Goal: Task Accomplishment & Management: Manage account settings

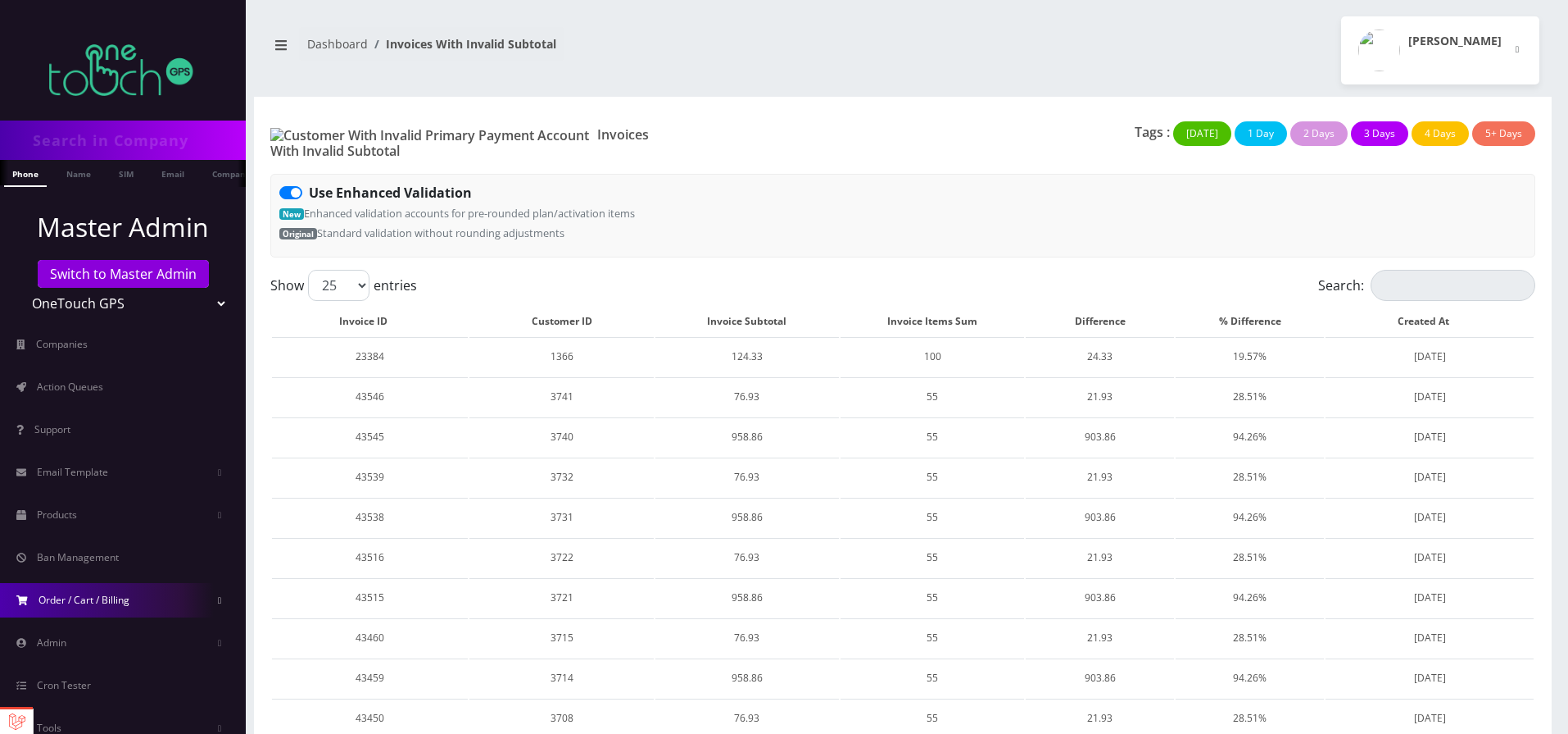
click at [131, 598] on link "Order / Cart / Billing" at bounding box center [123, 600] width 246 height 35
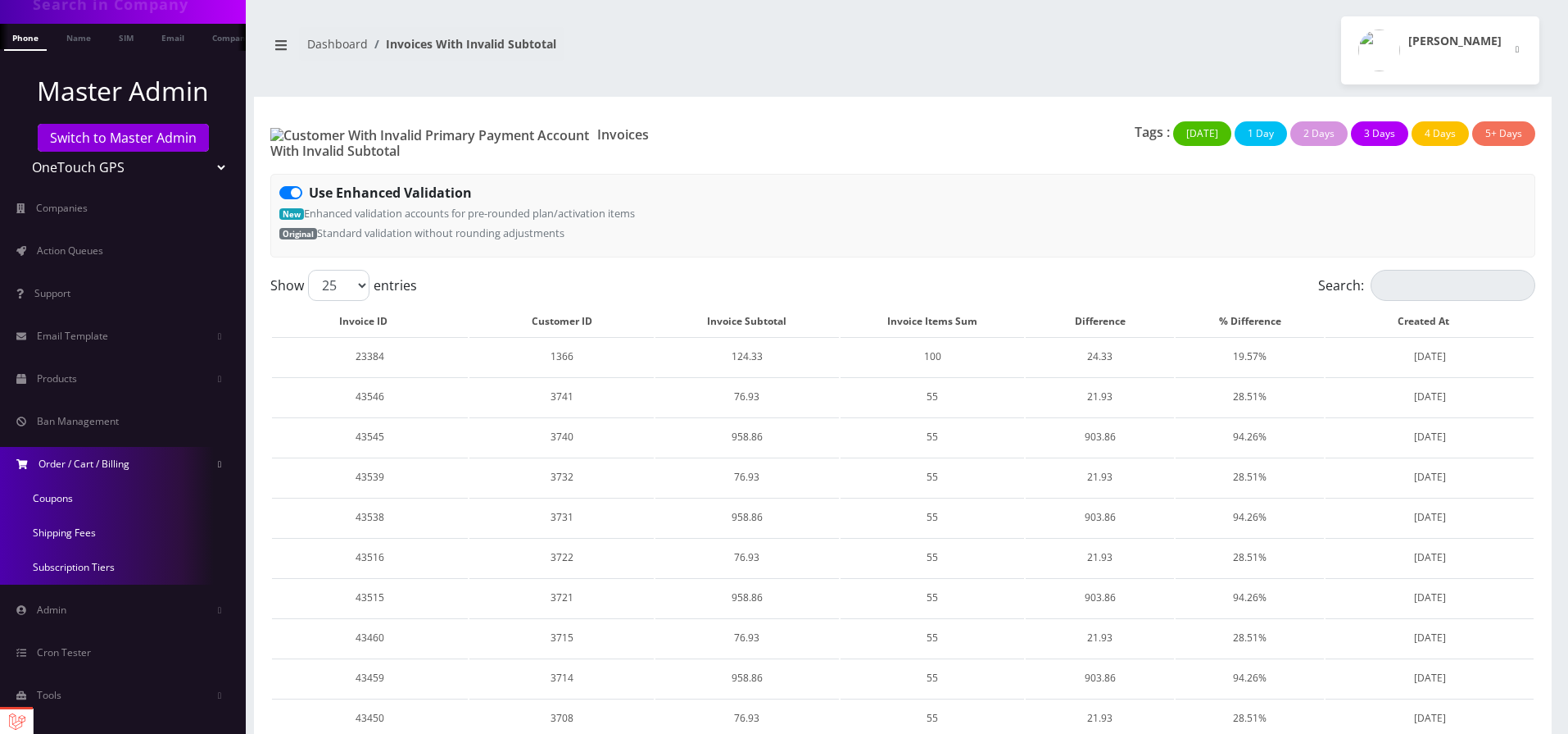
scroll to position [148, 0]
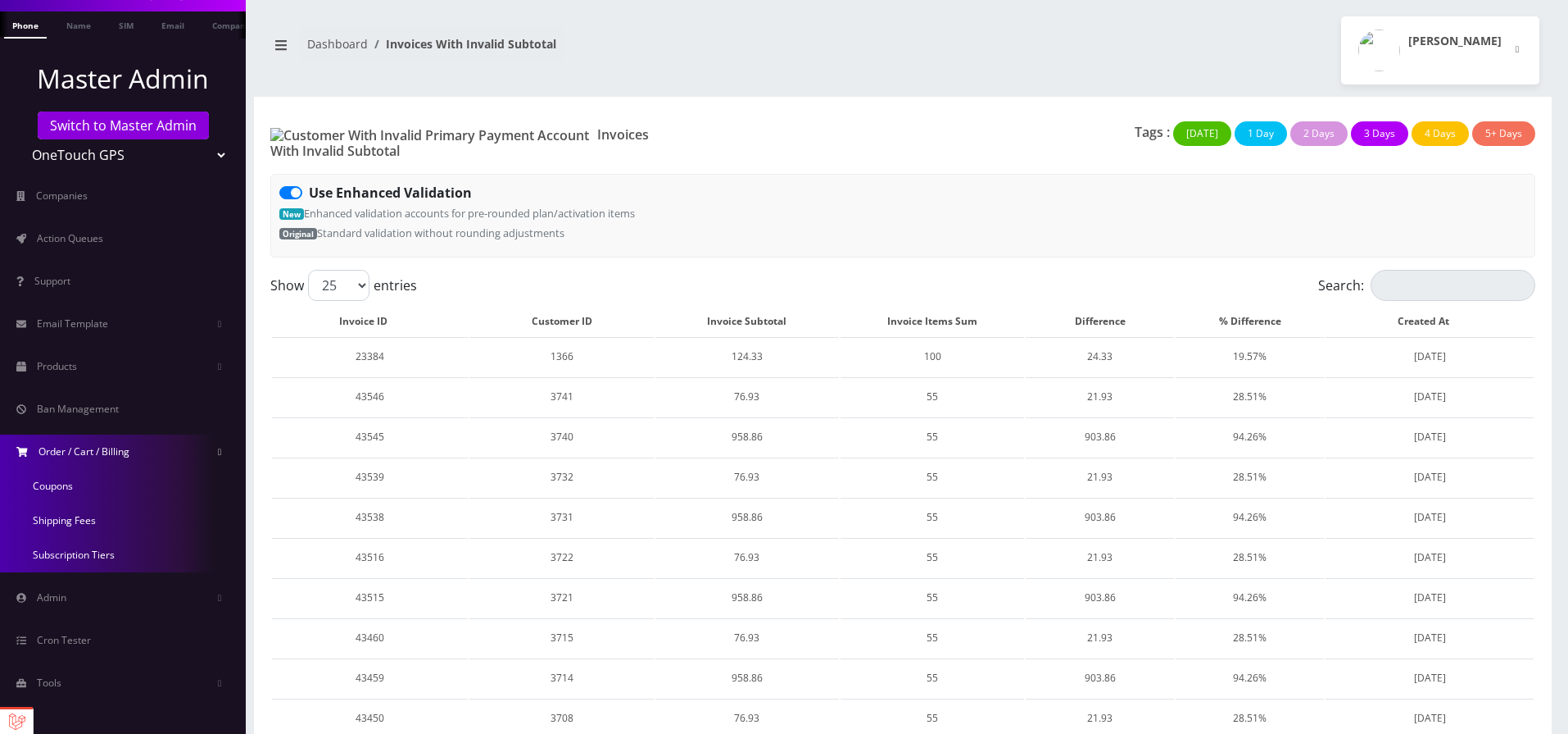
click at [129, 597] on link "Admin" at bounding box center [123, 598] width 246 height 35
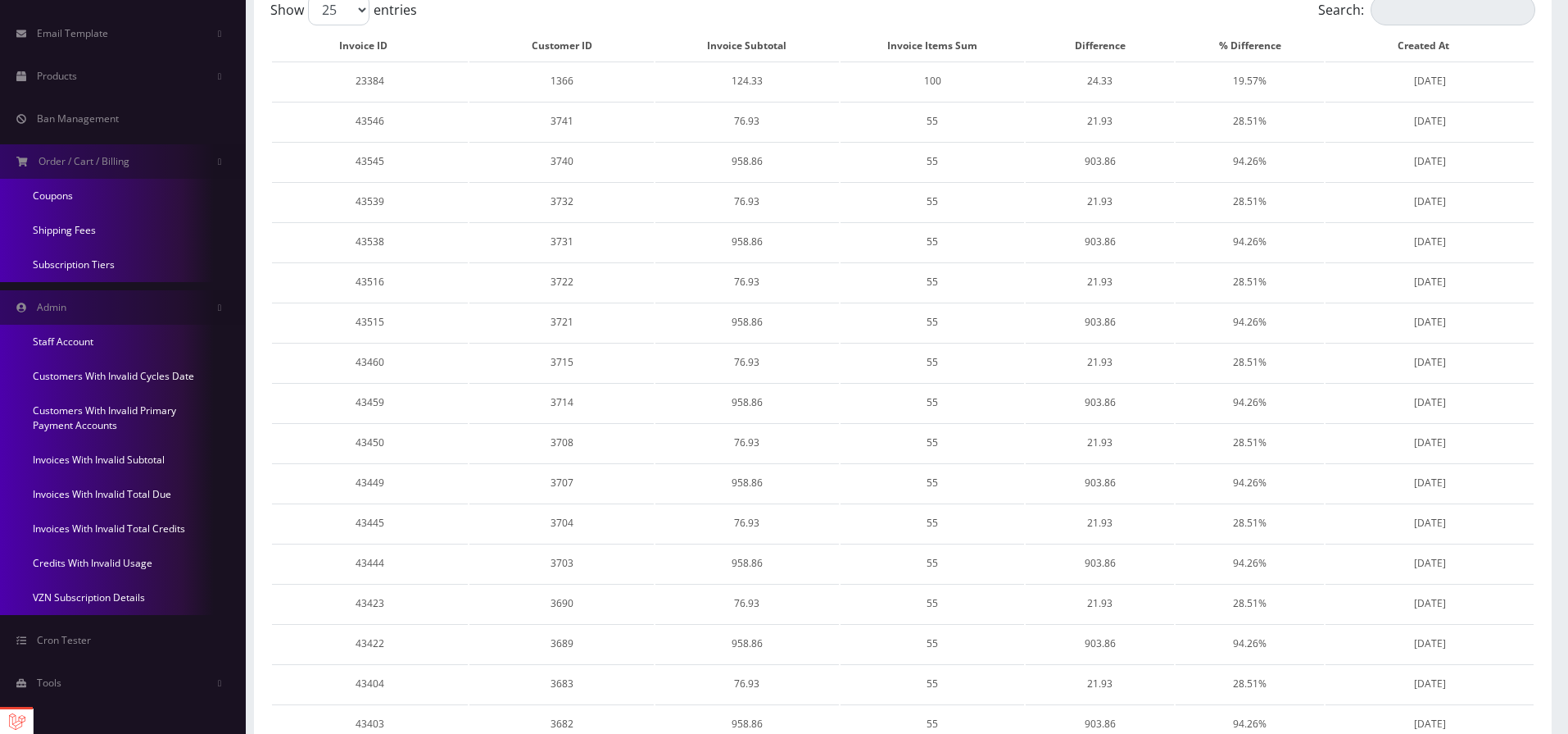
scroll to position [295, 0]
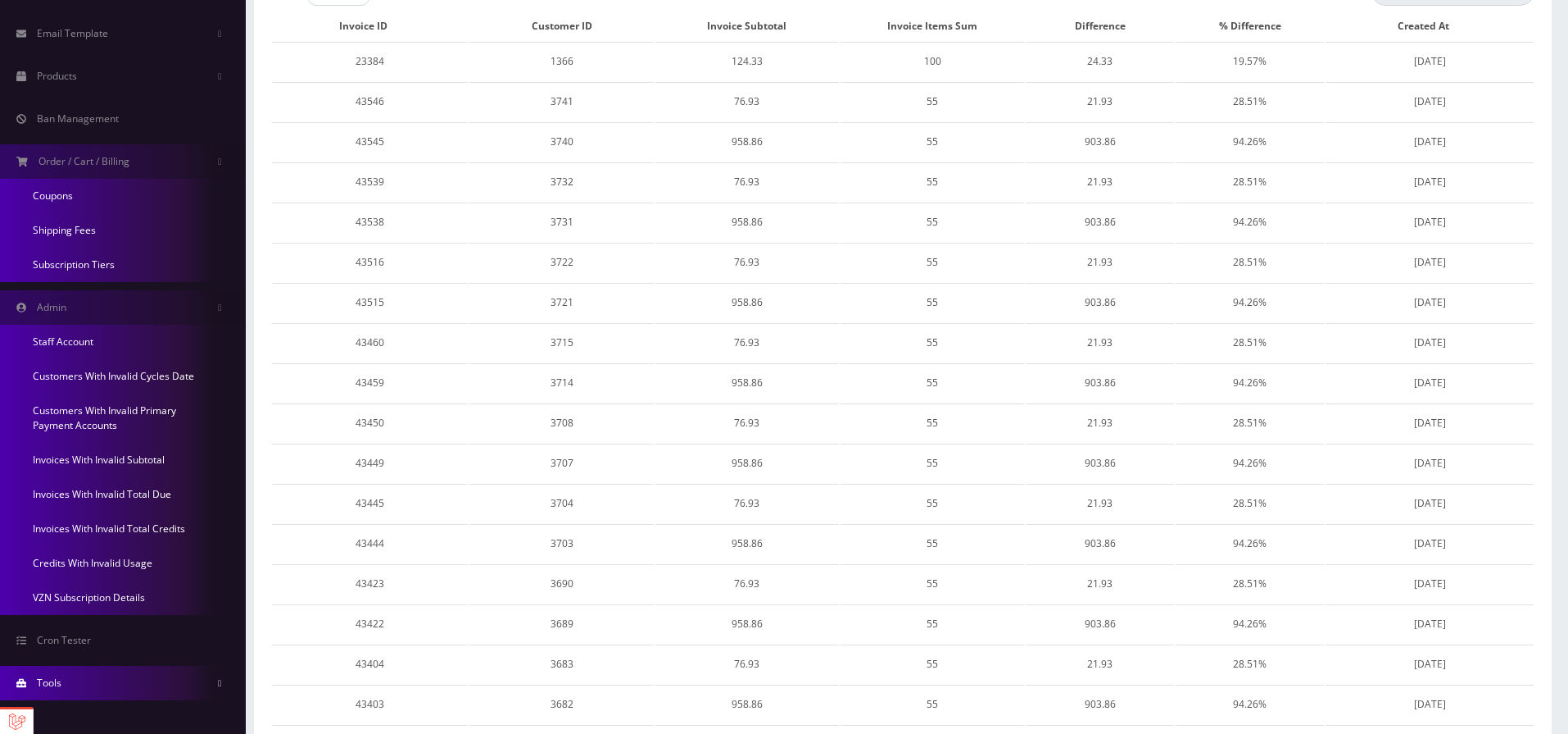
click at [133, 679] on link "Tools" at bounding box center [123, 683] width 246 height 35
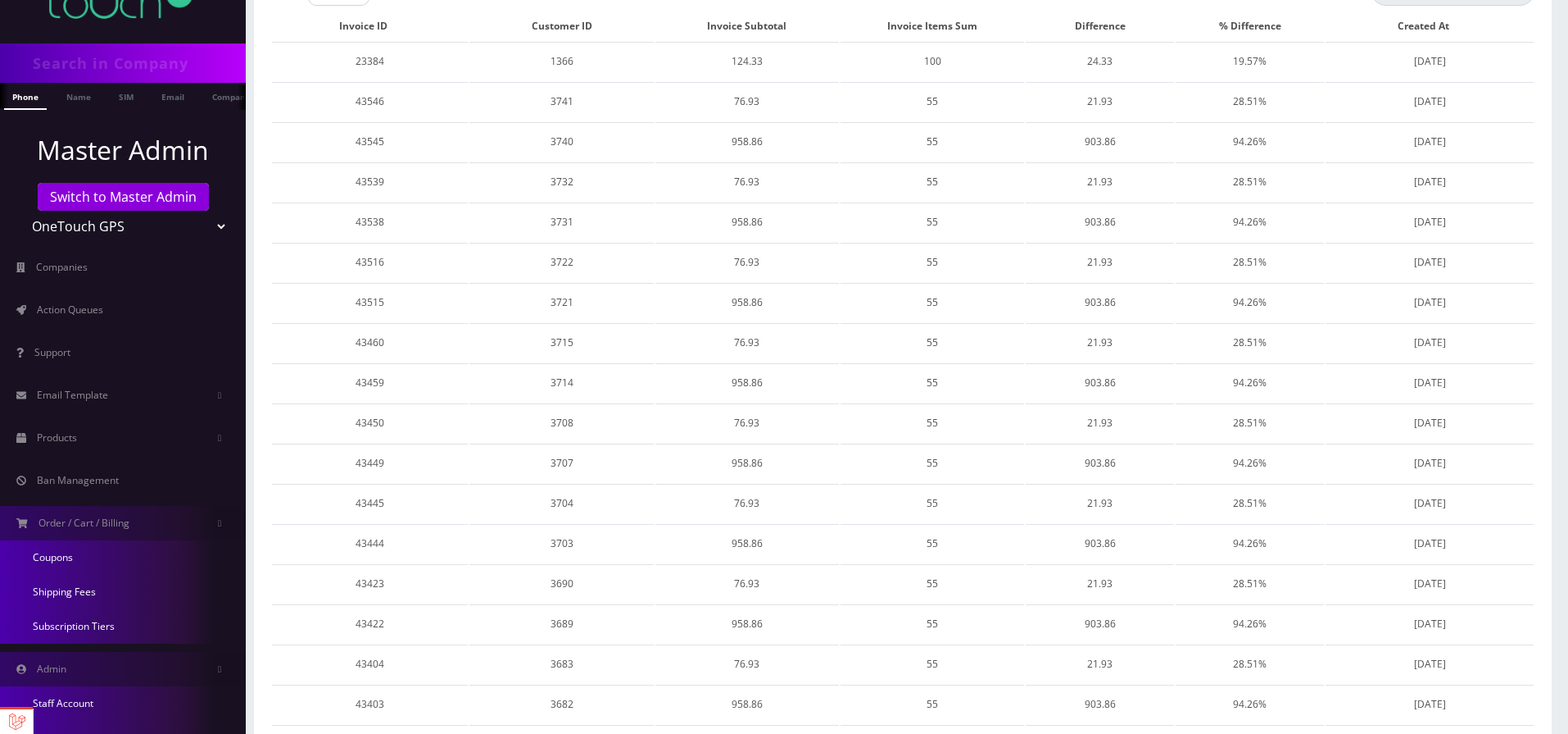
scroll to position [0, 0]
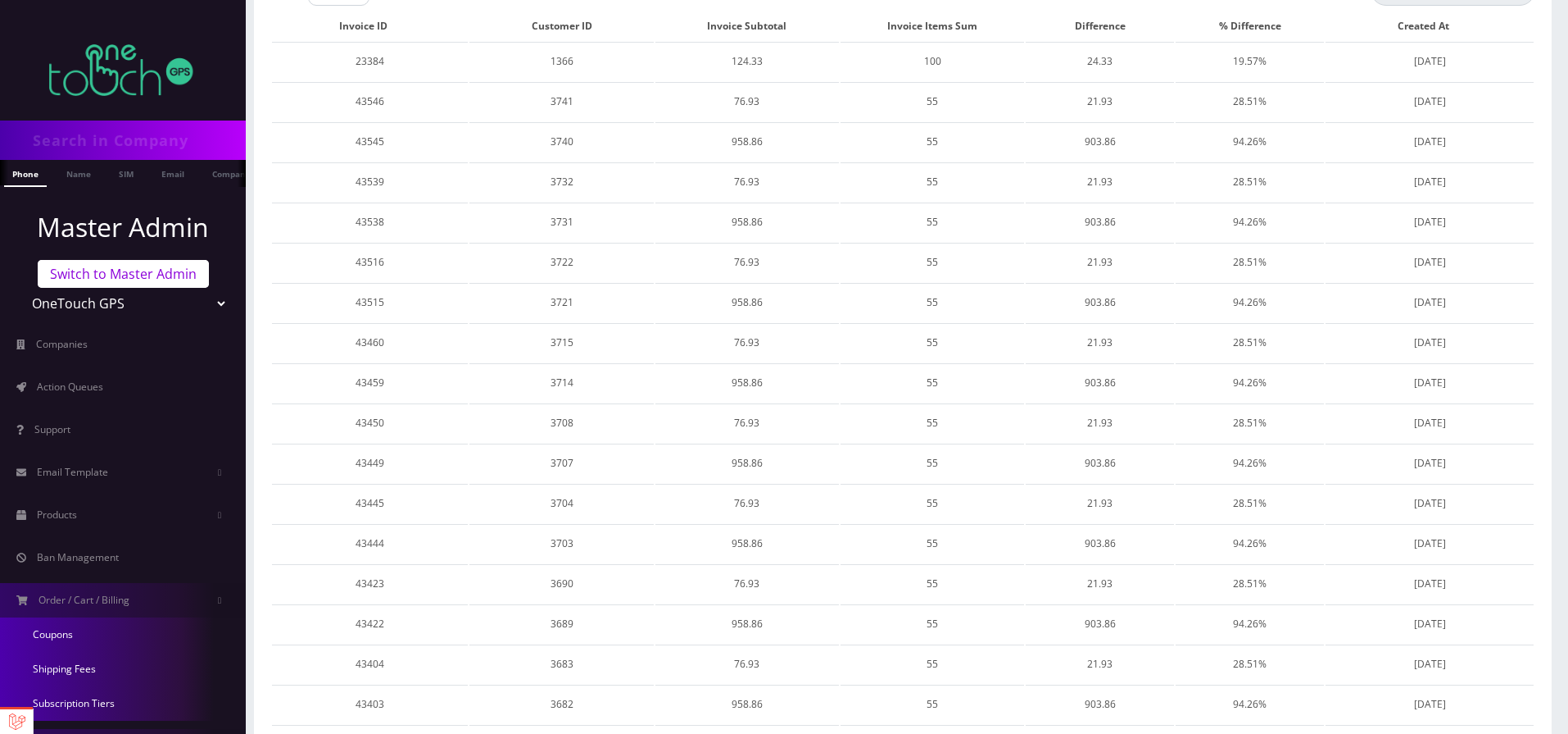
click at [147, 277] on link "Switch to Master Admin" at bounding box center [123, 273] width 172 height 28
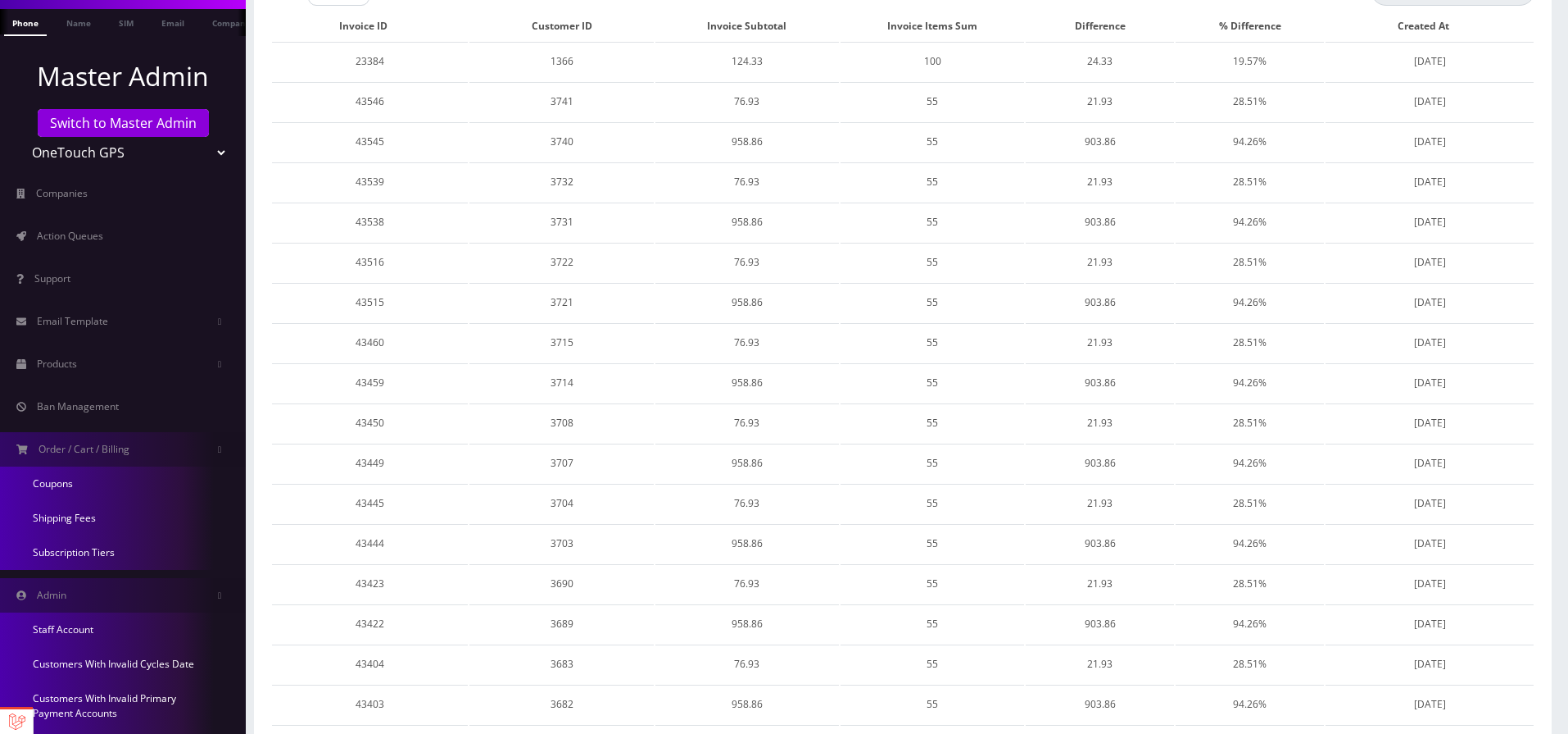
scroll to position [148, 0]
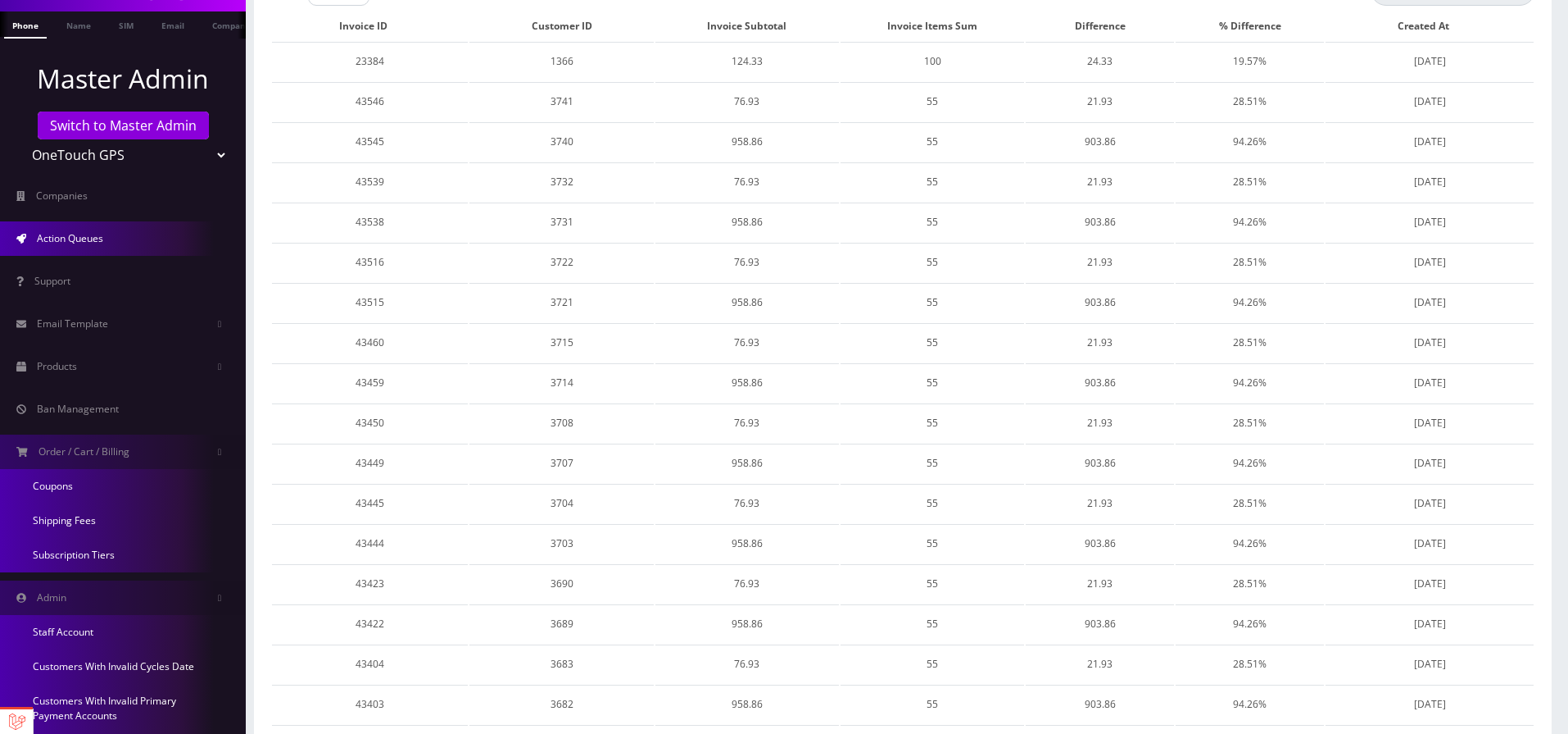
click at [84, 243] on span "Action Queues" at bounding box center [70, 237] width 66 height 14
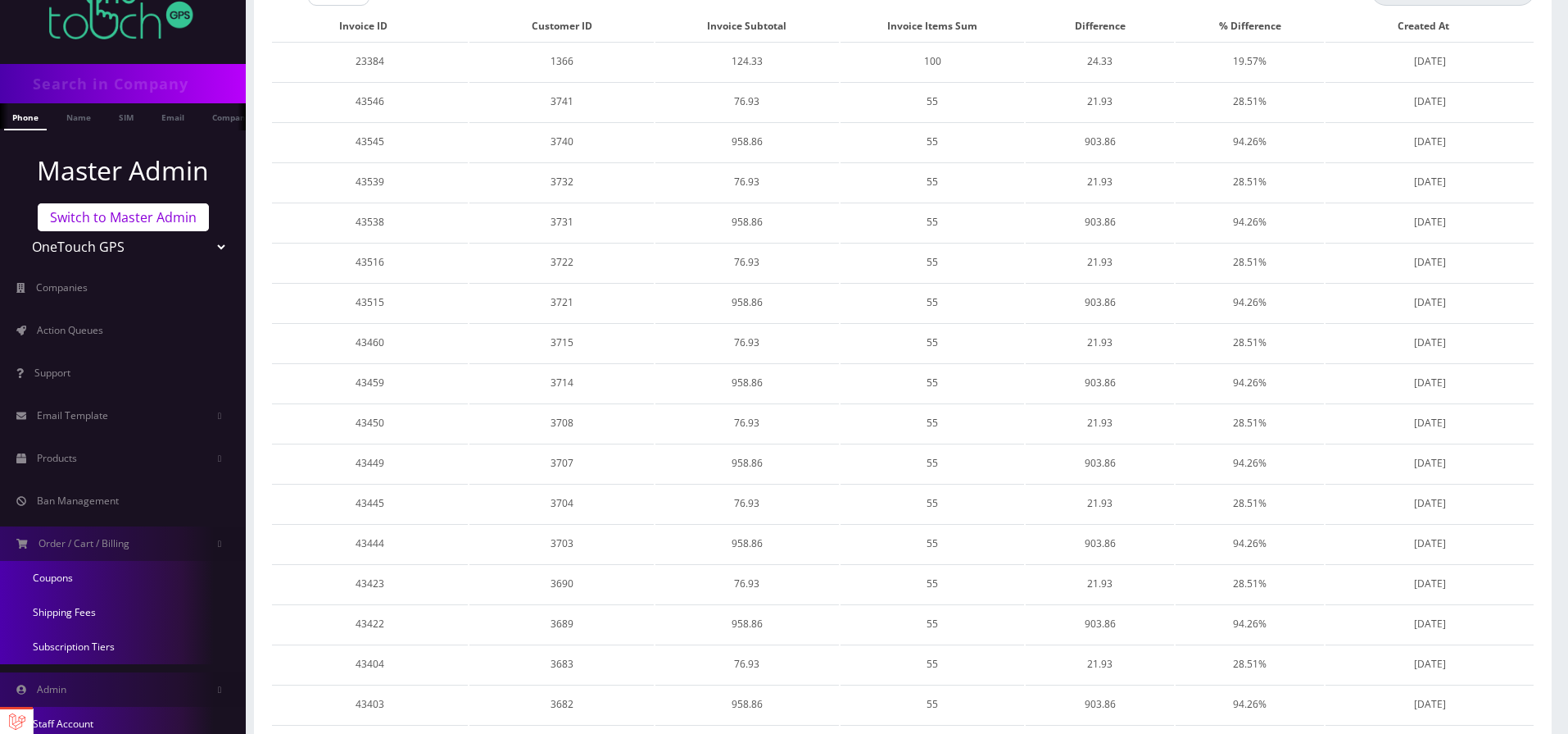
scroll to position [0, 0]
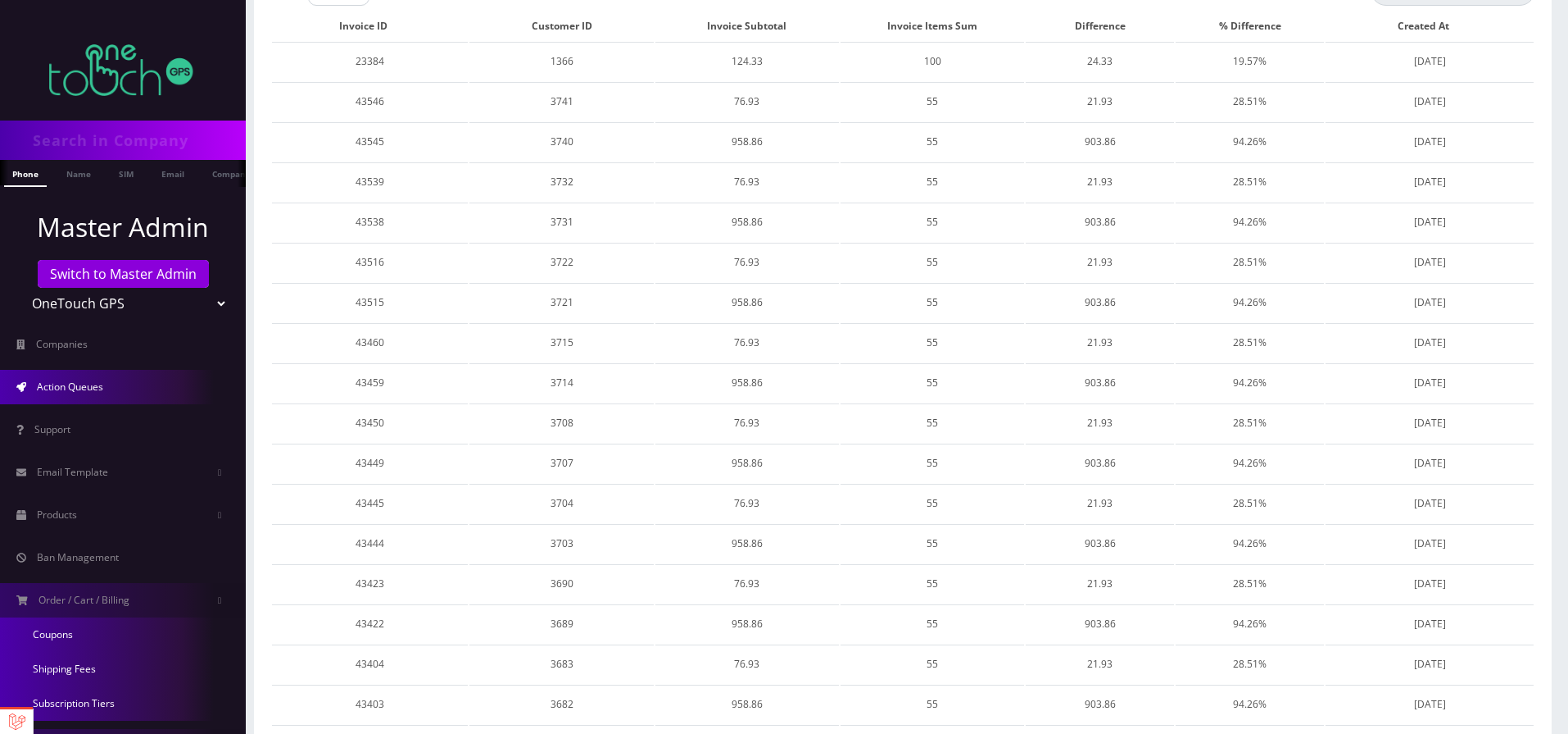
click at [107, 381] on link "Action Queues" at bounding box center [123, 387] width 246 height 35
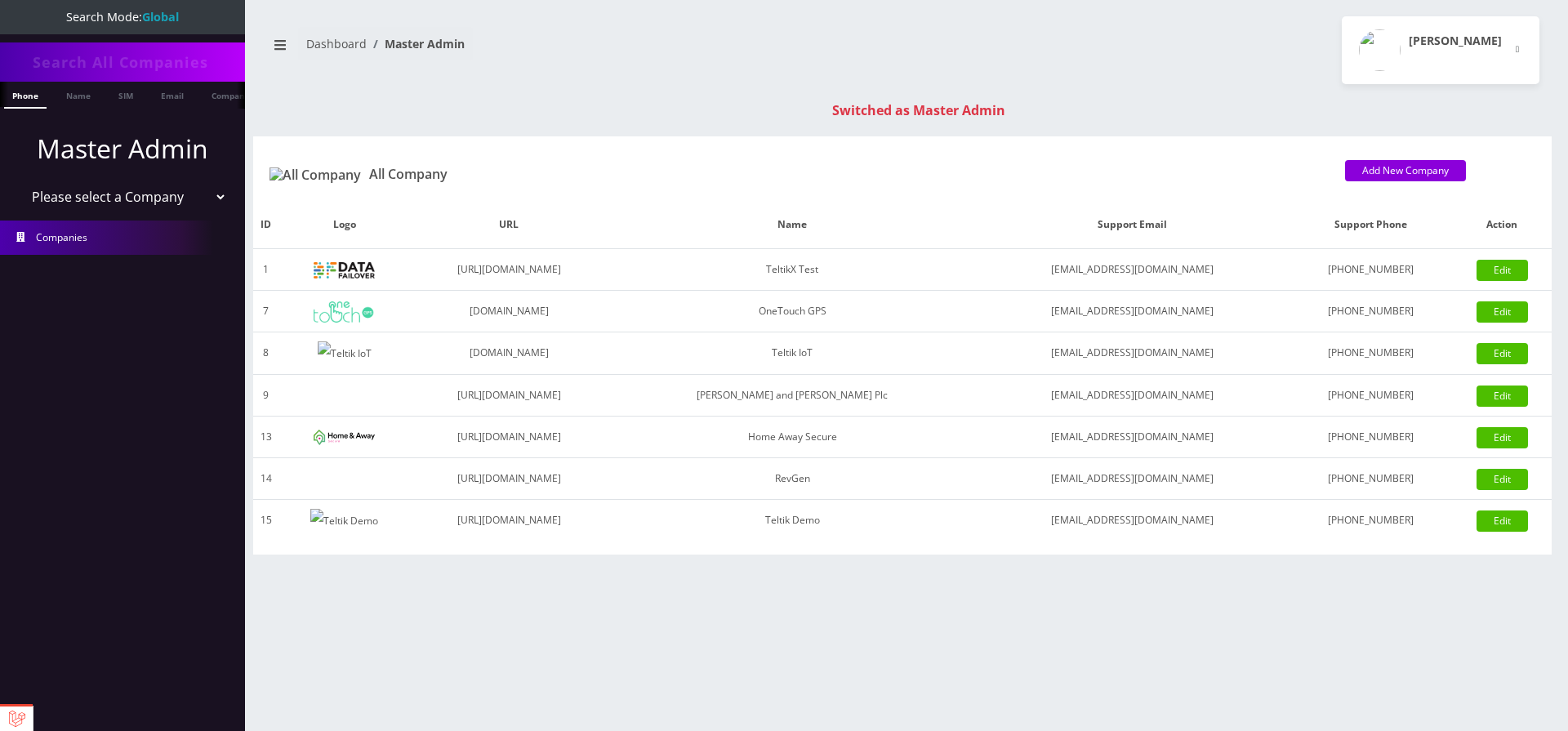
click at [72, 242] on span "Companies" at bounding box center [62, 236] width 52 height 14
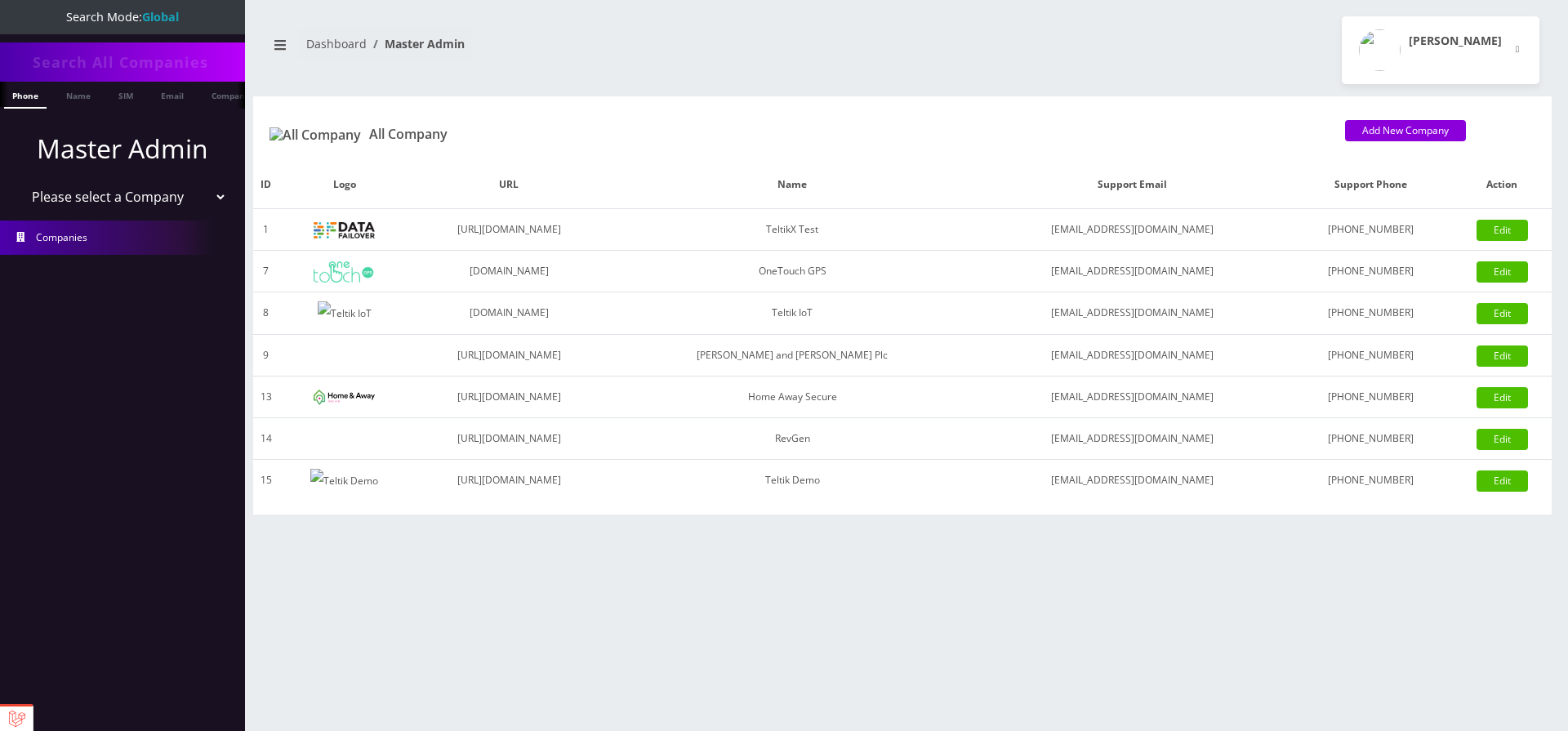
select select "1"
click at [19, 181] on select "Please select a Company TeltikX Test OneTouch GPS Teltik IoT Hale and Serrano P…" at bounding box center [123, 196] width 208 height 31
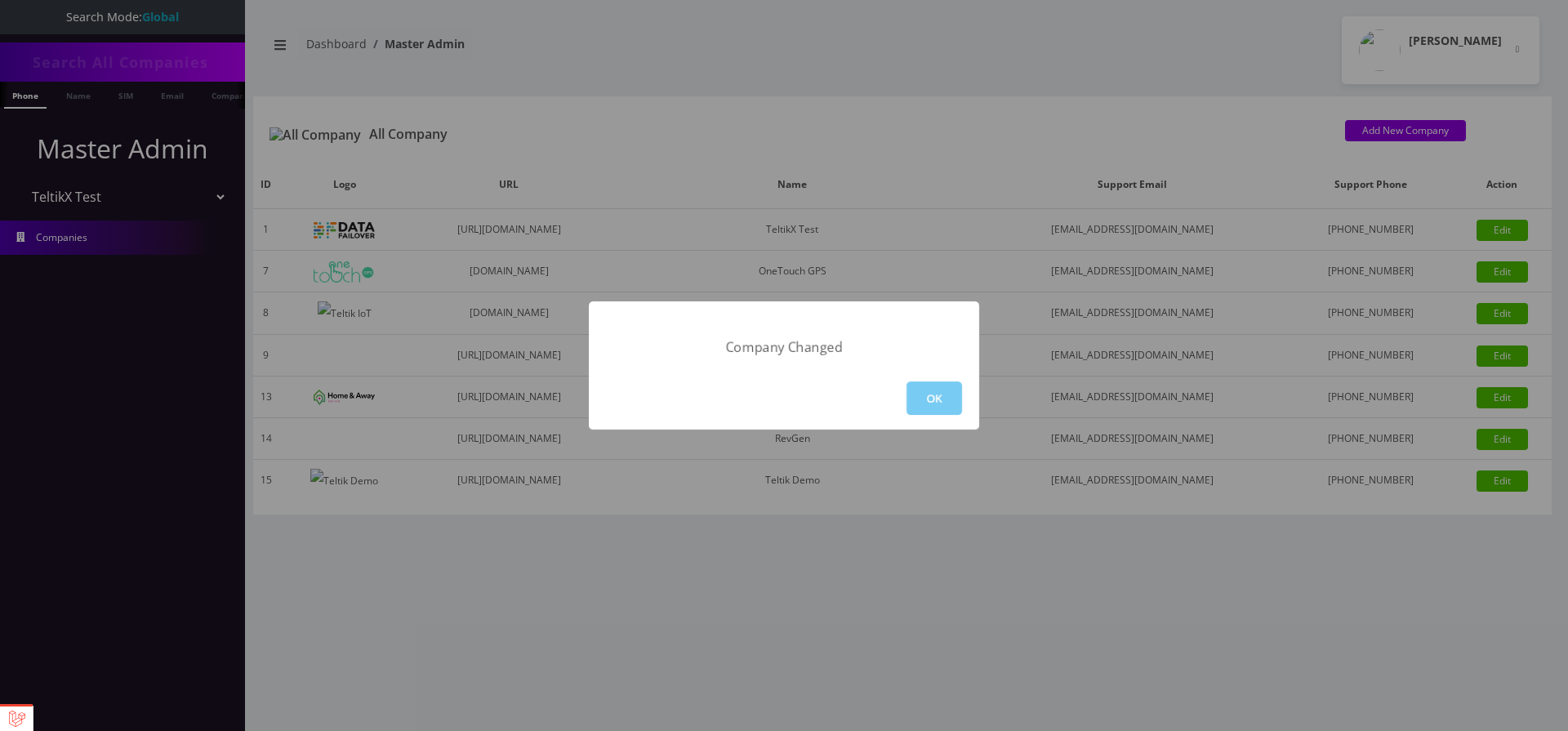
click at [921, 393] on button "OK" at bounding box center [934, 397] width 55 height 33
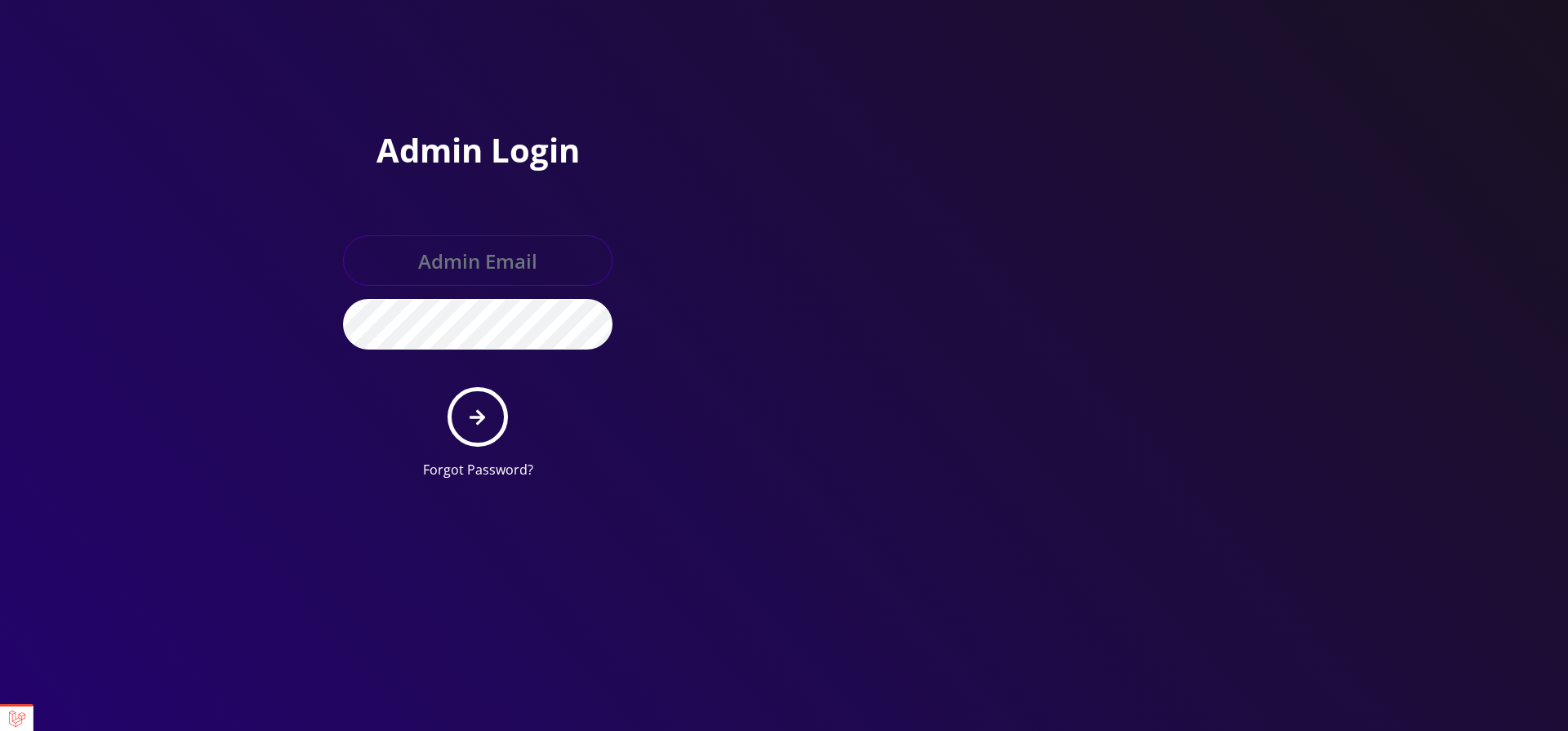
type input "gulraiz@gmail.com"
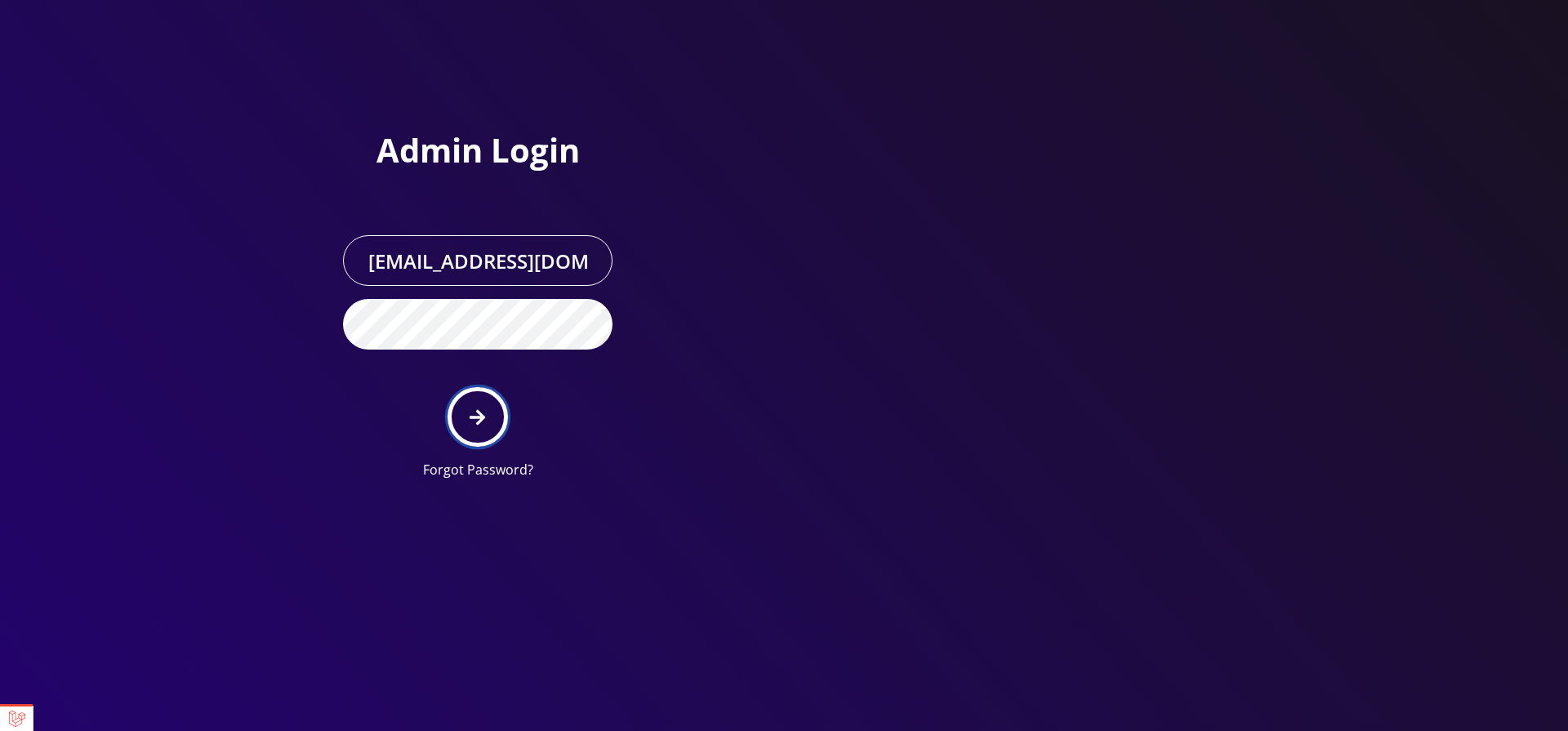
click at [482, 422] on icon "submit" at bounding box center [477, 417] width 15 height 18
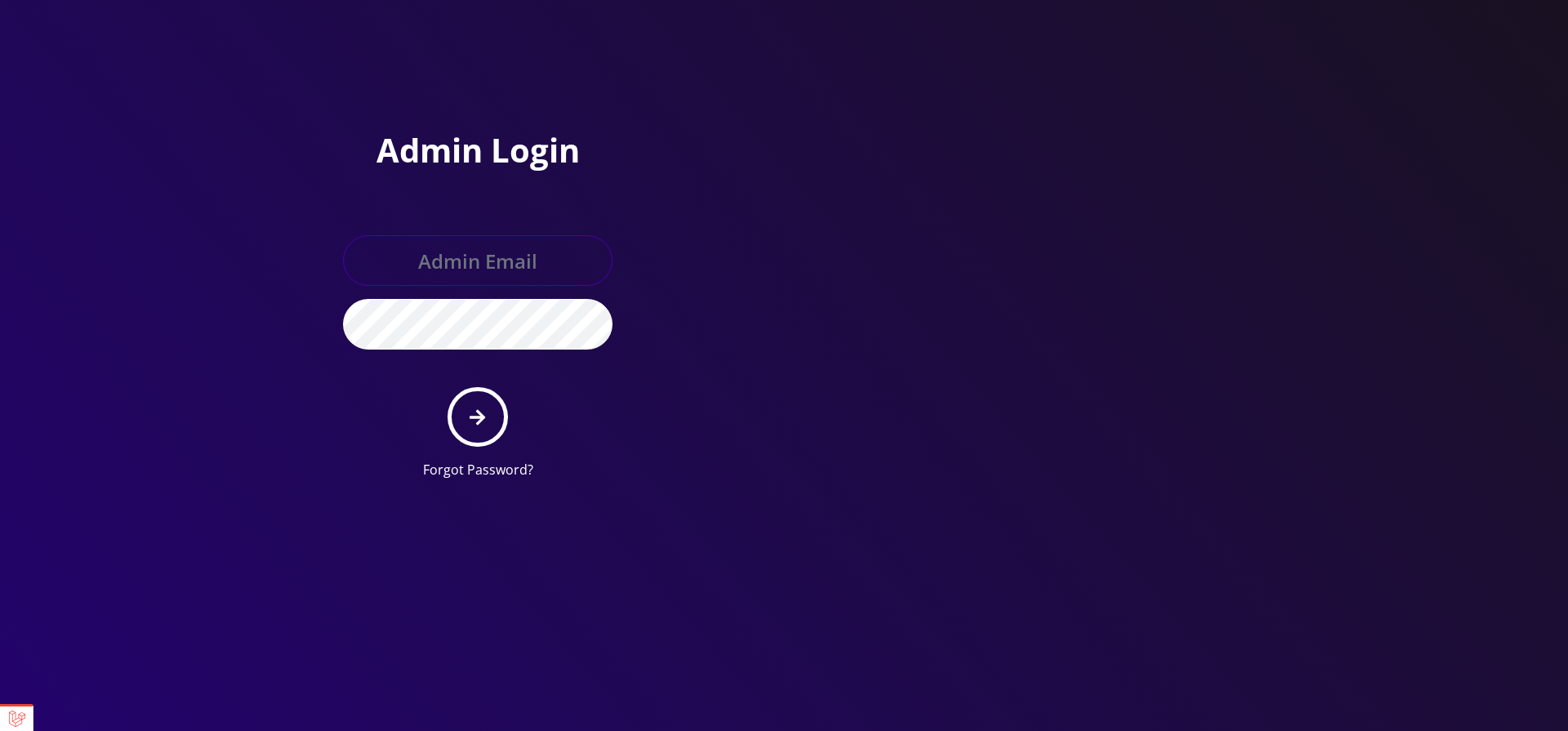
type input "[EMAIL_ADDRESS][DOMAIN_NAME]"
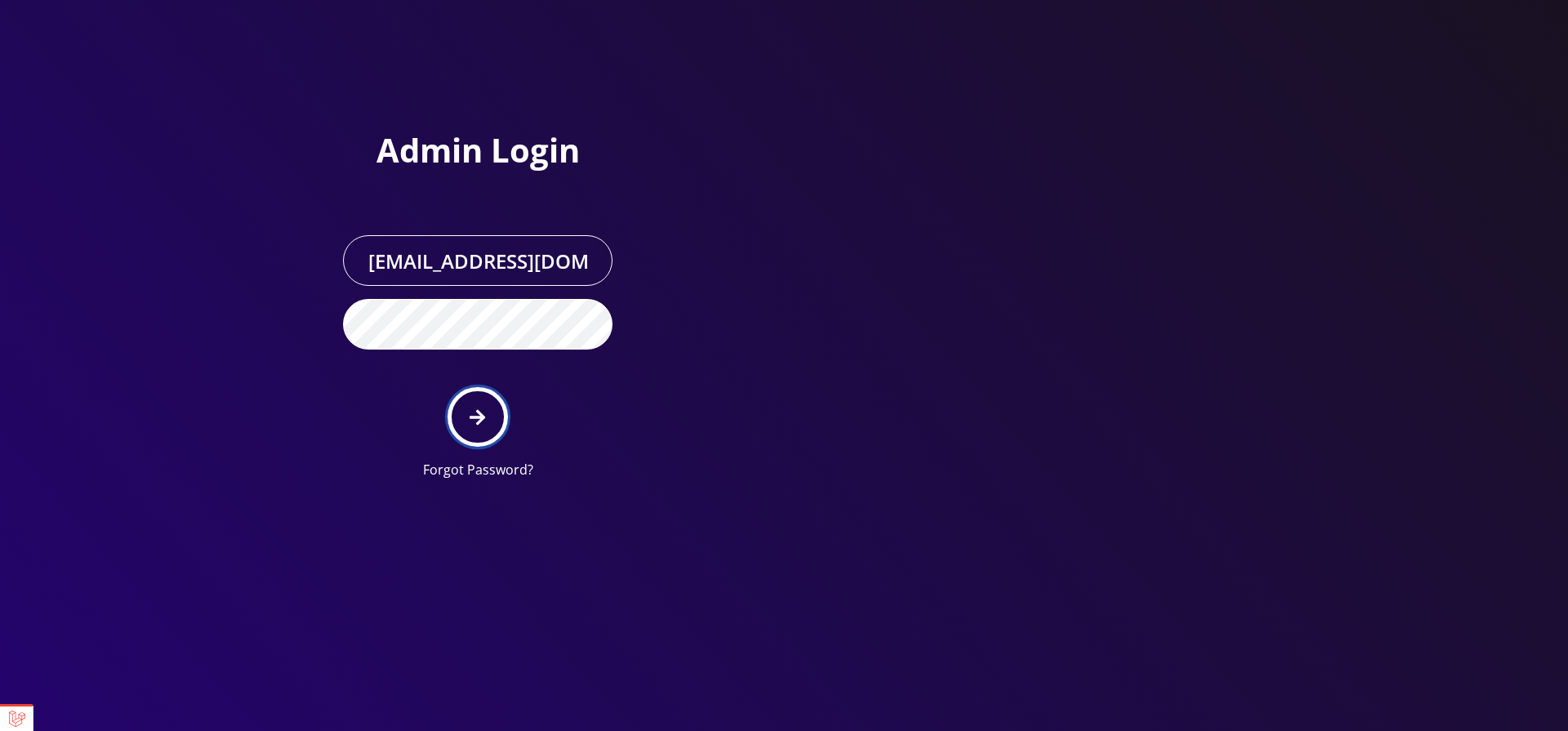
click at [489, 404] on button "submit" at bounding box center [478, 417] width 60 height 60
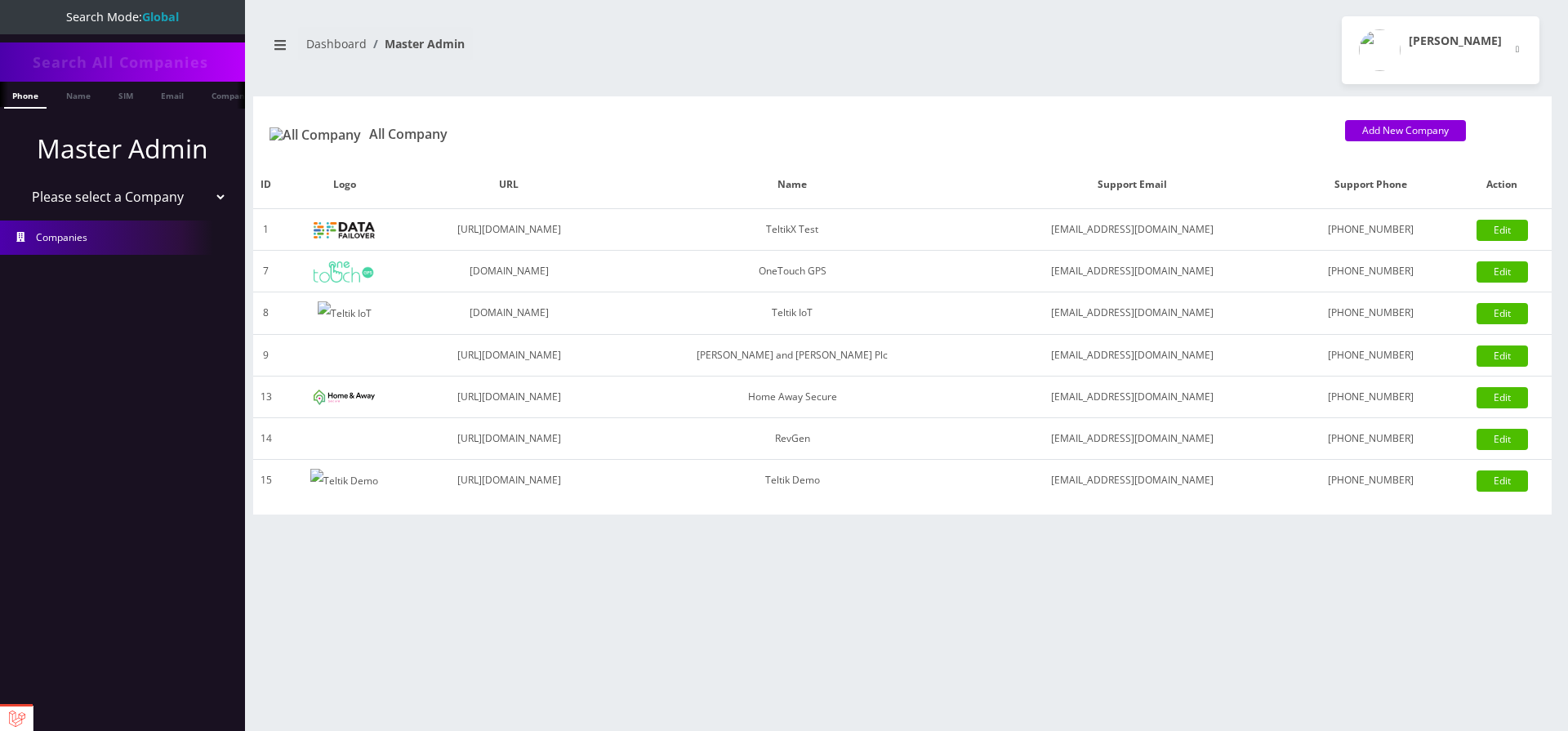
click at [148, 223] on link "Companies" at bounding box center [122, 238] width 245 height 34
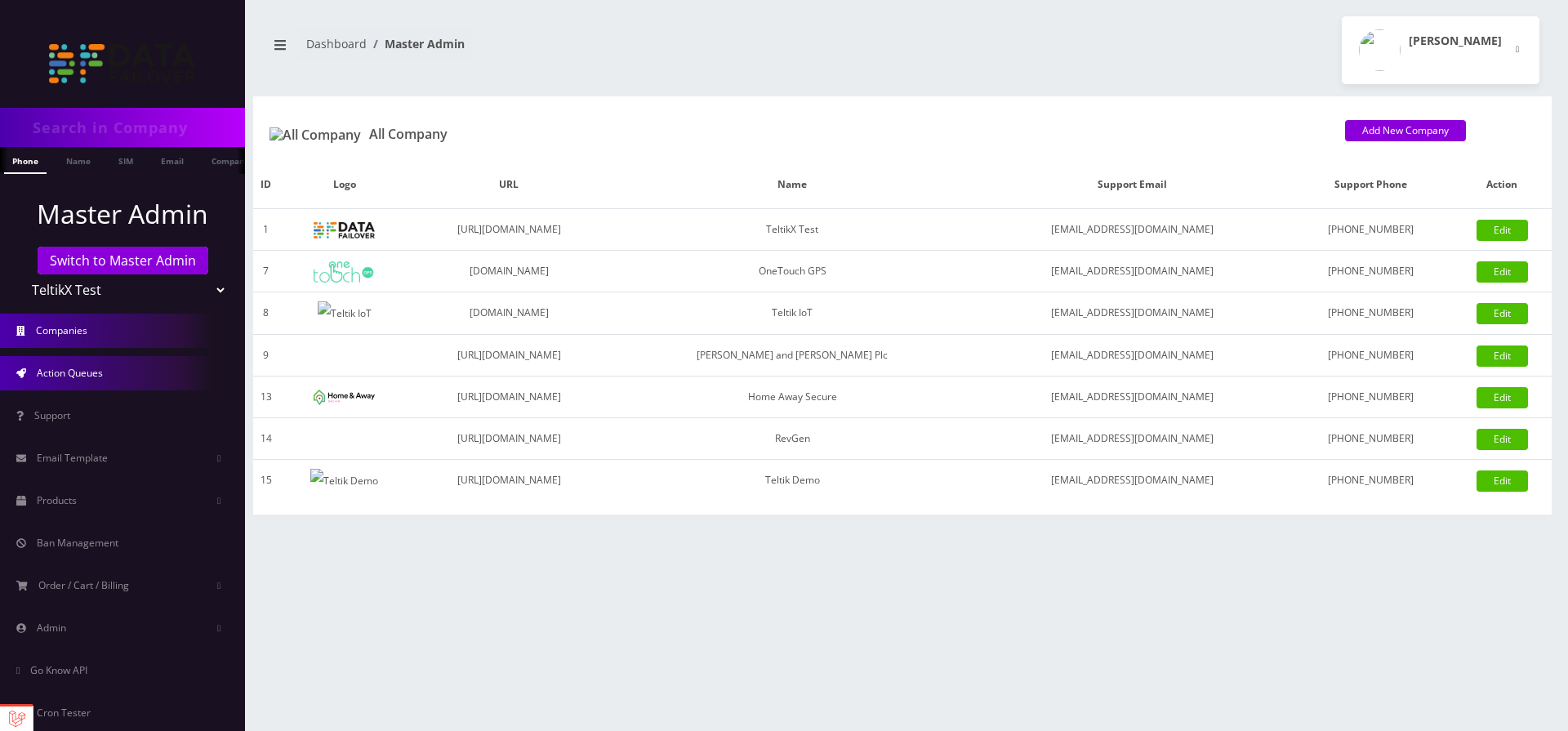
click at [133, 375] on link "Action Queues" at bounding box center [122, 373] width 245 height 34
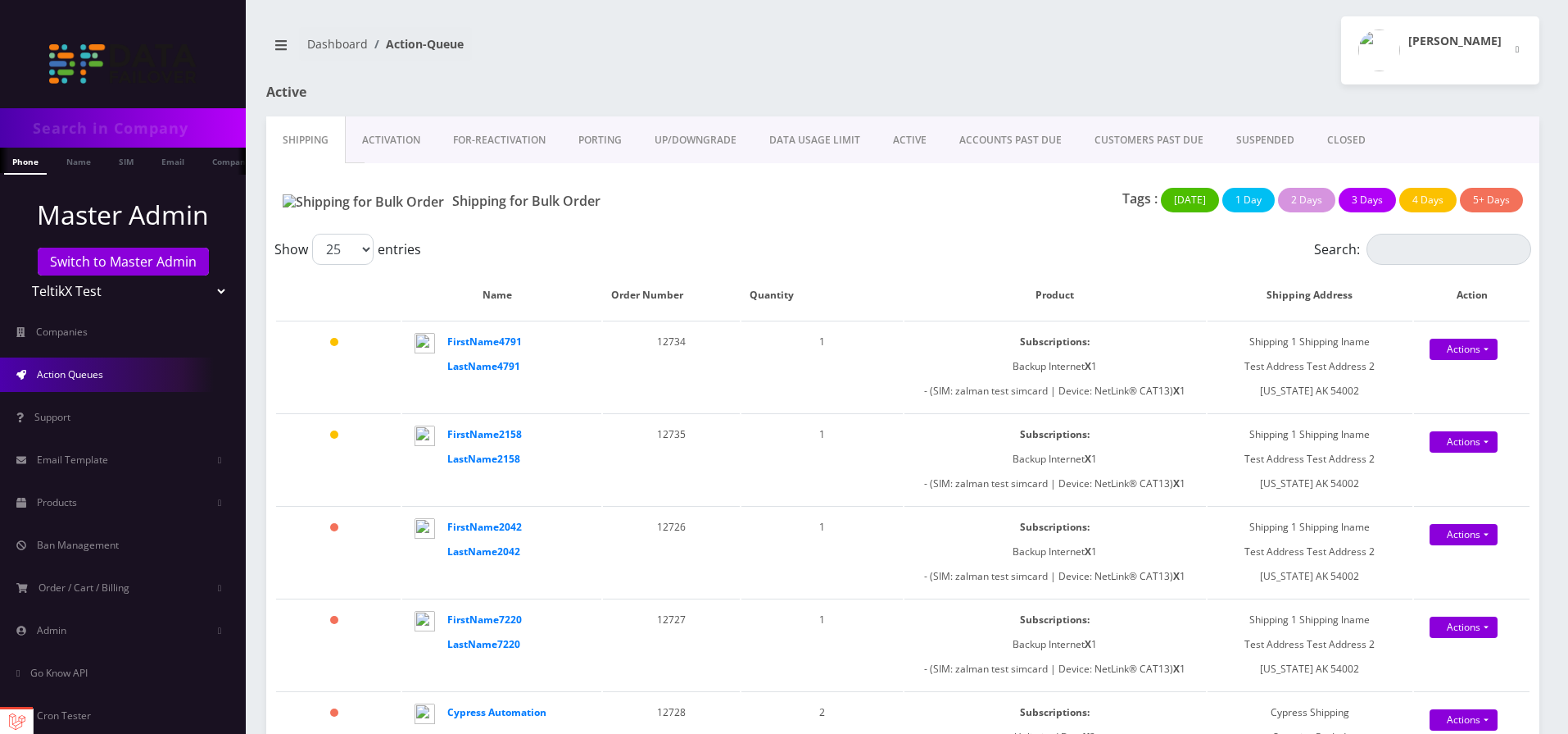
click at [375, 145] on link "Activation" at bounding box center [391, 140] width 91 height 47
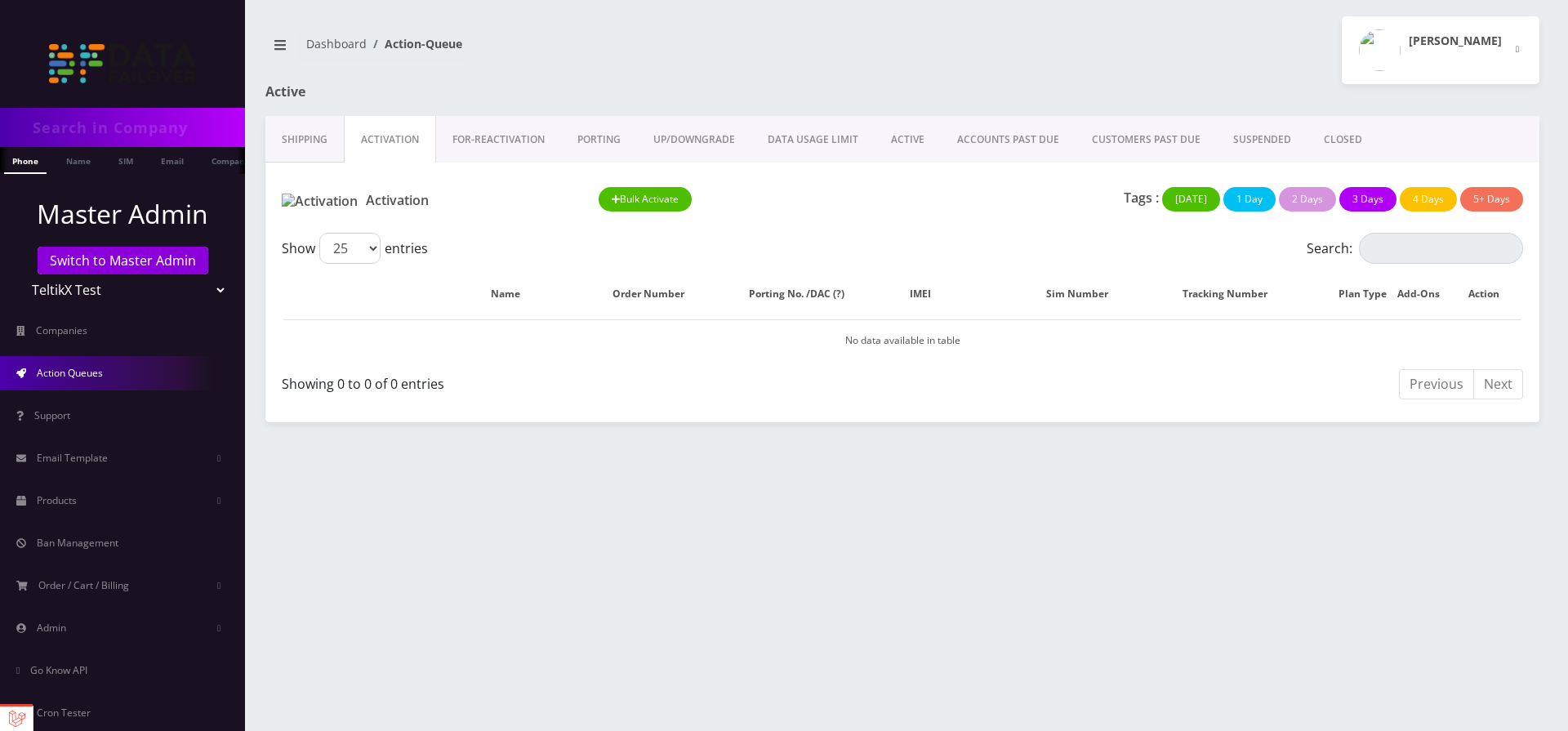
click at [906, 156] on link "ACTIVE" at bounding box center [907, 139] width 66 height 47
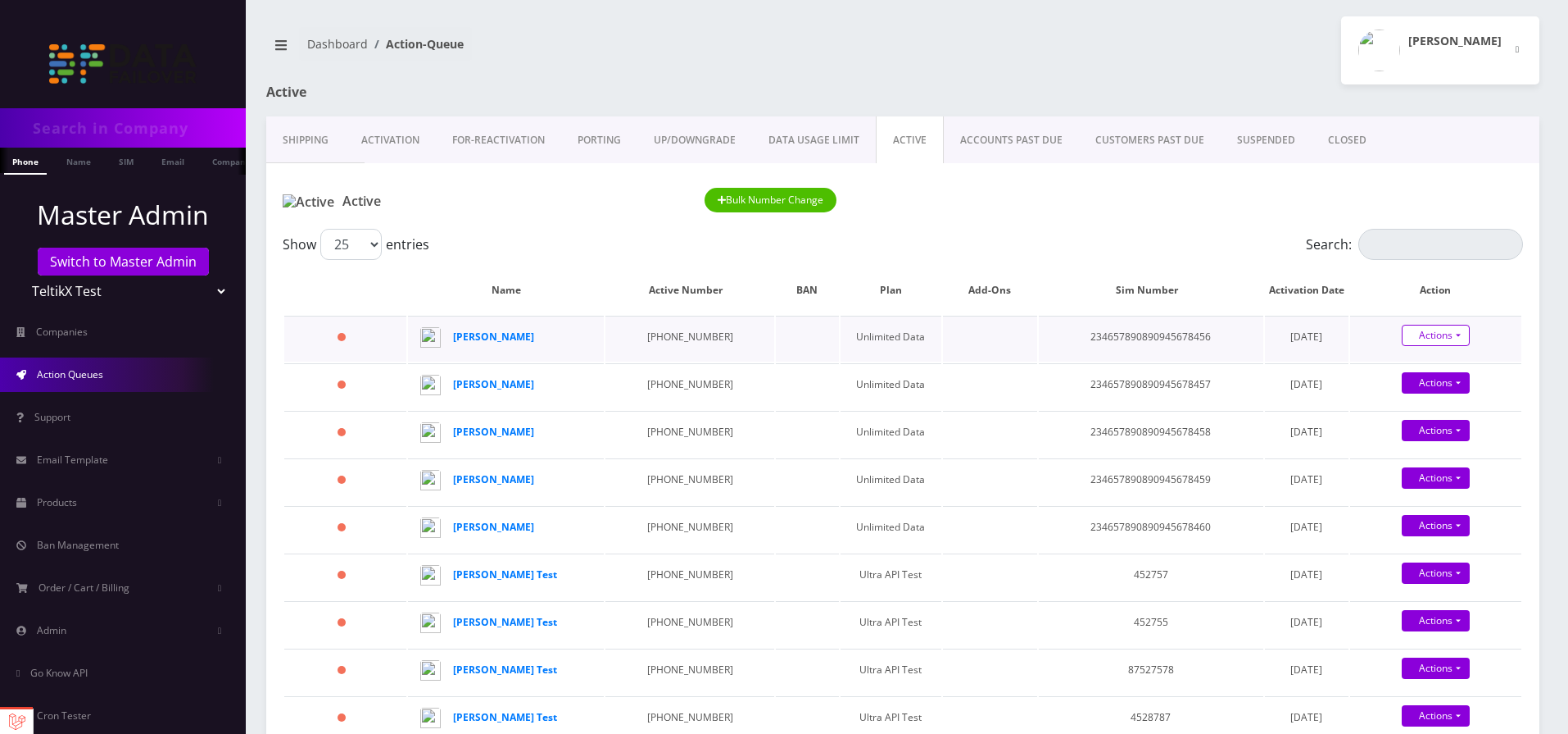
click at [1437, 343] on link "Actions" at bounding box center [1435, 334] width 68 height 21
click at [540, 205] on h1 "Active" at bounding box center [481, 202] width 398 height 16
click at [485, 330] on strong "Prajwal Shrestha" at bounding box center [493, 336] width 81 height 14
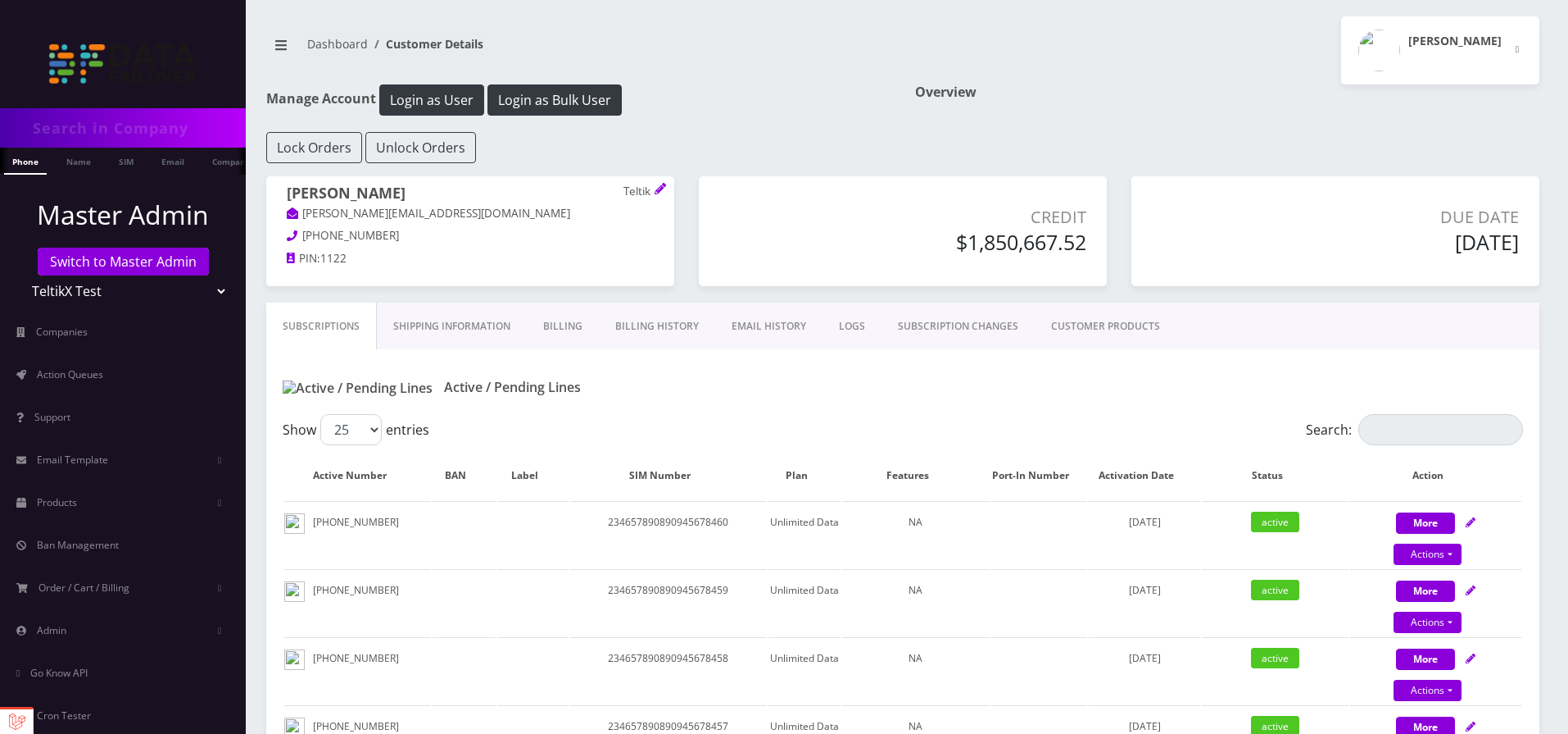
click at [664, 334] on link "Billing History" at bounding box center [657, 326] width 116 height 47
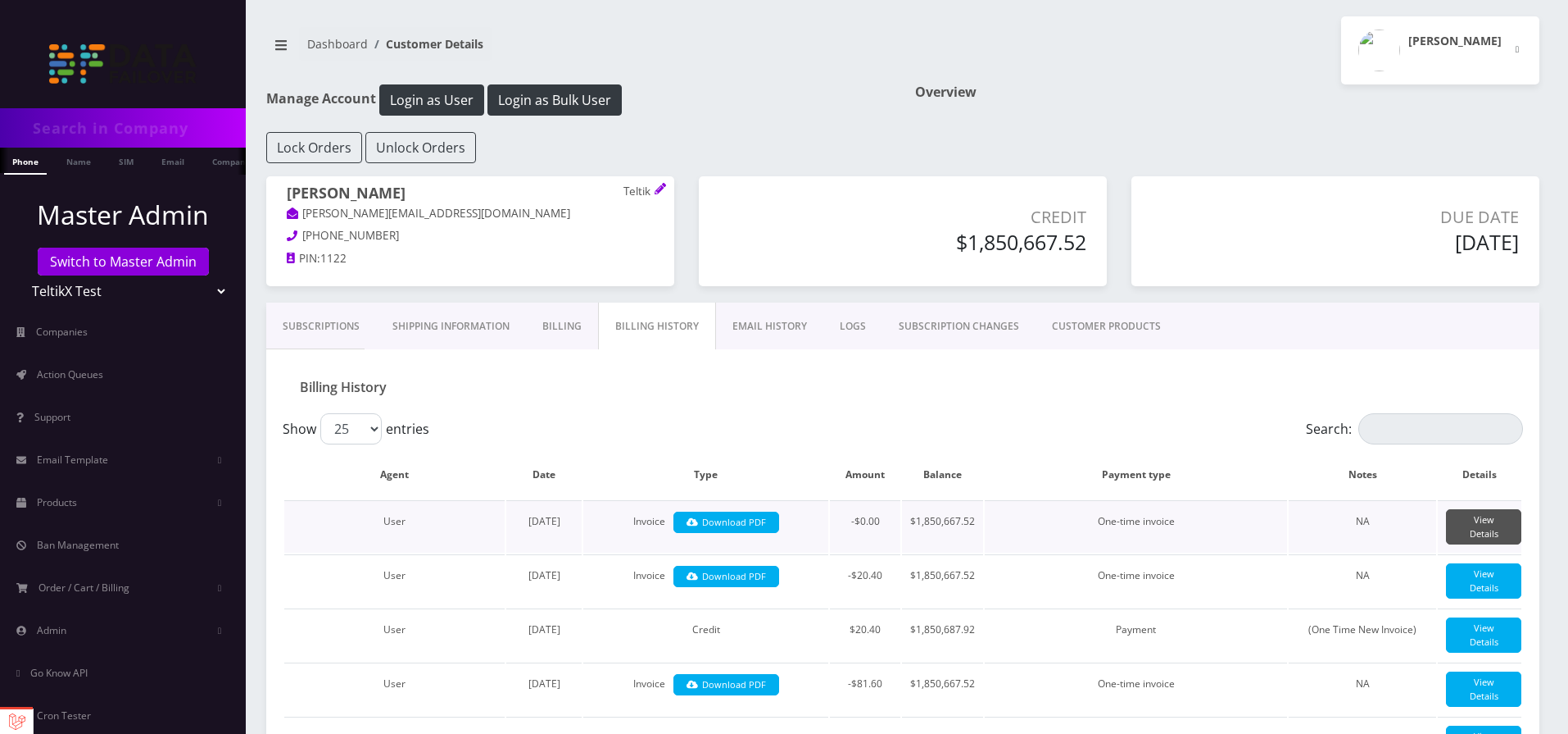
scroll to position [197, 0]
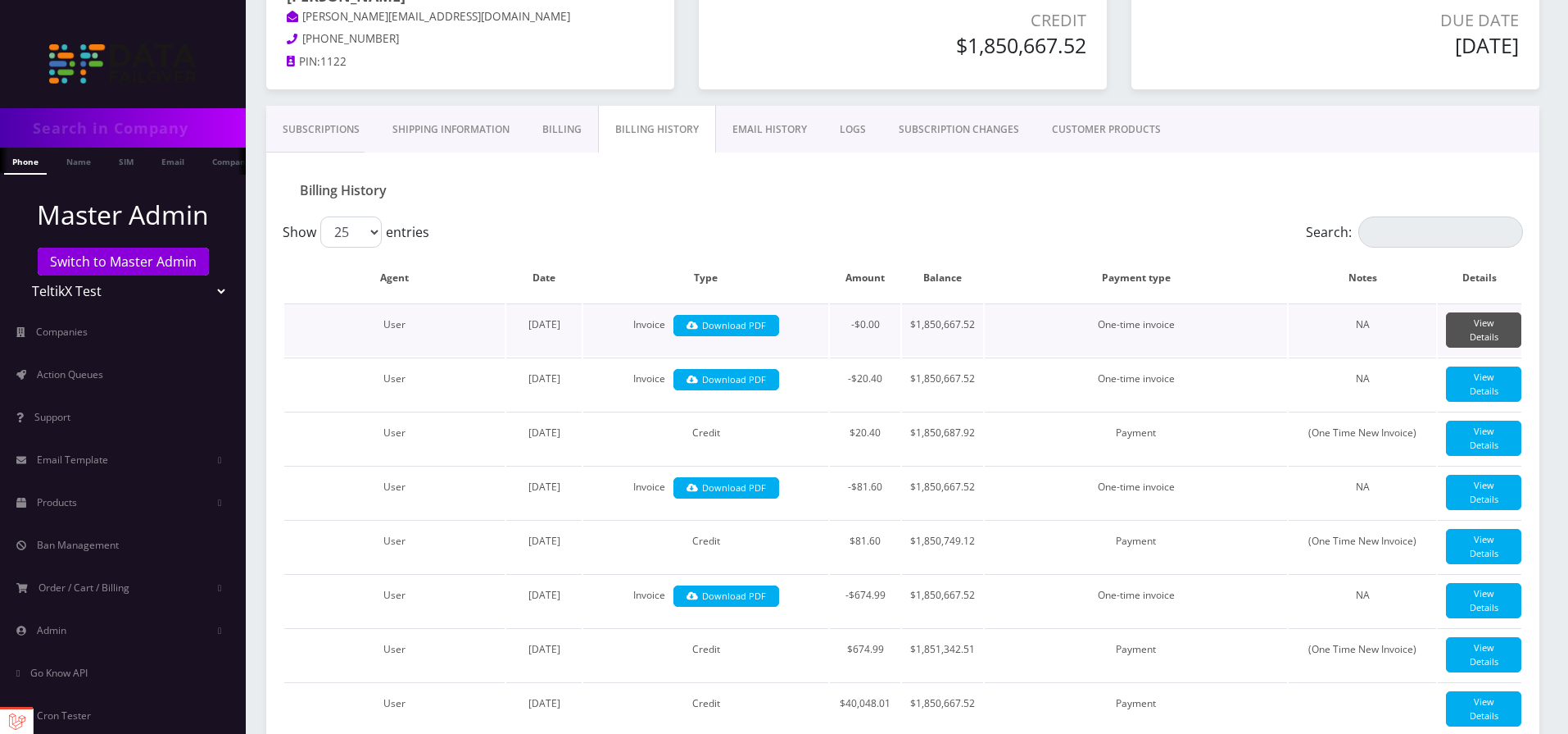
click at [1472, 330] on link "View Details" at bounding box center [1484, 330] width 75 height 35
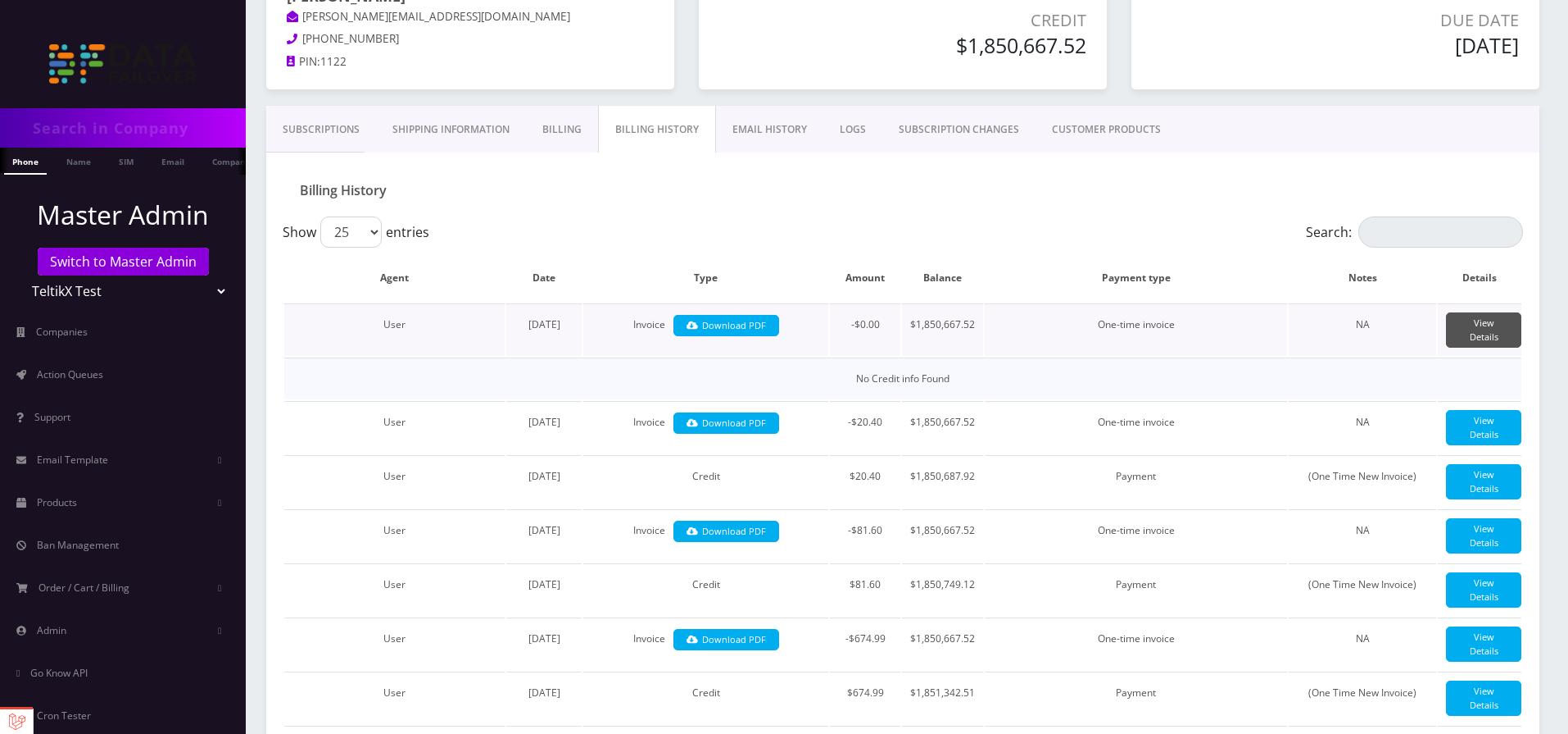
click at [1472, 330] on link "View Details" at bounding box center [1484, 330] width 75 height 35
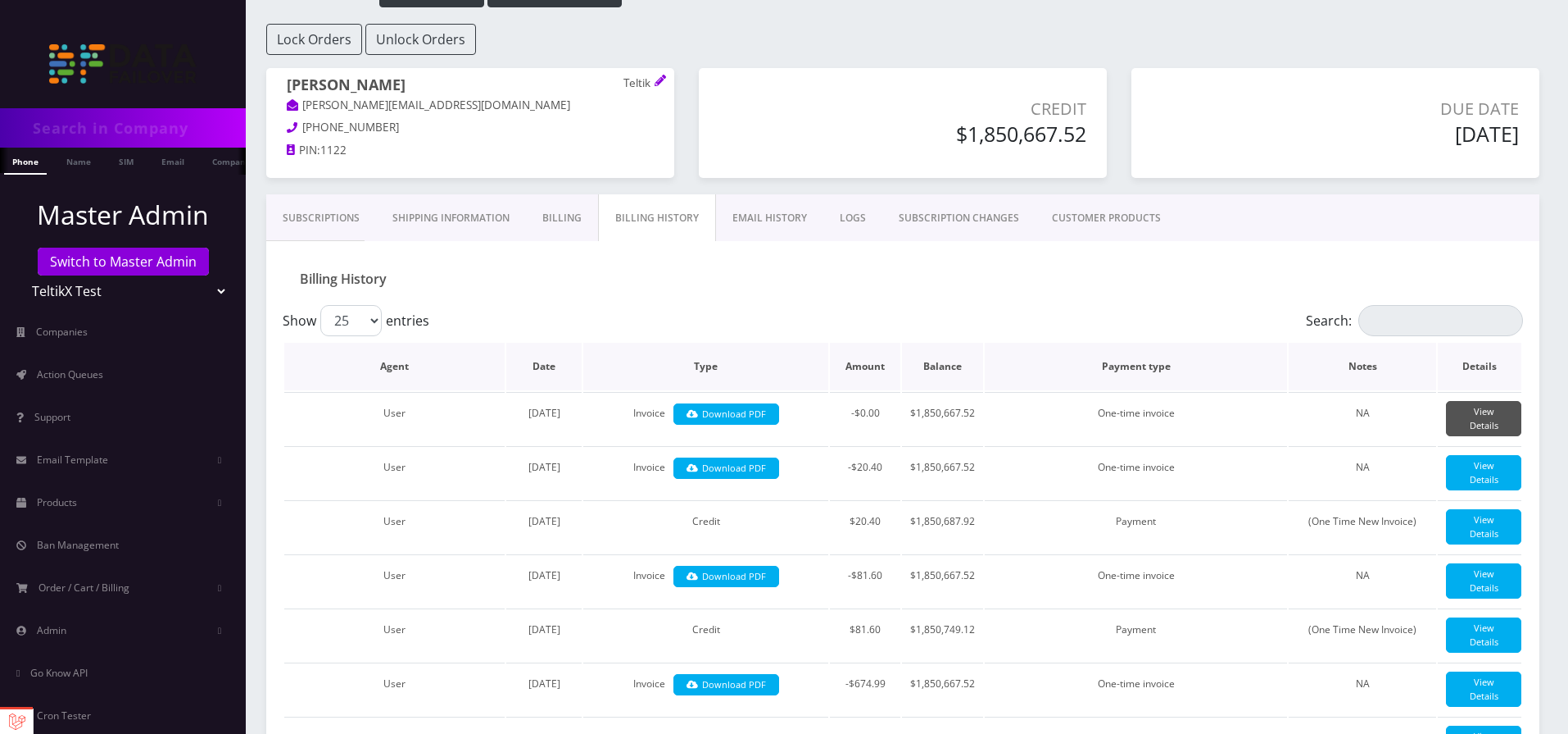
scroll to position [0, 0]
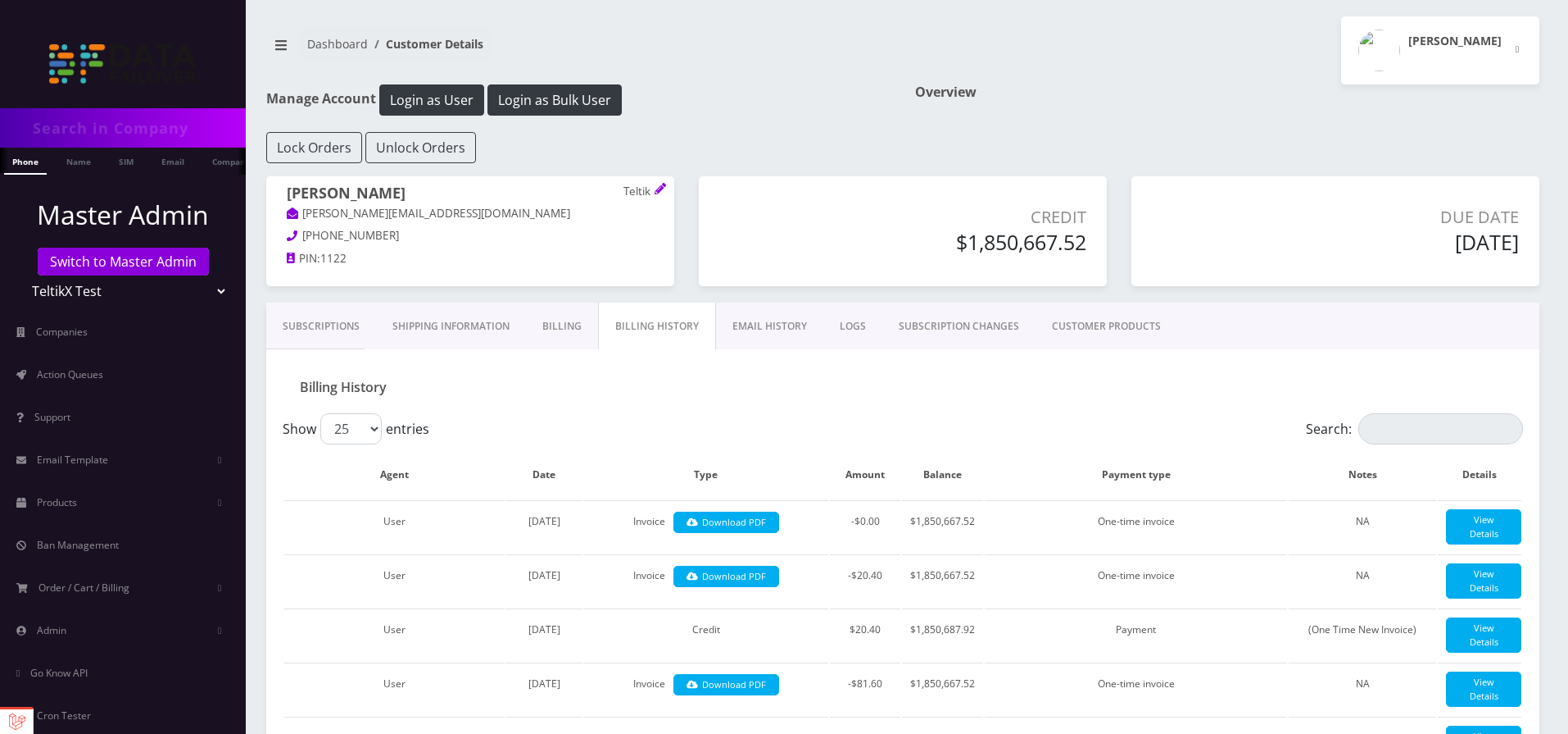
click at [333, 333] on link "Subscriptions" at bounding box center [321, 326] width 110 height 47
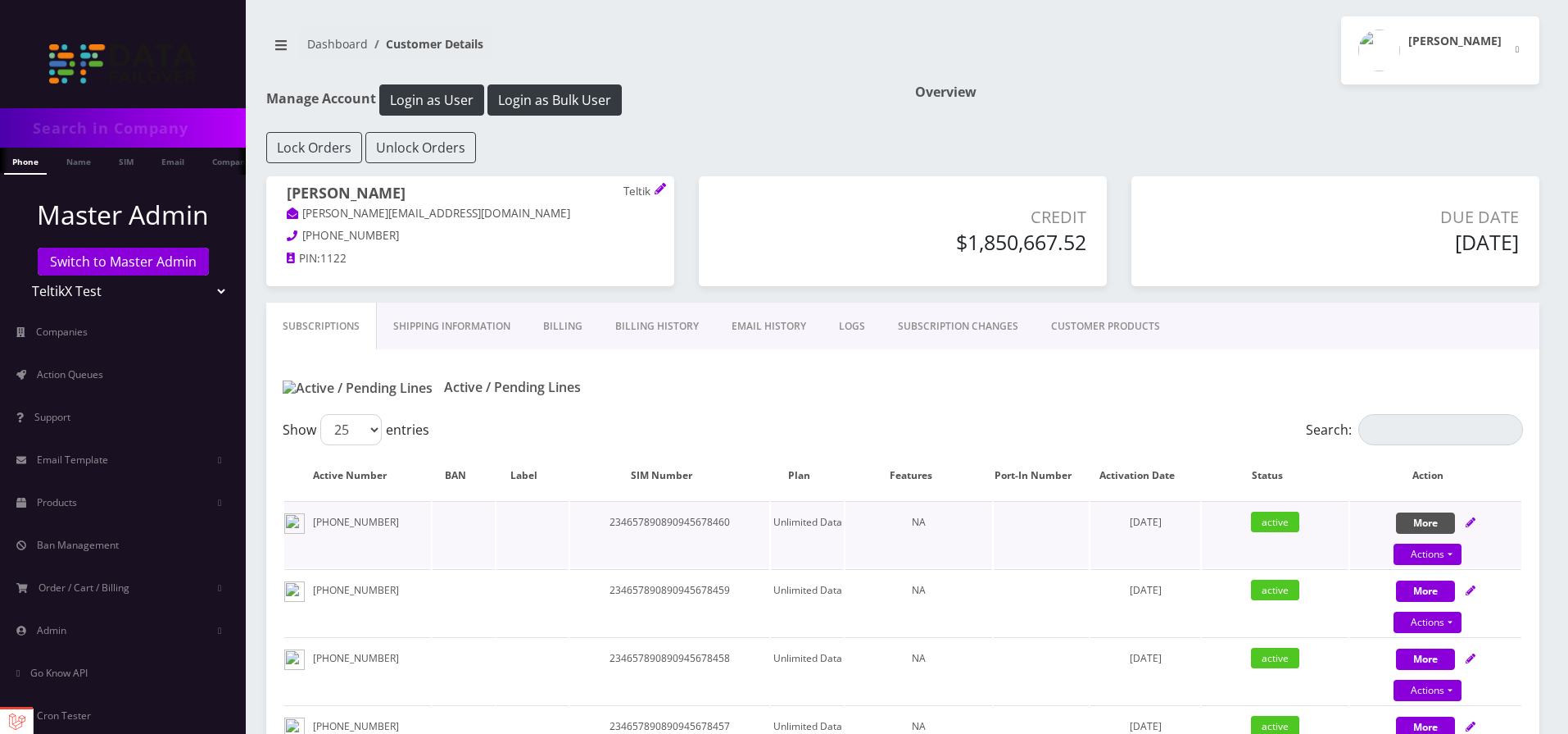
click at [1426, 527] on button "More" at bounding box center [1425, 522] width 59 height 21
select select "T-Mobile Nano"
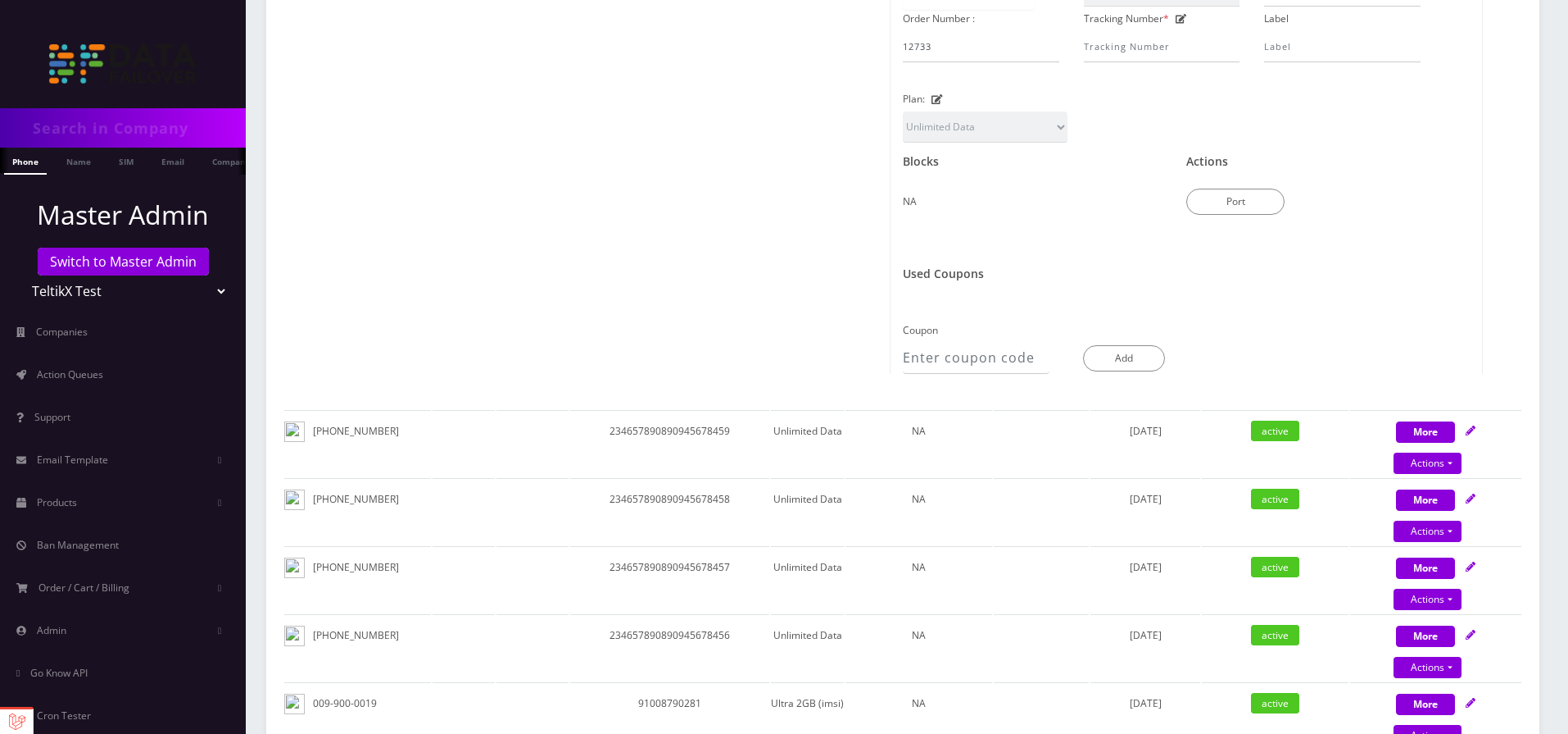
scroll to position [393, 0]
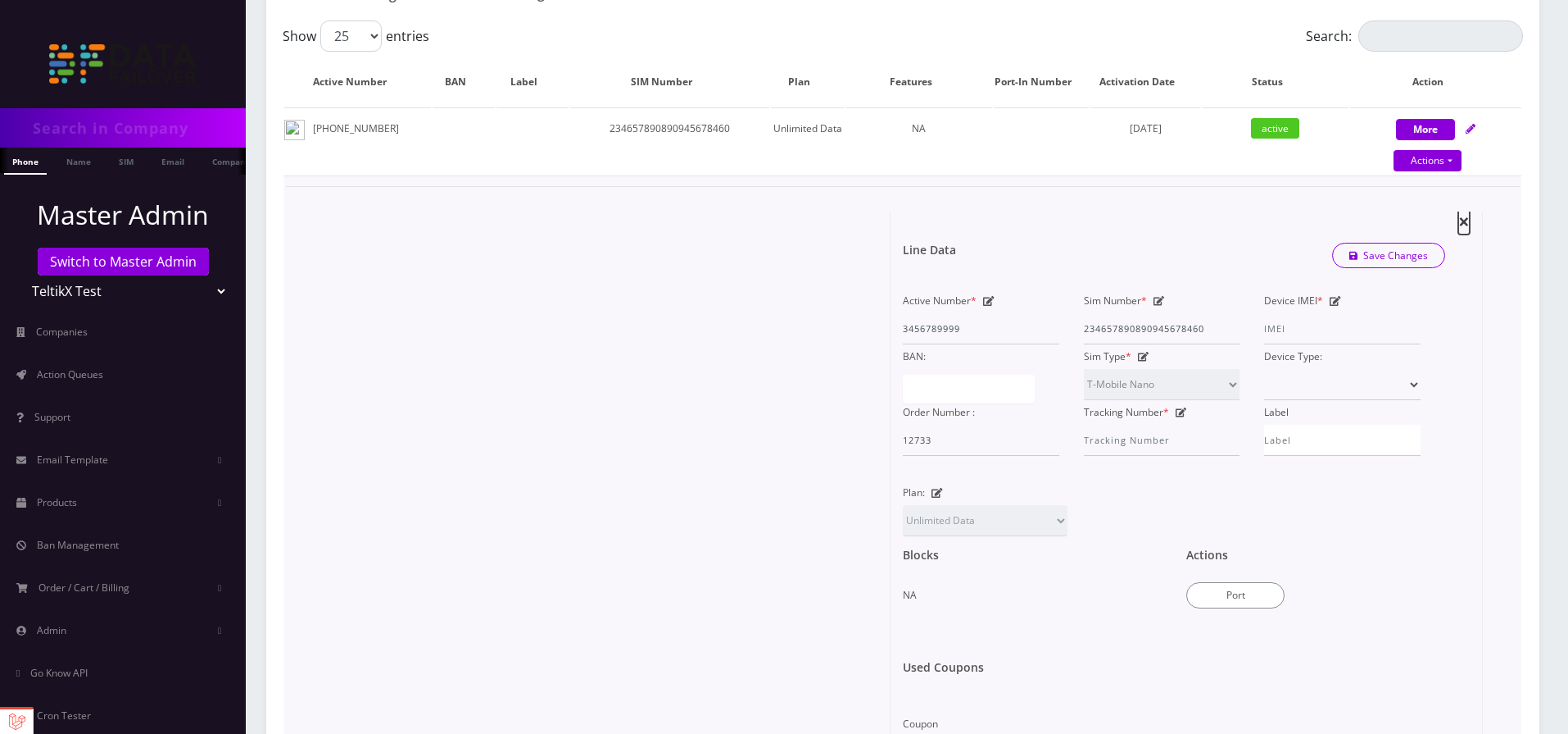
click at [1464, 226] on span "×" at bounding box center [1464, 221] width 12 height 27
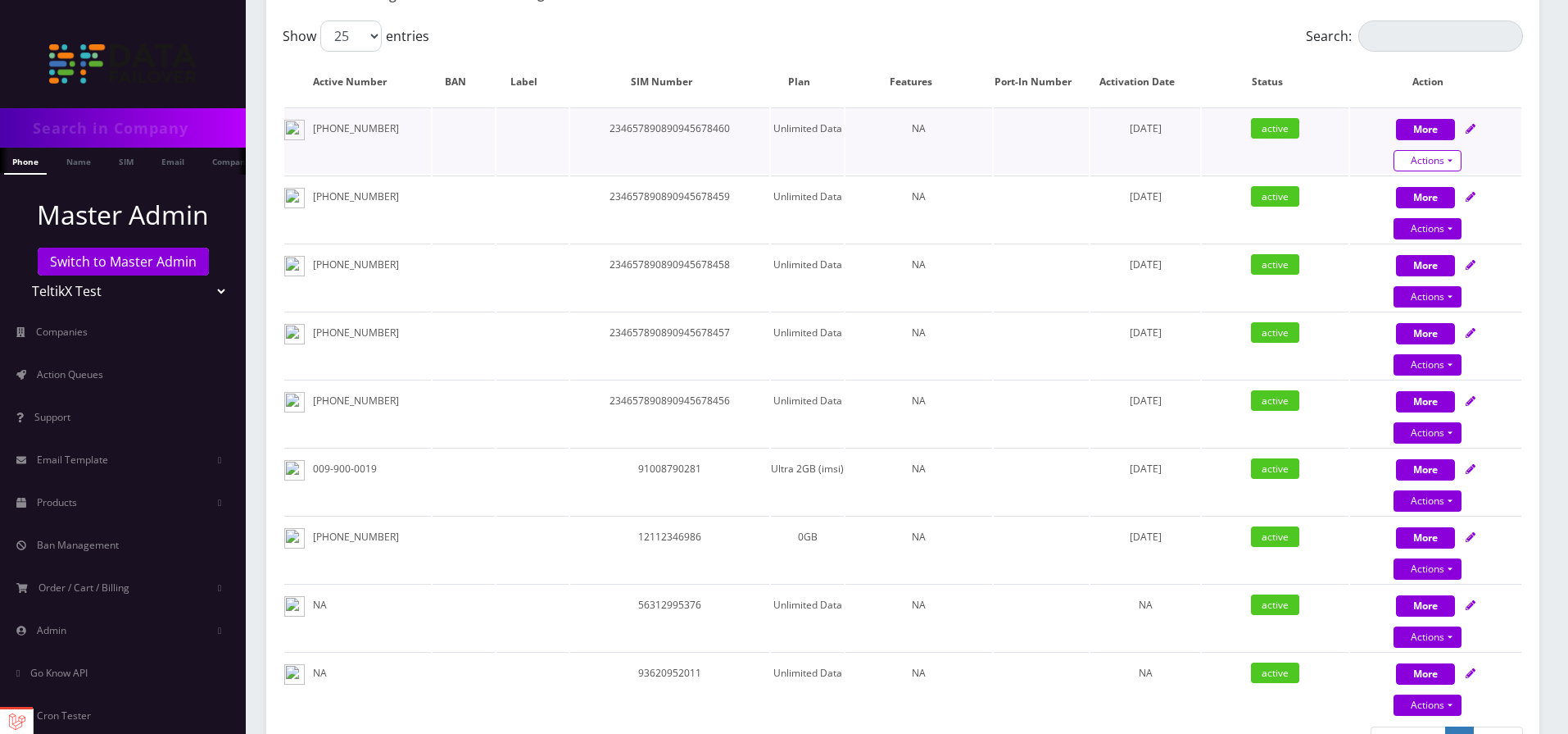
click at [1436, 161] on link "Actions" at bounding box center [1427, 160] width 68 height 21
select select "T-Mobile Nano"
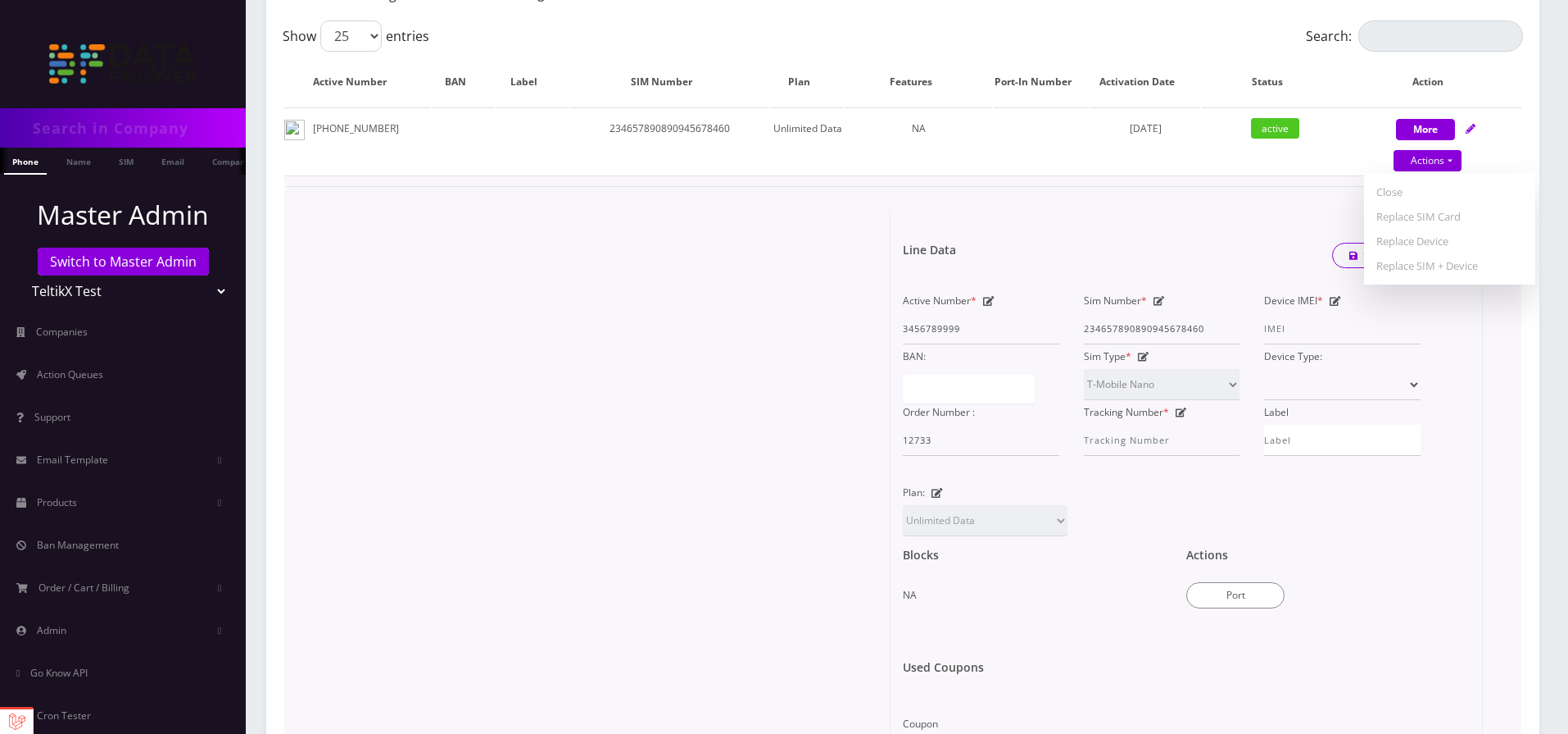
click at [1169, 214] on form "Line Data Save Changes Active Number * 3456789999 Sim Number * 2346578908909456…" at bounding box center [1186, 461] width 567 height 500
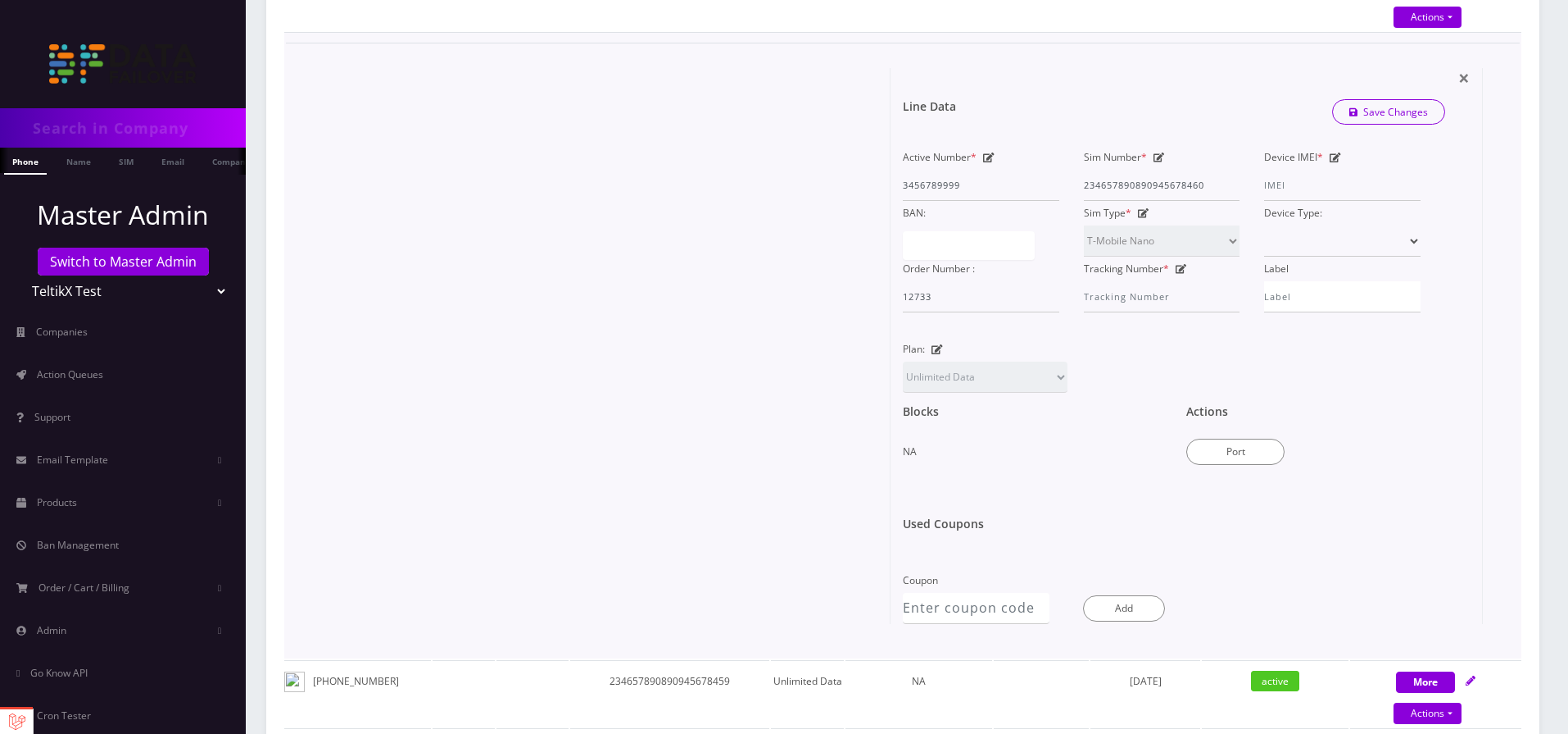
scroll to position [689, 0]
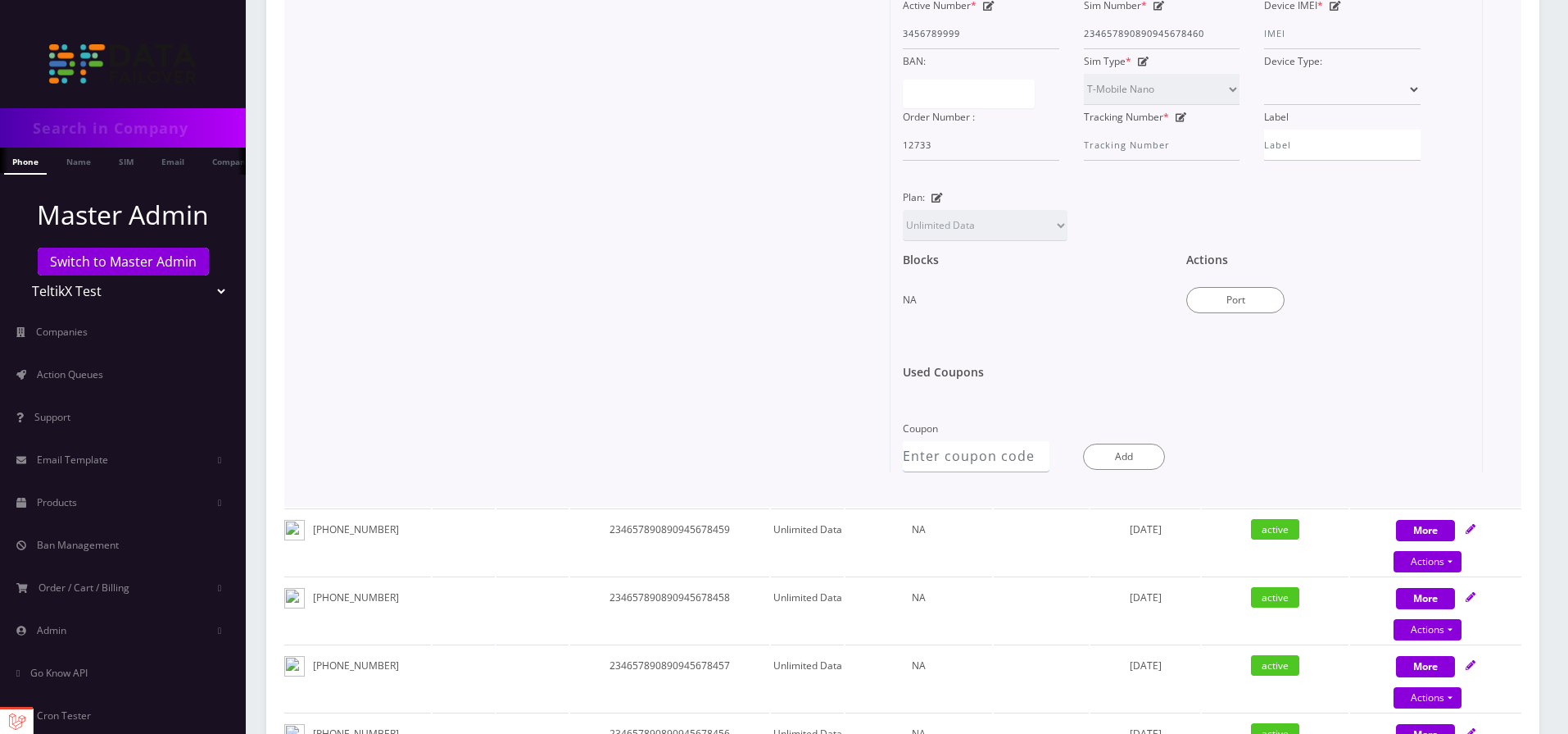
click at [959, 461] on input "Coupon" at bounding box center [976, 456] width 147 height 31
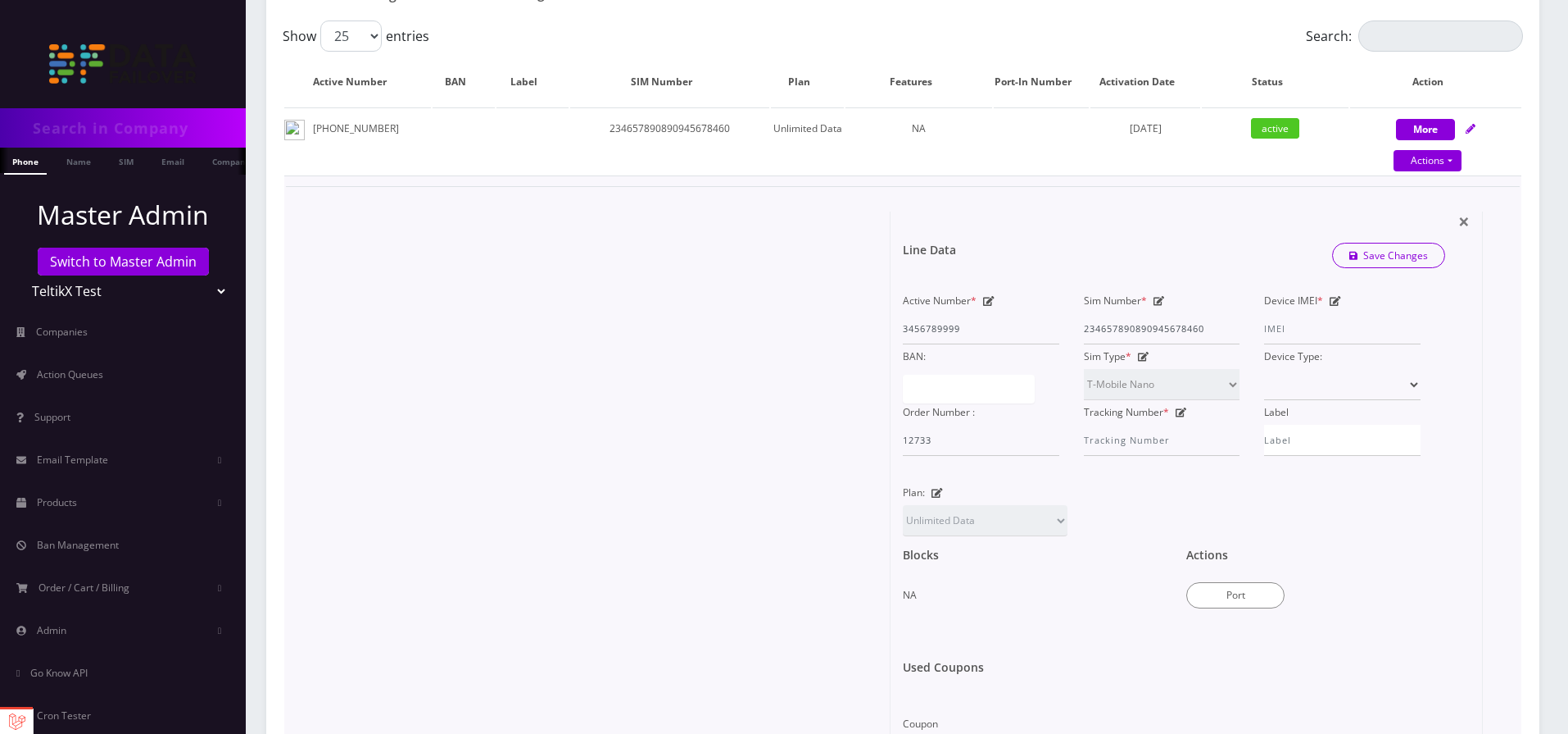
scroll to position [98, 0]
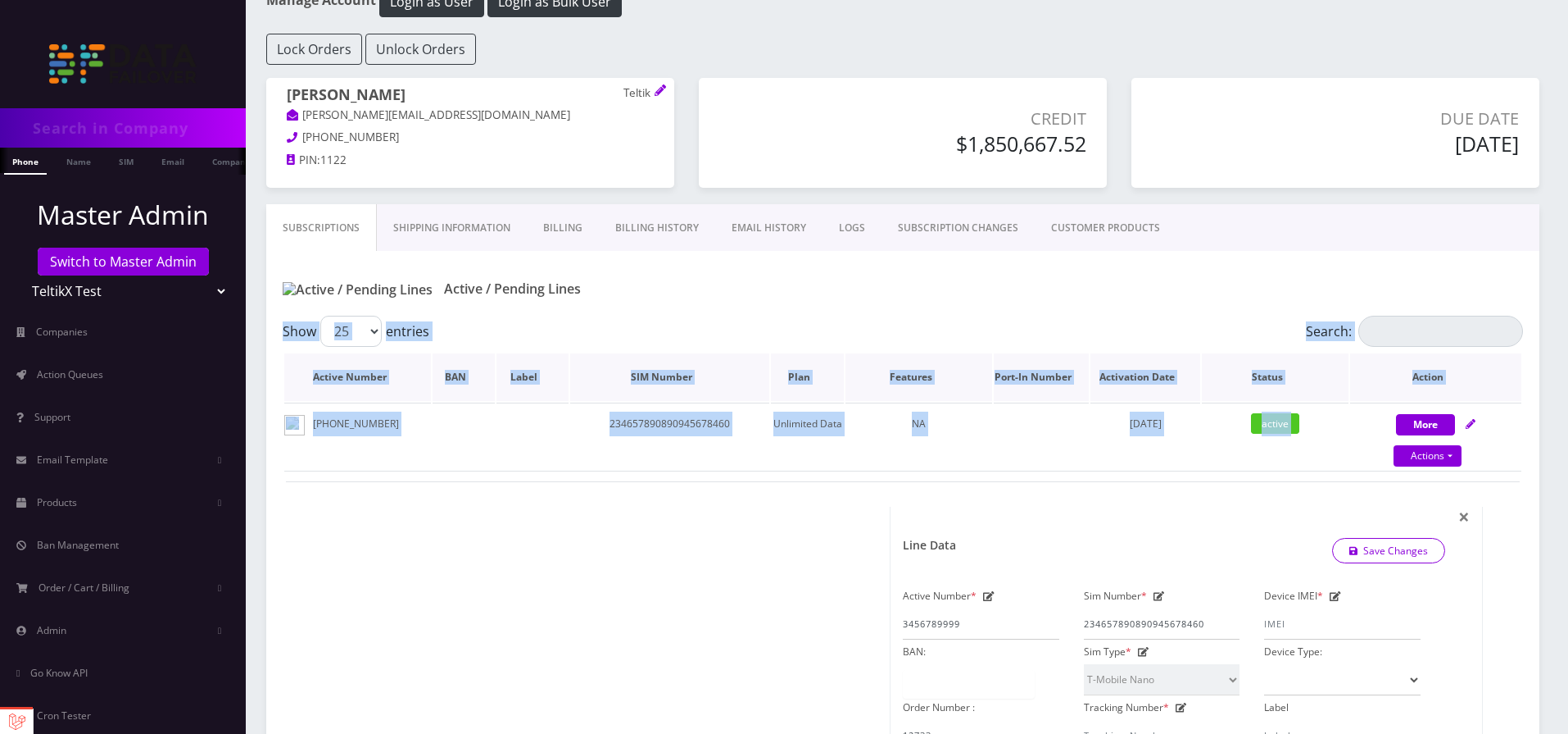
drag, startPoint x: 287, startPoint y: 332, endPoint x: 1405, endPoint y: 394, distance: 1119.7
click at [557, 444] on td at bounding box center [532, 435] width 72 height 66
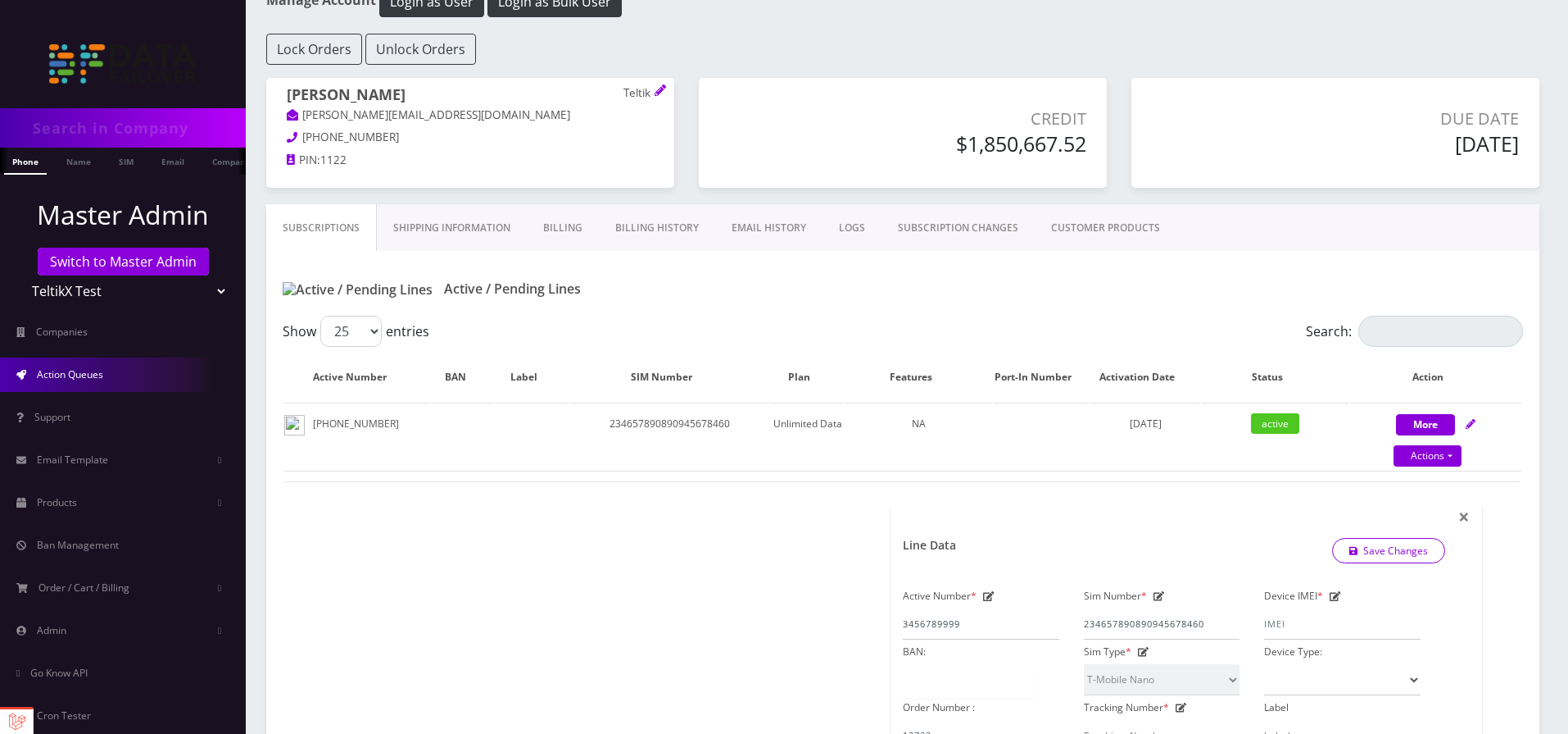
click at [59, 374] on span "Action Queues" at bounding box center [70, 373] width 66 height 14
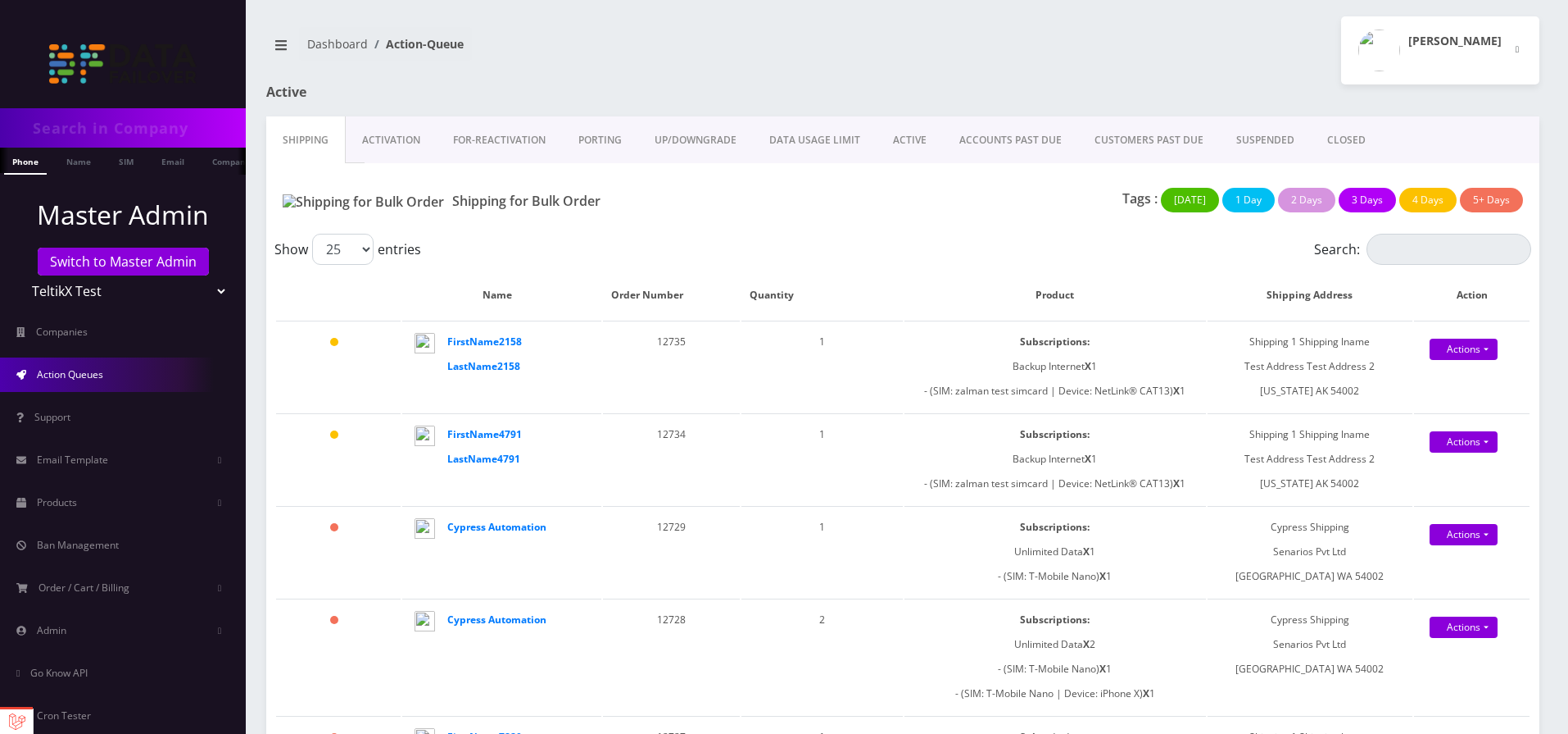
click at [1328, 145] on link "CLOSED" at bounding box center [1346, 140] width 72 height 47
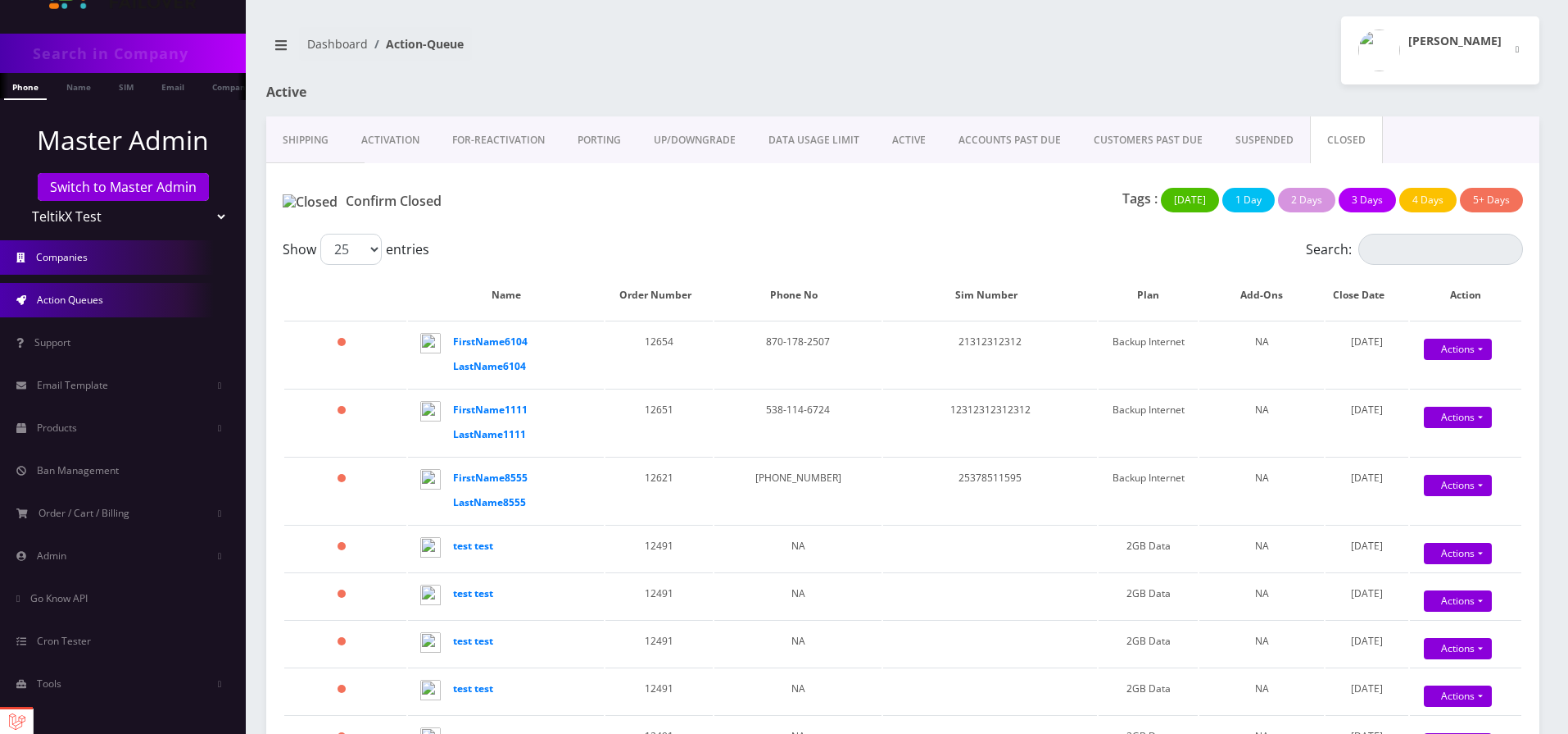
scroll to position [75, 0]
click at [103, 251] on link "Companies" at bounding box center [123, 256] width 246 height 35
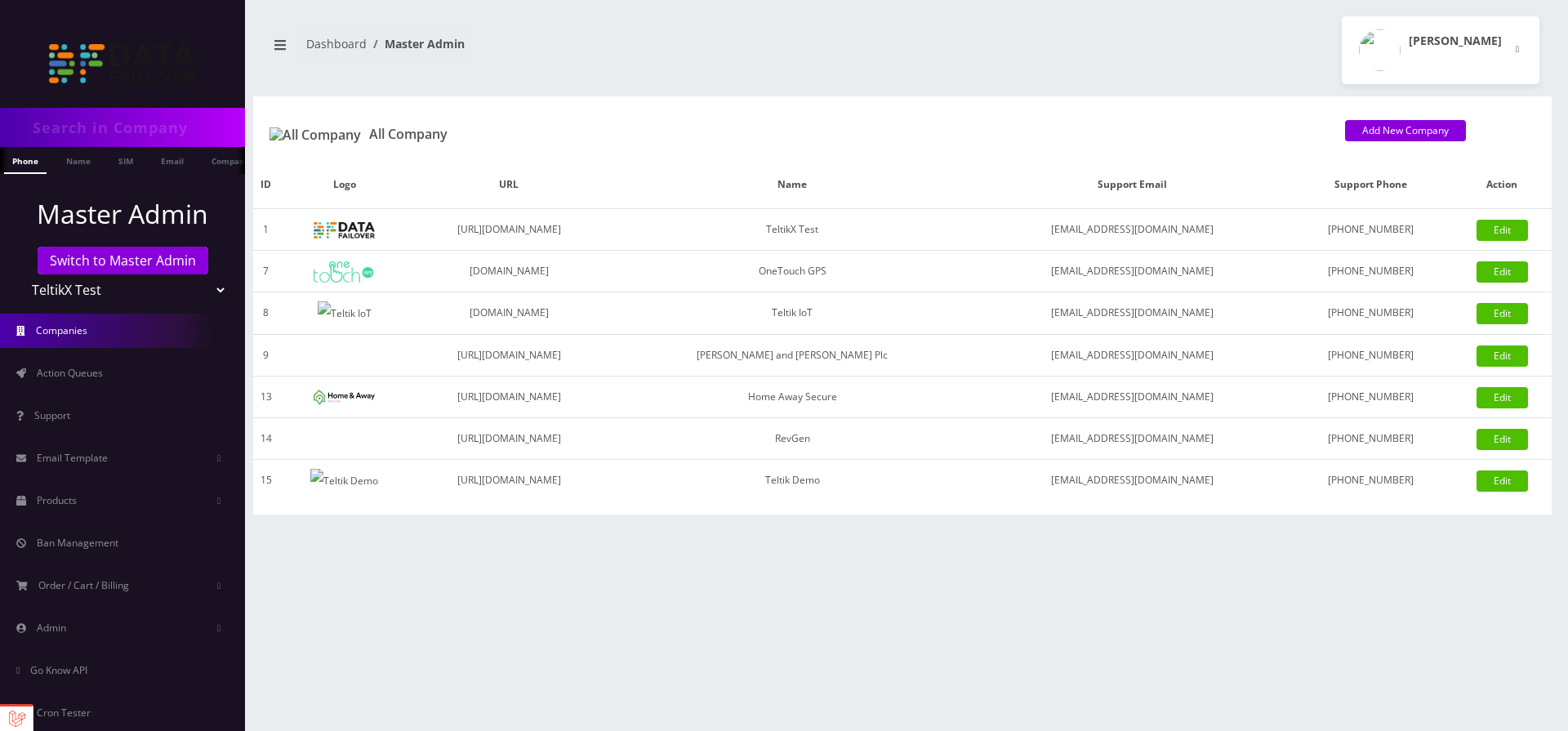
click at [75, 380] on link "Action Queues" at bounding box center [122, 373] width 245 height 34
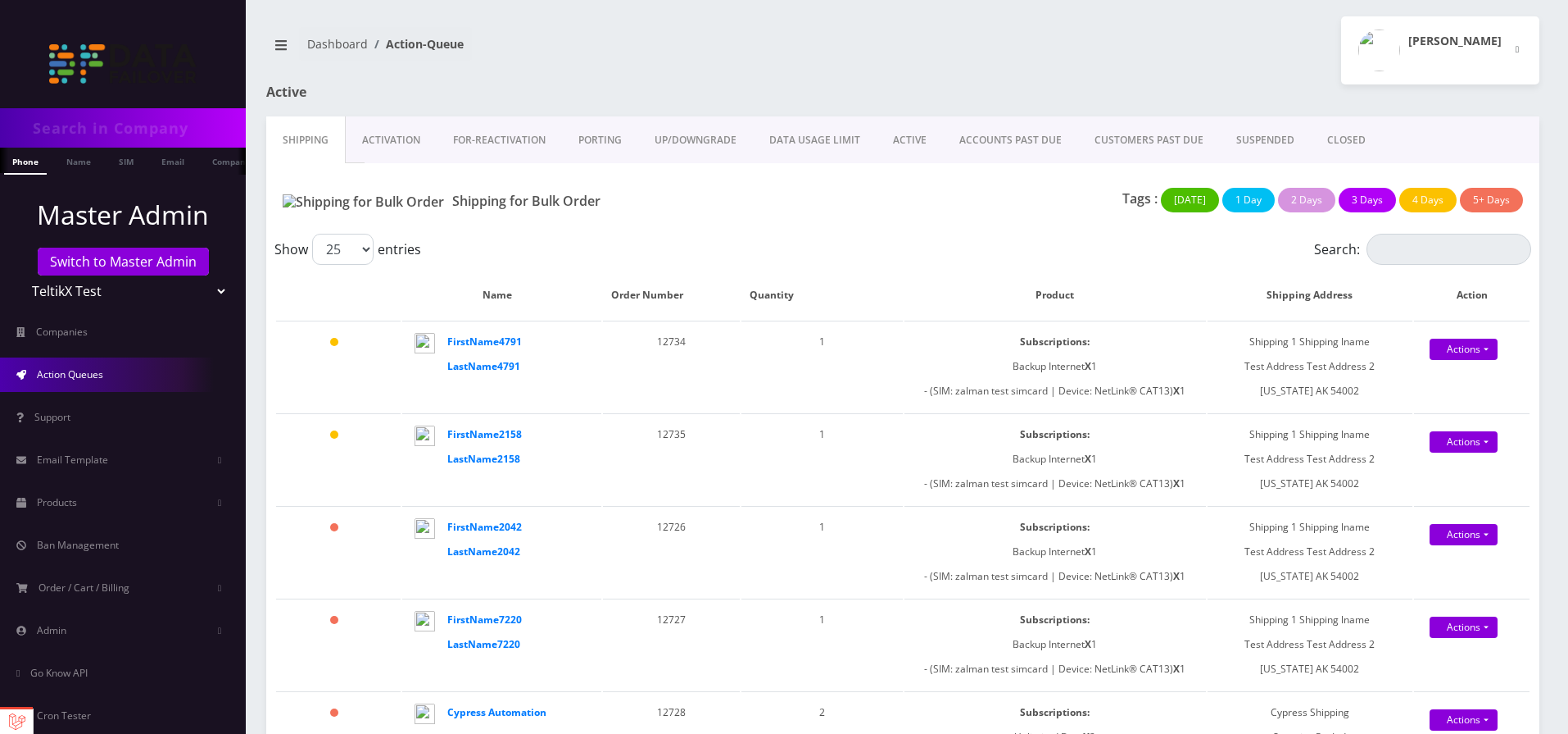
scroll to position [75, 0]
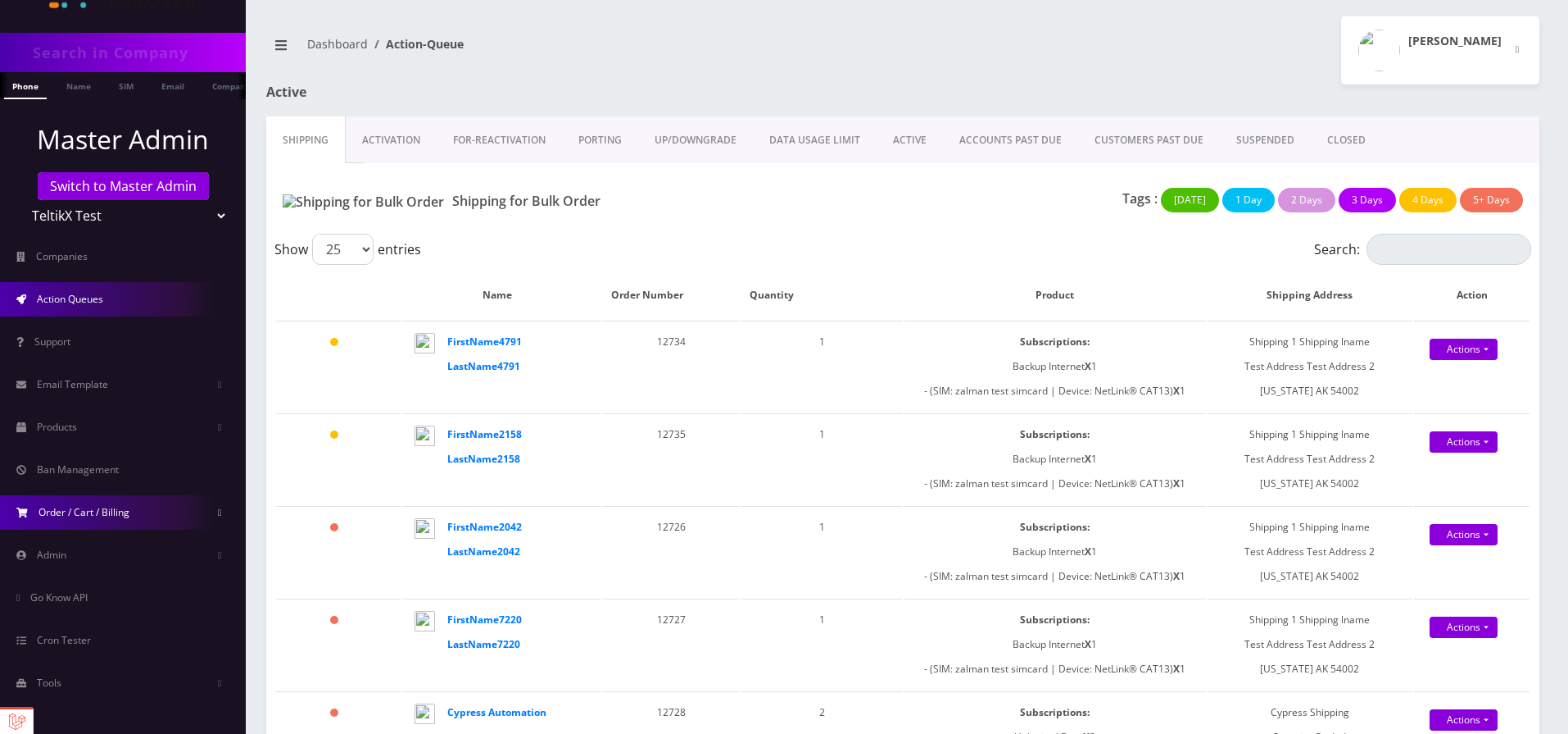
click at [120, 511] on span "Order / Cart / Billing" at bounding box center [84, 511] width 91 height 14
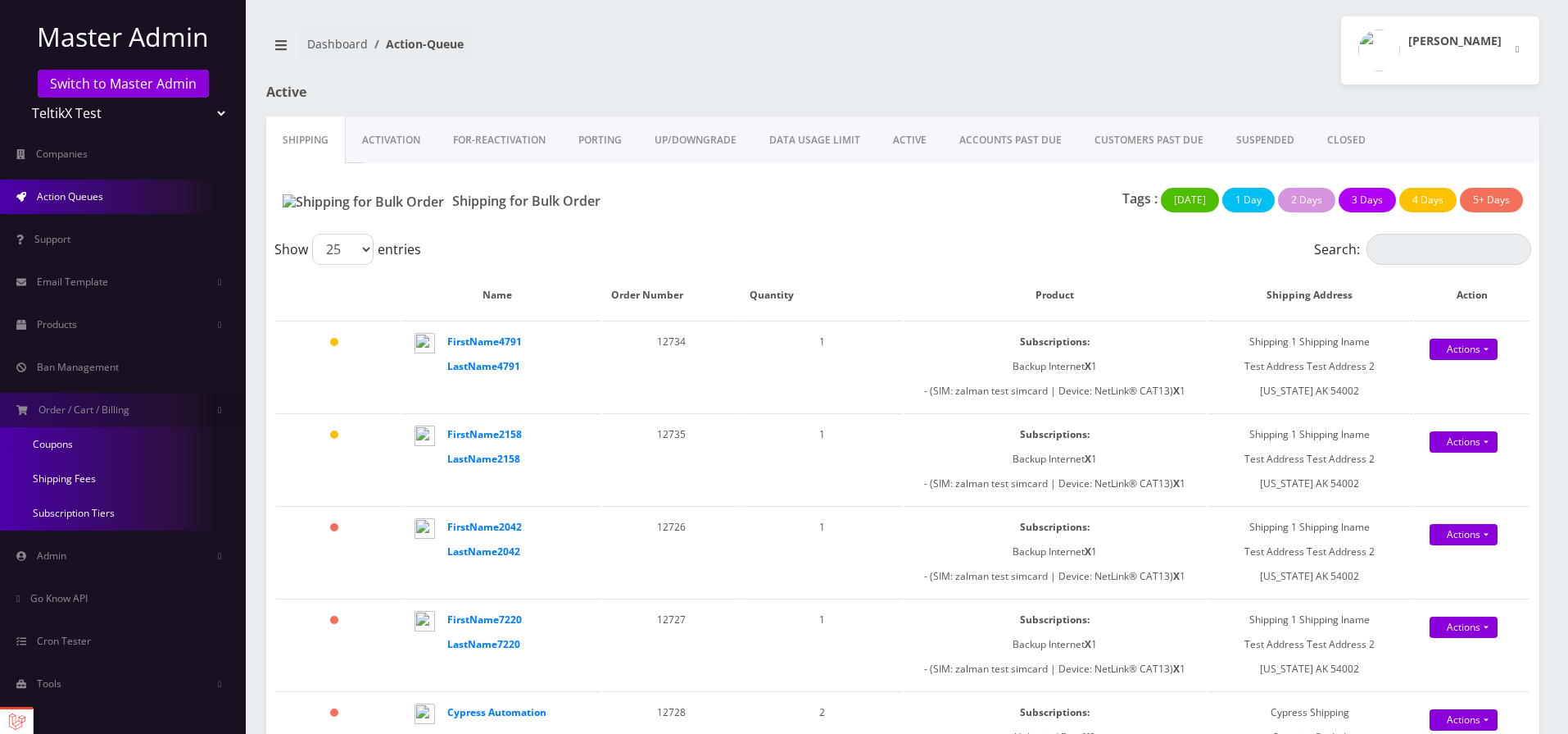
scroll to position [179, 0]
click at [136, 551] on link "Admin" at bounding box center [123, 555] width 246 height 35
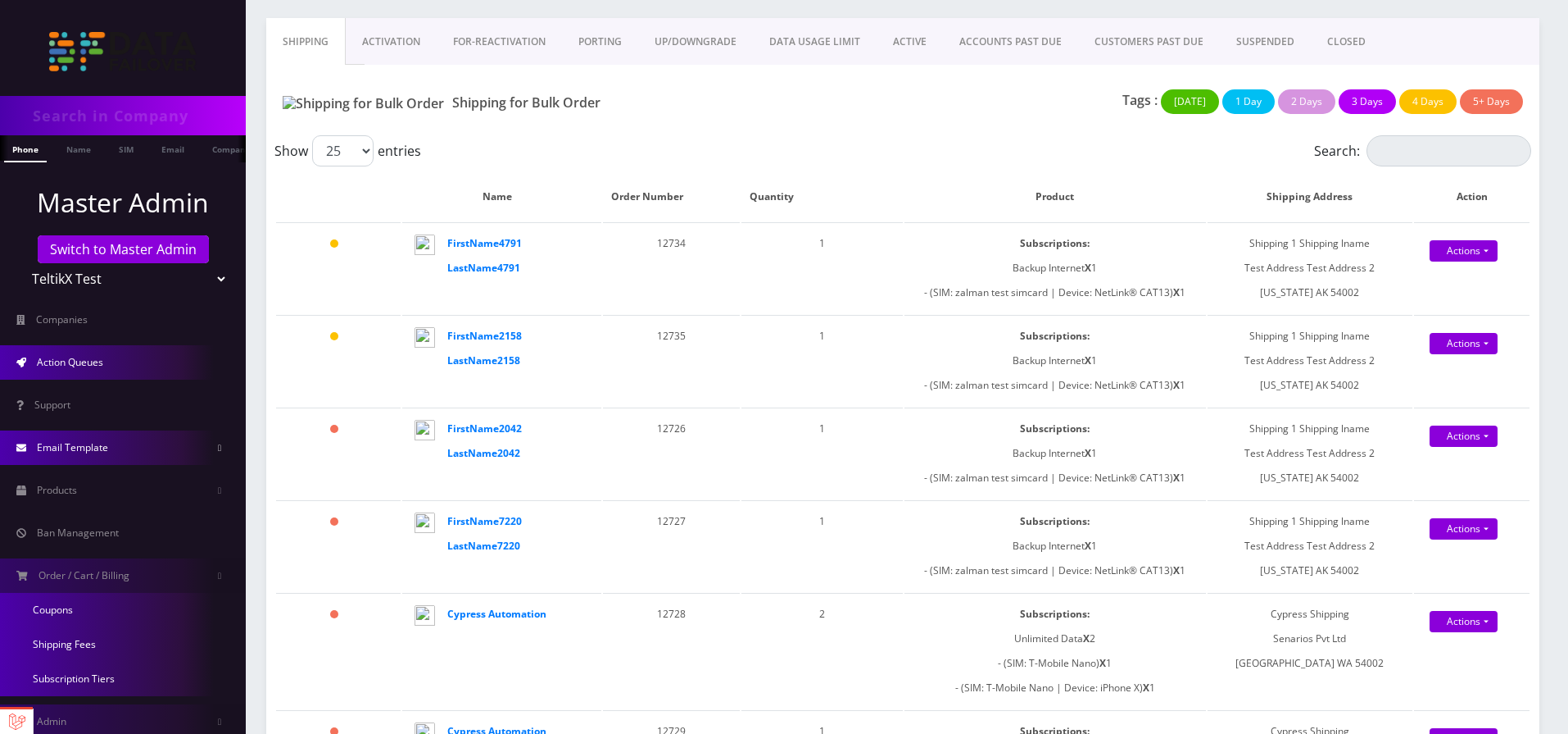
scroll to position [0, 0]
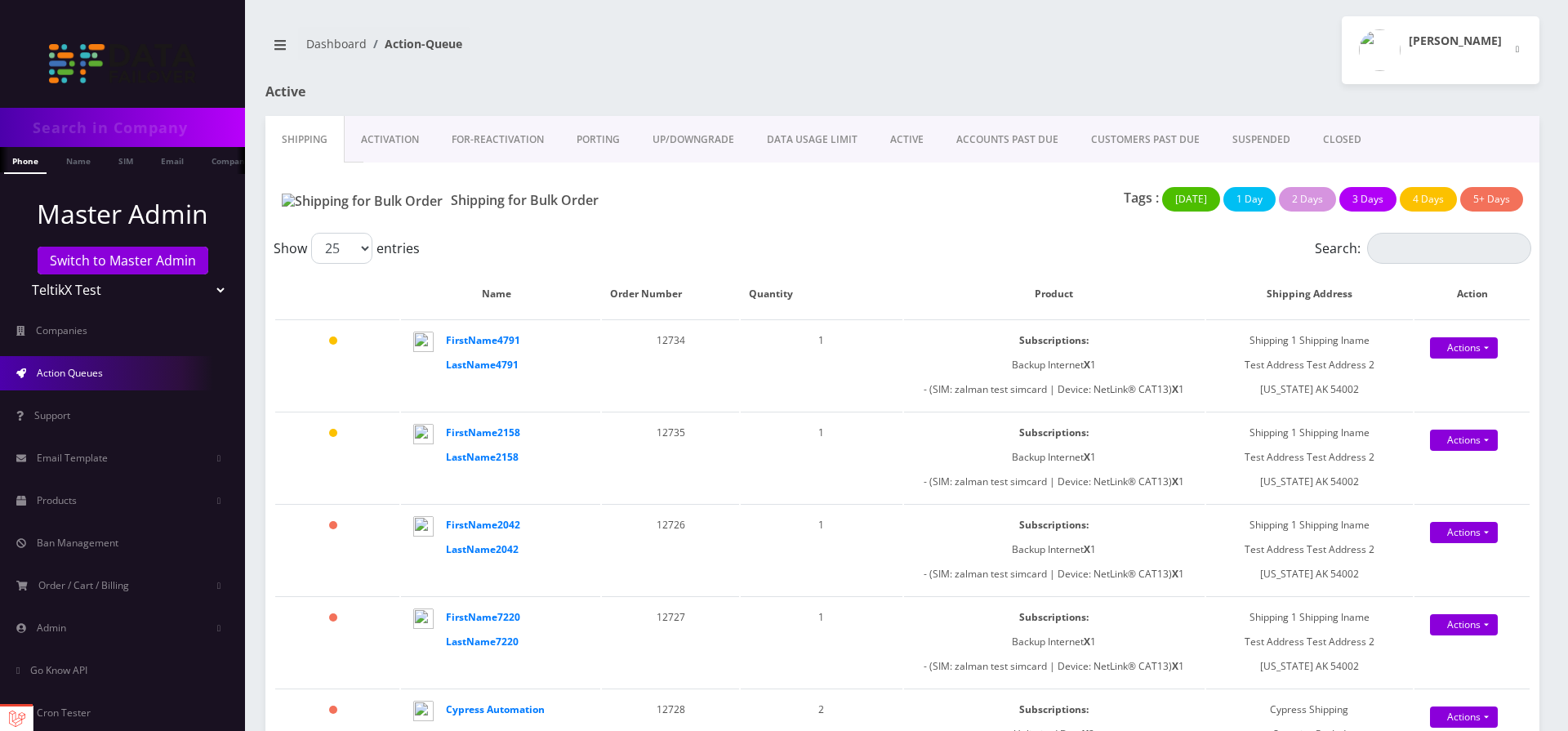
click at [71, 136] on input "text" at bounding box center [137, 128] width 208 height 31
paste input "3595"
type input "3595"
click at [217, 163] on link "Customer" at bounding box center [213, 160] width 56 height 27
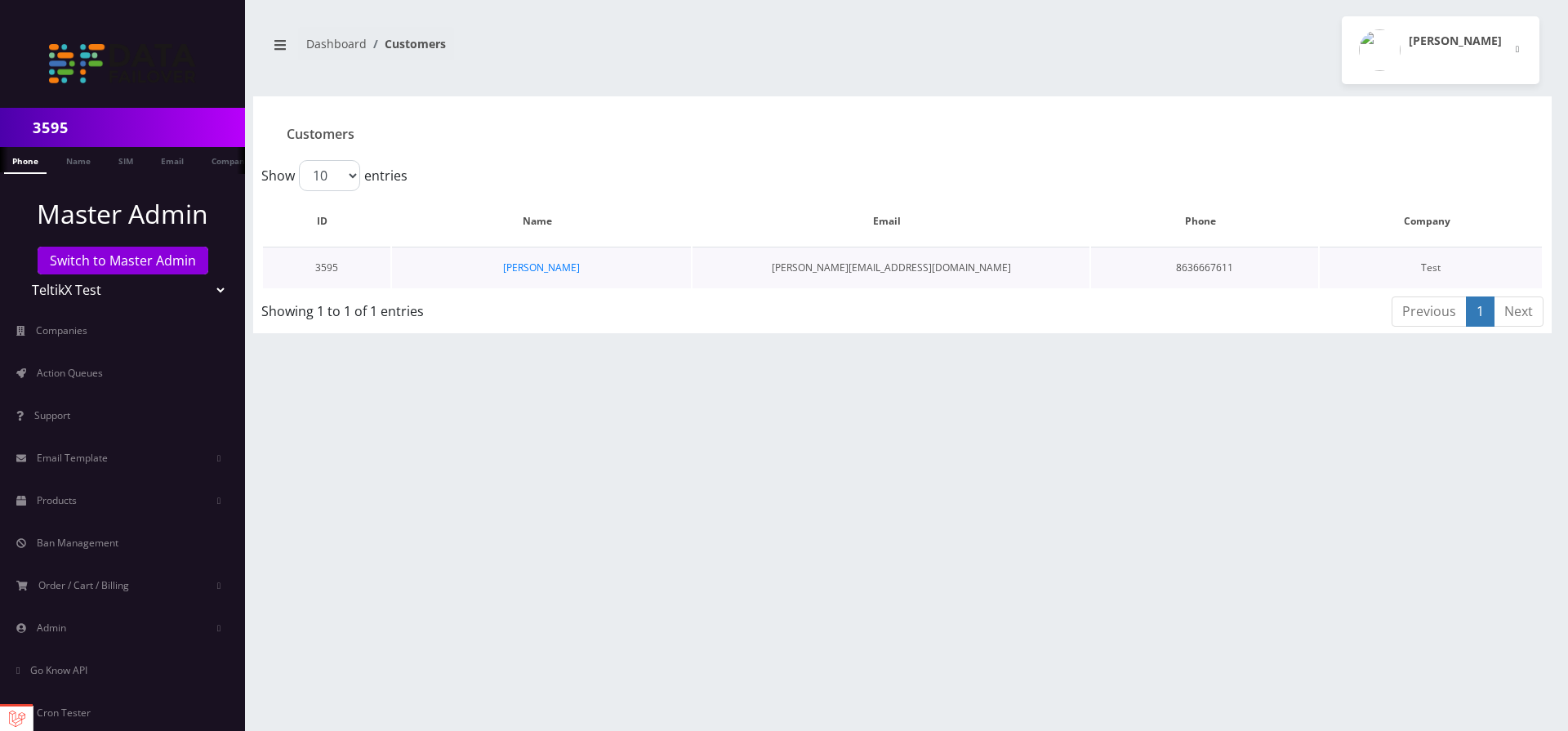
scroll to position [0, 8]
click at [574, 273] on link "Shlomo Ginsburg" at bounding box center [541, 267] width 77 height 14
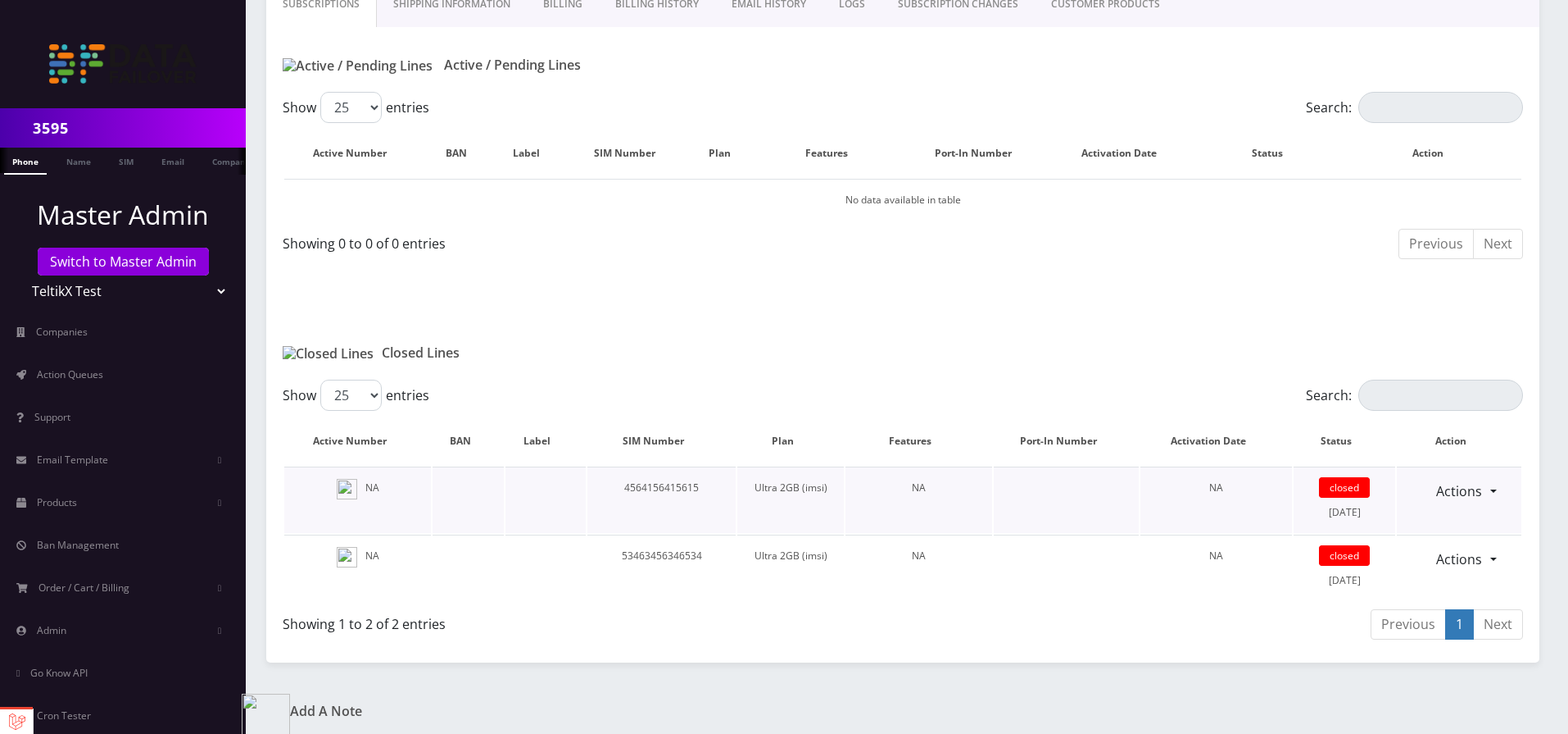
scroll to position [329, 0]
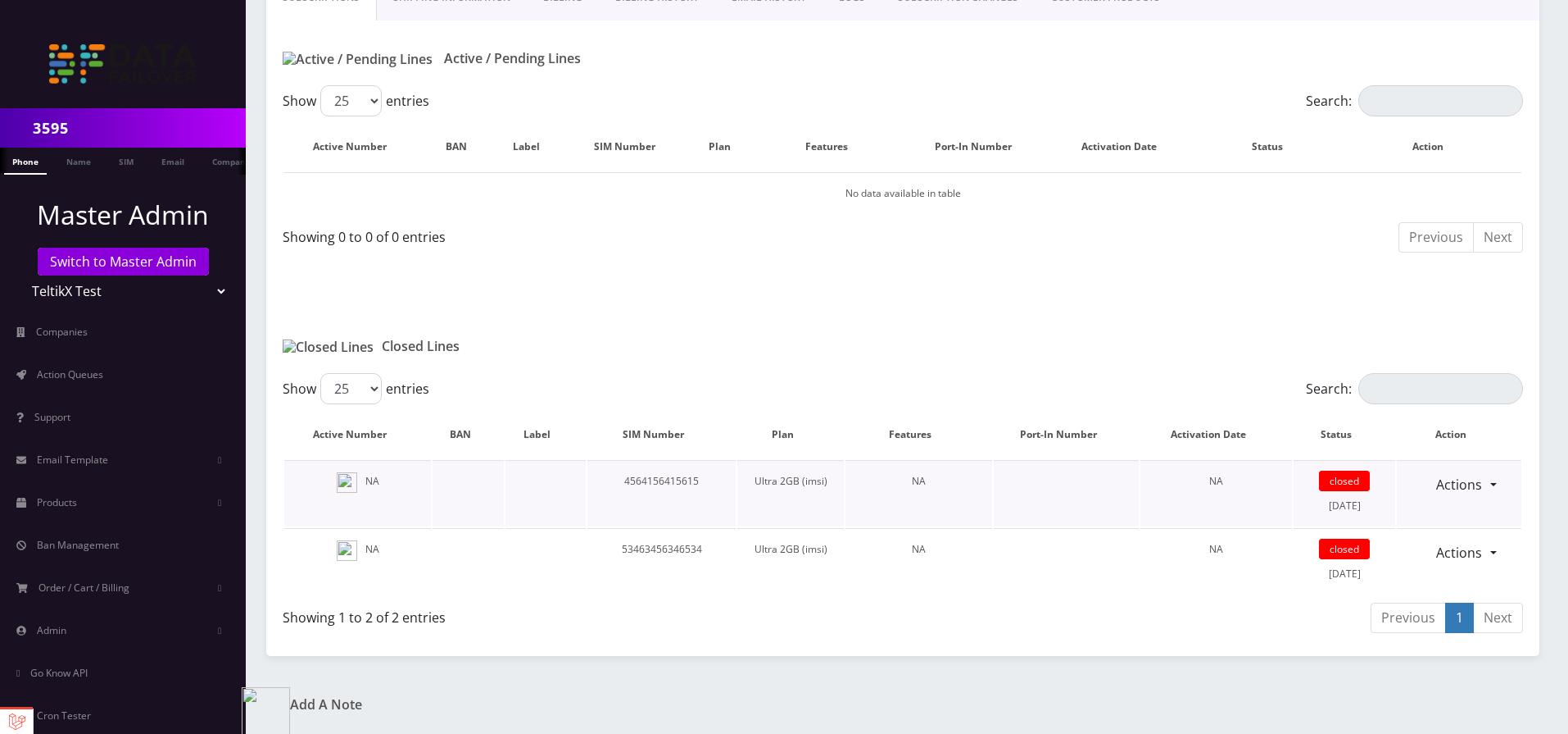
click at [1331, 483] on span "closed" at bounding box center [1345, 481] width 51 height 21
click at [1444, 486] on link "Actions" at bounding box center [1459, 484] width 67 height 31
click at [1429, 518] on link "Reopen" at bounding box center [1468, 520] width 131 height 25
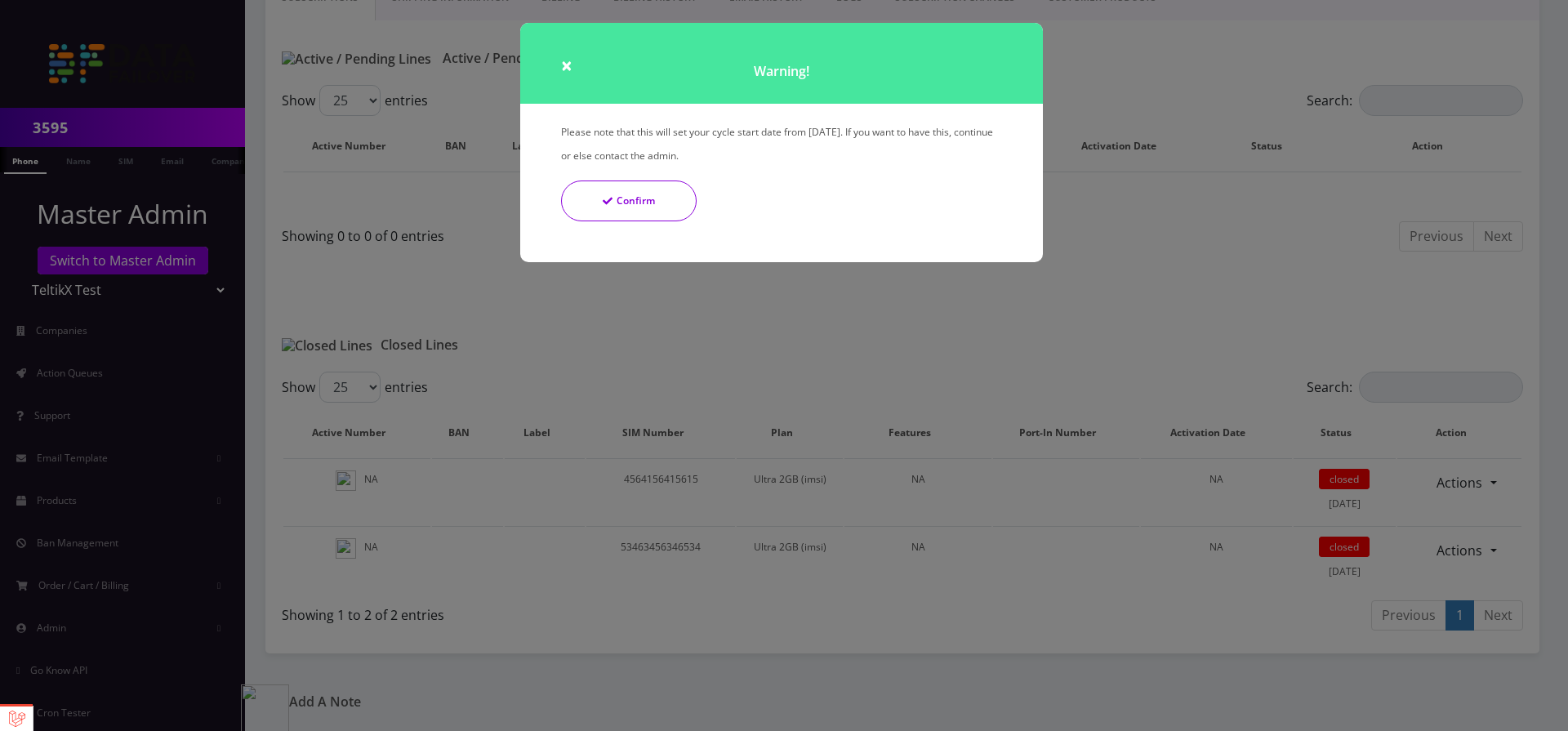
click at [608, 181] on button "Confirm" at bounding box center [629, 200] width 136 height 41
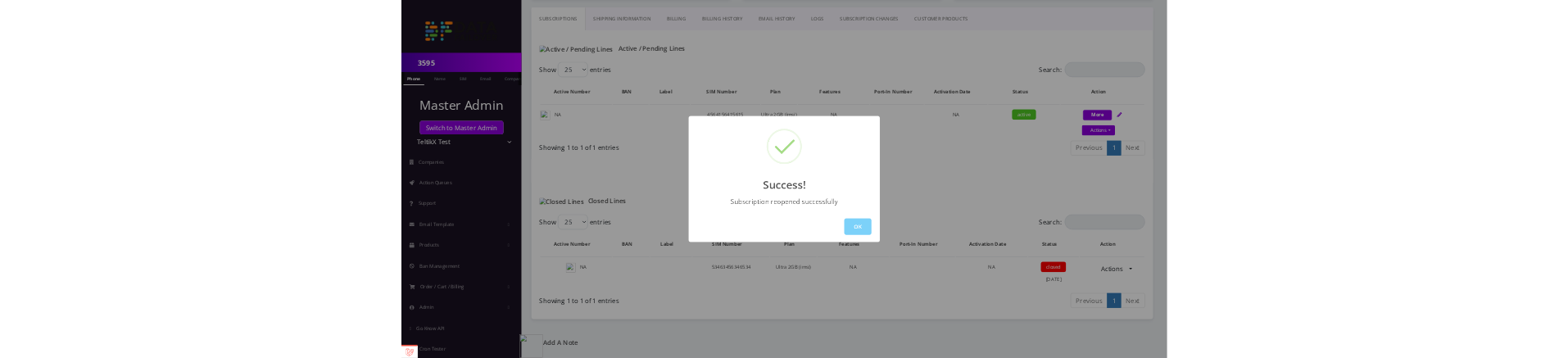
scroll to position [222, 0]
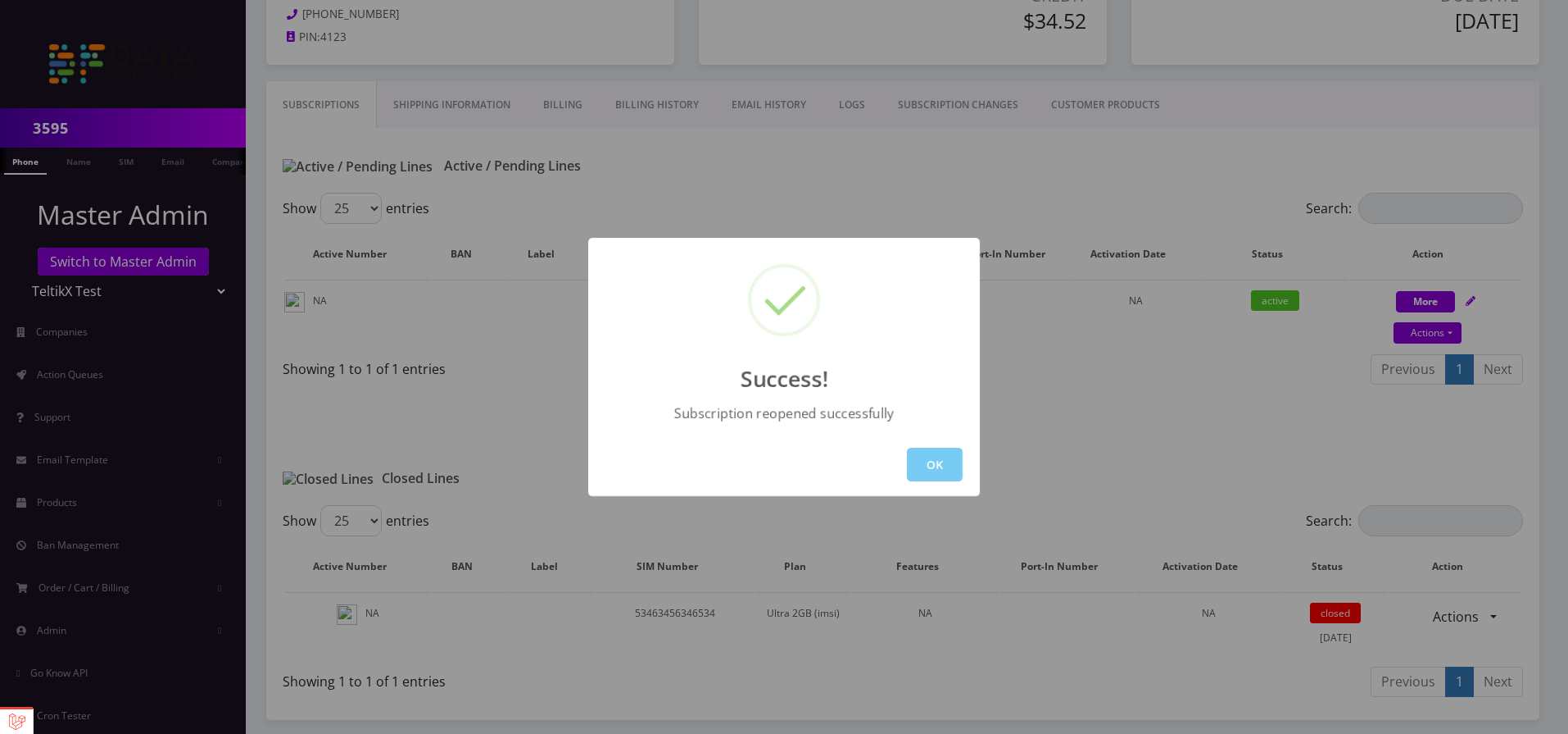
click at [935, 468] on button "OK" at bounding box center [934, 464] width 55 height 34
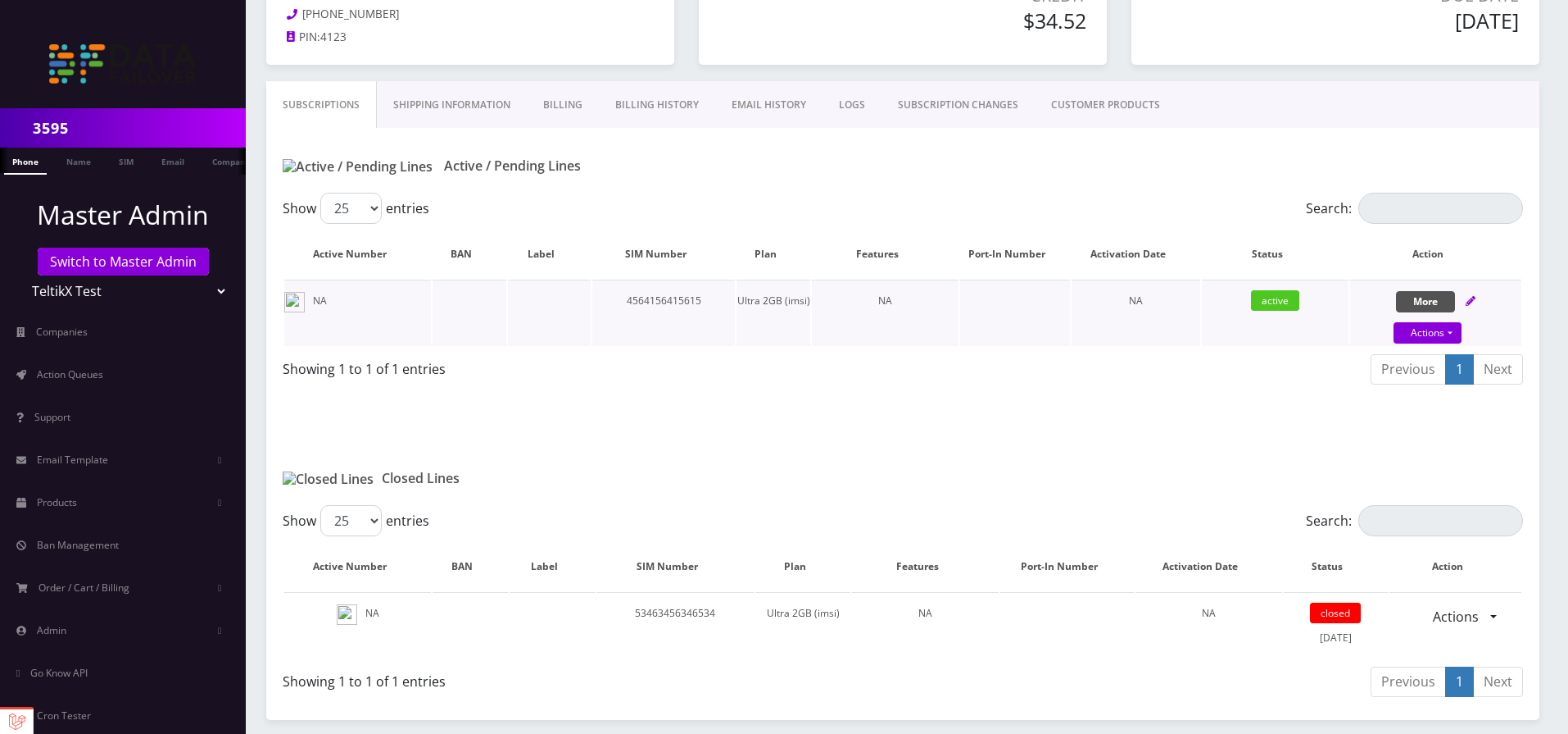
click at [1423, 309] on button "More" at bounding box center [1425, 301] width 59 height 21
click at [1424, 296] on button "More" at bounding box center [1425, 301] width 59 height 21
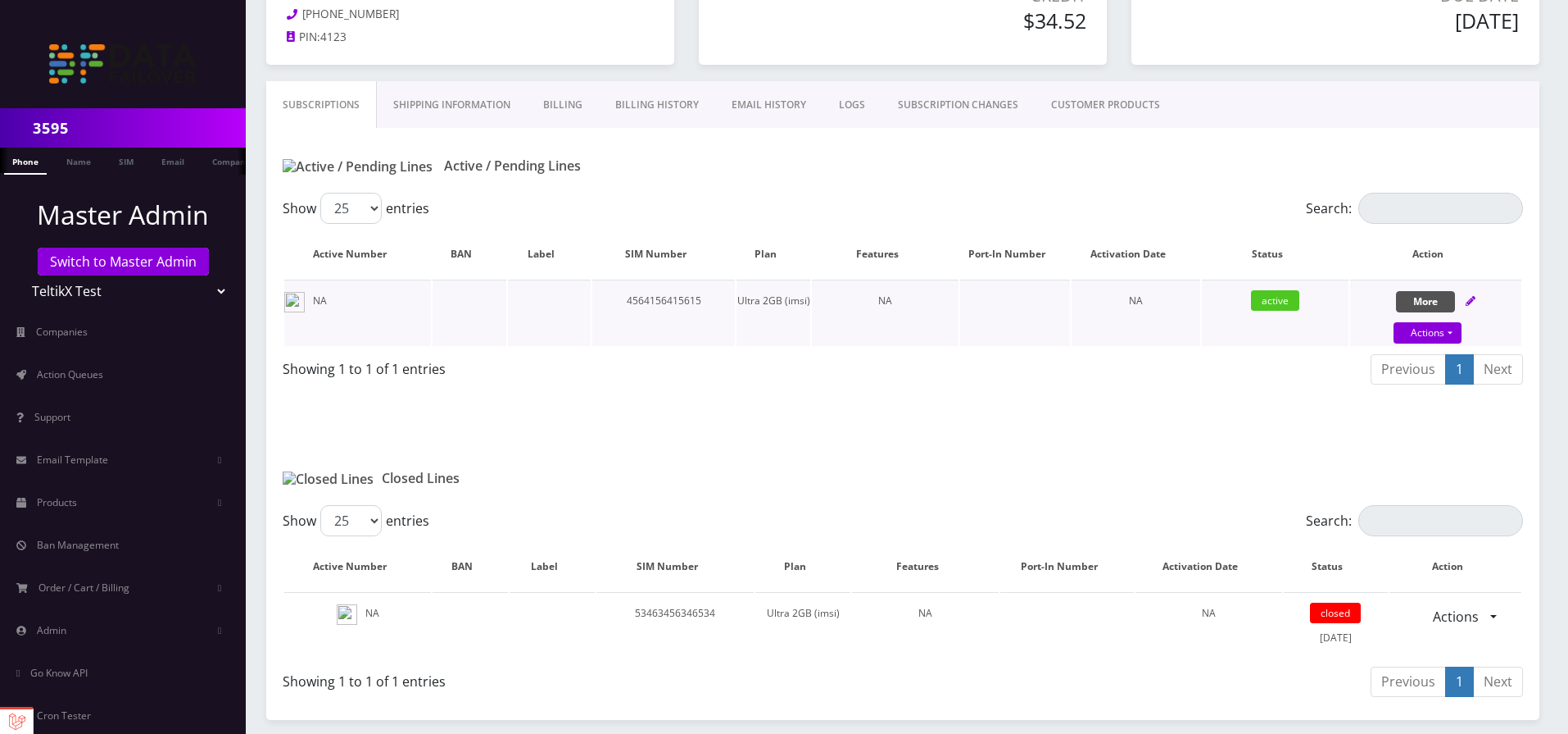
click at [1424, 296] on button "More" at bounding box center [1425, 301] width 59 height 21
click at [1426, 346] on div "Show 25 50 100 250 500 entries Search: Active Number BAN Label SIM Number Plan …" at bounding box center [902, 292] width 1273 height 198
click at [1428, 332] on link "Actions" at bounding box center [1427, 332] width 68 height 21
click at [1407, 264] on link "Replace Device" at bounding box center [1449, 266] width 172 height 25
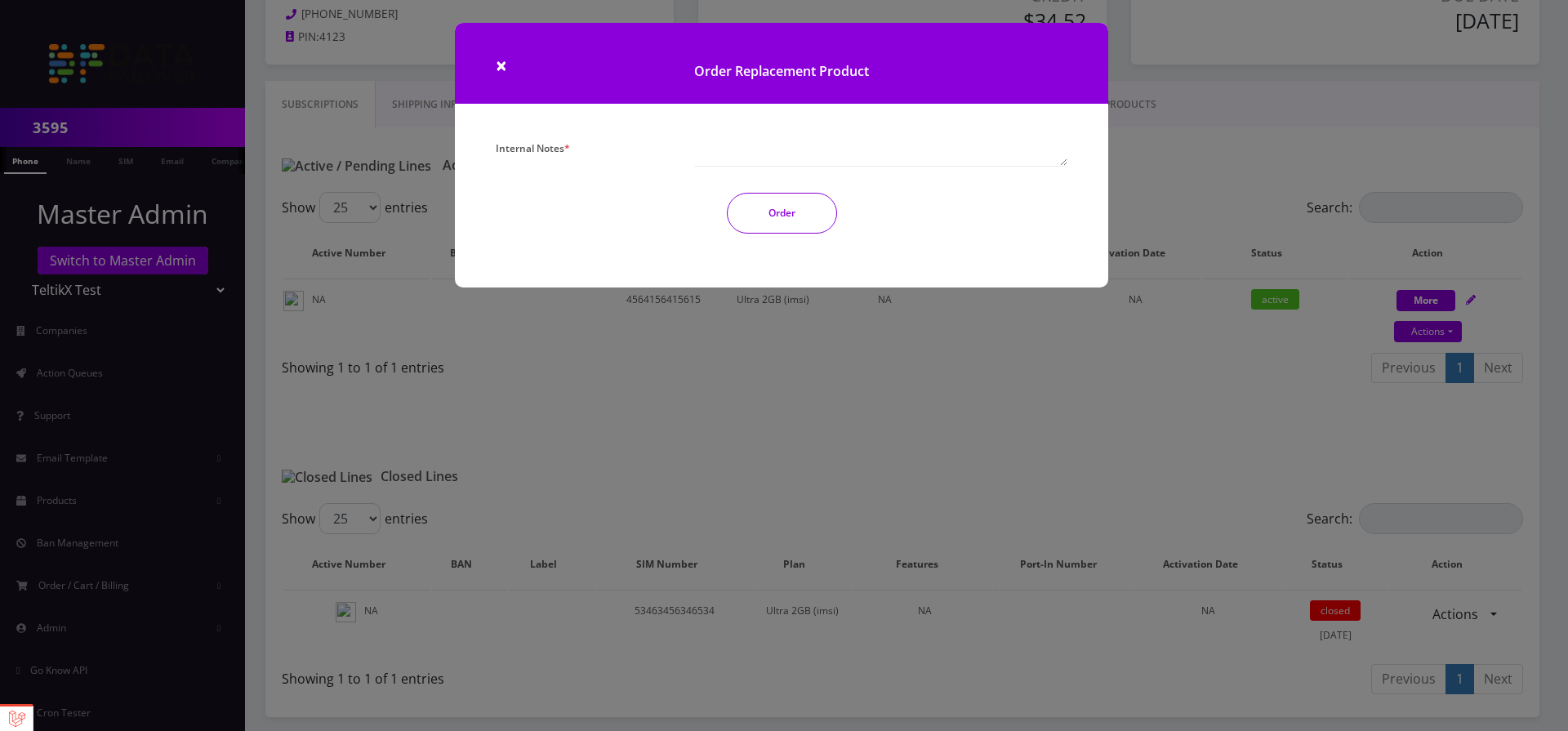
click at [729, 148] on textarea "Internal Notes *" at bounding box center [880, 151] width 373 height 30
click at [499, 65] on span "×" at bounding box center [501, 65] width 12 height 27
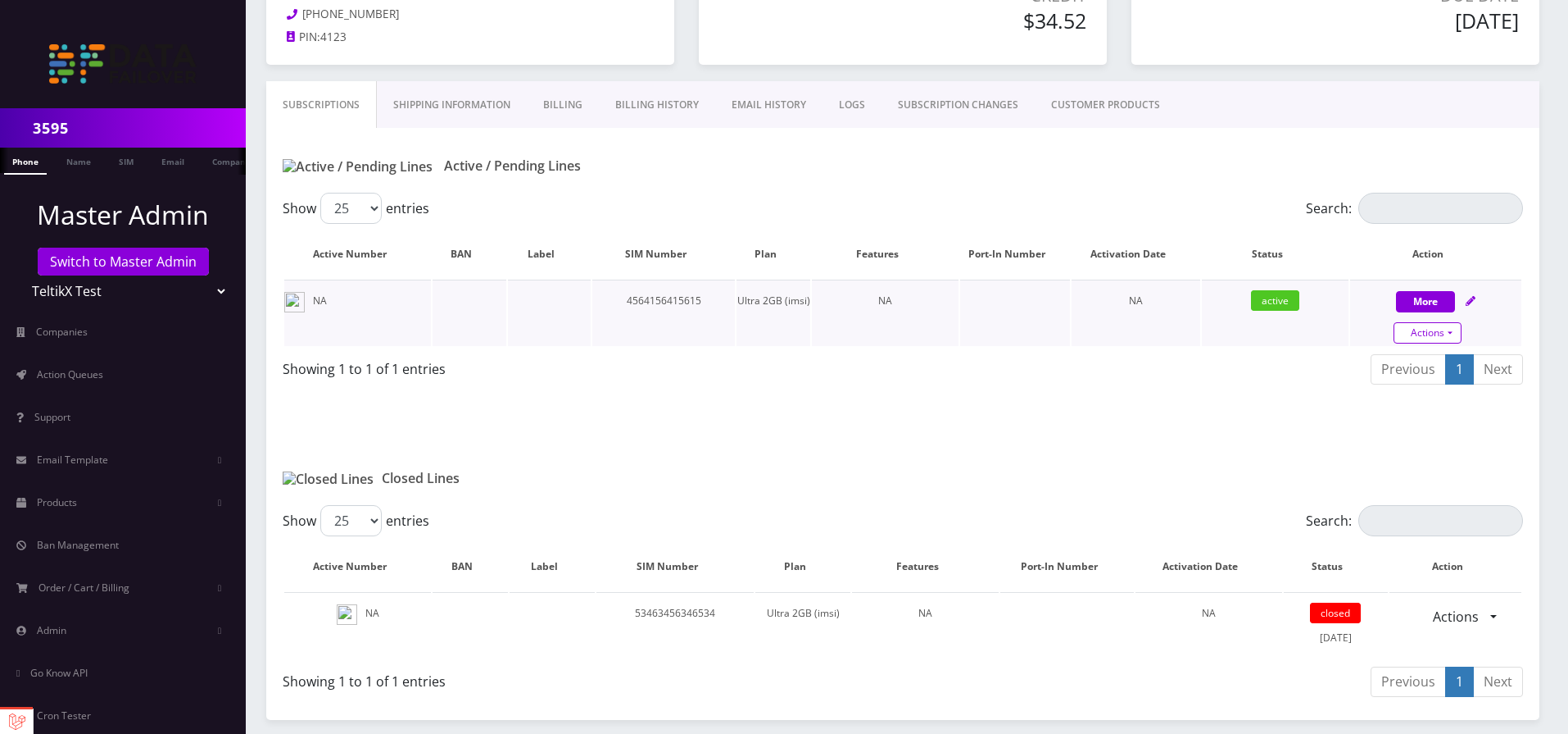
click at [1431, 336] on link "Actions" at bounding box center [1427, 332] width 68 height 21
click at [991, 310] on td at bounding box center [1015, 312] width 110 height 66
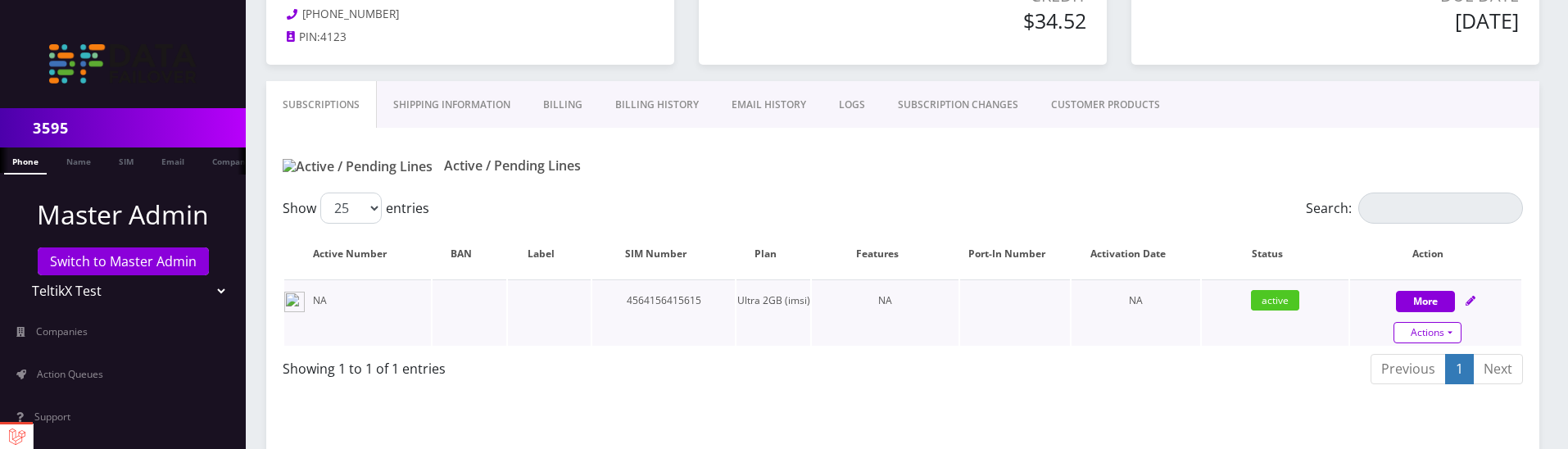
click at [1431, 330] on link "Actions" at bounding box center [1427, 332] width 68 height 21
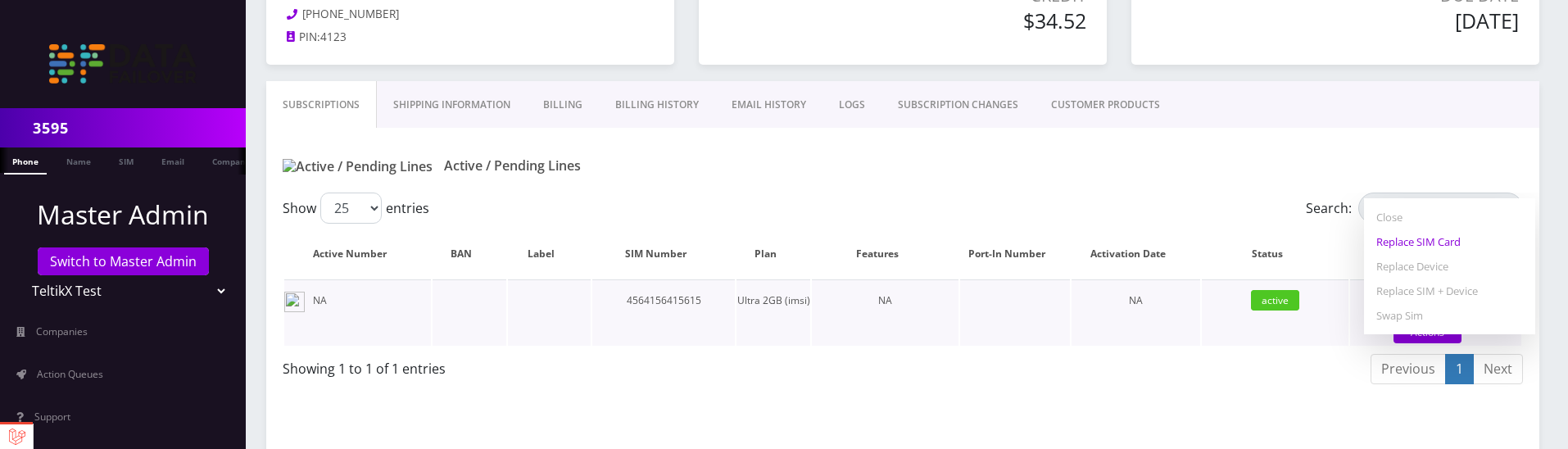
click at [1432, 242] on link "Replace SIM Card" at bounding box center [1449, 241] width 172 height 24
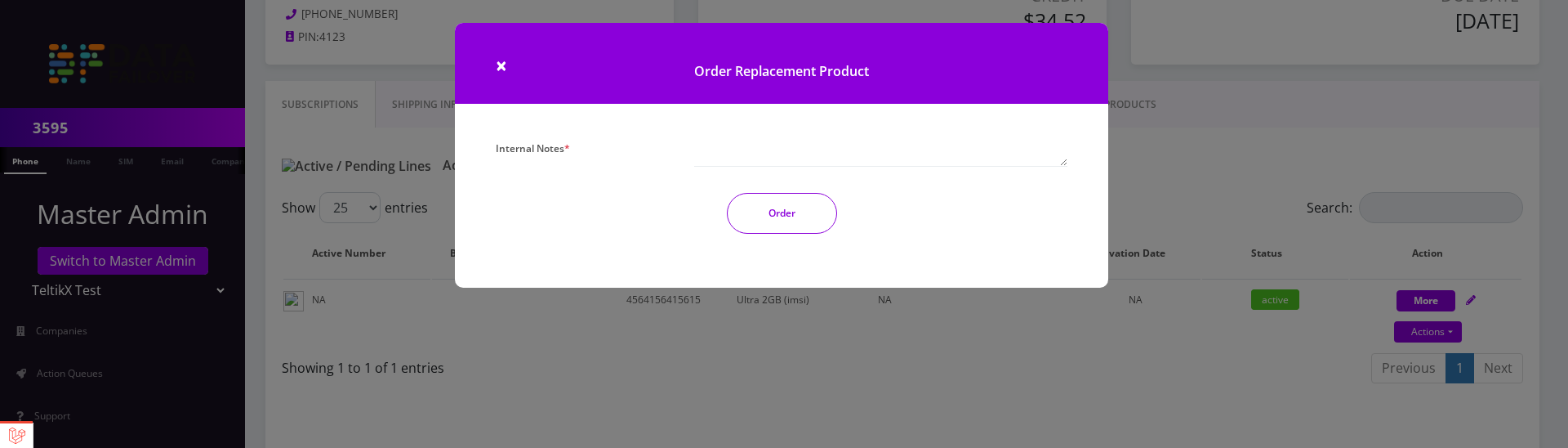
click at [733, 155] on textarea "Internal Notes *" at bounding box center [880, 151] width 373 height 30
type textarea "Developer notes"
click at [774, 211] on button "Order" at bounding box center [782, 213] width 110 height 41
click at [755, 218] on button "Order" at bounding box center [782, 213] width 110 height 41
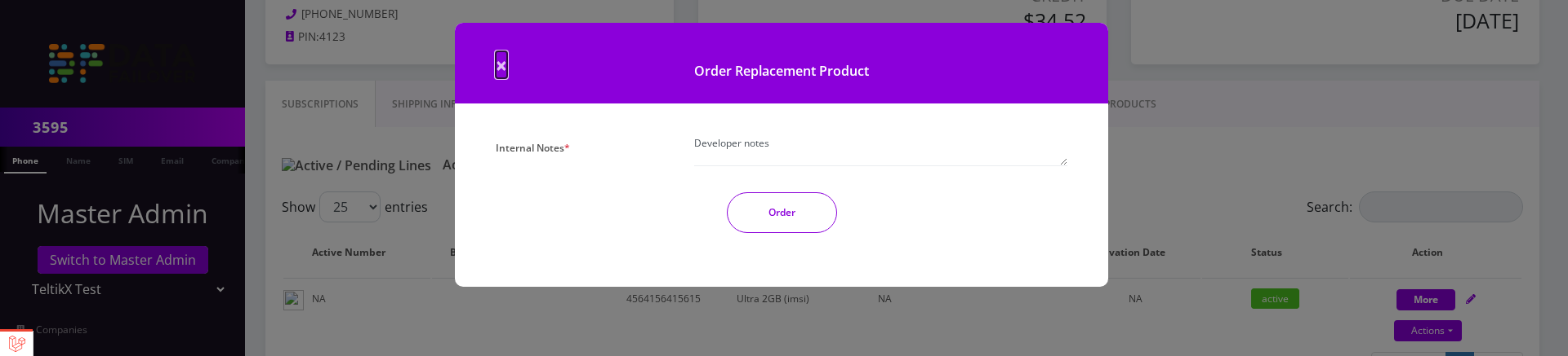
click at [504, 70] on span "×" at bounding box center [501, 65] width 12 height 27
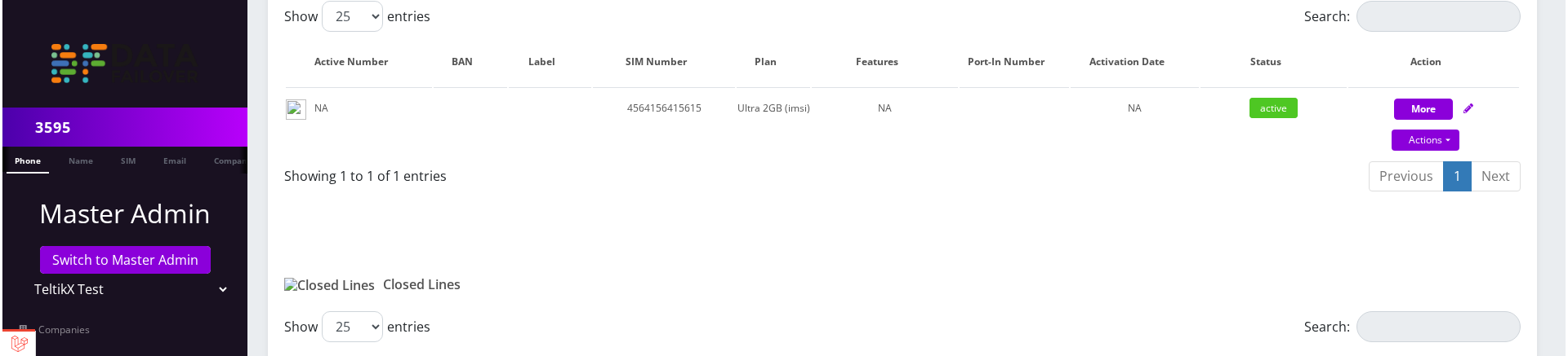
scroll to position [416, 0]
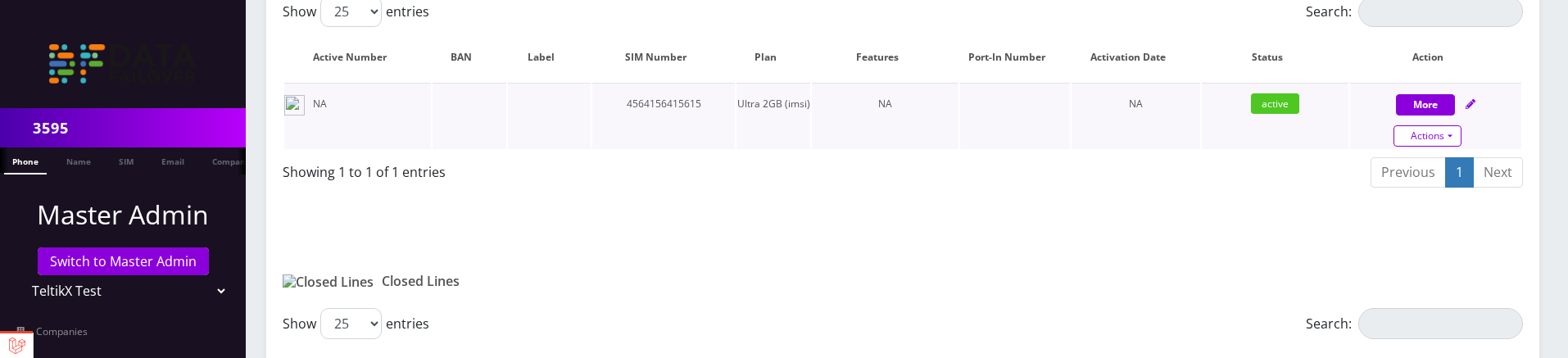
click at [1428, 143] on link "Actions" at bounding box center [1427, 135] width 68 height 21
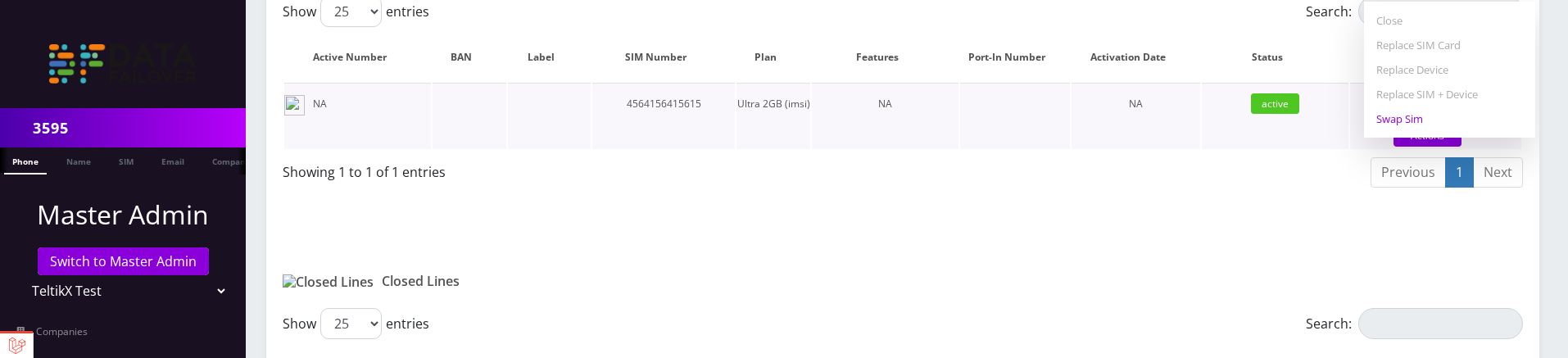
click at [1411, 120] on link "Swap Sim" at bounding box center [1449, 118] width 172 height 25
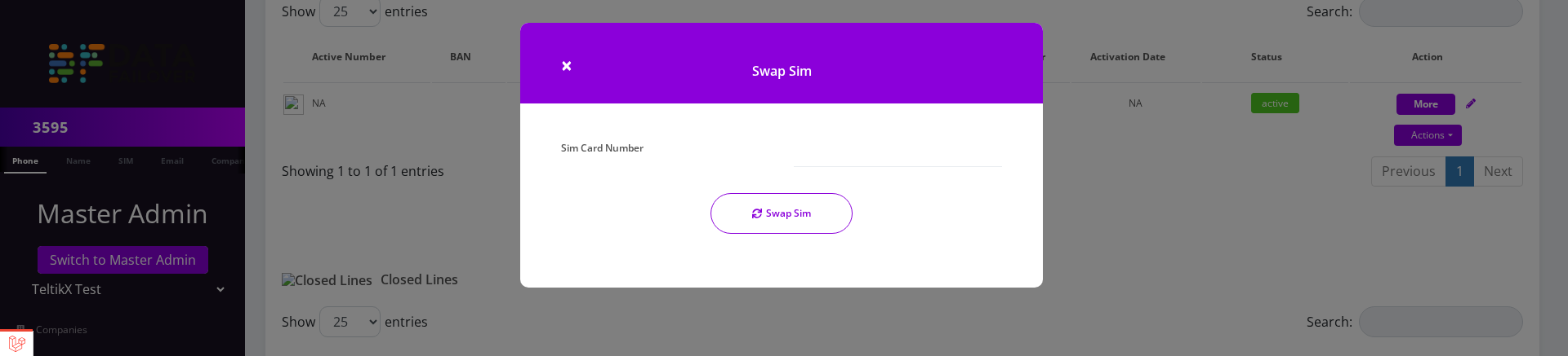
click at [758, 153] on div "Sim Card Number" at bounding box center [664, 152] width 233 height 31
click at [807, 153] on input "Sim Card Number" at bounding box center [898, 152] width 208 height 31
type input "Developer notes"
click at [787, 211] on div "Sim Card Number Developer notes Swap Sim" at bounding box center [781, 192] width 465 height 111
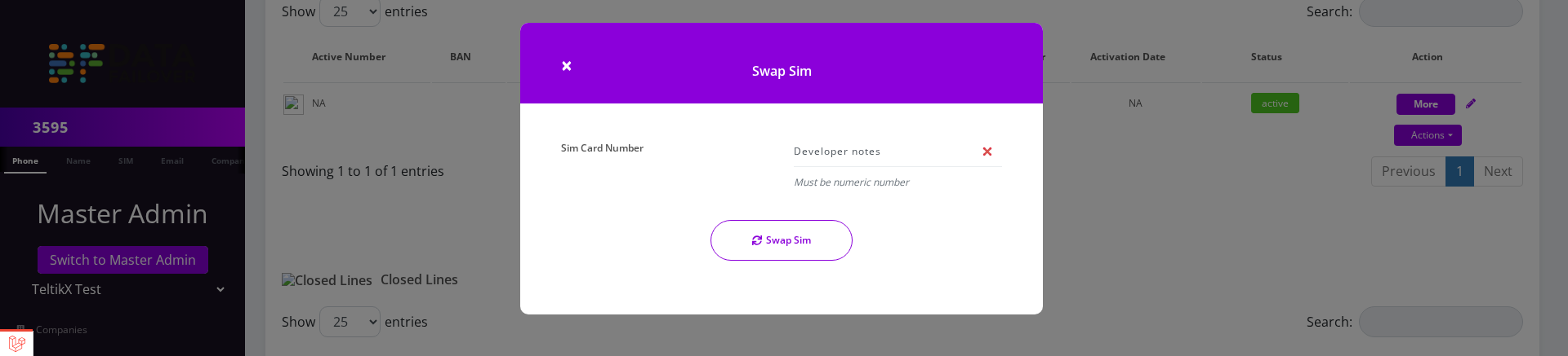
click at [824, 180] on em "Must be numeric number" at bounding box center [898, 183] width 208 height 23
click at [830, 155] on input "Developer notes" at bounding box center [898, 152] width 208 height 31
click at [833, 183] on em "Please provide Sim Card Number." at bounding box center [898, 183] width 208 height 23
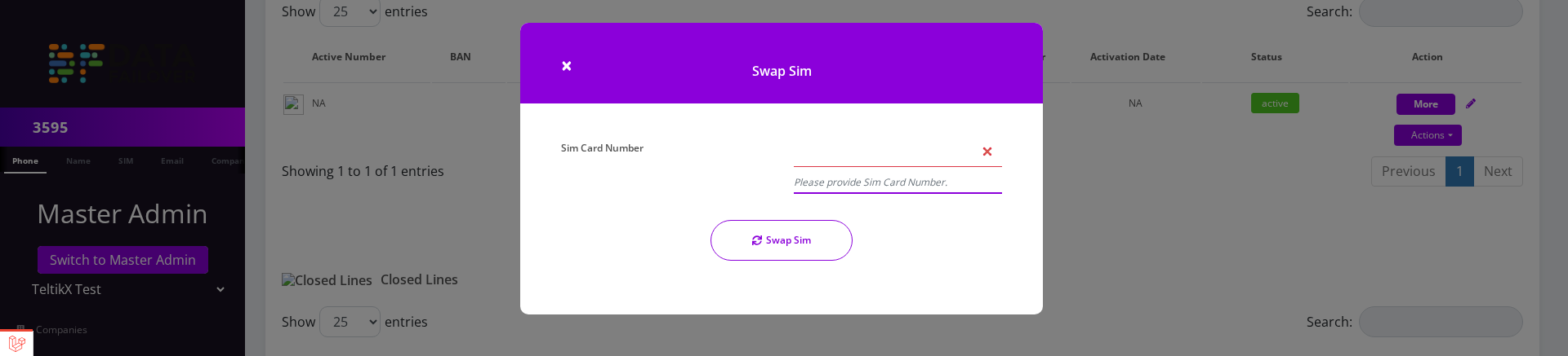
click at [827, 151] on input "Sim Card Number" at bounding box center [898, 152] width 208 height 31
click at [816, 225] on button "Swap Sim" at bounding box center [781, 240] width 142 height 41
type input "34749386781557512513"
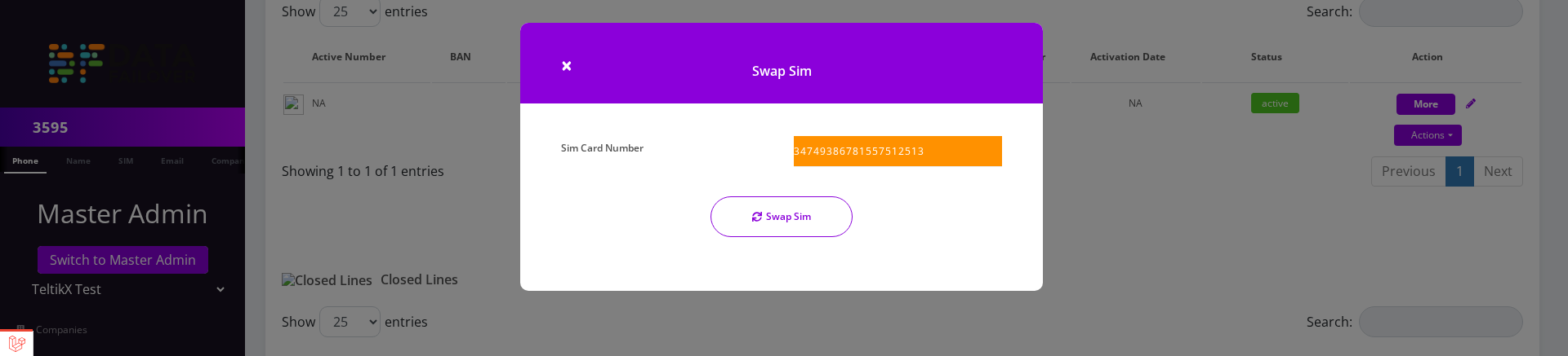
click at [795, 246] on div "Sim Card Number 34749386781557512513 Swap Sim" at bounding box center [781, 193] width 465 height 114
click at [790, 214] on button "Swap Sim" at bounding box center [781, 216] width 142 height 41
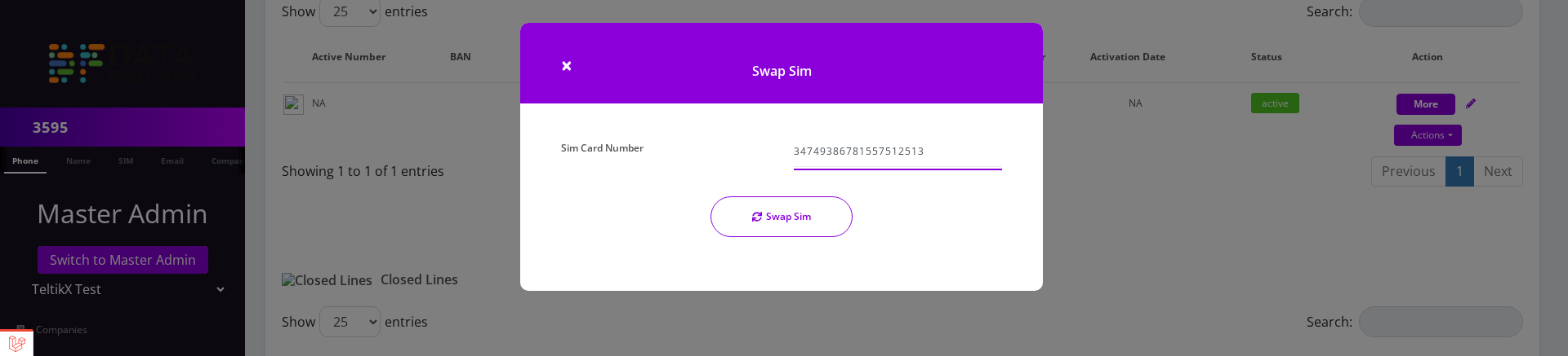
click at [898, 146] on input "34749386781557512513" at bounding box center [898, 152] width 208 height 31
click at [900, 144] on input "34749386781557512513" at bounding box center [898, 152] width 208 height 31
click at [934, 156] on input "98765432100000000000" at bounding box center [898, 152] width 208 height 31
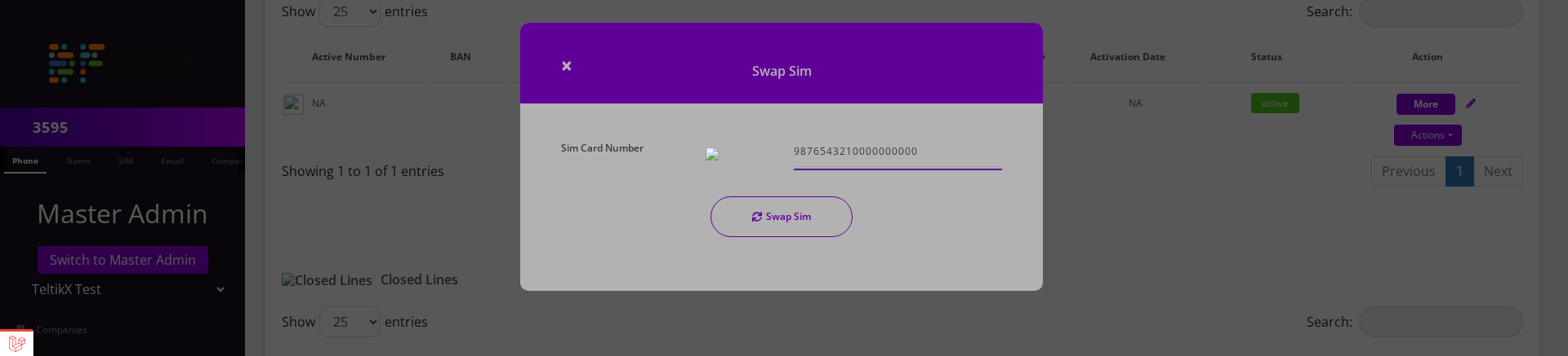
type input "9876543210000000000"
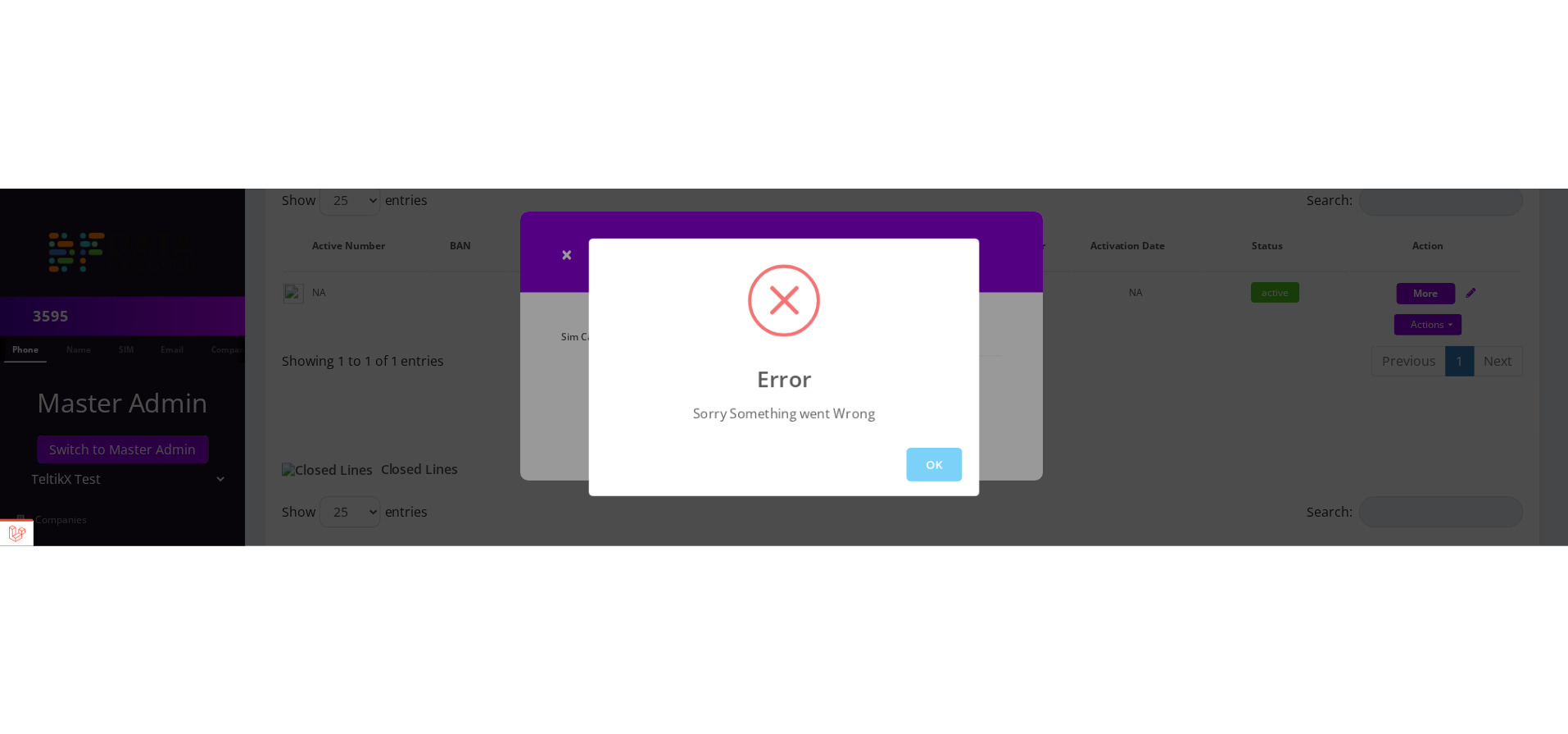
scroll to position [285, 0]
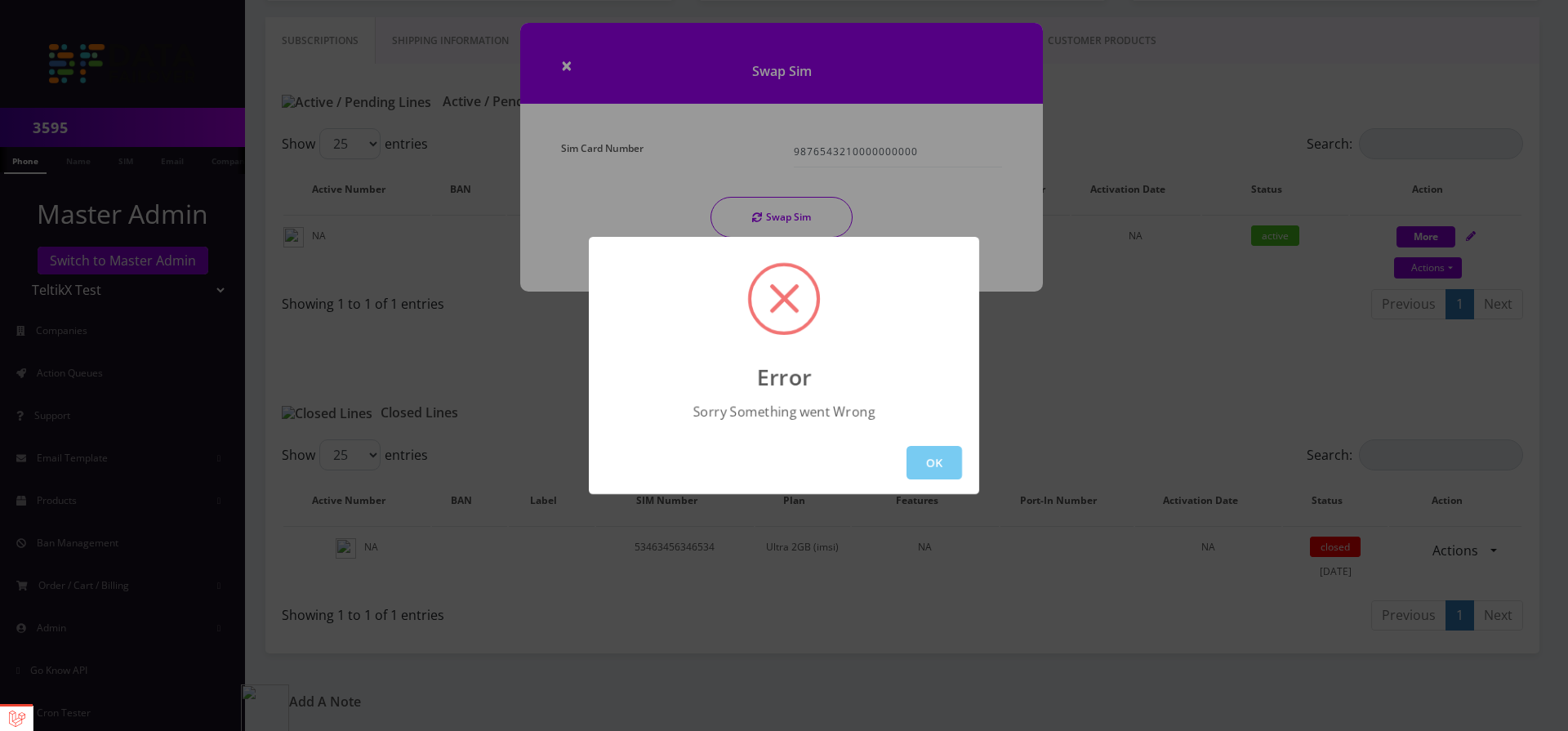
click at [929, 457] on button "OK" at bounding box center [934, 462] width 55 height 33
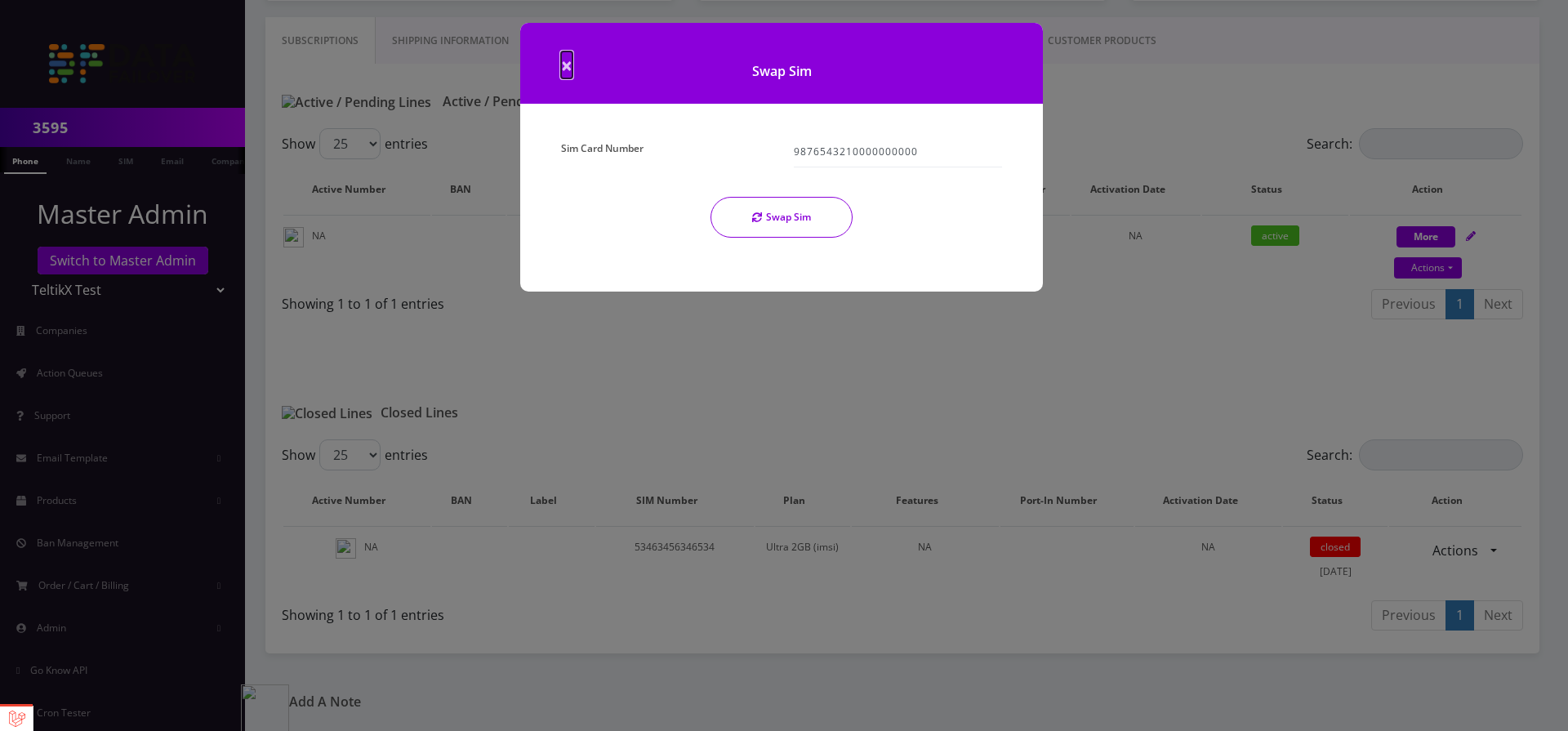
click at [565, 67] on span "×" at bounding box center [566, 65] width 12 height 27
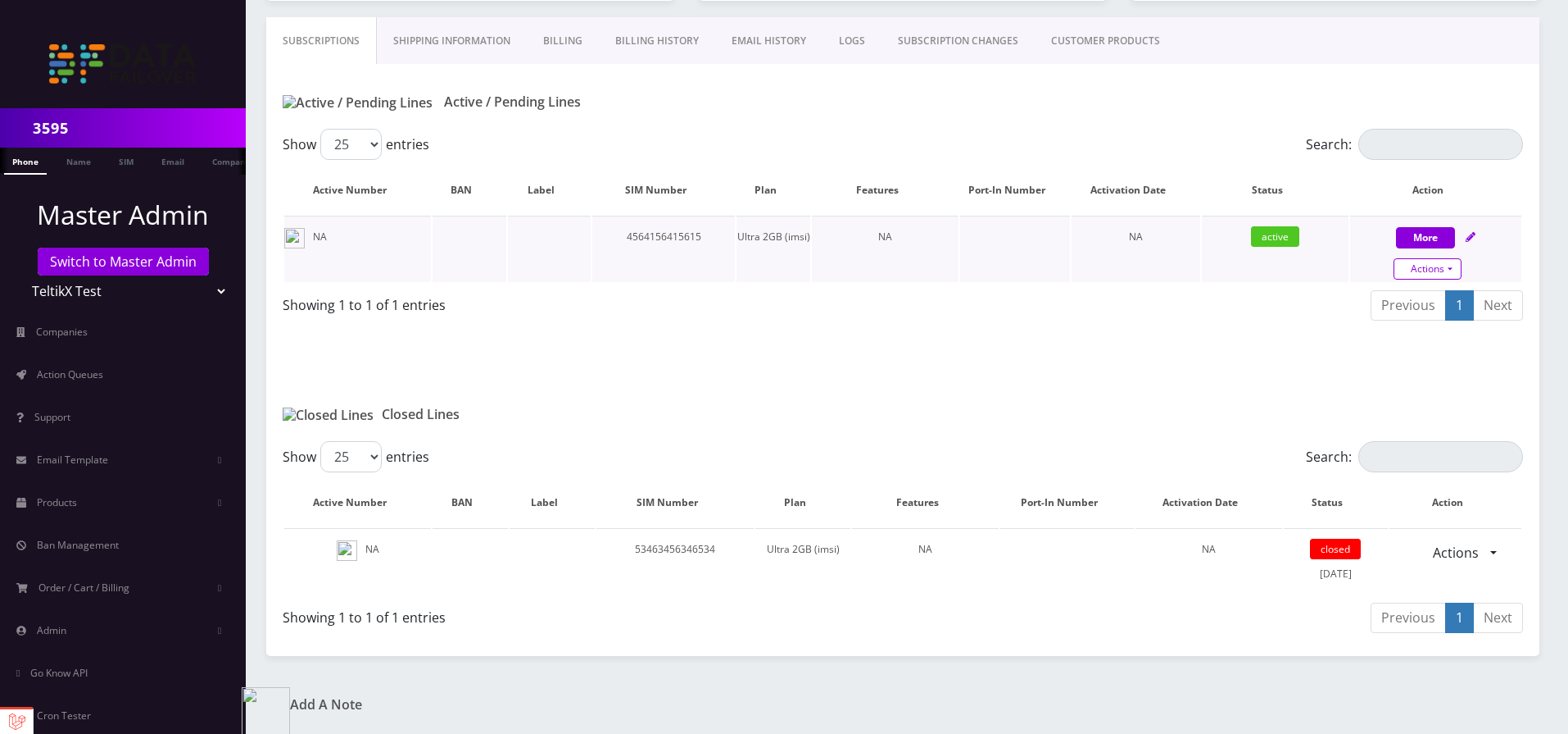
click at [1430, 273] on link "Actions" at bounding box center [1427, 268] width 68 height 21
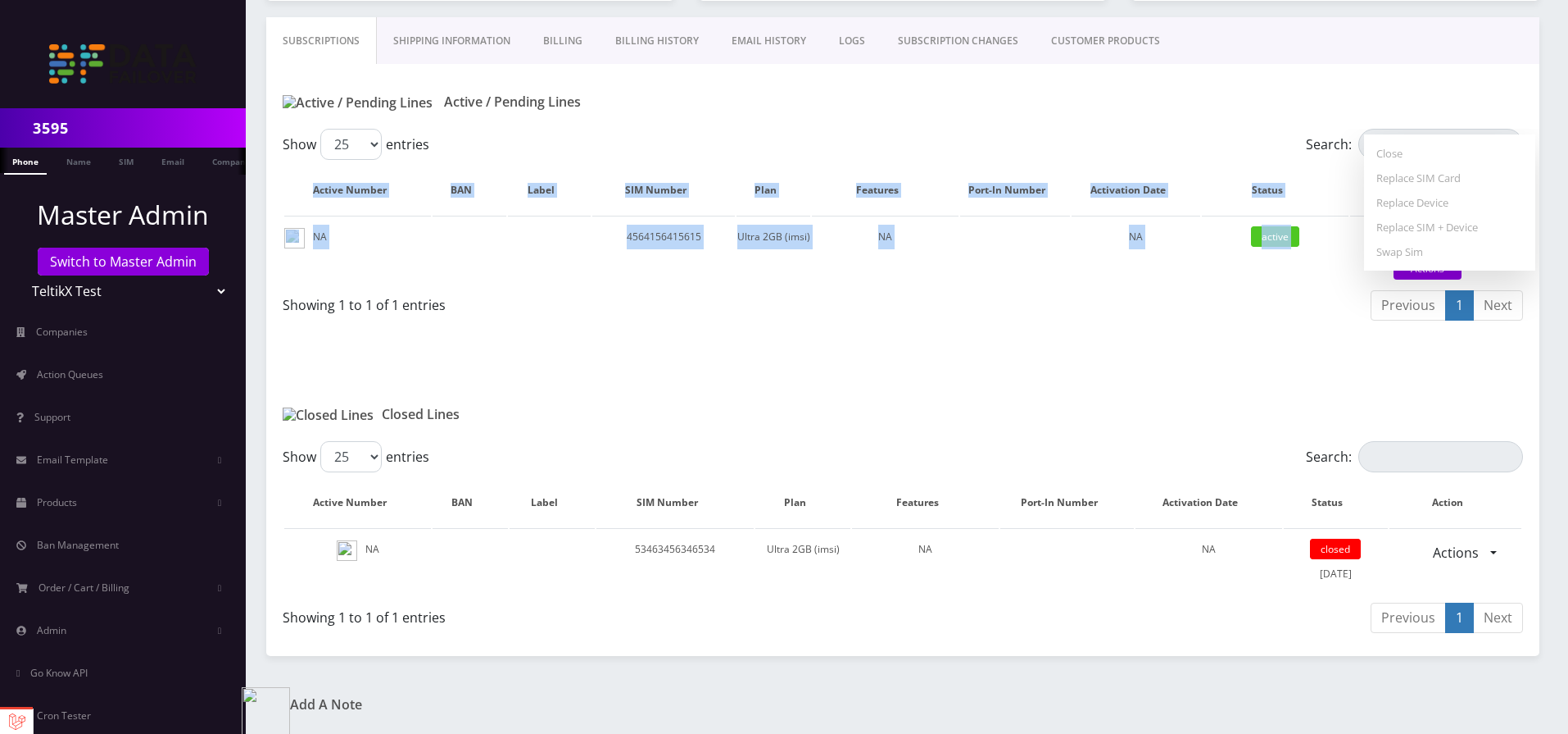
drag, startPoint x: 1366, startPoint y: 138, endPoint x: 1552, endPoint y: 248, distance: 216.1
click at [1552, 248] on div "3595 Phone Name SIM Email Company Customer Dashboard Customer Details Moshe Gor…" at bounding box center [902, 224] width 1330 height 1020
click at [1425, 268] on link "Actions" at bounding box center [1427, 268] width 68 height 21
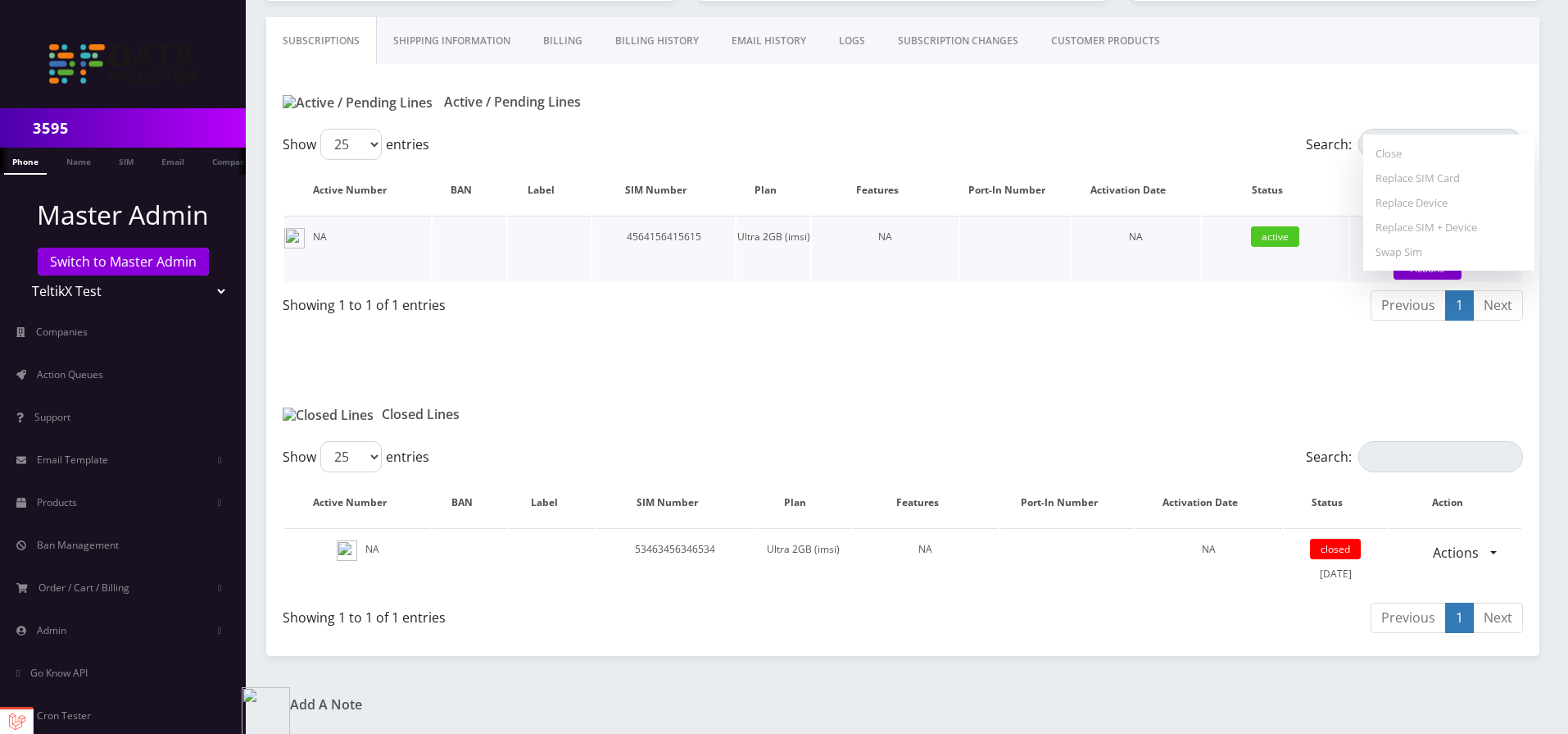
click at [1507, 134] on div "Suspend Close Replace SIM Card Replace Device Replace SIM + Device Swap Sim" at bounding box center [1449, 203] width 172 height 136
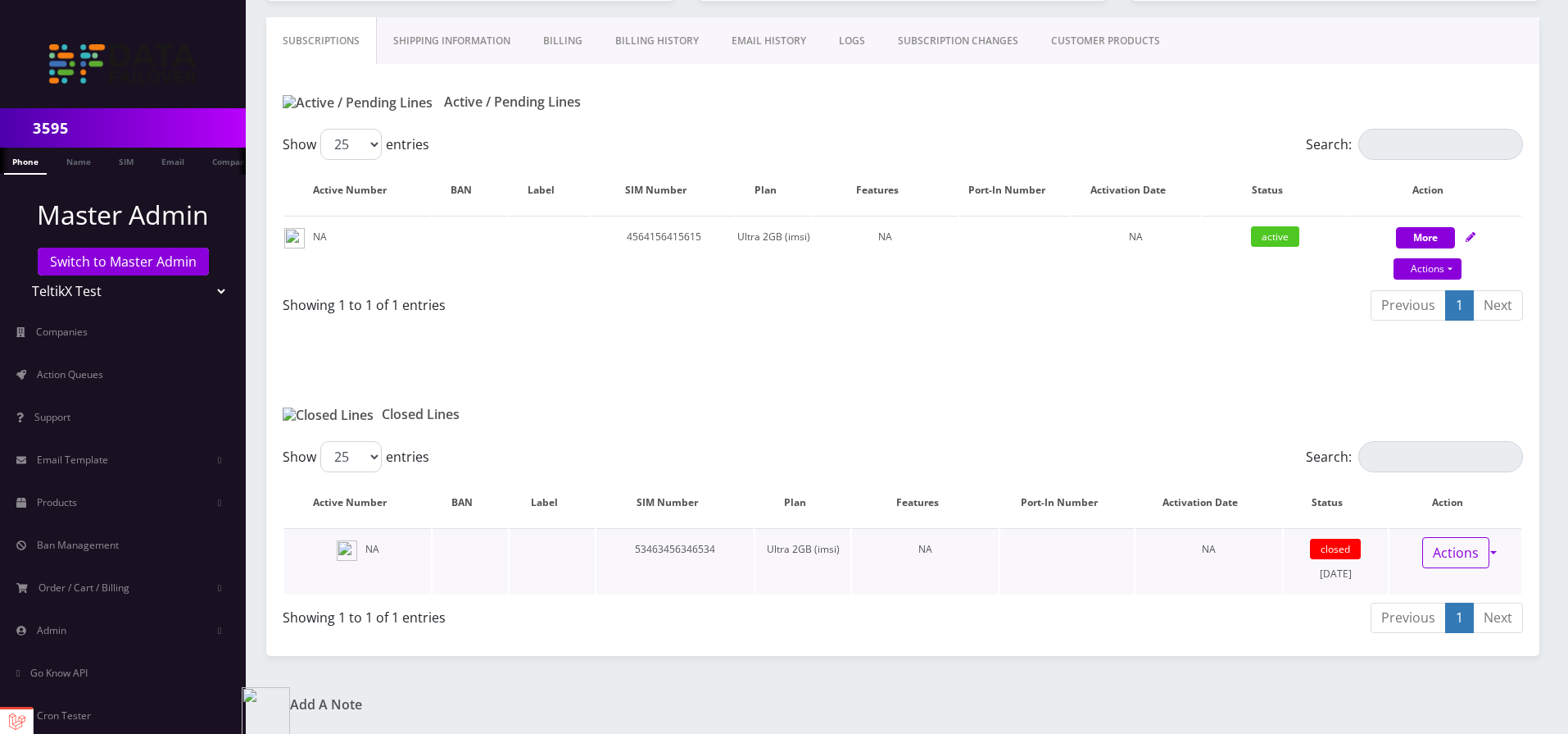
click at [1484, 550] on link "Actions" at bounding box center [1456, 552] width 67 height 31
click at [1335, 560] on td "closed July 17, 2025" at bounding box center [1336, 560] width 105 height 66
click at [1327, 579] on td "closed July 17, 2025" at bounding box center [1336, 560] width 105 height 66
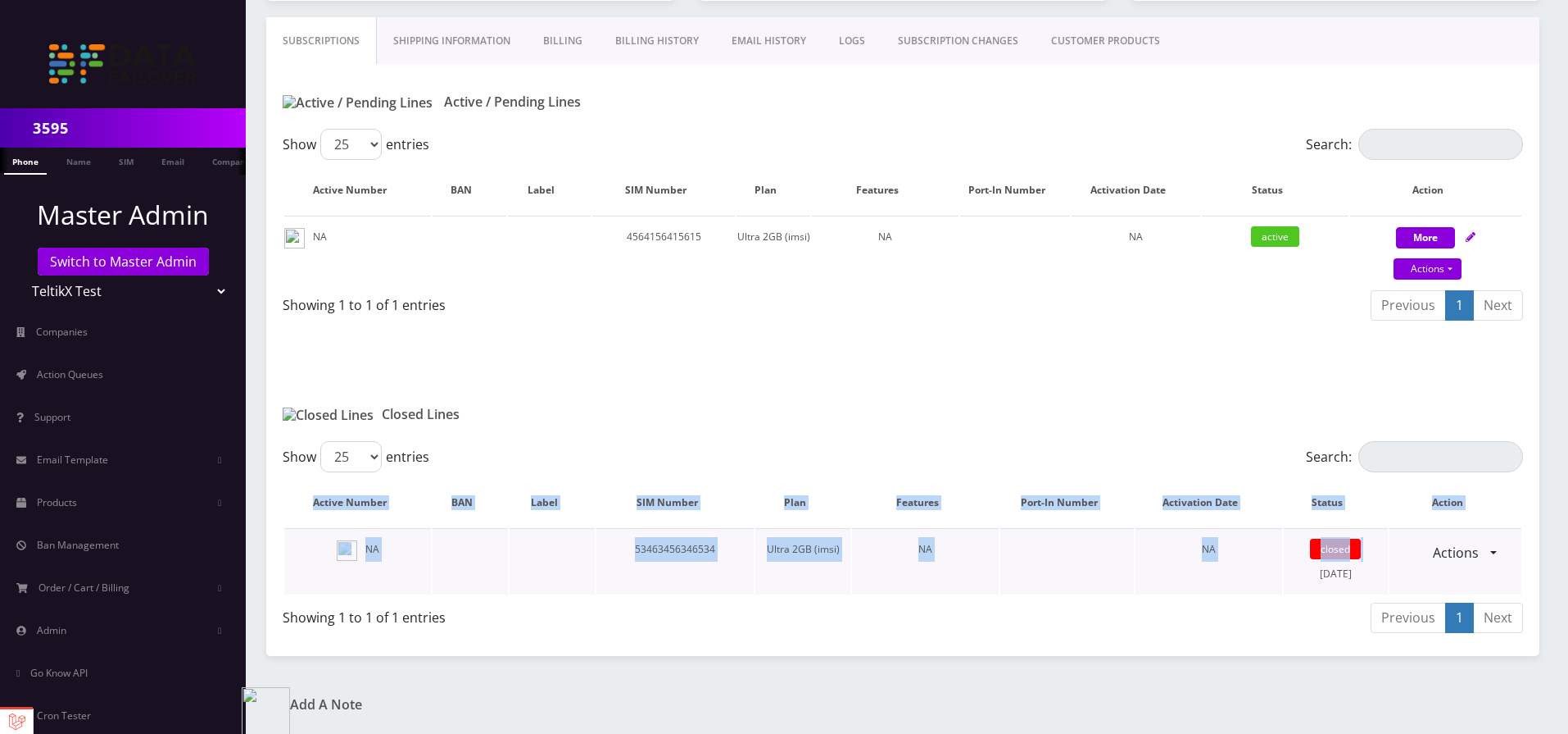
click at [1327, 579] on td "closed July 17, 2025" at bounding box center [1336, 560] width 105 height 66
click at [271, 703] on img at bounding box center [265, 710] width 48 height 48
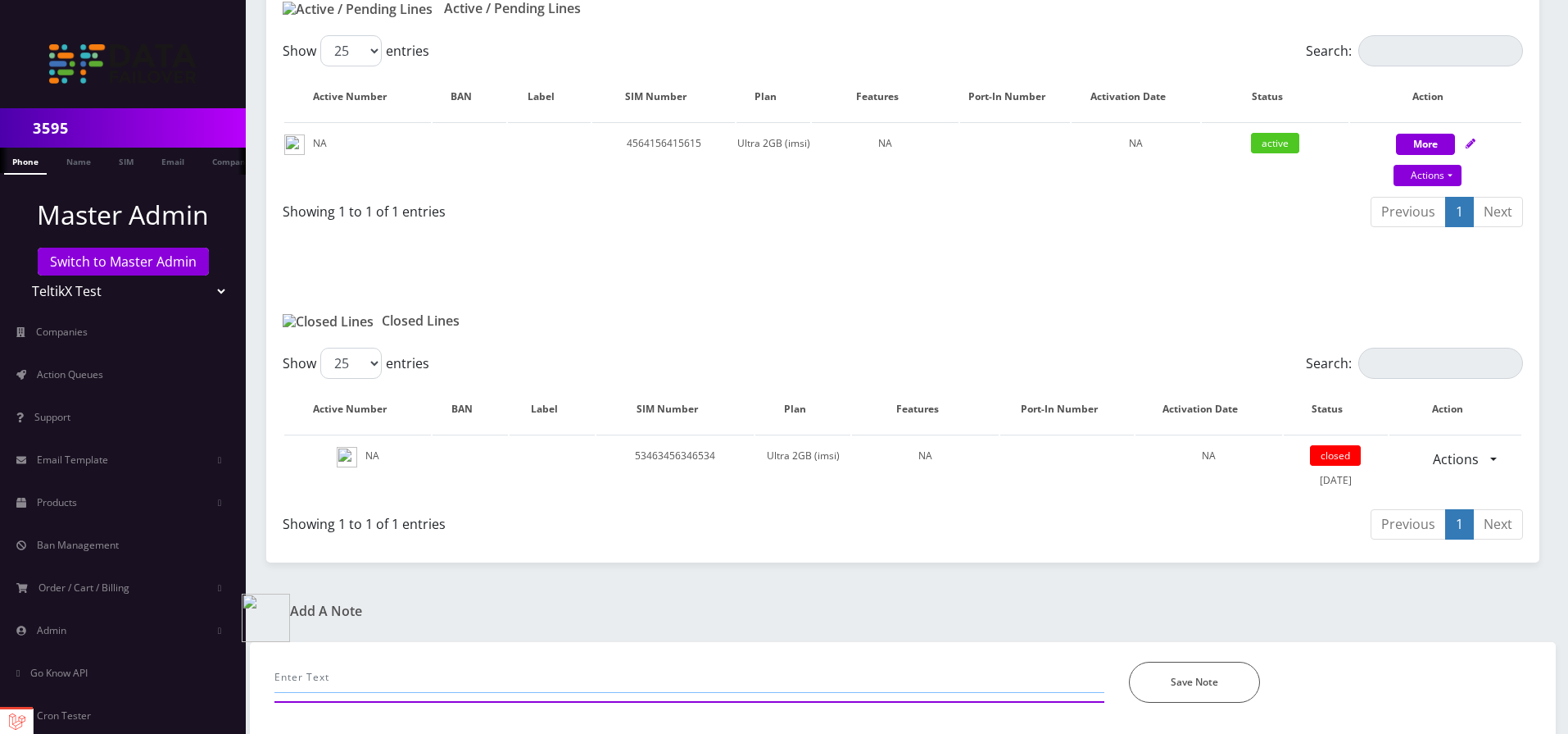
click at [429, 686] on input "text" at bounding box center [689, 677] width 830 height 31
click at [1160, 684] on button "Save Note" at bounding box center [1194, 681] width 131 height 41
click at [260, 613] on img at bounding box center [265, 617] width 48 height 48
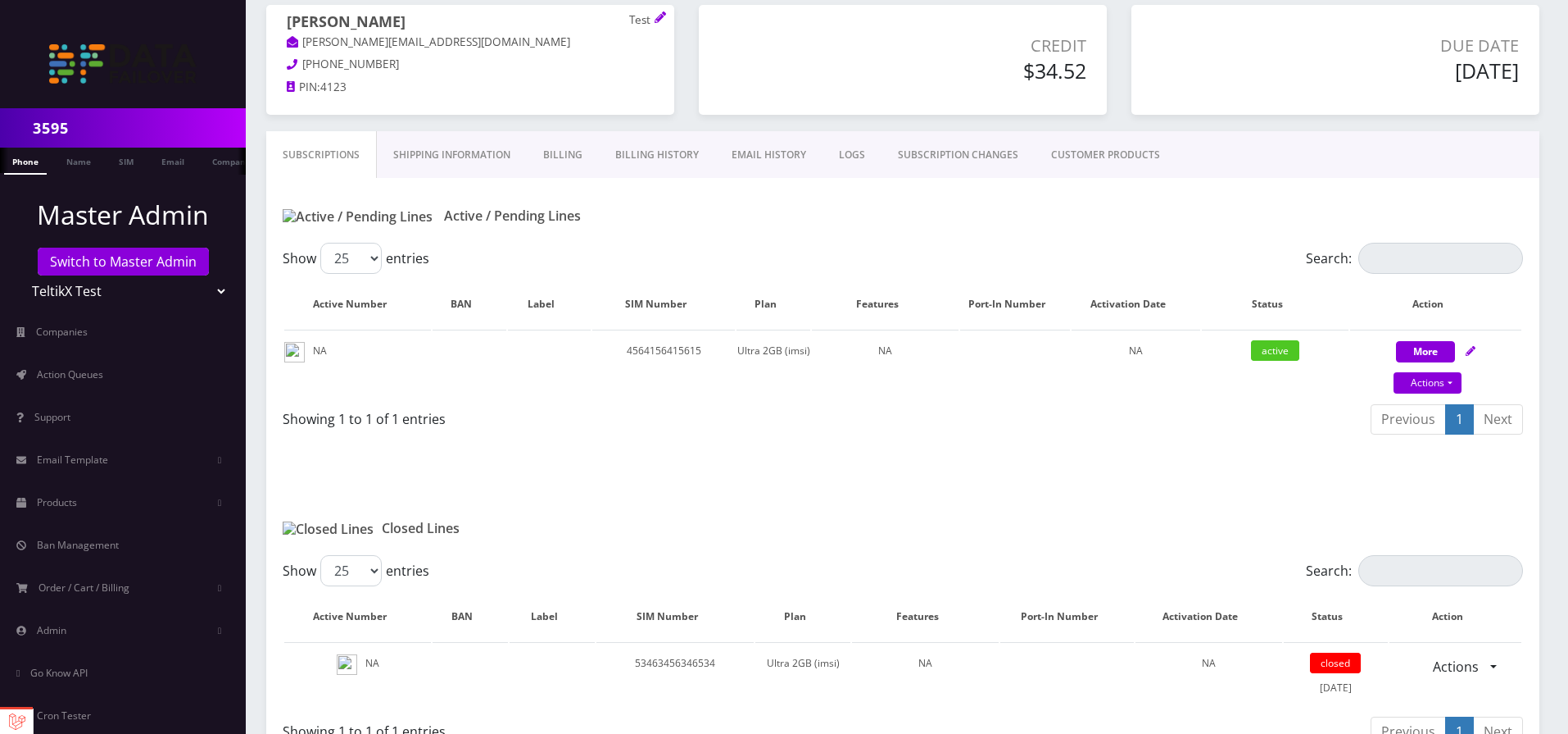
scroll to position [0, 0]
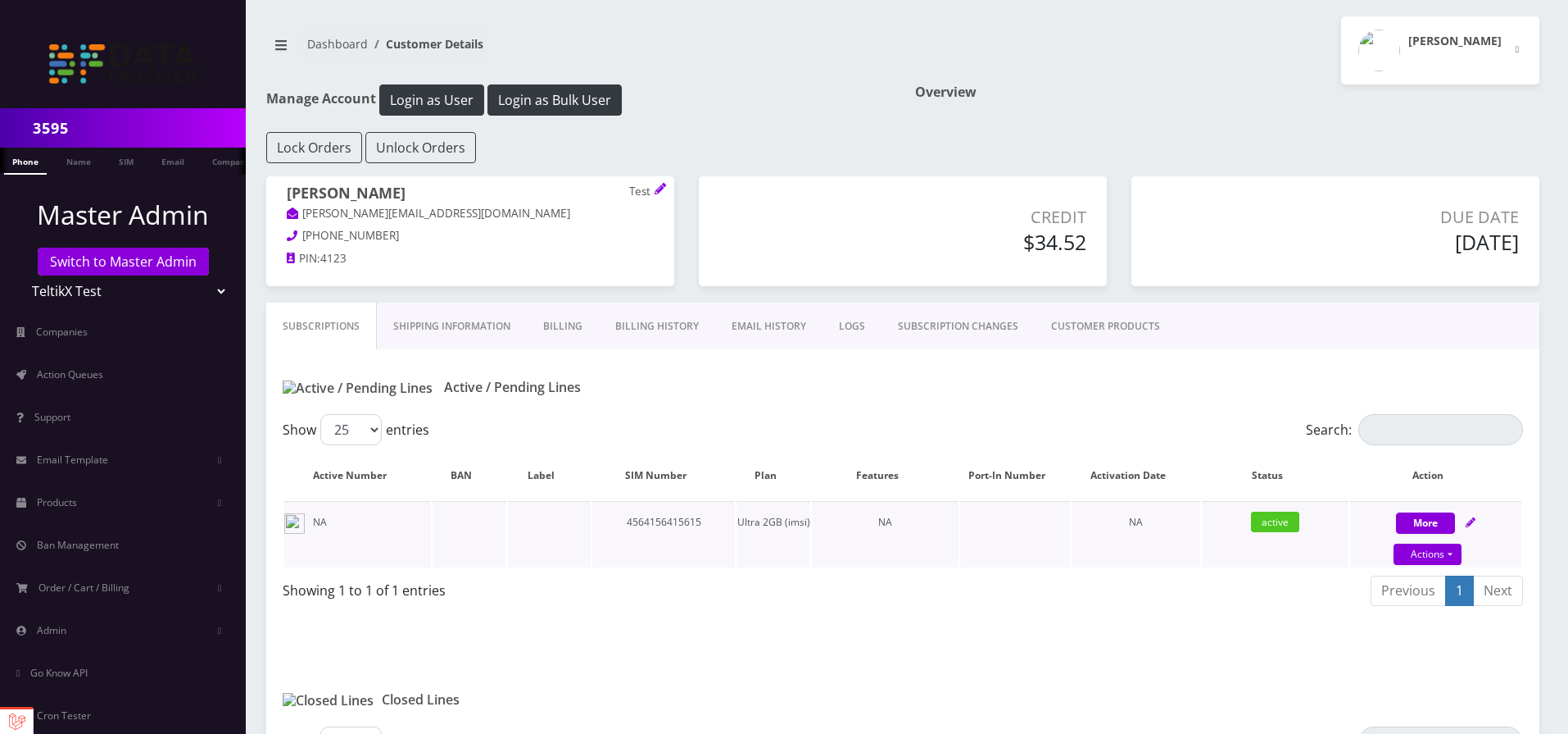
click at [744, 519] on td "Ultra 2GB (imsi)" at bounding box center [773, 533] width 74 height 66
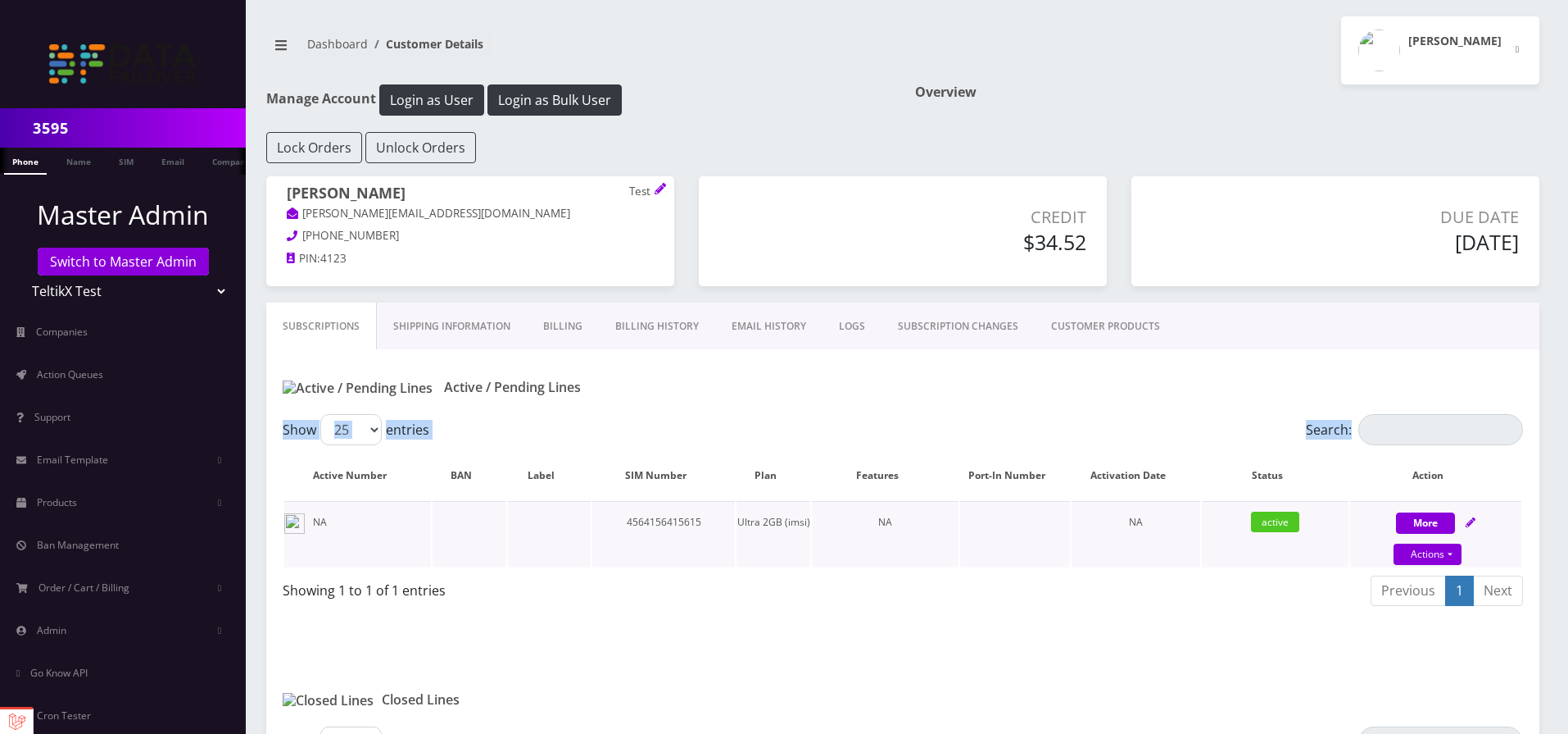
drag, startPoint x: 281, startPoint y: 519, endPoint x: 1467, endPoint y: 555, distance: 1186.5
click at [1478, 560] on div "Show 25 50 100 250 500 entries Search: Active Number BAN Label SIM Number Plan …" at bounding box center [902, 513] width 1273 height 198
click at [874, 522] on td "NA" at bounding box center [885, 533] width 147 height 66
drag, startPoint x: 660, startPoint y: 521, endPoint x: 871, endPoint y: 524, distance: 211.0
click at [904, 522] on tr "NA 4564156415615 Ultra 2GB (imsi) NA NA active More Actions Suspend Close Repla…" at bounding box center [902, 533] width 1238 height 66
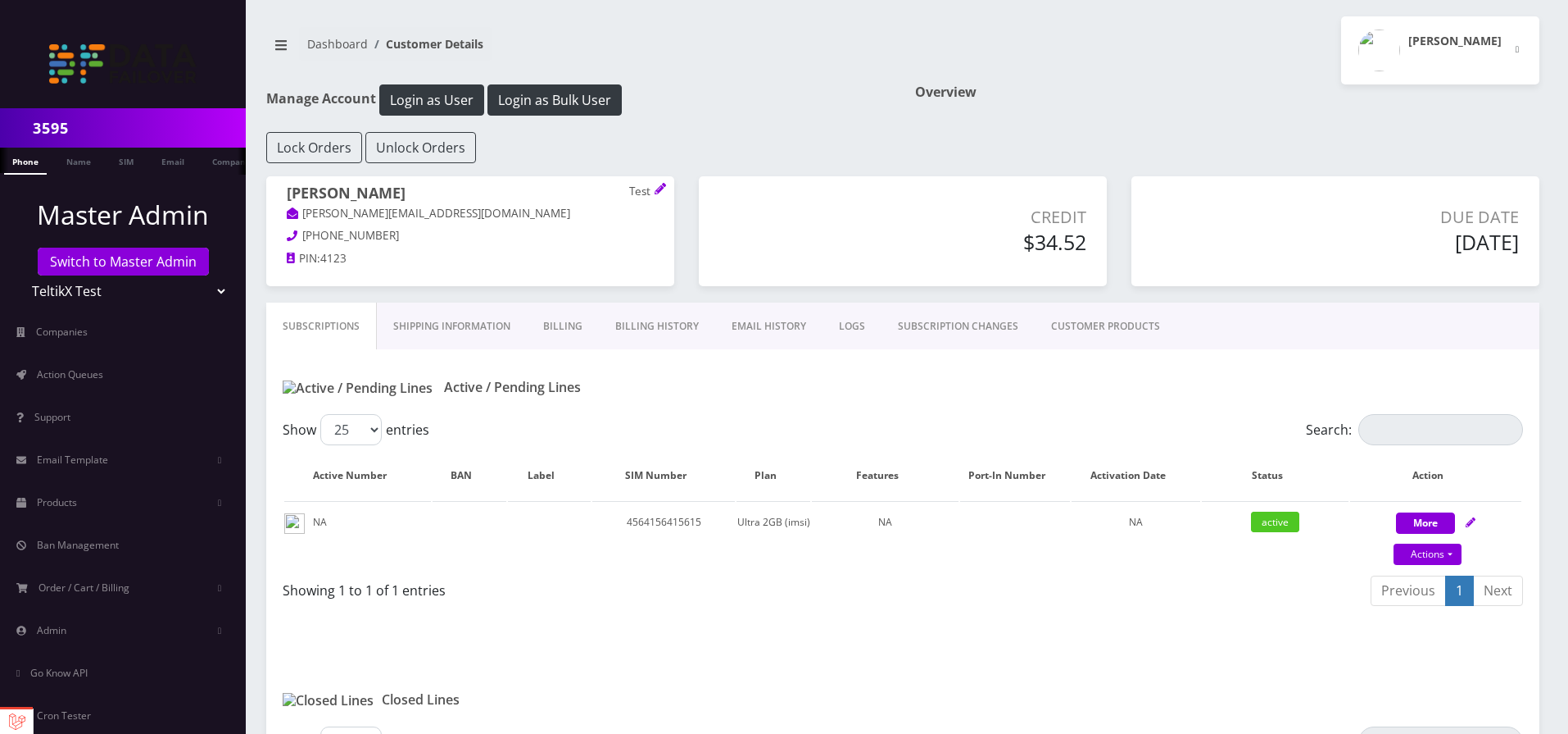
click at [760, 594] on div "Showing 1 to 1 of 1 entries" at bounding box center [587, 587] width 608 height 26
drag, startPoint x: 1011, startPoint y: 203, endPoint x: 1111, endPoint y: 256, distance: 113.2
click at [1111, 256] on div "Credit $34.52" at bounding box center [902, 239] width 432 height 126
click at [1060, 363] on div "Active / Pending Lines" at bounding box center [902, 381] width 1273 height 64
click at [1078, 323] on link "CUSTOMER PRODUCTS" at bounding box center [1106, 326] width 142 height 47
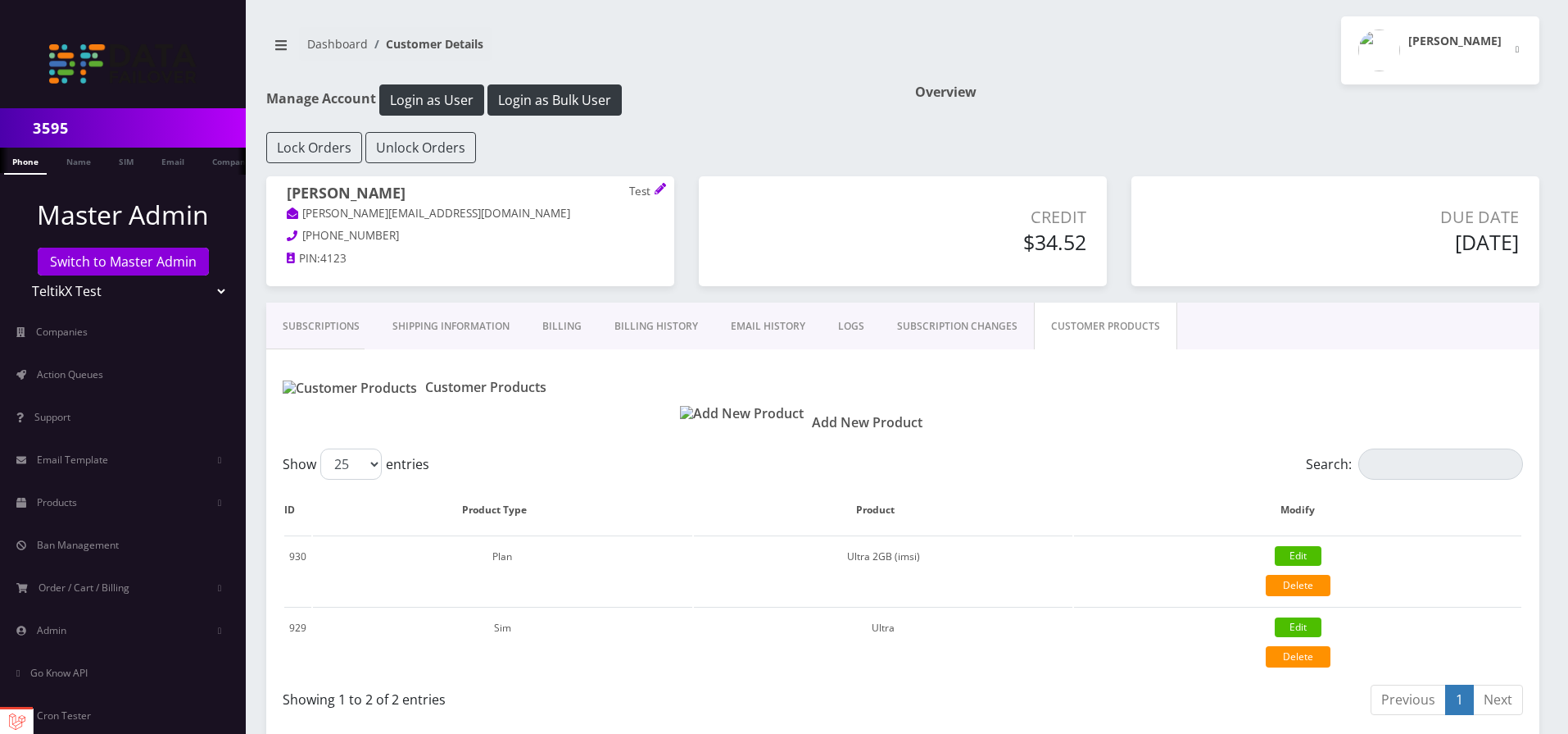
click at [304, 332] on link "Subscriptions" at bounding box center [321, 326] width 110 height 47
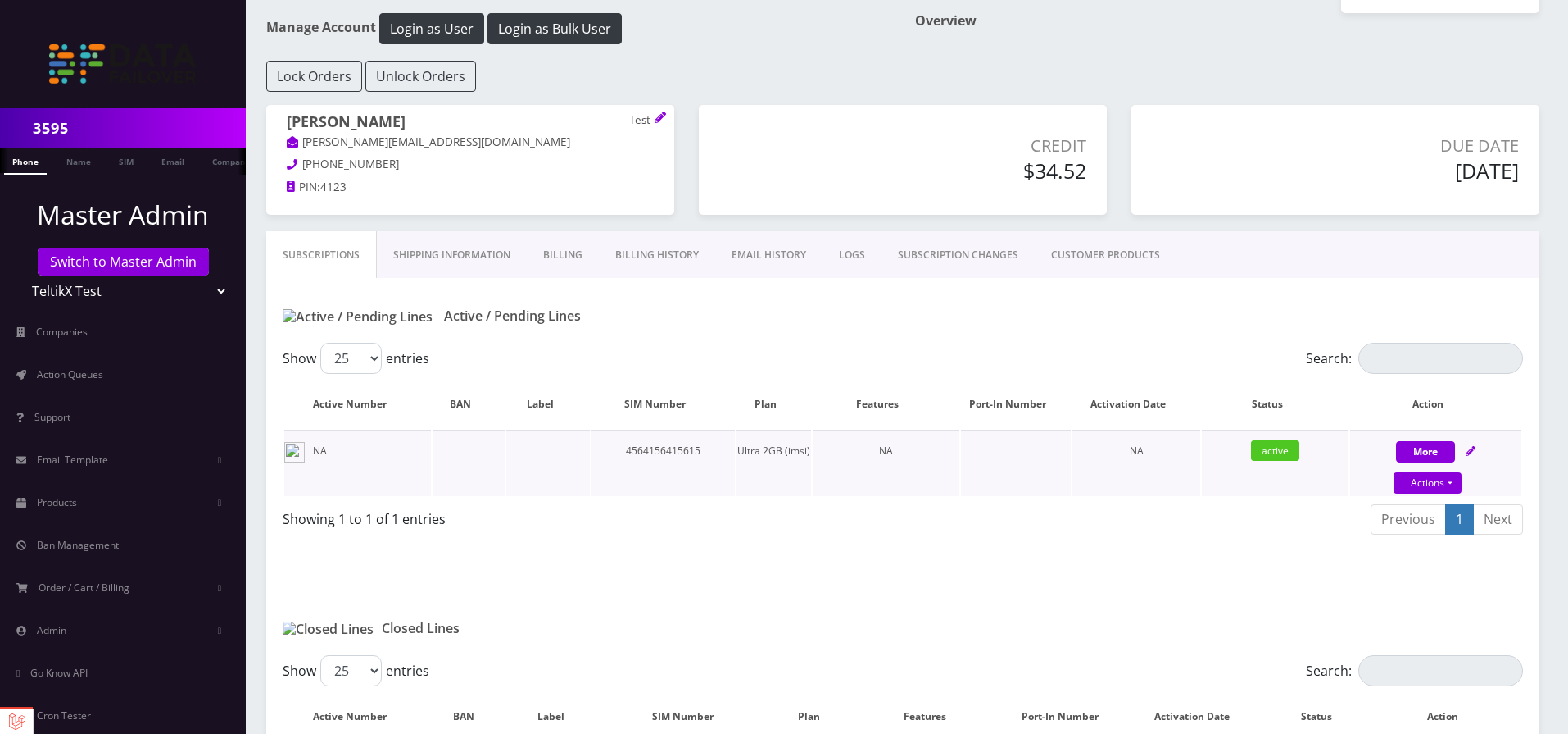
scroll to position [197, 0]
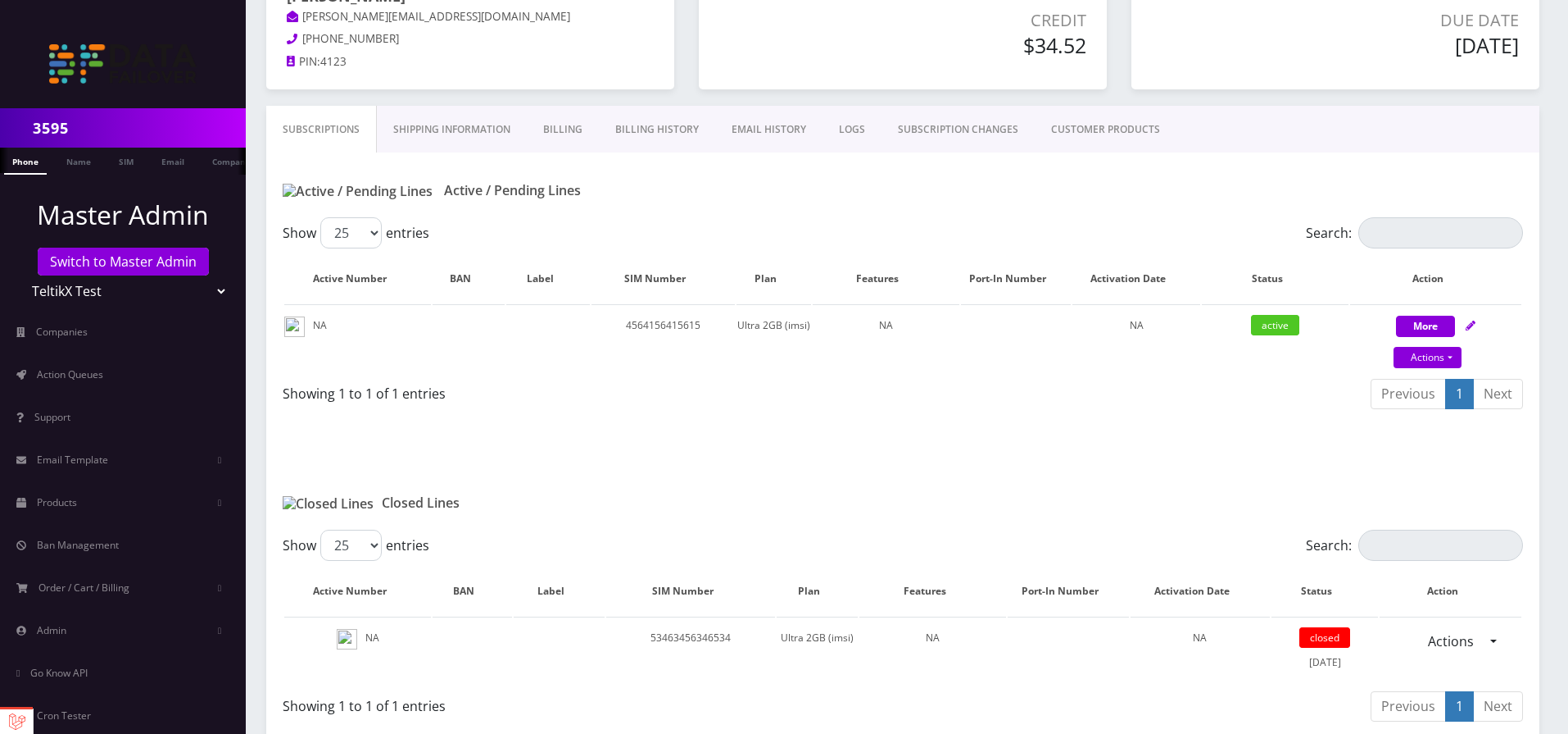
click at [1096, 128] on link "CUSTOMER PRODUCTS" at bounding box center [1106, 129] width 142 height 47
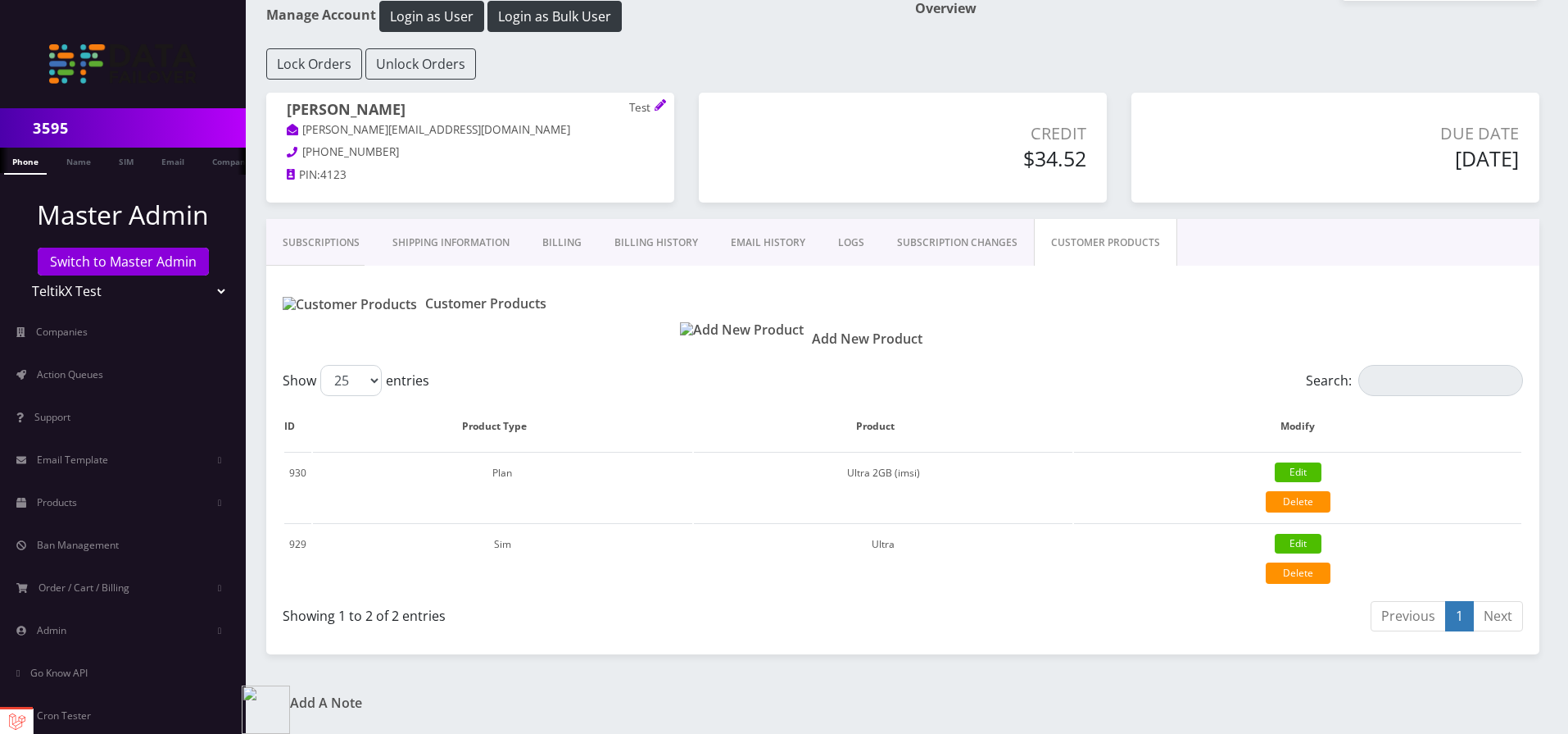
scroll to position [101, 0]
click at [1130, 408] on th "Modify" at bounding box center [1297, 426] width 448 height 47
click at [883, 543] on td "Ultra" at bounding box center [883, 558] width 380 height 70
click at [418, 620] on div "Showing 1 to 2 of 2 entries" at bounding box center [587, 612] width 608 height 26
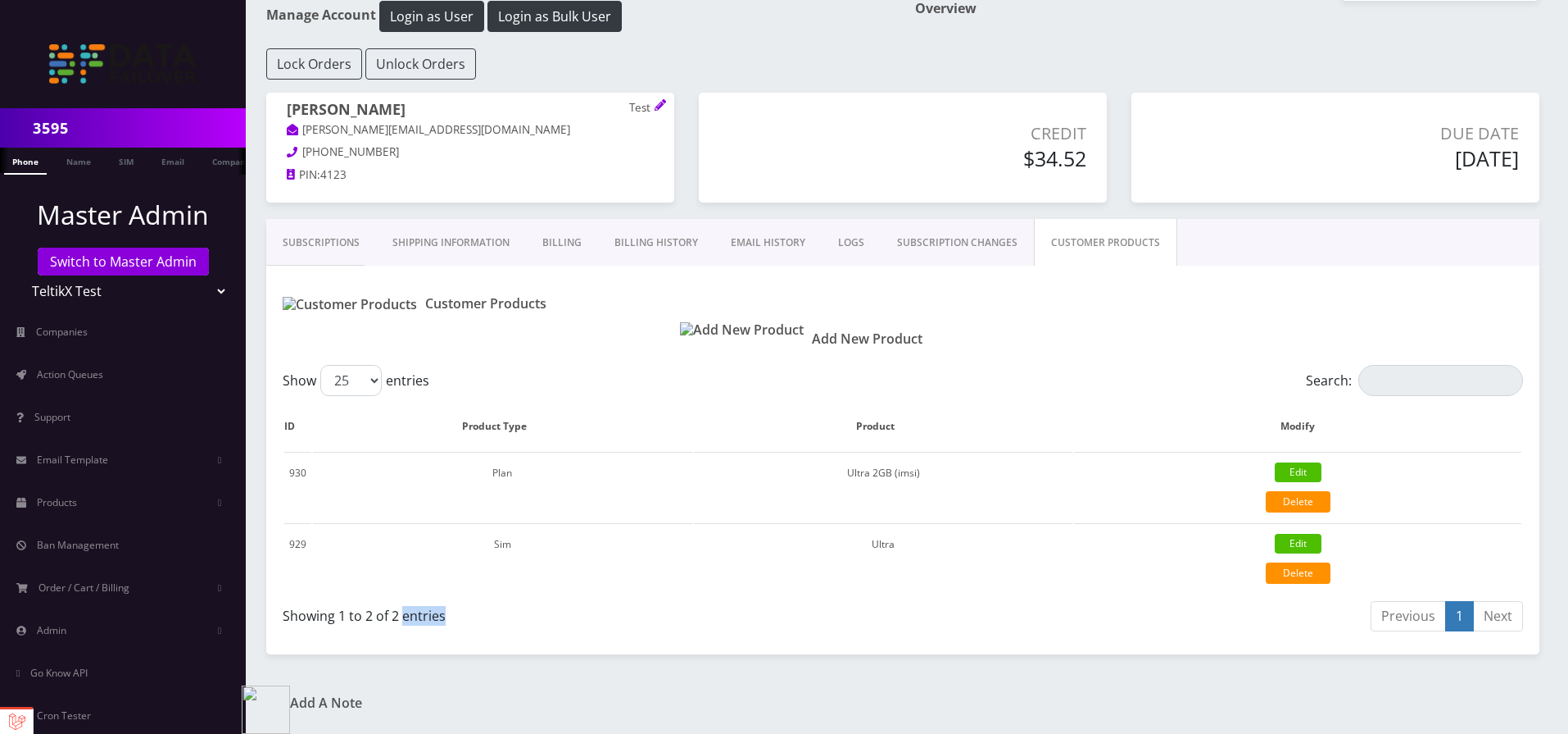
click at [418, 620] on div "Showing 1 to 2 of 2 entries" at bounding box center [587, 612] width 608 height 26
click at [1073, 563] on td "Ultra" at bounding box center [883, 558] width 380 height 70
click at [971, 229] on link "SUBSCRIPTION CHANGES" at bounding box center [957, 243] width 153 height 47
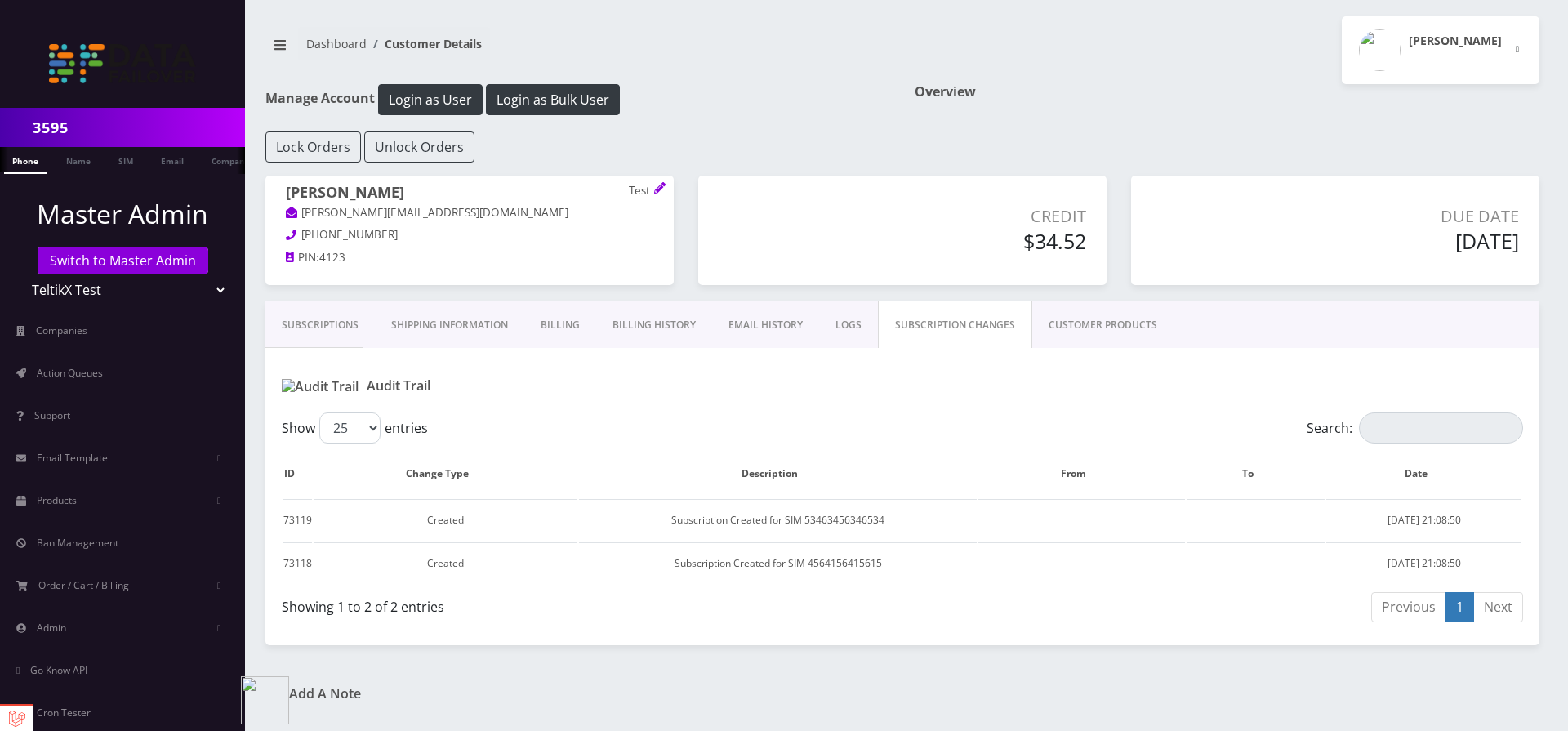
click at [858, 312] on link "LOGS" at bounding box center [848, 325] width 59 height 47
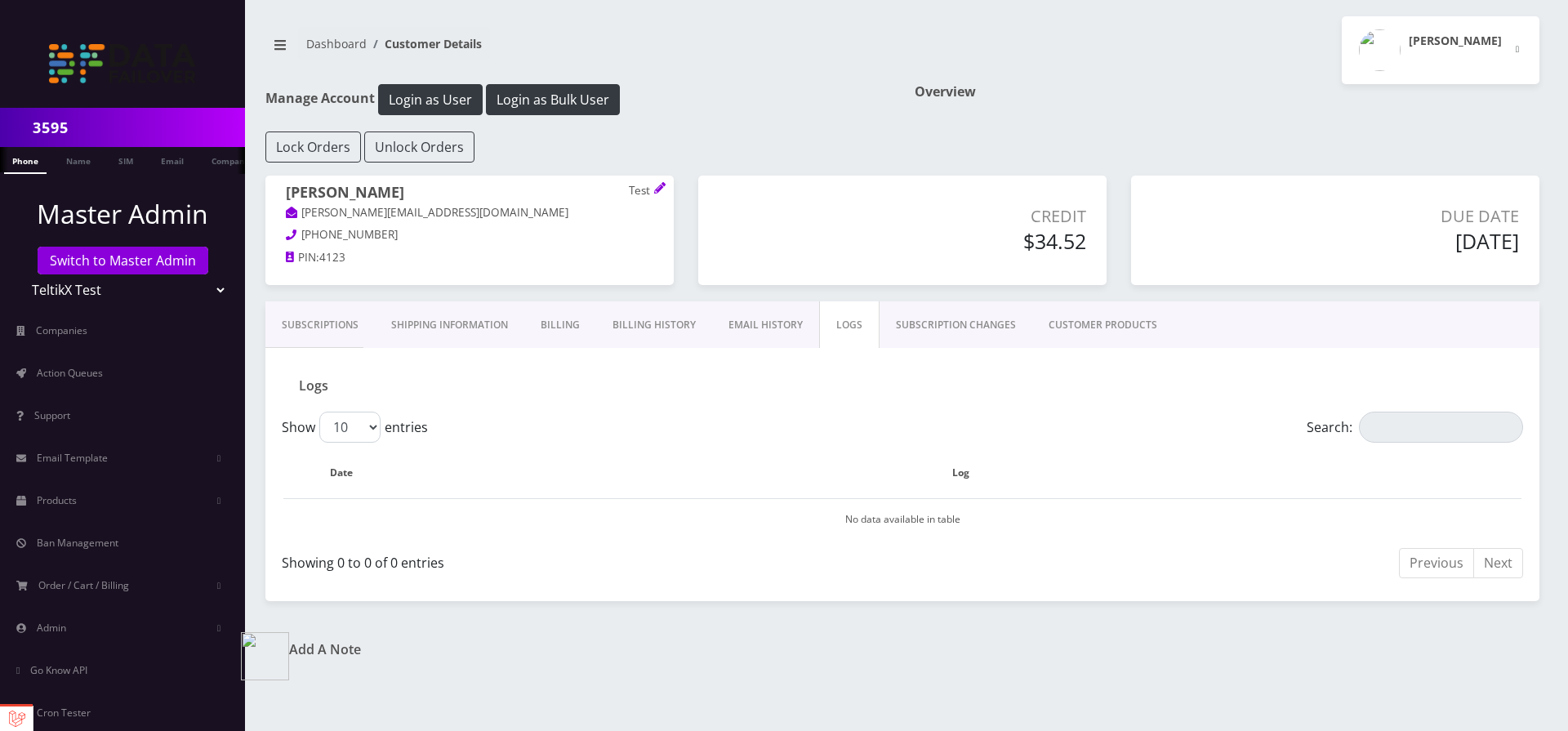
click at [770, 314] on link "EMAIL HISTORY" at bounding box center [765, 325] width 107 height 47
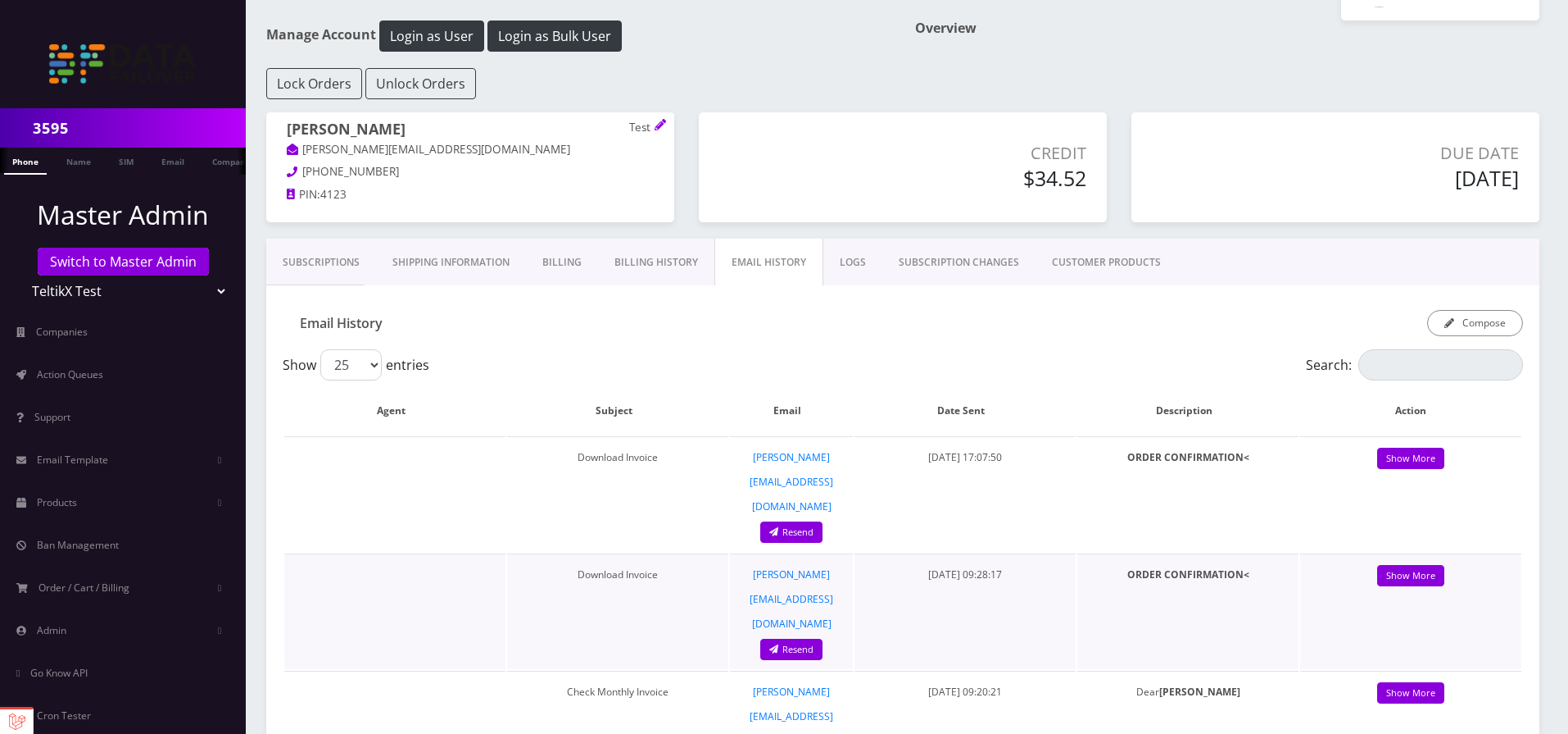
scroll to position [98, 0]
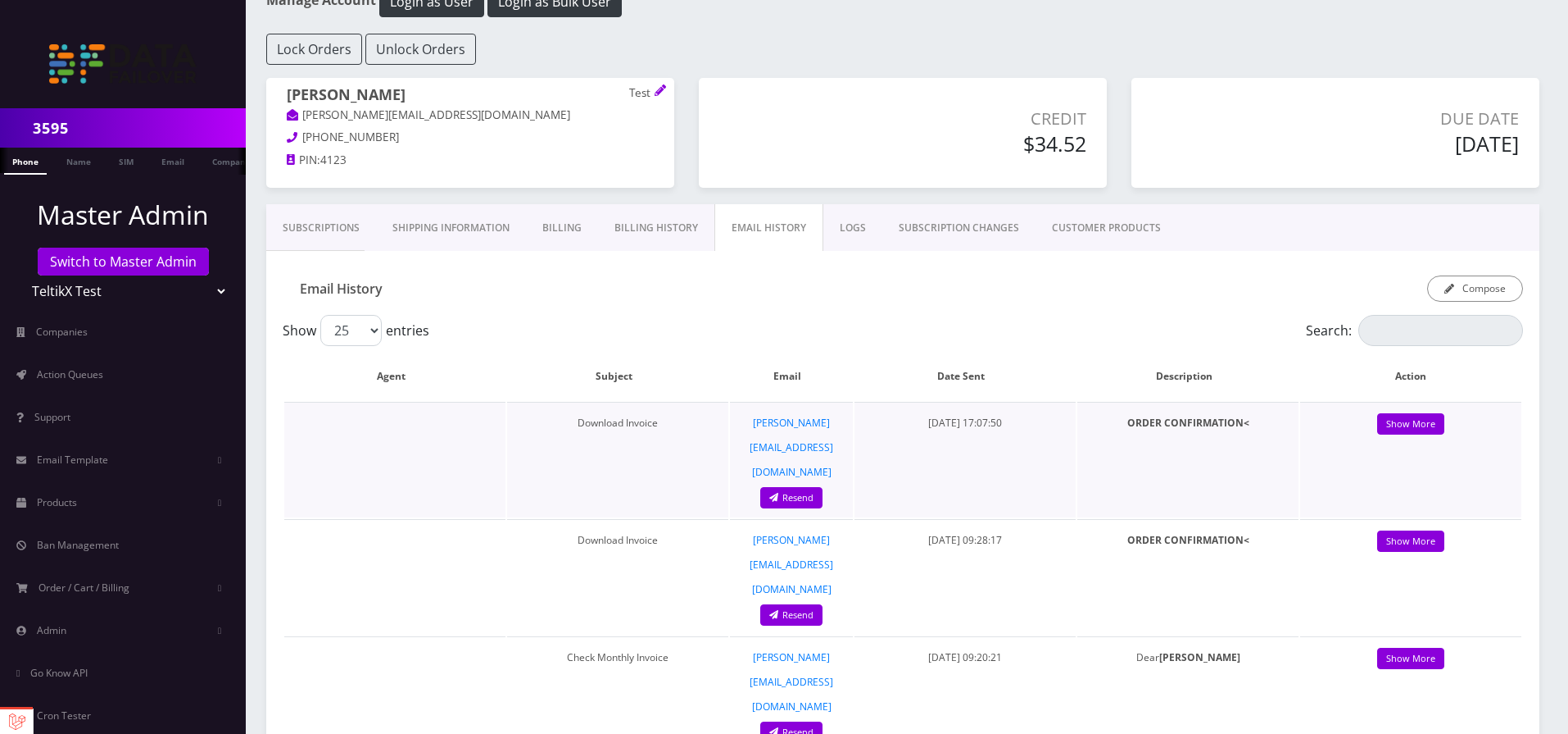
click at [1187, 437] on td "ORDER CONFIRMATION<" at bounding box center [1188, 459] width 222 height 115
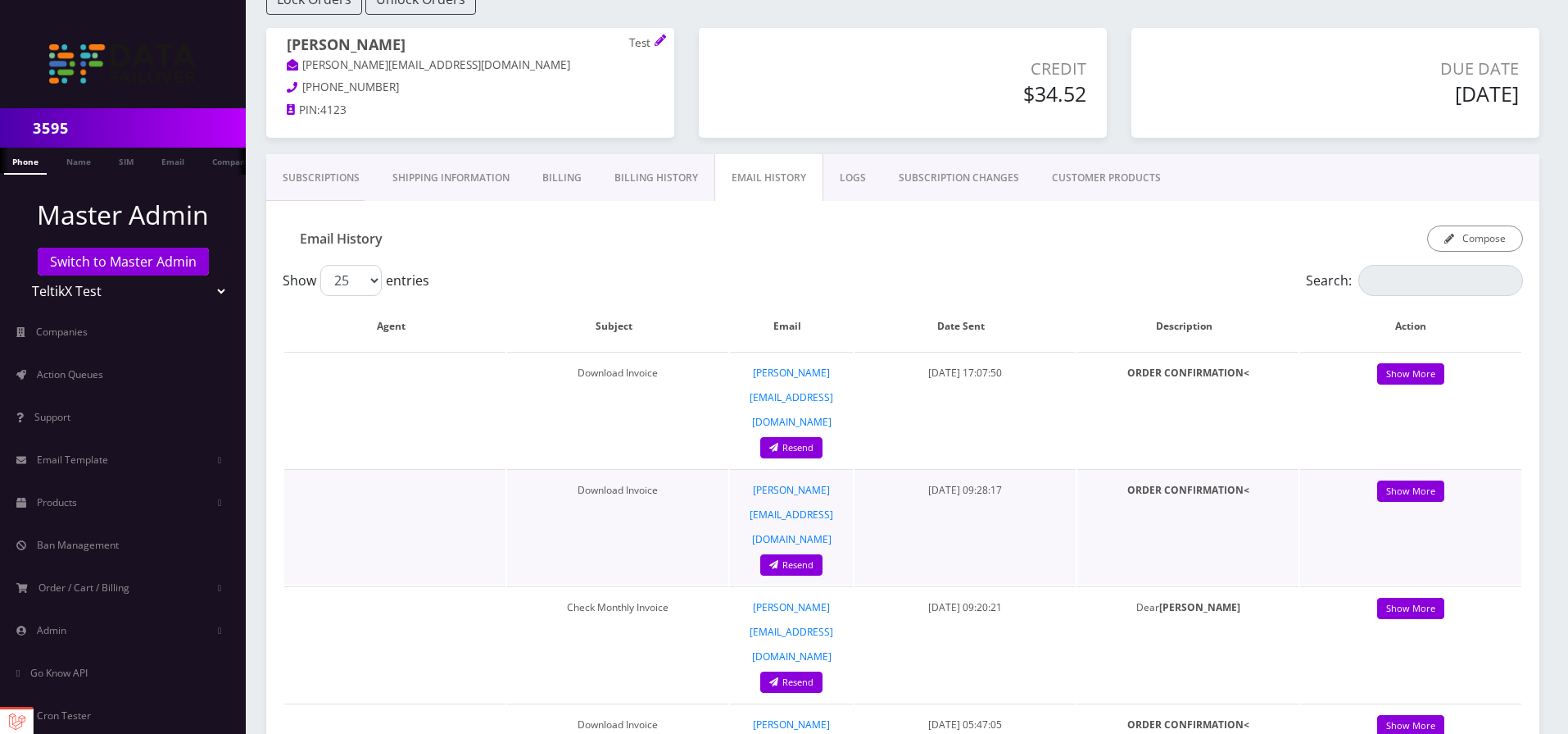
scroll to position [197, 0]
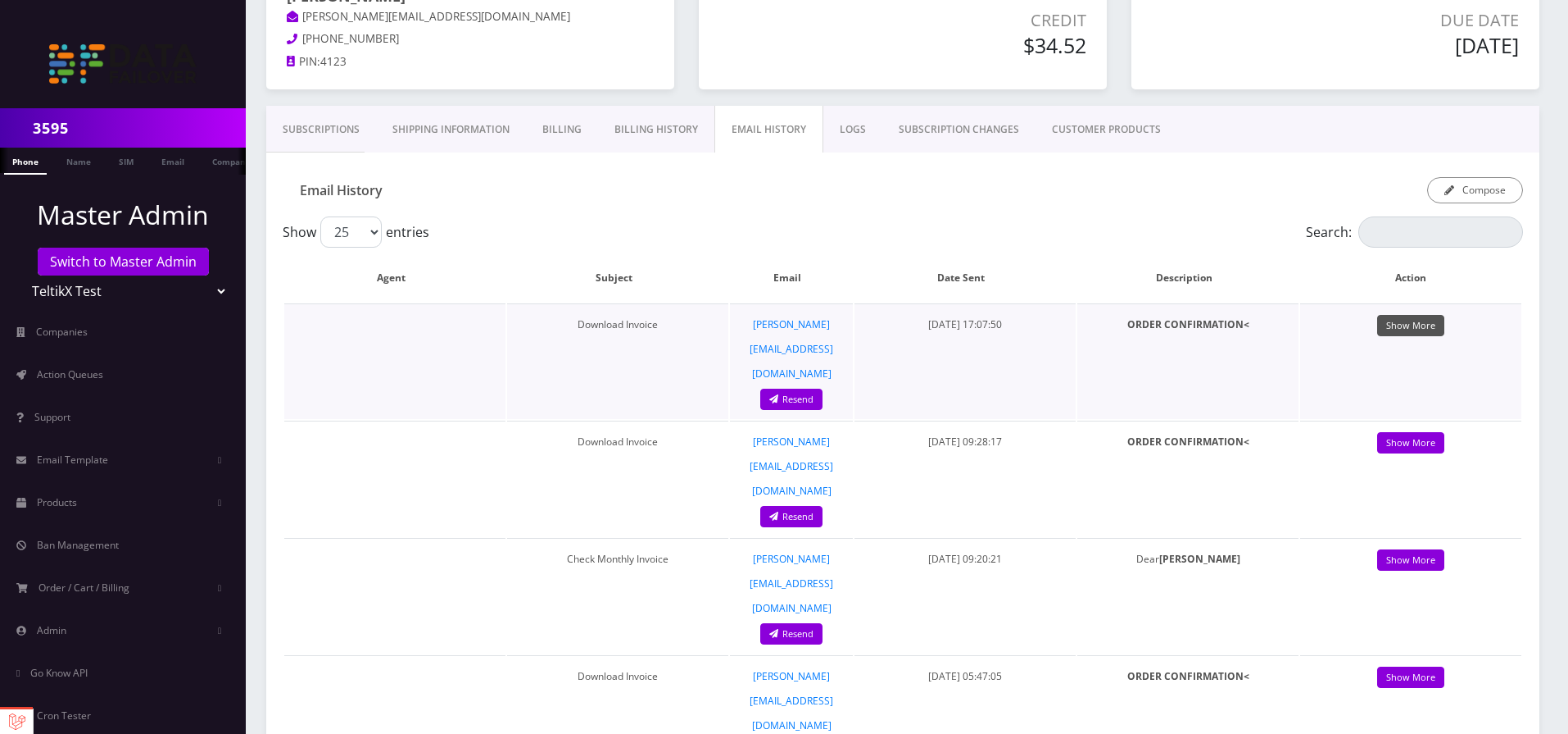
click at [1391, 322] on link "Show More" at bounding box center [1411, 326] width 67 height 22
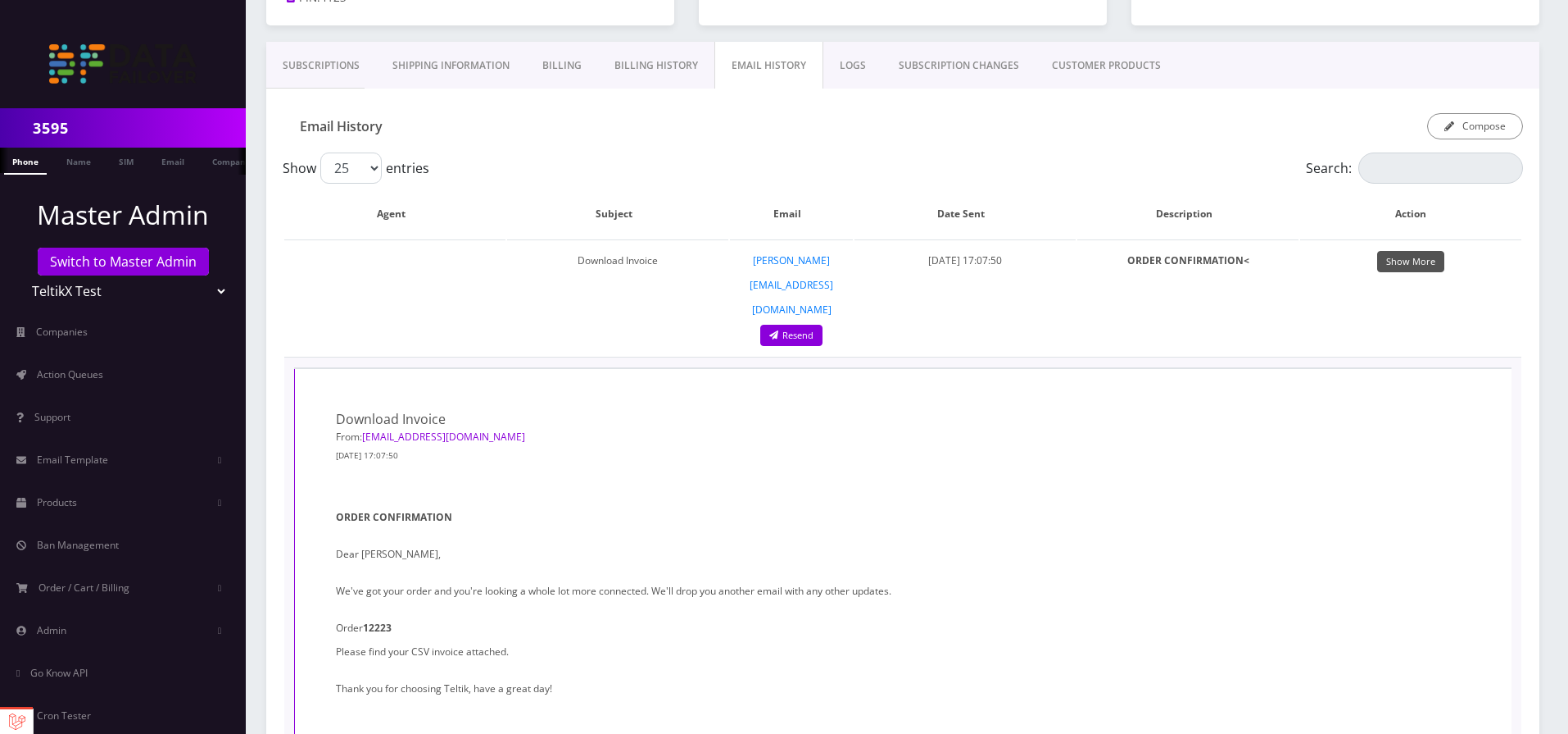
scroll to position [295, 0]
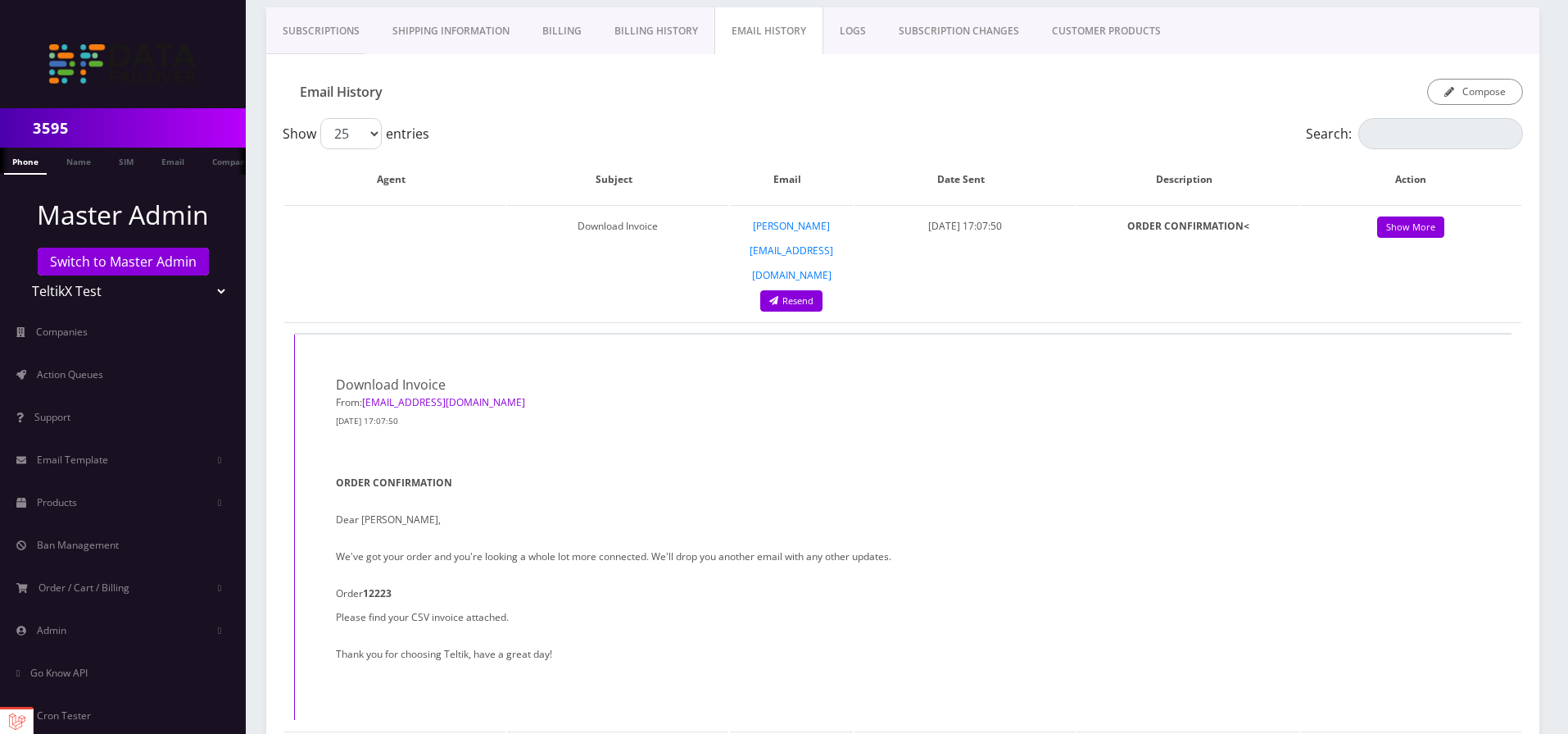
click at [666, 37] on link "Billing History" at bounding box center [656, 31] width 116 height 47
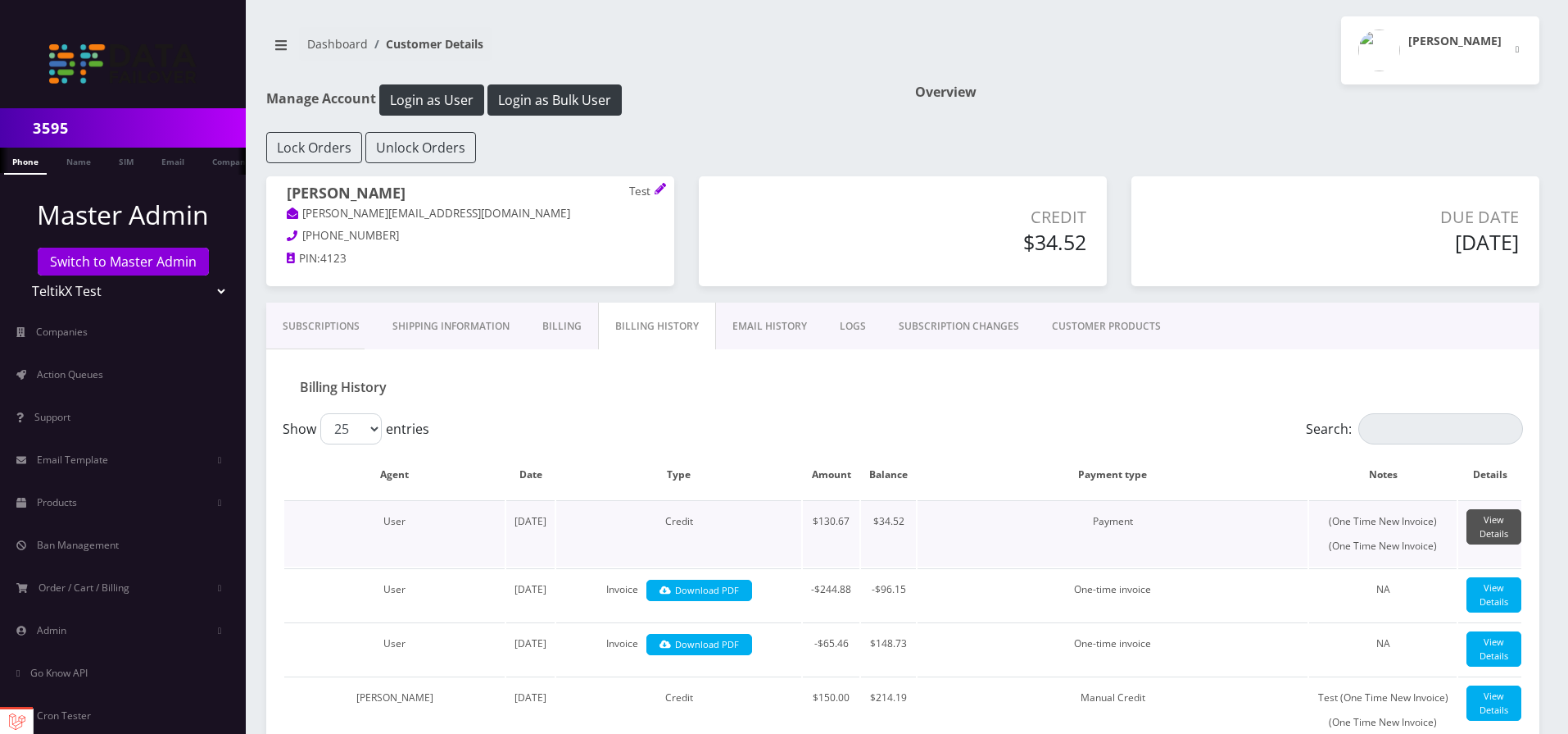
click at [1502, 527] on link "View Details" at bounding box center [1494, 526] width 54 height 35
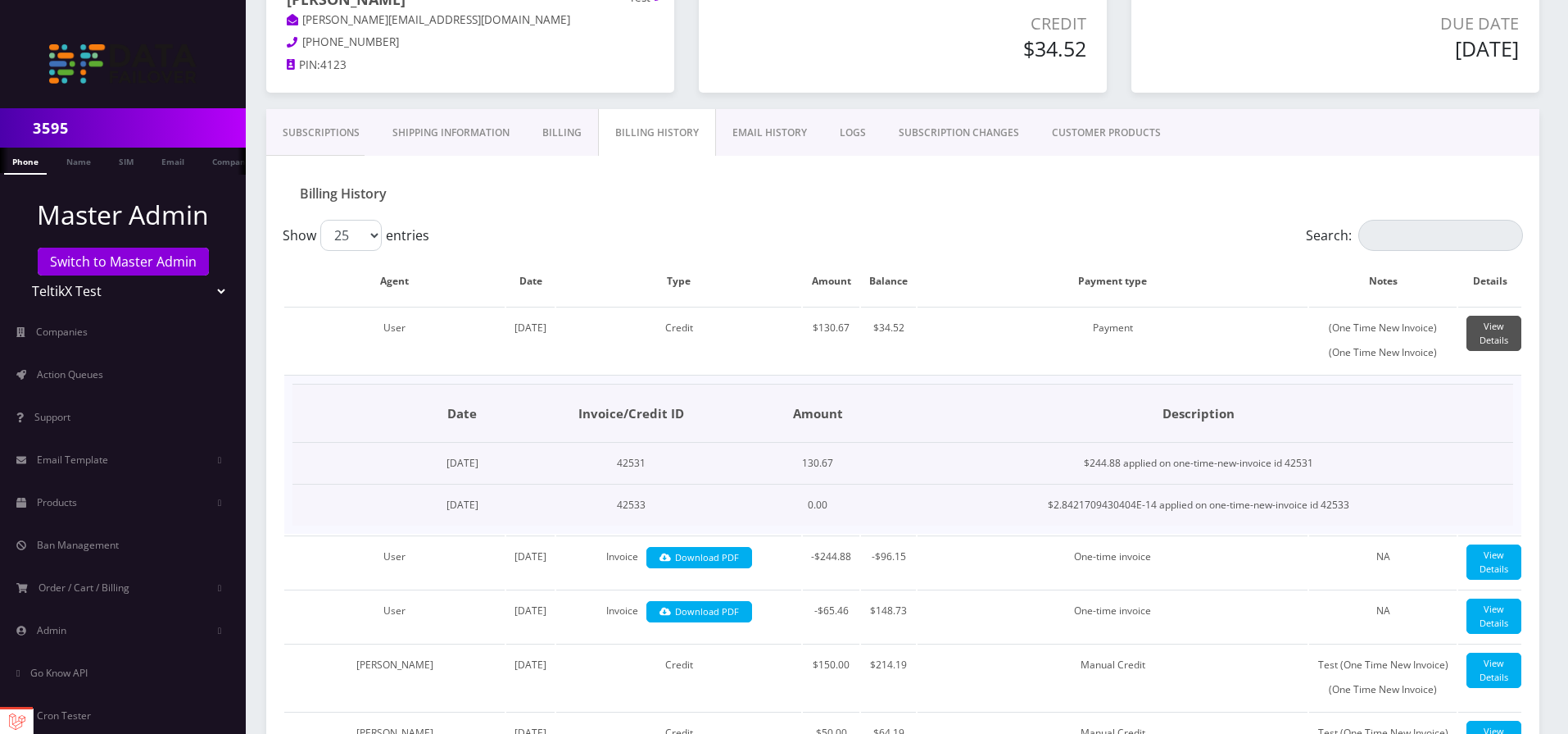
scroll to position [197, 0]
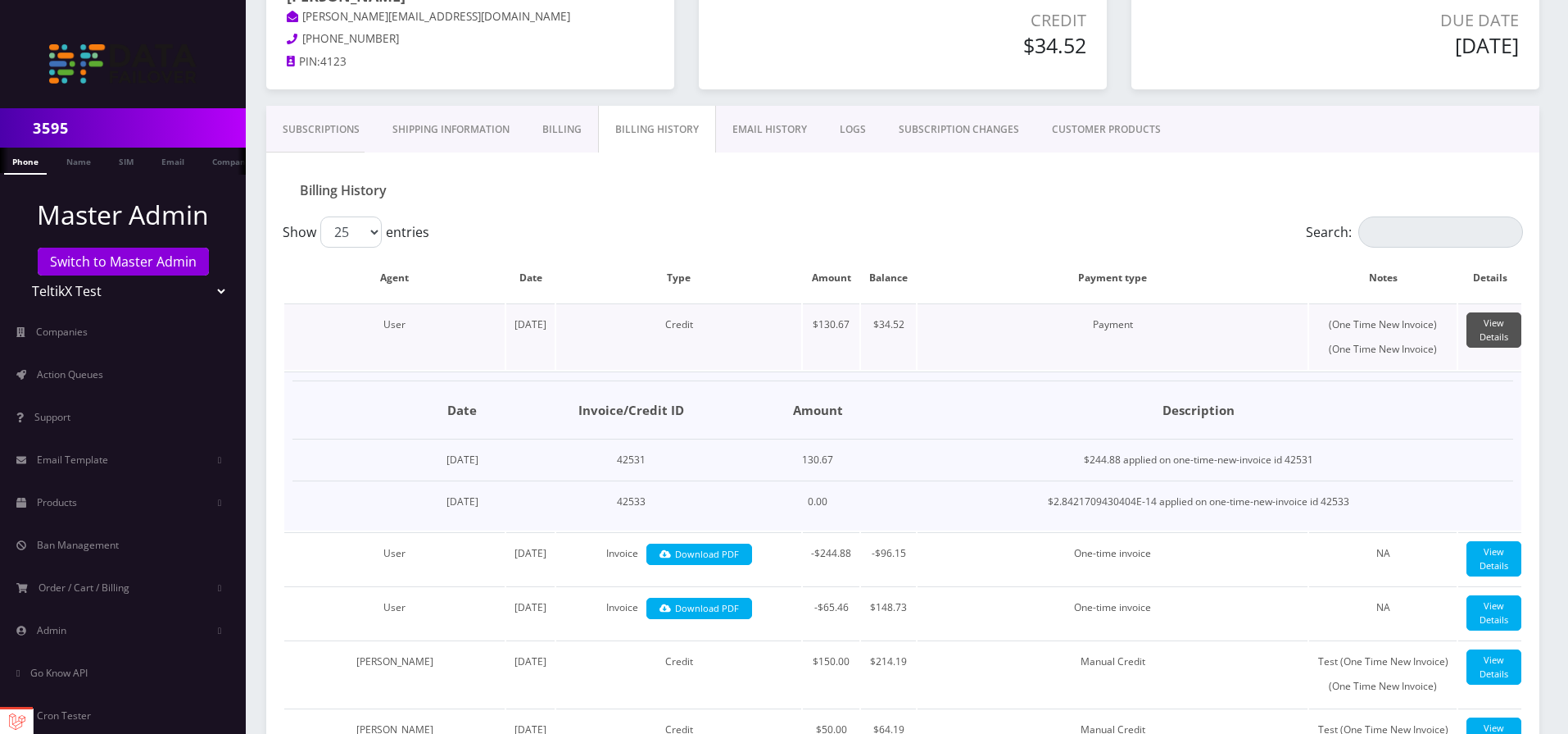
click at [1507, 336] on link "View Details" at bounding box center [1494, 330] width 54 height 35
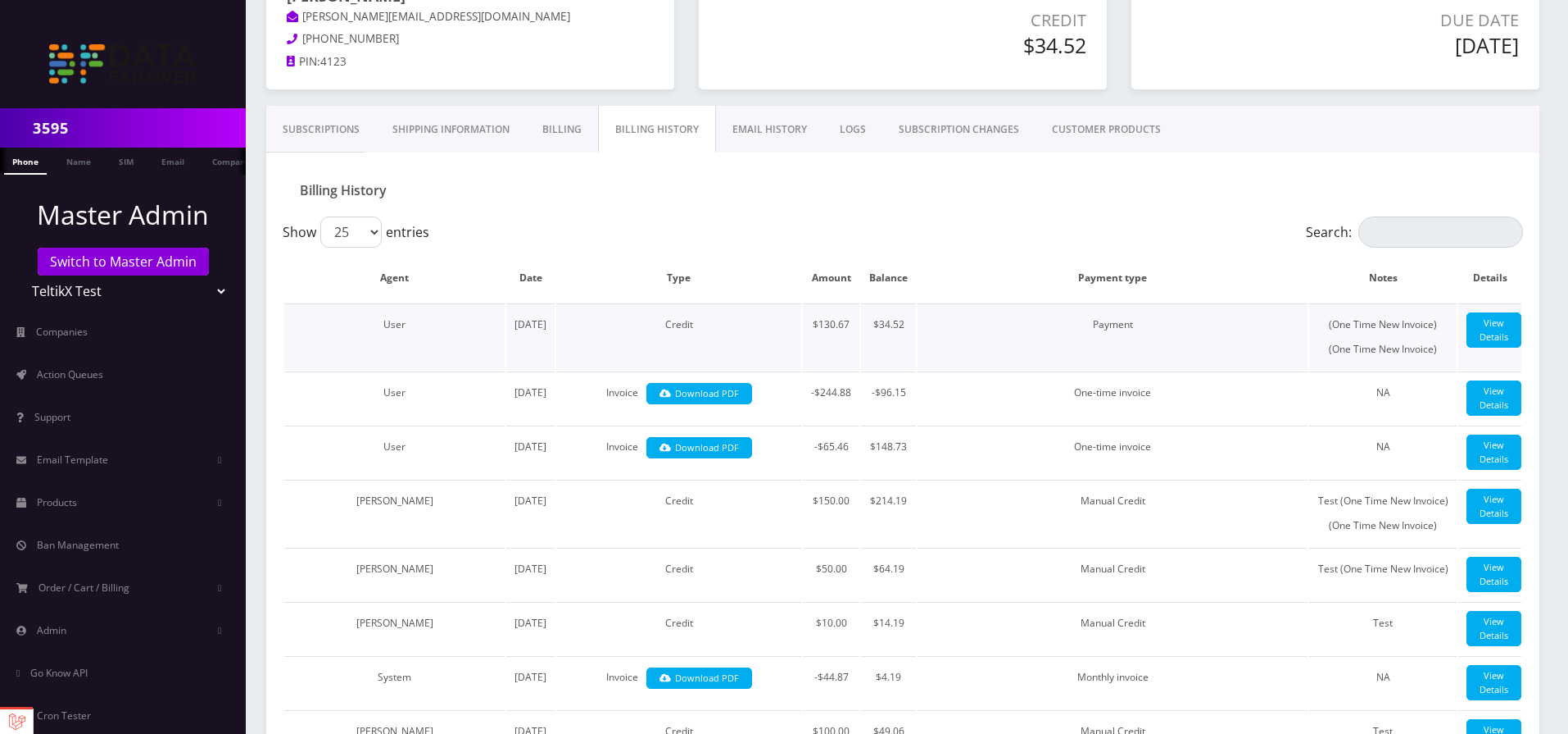
click at [957, 344] on td "Payment" at bounding box center [1113, 336] width 390 height 66
click at [325, 130] on link "Subscriptions" at bounding box center [321, 129] width 110 height 47
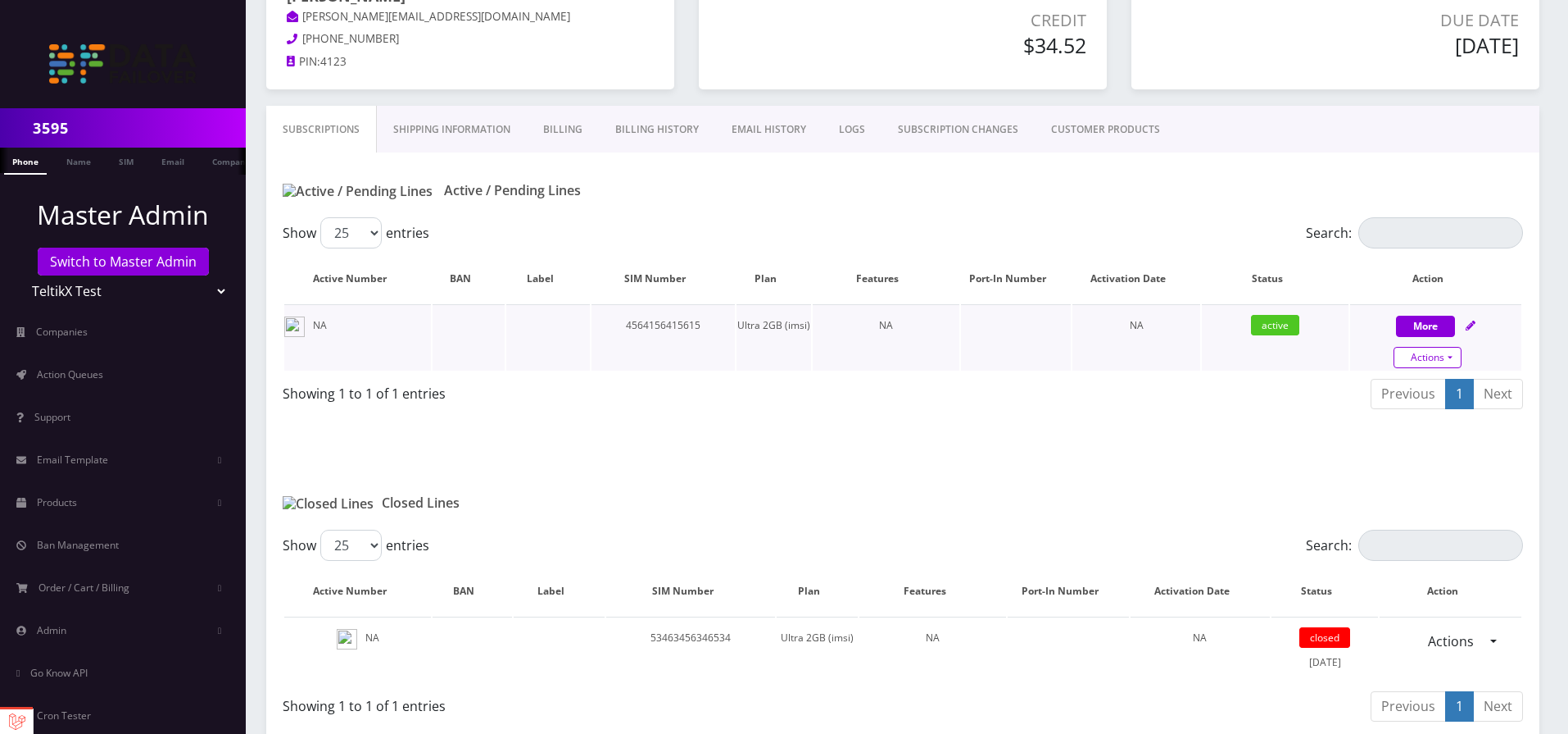
click at [1415, 349] on link "Actions" at bounding box center [1427, 357] width 68 height 21
click at [1372, 250] on link "Close" at bounding box center [1449, 242] width 172 height 25
type input "10/04/2025"
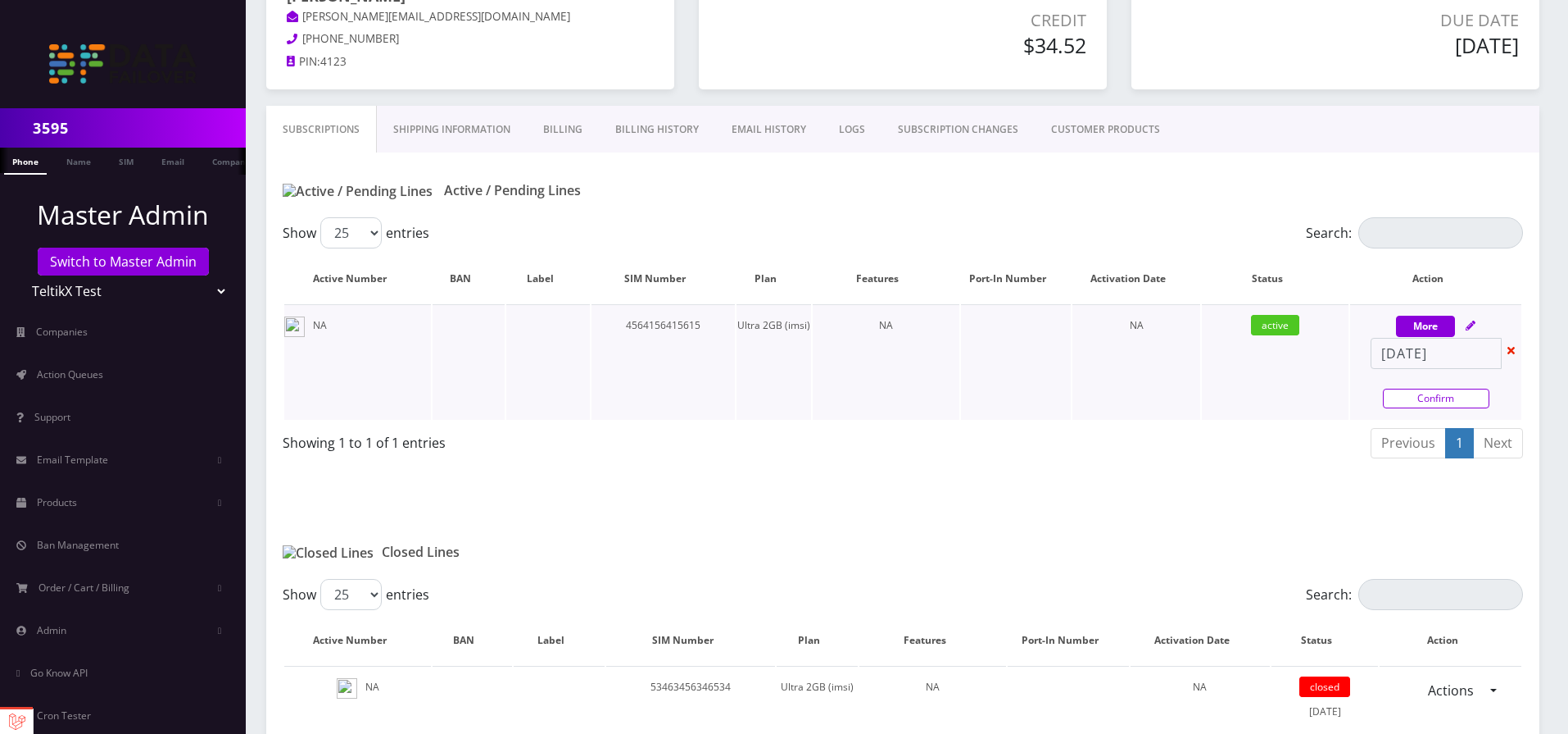
click at [1450, 391] on link "Confirm" at bounding box center [1435, 399] width 106 height 20
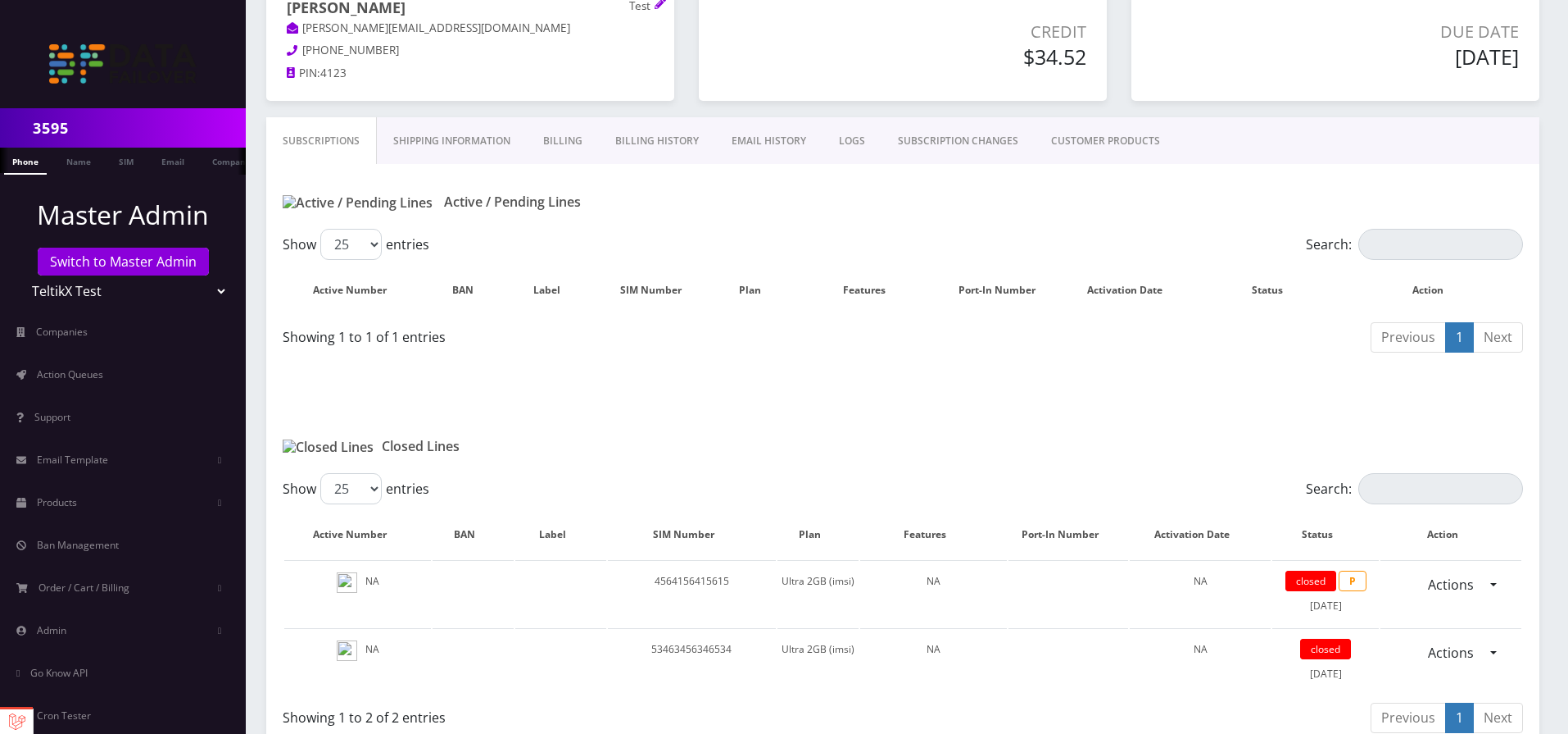
scroll to position [197, 0]
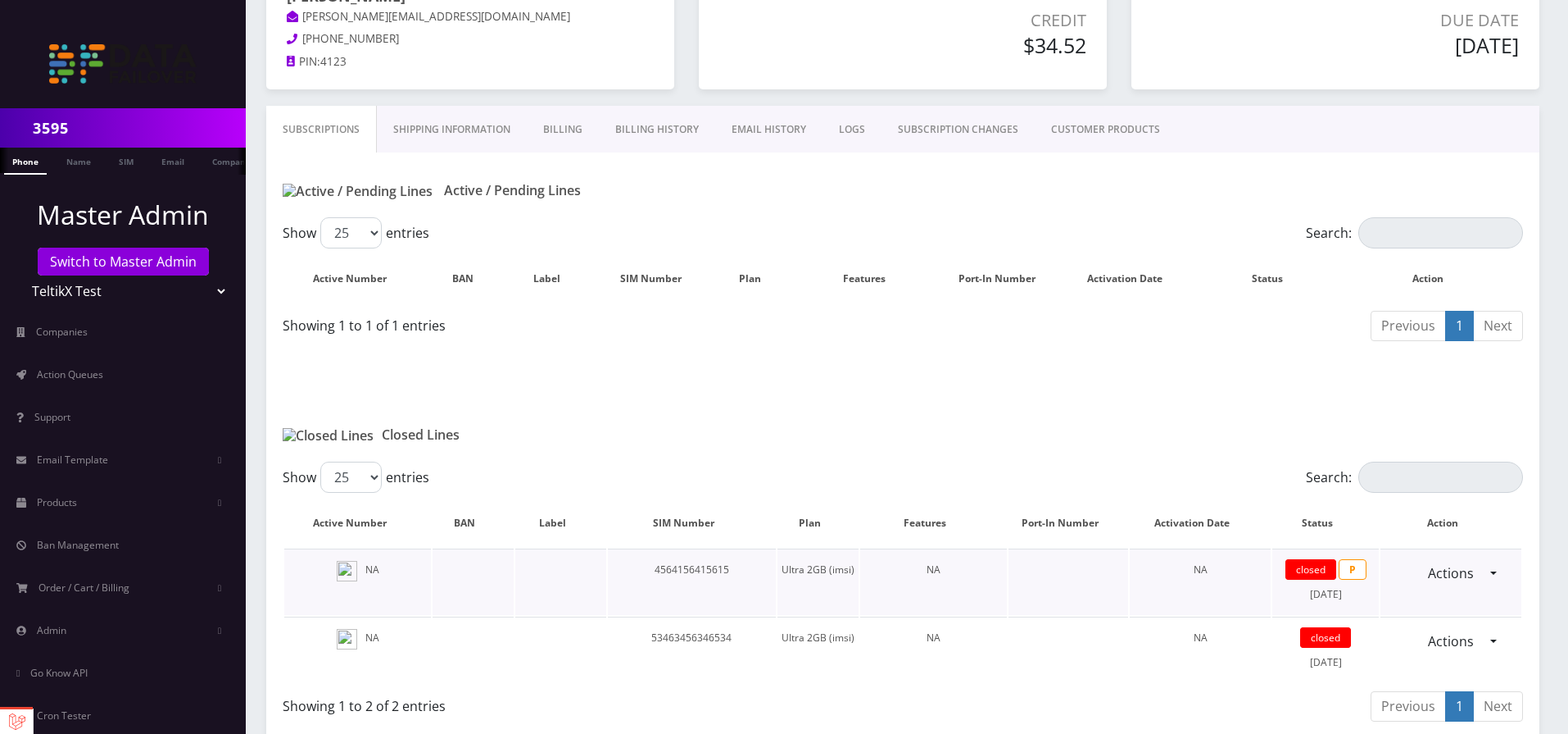
click at [1356, 568] on span "P" at bounding box center [1353, 569] width 28 height 21
click at [1464, 575] on link "Actions" at bounding box center [1451, 573] width 67 height 31
click at [1437, 613] on link "Reopen" at bounding box center [1464, 609] width 141 height 25
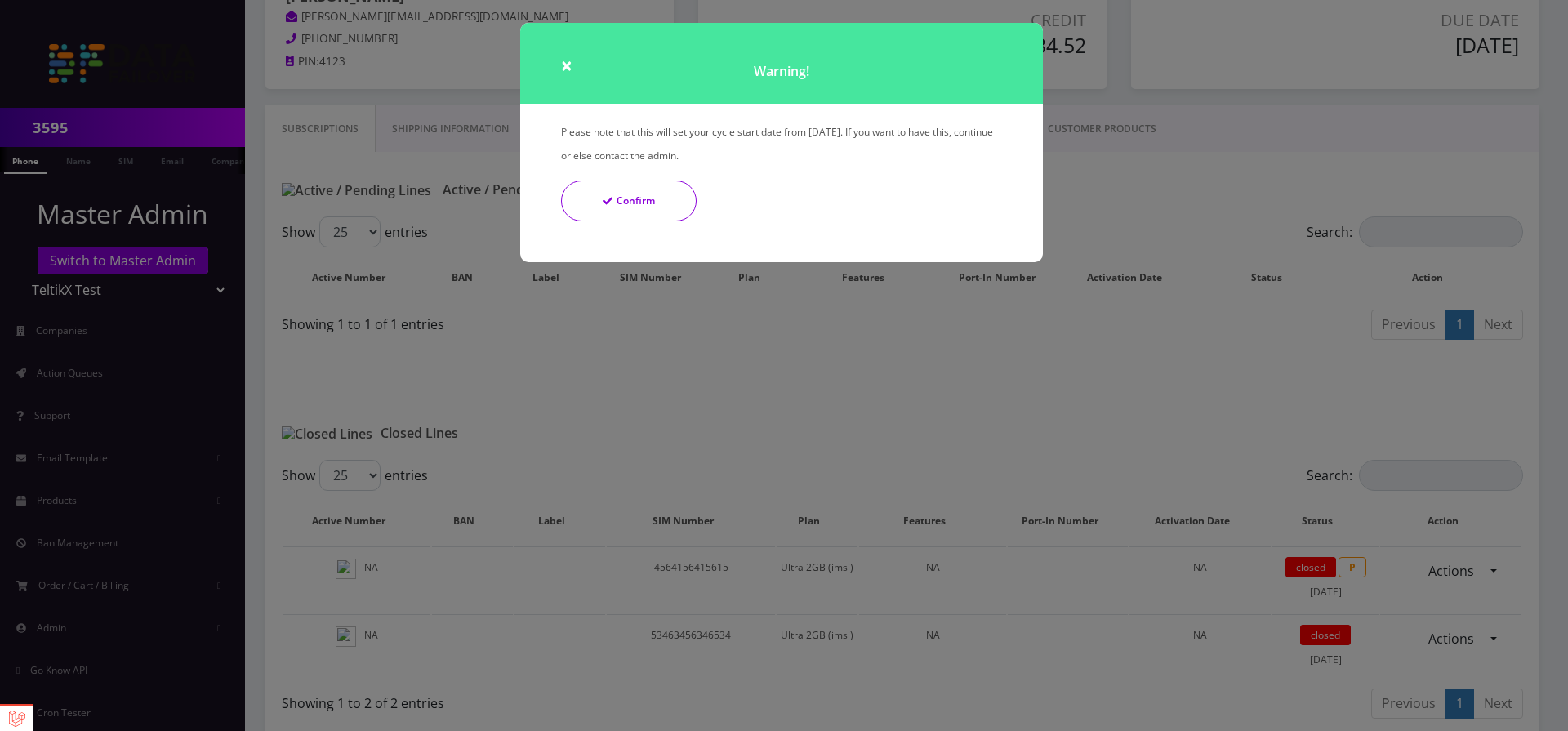
click at [627, 205] on button "Confirm" at bounding box center [629, 200] width 136 height 41
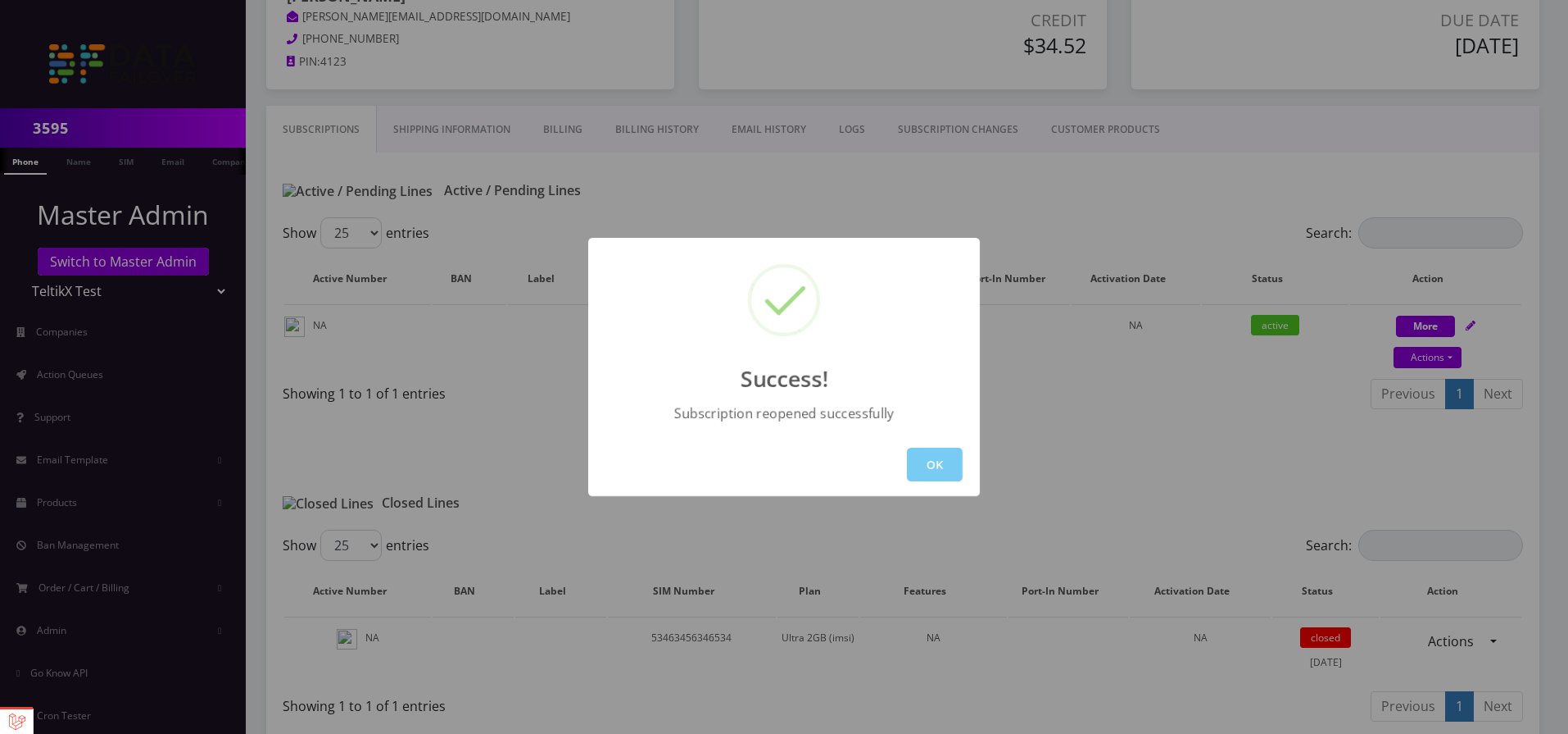
click at [940, 479] on button "OK" at bounding box center [934, 464] width 55 height 34
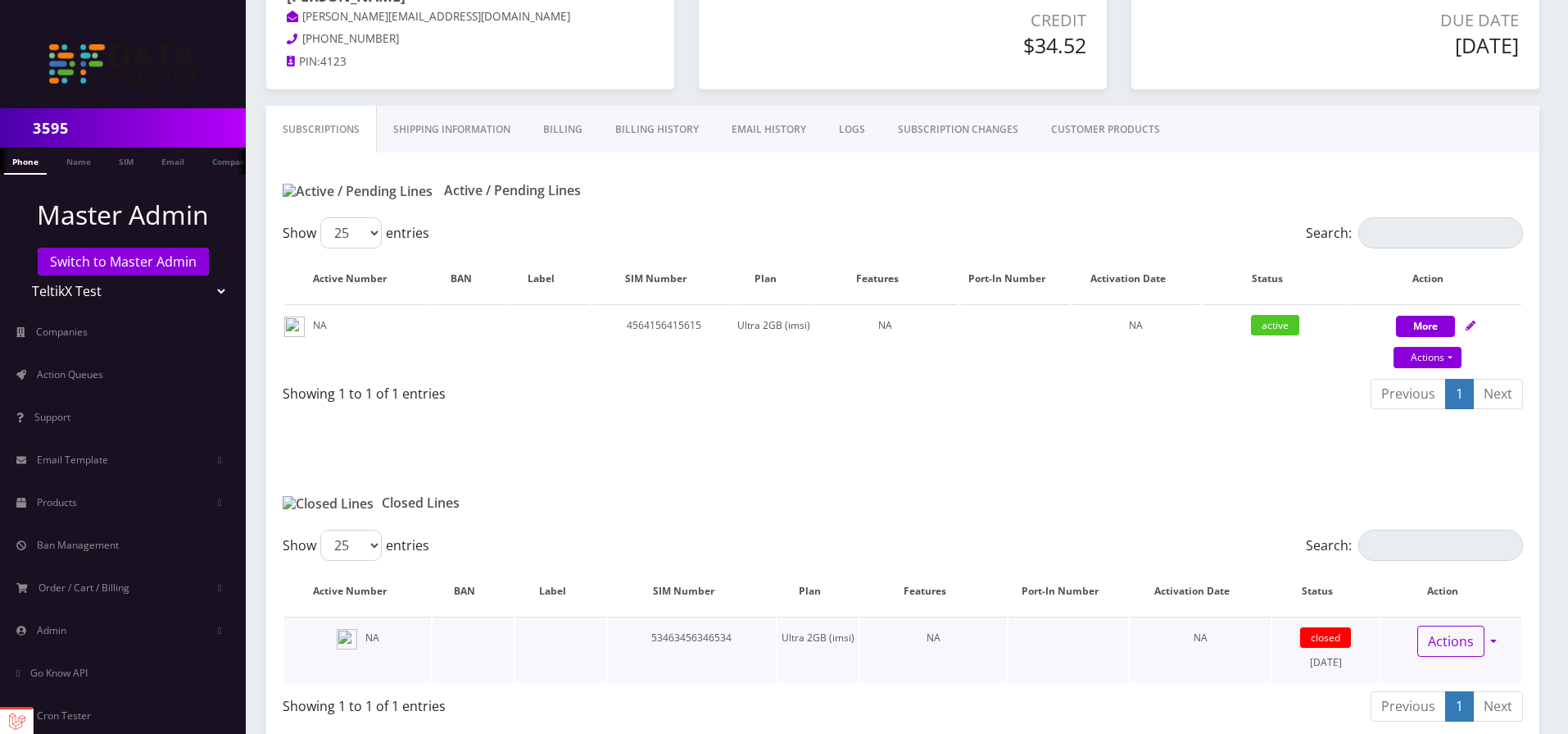
click at [1477, 634] on link "Actions" at bounding box center [1451, 641] width 67 height 31
click at [1455, 679] on link "Reopen" at bounding box center [1464, 677] width 141 height 25
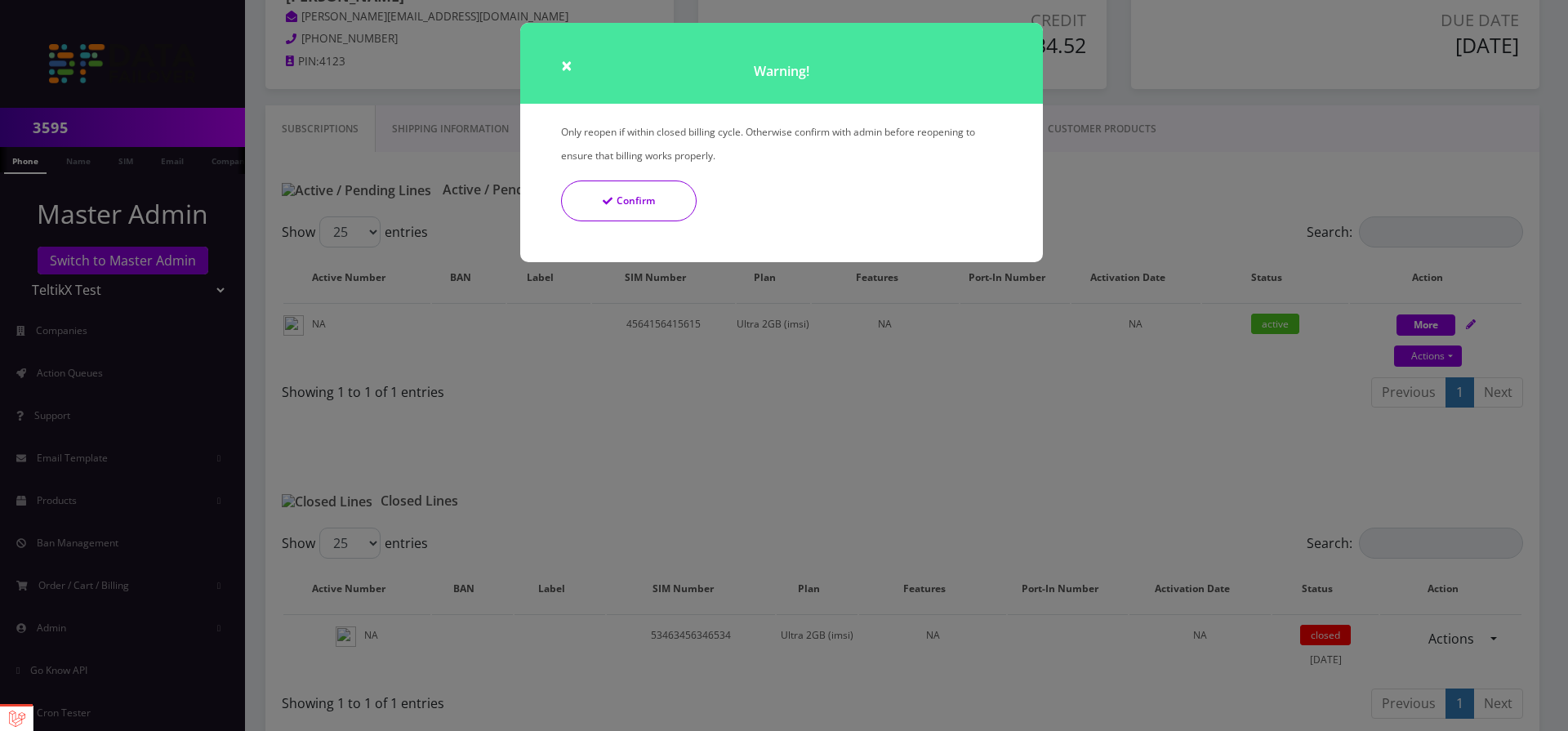
click at [657, 193] on button "Confirm" at bounding box center [629, 200] width 136 height 41
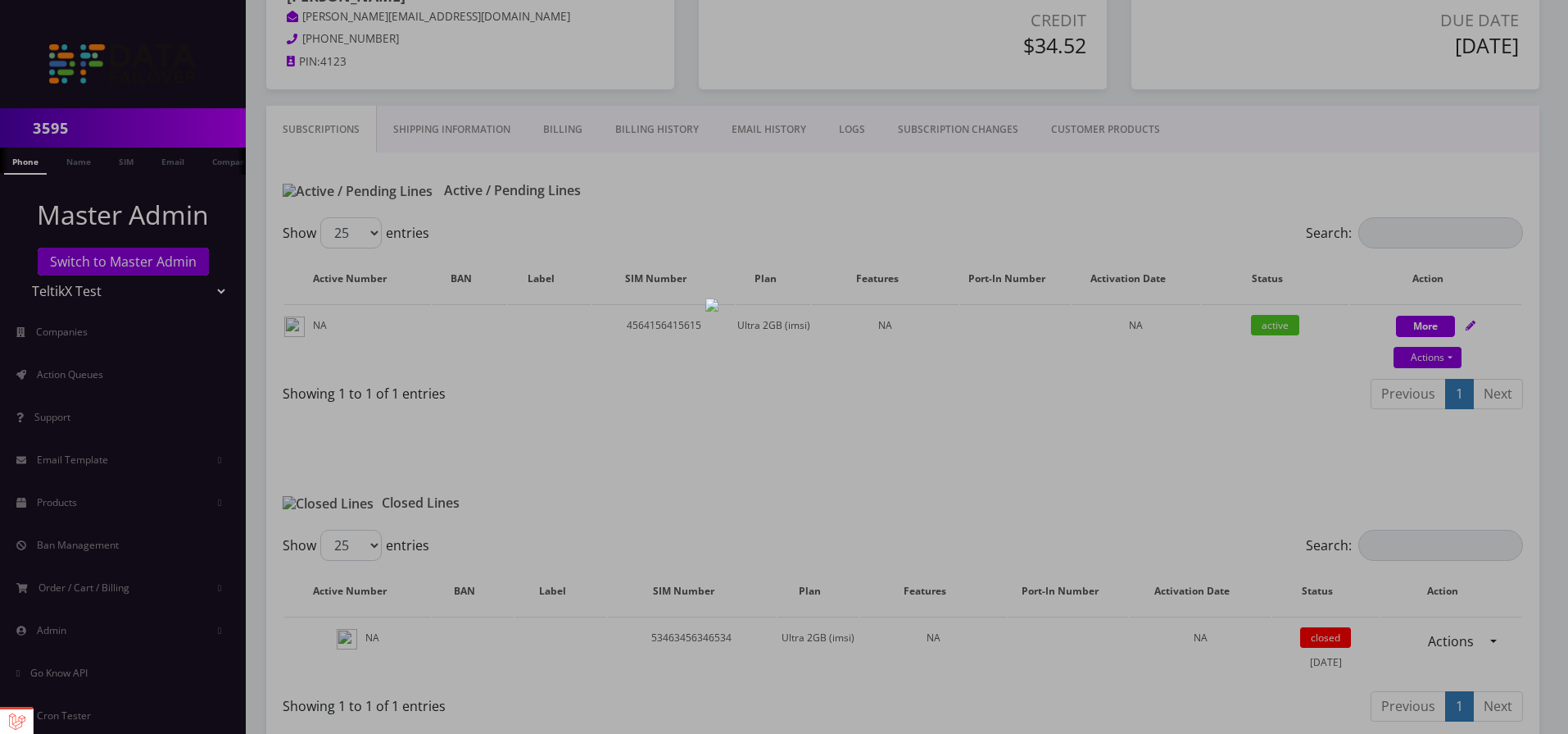
click at [892, 390] on div at bounding box center [784, 367] width 1568 height 734
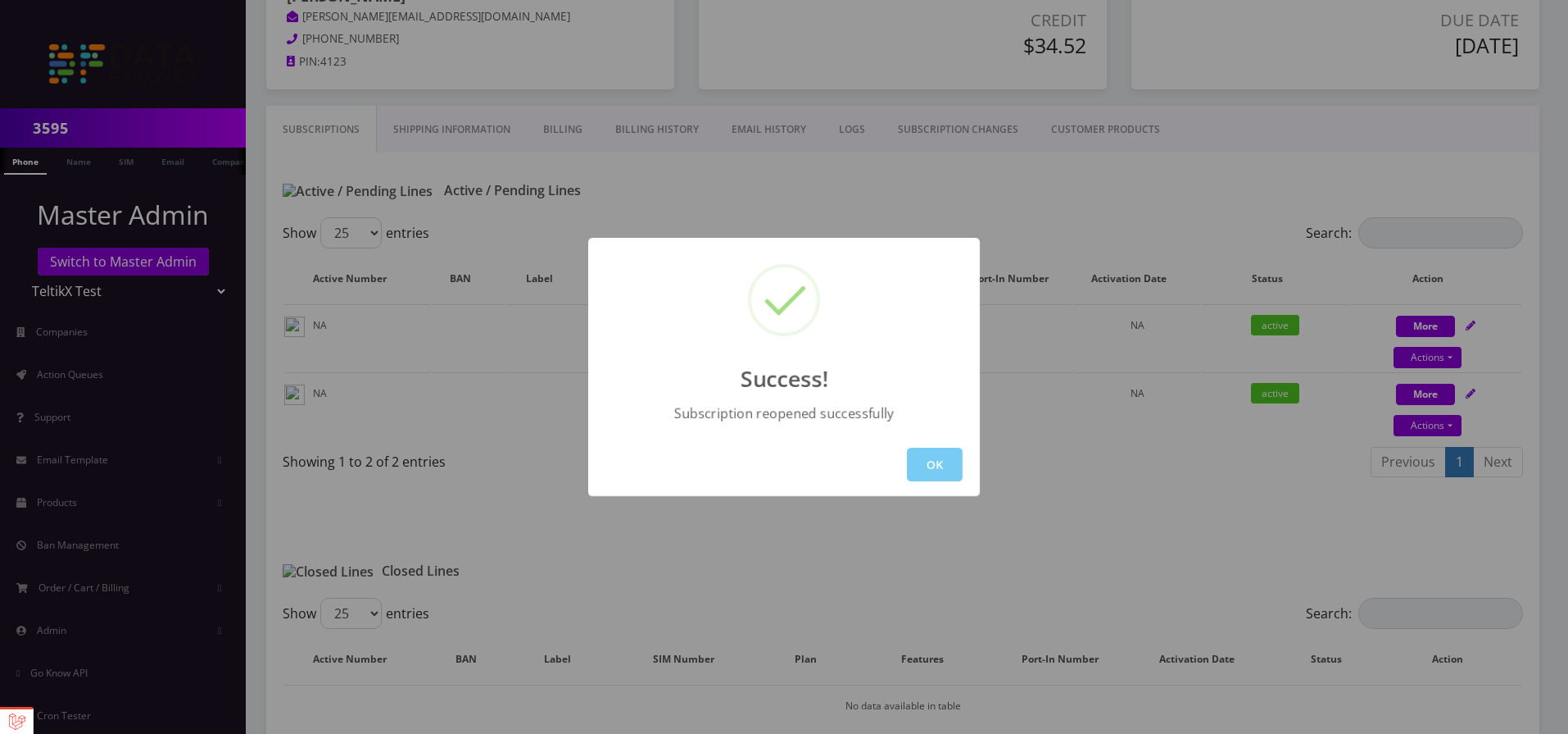
click at [945, 466] on button "OK" at bounding box center [934, 464] width 55 height 34
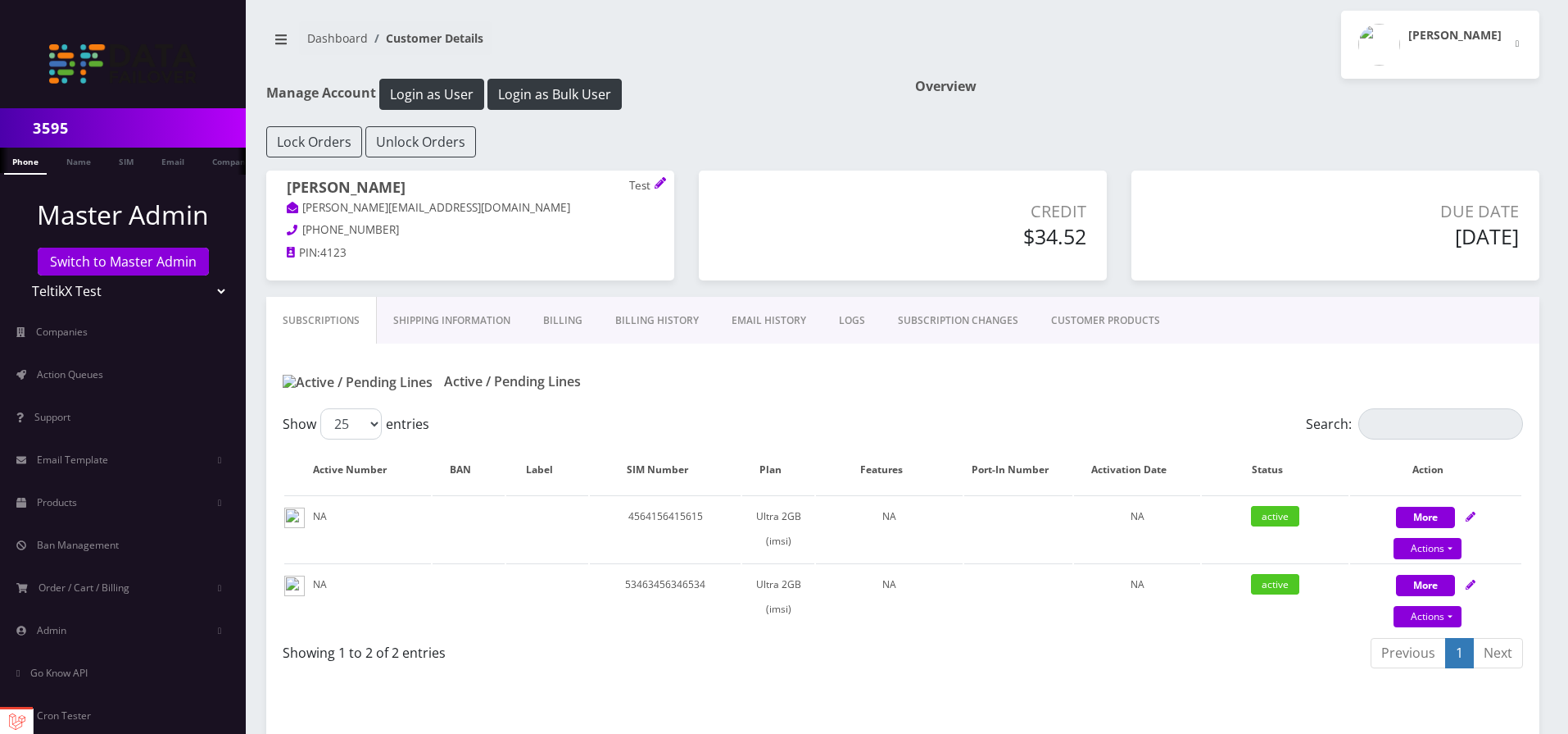
scroll to position [0, 0]
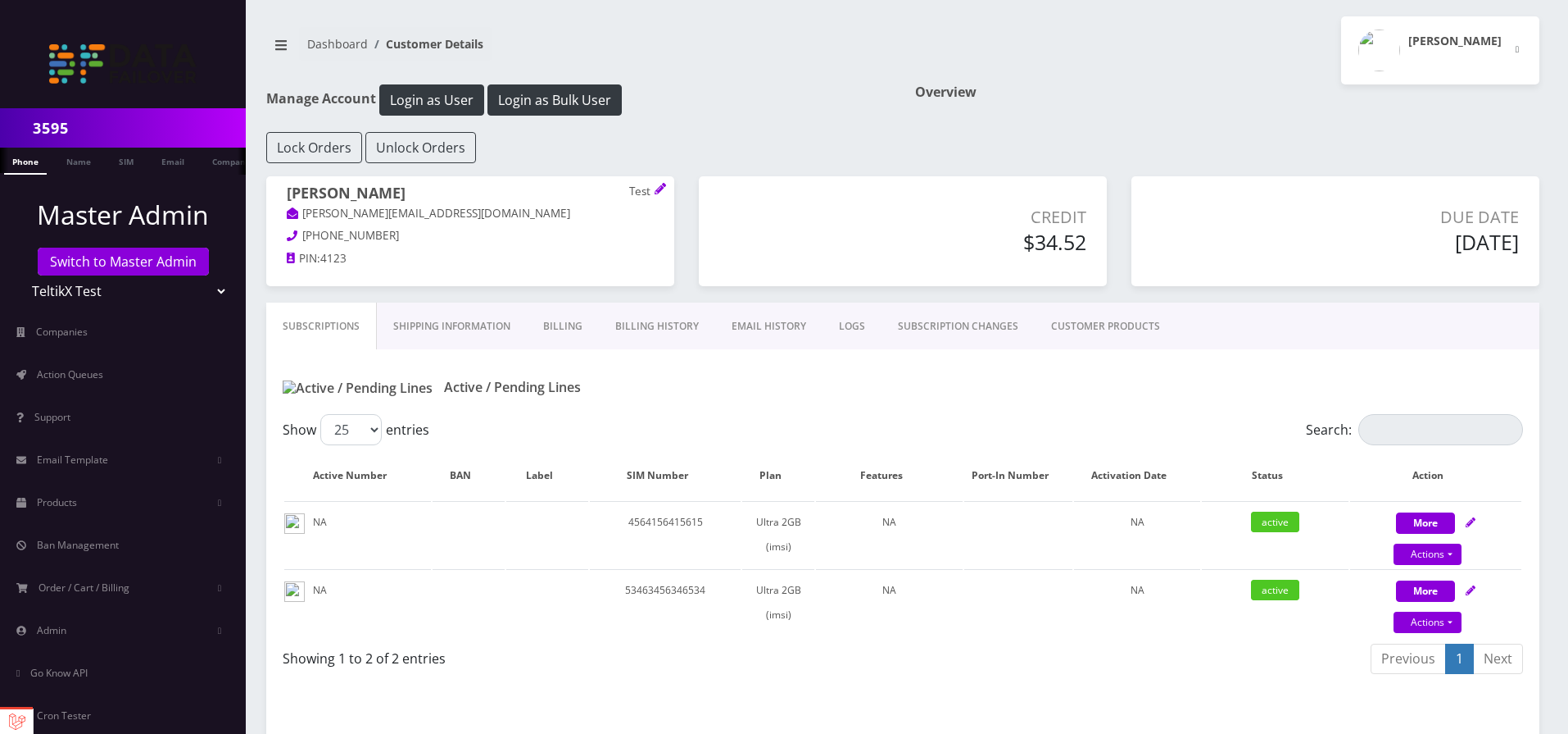
click at [1117, 323] on link "CUSTOMER PRODUCTS" at bounding box center [1106, 326] width 142 height 47
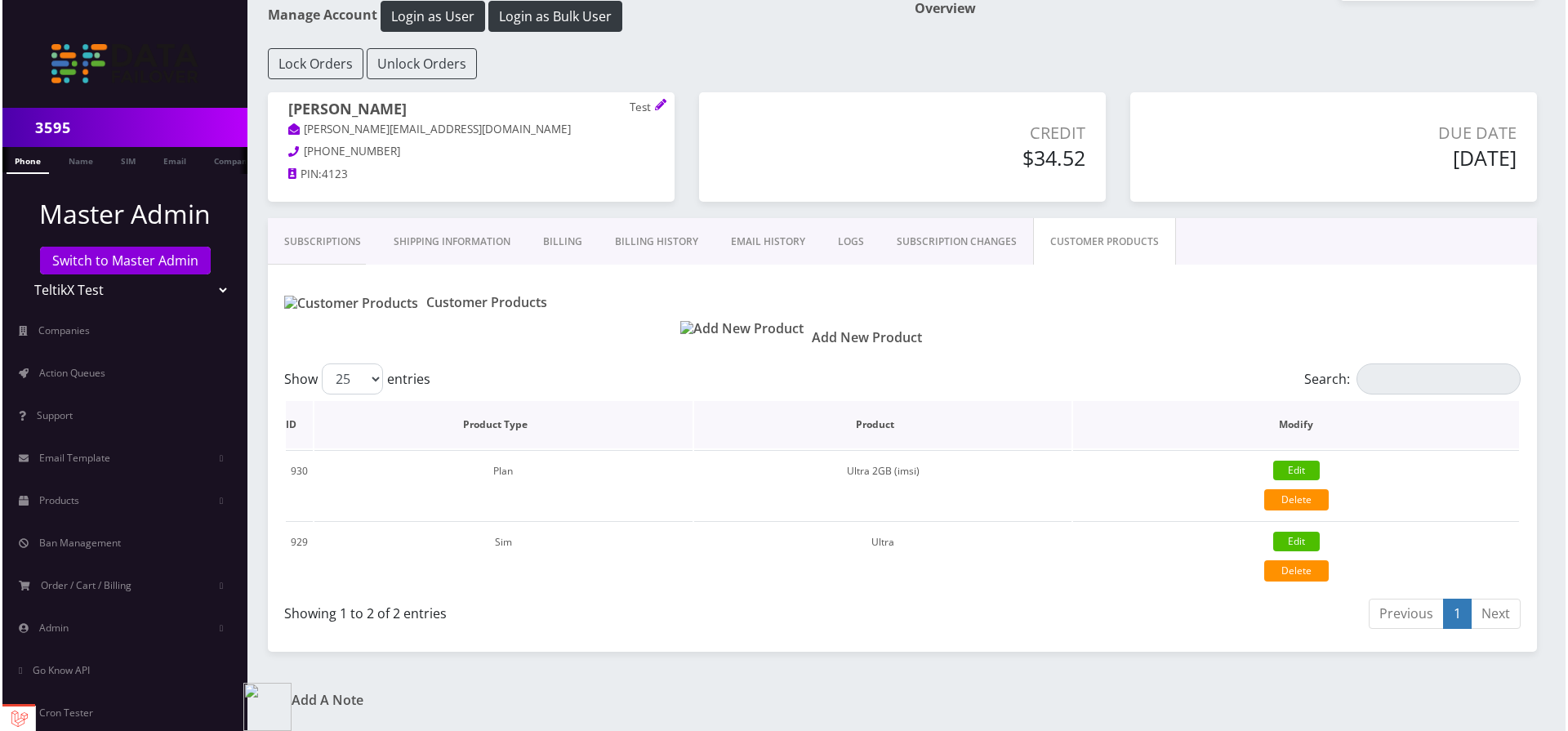
scroll to position [100, 0]
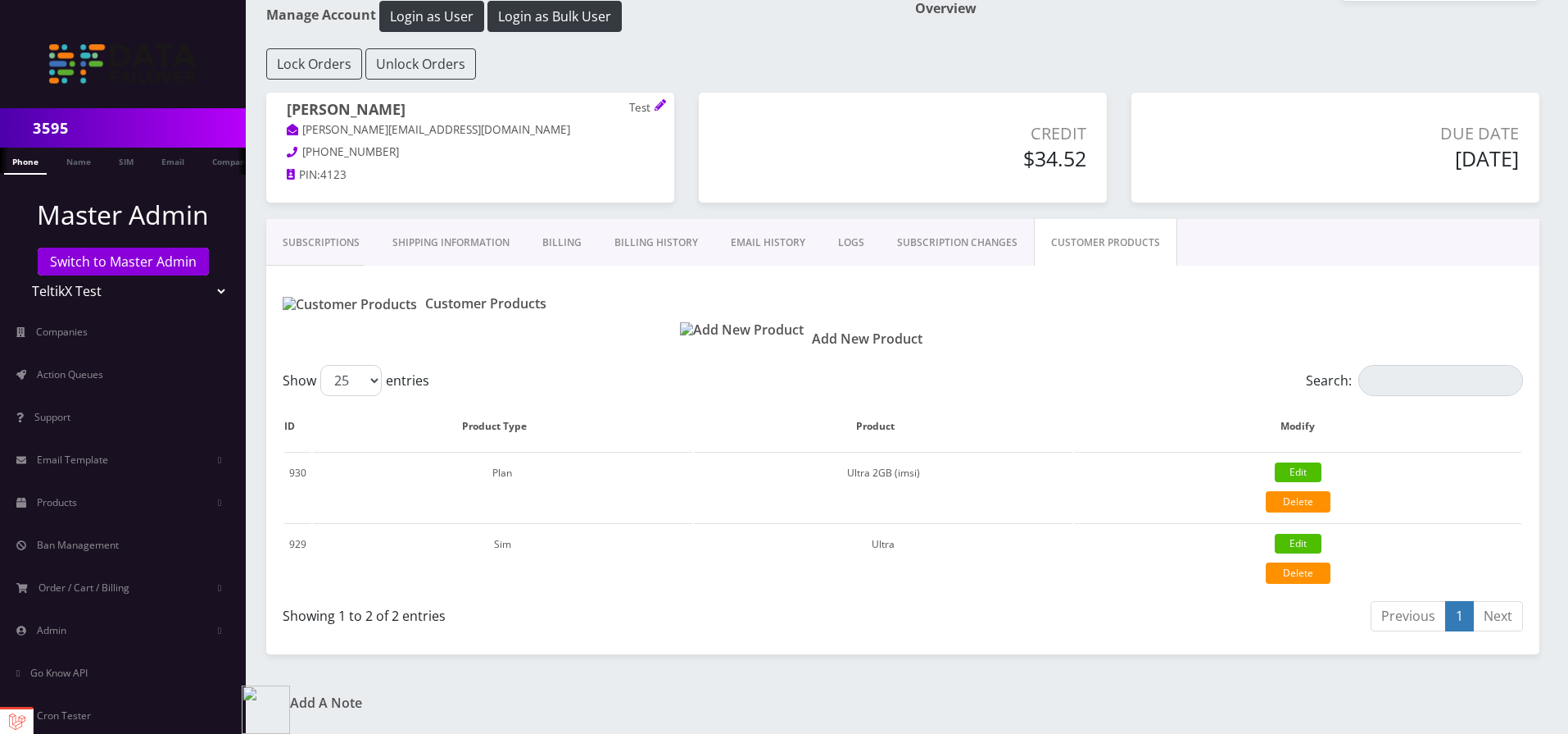
click at [703, 322] on img at bounding box center [742, 330] width 123 height 15
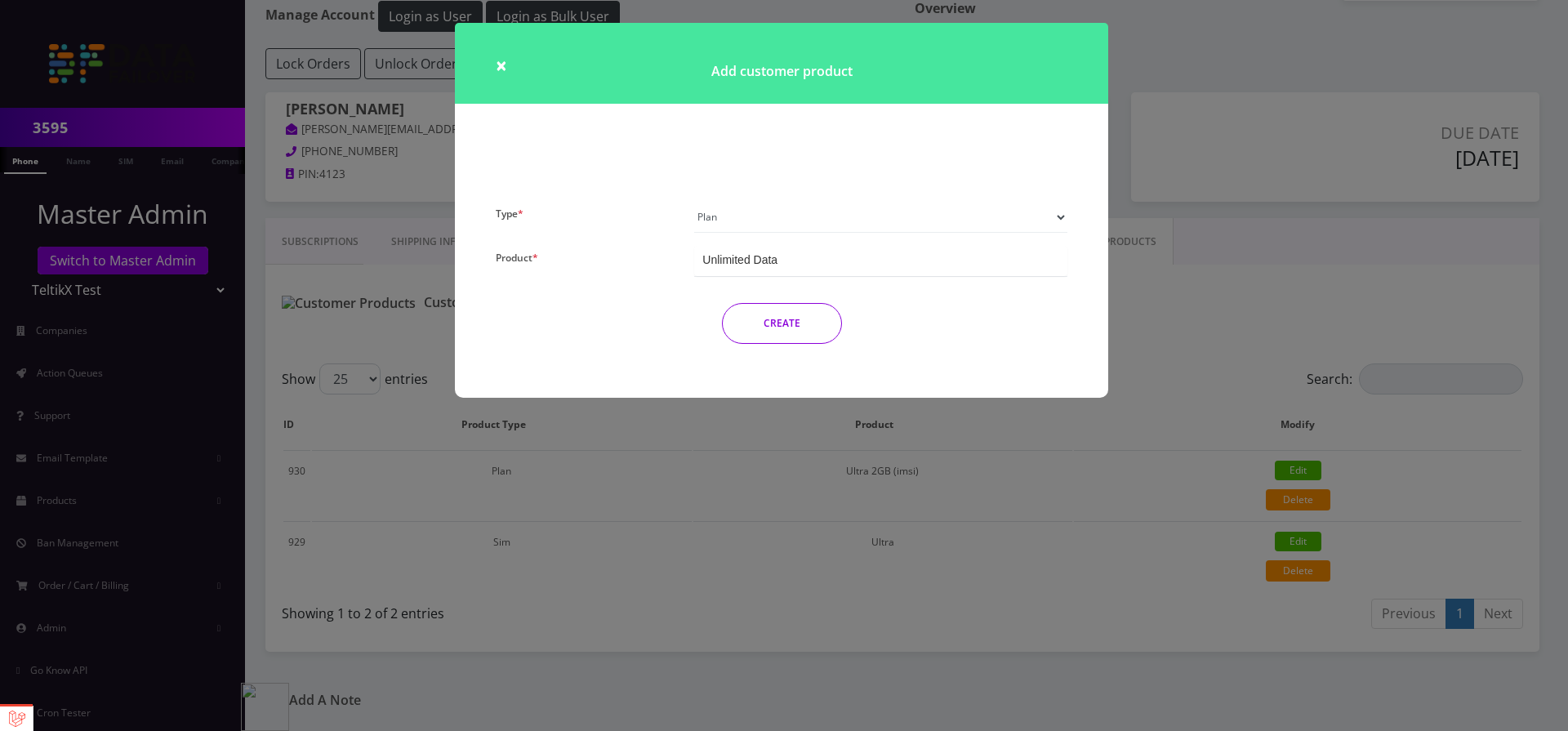
select select "3"
click at [694, 202] on select "Plan Device Sim Addon One-off" at bounding box center [880, 217] width 373 height 31
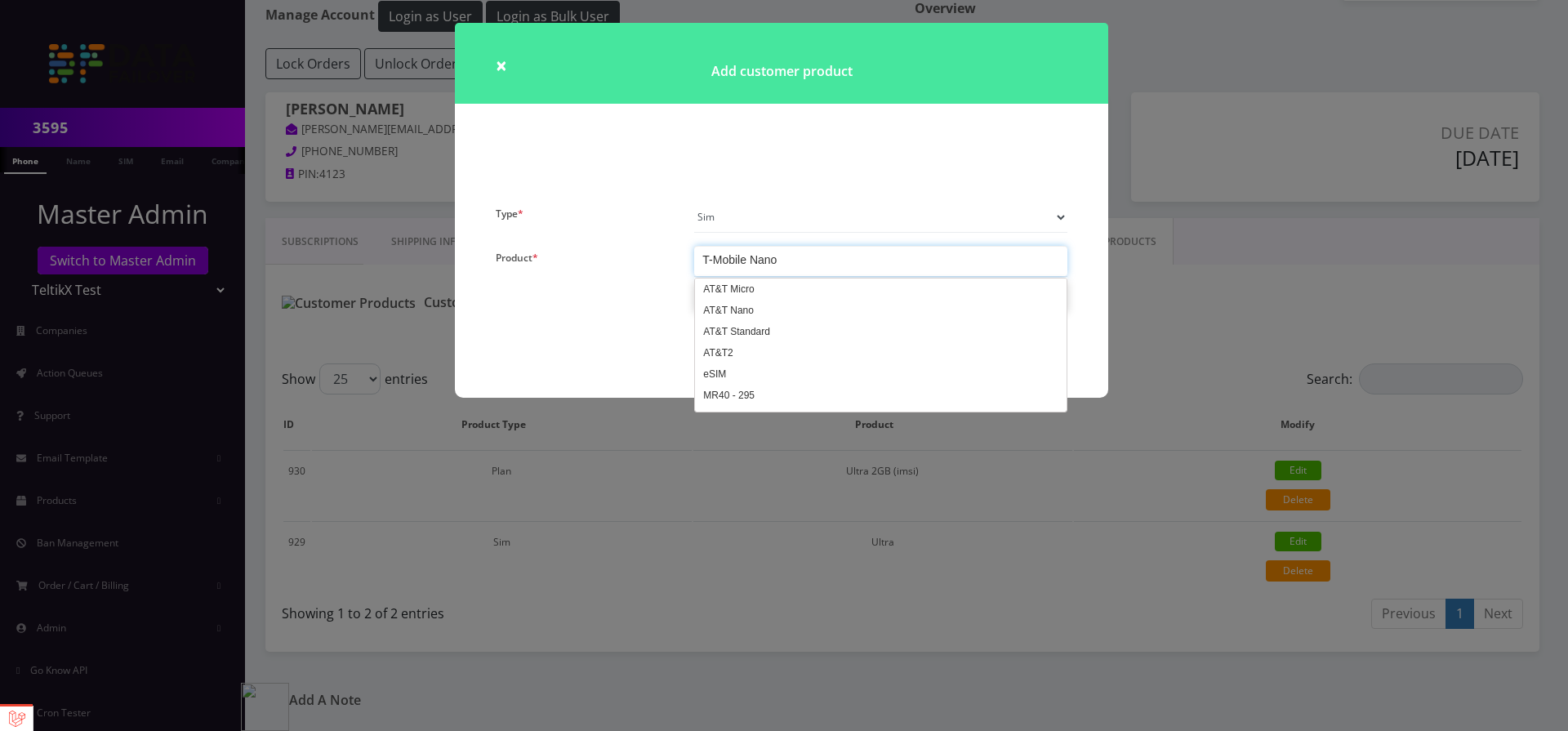
scroll to position [59, 0]
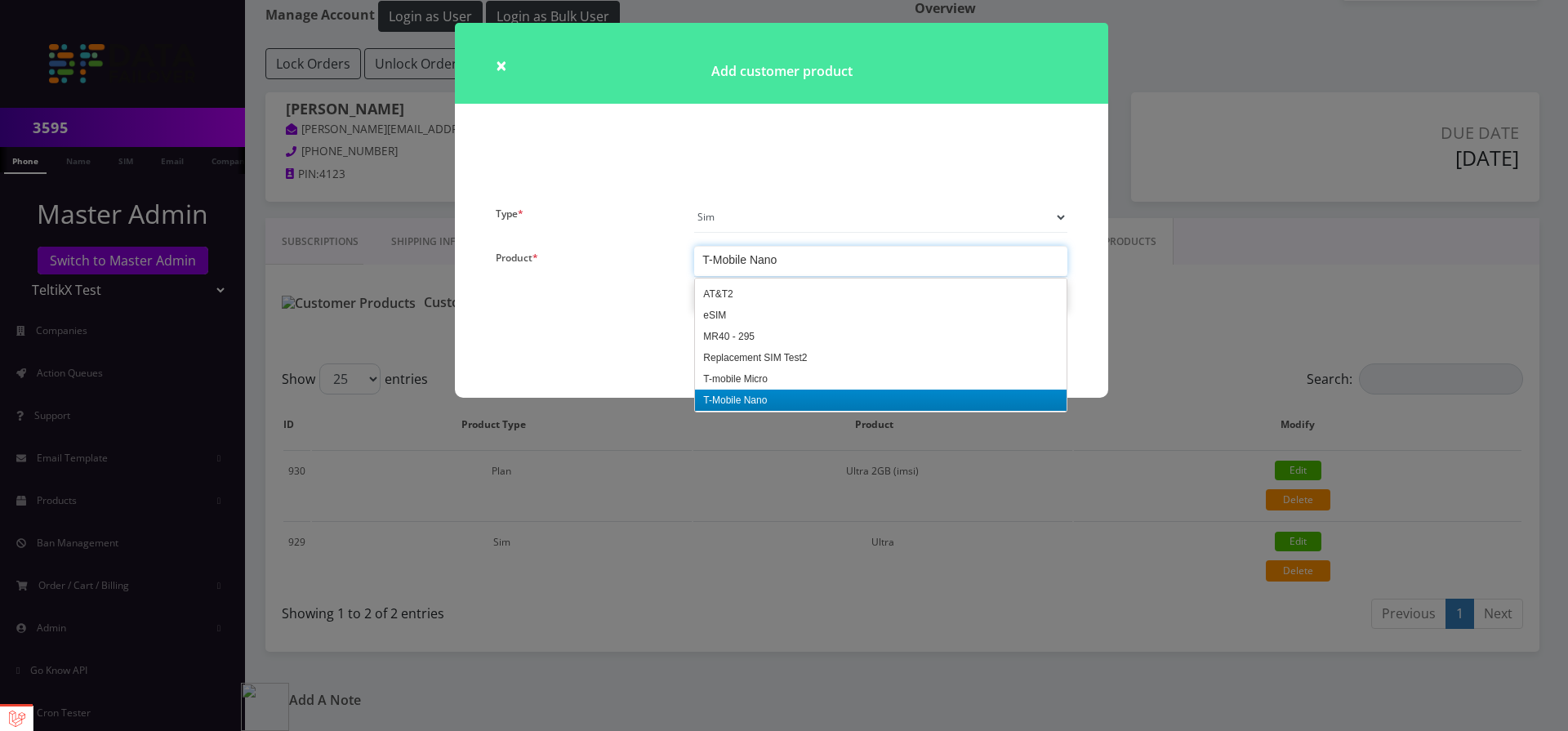
click at [774, 271] on div "T-Mobile Nano" at bounding box center [880, 261] width 373 height 30
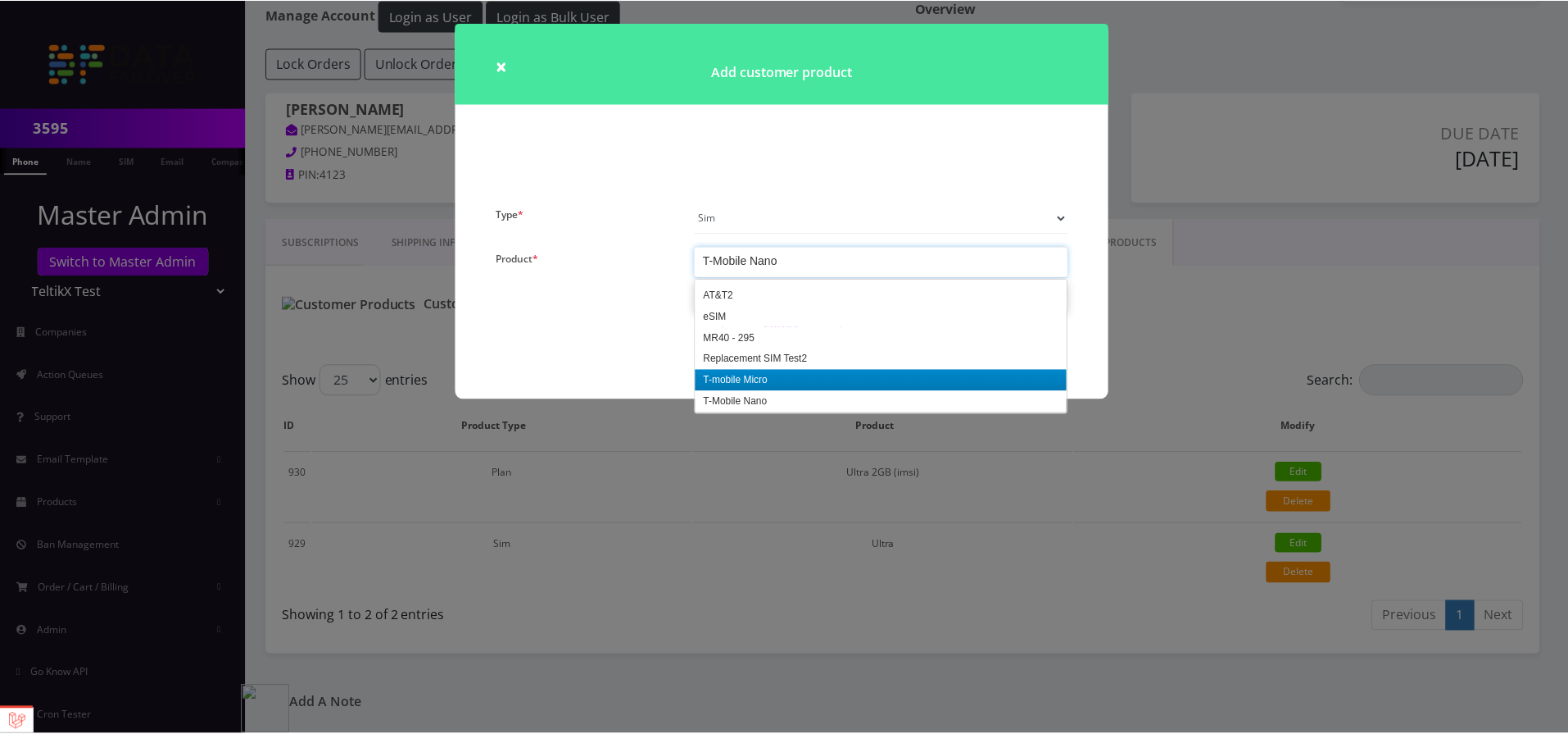
scroll to position [272, 0]
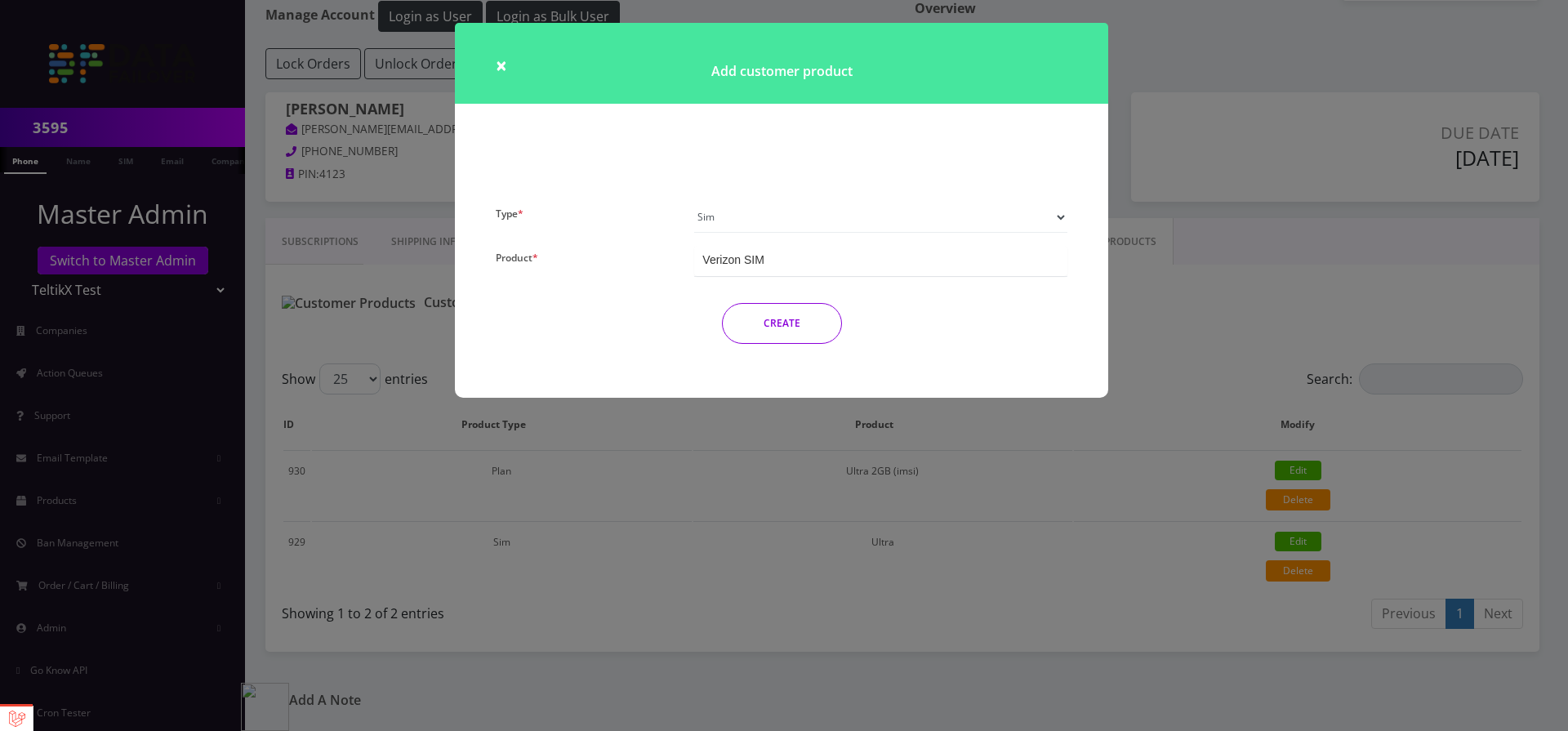
click at [794, 326] on button "CREATE" at bounding box center [782, 323] width 120 height 41
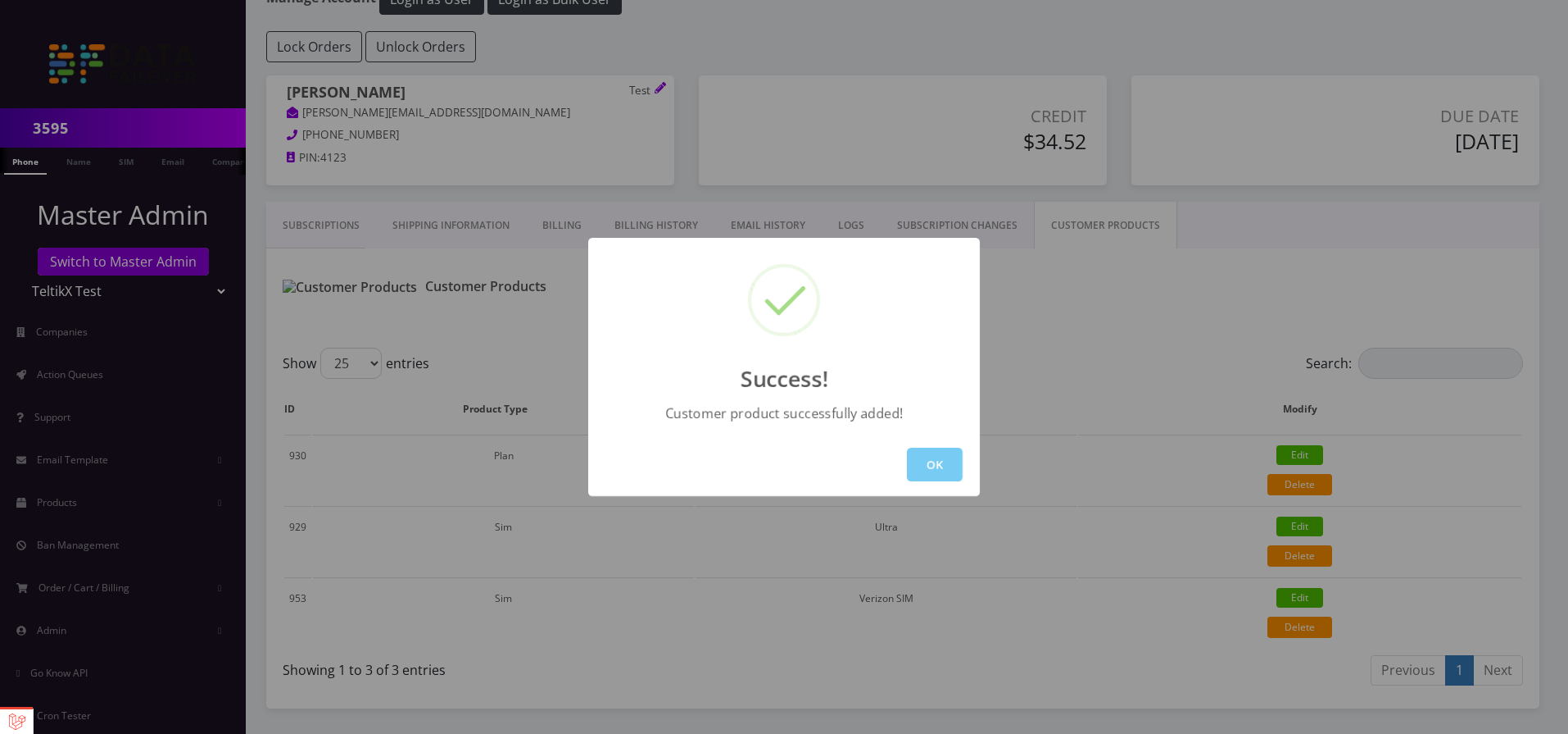
click at [940, 463] on button "OK" at bounding box center [934, 464] width 55 height 34
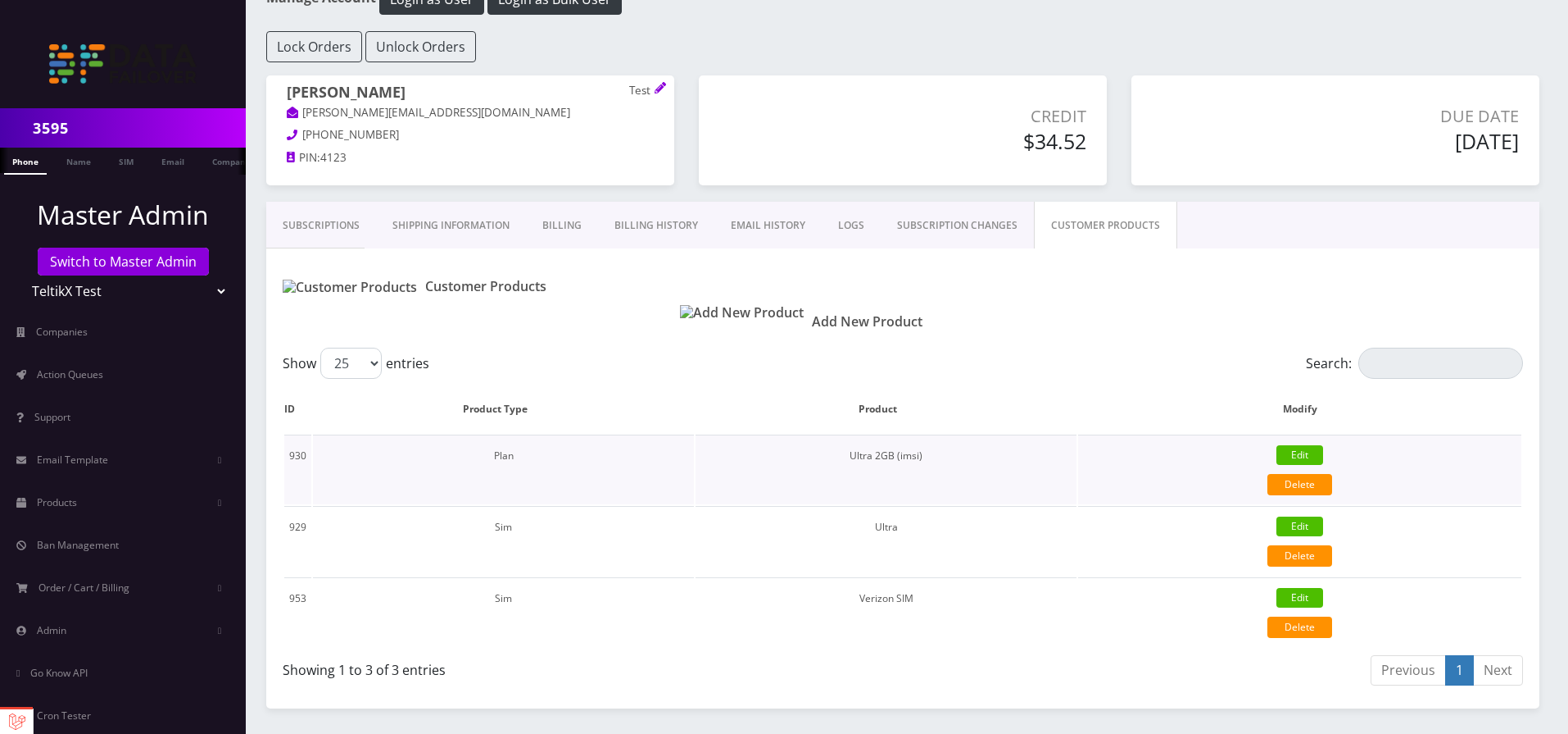
click at [894, 474] on td "Ultra 2GB (imsi)" at bounding box center [886, 469] width 381 height 70
click at [297, 479] on td "930" at bounding box center [298, 469] width 27 height 70
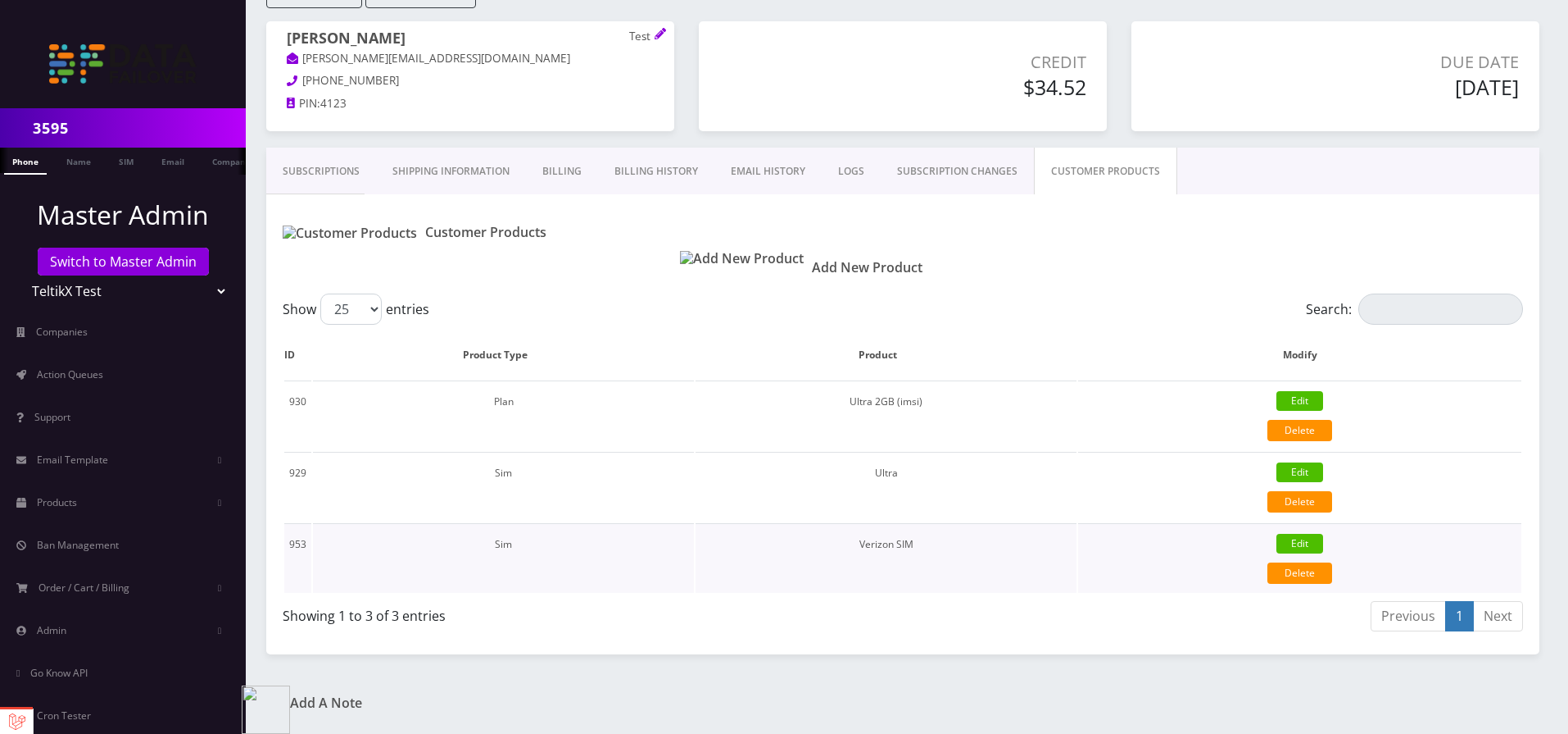
scroll to position [173, 0]
click at [1291, 398] on link "Edit" at bounding box center [1299, 401] width 46 height 20
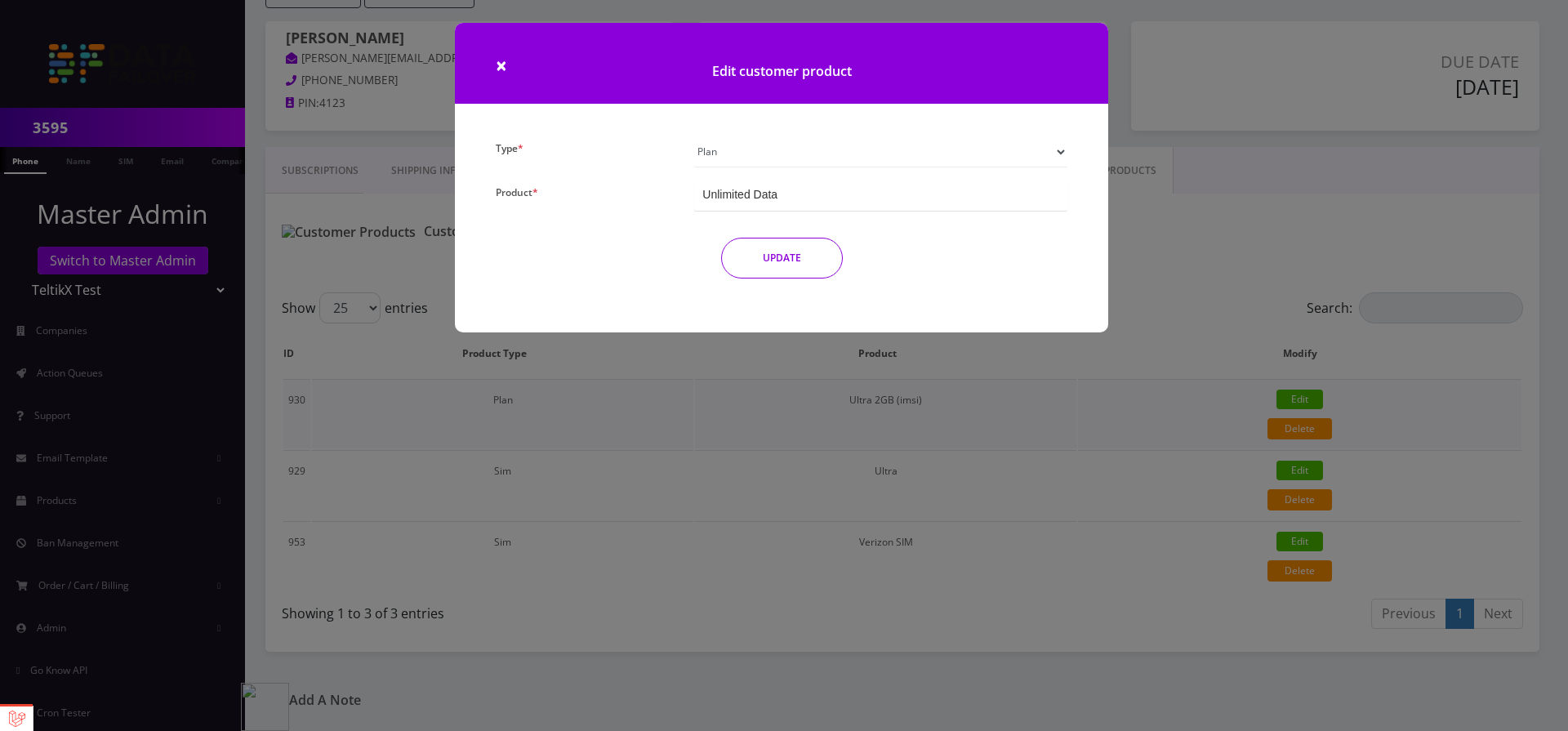
click at [1287, 396] on div "× Edit customer product Type * Plan Device Sim Addon One-off Product * Unlimite…" at bounding box center [784, 366] width 1568 height 731
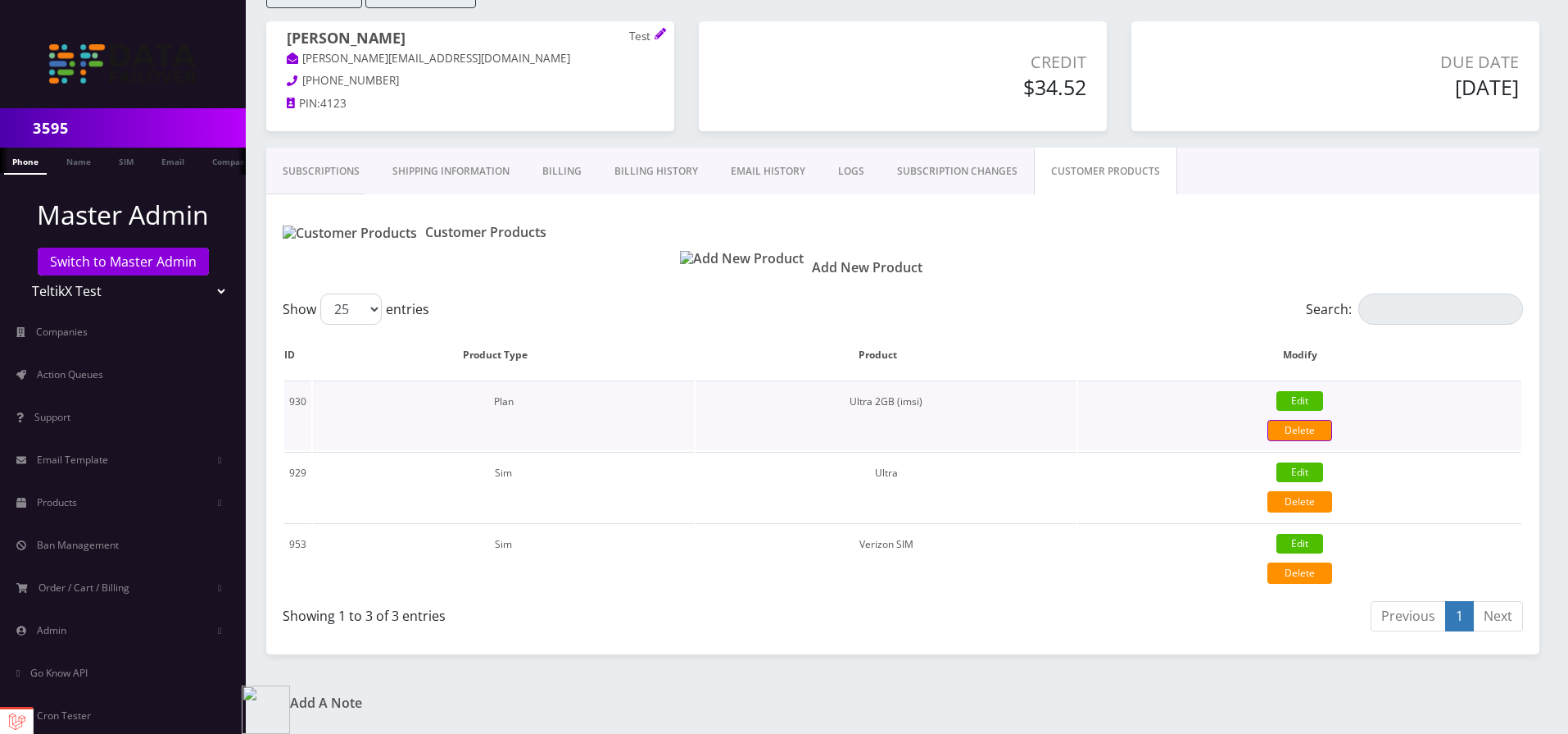
click at [1294, 431] on link "Delete" at bounding box center [1299, 430] width 64 height 21
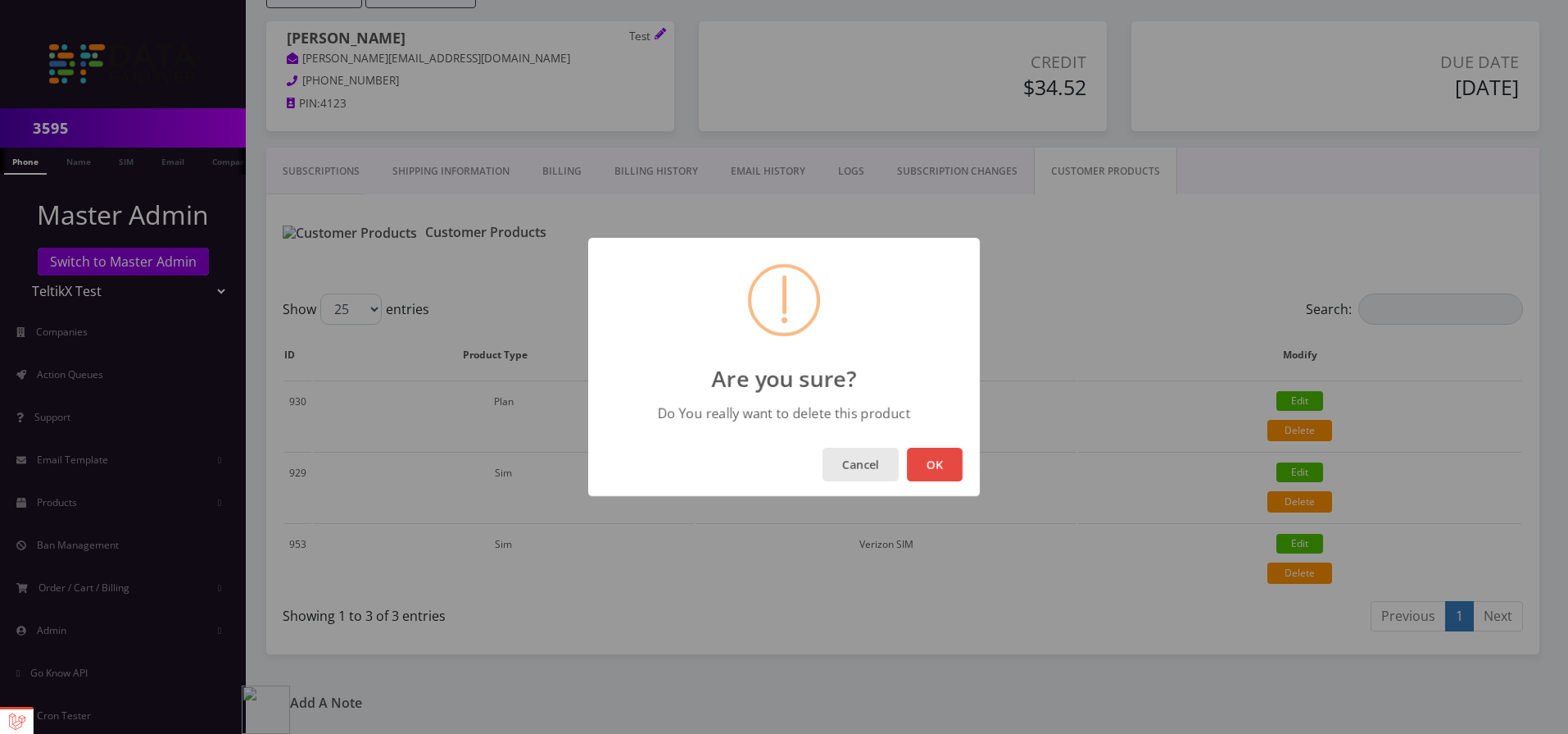
click at [883, 463] on button "Cancel" at bounding box center [861, 464] width 76 height 34
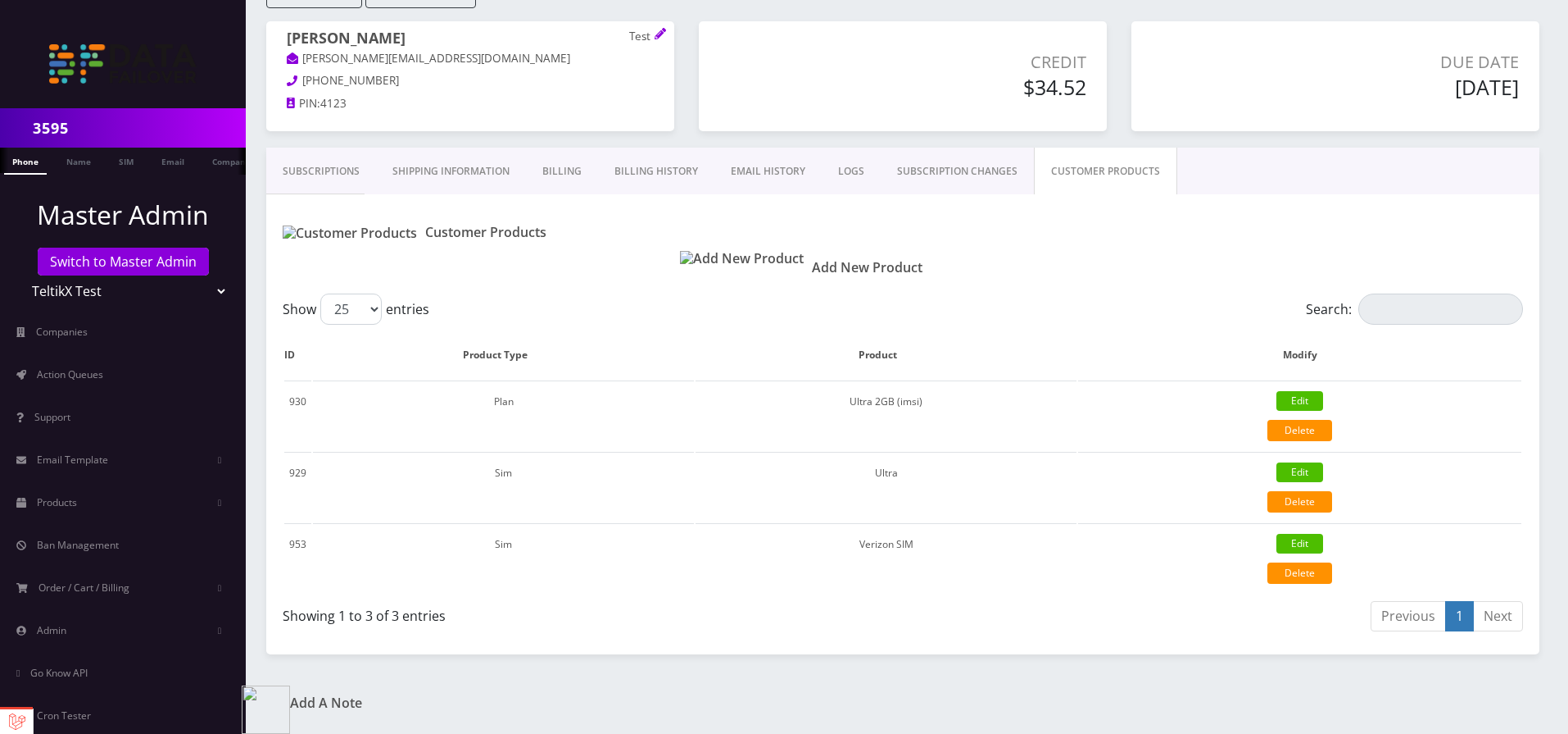
click at [339, 165] on link "Subscriptions" at bounding box center [321, 171] width 110 height 47
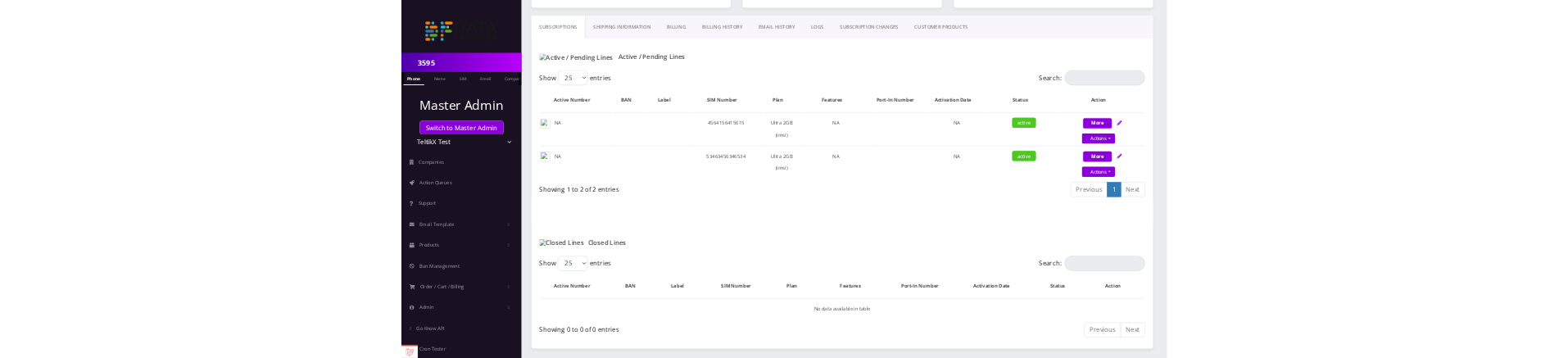
scroll to position [329, 0]
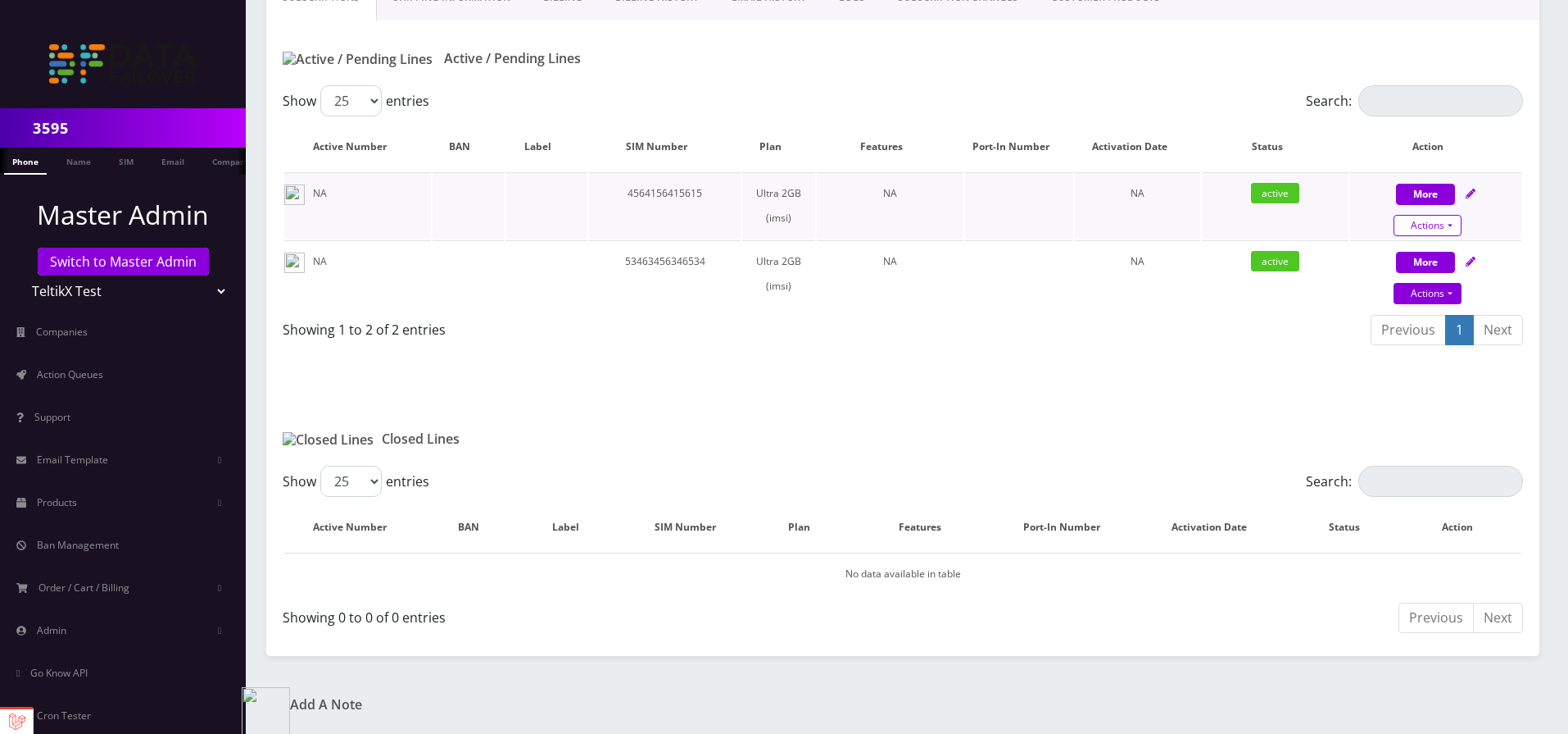
click at [1429, 220] on link "Actions" at bounding box center [1427, 224] width 68 height 21
click at [1427, 161] on link "Replace Device" at bounding box center [1449, 159] width 172 height 25
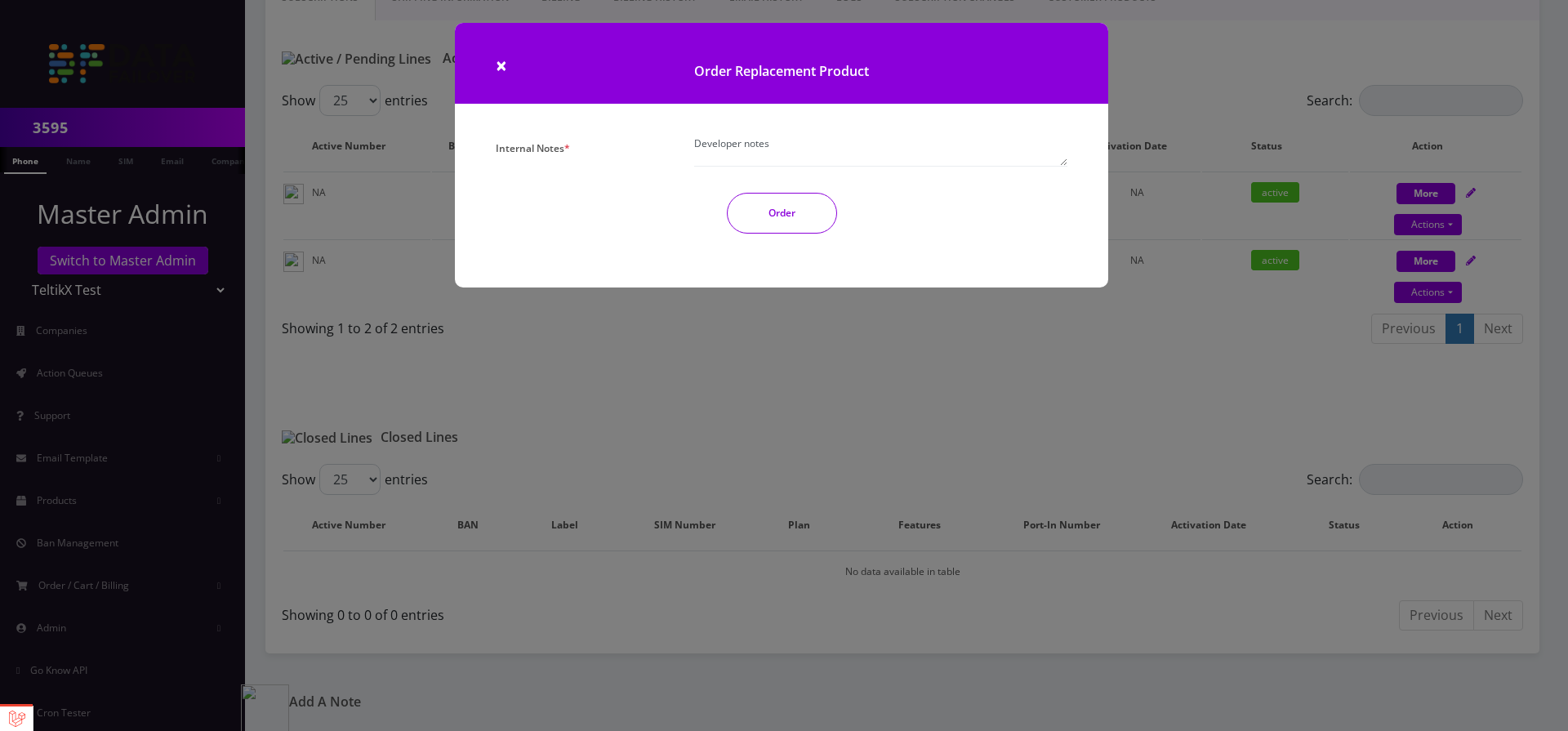
click at [1014, 151] on textarea "Developer notes" at bounding box center [880, 151] width 373 height 30
click at [764, 218] on button "Order" at bounding box center [782, 213] width 110 height 41
click at [796, 222] on button "Order" at bounding box center [782, 213] width 110 height 41
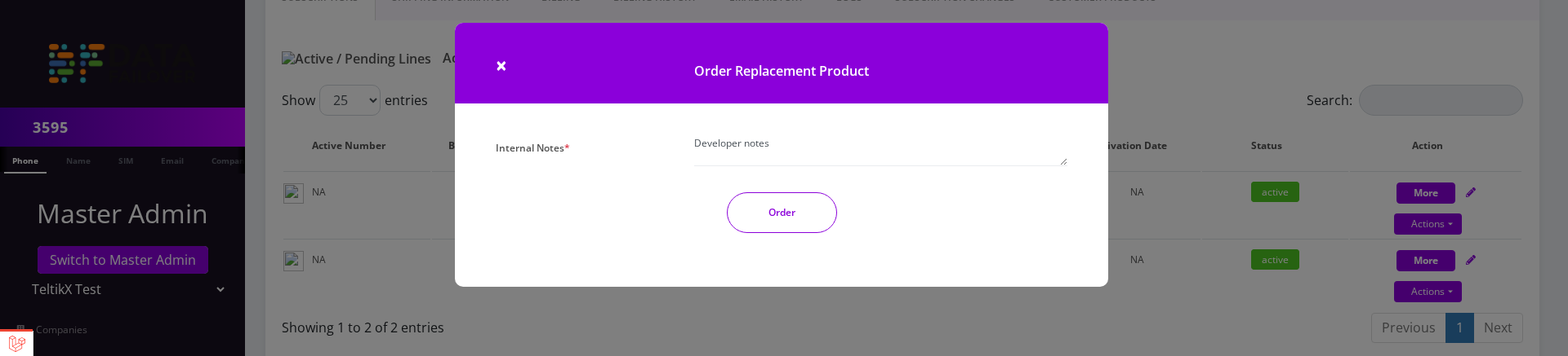
click at [782, 221] on button "Order" at bounding box center [782, 212] width 110 height 41
click at [773, 212] on button "Order" at bounding box center [782, 212] width 110 height 41
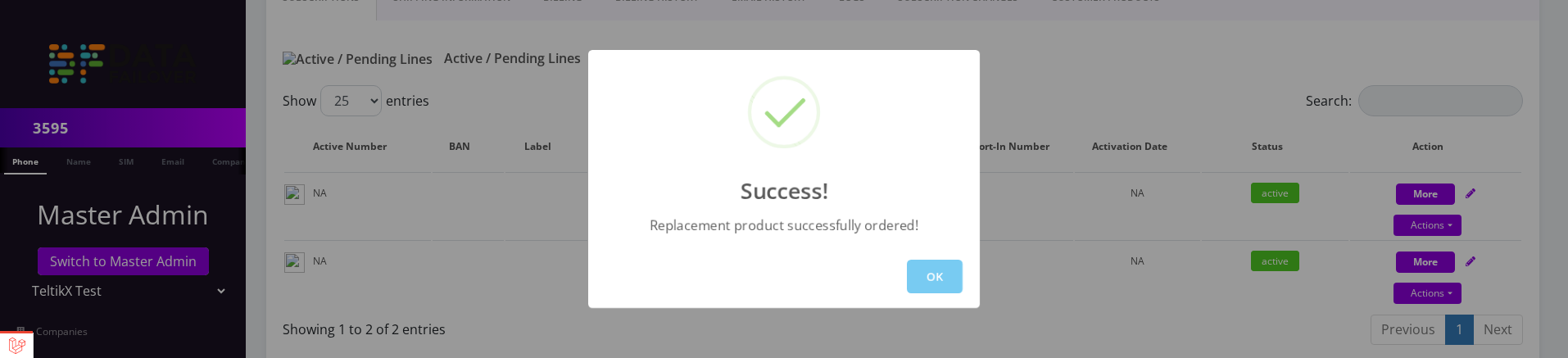
click at [932, 279] on button "OK" at bounding box center [934, 276] width 55 height 34
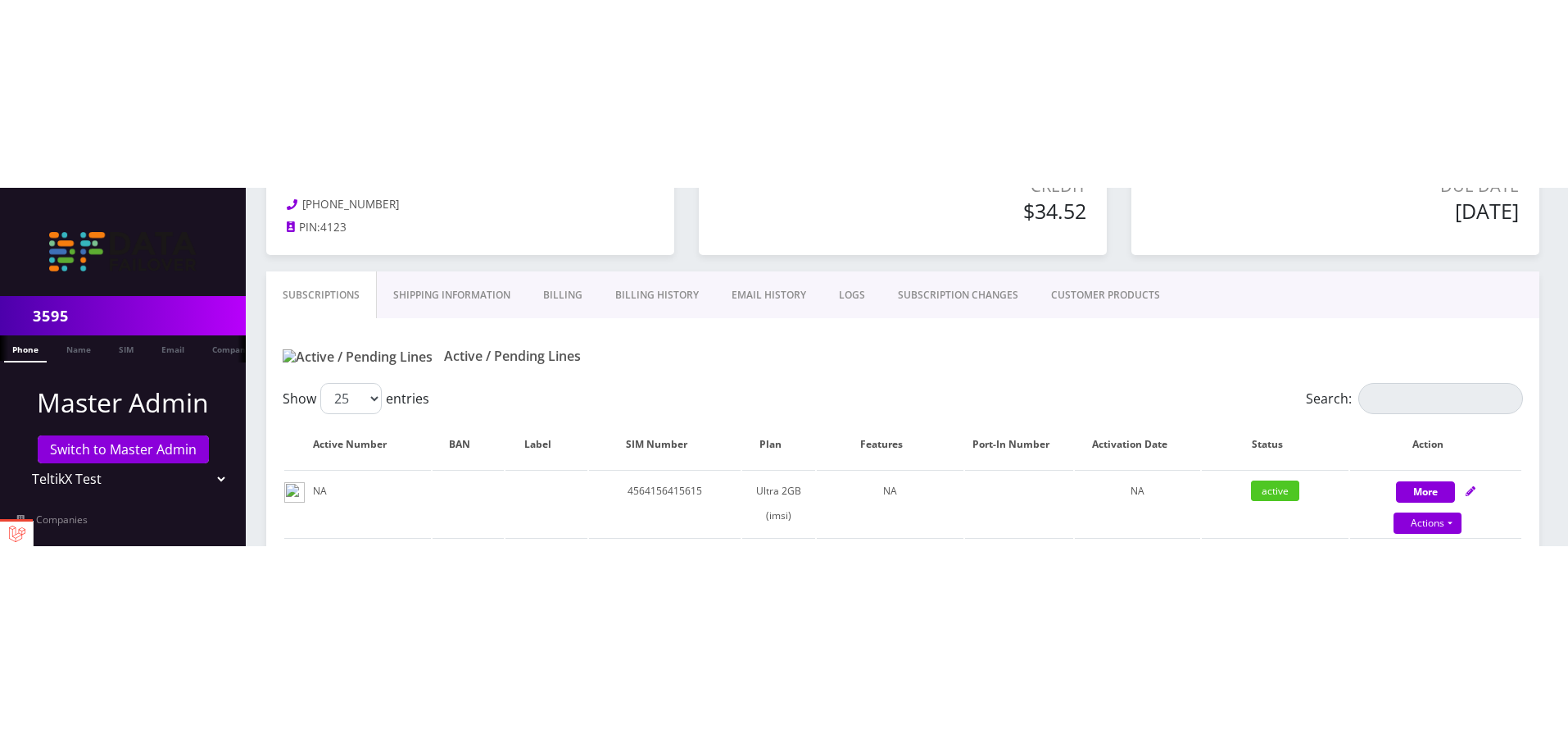
scroll to position [132, 0]
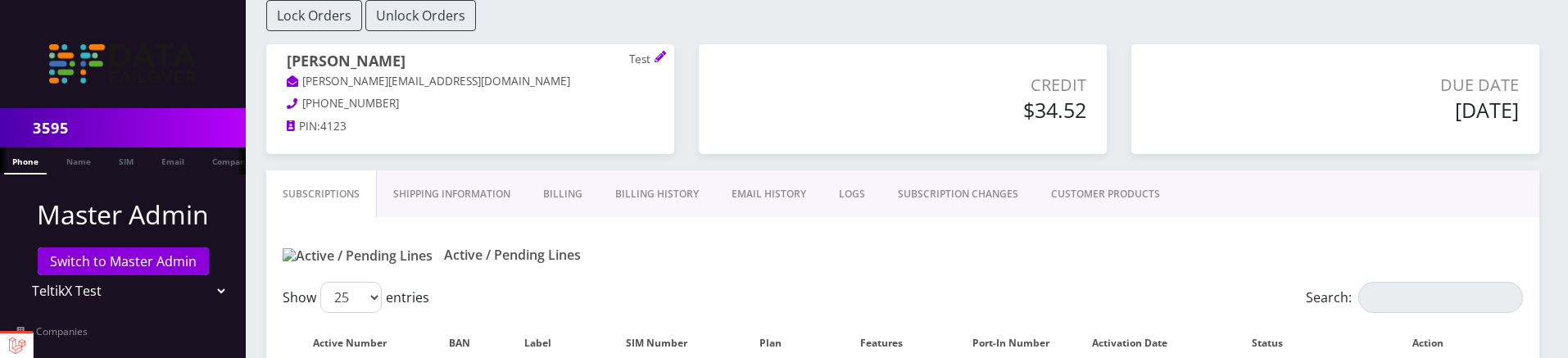
click at [1099, 202] on link "CUSTOMER PRODUCTS" at bounding box center [1106, 194] width 142 height 47
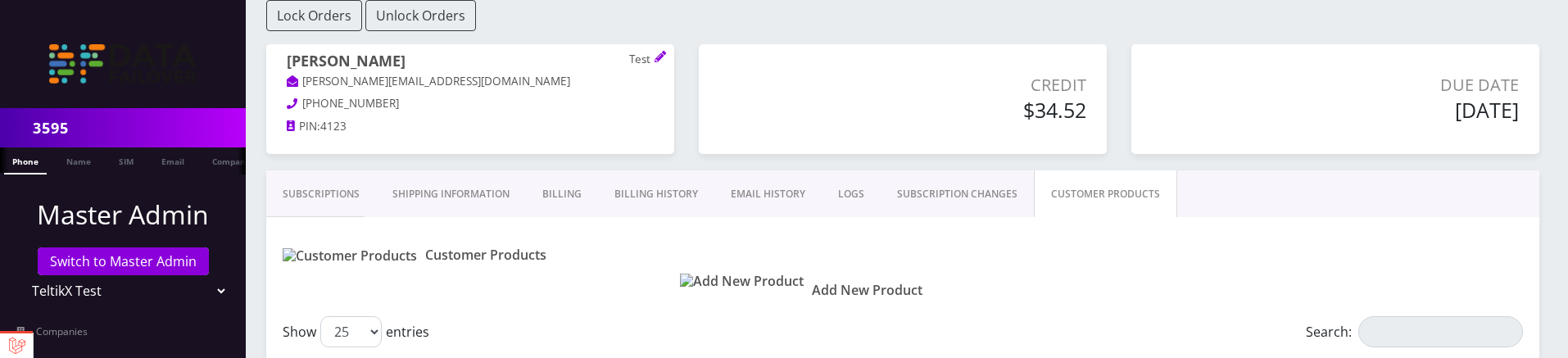
click at [343, 183] on link "Subscriptions" at bounding box center [321, 194] width 110 height 47
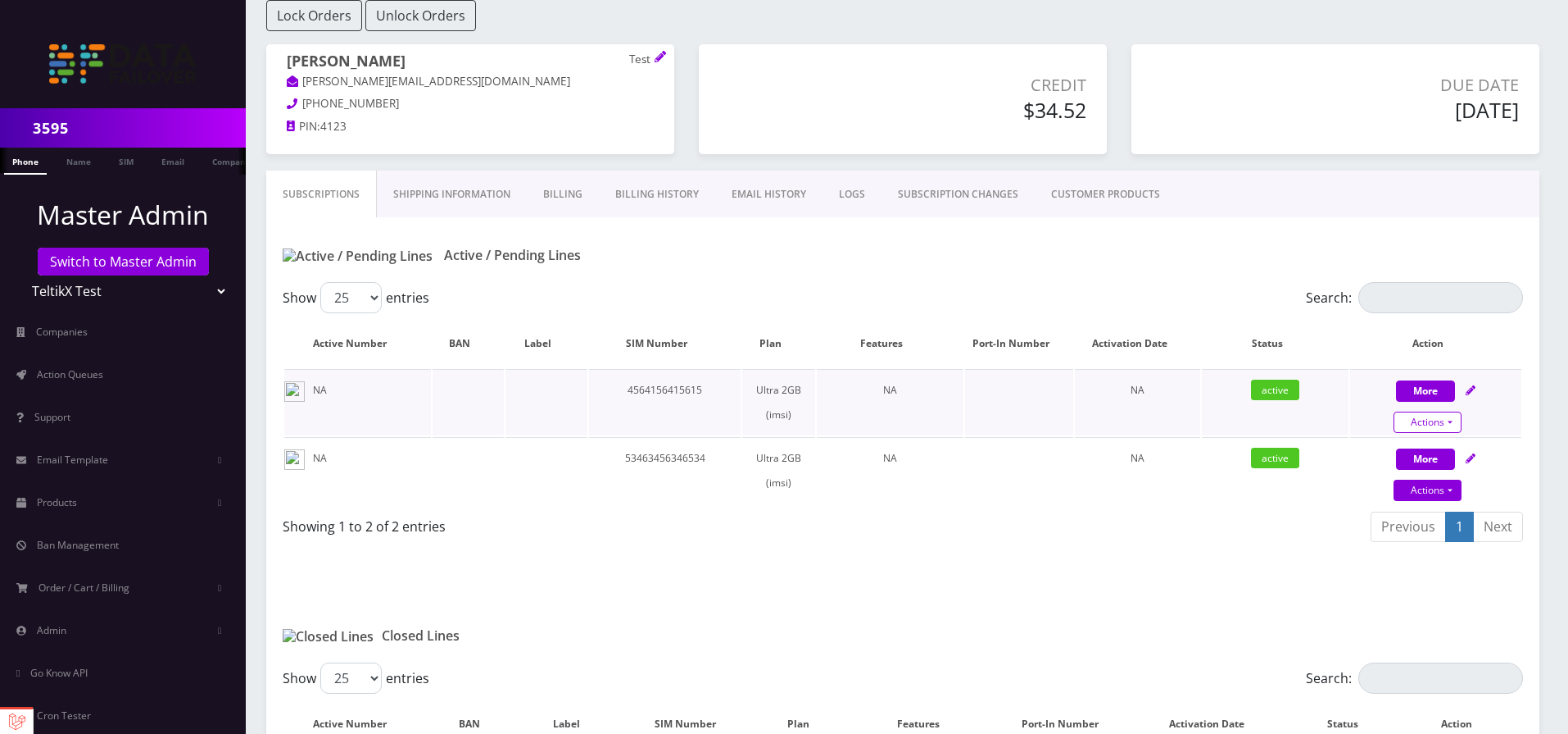
click at [1442, 422] on link "Actions" at bounding box center [1427, 422] width 68 height 21
click at [1126, 311] on div "Show 25 50 100 250 500 entries" at bounding box center [747, 297] width 931 height 31
click at [1070, 197] on link "CUSTOMER PRODUCTS" at bounding box center [1106, 194] width 142 height 47
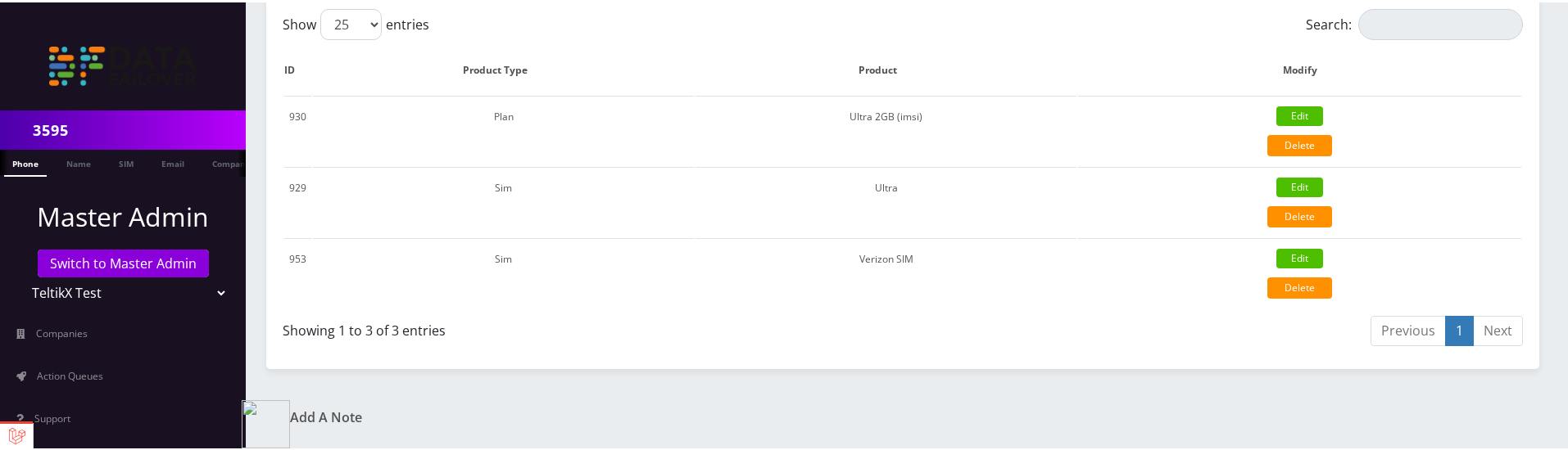
scroll to position [455, 0]
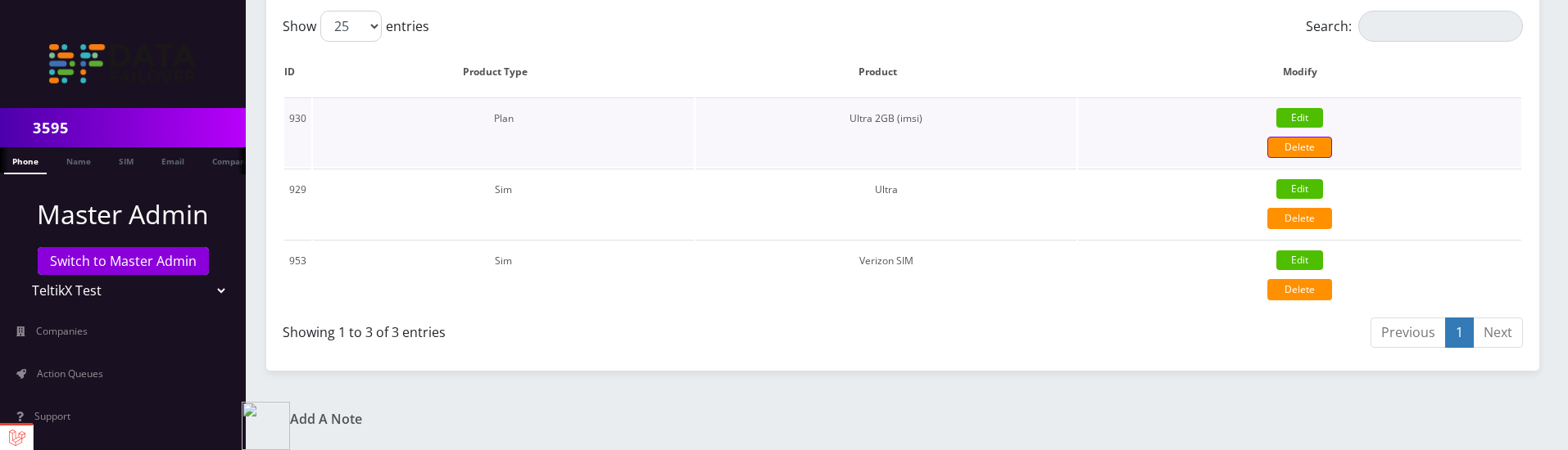
click at [1284, 155] on link "Delete" at bounding box center [1299, 147] width 64 height 21
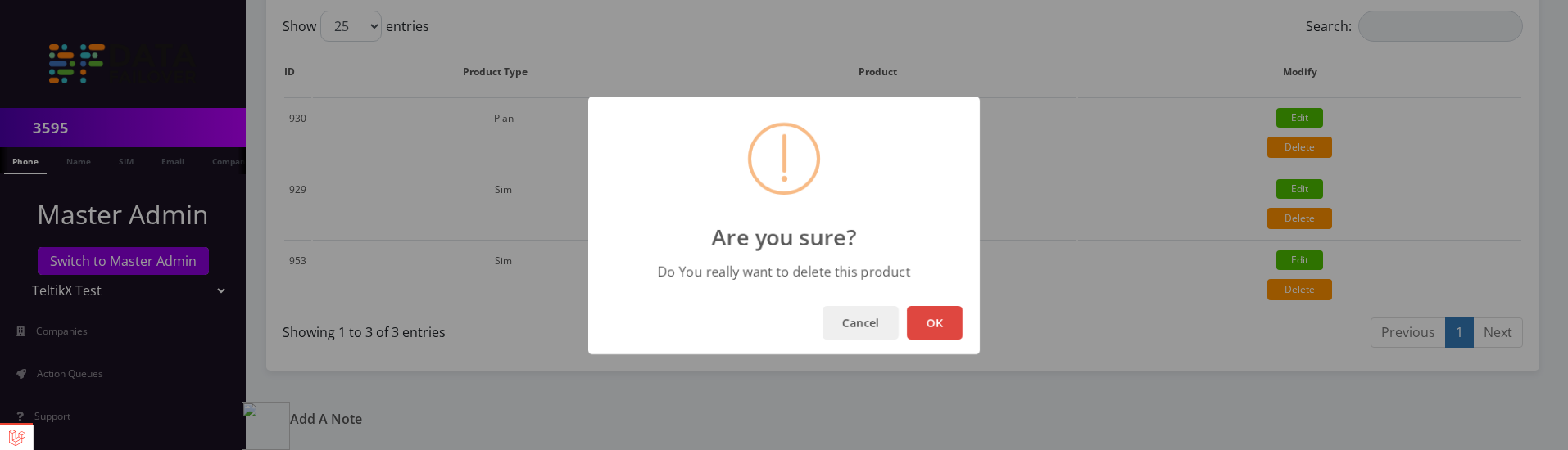
click at [932, 324] on button "OK" at bounding box center [934, 322] width 55 height 34
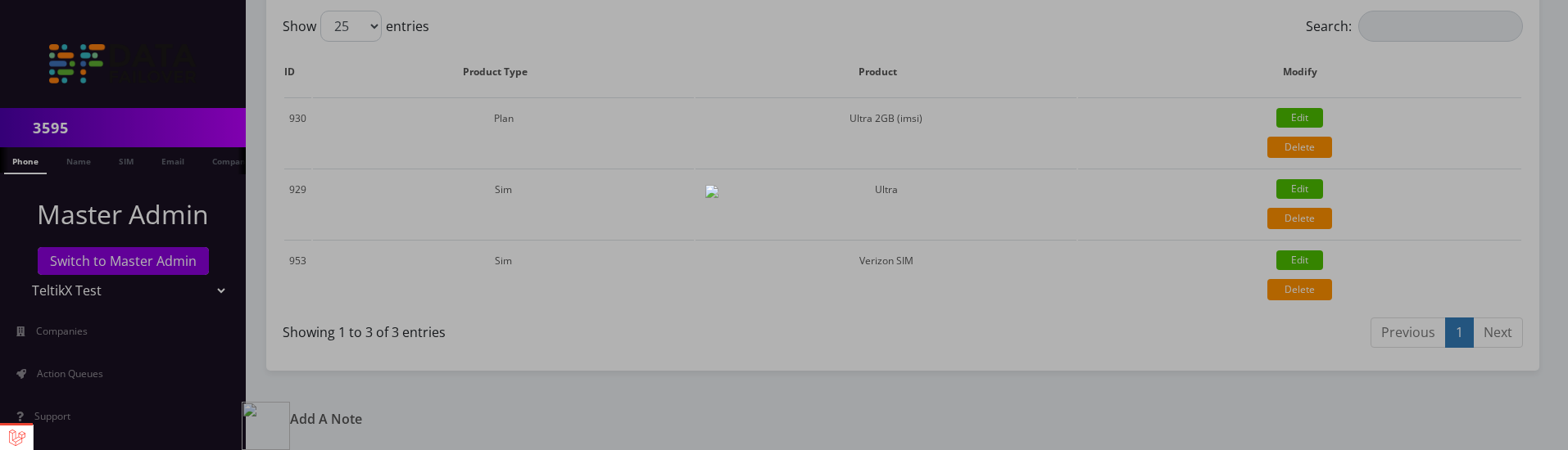
click at [16, 433] on link at bounding box center [16, 437] width 33 height 24
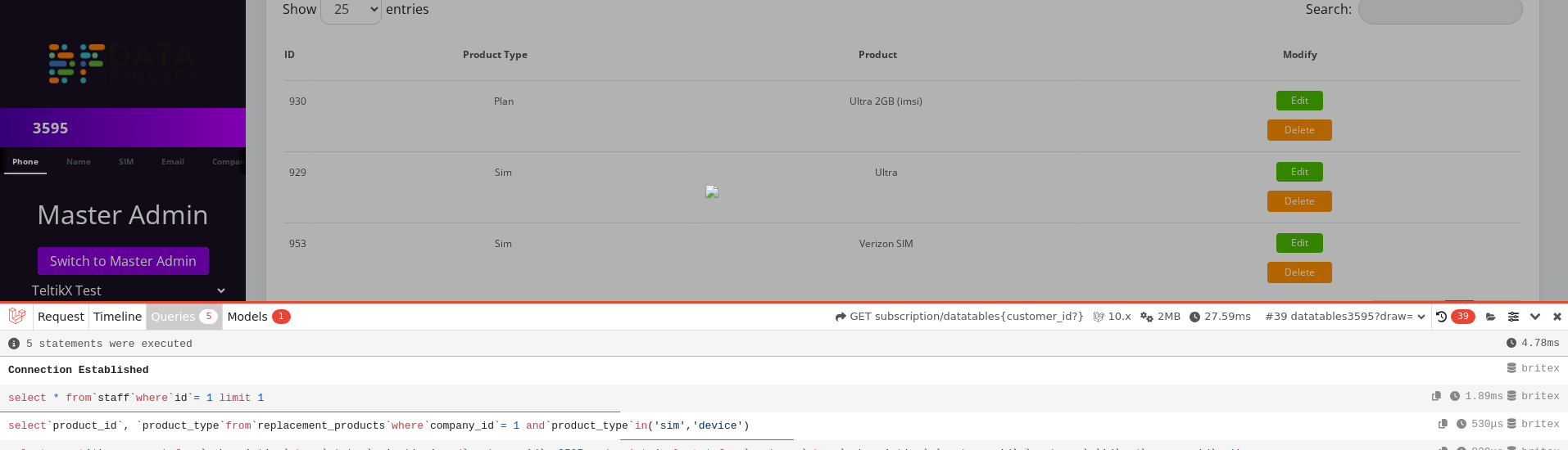
click at [1563, 311] on link at bounding box center [1557, 317] width 21 height 26
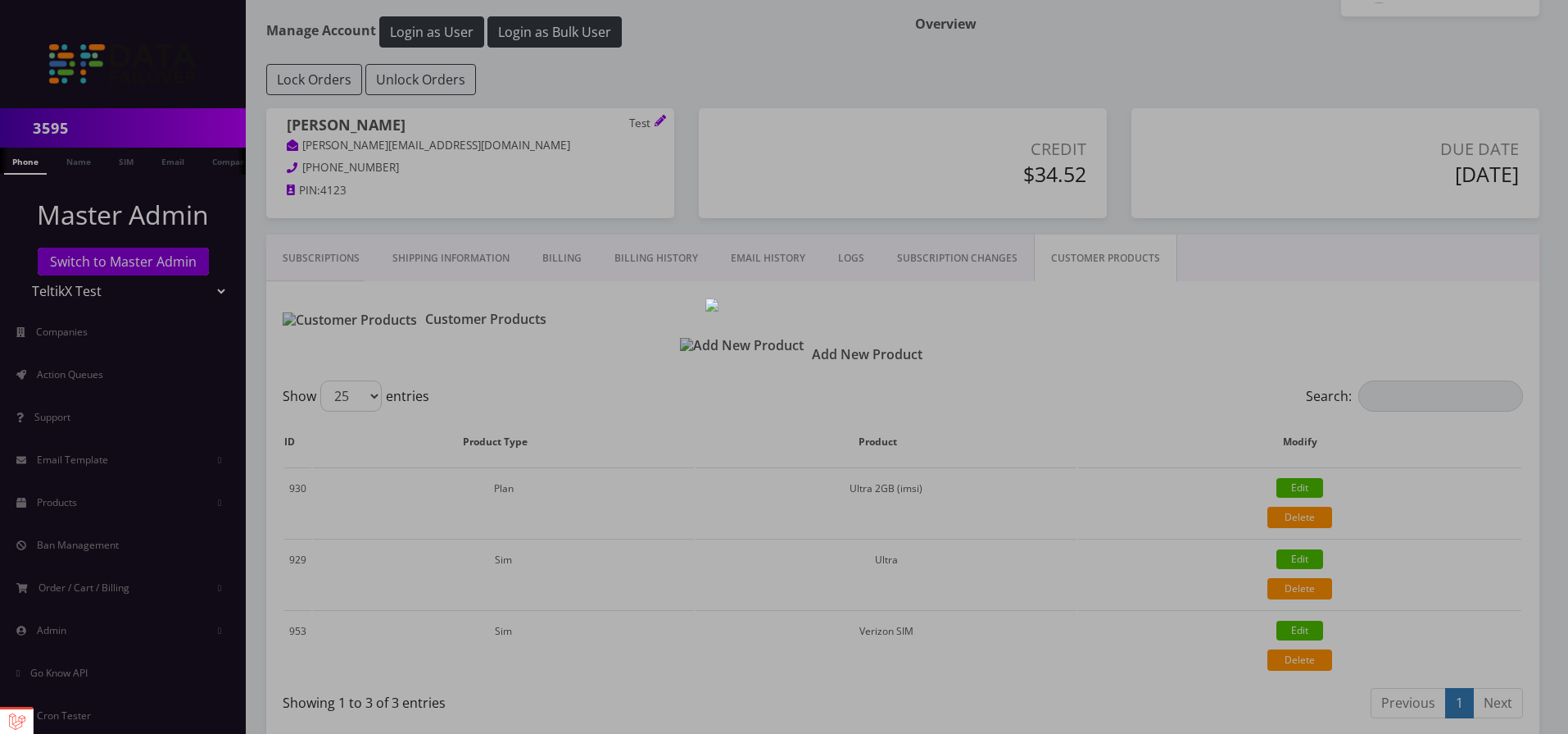
scroll to position [0, 0]
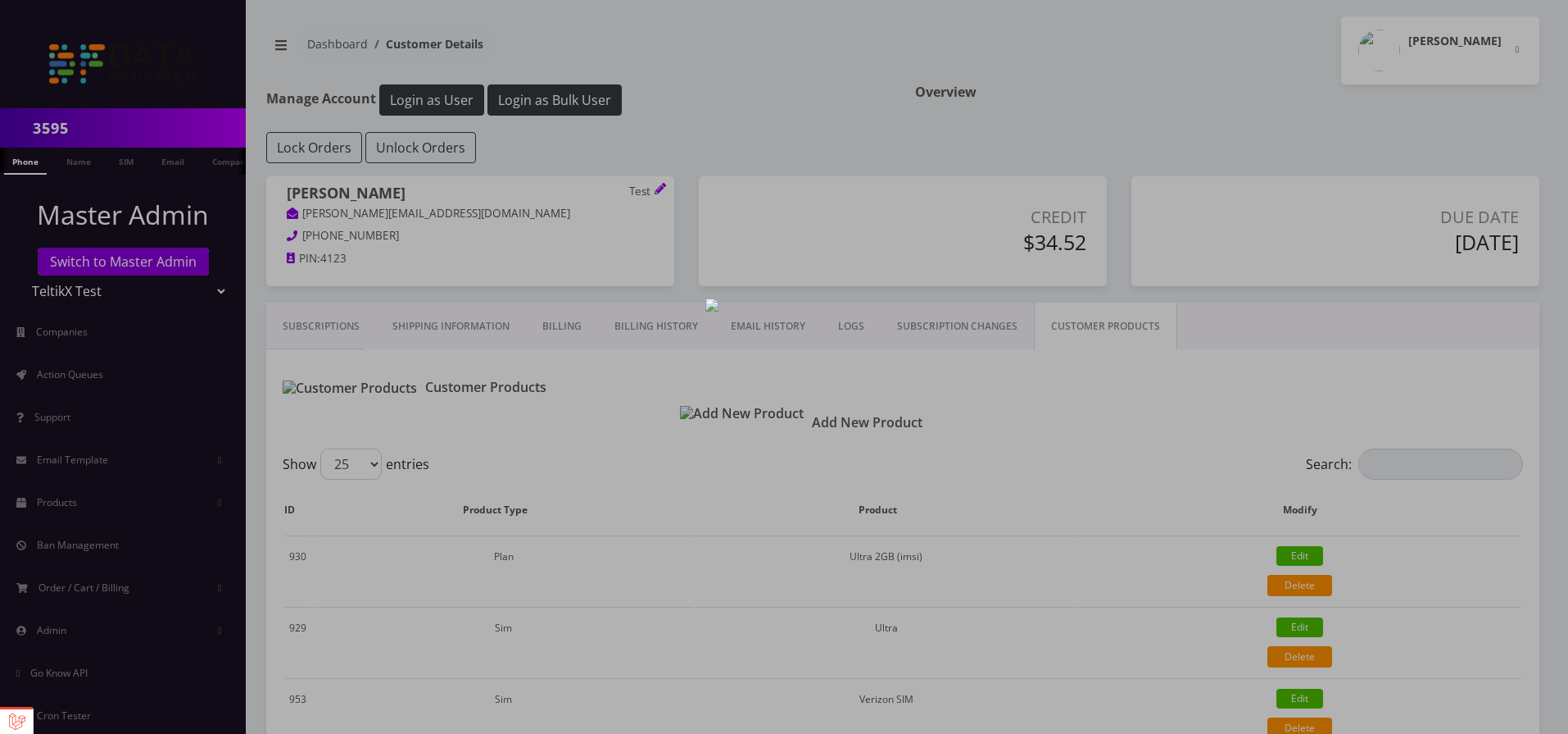
click at [97, 139] on div at bounding box center [784, 367] width 1568 height 734
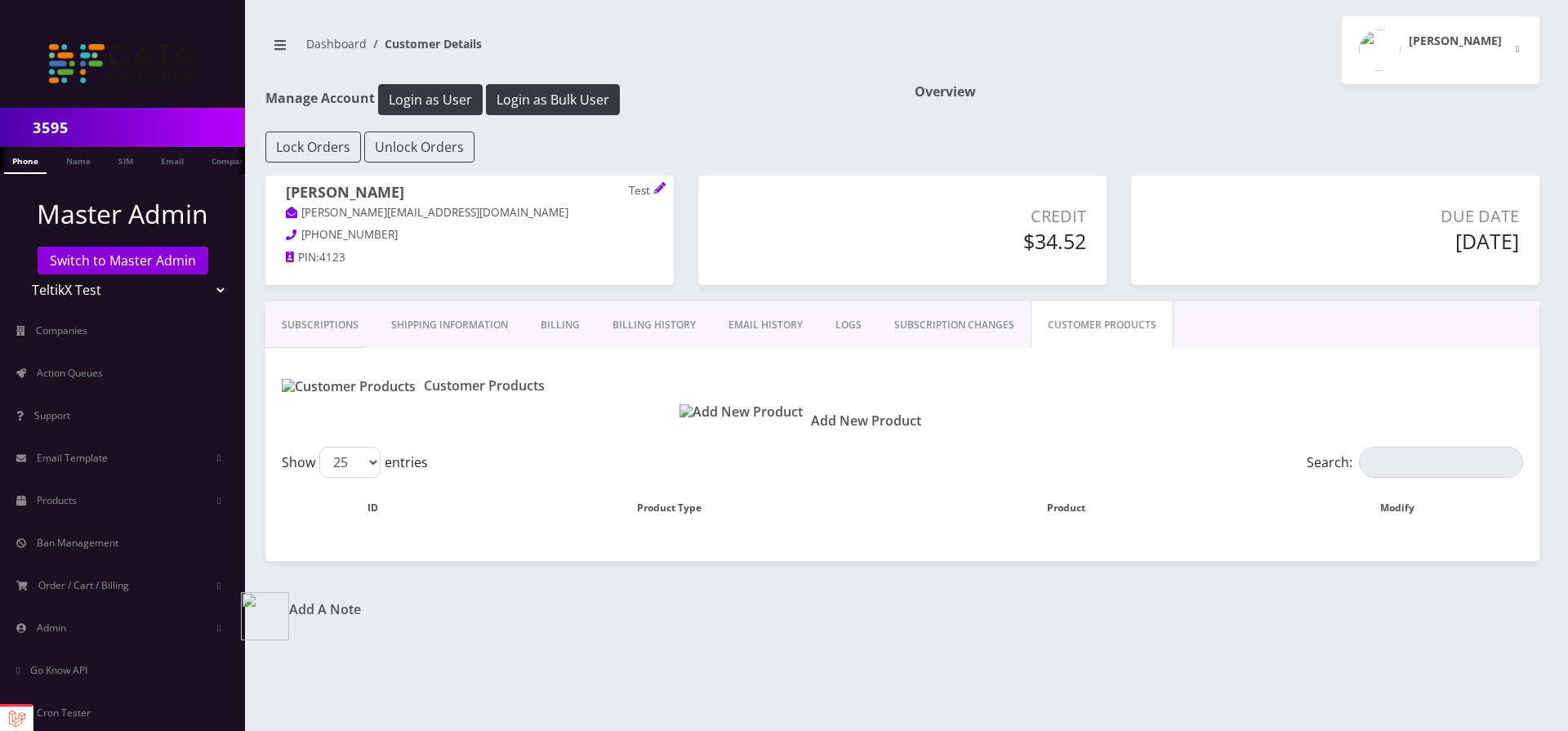
click at [88, 146] on div "3595" at bounding box center [122, 127] width 245 height 39
drag, startPoint x: 88, startPoint y: 145, endPoint x: 83, endPoint y: 138, distance: 8.6
click at [88, 145] on div "3595" at bounding box center [122, 127] width 245 height 39
click at [83, 138] on input "3595" at bounding box center [137, 128] width 208 height 31
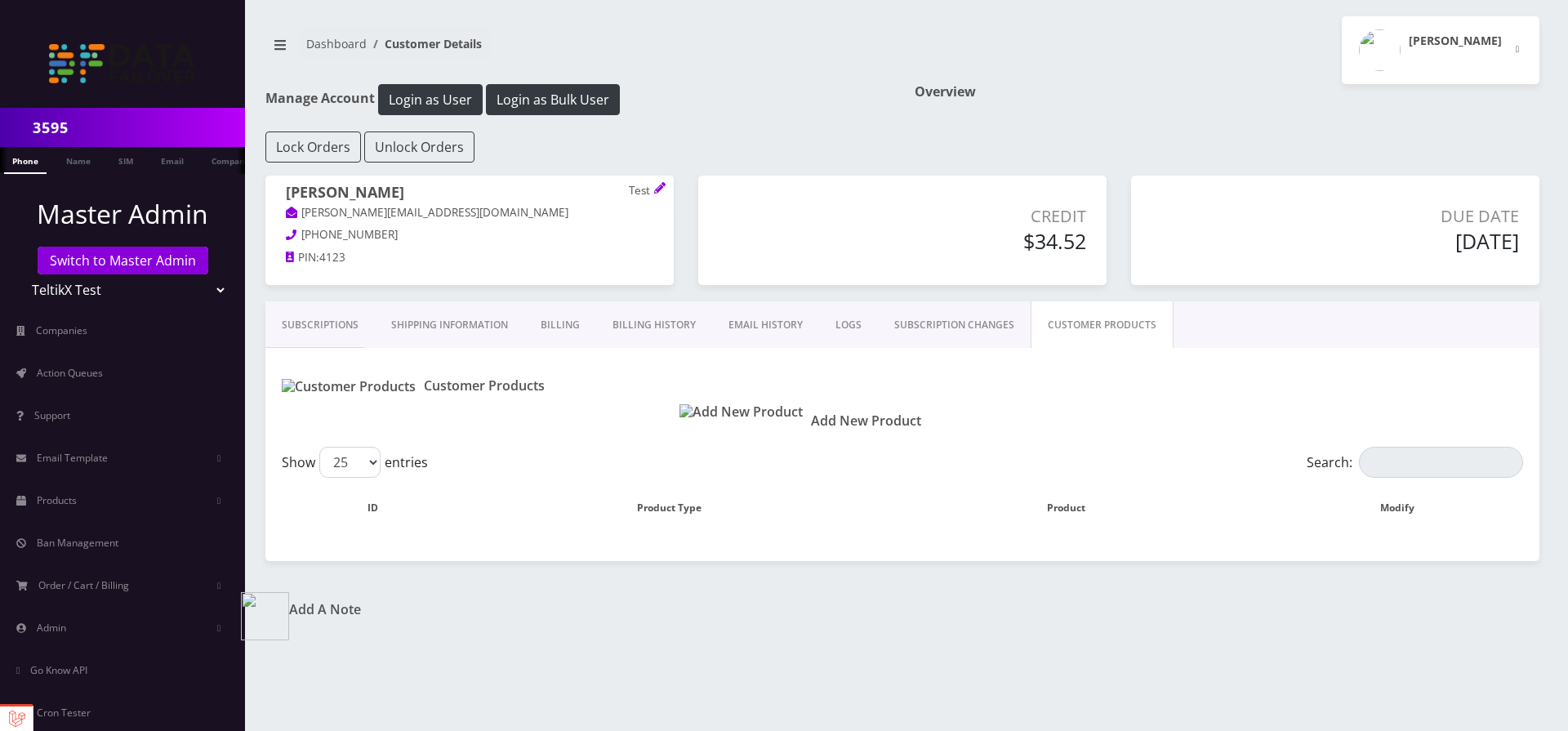
paste input "25480"
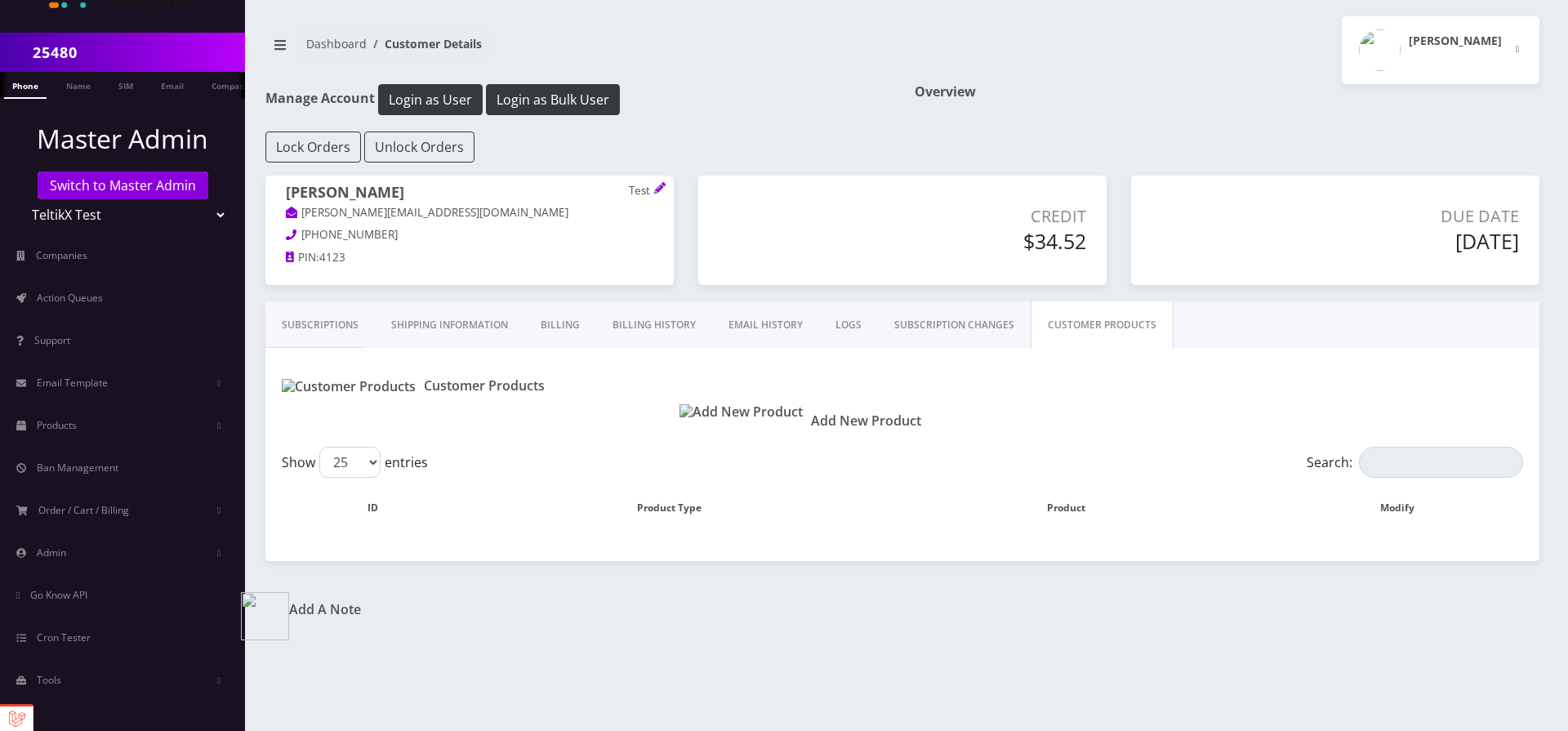
click at [130, 38] on input "25480" at bounding box center [137, 52] width 208 height 31
paste input "1974"
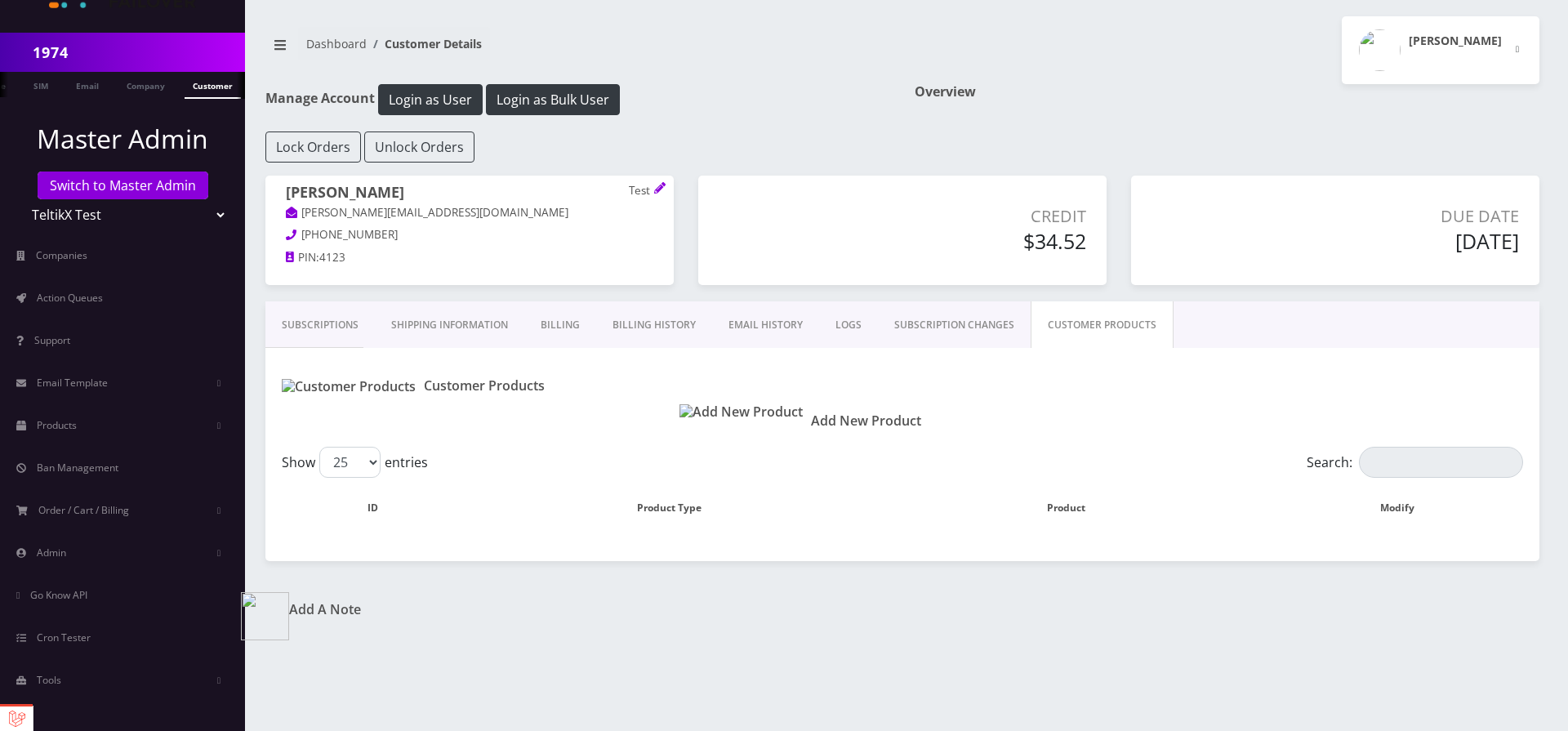
type input "1974"
click at [205, 84] on link "Customer" at bounding box center [213, 85] width 56 height 27
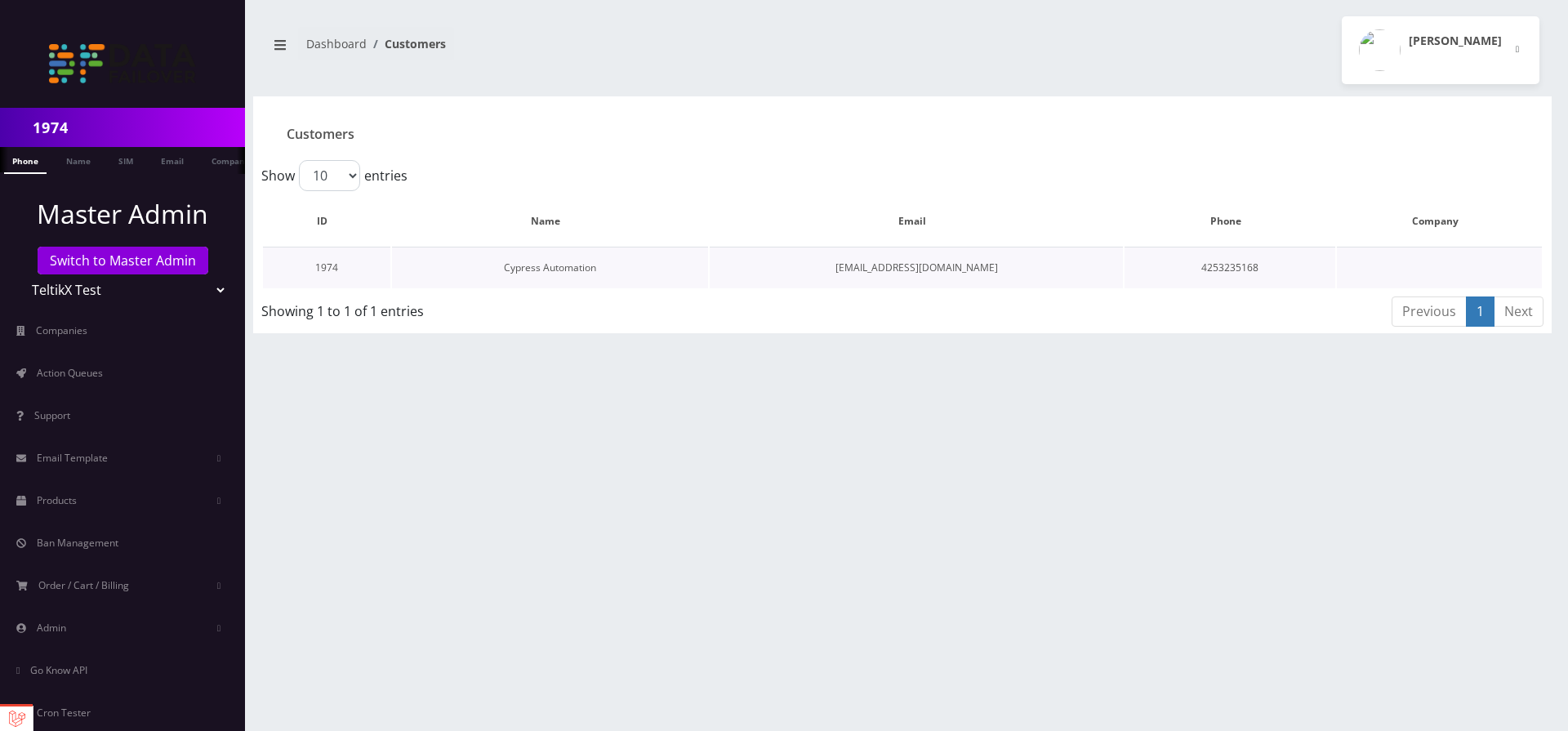
click at [555, 269] on link "Cypress Automation" at bounding box center [550, 267] width 92 height 14
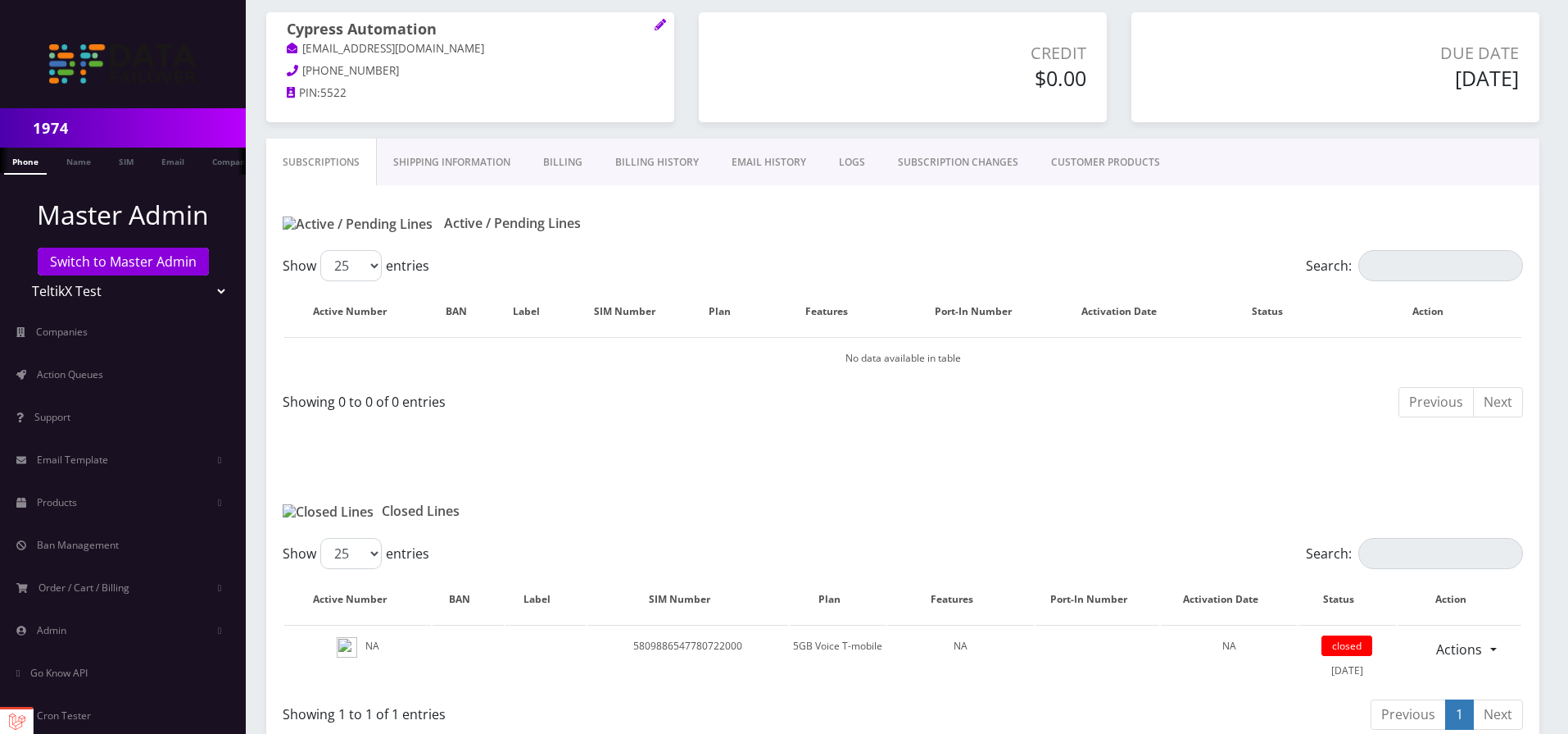
scroll to position [163, 0]
click at [616, 163] on link "Billing History" at bounding box center [657, 164] width 116 height 47
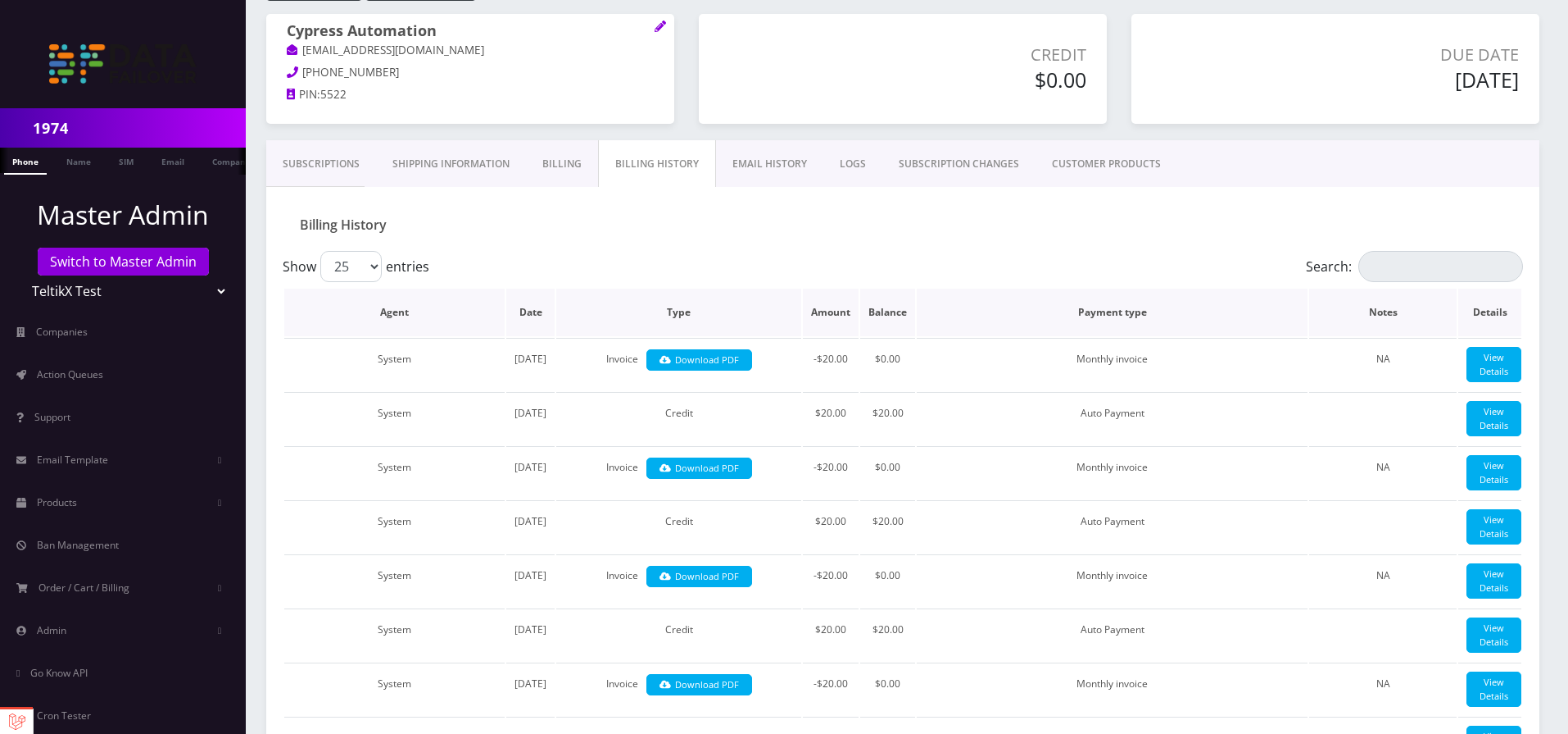
select select "01K6Q7P5TRVWM55PHFR9FDD7AH"
click at [1114, 357] on td "Monthly invoice" at bounding box center [1112, 364] width 390 height 53
click at [1138, 363] on td "Monthly invoice" at bounding box center [1112, 364] width 390 height 53
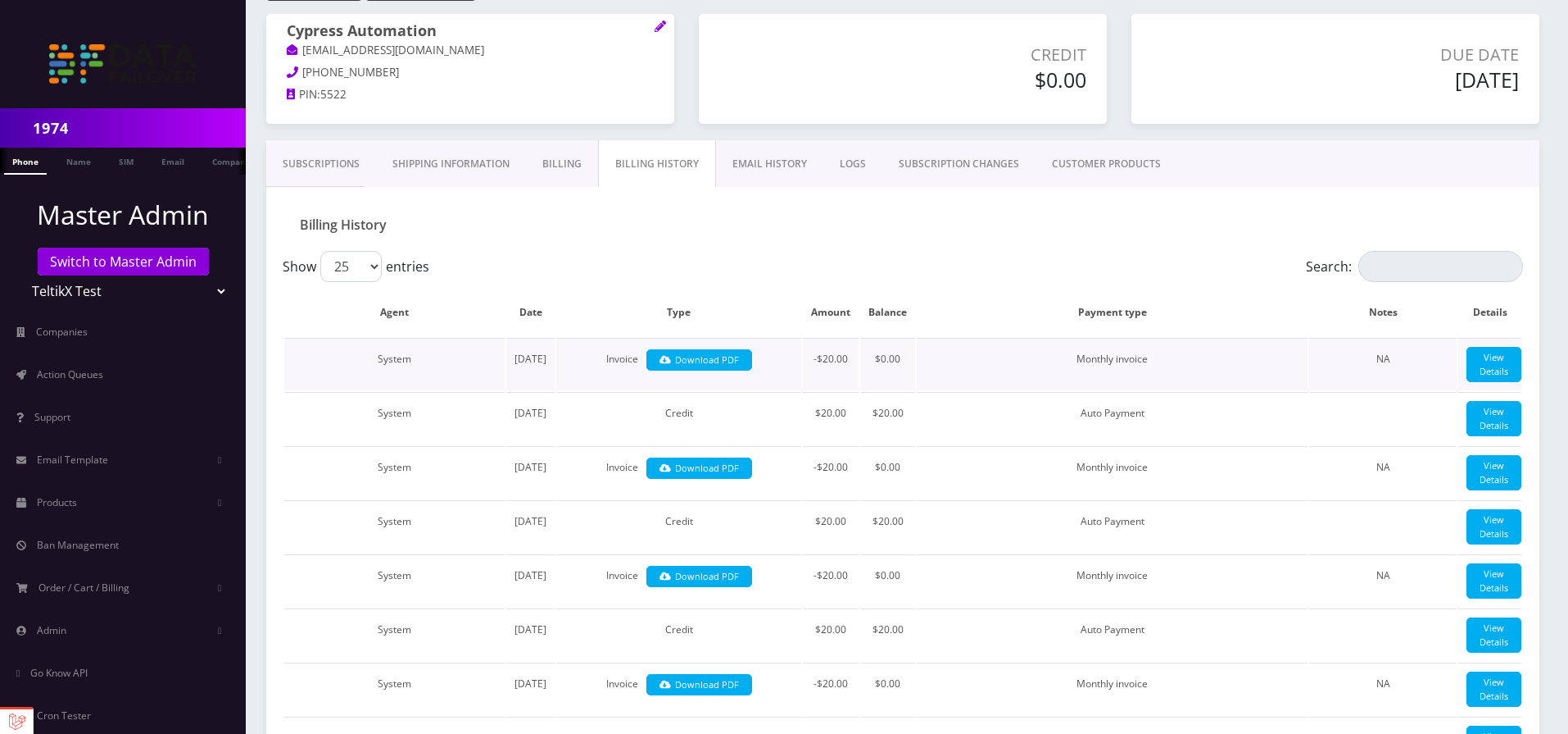
click at [1138, 363] on td "Monthly invoice" at bounding box center [1112, 364] width 390 height 53
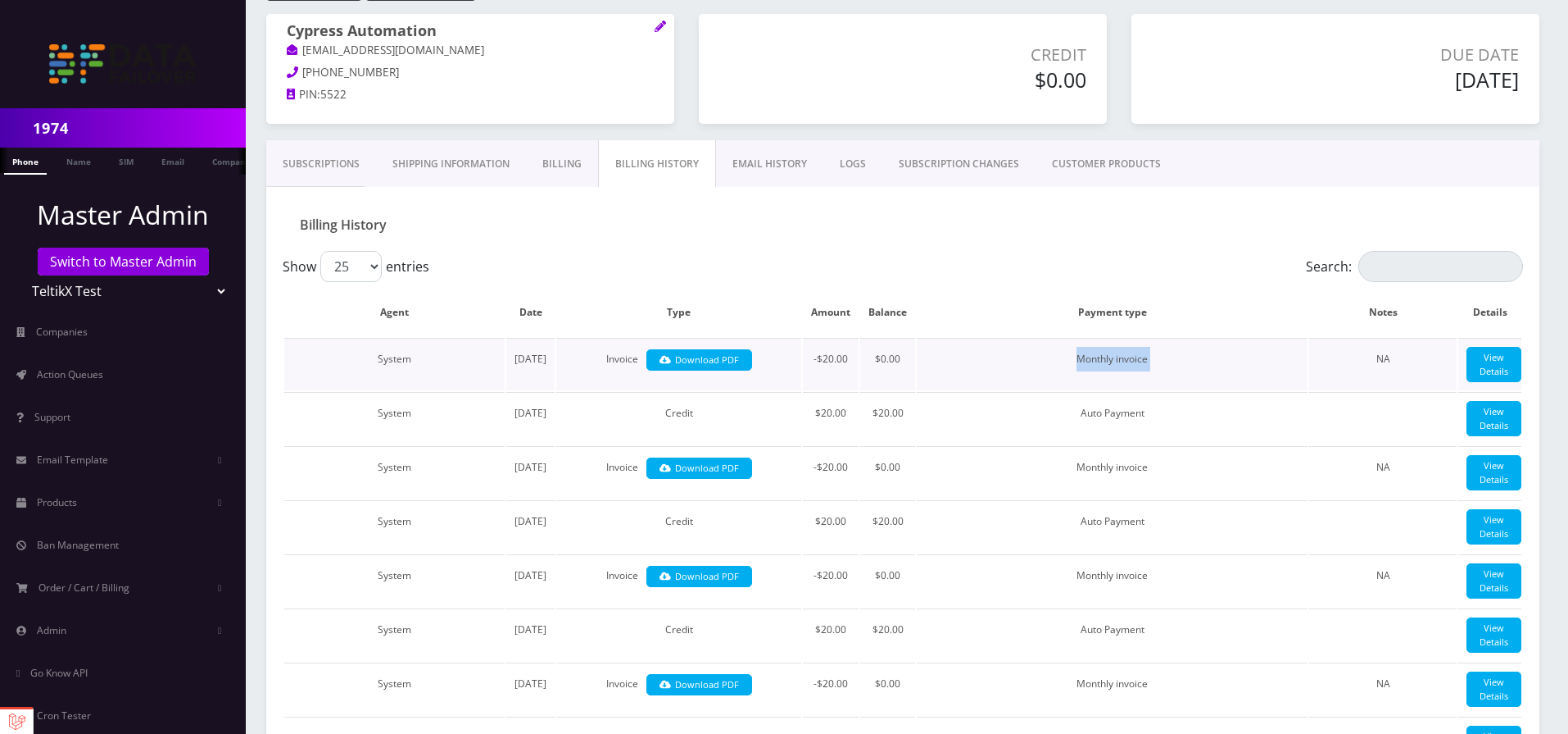
click at [1138, 363] on td "Monthly invoice" at bounding box center [1112, 364] width 390 height 53
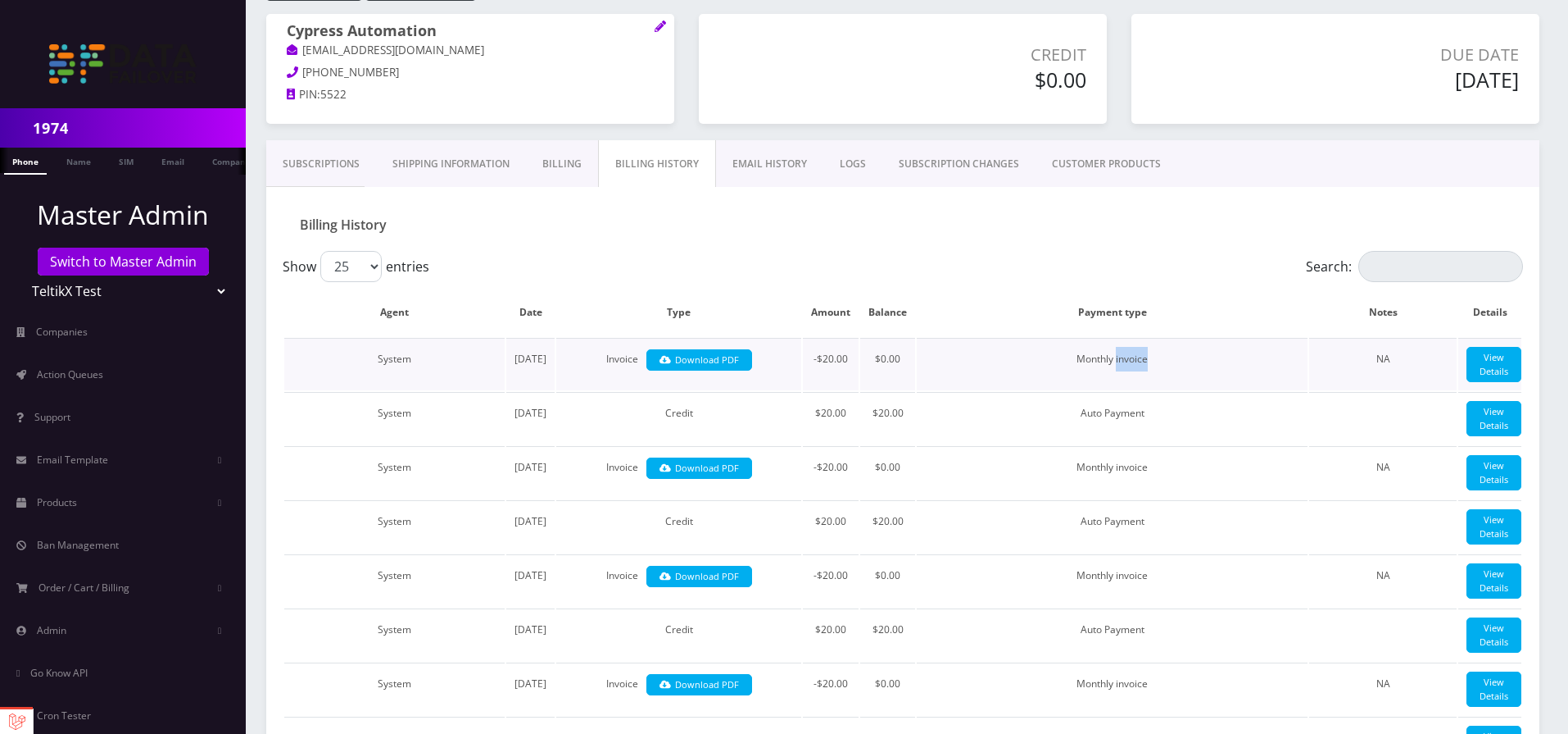
click at [1138, 363] on td "Monthly invoice" at bounding box center [1112, 364] width 390 height 53
click at [19, 719] on link at bounding box center [16, 721] width 33 height 25
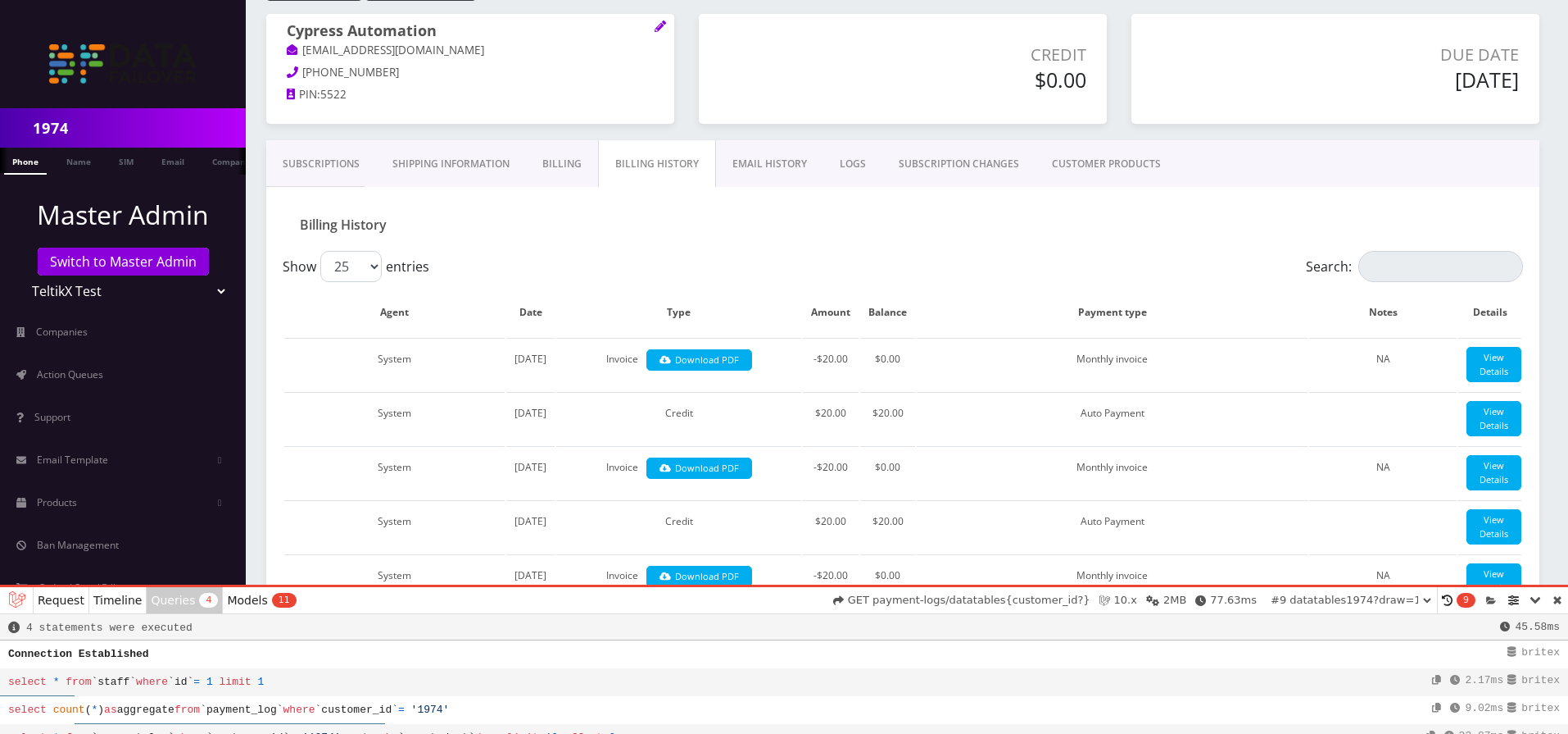
click at [291, 587] on div "Request Messages Timeline Exceptions Views 0 Queries 4 Models 11 Mails Gate Set…" at bounding box center [784, 600] width 1568 height 26
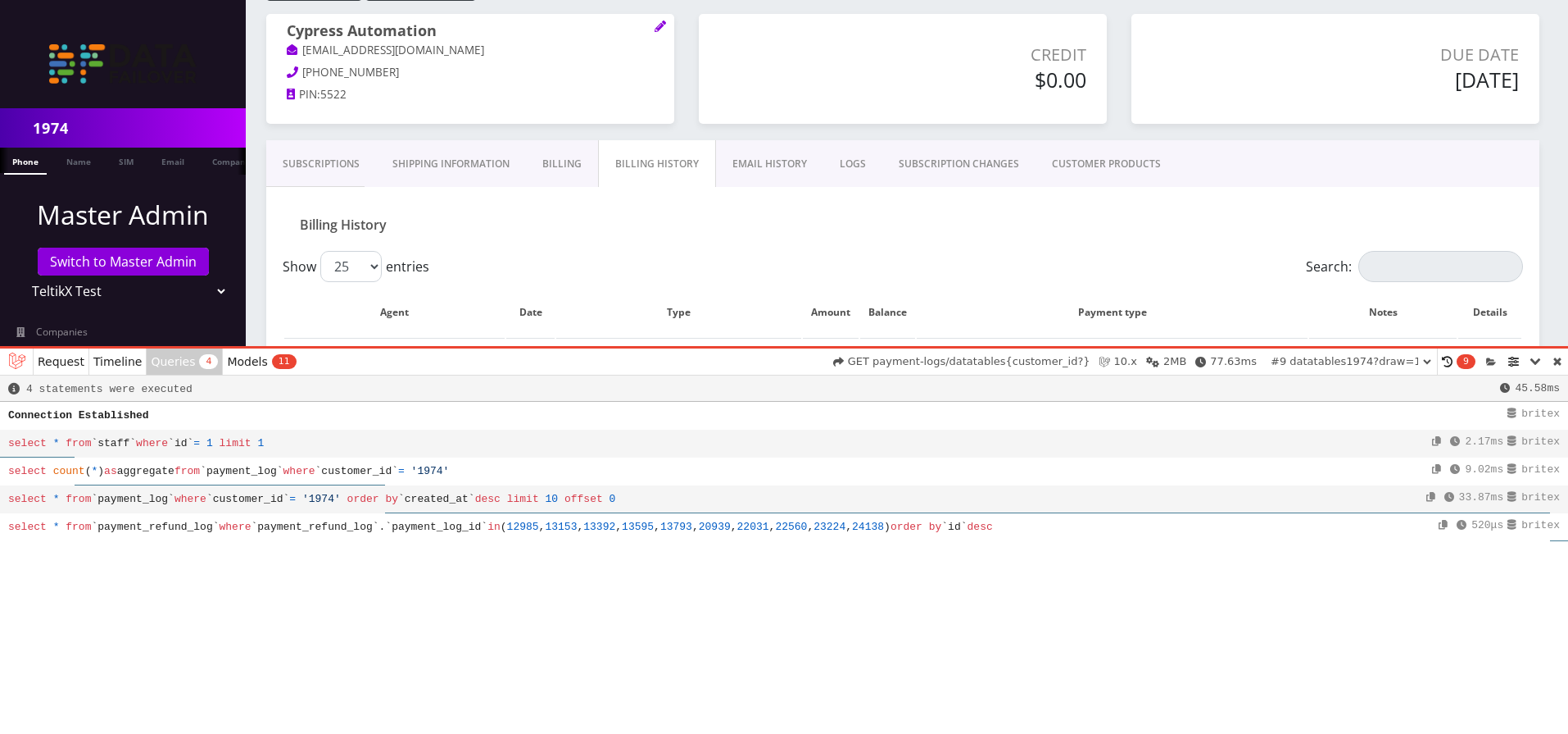
drag, startPoint x: 292, startPoint y: 584, endPoint x: 289, endPoint y: 346, distance: 238.0
click at [289, 349] on div "Request Messages Timeline Exceptions Views 0 Queries 4 Models 11 Mails Gate Set…" at bounding box center [784, 541] width 1568 height 385
click at [59, 362] on span "Request" at bounding box center [61, 362] width 46 height 0
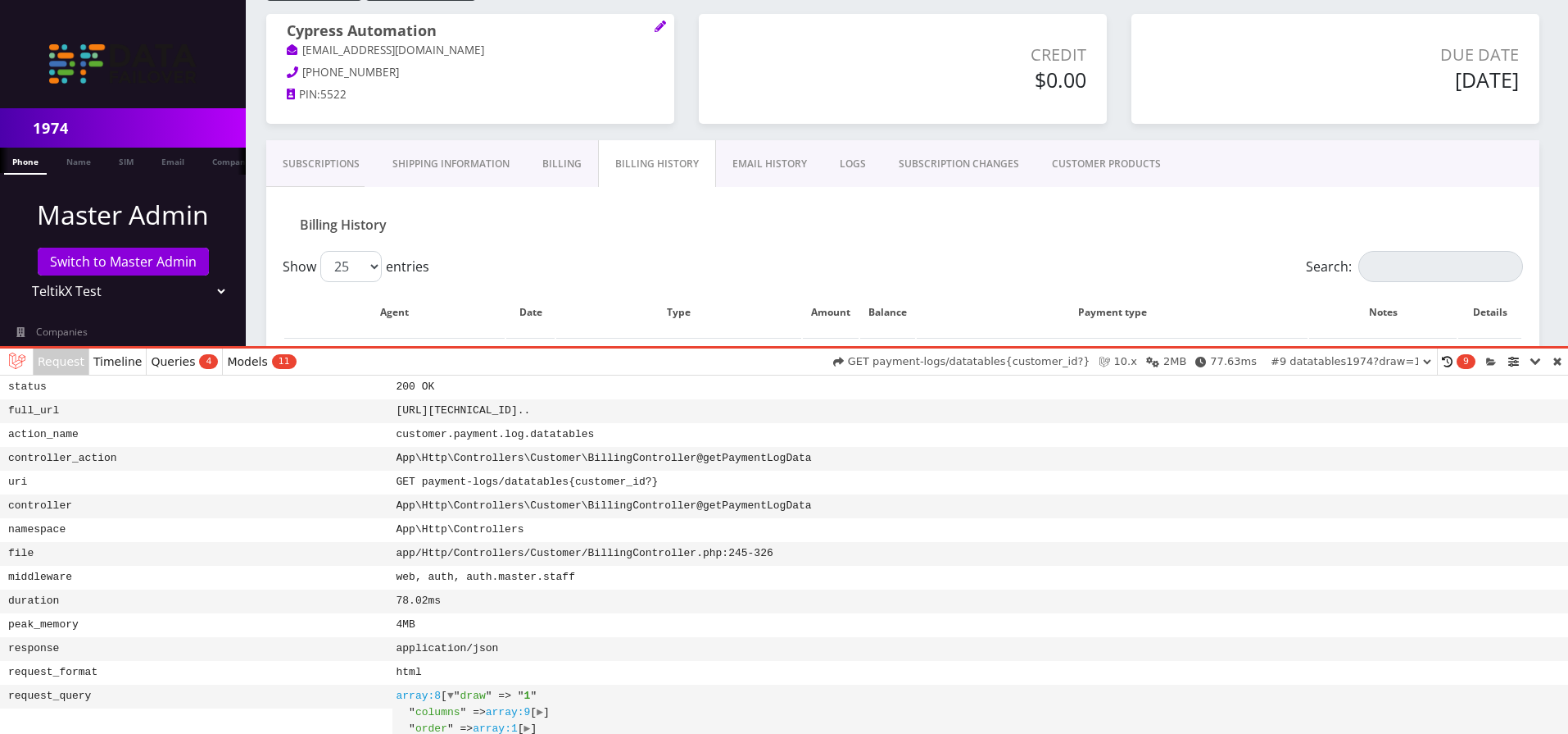
click at [707, 461] on dd "App\Http\Controllers\Customer\BillingController@getPaymentLogData" at bounding box center [981, 459] width 1177 height 24
click at [657, 461] on dd "App\Http\Controllers\Customer\BillingController@getPaymentLogData" at bounding box center [981, 459] width 1177 height 24
click at [1555, 358] on link at bounding box center [1557, 362] width 21 height 26
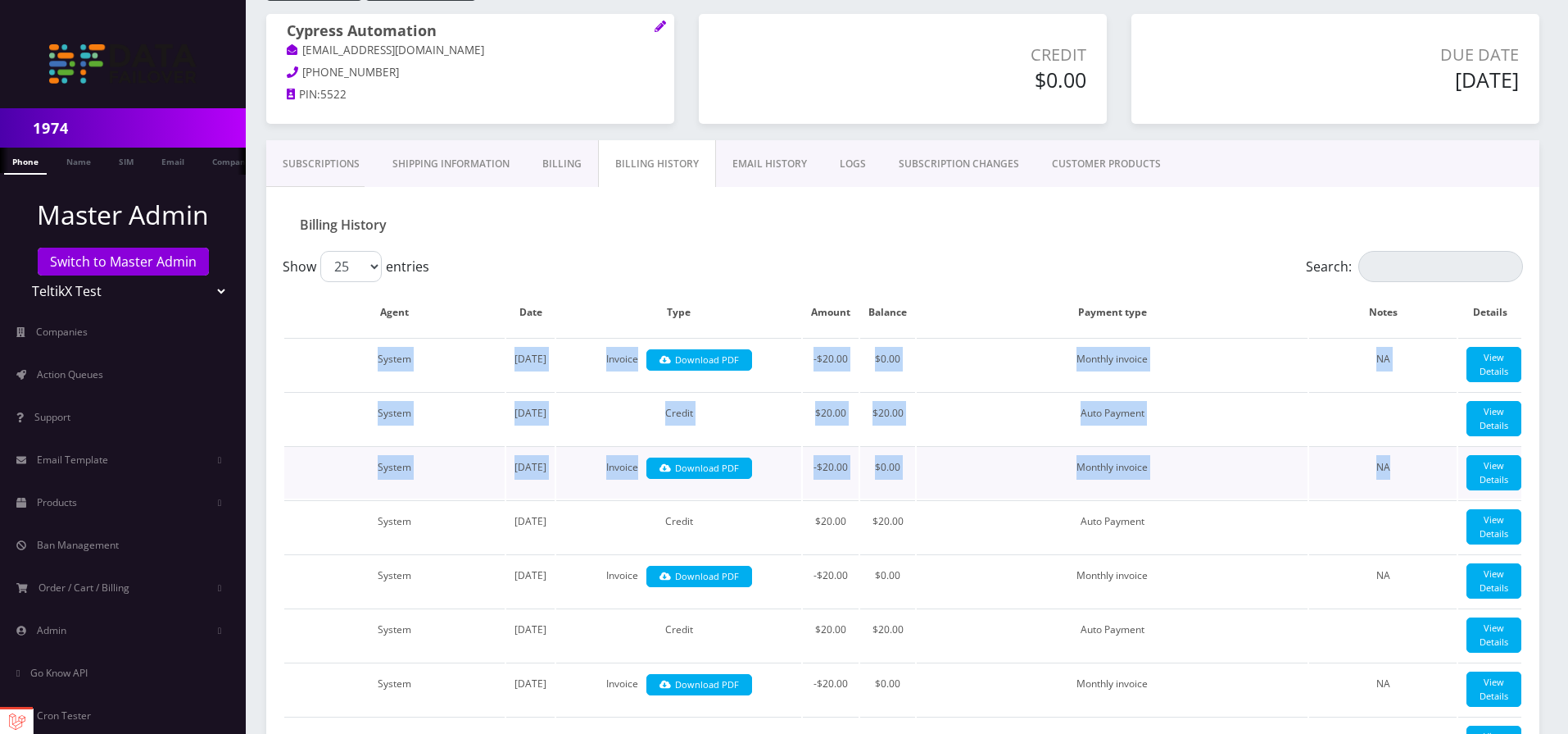
drag, startPoint x: 352, startPoint y: 362, endPoint x: 1428, endPoint y: 533, distance: 1089.5
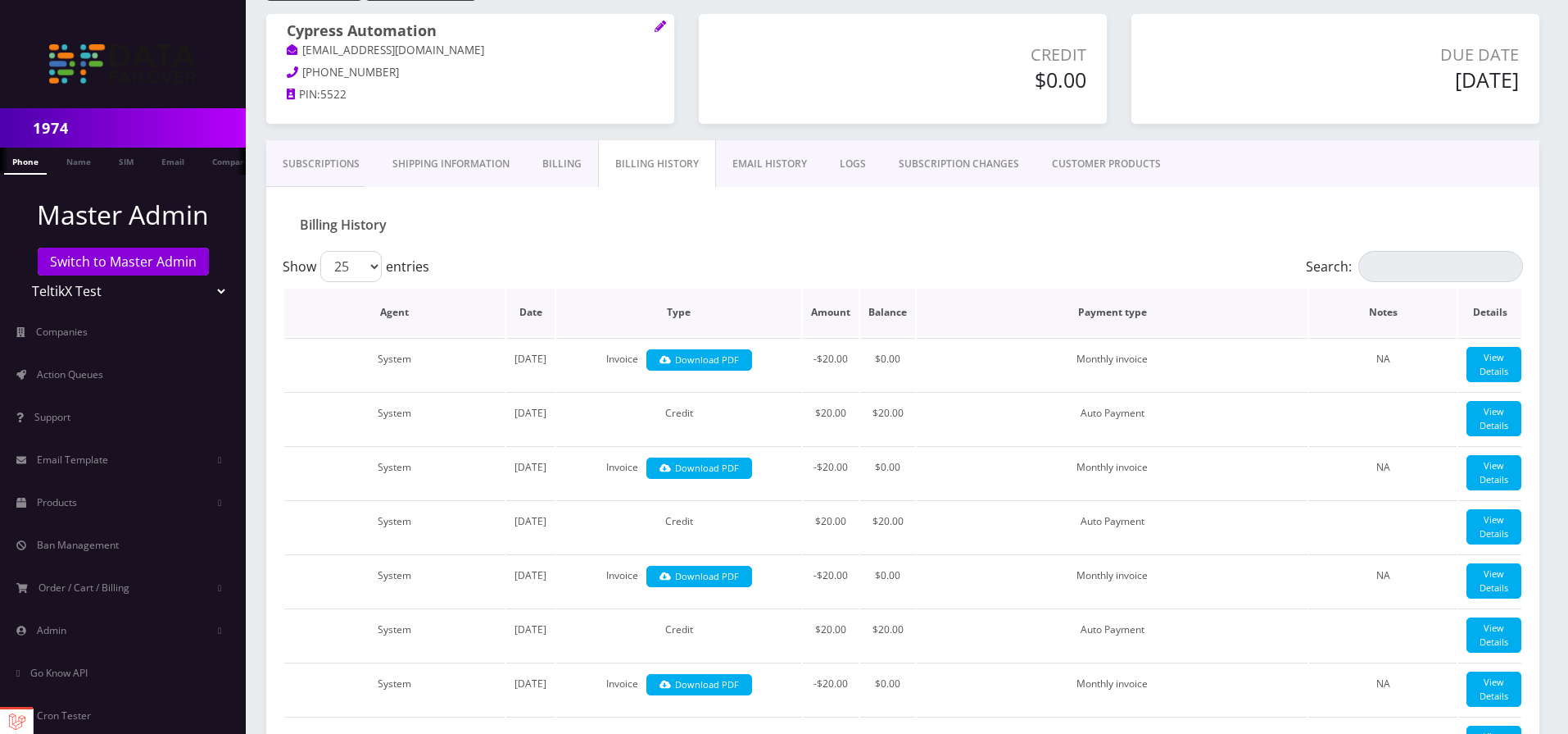
click at [1024, 322] on th "Payment type" at bounding box center [1112, 312] width 390 height 47
click at [891, 315] on th "Balance" at bounding box center [888, 312] width 54 height 47
click at [407, 313] on th "Agent" at bounding box center [394, 312] width 221 height 47
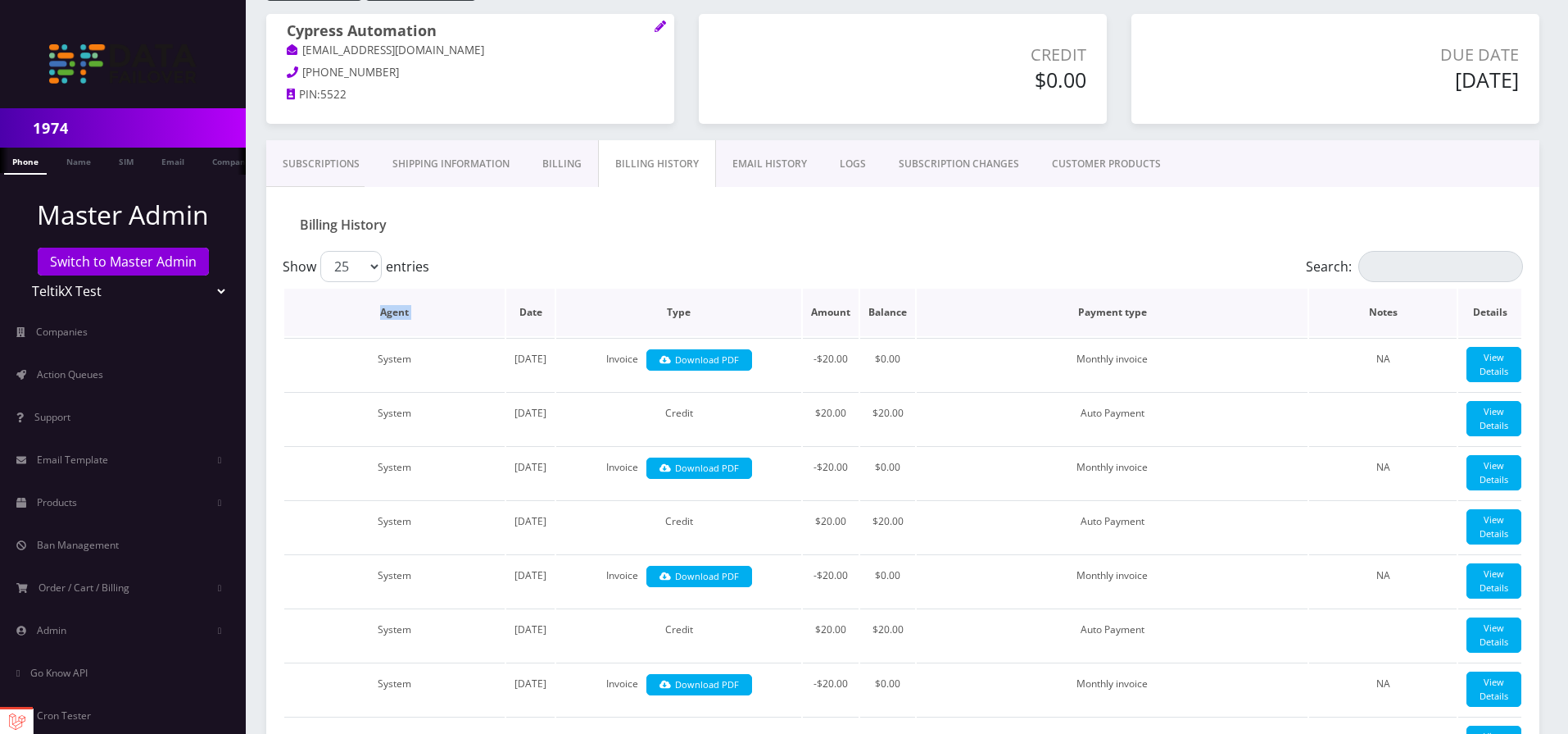
click at [478, 298] on th "Agent" at bounding box center [394, 312] width 221 height 47
click at [735, 150] on link "EMAIL HISTORY" at bounding box center [770, 164] width 107 height 47
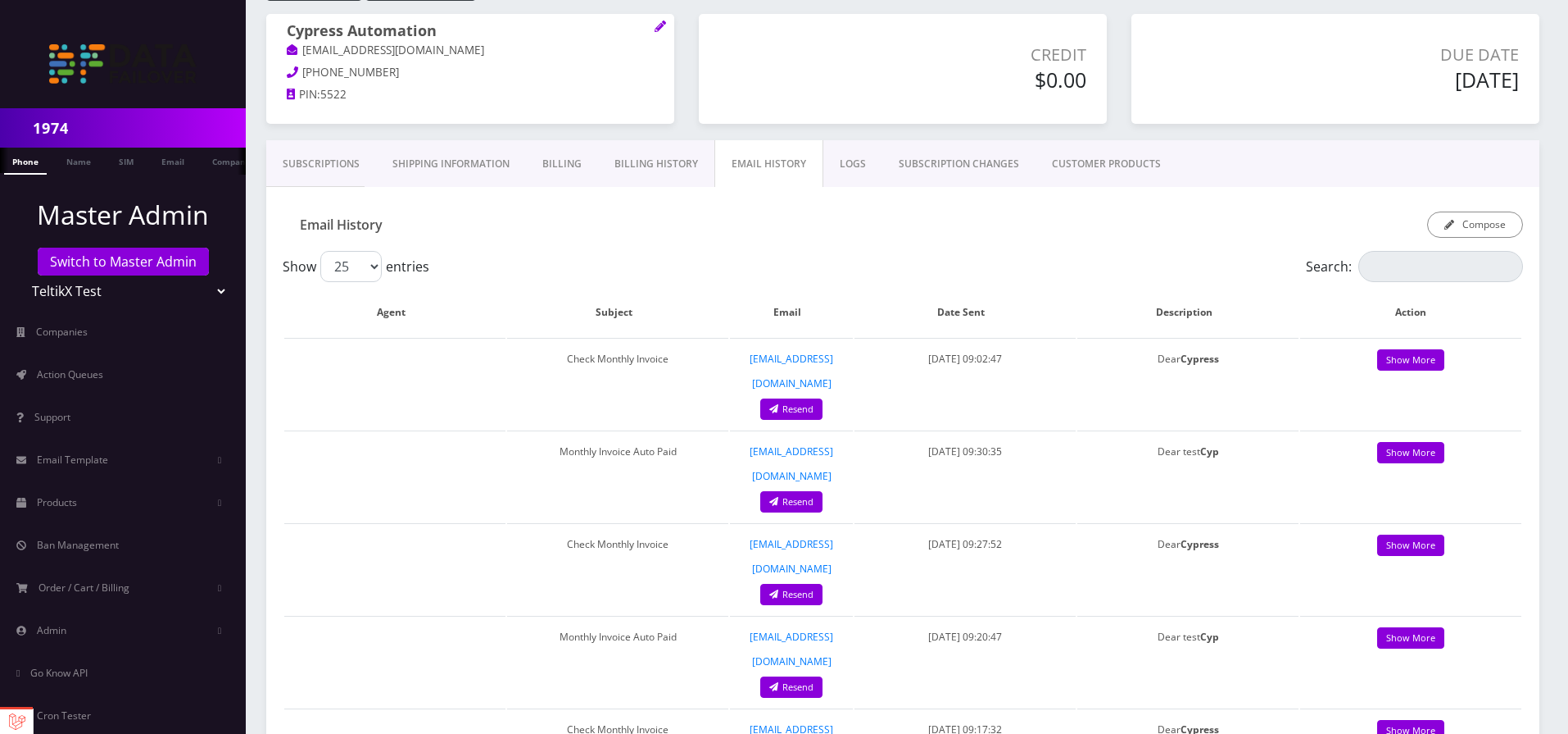
click at [681, 160] on link "Billing History" at bounding box center [656, 164] width 116 height 47
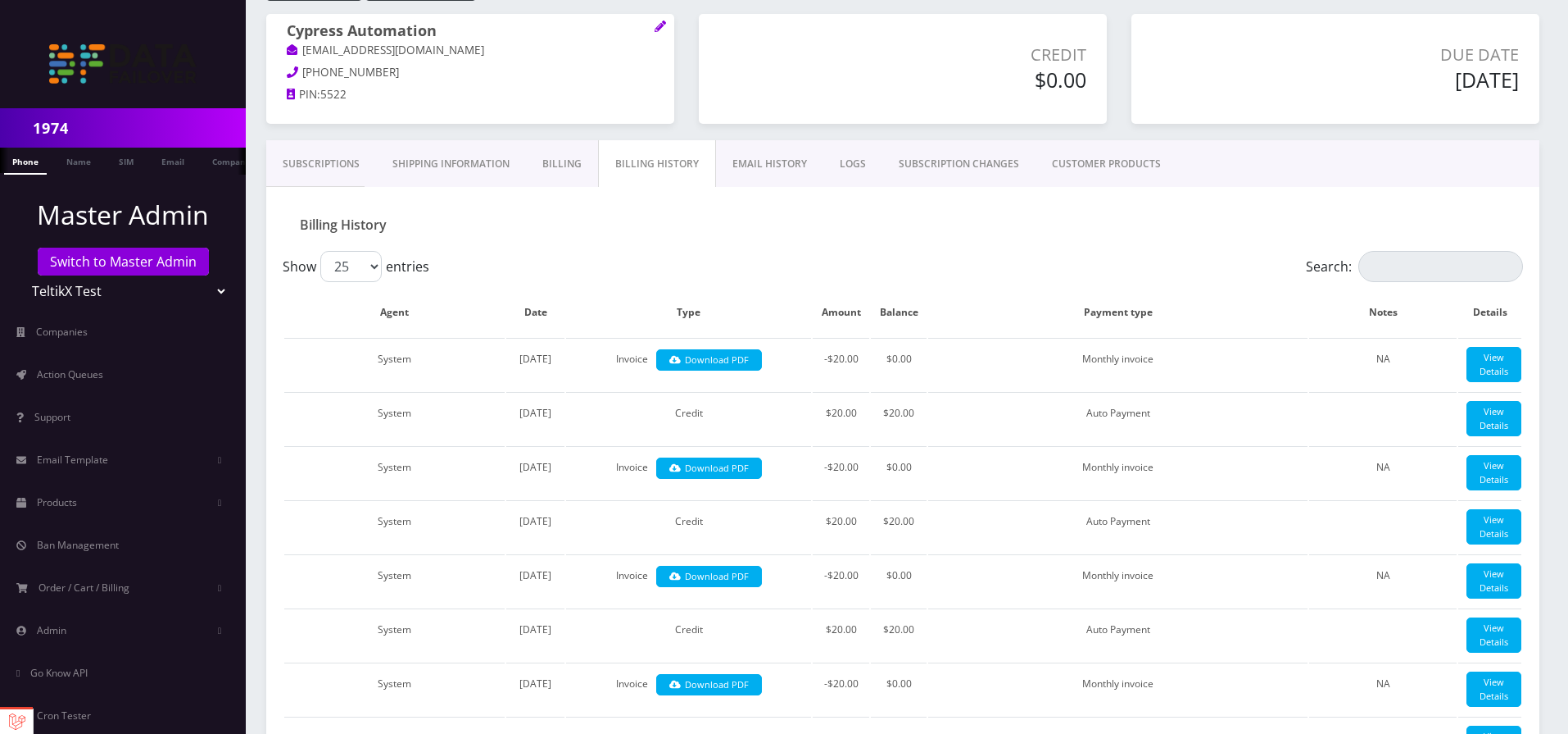
click at [580, 164] on link "Billing" at bounding box center [561, 164] width 72 height 47
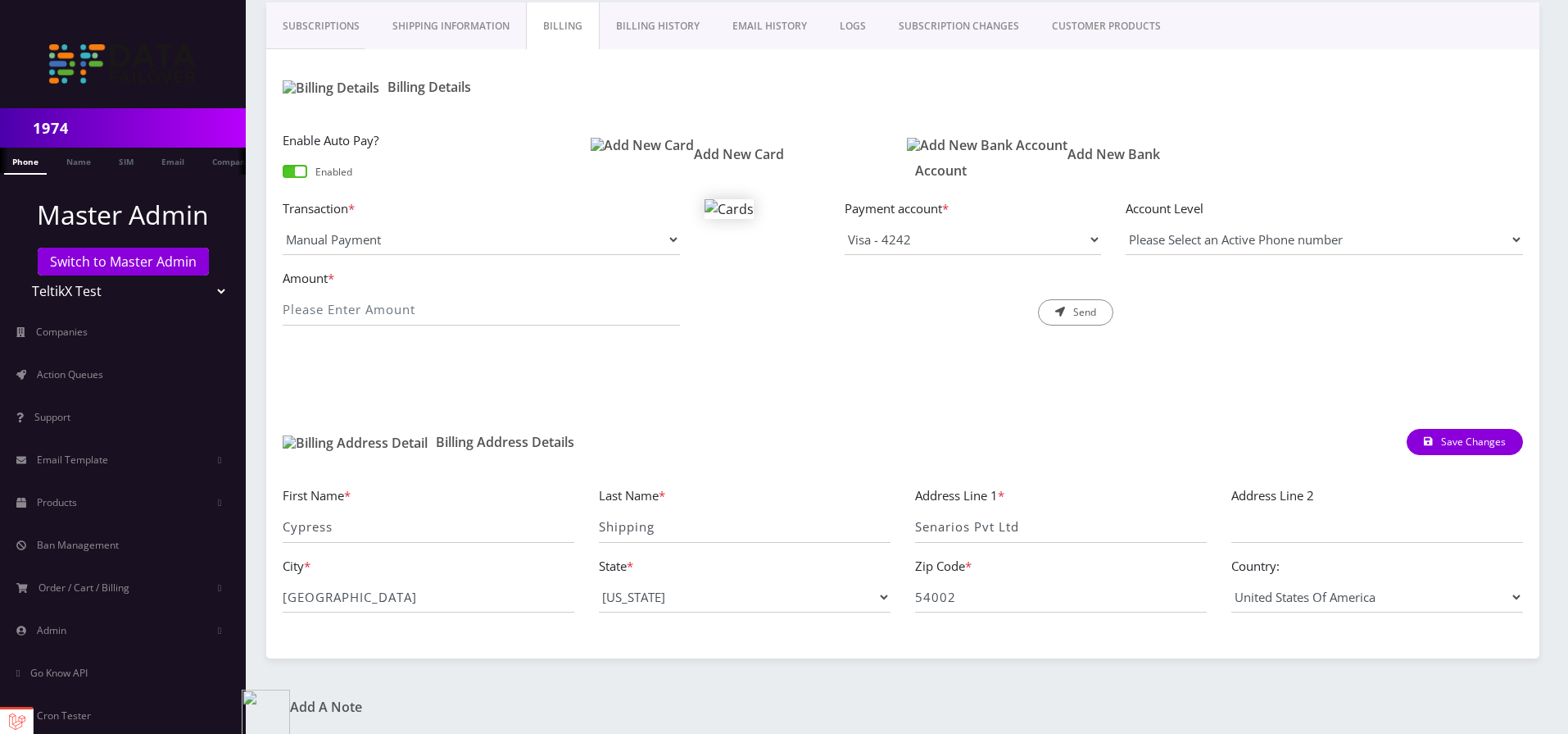
scroll to position [303, 0]
click at [495, 535] on input "Cypress" at bounding box center [428, 524] width 291 height 31
click at [546, 471] on div "First Name * Cypress Last Name * Shipping Address Line 1 * Senarios Pvt Ltd Add…" at bounding box center [902, 552] width 1273 height 173
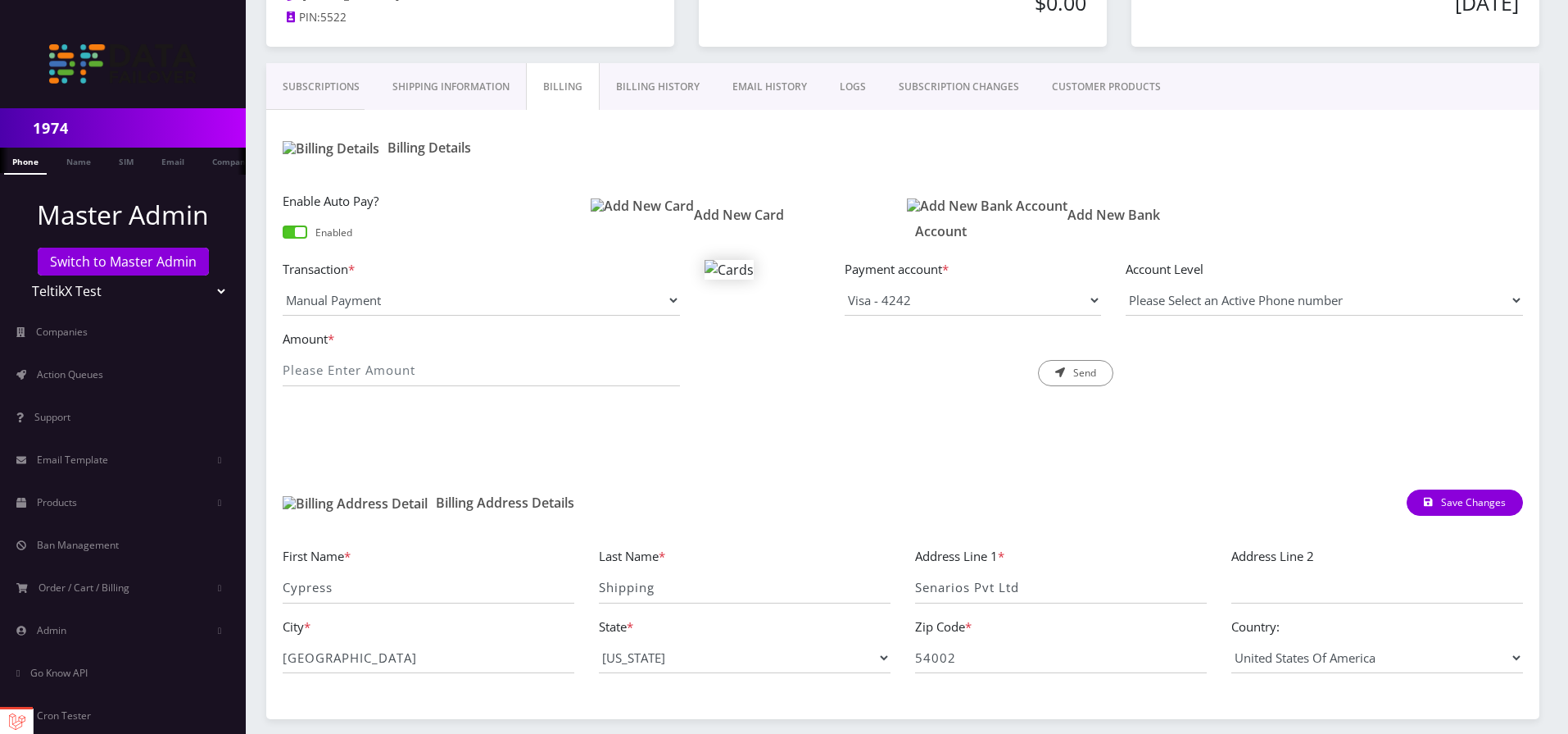
scroll to position [204, 0]
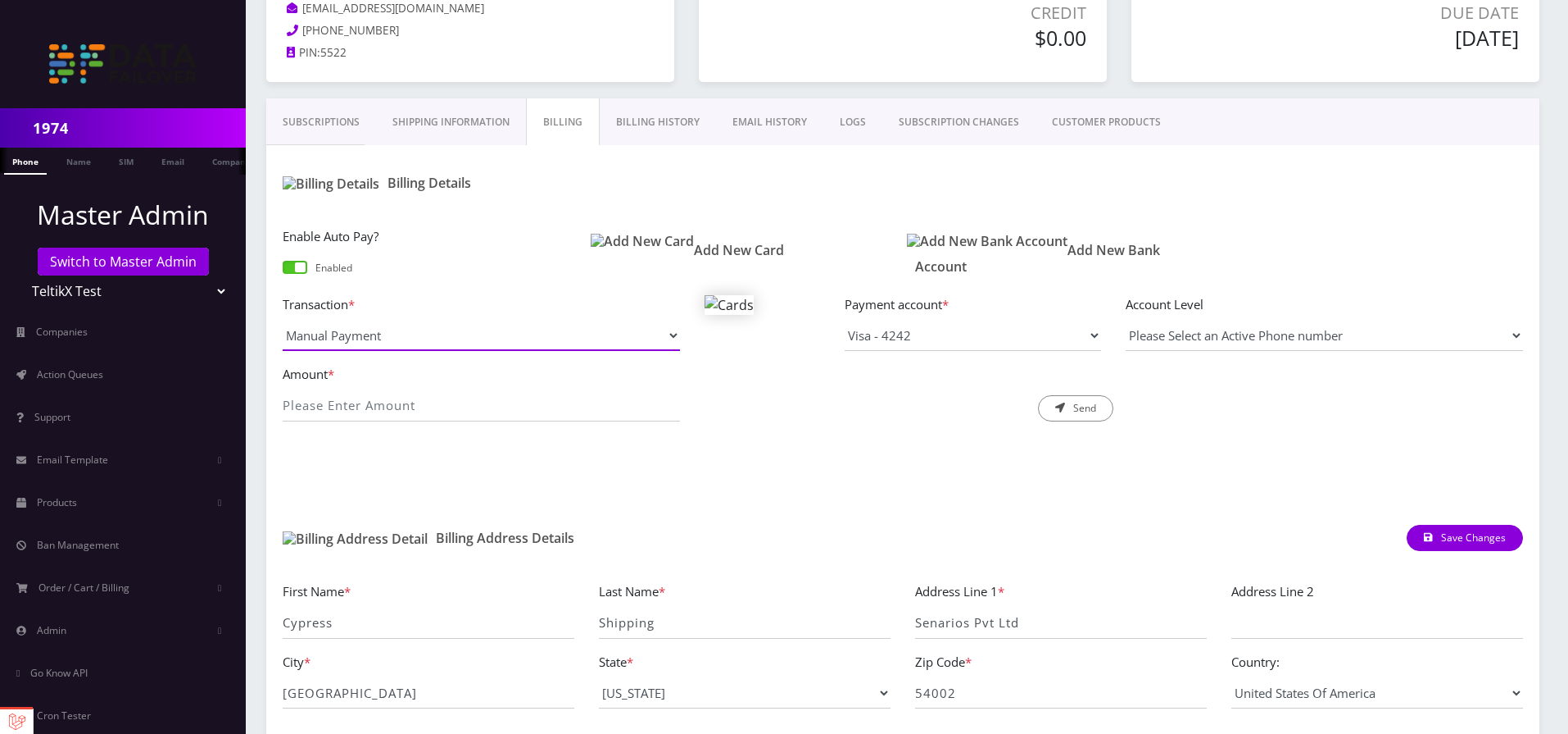
select select "Custom Invoice"
click at [282, 320] on select "Manual Payment Custom Charge Manual Credit Custom Invoice" at bounding box center [481, 335] width 398 height 31
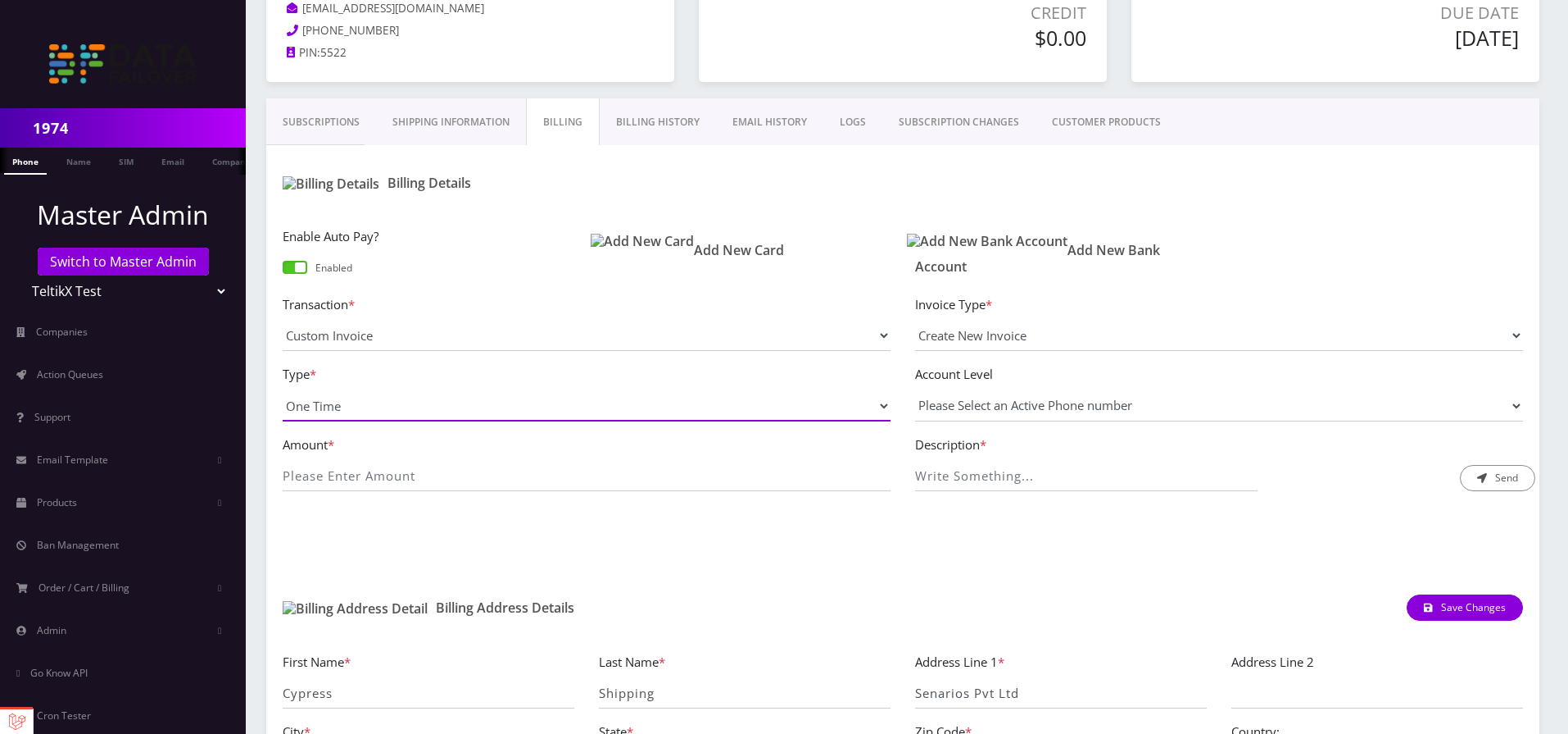
select select "4"
click at [282, 391] on select "One Time Usage Charge" at bounding box center [587, 406] width 608 height 31
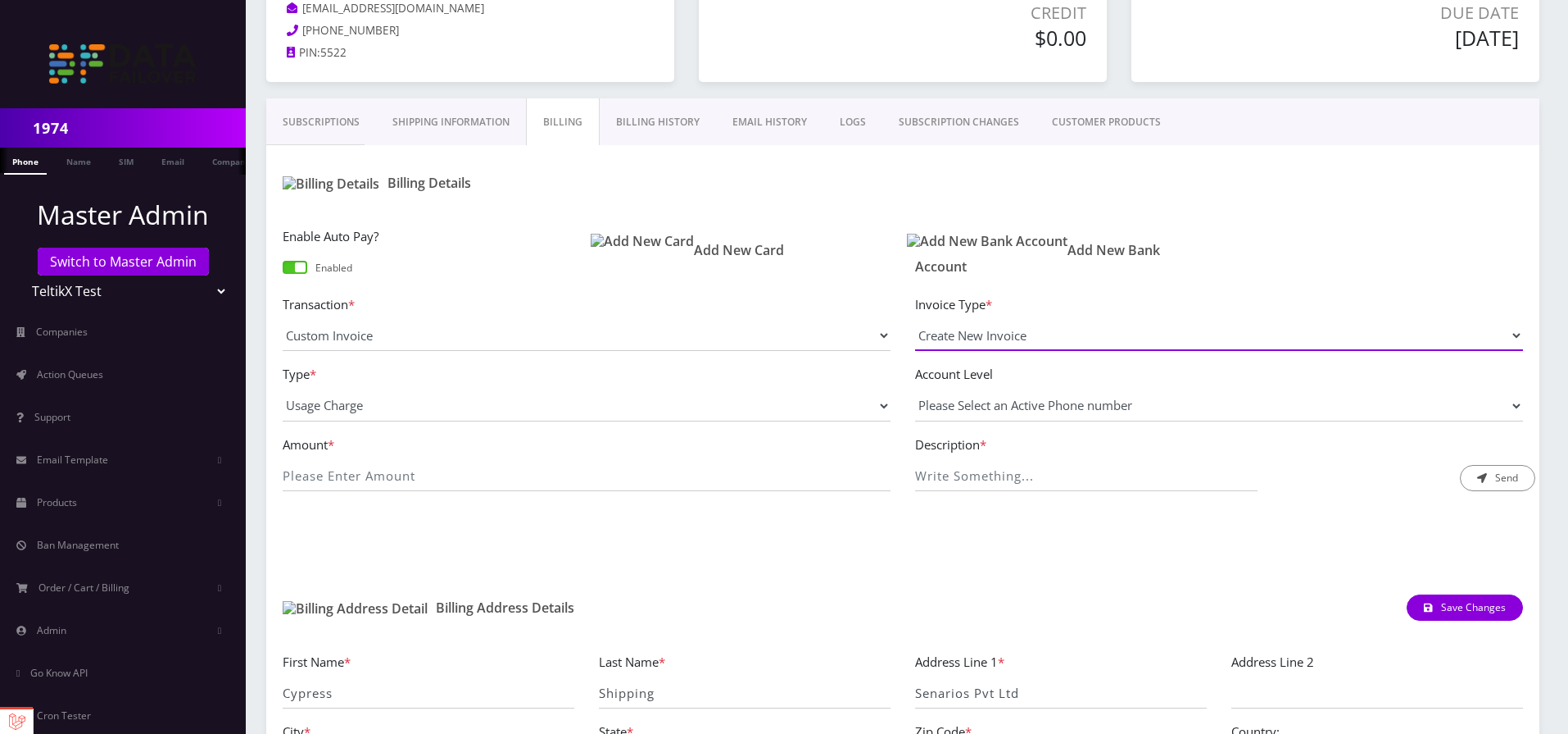
click at [980, 332] on select "Create New Invoice" at bounding box center [1219, 335] width 608 height 31
click at [983, 396] on select "Please Select an Active Phone number" at bounding box center [1219, 406] width 608 height 31
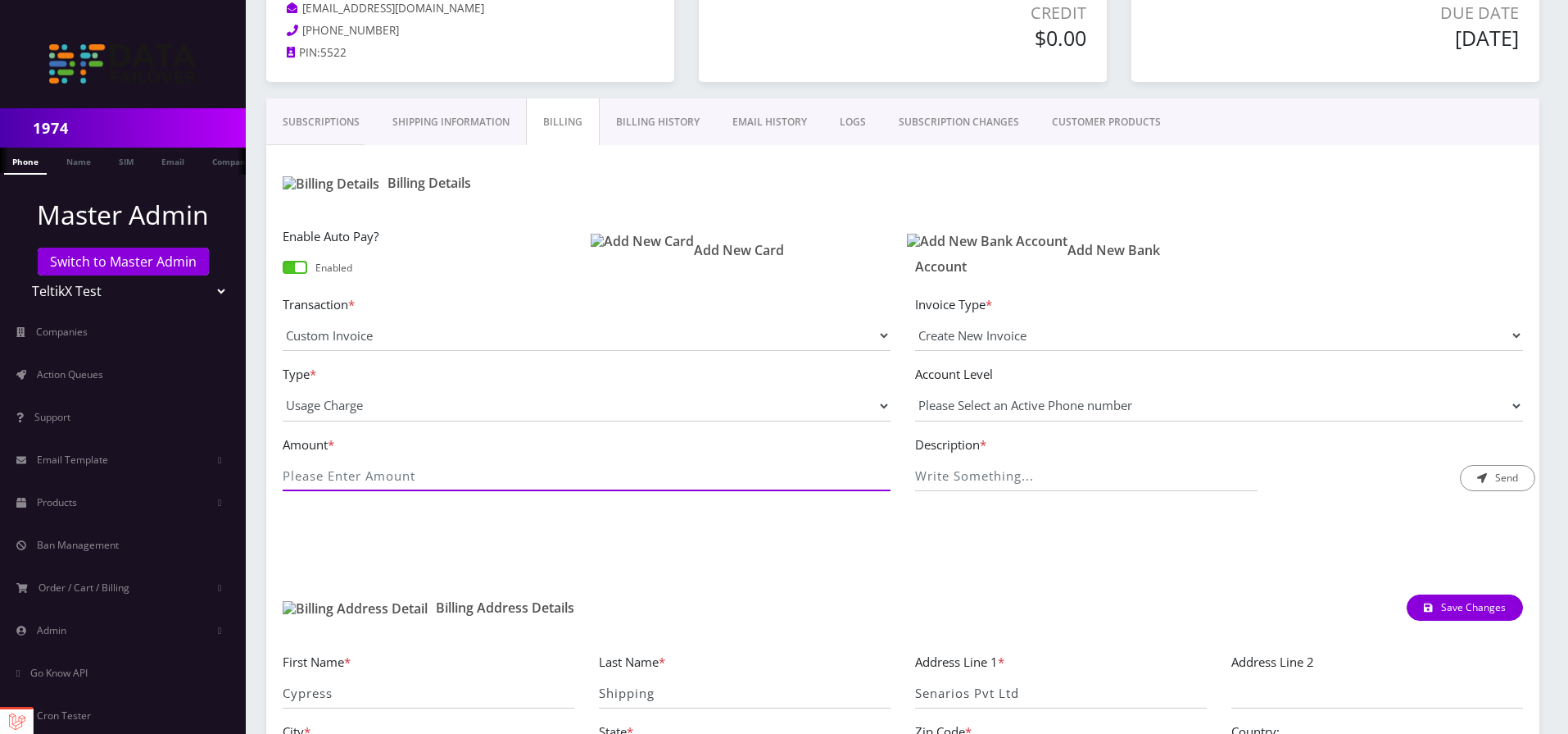
click at [413, 462] on input "Amount *" at bounding box center [587, 475] width 608 height 31
type input "125"
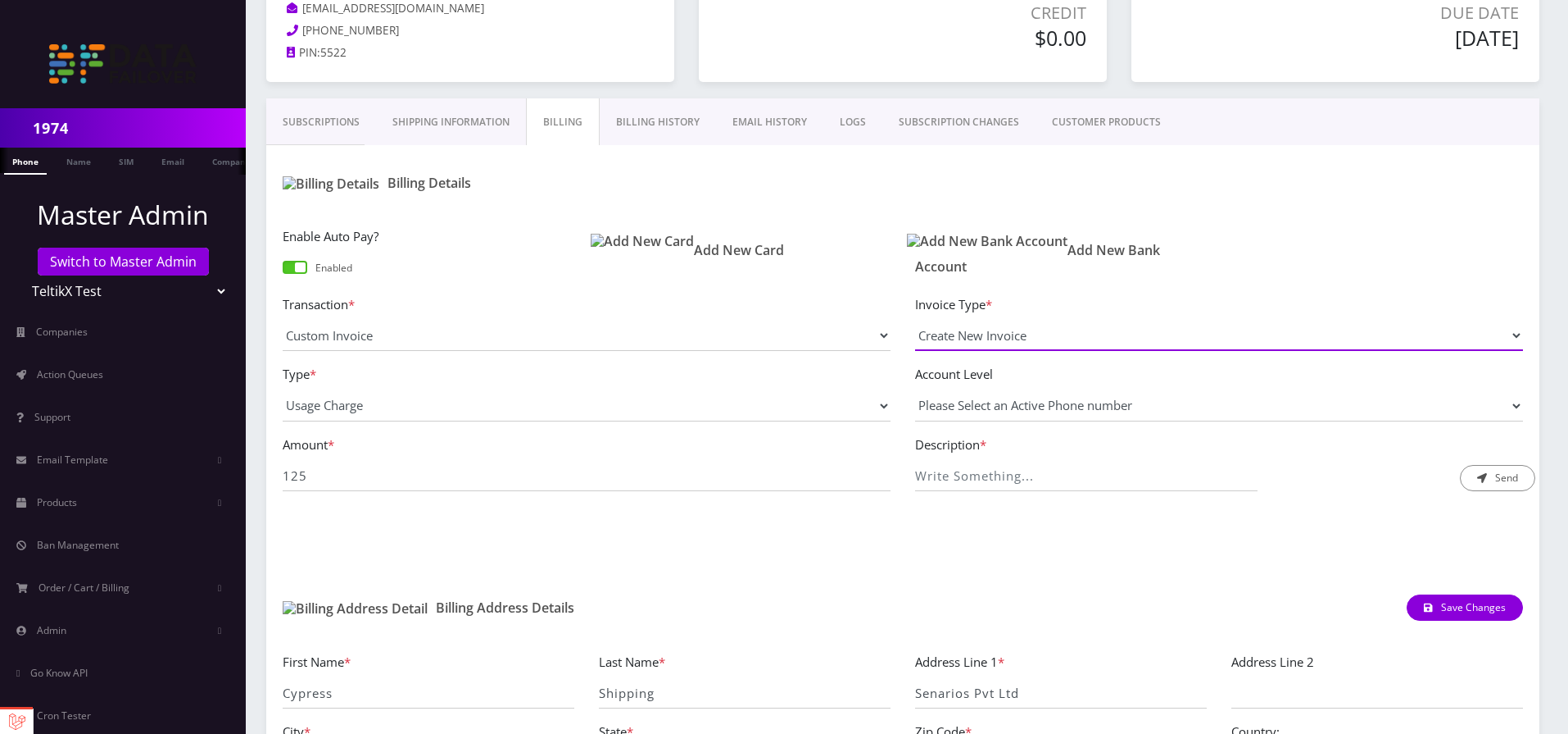
click at [968, 334] on select "Create New Invoice" at bounding box center [1219, 335] width 608 height 31
click at [915, 320] on select "Create New Invoice" at bounding box center [1219, 335] width 608 height 31
click at [1008, 447] on form "Transaction * Manual Payment Custom Charge Manual Credit Custom Invoice Payment…" at bounding box center [902, 400] width 1240 height 211
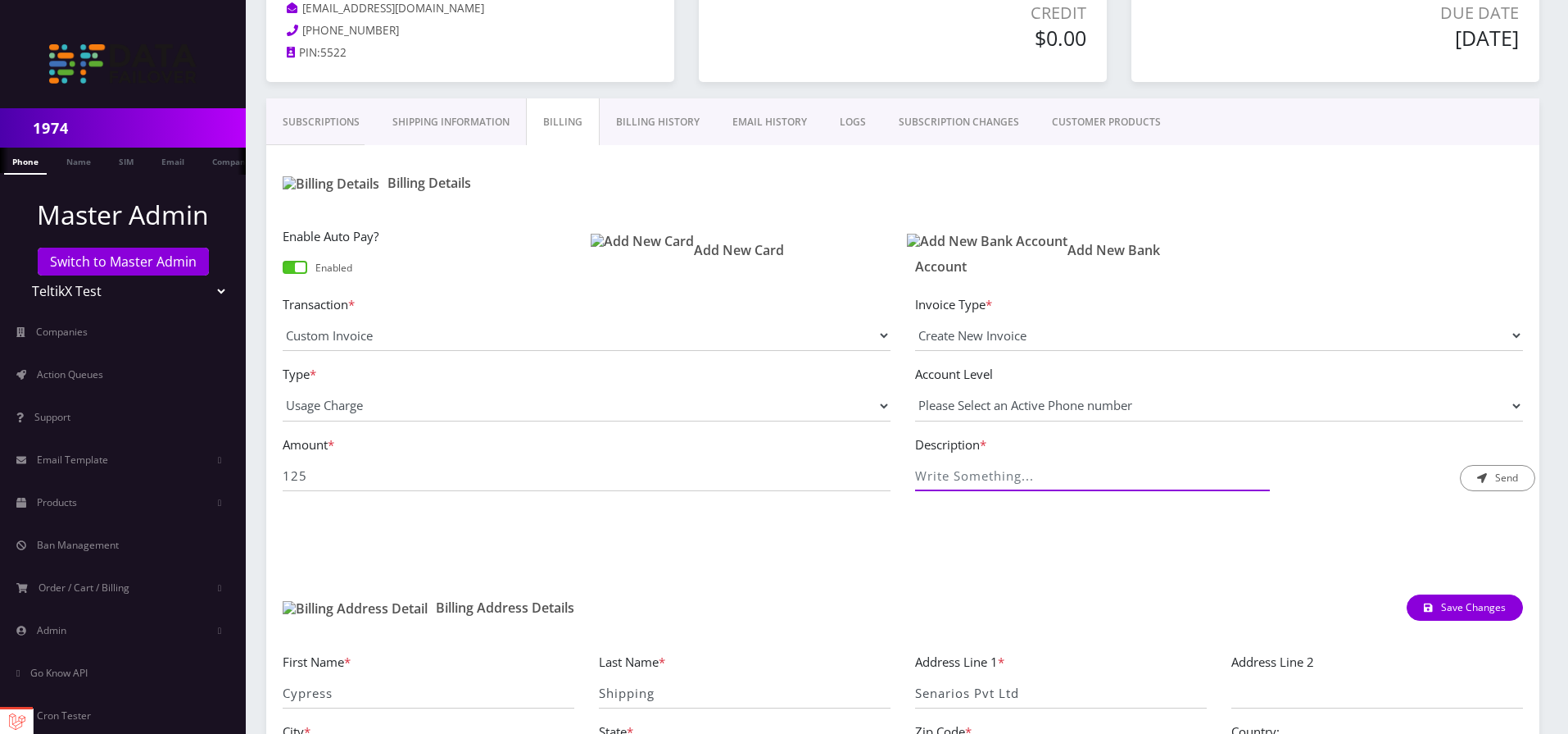
click at [1007, 482] on input "Description *" at bounding box center [1086, 475] width 342 height 31
type input "Labore ad aliqua Co"
click at [1525, 478] on button "Send" at bounding box center [1497, 478] width 75 height 26
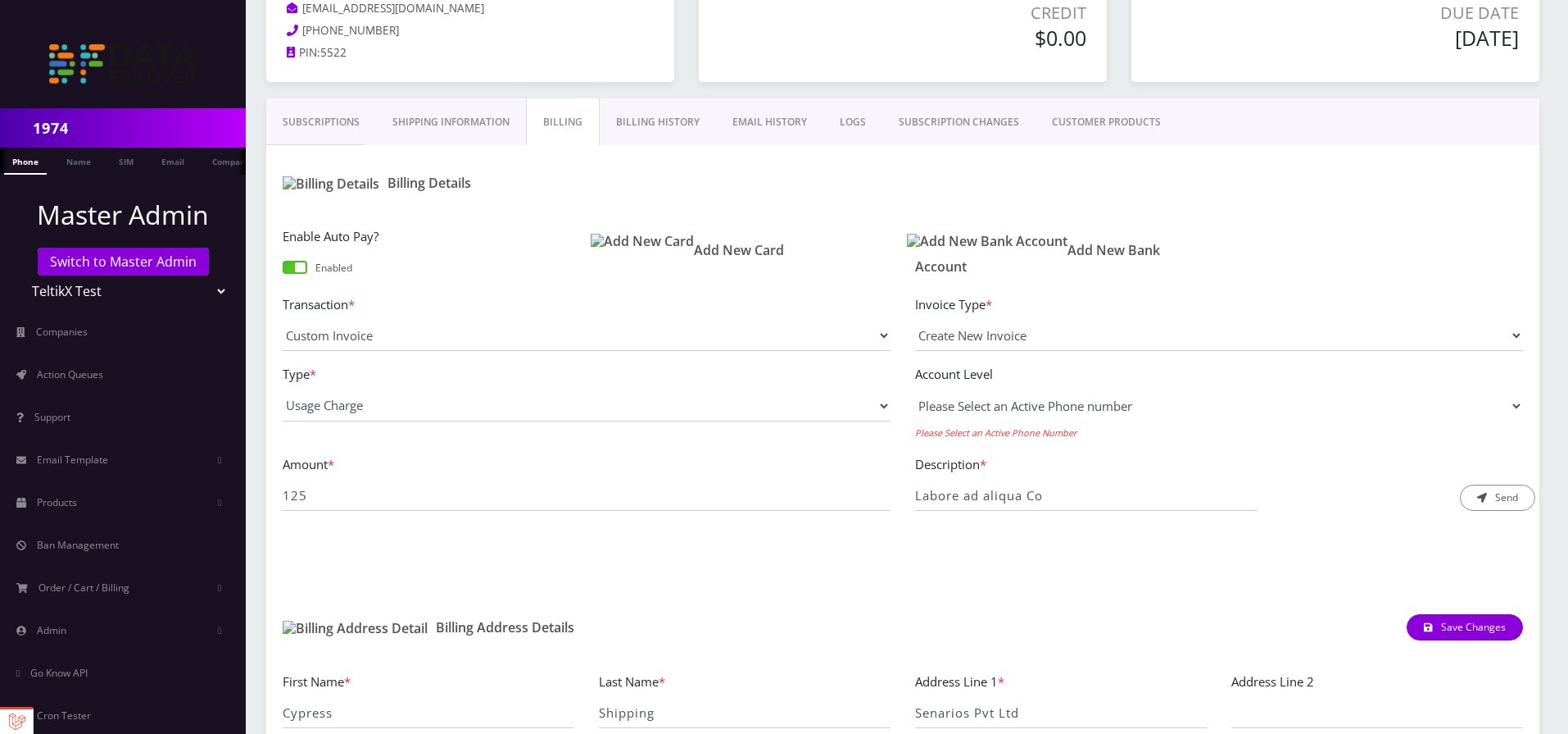
click at [953, 408] on select "Please Select an Active Phone number" at bounding box center [1219, 406] width 608 height 31
click at [351, 123] on link "Subscriptions" at bounding box center [321, 122] width 110 height 47
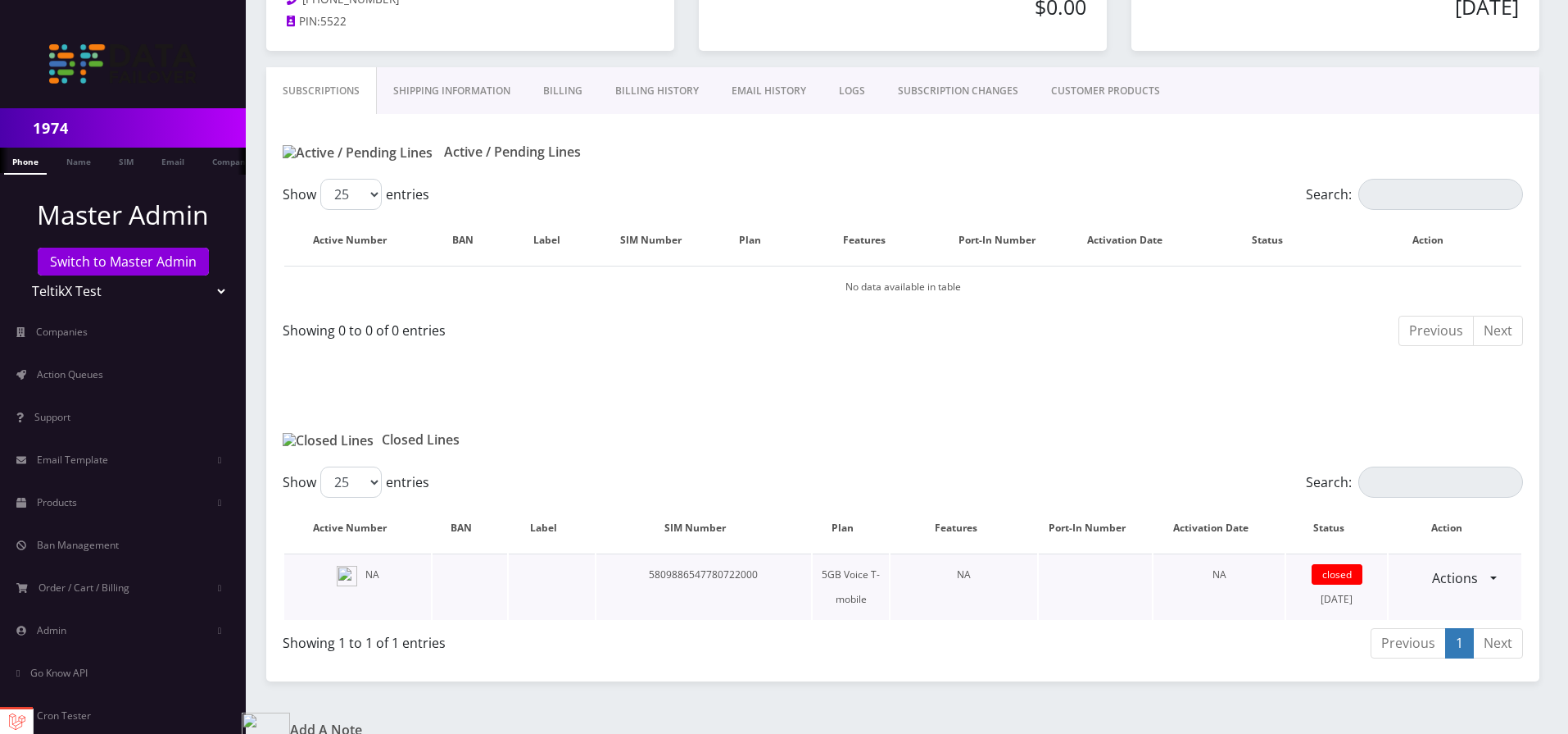
scroll to position [261, 0]
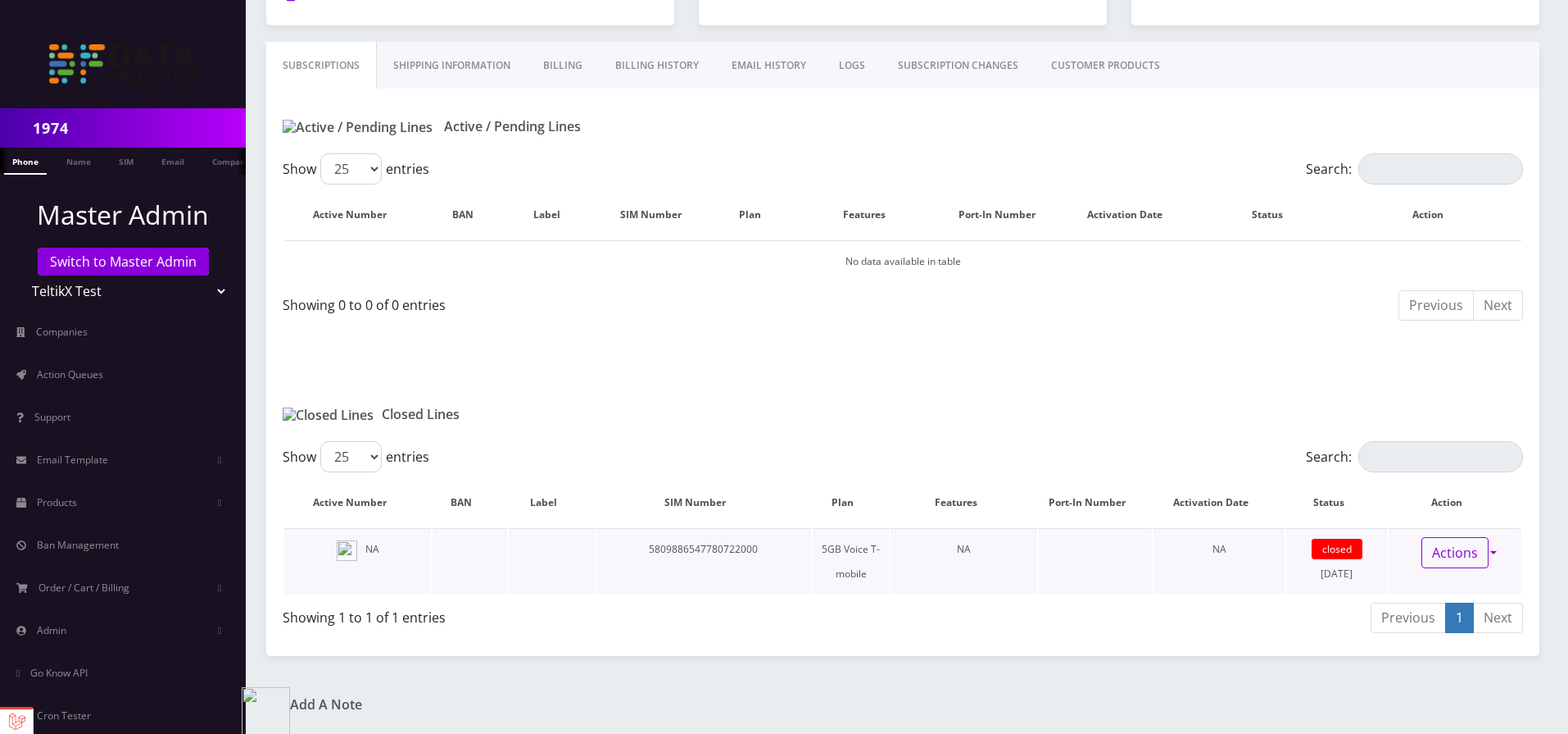
click at [1466, 540] on link "Actions" at bounding box center [1455, 552] width 67 height 31
click at [1461, 595] on link "Reopen" at bounding box center [1469, 588] width 133 height 25
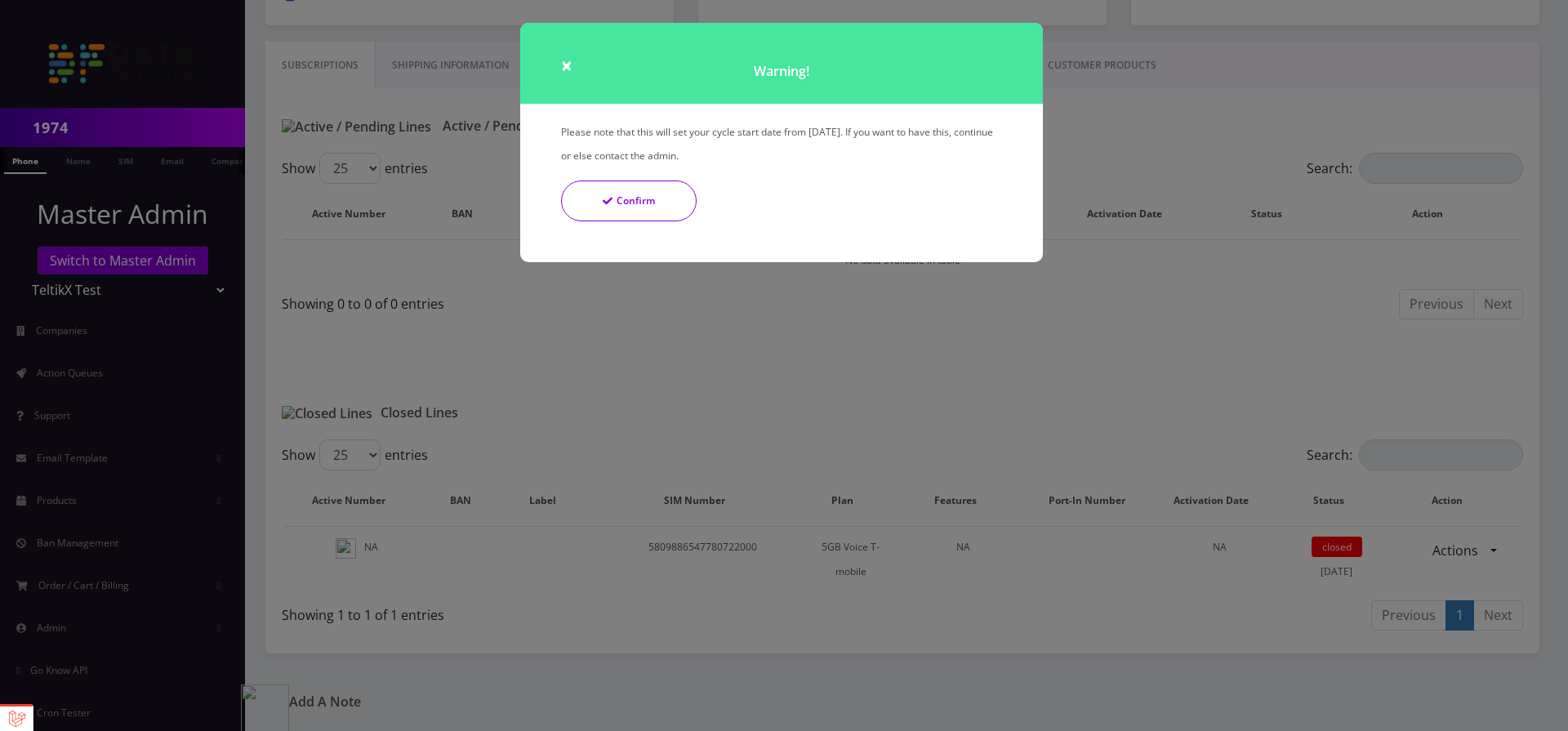
click at [639, 202] on button "Confirm" at bounding box center [629, 200] width 136 height 41
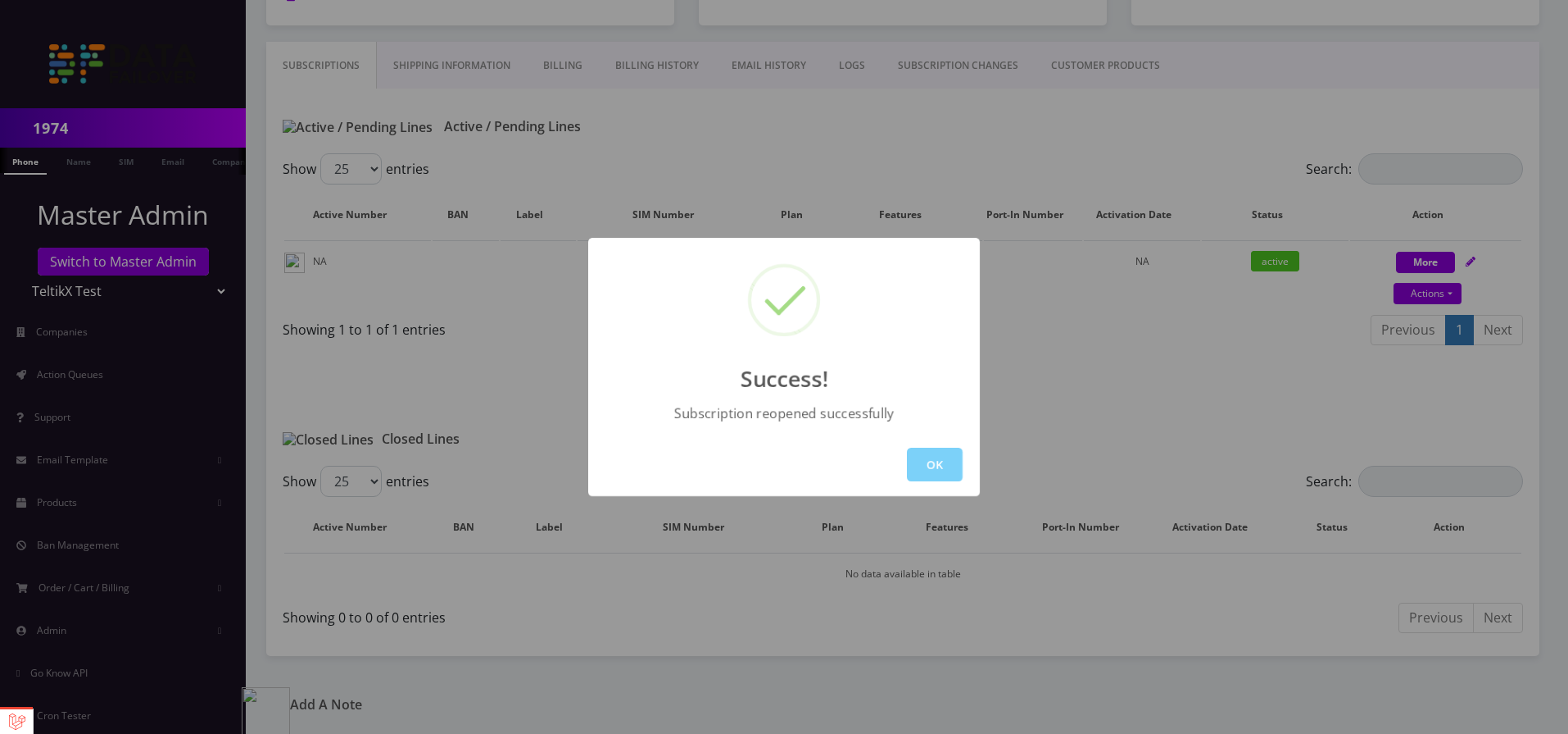
scroll to position [154, 0]
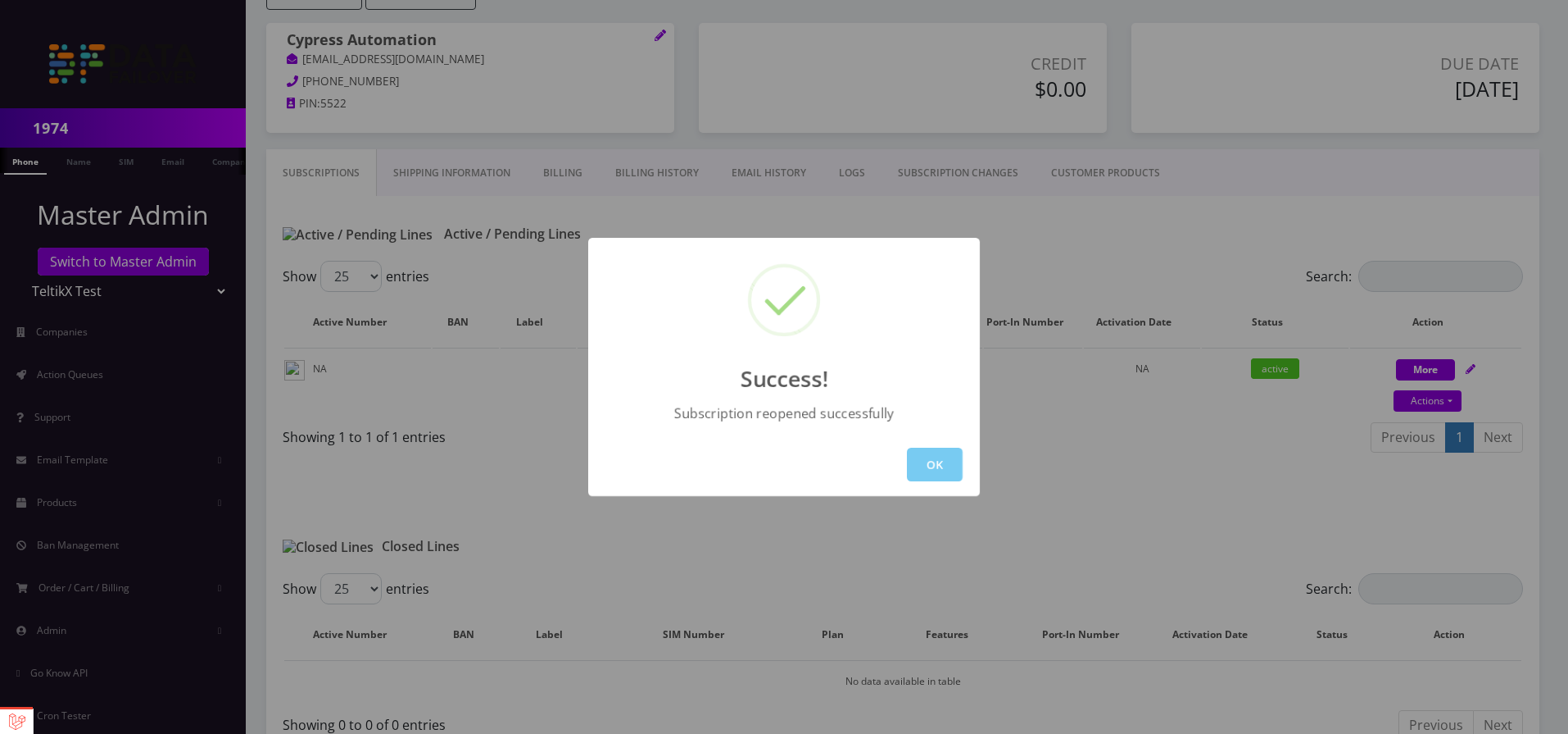
click at [932, 457] on button "OK" at bounding box center [934, 464] width 55 height 34
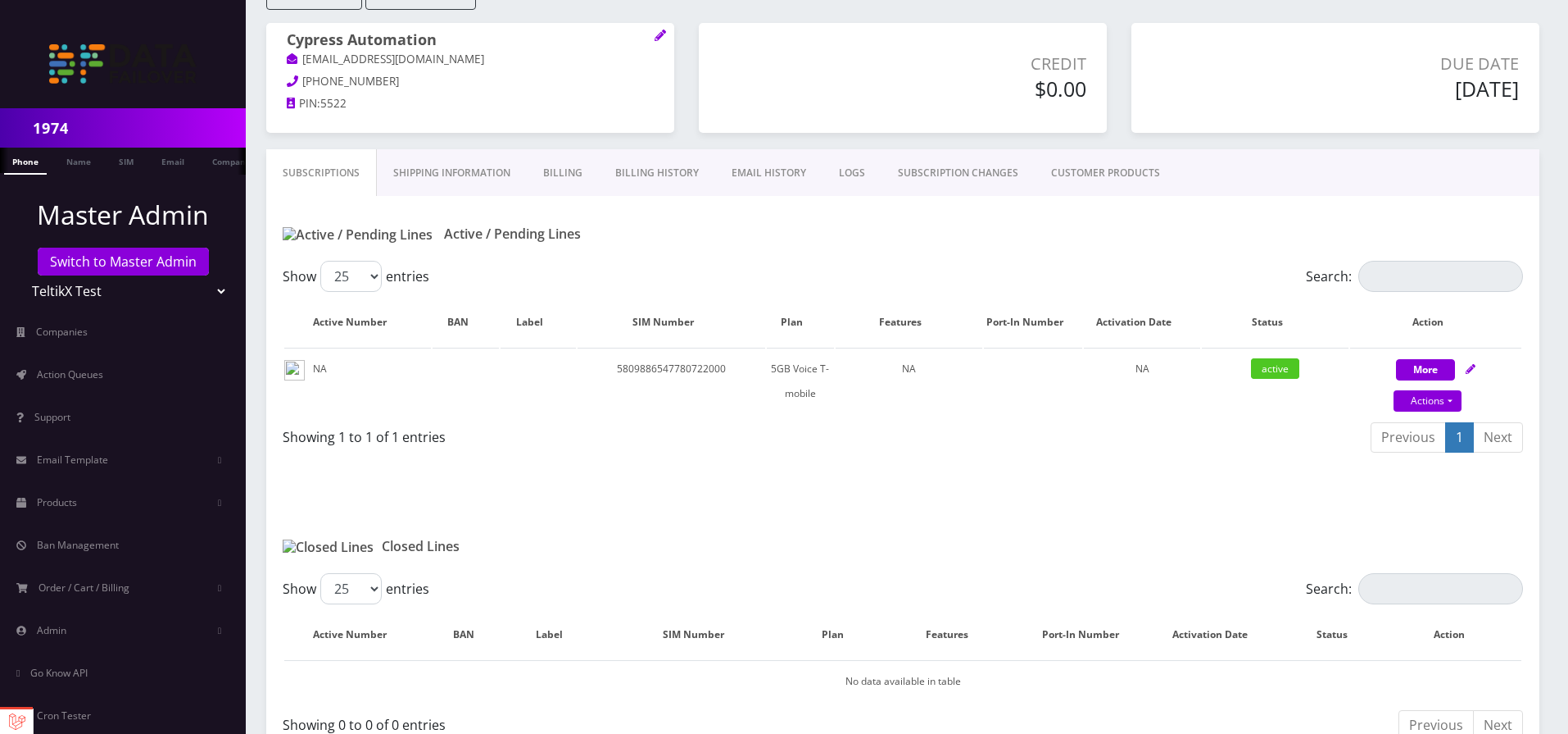
scroll to position [0, 0]
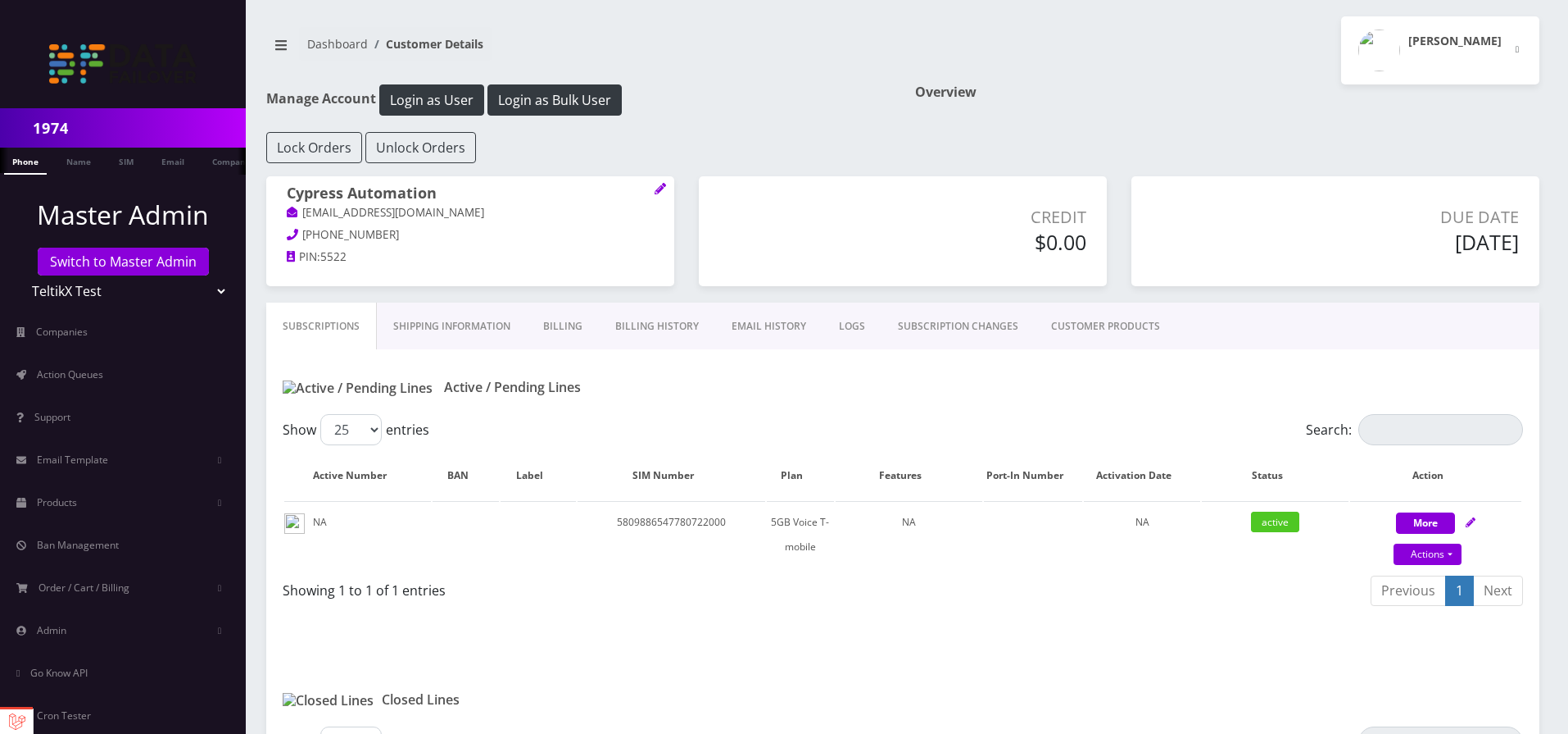
click at [445, 330] on link "Shipping Information" at bounding box center [451, 326] width 150 height 47
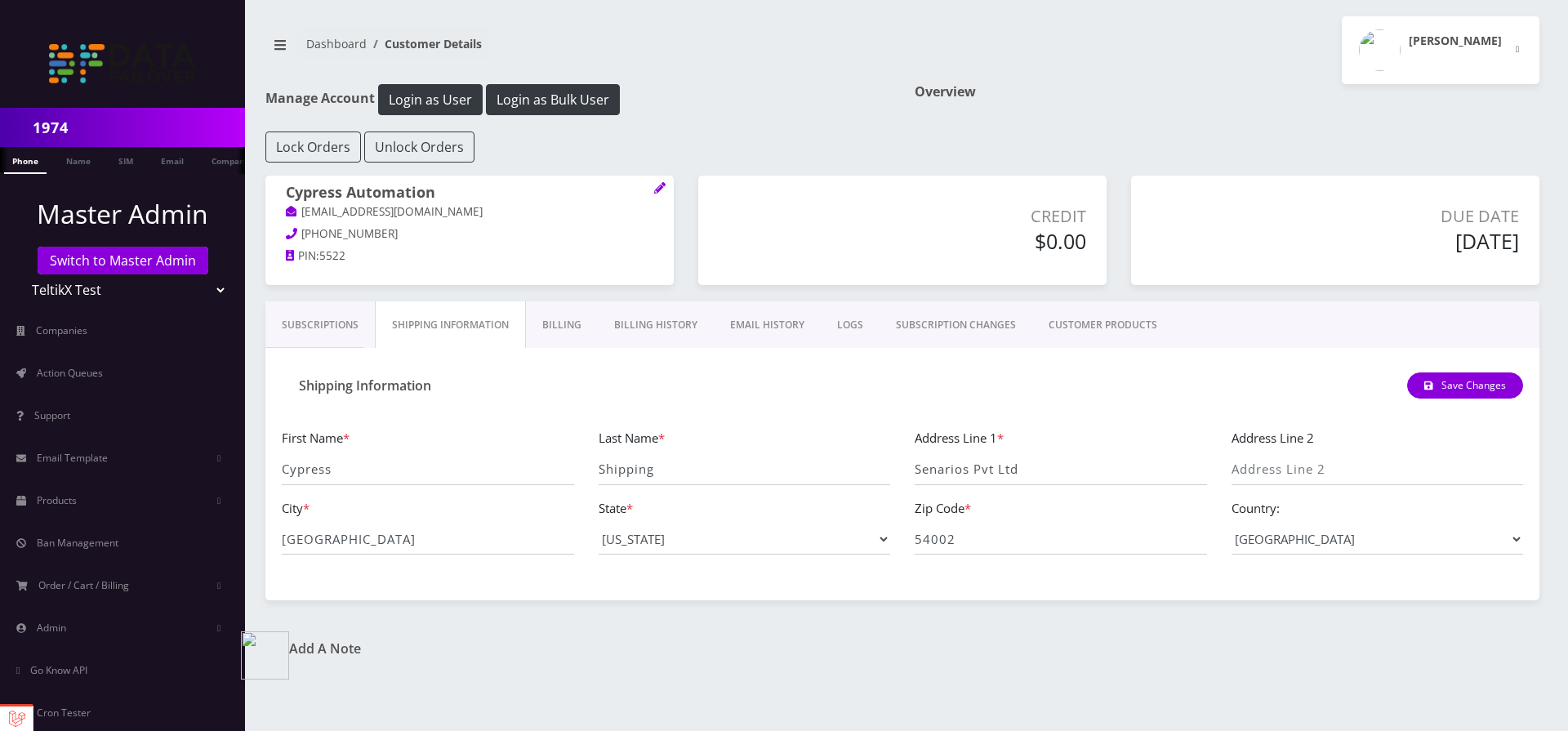
click at [544, 330] on link "Billing" at bounding box center [561, 325] width 71 height 47
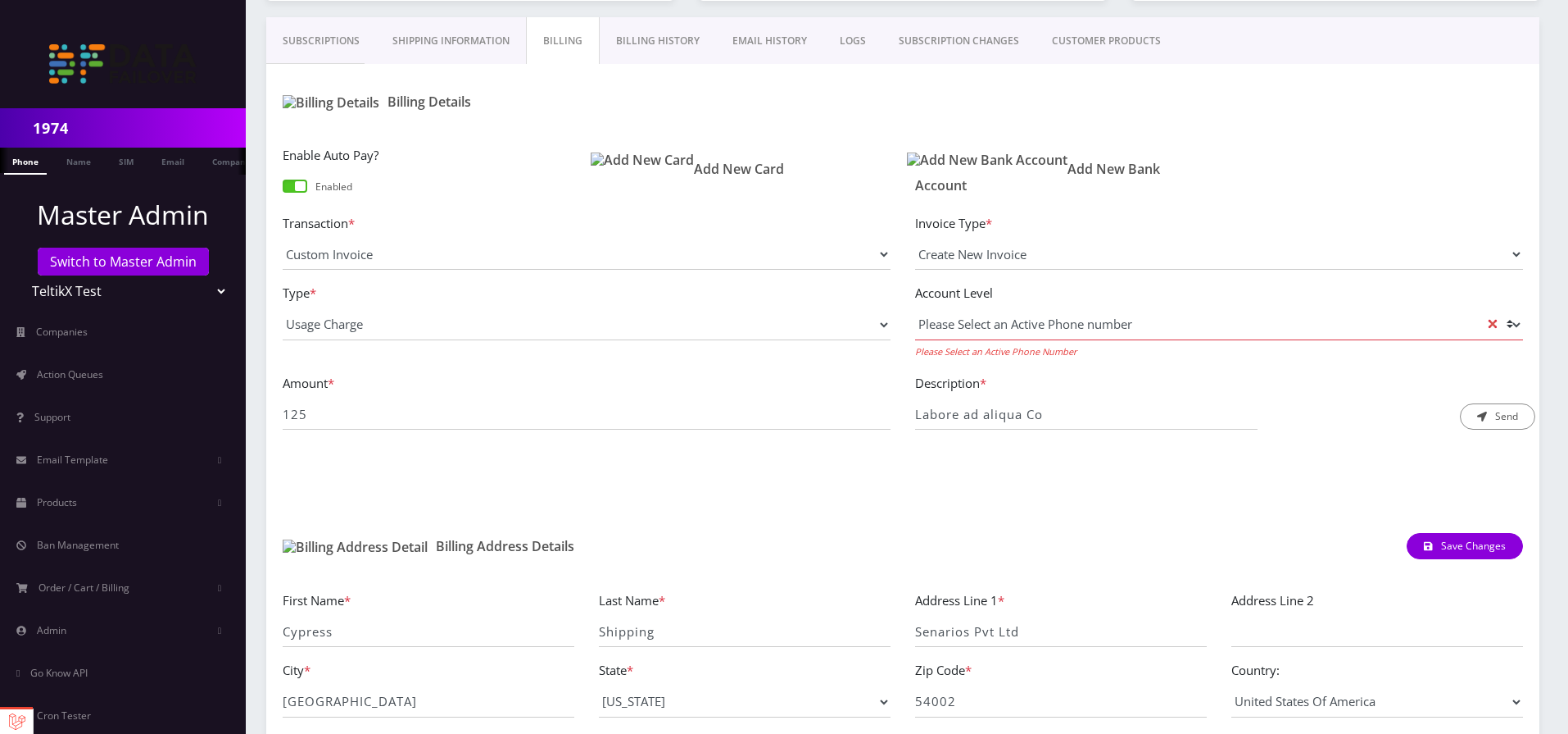
scroll to position [295, 0]
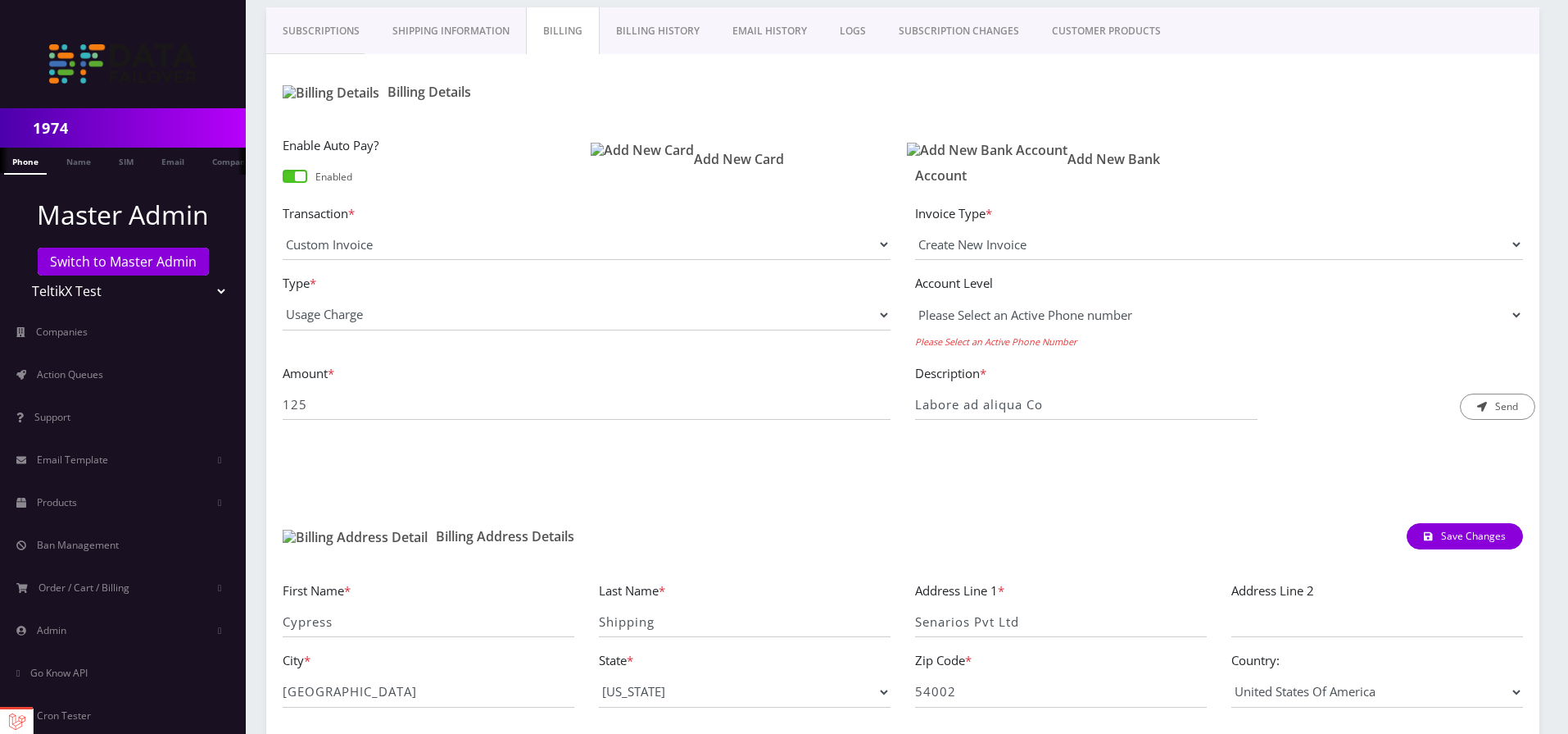
click at [1055, 312] on select "Please Select an Active Phone number" at bounding box center [1219, 314] width 608 height 31
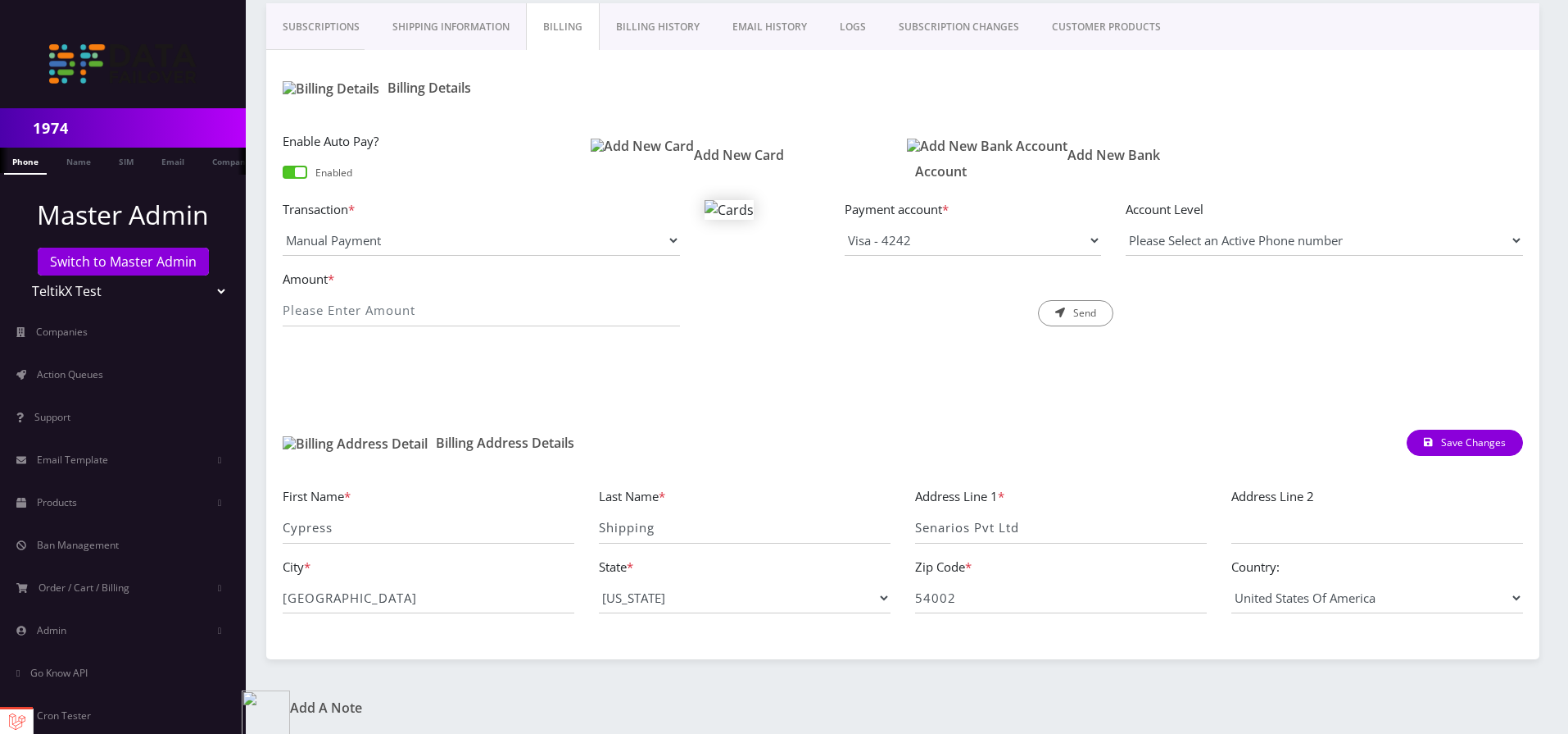
scroll to position [303, 0]
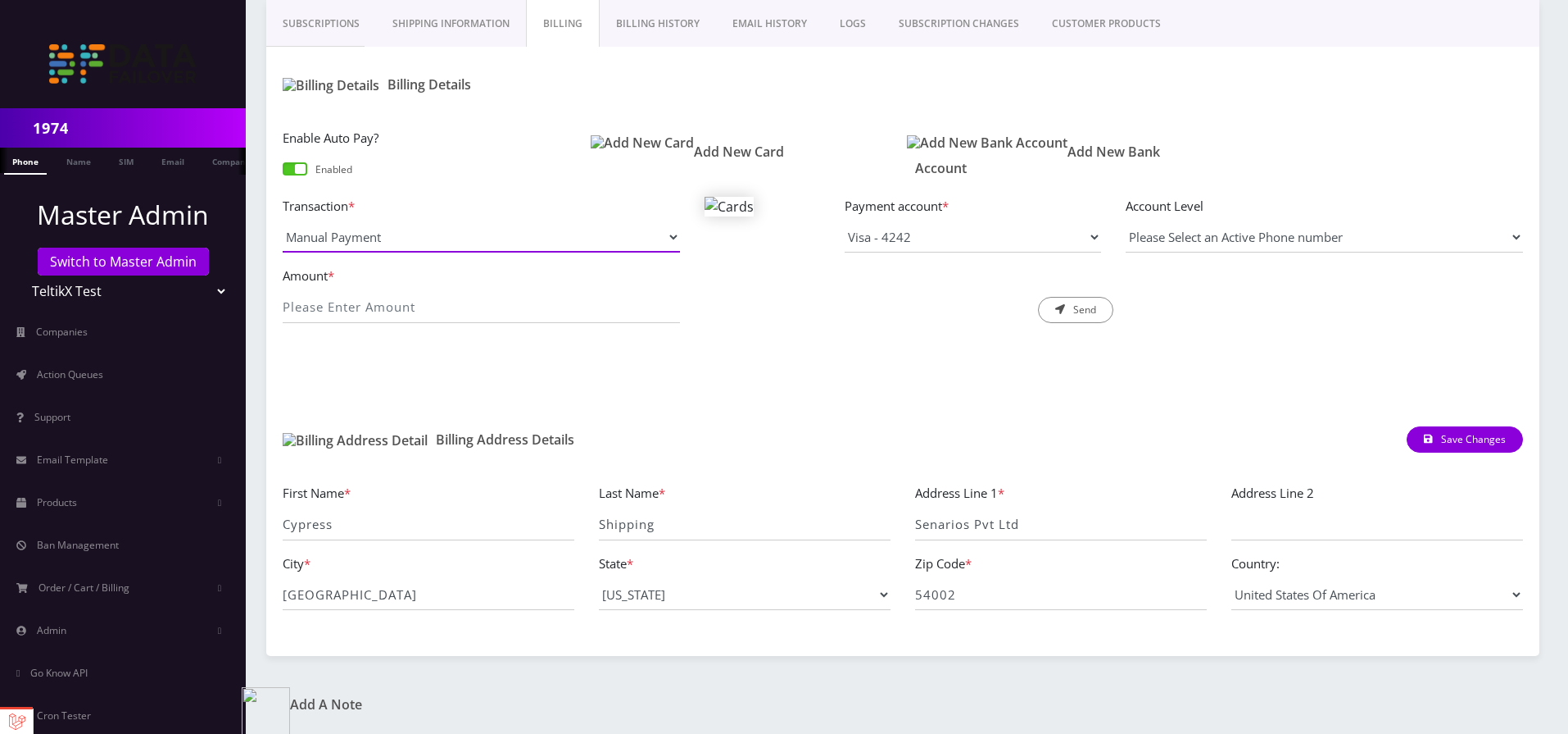
select select "Custom Invoice"
click at [282, 222] on select "Manual Payment Custom Charge Manual Credit Custom Invoice" at bounding box center [481, 237] width 398 height 31
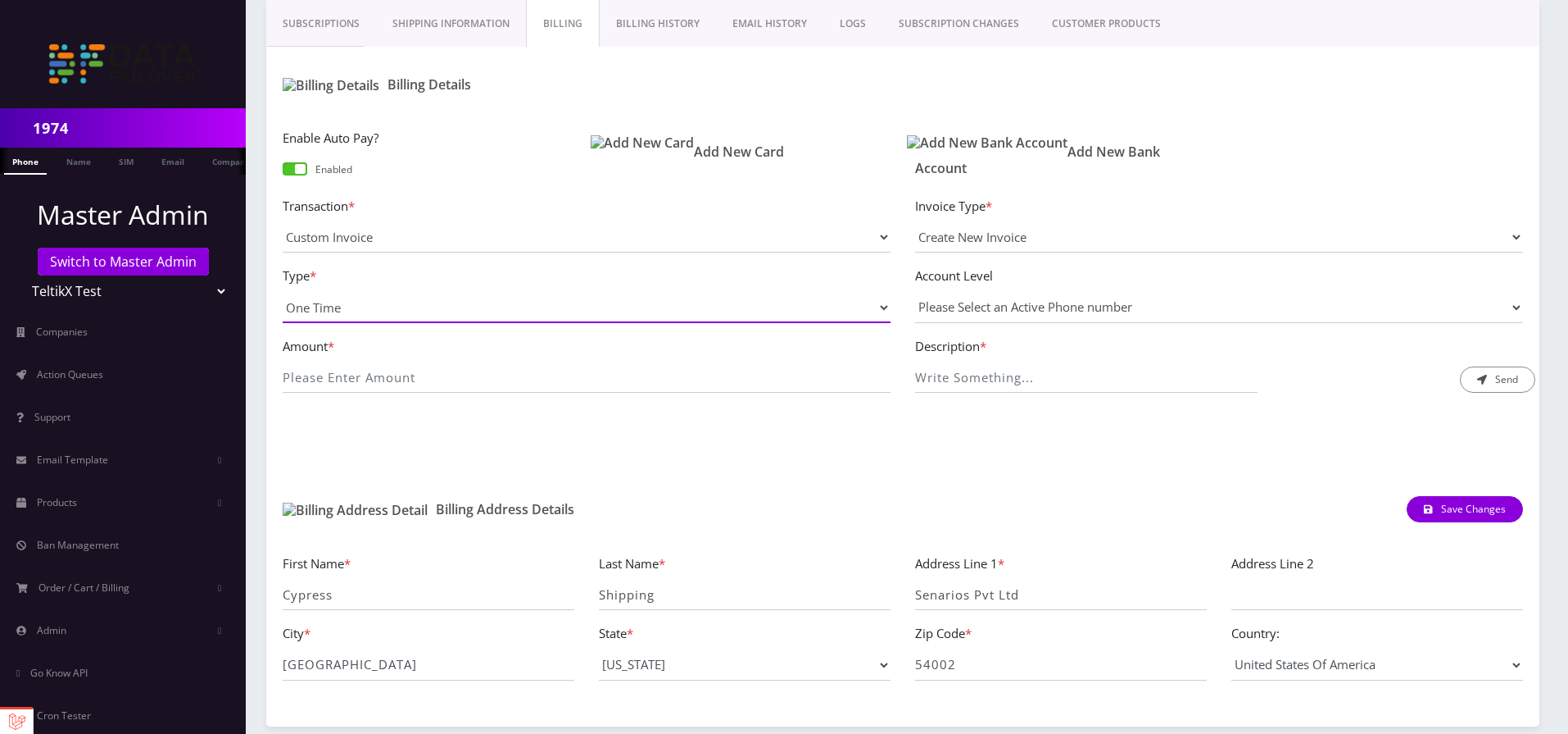
select select "4"
click at [282, 292] on select "One Time Usage Charge" at bounding box center [587, 307] width 608 height 31
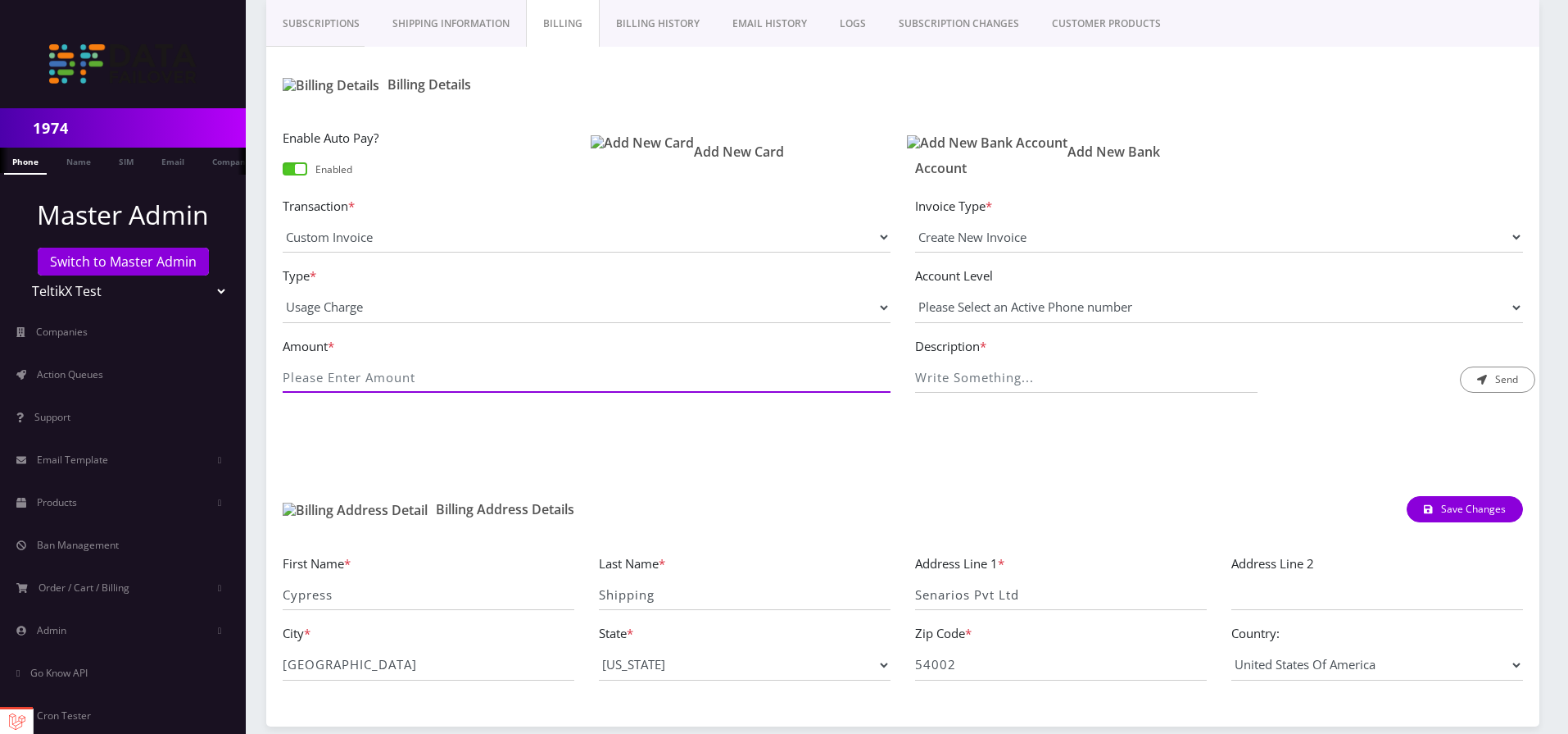
click at [468, 375] on input "Amount *" at bounding box center [587, 377] width 608 height 31
type input "125"
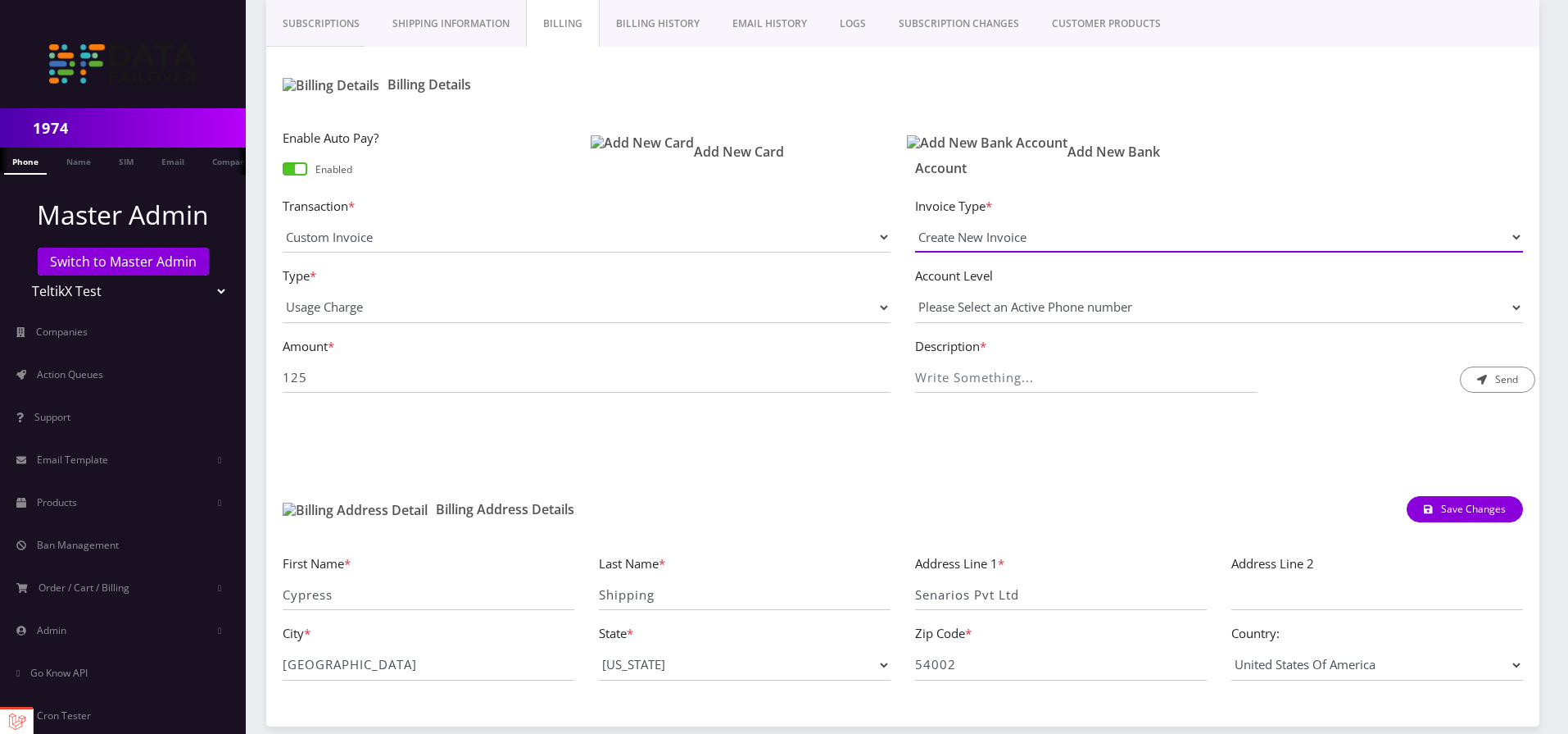
click at [915, 222] on select "Create New Invoice" at bounding box center [1219, 237] width 608 height 31
click at [1022, 317] on select "Please Select an Active Phone number" at bounding box center [1219, 307] width 608 height 31
click at [1020, 365] on input "Description *" at bounding box center [1086, 377] width 342 height 31
type input "Labore ad aliqua Co"
click at [1494, 382] on button "Send" at bounding box center [1497, 379] width 75 height 26
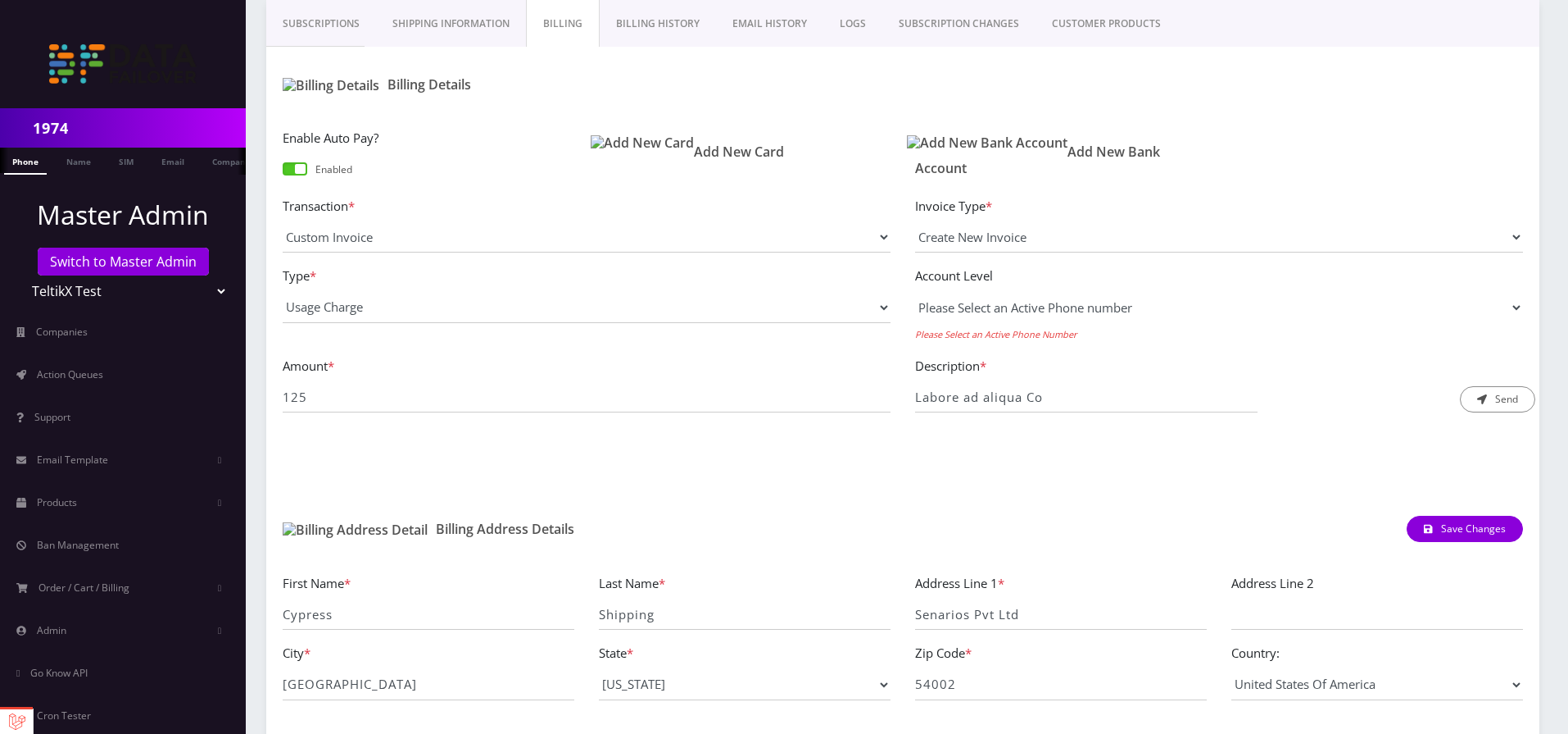
click at [974, 312] on select "Please Select an Active Phone number" at bounding box center [1219, 307] width 608 height 31
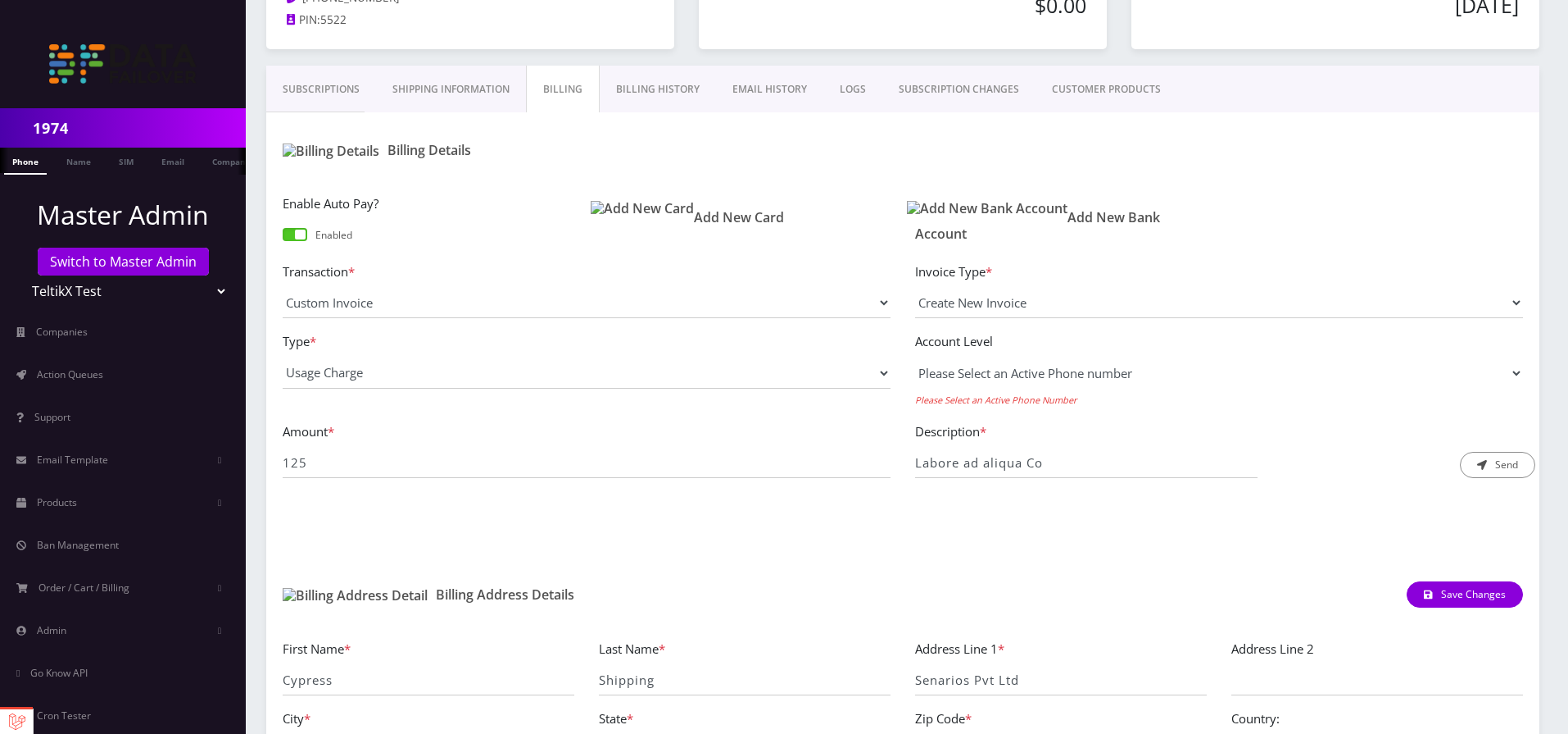
scroll to position [105, 0]
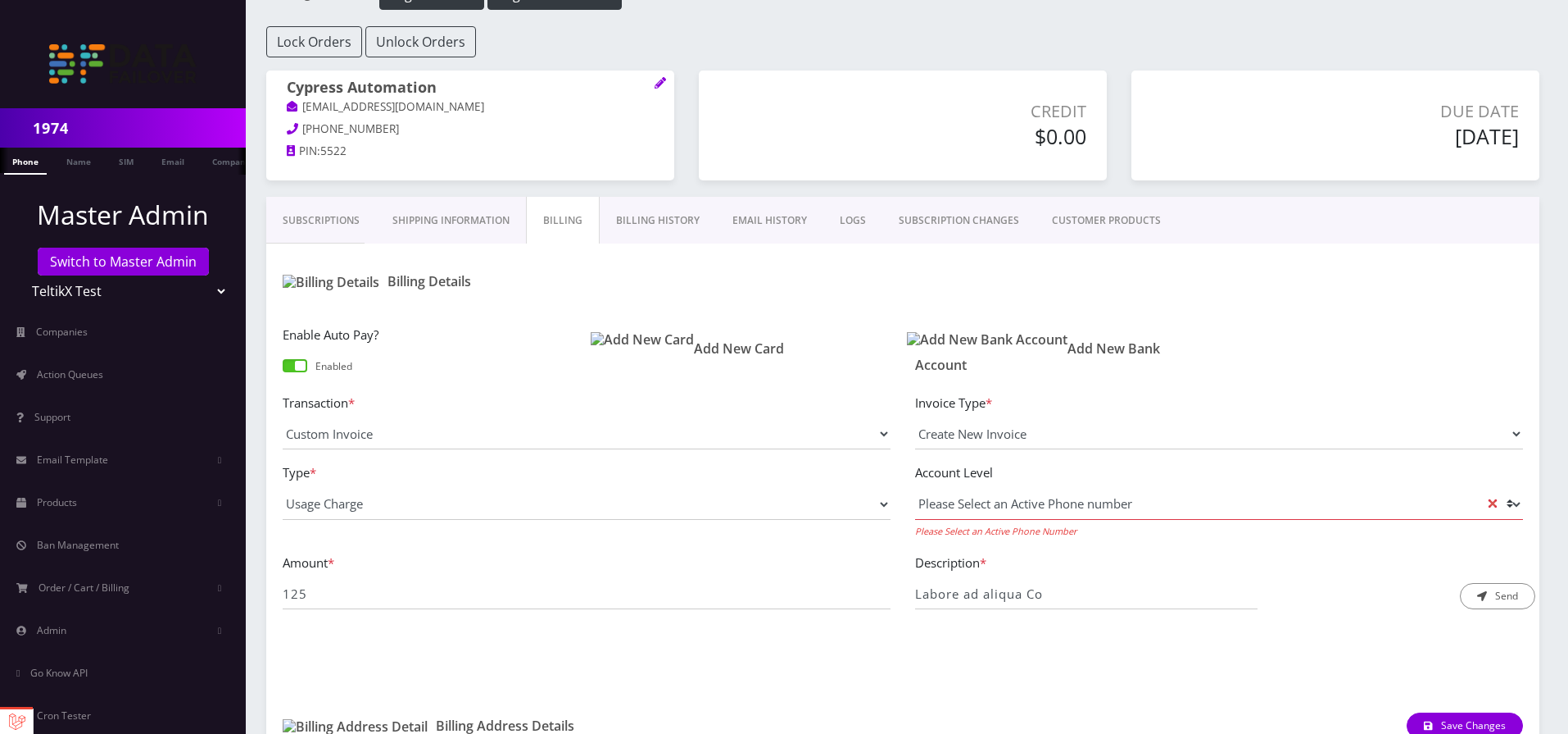
click at [740, 211] on link "EMAIL HISTORY" at bounding box center [770, 221] width 107 height 47
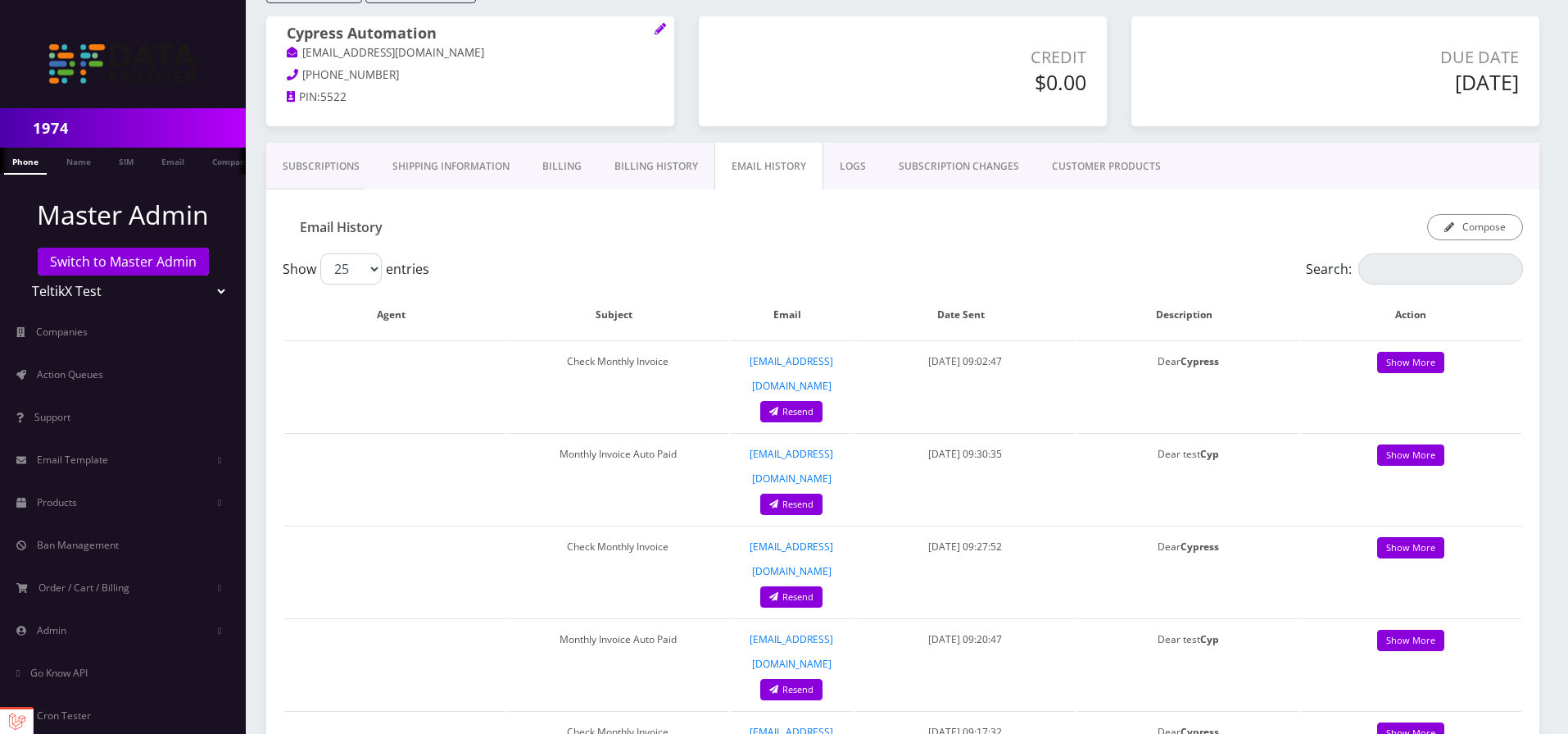
scroll to position [204, 0]
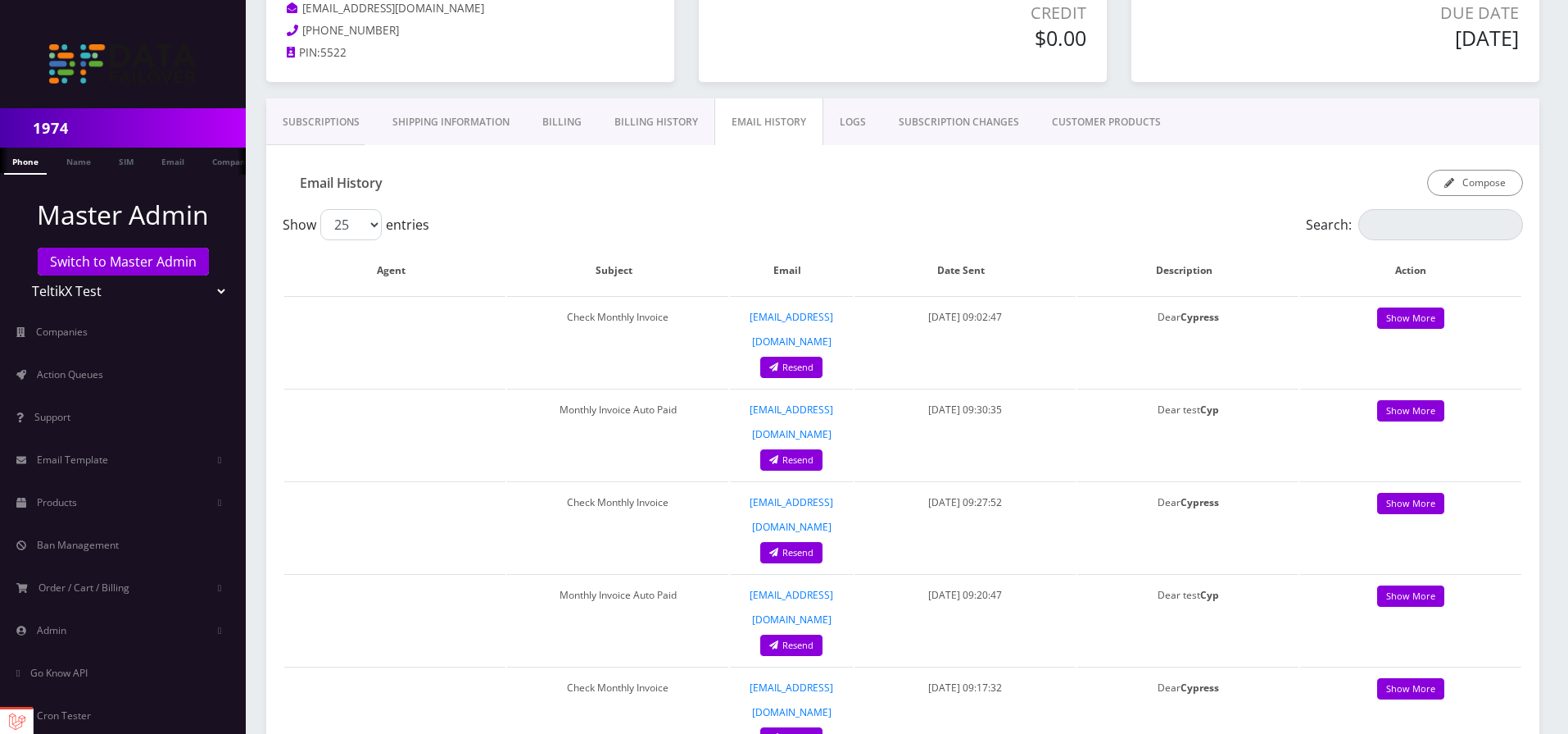
click at [292, 135] on link "Subscriptions" at bounding box center [321, 122] width 110 height 47
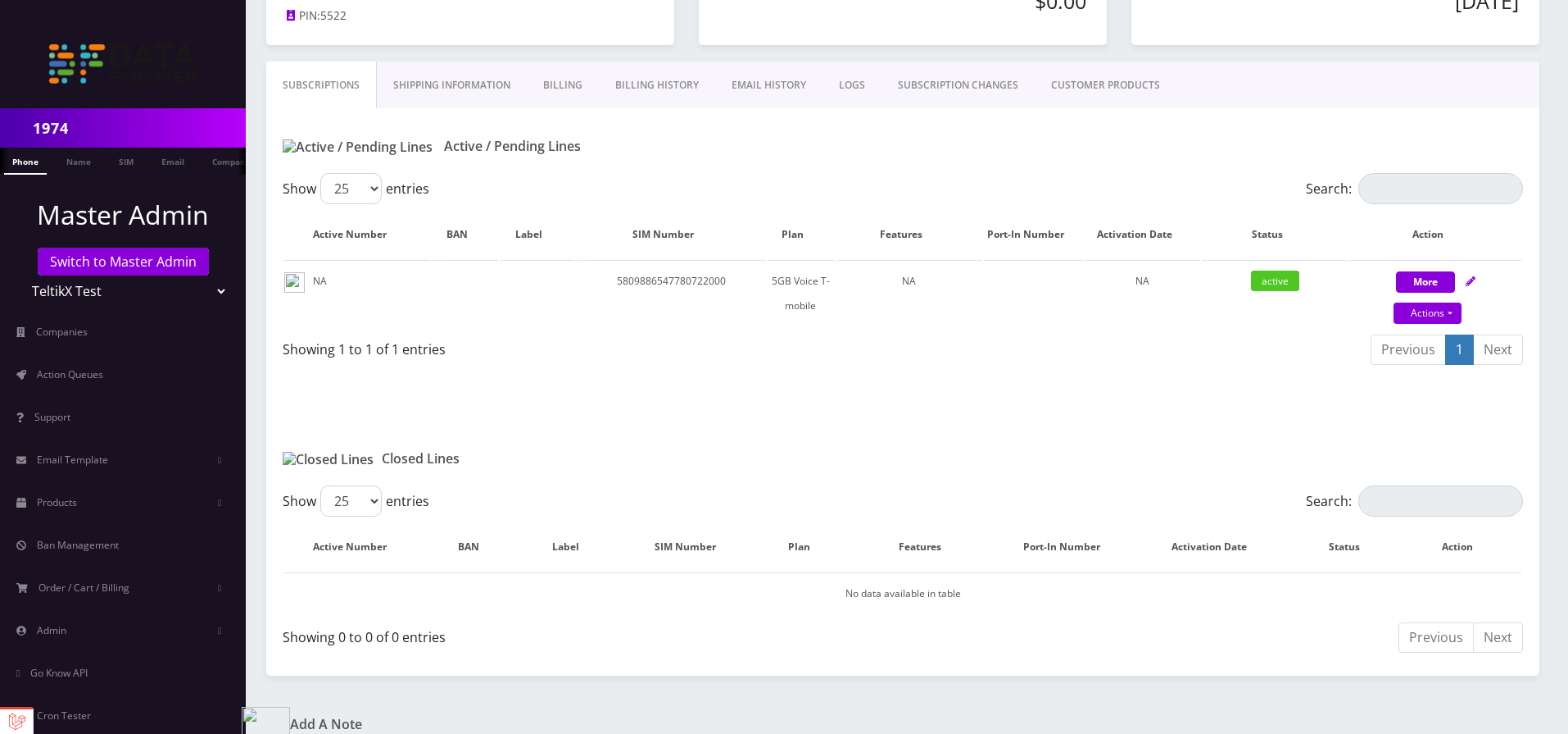
scroll to position [261, 0]
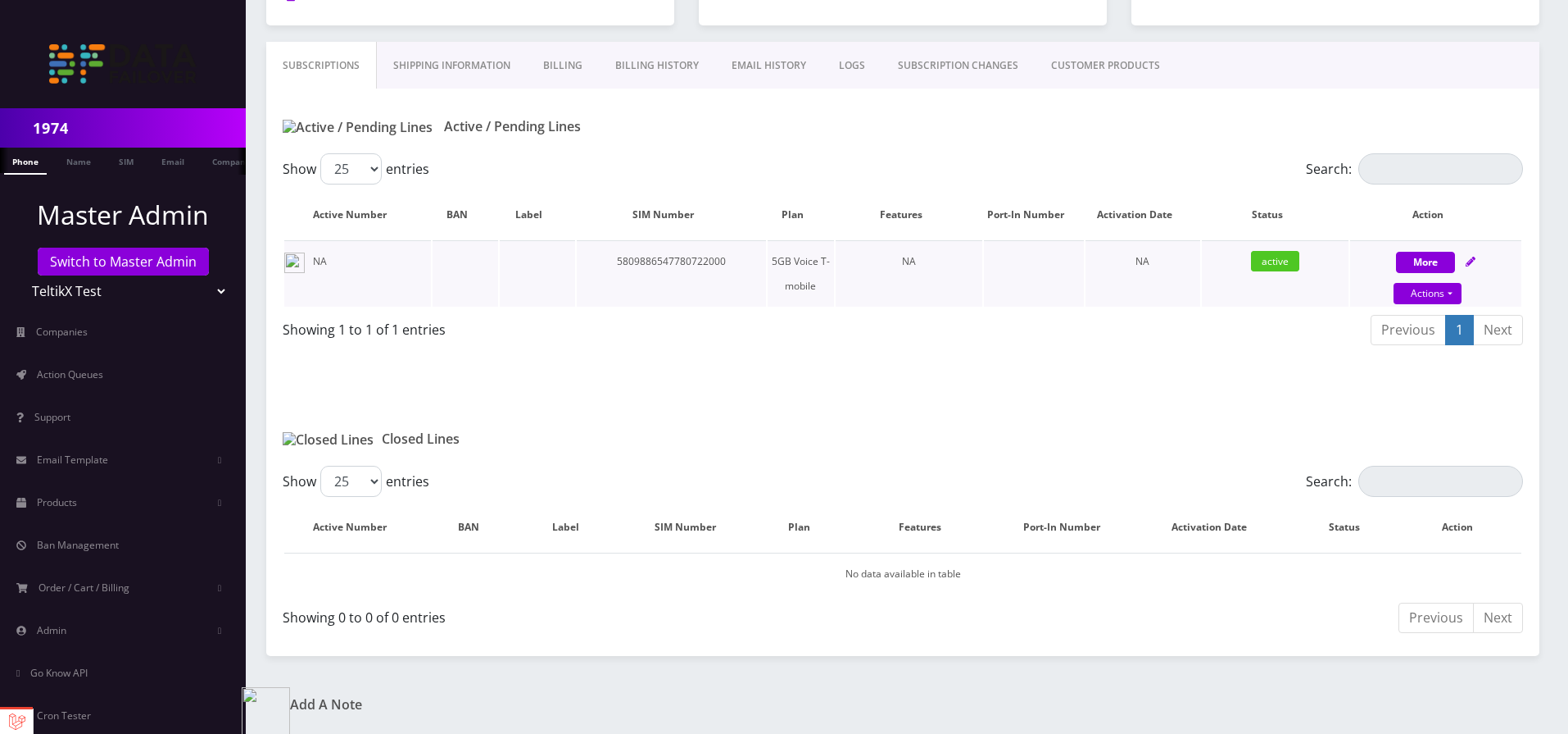
click at [1464, 255] on div "More Actions Suspend Close Replace SIM Card Replace Device Replace SIM + Device…" at bounding box center [1435, 273] width 172 height 49
select select "7"
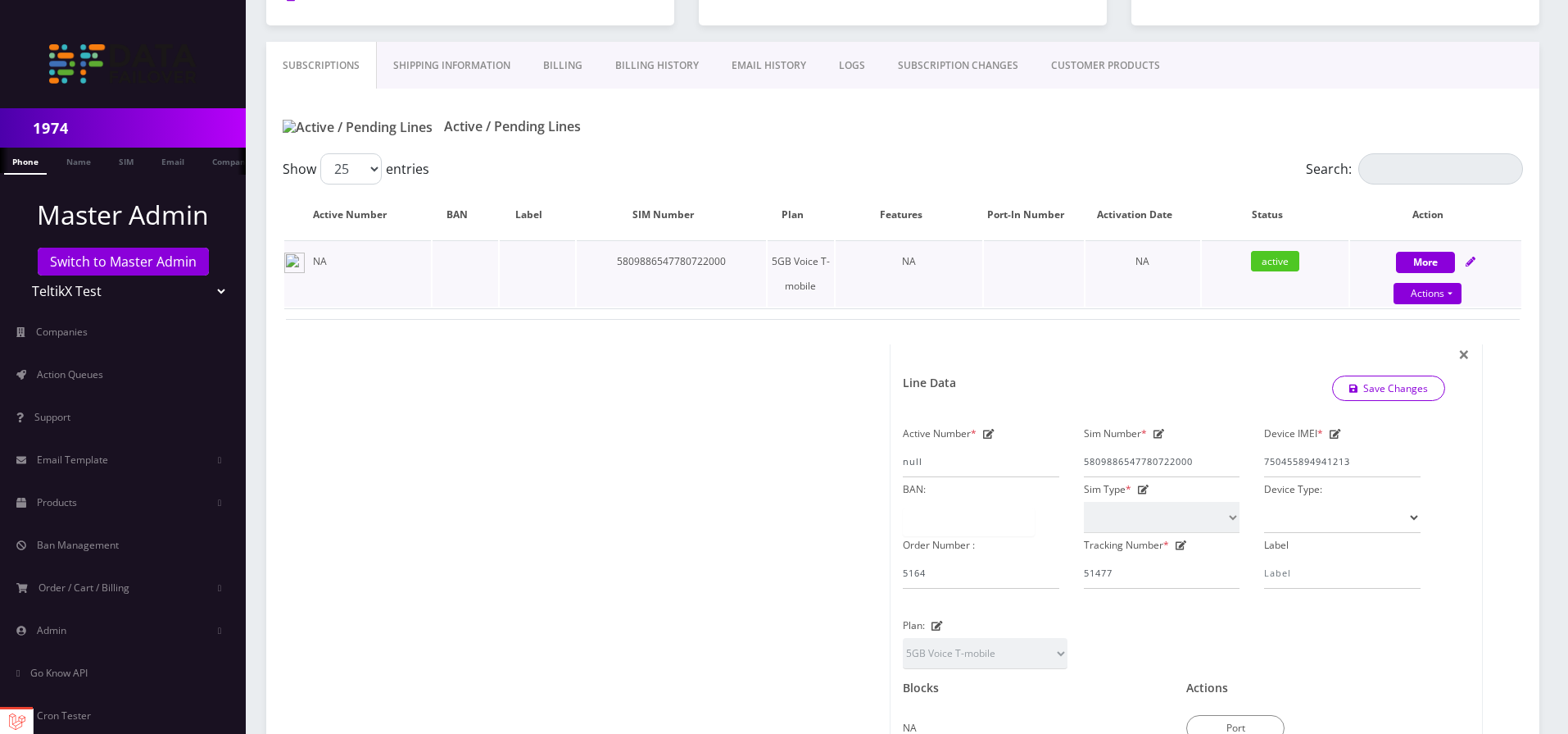
click at [1472, 260] on icon at bounding box center [1470, 261] width 10 height 10
select select "7"
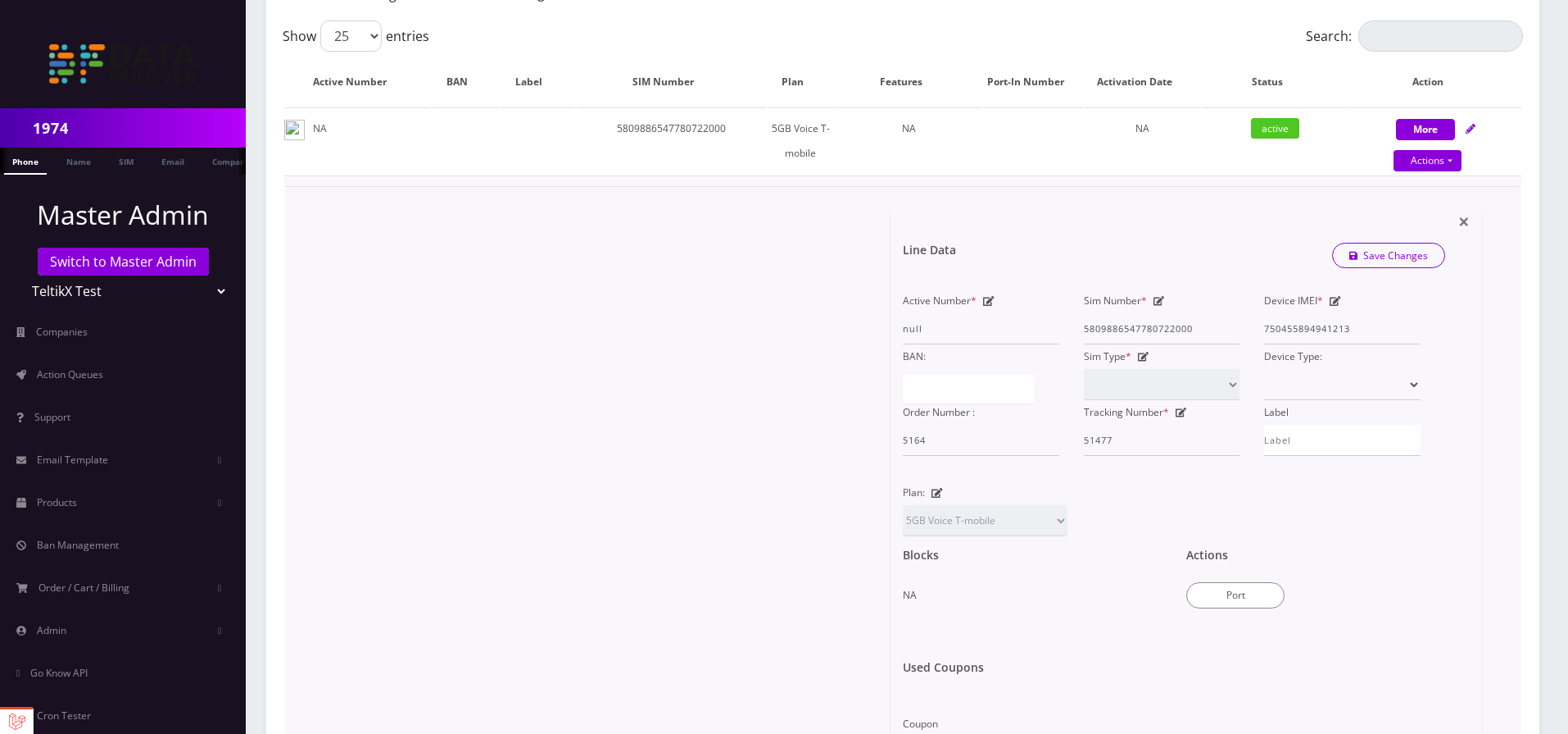
scroll to position [359, 0]
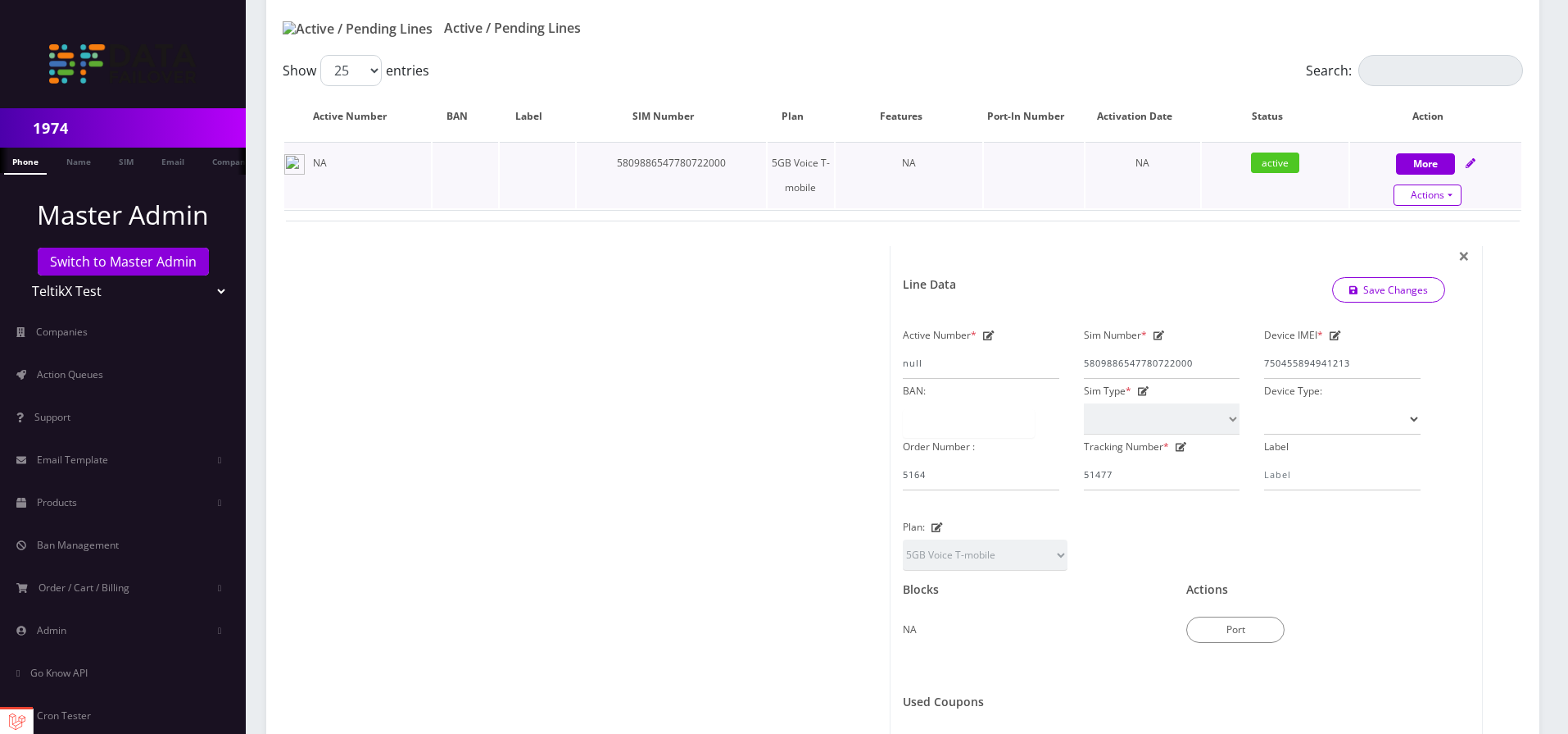
click at [1424, 189] on link "Actions" at bounding box center [1427, 194] width 68 height 21
select select "7"
click at [1402, 325] on link "Get Usage" at bounding box center [1449, 324] width 172 height 25
select select "7"
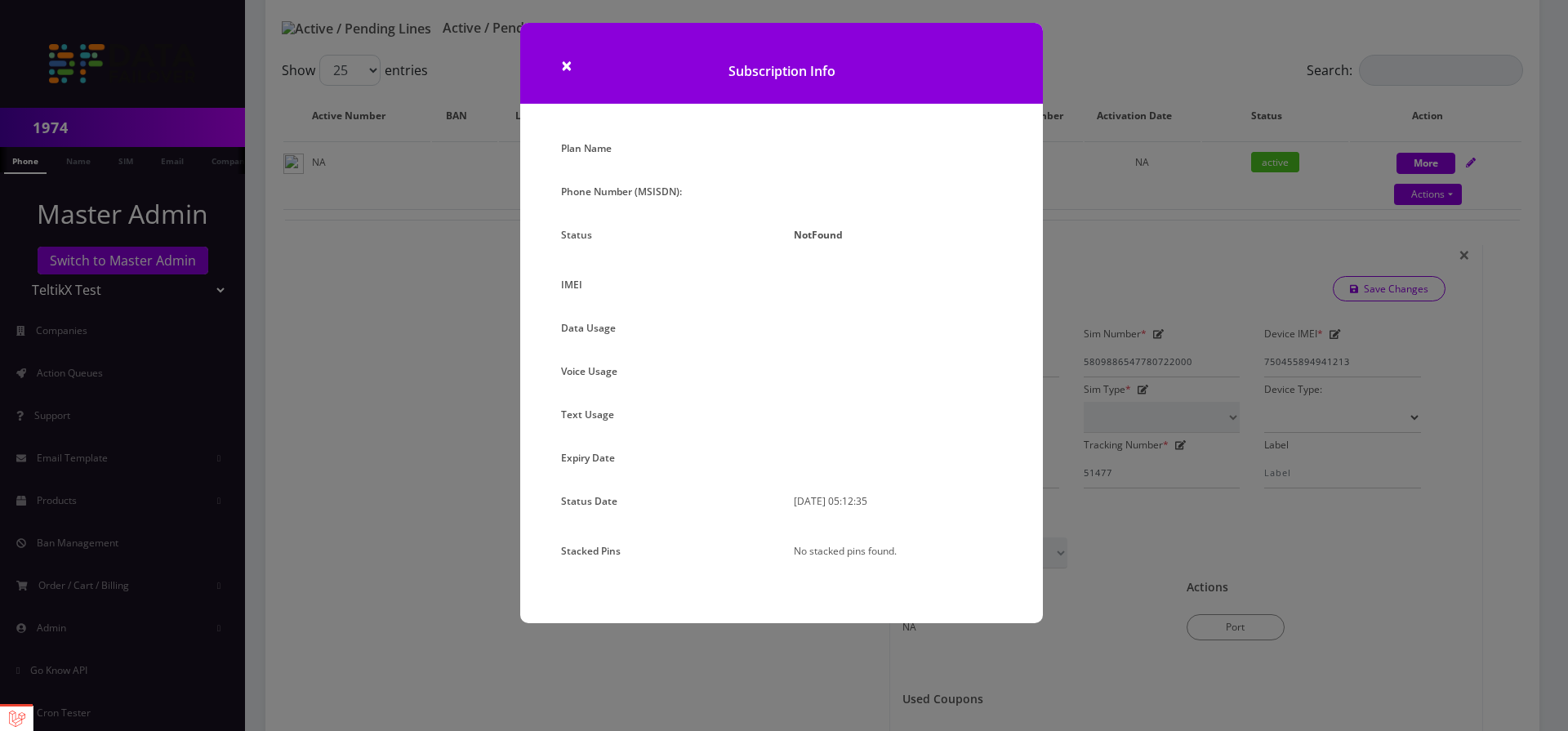
click at [805, 230] on strong "NotFound" at bounding box center [818, 234] width 49 height 14
click at [566, 66] on span "×" at bounding box center [566, 65] width 12 height 27
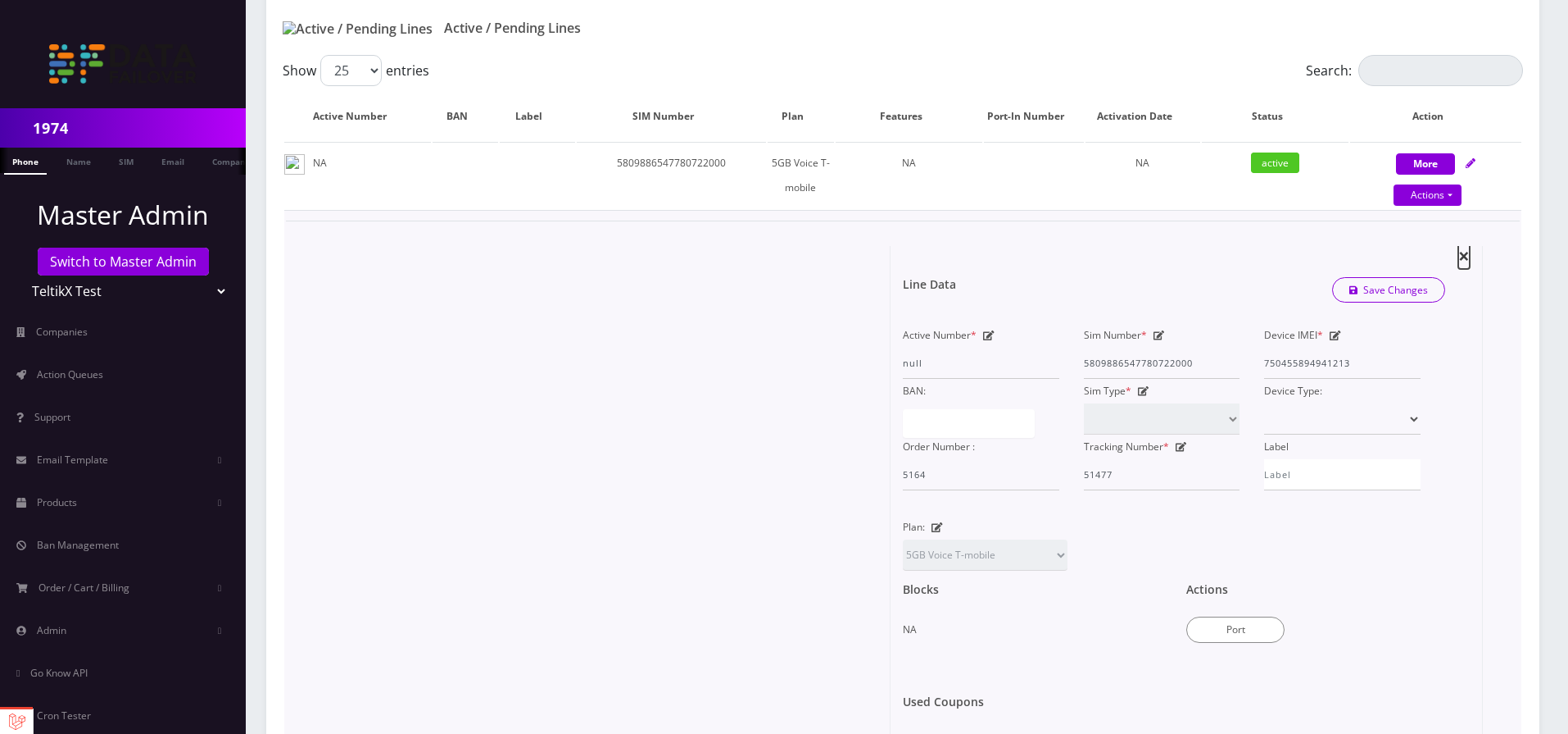
click at [1461, 259] on span "×" at bounding box center [1464, 255] width 12 height 27
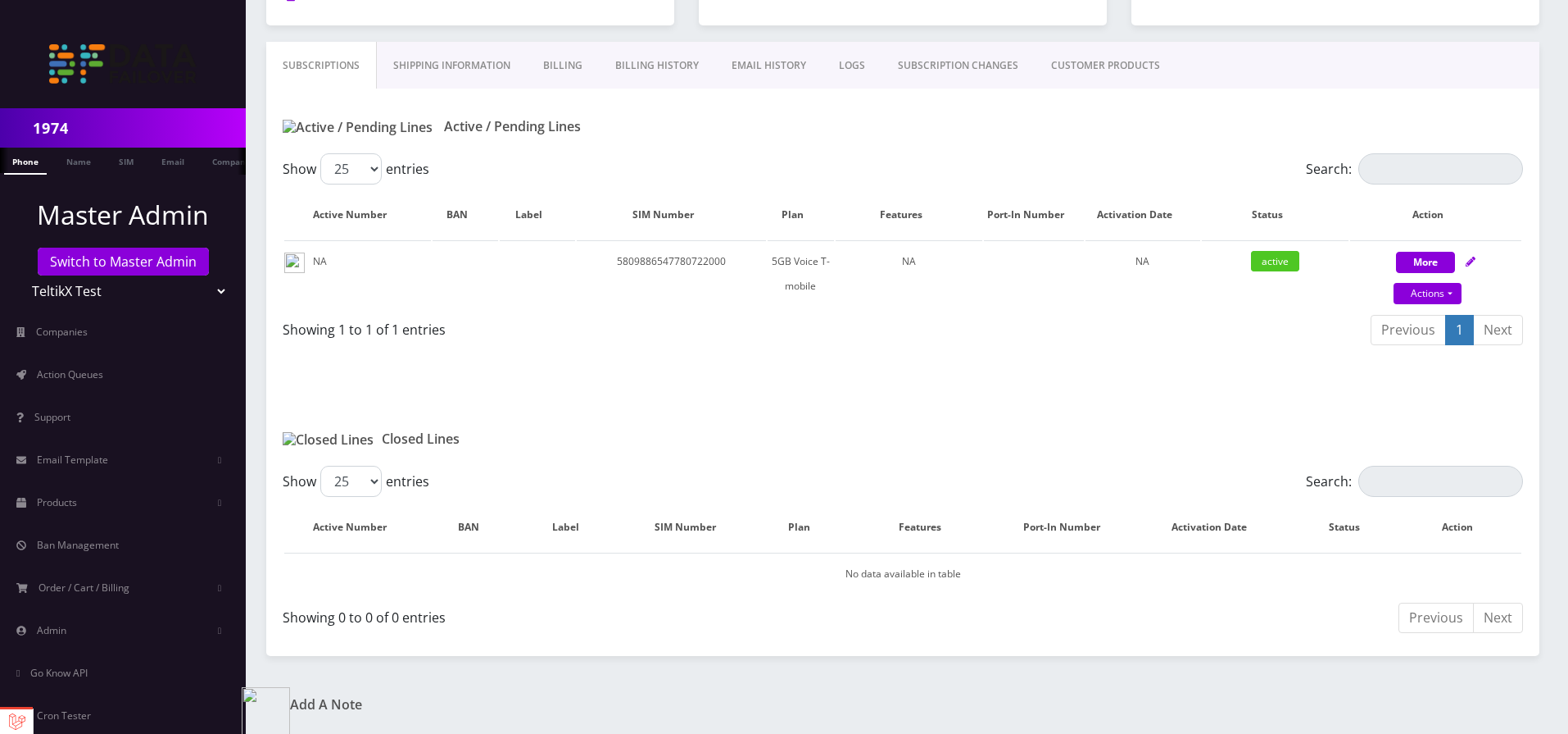
click at [1455, 327] on link "1" at bounding box center [1460, 330] width 29 height 30
click at [1264, 265] on span "active" at bounding box center [1275, 261] width 48 height 21
click at [895, 272] on td "NA" at bounding box center [909, 273] width 147 height 66
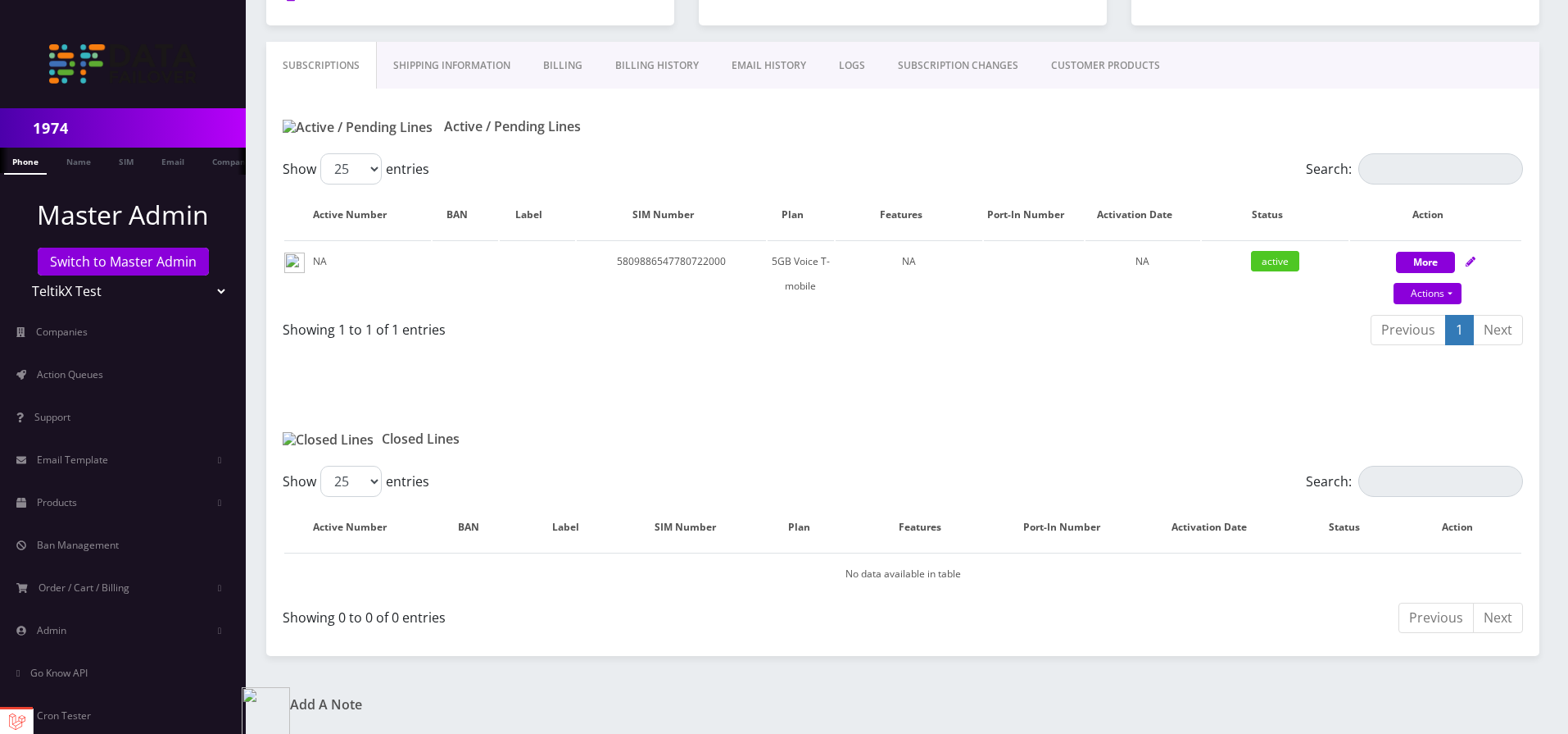
click at [1095, 72] on link "CUSTOMER PRODUCTS" at bounding box center [1106, 65] width 142 height 47
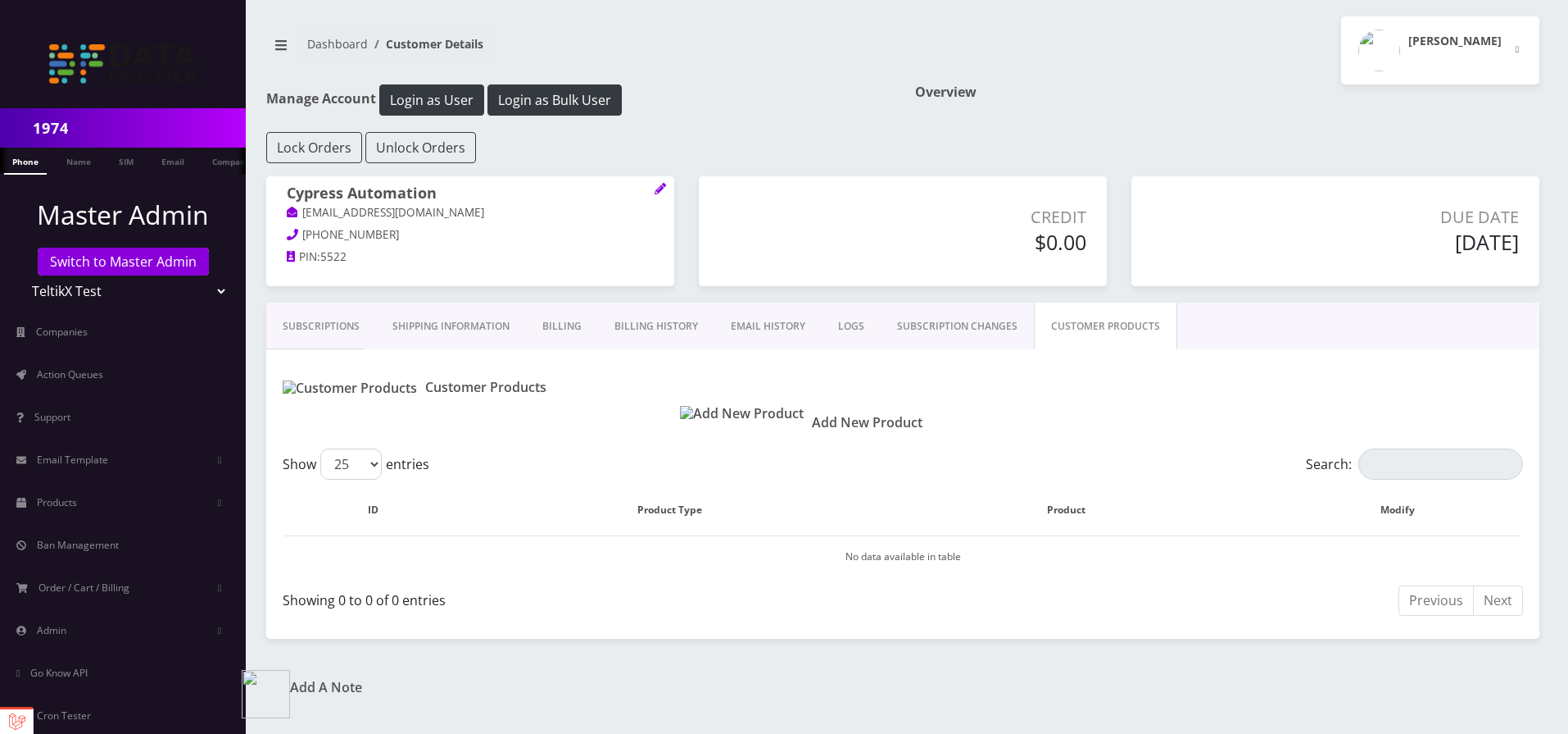
scroll to position [2, 0]
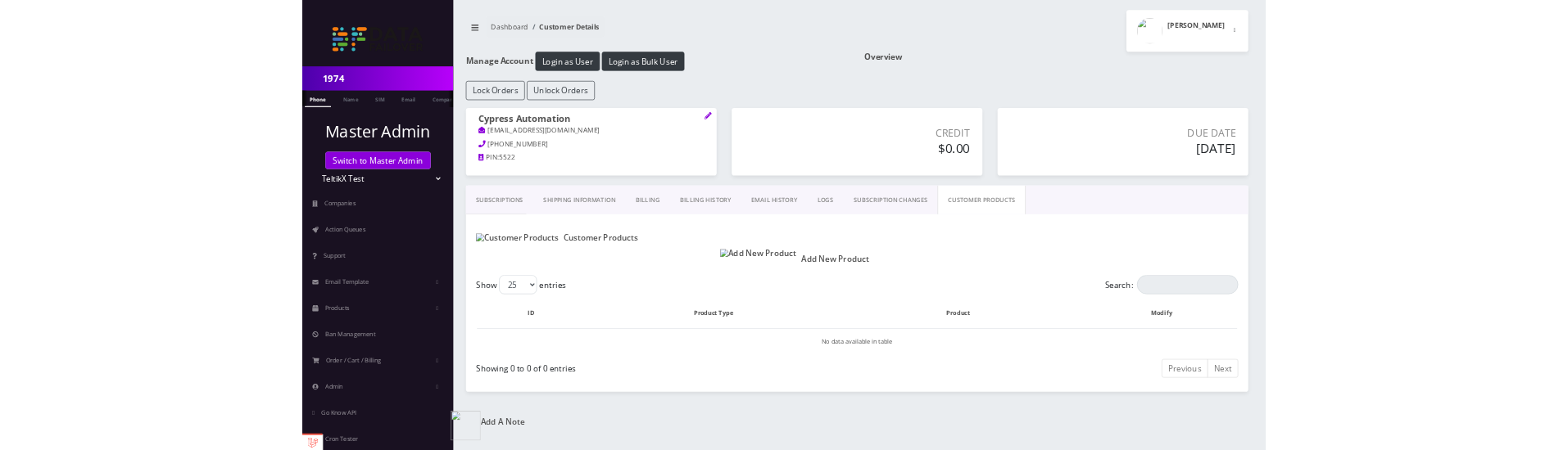
scroll to position [2, 0]
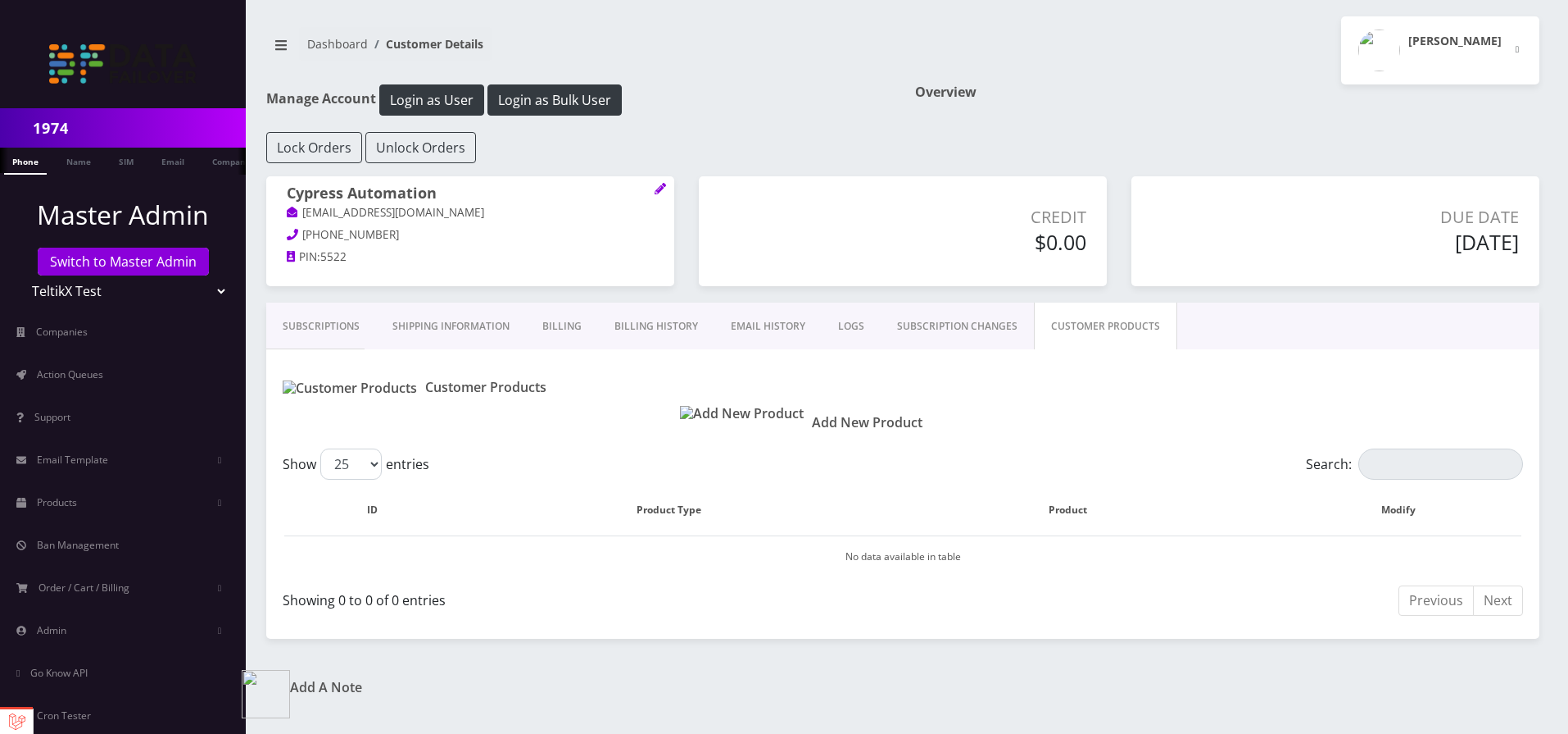
scroll to position [2, 0]
click at [988, 316] on link "SUBSCRIPTION CHANGES" at bounding box center [957, 326] width 153 height 47
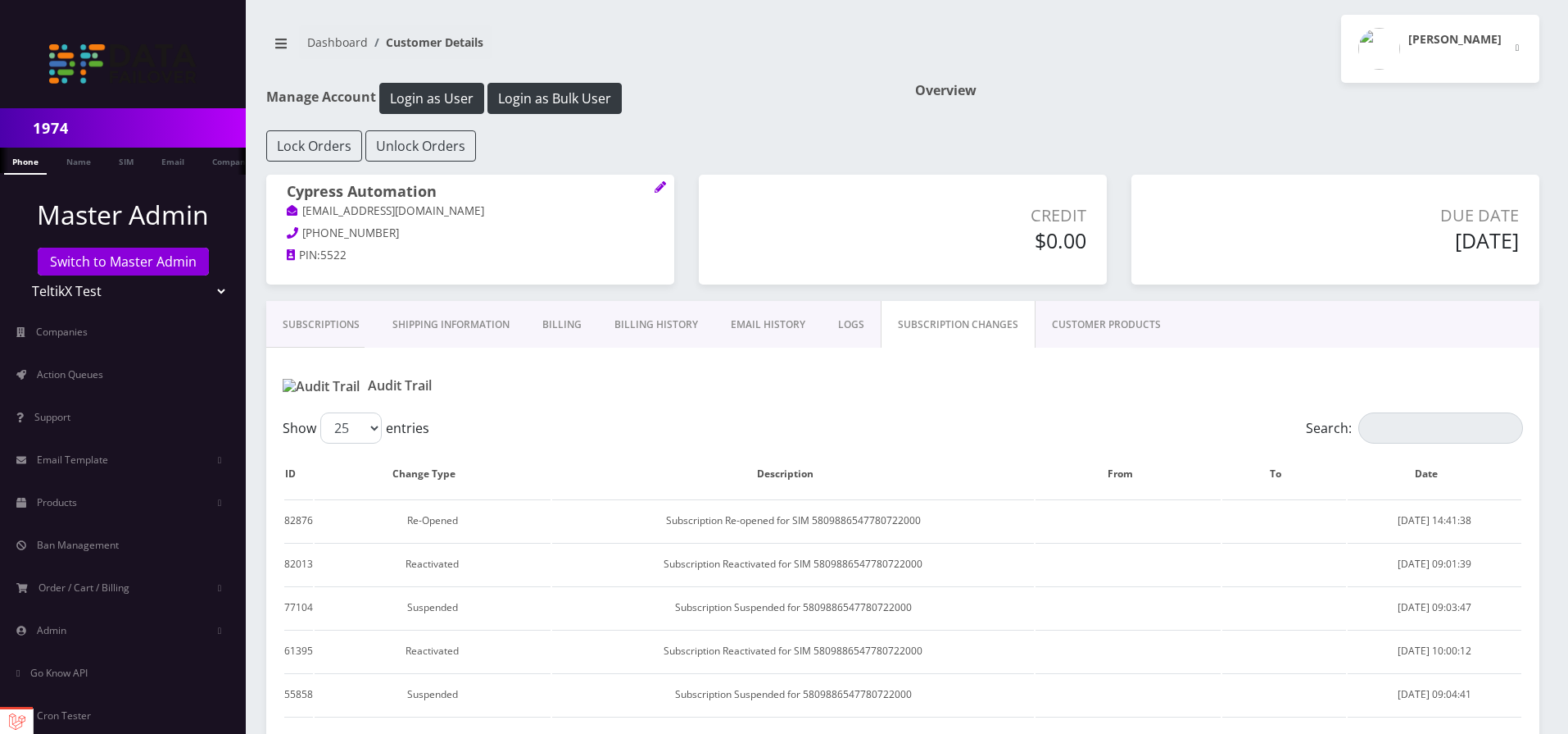
click at [835, 327] on link "LOGS" at bounding box center [851, 324] width 59 height 47
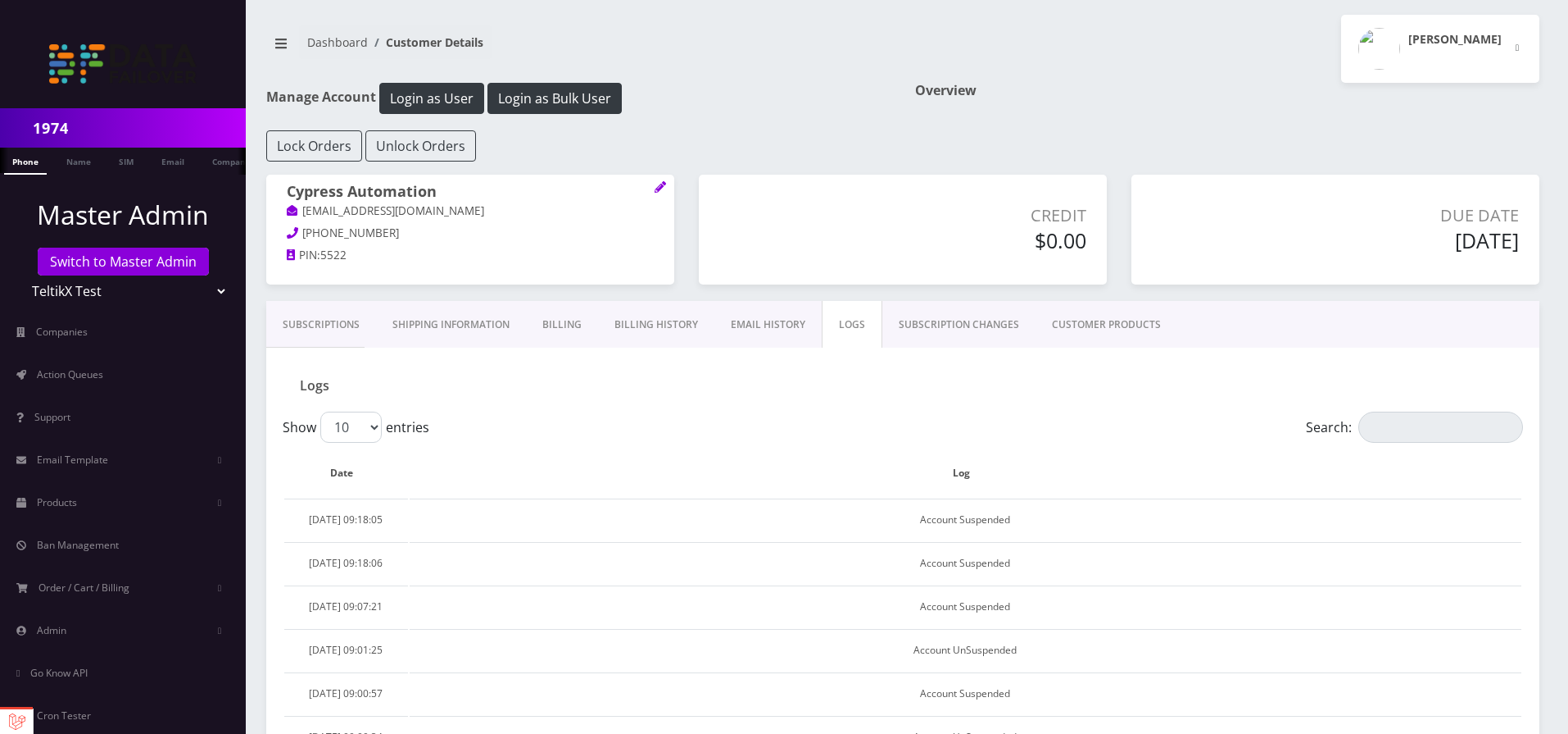
click at [992, 323] on link "SUBSCRIPTION CHANGES" at bounding box center [959, 324] width 153 height 47
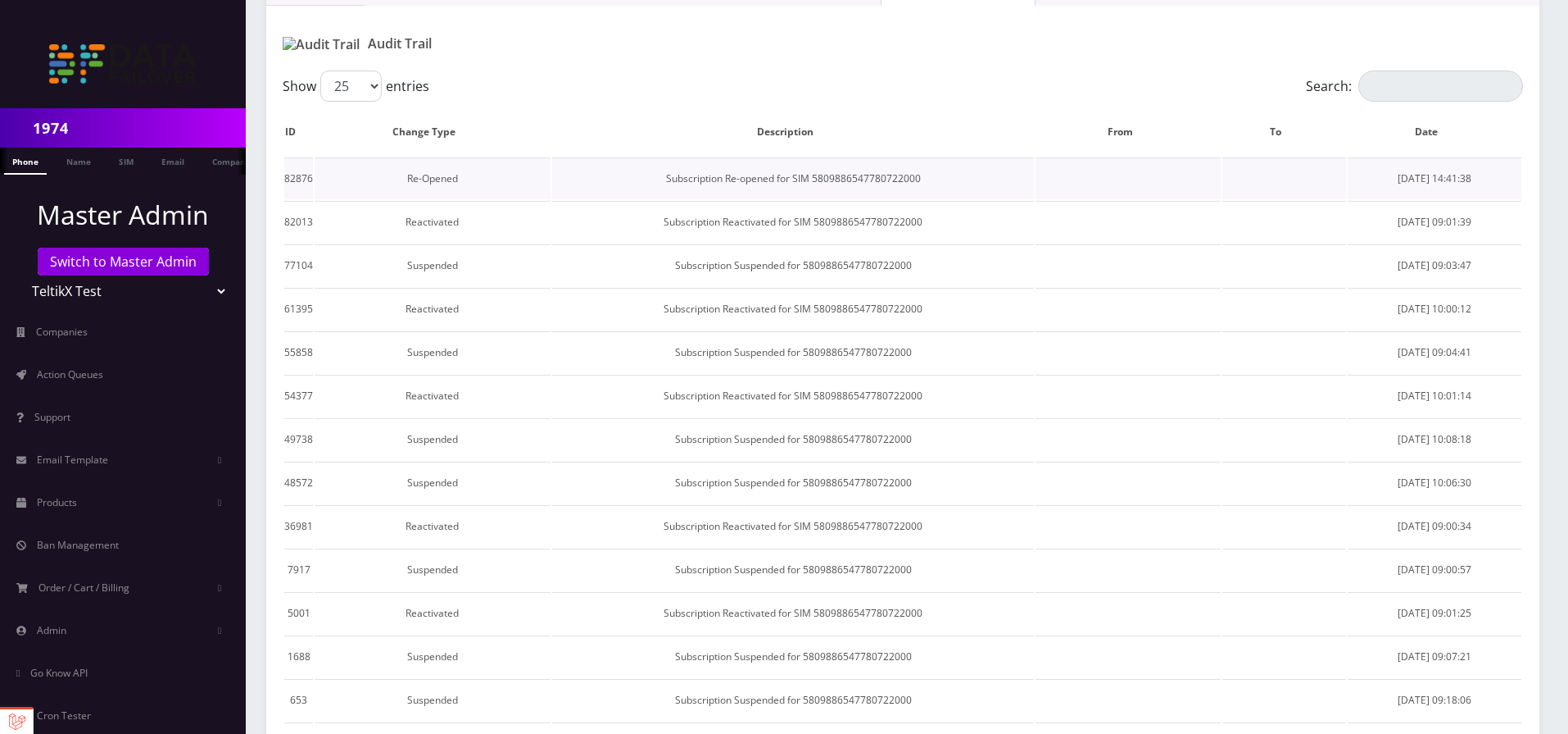
scroll to position [121, 0]
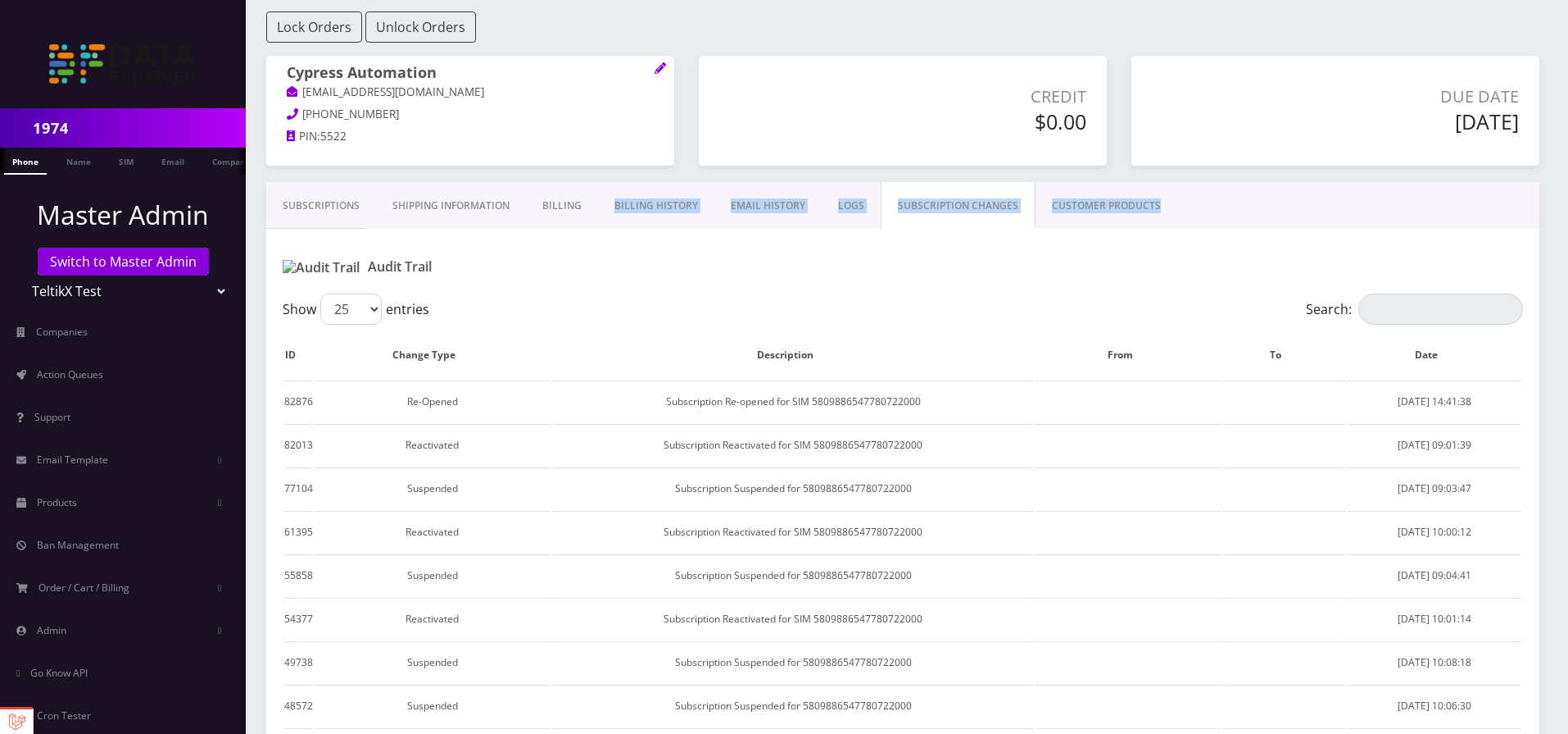
drag, startPoint x: 1171, startPoint y: 206, endPoint x: 545, endPoint y: 228, distance: 626.4
click at [543, 227] on div "Subscriptions Shipping Information Billing Billing History EMAIL HISTORY LOGS S…" at bounding box center [902, 204] width 1273 height 46
click at [1069, 264] on div "Audit Trail" at bounding box center [902, 267] width 1265 height 28
click at [1122, 218] on link "CUSTOMER PRODUCTS" at bounding box center [1107, 205] width 142 height 47
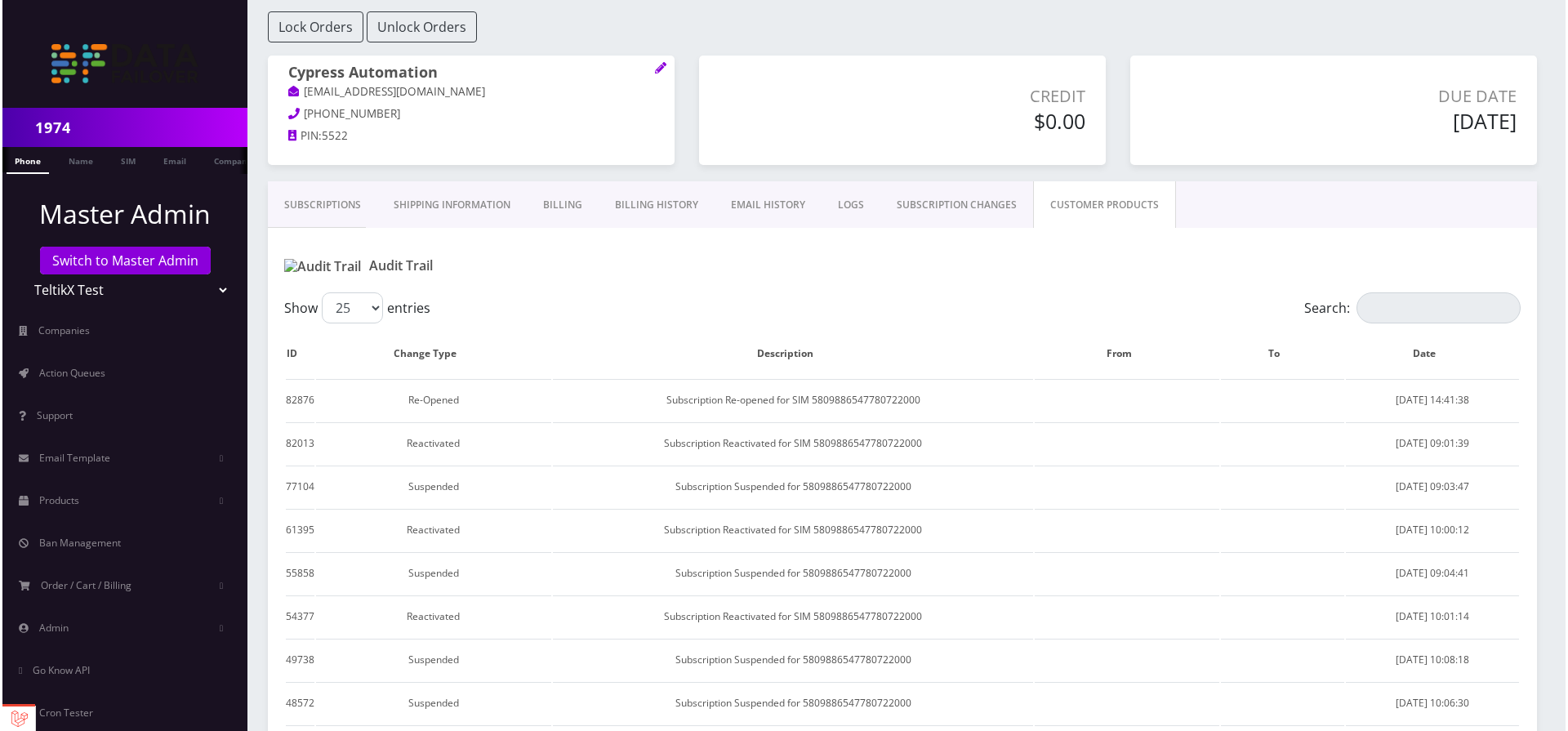
scroll to position [2, 0]
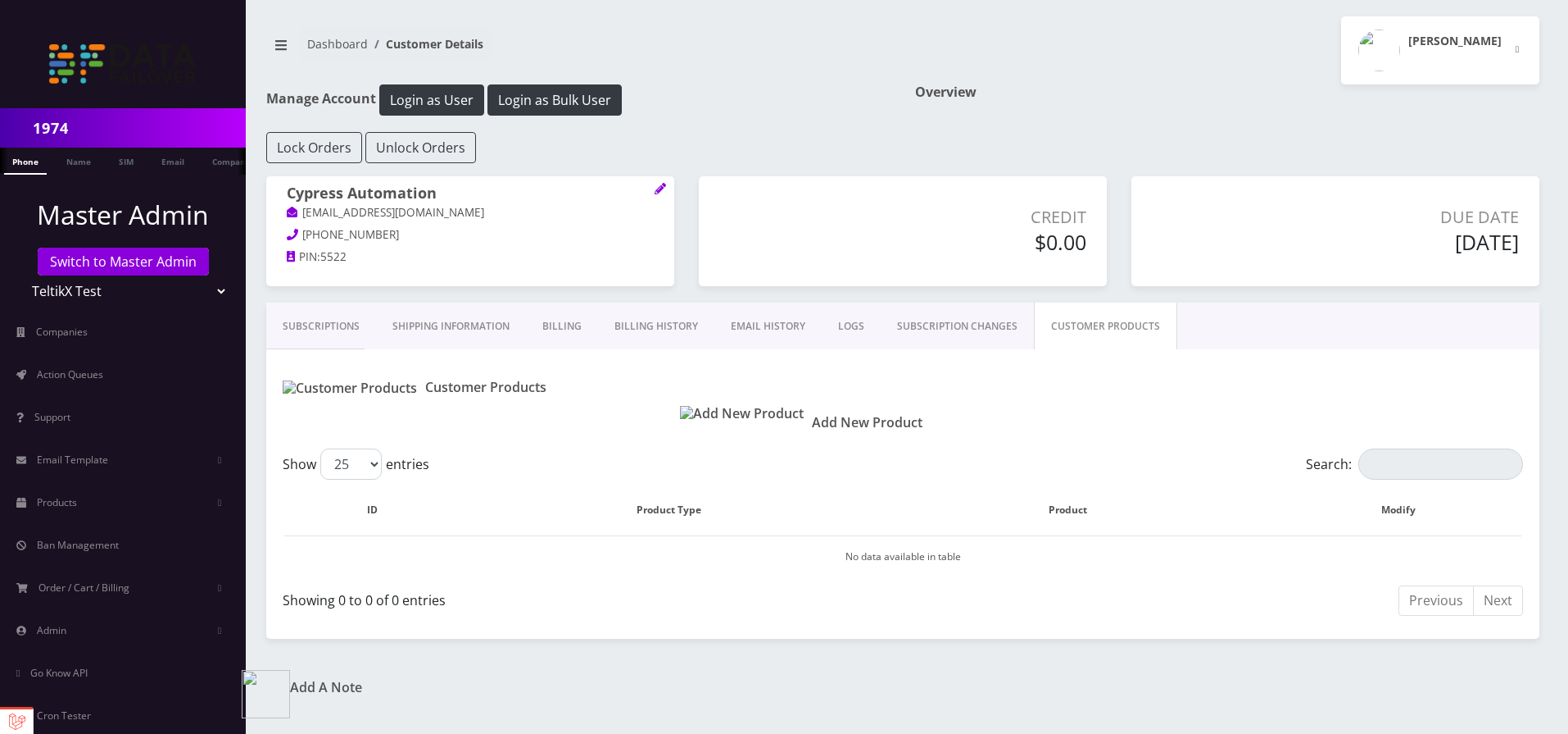
click at [330, 326] on link "Subscriptions" at bounding box center [321, 326] width 110 height 47
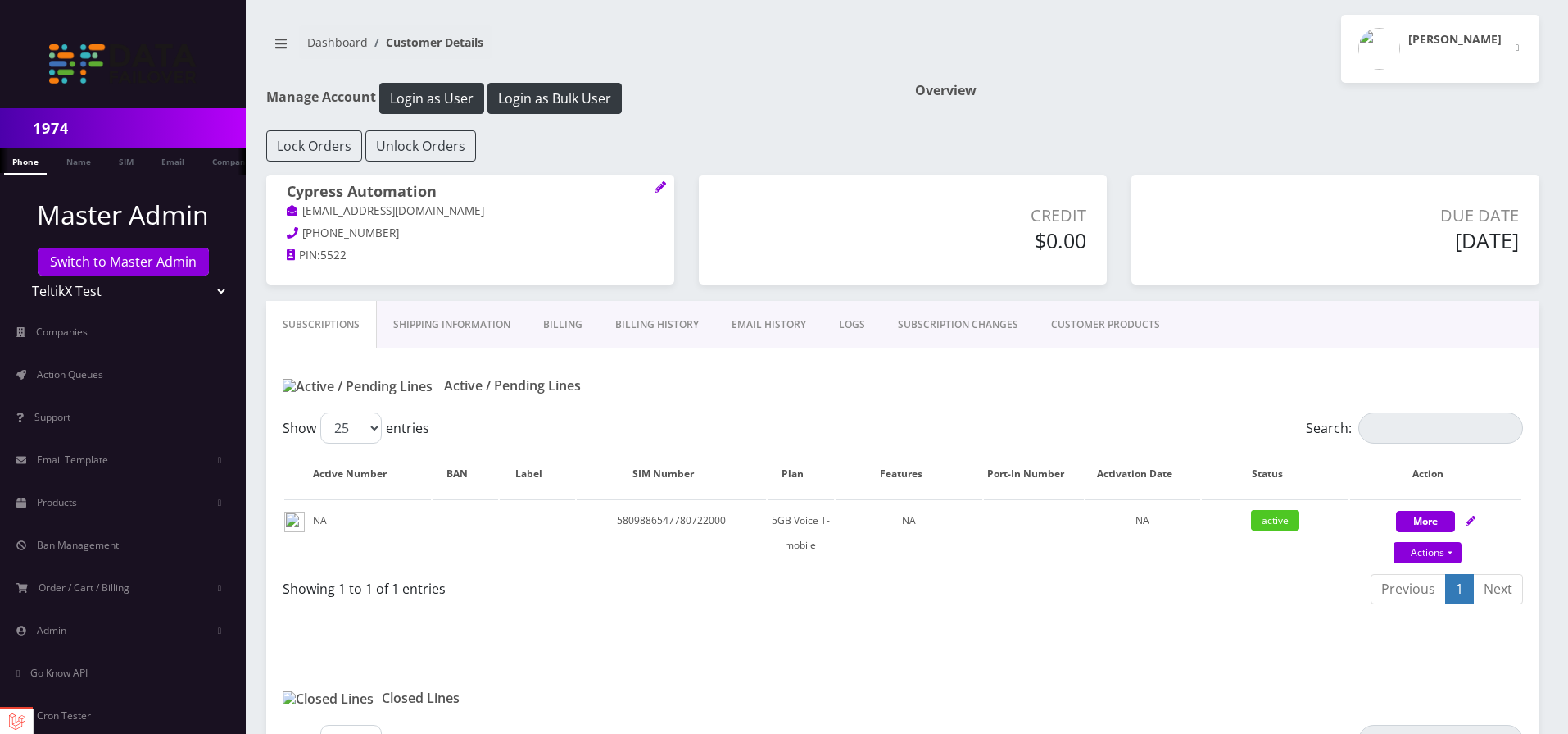
click at [1082, 323] on link "CUSTOMER PRODUCTS" at bounding box center [1106, 324] width 142 height 47
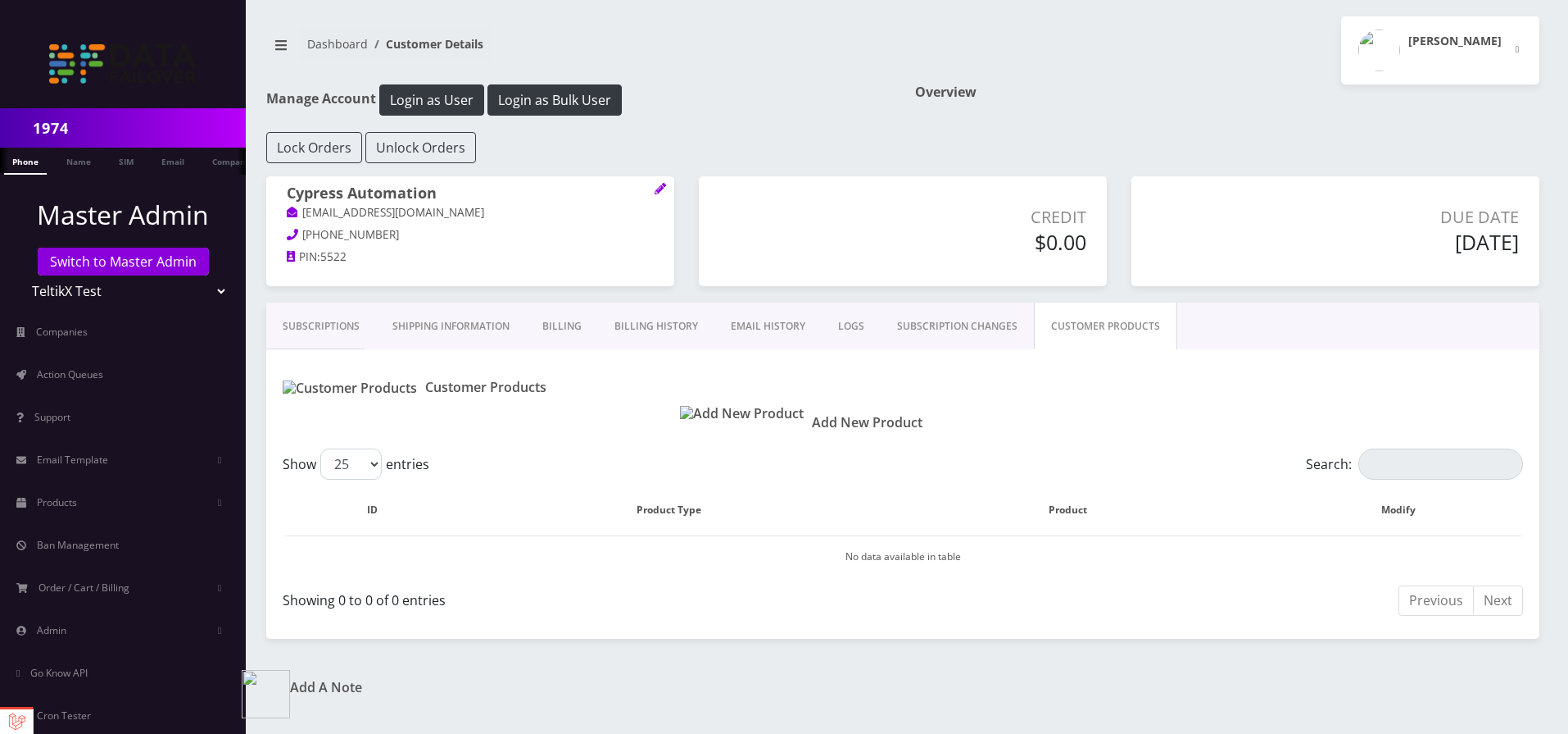
click at [709, 420] on img at bounding box center [742, 413] width 123 height 15
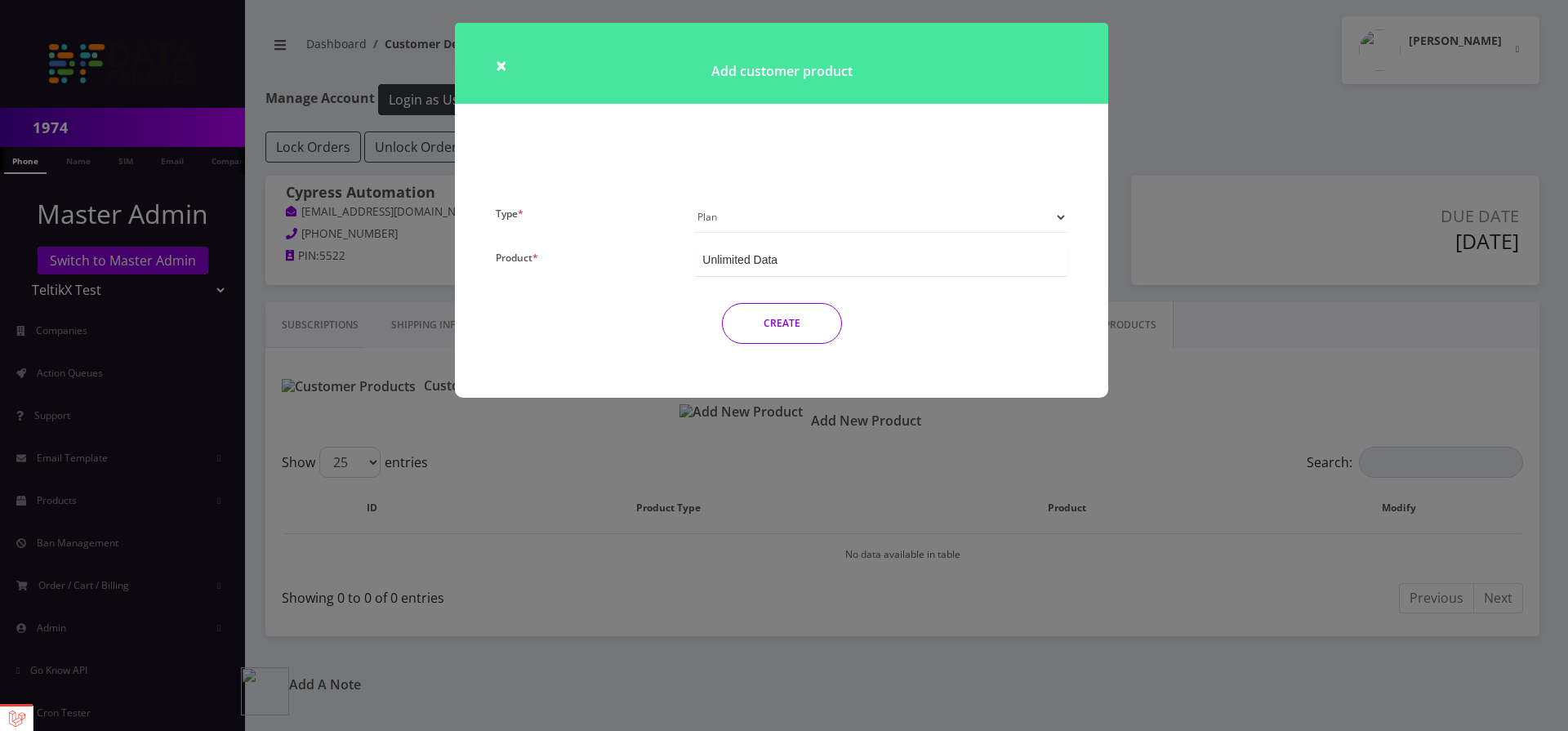
click at [802, 257] on div "Unlimited Data" at bounding box center [880, 261] width 373 height 30
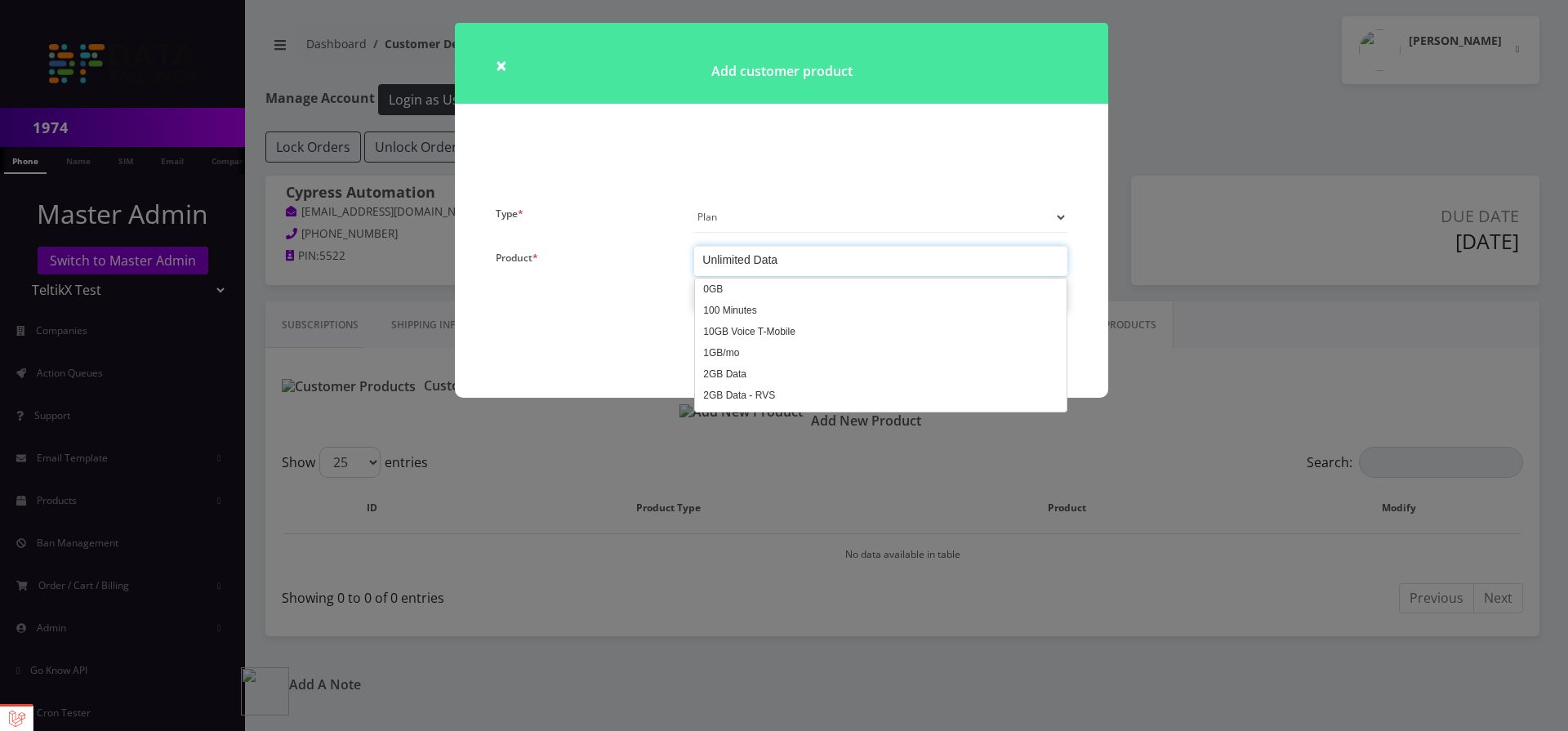
scroll to position [1226, 0]
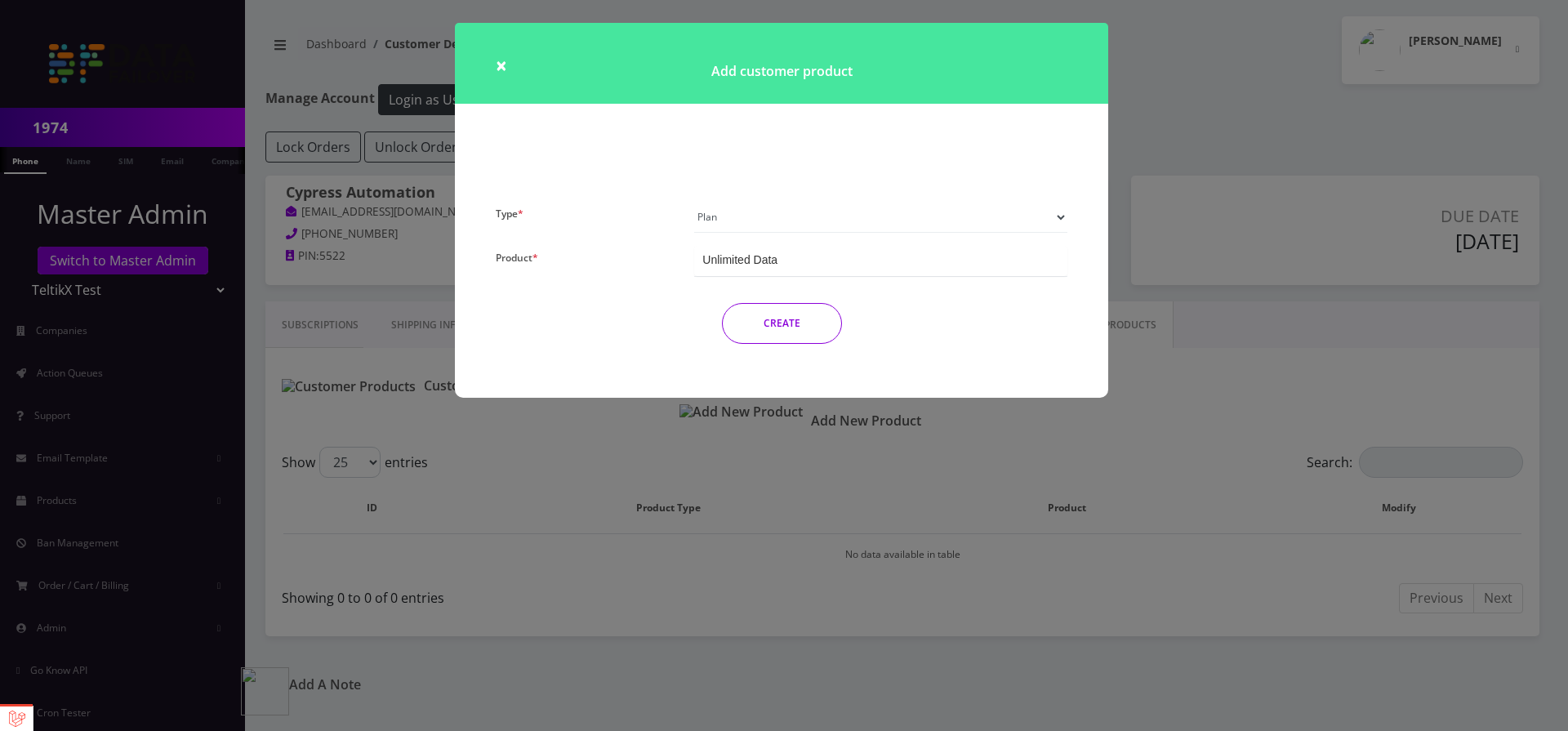
click at [762, 230] on select "Plan Device Sim Addon One-off" at bounding box center [880, 217] width 373 height 31
click at [568, 96] on div "× Add customer product Type * Plan Device Sim Addon One-off Product * Unlimited…" at bounding box center [782, 210] width 653 height 375
click at [499, 62] on span "×" at bounding box center [501, 65] width 12 height 27
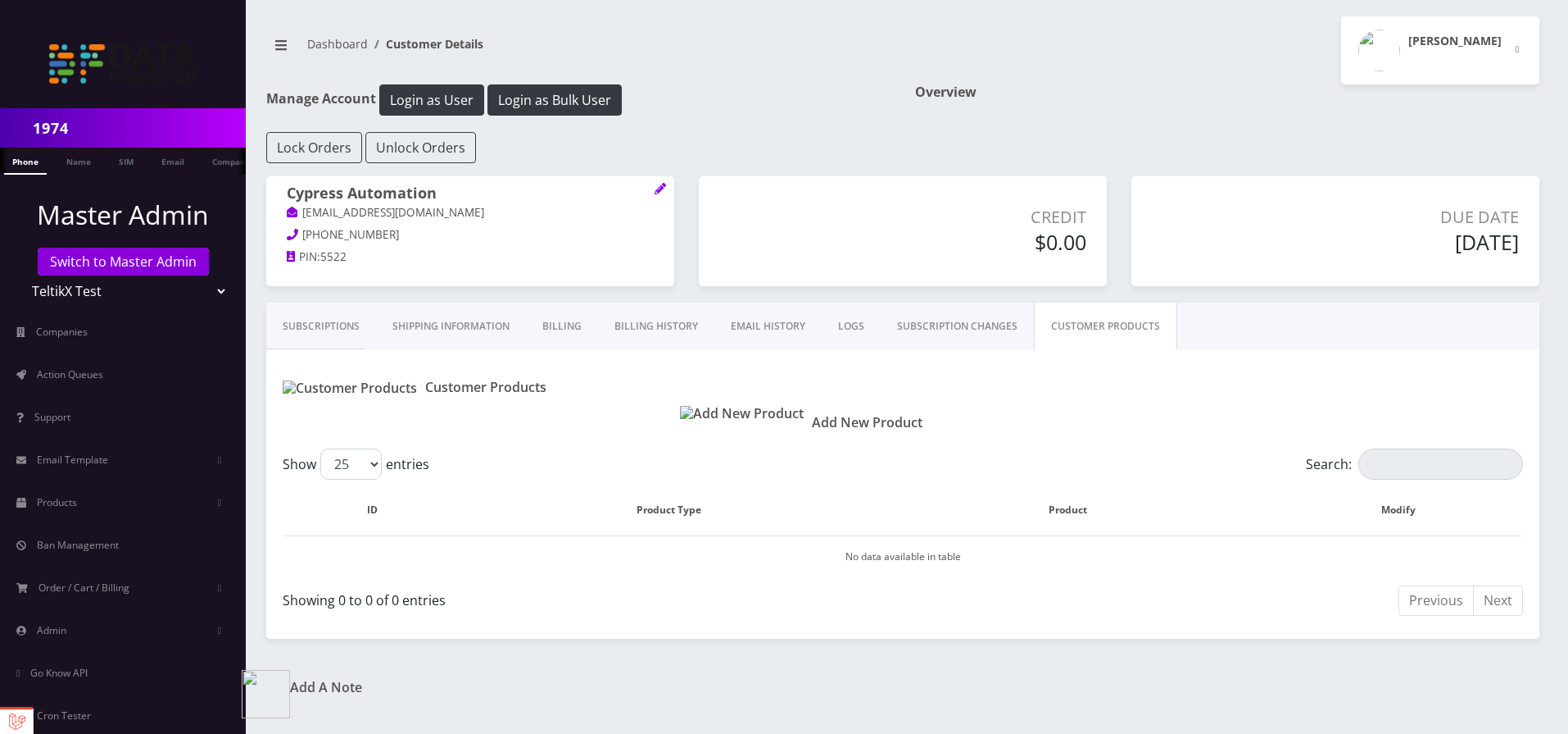
click at [781, 431] on div "Add New Product" at bounding box center [1114, 404] width 843 height 63
click at [1204, 308] on div "Subscriptions Shipping Information Billing Billing History EMAIL HISTORY LOGS S…" at bounding box center [902, 325] width 1273 height 46
click at [1504, 44] on button "[PERSON_NAME]" at bounding box center [1440, 50] width 198 height 68
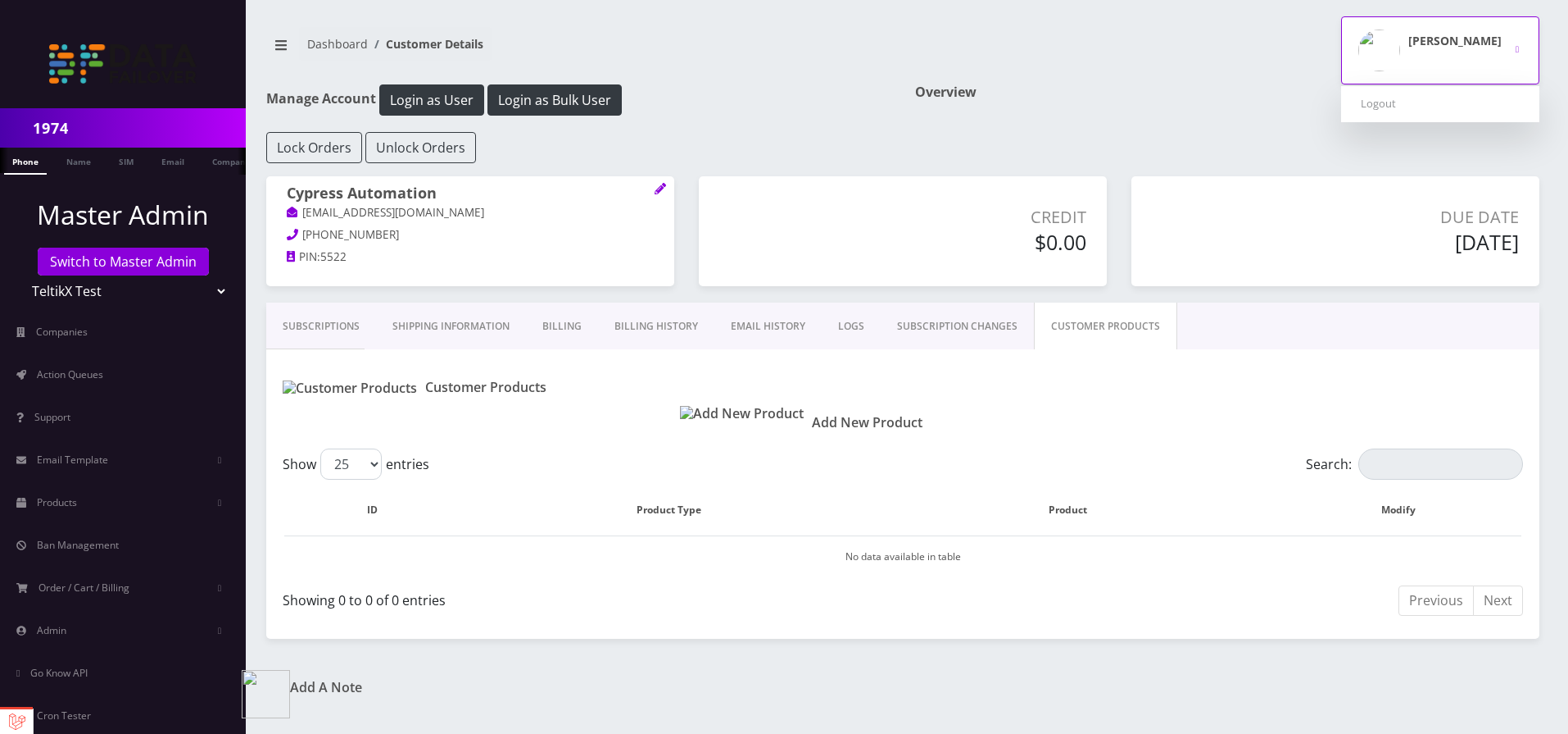
click at [1504, 44] on button "[PERSON_NAME]" at bounding box center [1440, 50] width 198 height 68
click at [1266, 102] on div "Overview" at bounding box center [1227, 108] width 649 height 47
click at [1400, 59] on img "button" at bounding box center [1379, 50] width 42 height 42
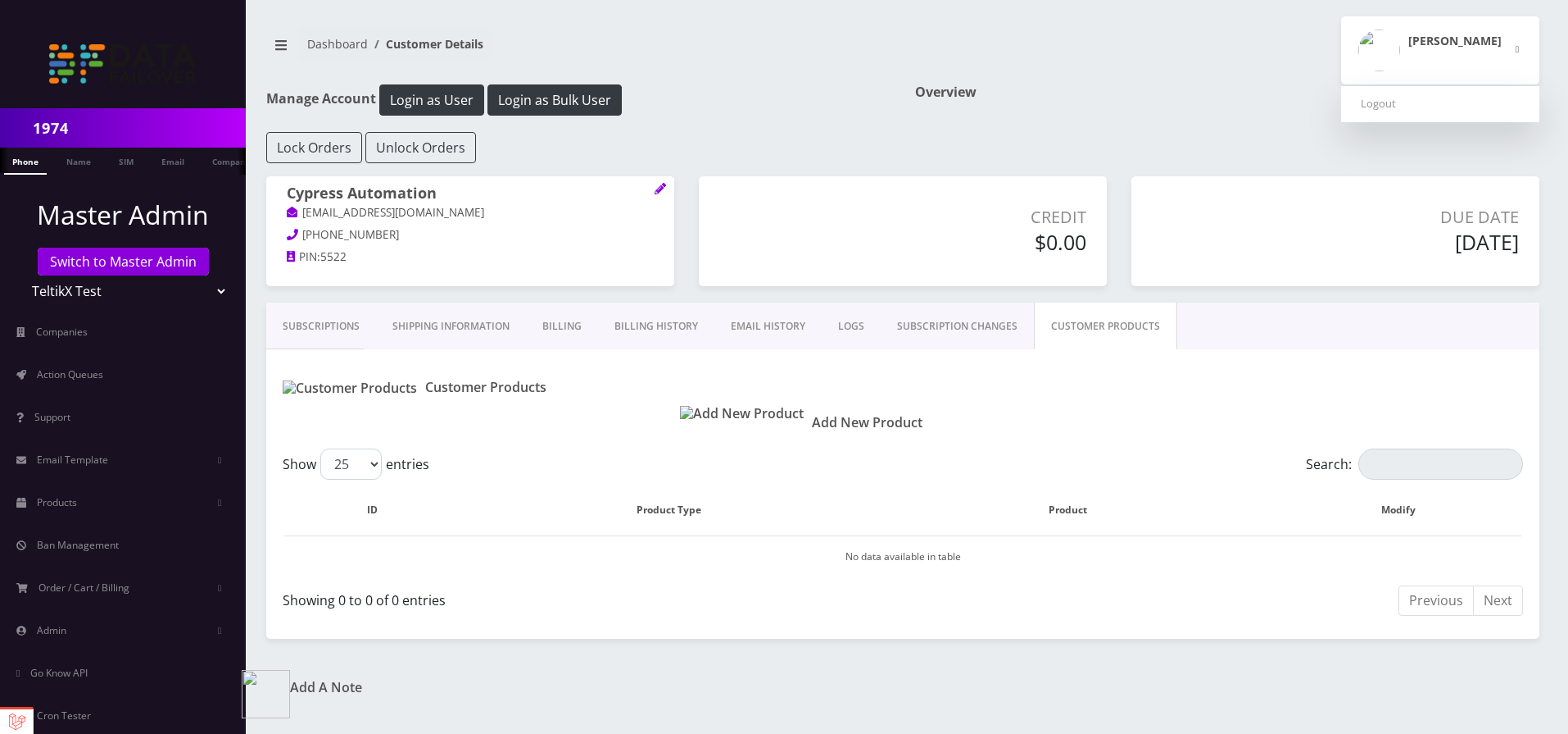
click at [1254, 102] on div "Overview" at bounding box center [1227, 108] width 649 height 47
click at [921, 93] on h1 "Overview" at bounding box center [1228, 92] width 625 height 15
click at [907, 86] on div "Overview" at bounding box center [1227, 108] width 649 height 47
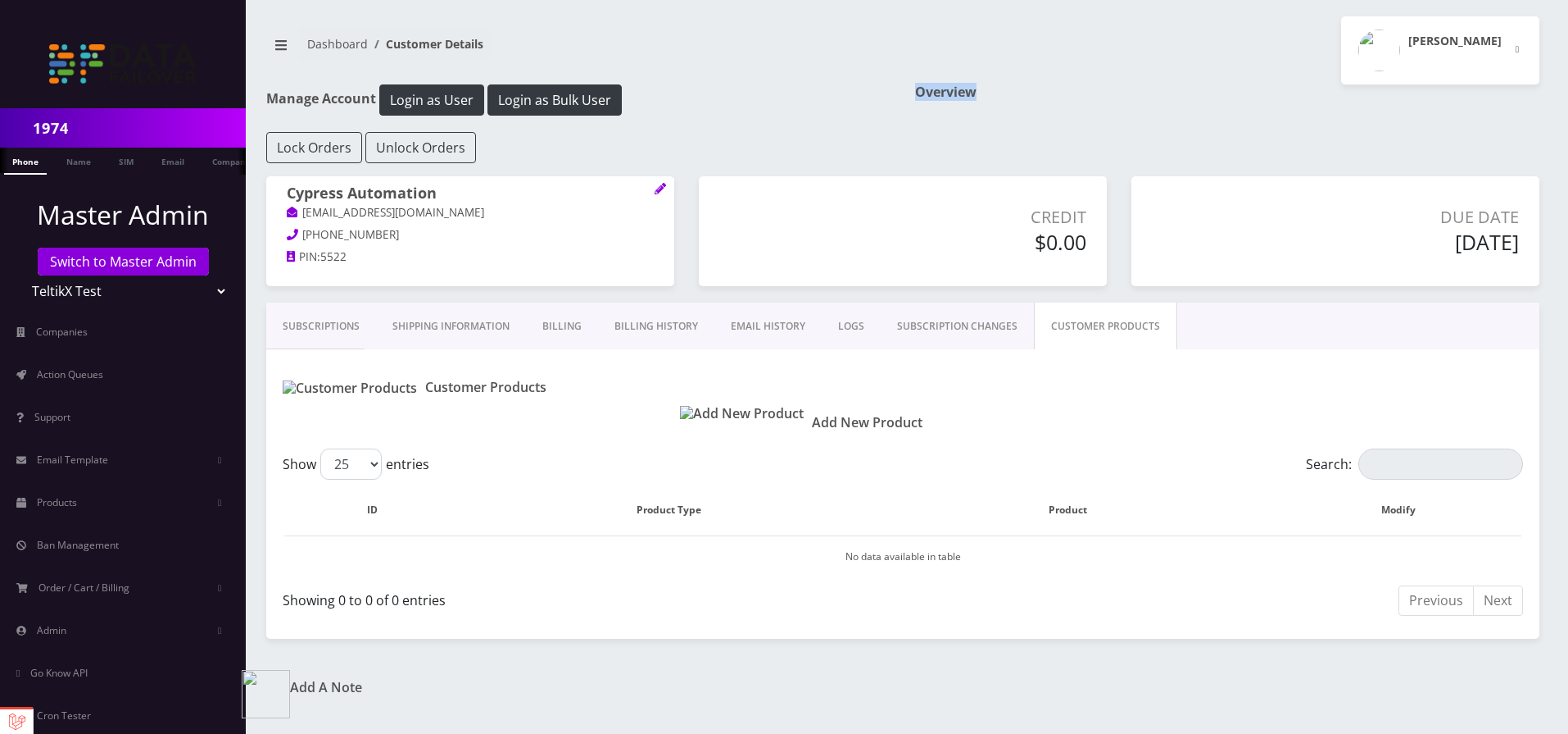
drag, startPoint x: 911, startPoint y: 86, endPoint x: 975, endPoint y: 88, distance: 64.0
click at [978, 88] on div "Overview" at bounding box center [1227, 108] width 649 height 47
click at [915, 92] on h1 "Overview" at bounding box center [1228, 92] width 625 height 15
drag, startPoint x: 914, startPoint y: 92, endPoint x: 936, endPoint y: 119, distance: 34.8
click at [942, 142] on div "Manage Account Login as User Login as Bulk User Overview Lock Orders Unlock Ord…" at bounding box center [902, 362] width 1297 height 554
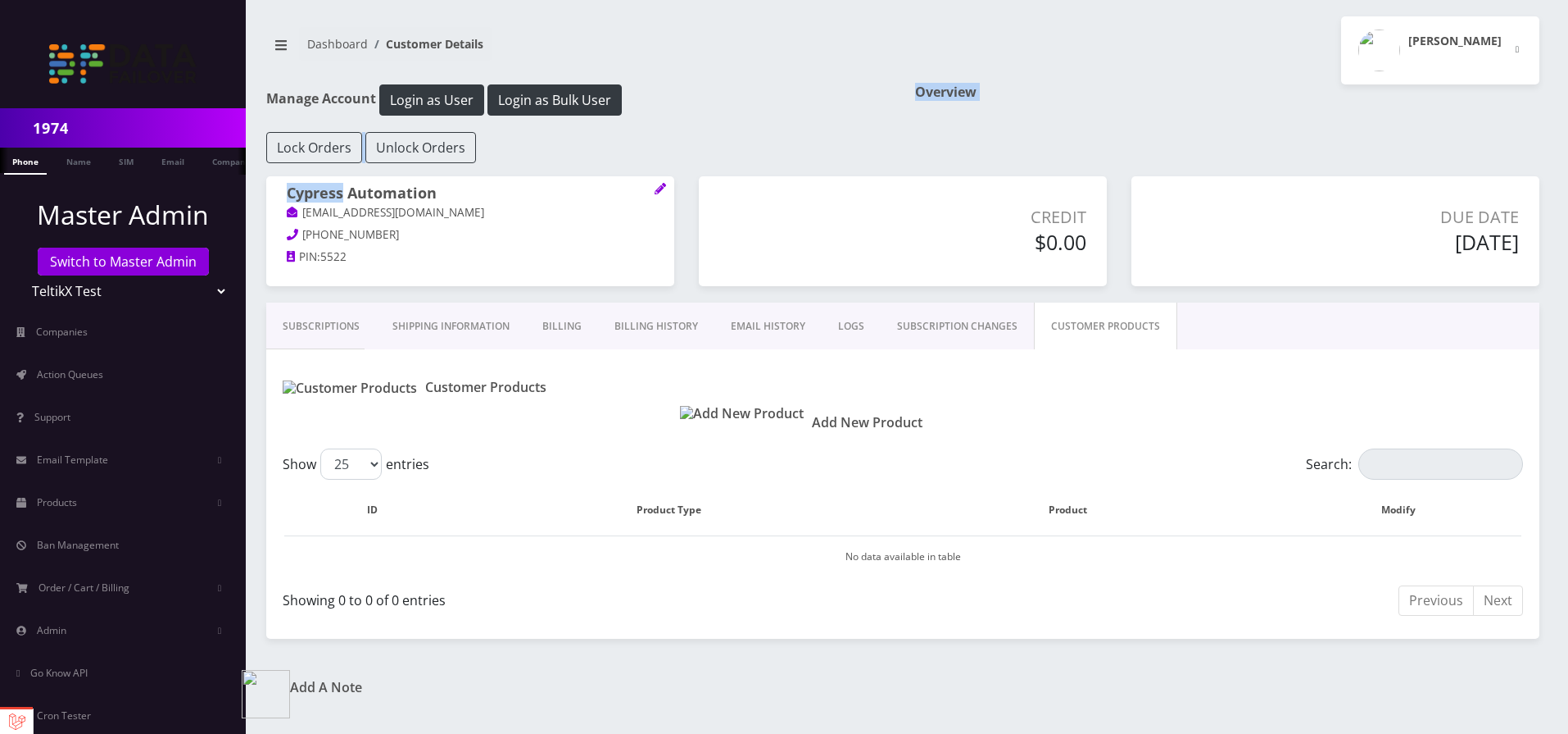
click at [909, 84] on div "Overview" at bounding box center [1227, 108] width 649 height 47
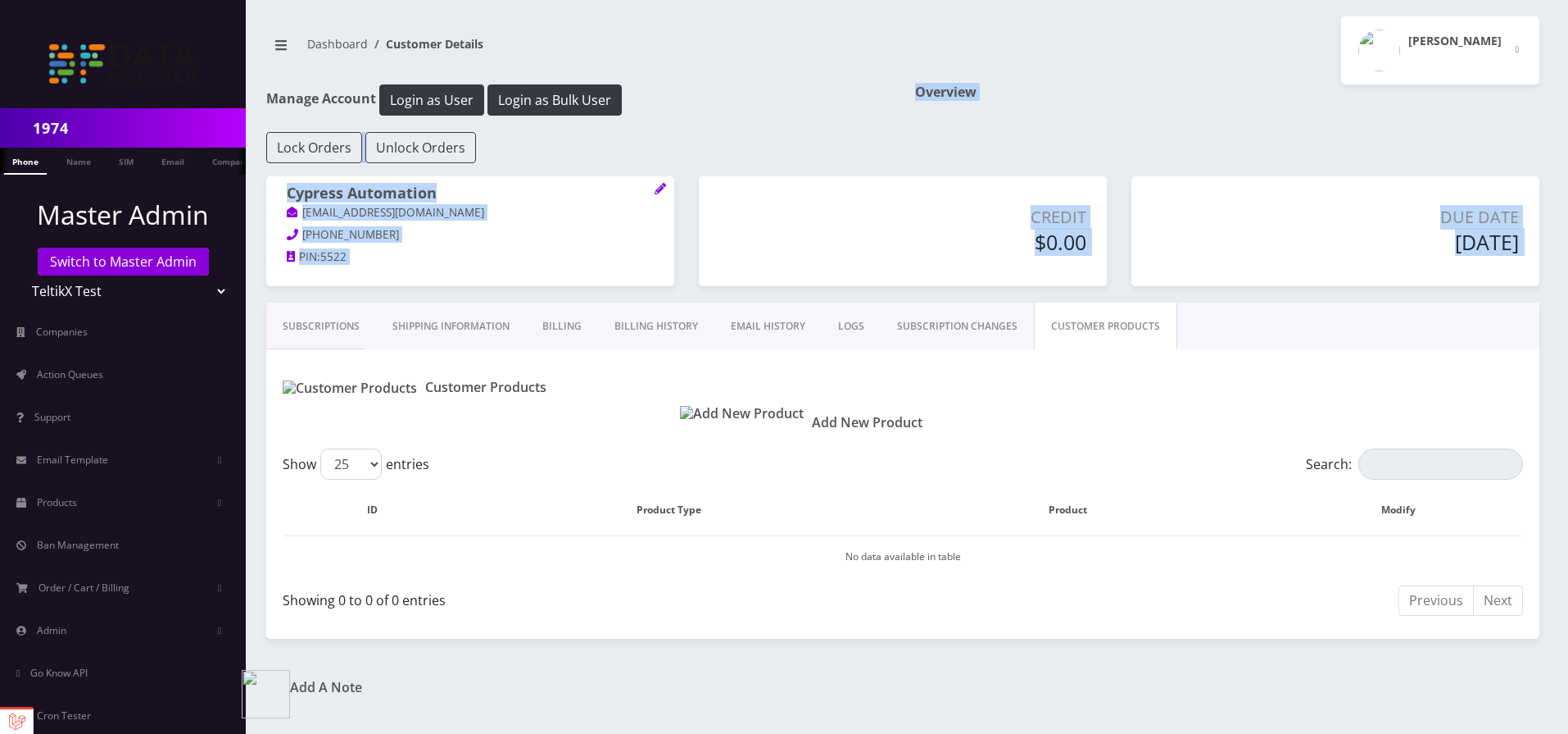
drag, startPoint x: 909, startPoint y: 83, endPoint x: 1512, endPoint y: 238, distance: 622.6
click at [1514, 241] on div "Manage Account Login as User Login as Bulk User Overview Lock Orders Unlock Ord…" at bounding box center [902, 362] width 1297 height 554
click at [1042, 224] on p "Credit" at bounding box center [984, 217] width 204 height 25
drag, startPoint x: 898, startPoint y: 96, endPoint x: 1517, endPoint y: 243, distance: 636.2
click at [1519, 244] on div "1974 Phone Name SIM Email Company Customer Dashboard Customer Details Moshe Gor…" at bounding box center [902, 367] width 1330 height 734
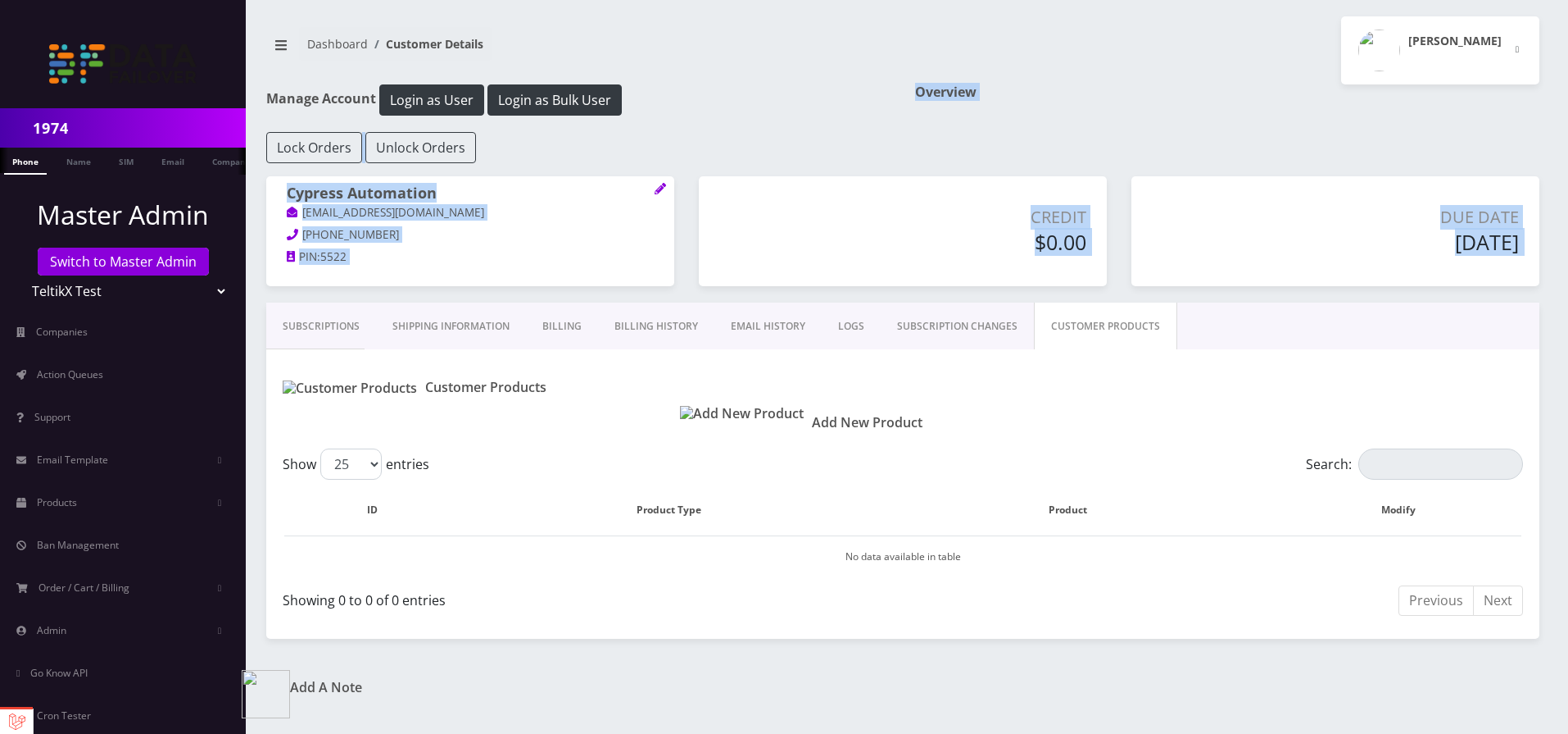
click at [700, 419] on img at bounding box center [742, 413] width 123 height 15
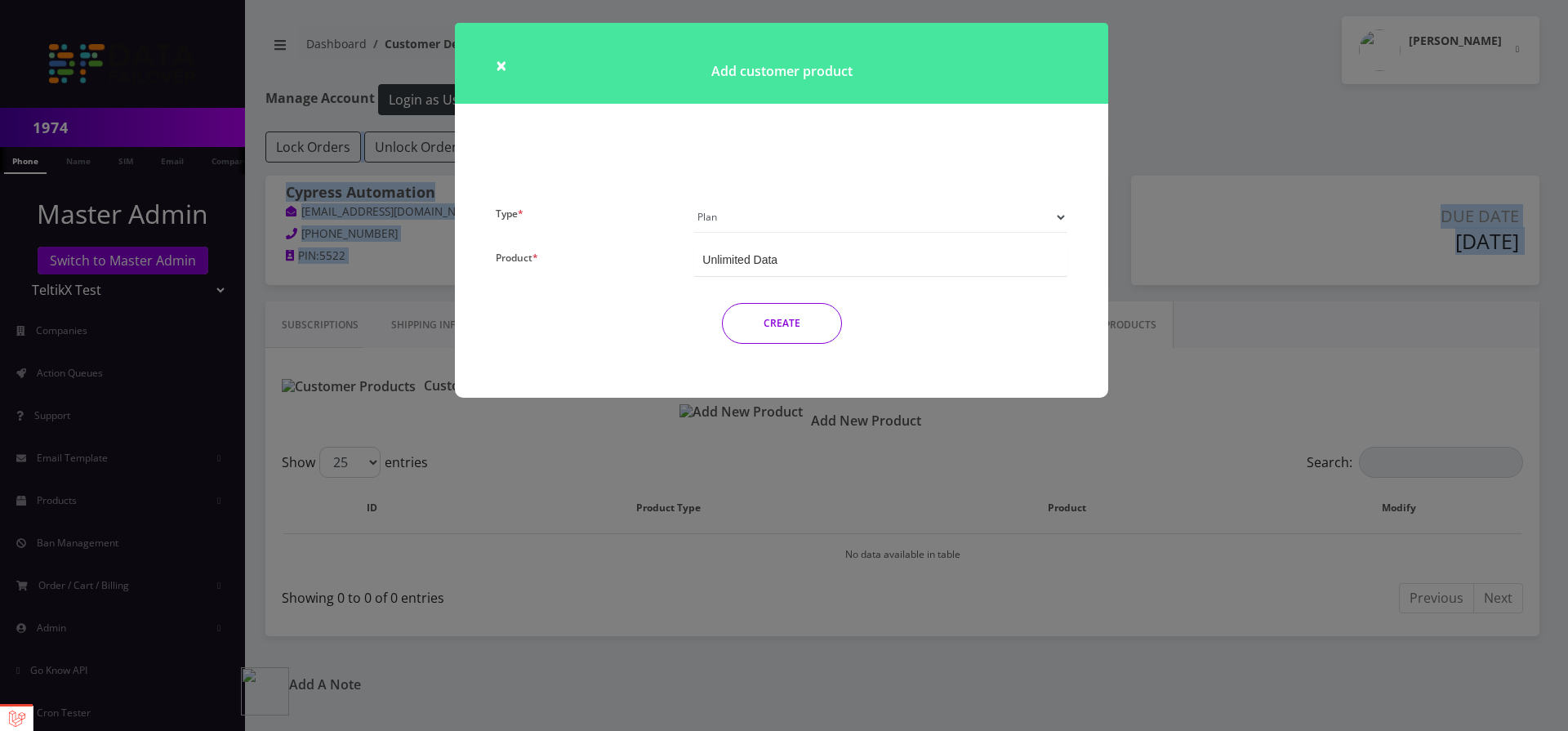
click at [784, 320] on button "CREATE" at bounding box center [782, 323] width 120 height 41
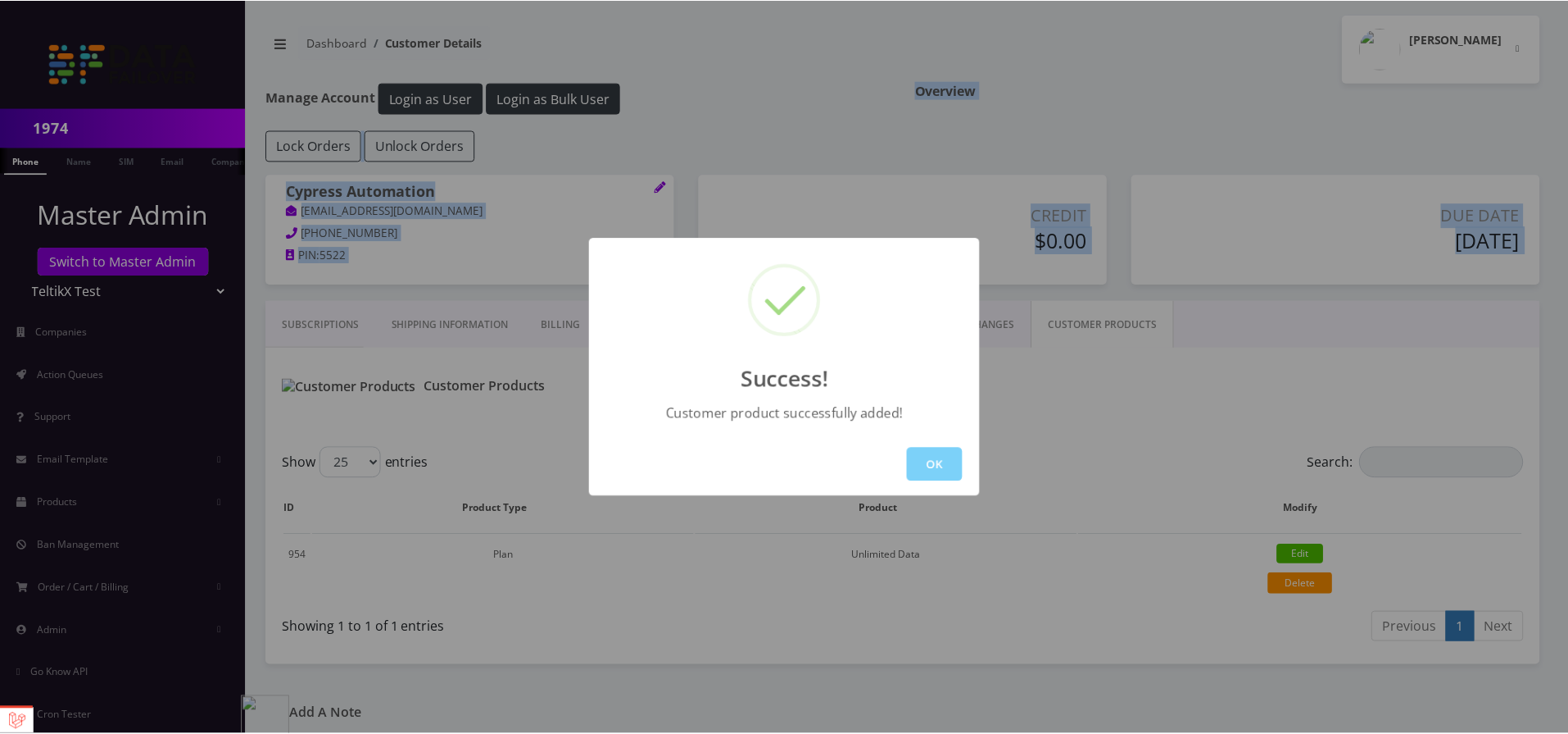
scroll to position [0, 0]
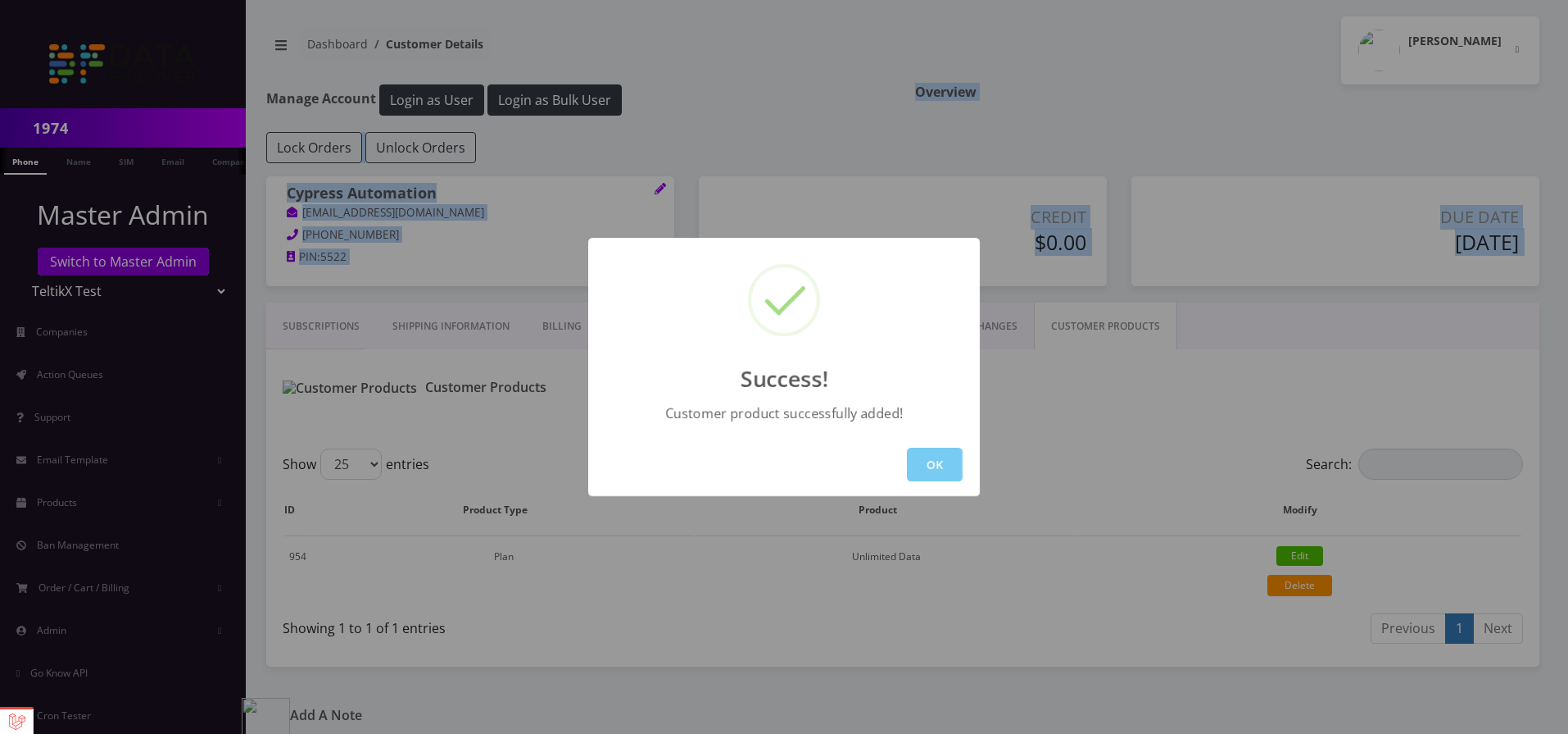
click at [923, 450] on button "OK" at bounding box center [934, 464] width 55 height 34
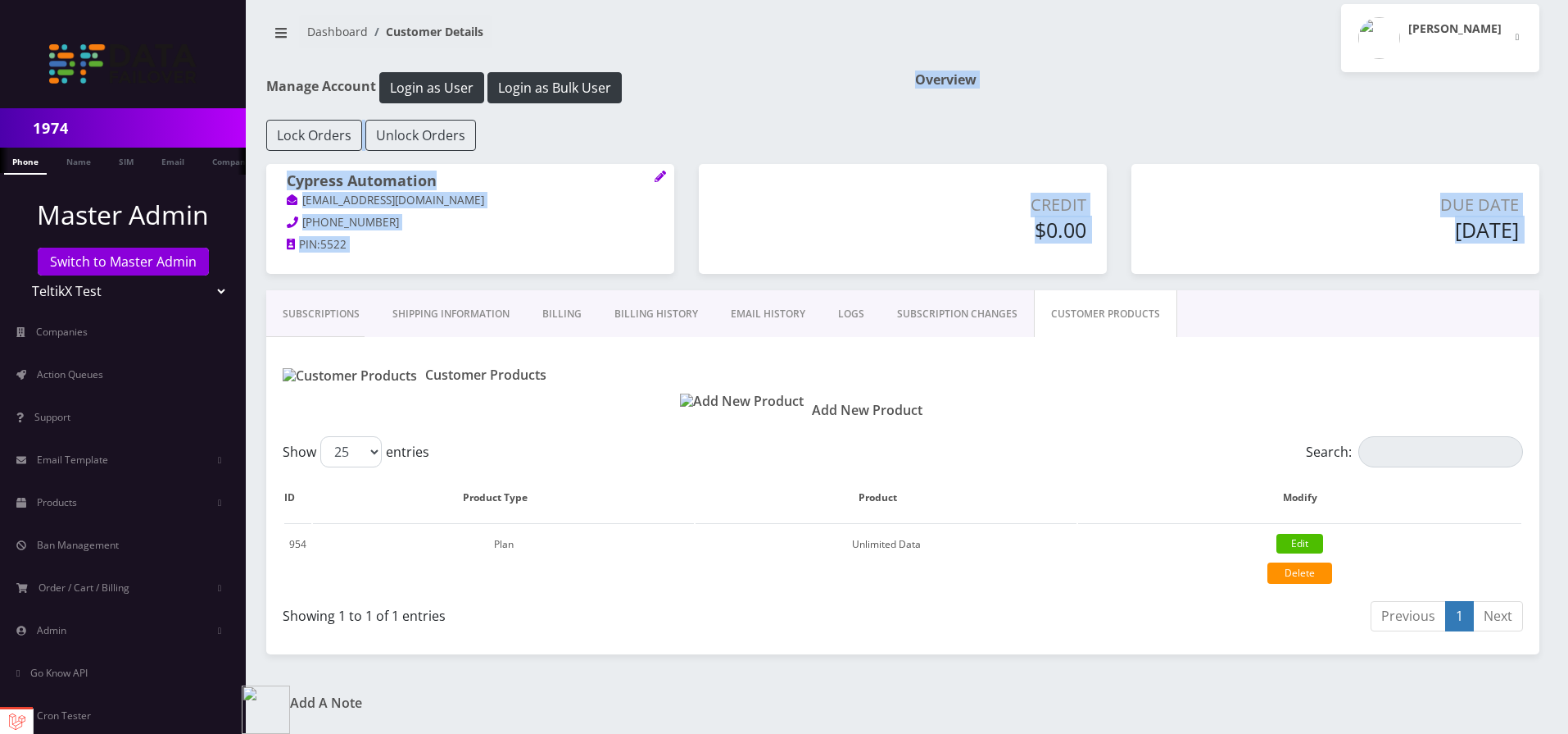
scroll to position [29, 0]
click at [701, 393] on img at bounding box center [742, 401] width 123 height 15
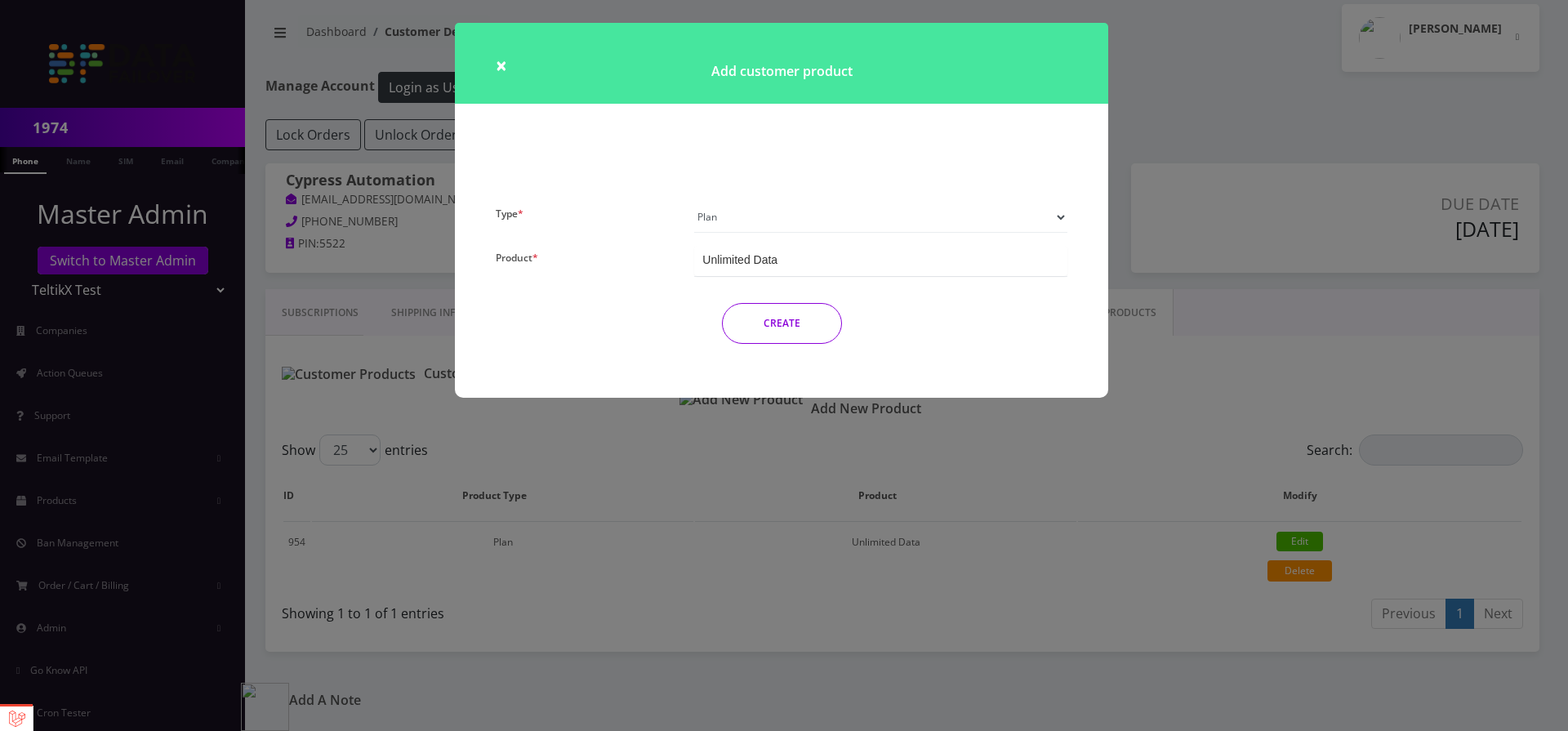
click at [748, 439] on div "× Add customer product Type * Plan Device Sim Addon One-off Product * Unlimited…" at bounding box center [784, 366] width 1568 height 731
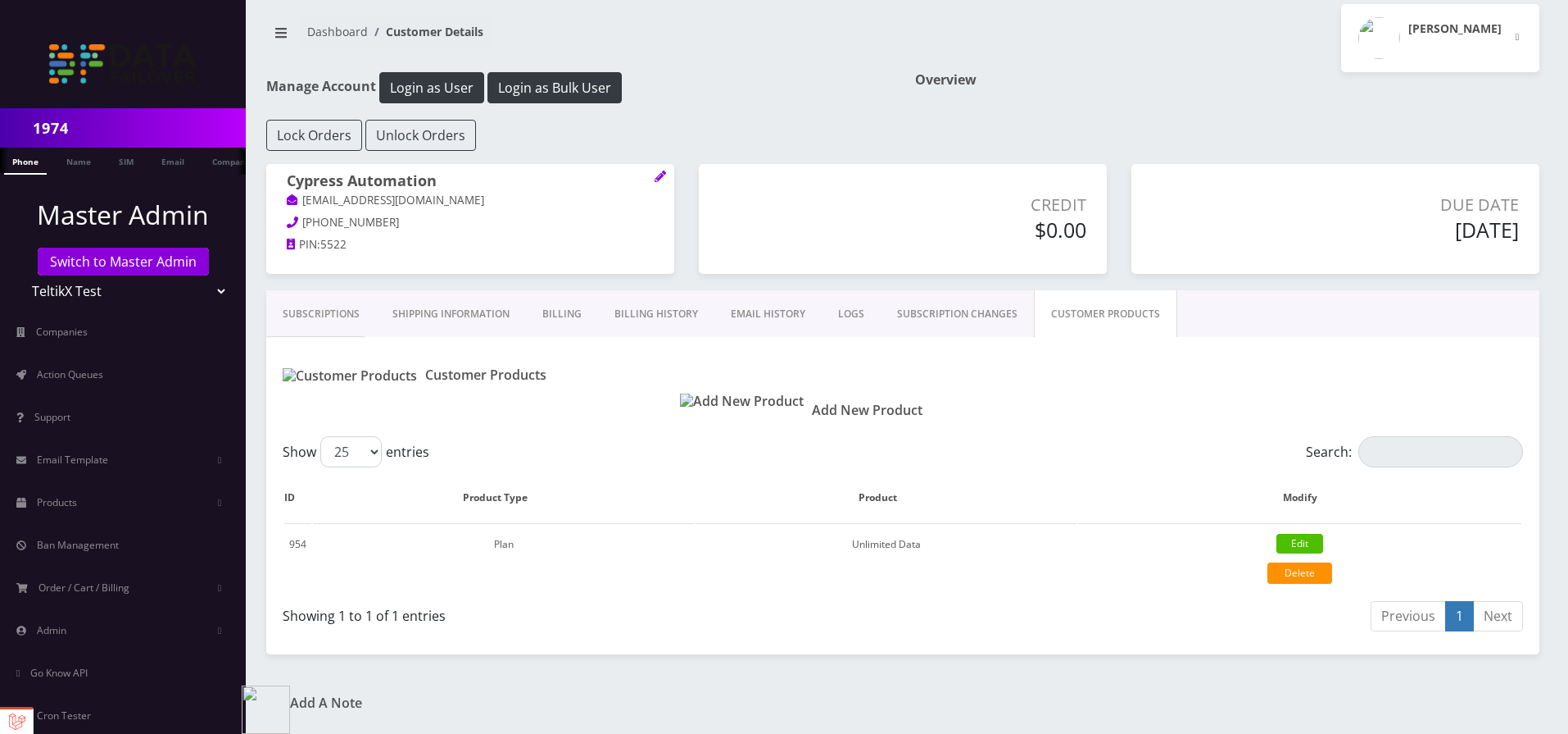
click at [762, 298] on link "EMAIL HISTORY" at bounding box center [768, 313] width 107 height 47
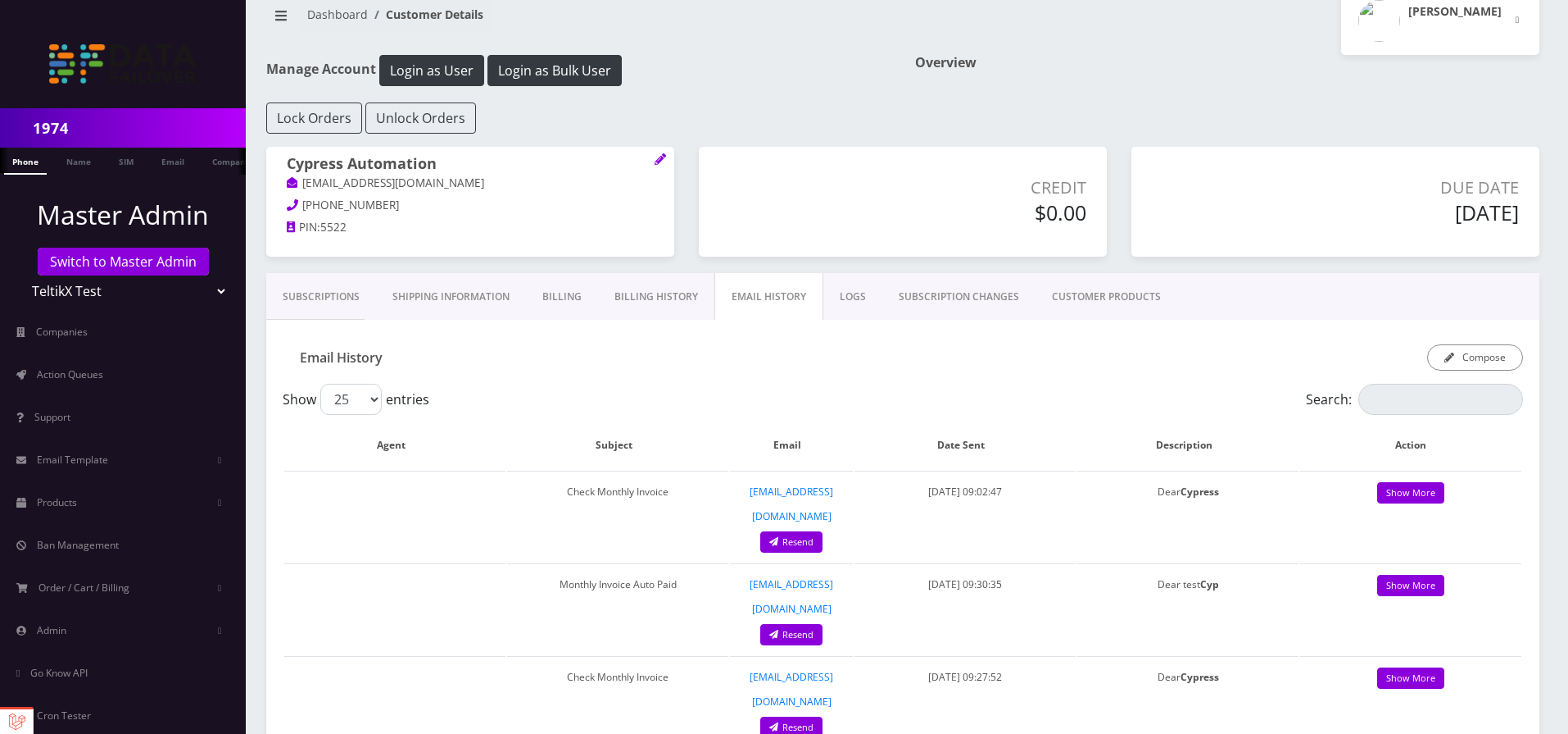
click at [661, 293] on link "Billing History" at bounding box center [656, 296] width 116 height 47
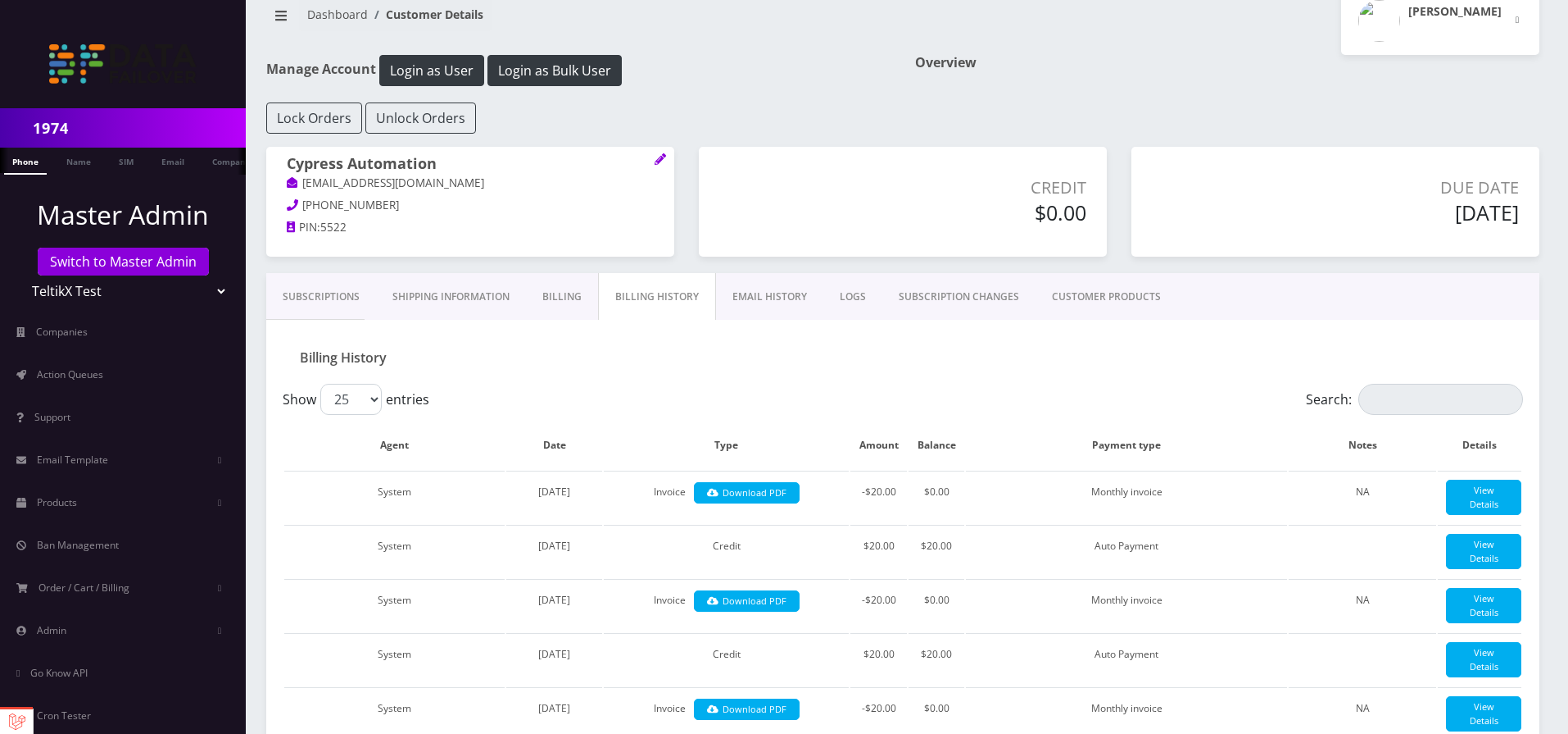
click at [604, 299] on link "Billing History" at bounding box center [657, 296] width 118 height 47
click at [478, 283] on link "Shipping Information" at bounding box center [450, 296] width 150 height 47
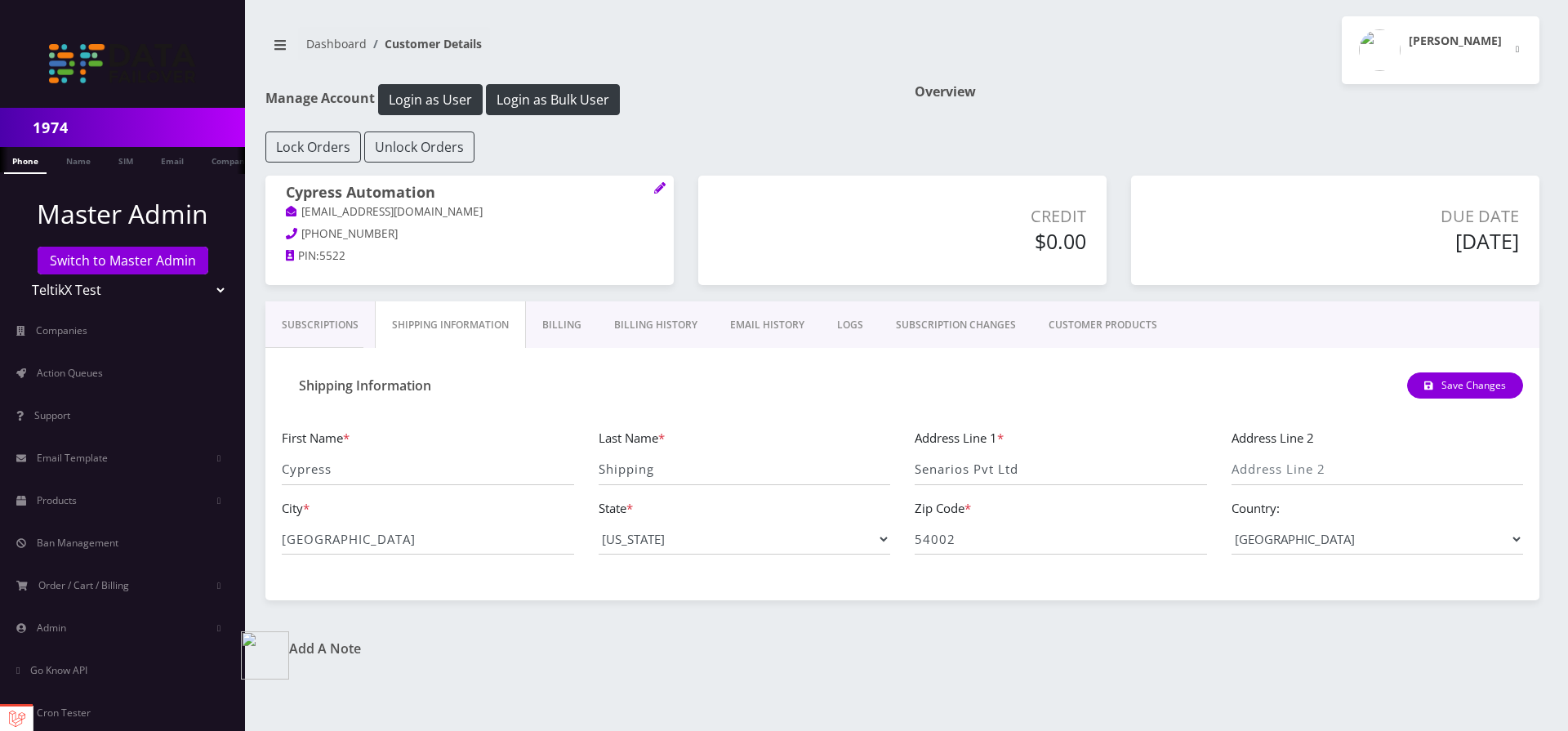
click at [303, 326] on link "Subscriptions" at bounding box center [319, 325] width 109 height 47
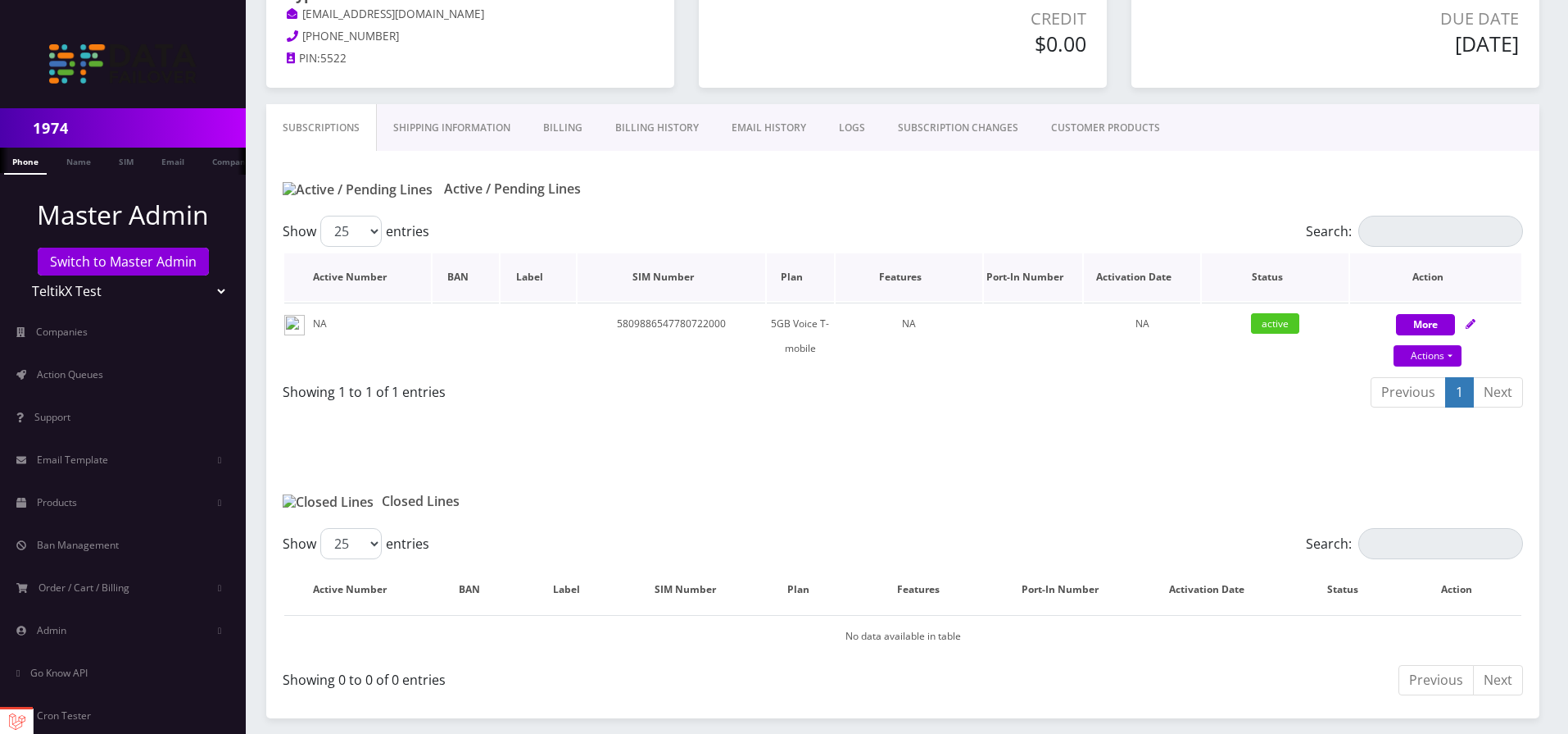
scroll to position [64, 0]
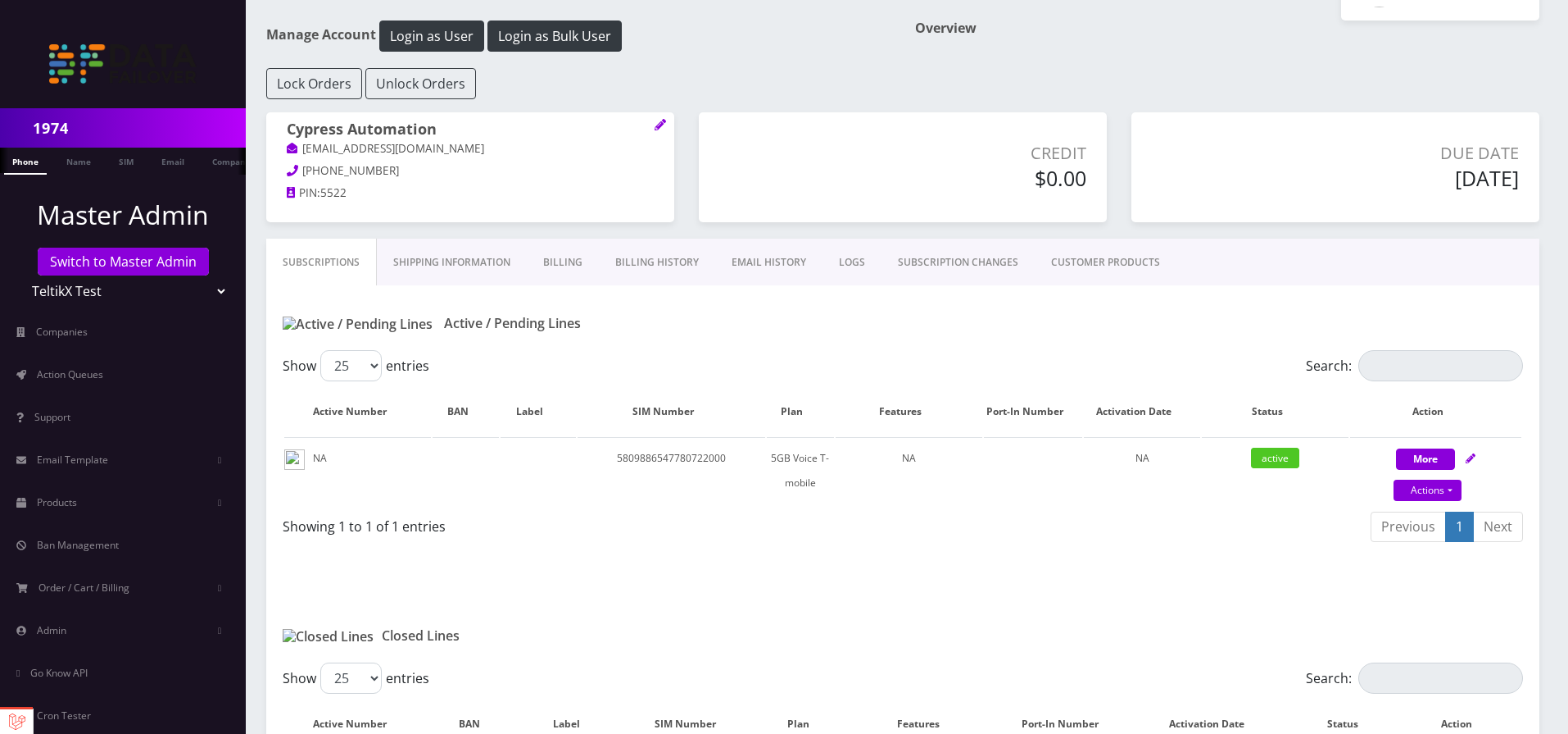
drag, startPoint x: 287, startPoint y: 130, endPoint x: 1535, endPoint y: 181, distance: 1249.0
click at [1535, 181] on div "Cypress Automation testuser+fqcw4@gmail.com 425-323-5168 PIN: 5522 Credit $0.00" at bounding box center [902, 175] width 1297 height 126
click at [1446, 450] on link "Actions" at bounding box center [1427, 490] width 68 height 21
select select "7"
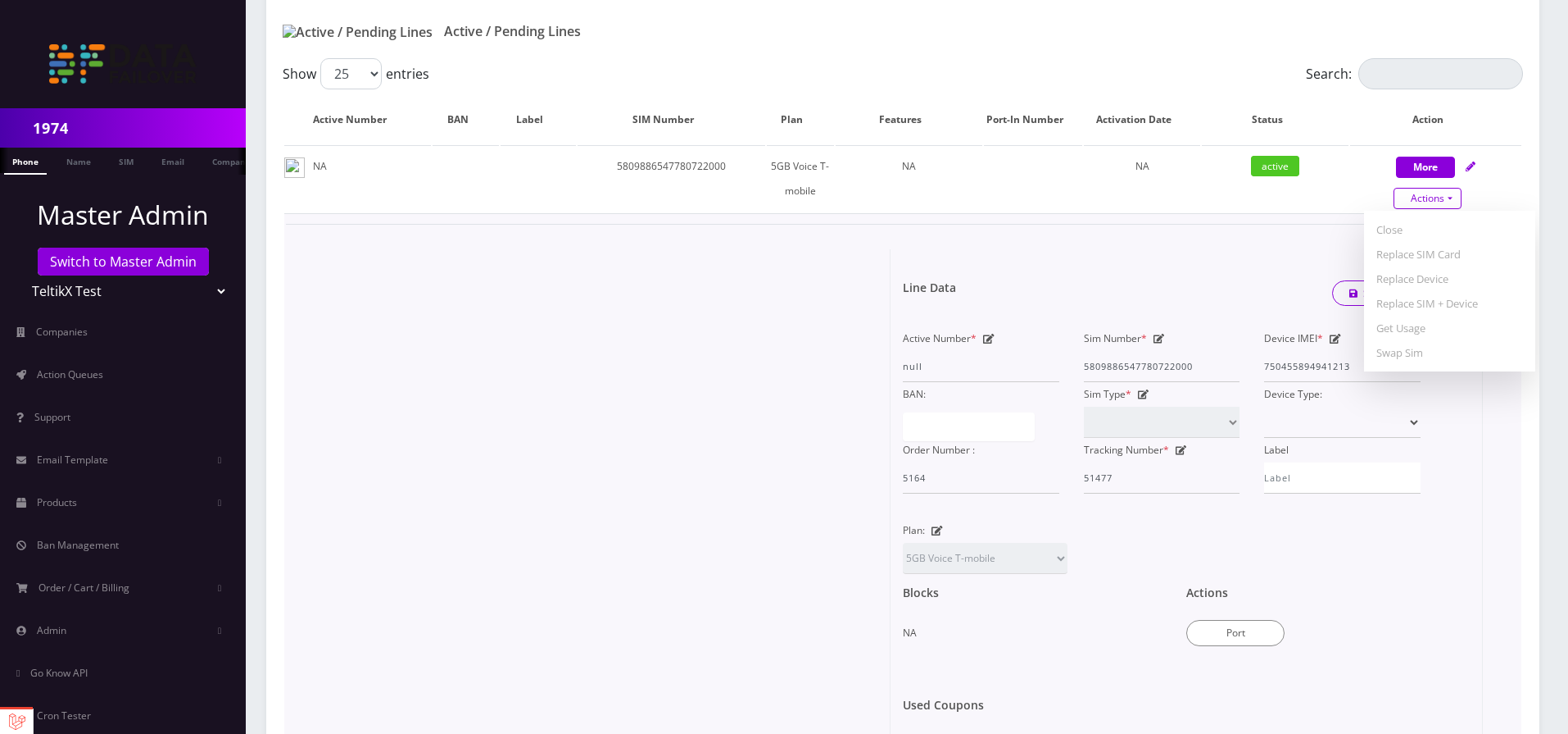
scroll to position [359, 0]
drag, startPoint x: 1217, startPoint y: 548, endPoint x: 1216, endPoint y: 539, distance: 9.1
click at [1217, 450] on div "Plan: Unlimited Data Unlimited Data 5GB Voice T-mobile Unlimited AT&T 1 Unlimit…" at bounding box center [1174, 542] width 567 height 55
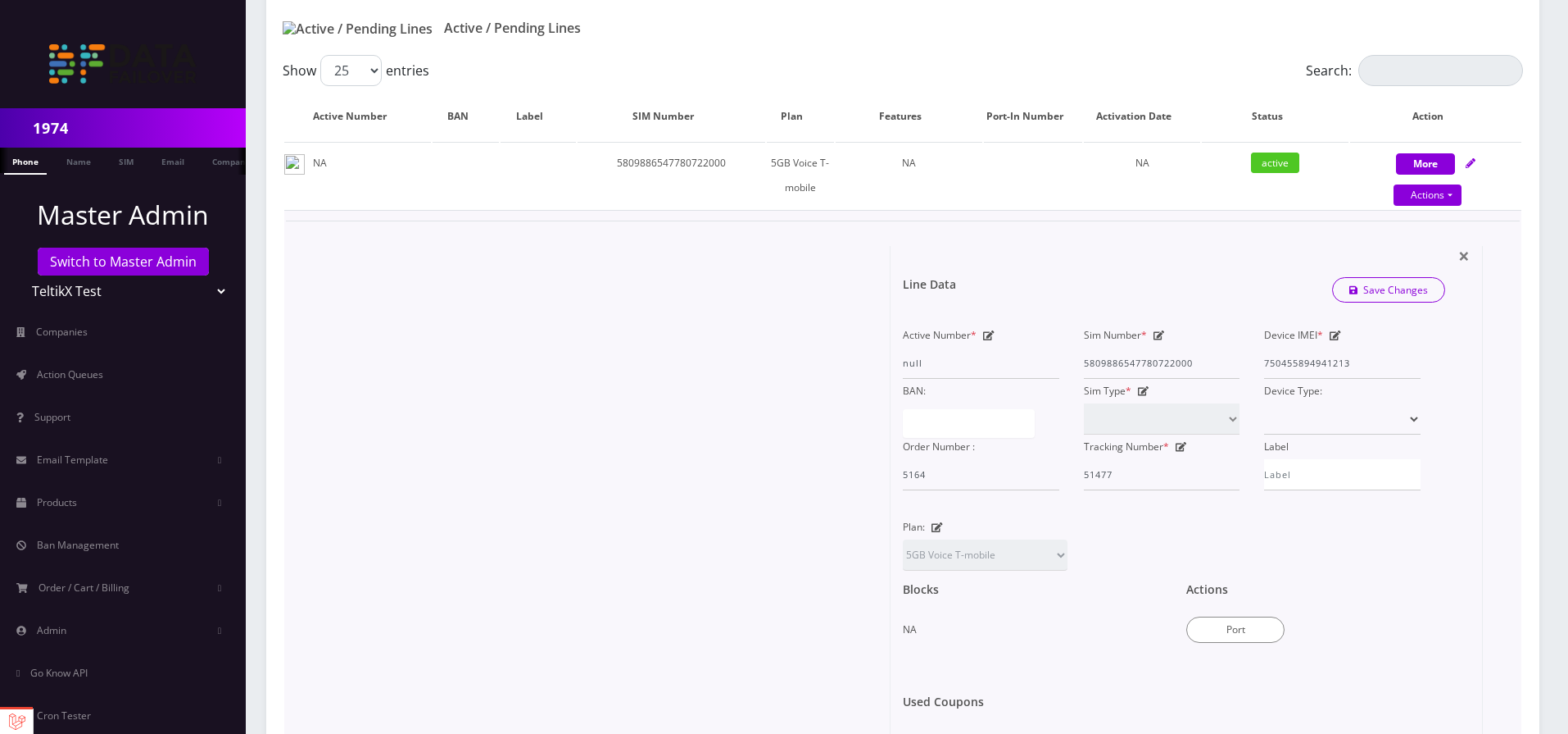
click at [1188, 450] on div "Tracking Number * 51477" at bounding box center [1161, 461] width 181 height 55
click at [1181, 449] on icon at bounding box center [1181, 446] width 12 height 10
click at [1147, 388] on icon at bounding box center [1143, 391] width 12 height 10
click at [1142, 389] on icon at bounding box center [1143, 391] width 12 height 10
click at [1159, 332] on icon at bounding box center [1159, 335] width 12 height 10
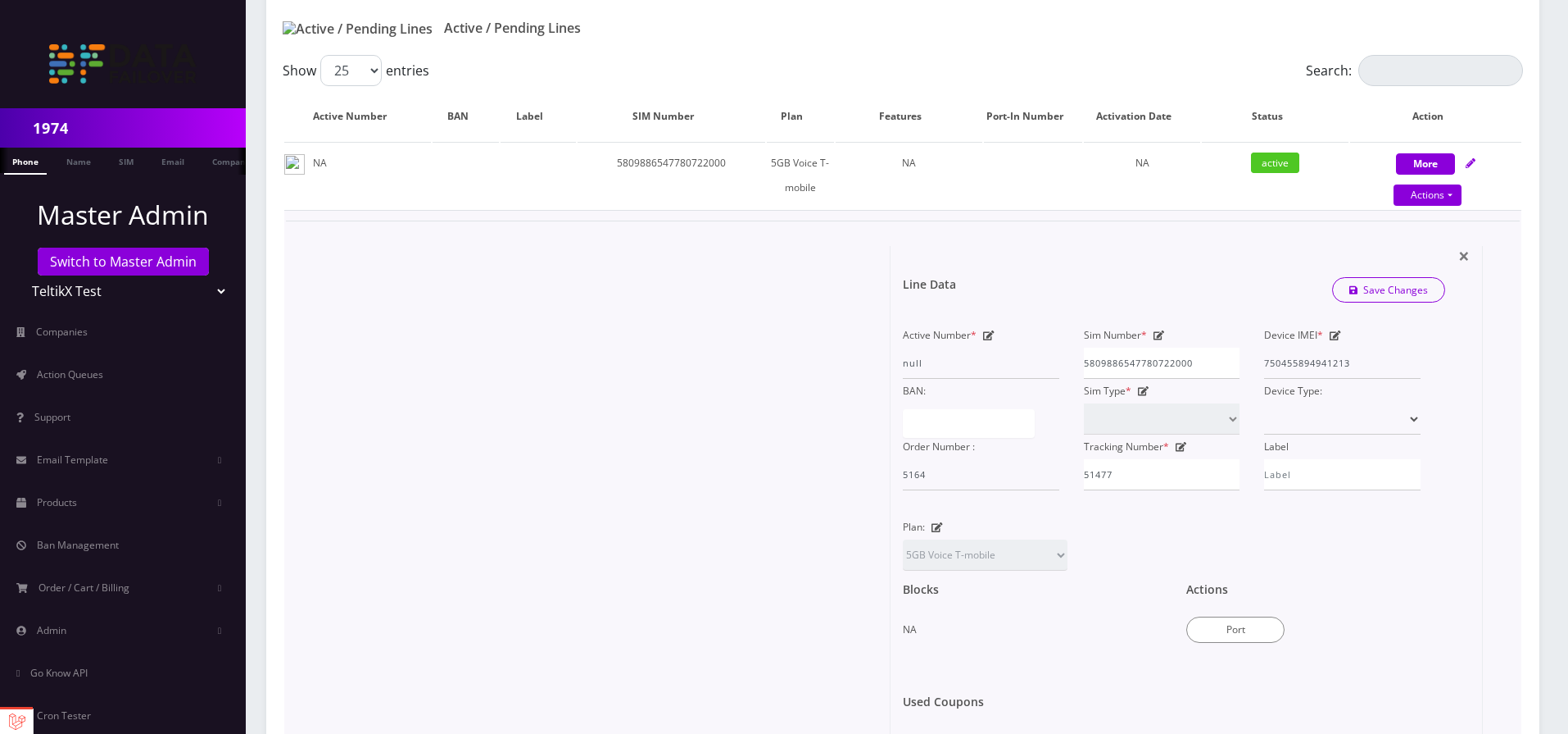
click at [1330, 332] on icon at bounding box center [1336, 335] width 12 height 10
click at [1368, 290] on link "Save Changes" at bounding box center [1388, 290] width 113 height 25
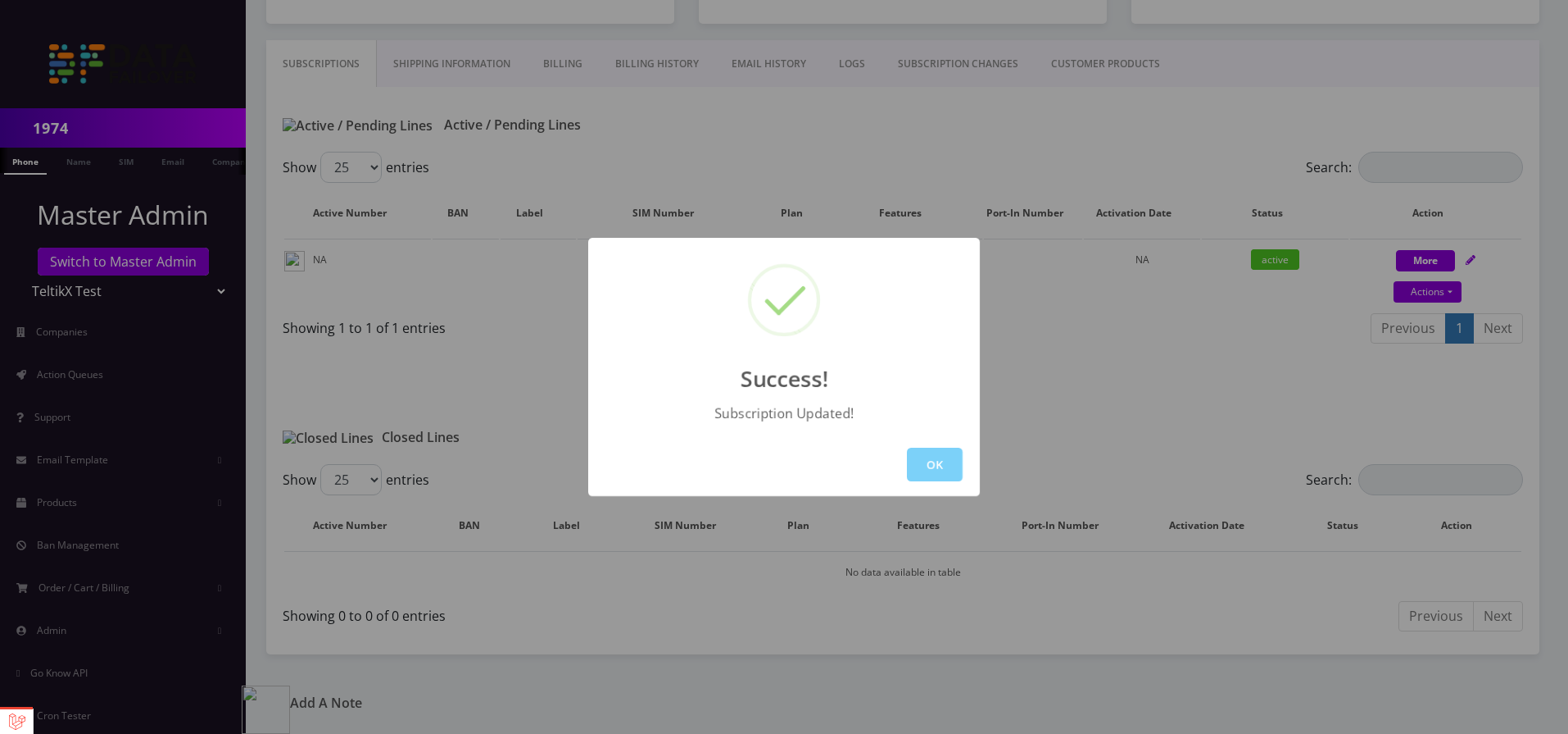
scroll to position [261, 0]
click at [940, 450] on button "OK" at bounding box center [934, 464] width 55 height 34
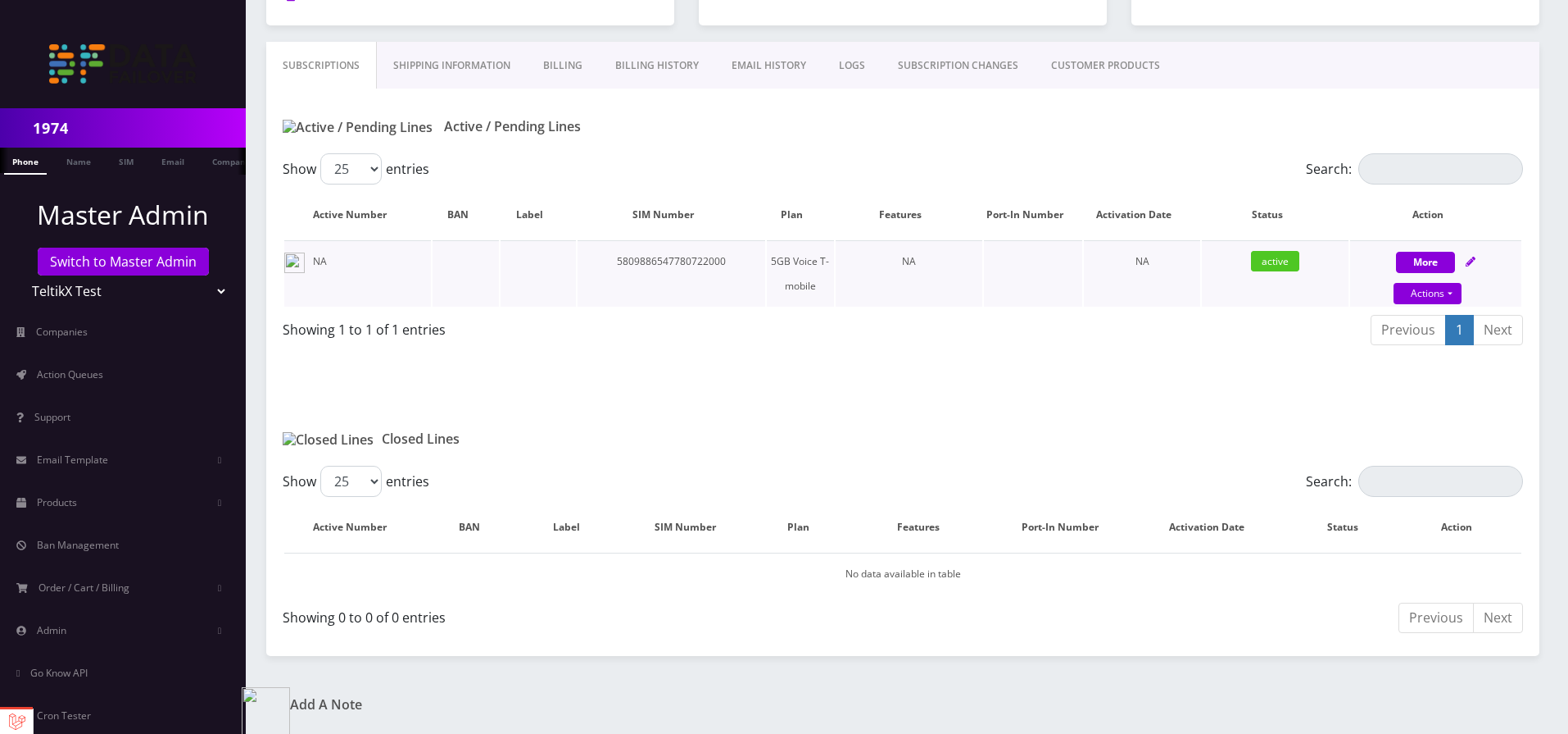
click at [1468, 262] on icon at bounding box center [1470, 261] width 10 height 10
select select "7"
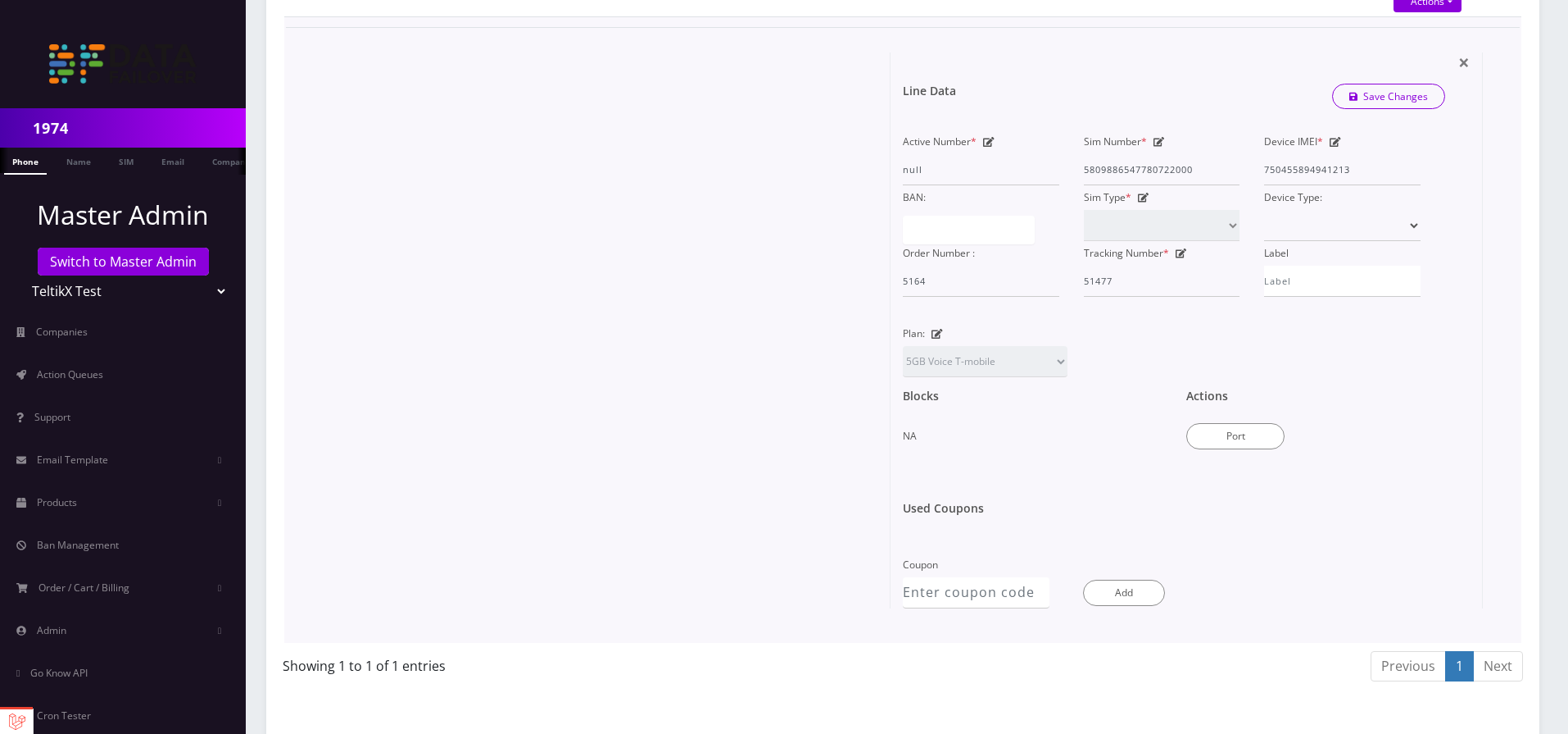
scroll to position [752, 0]
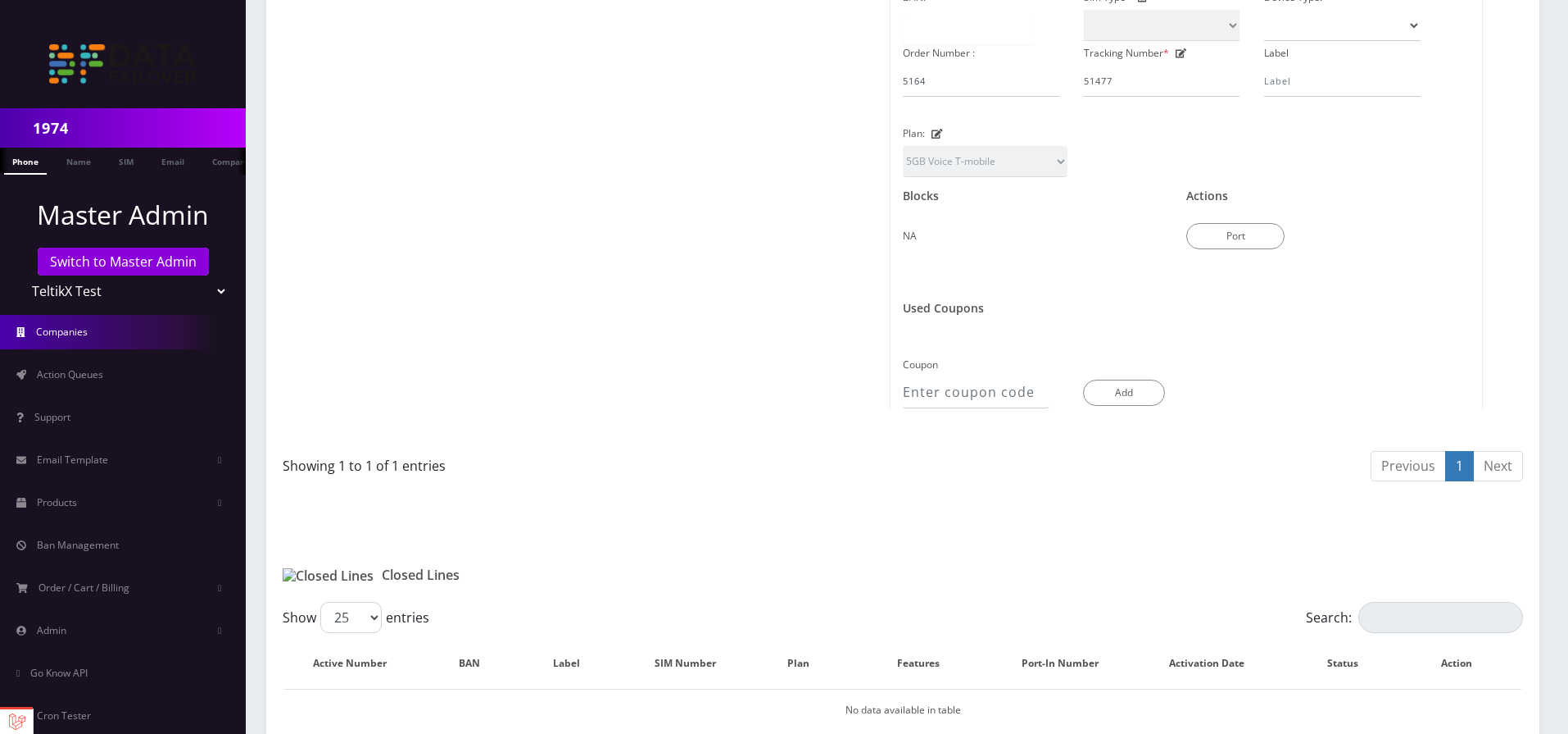
click at [34, 335] on link "Companies" at bounding box center [123, 332] width 246 height 35
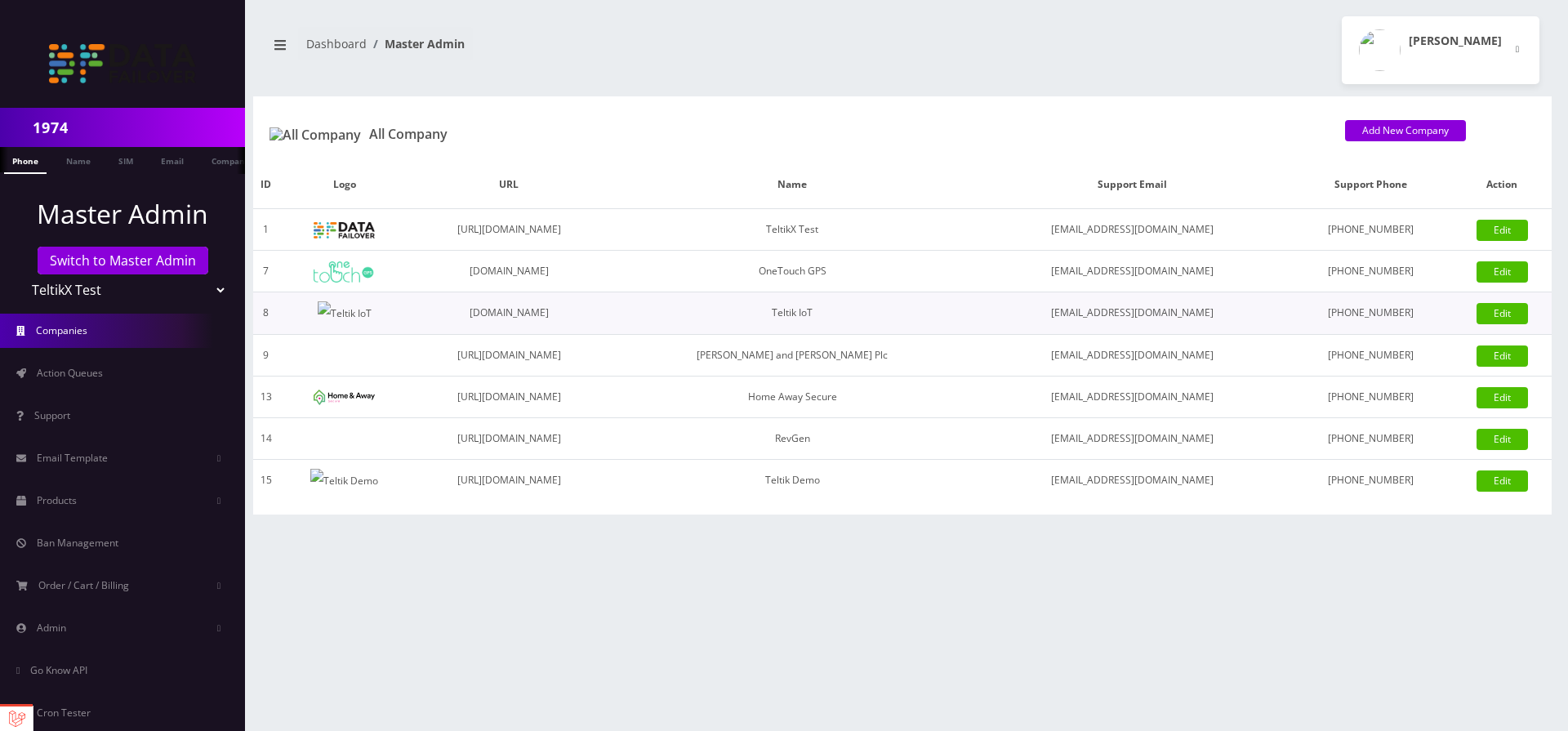
click at [585, 310] on td "[DOMAIN_NAME]" at bounding box center [508, 313] width 199 height 43
click at [494, 303] on td "[DOMAIN_NAME]" at bounding box center [508, 313] width 199 height 43
click at [135, 366] on link "Action Queues" at bounding box center [122, 373] width 245 height 34
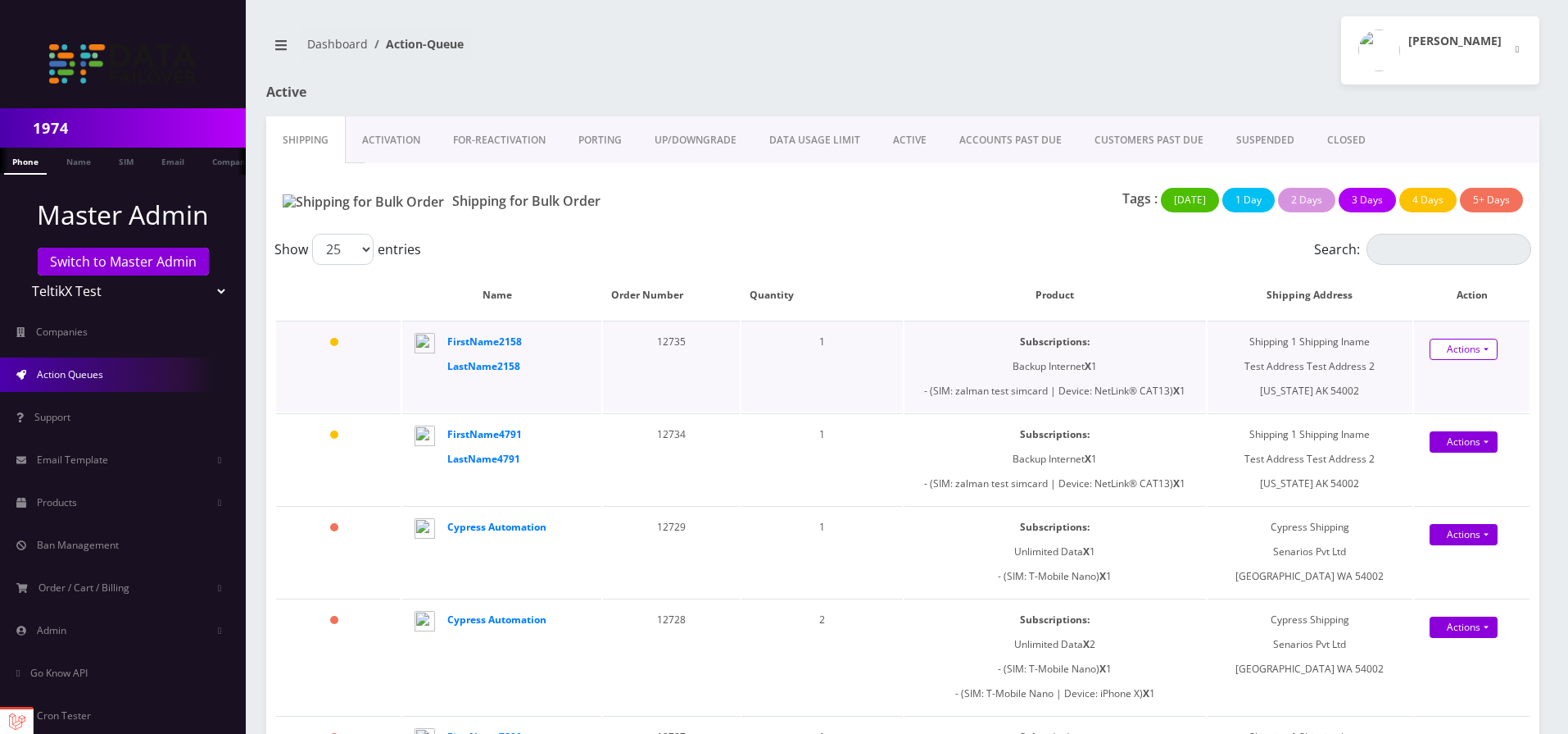
click at [1463, 352] on link "Actions" at bounding box center [1464, 349] width 68 height 21
click at [1439, 387] on link "Shipped" at bounding box center [1470, 380] width 131 height 25
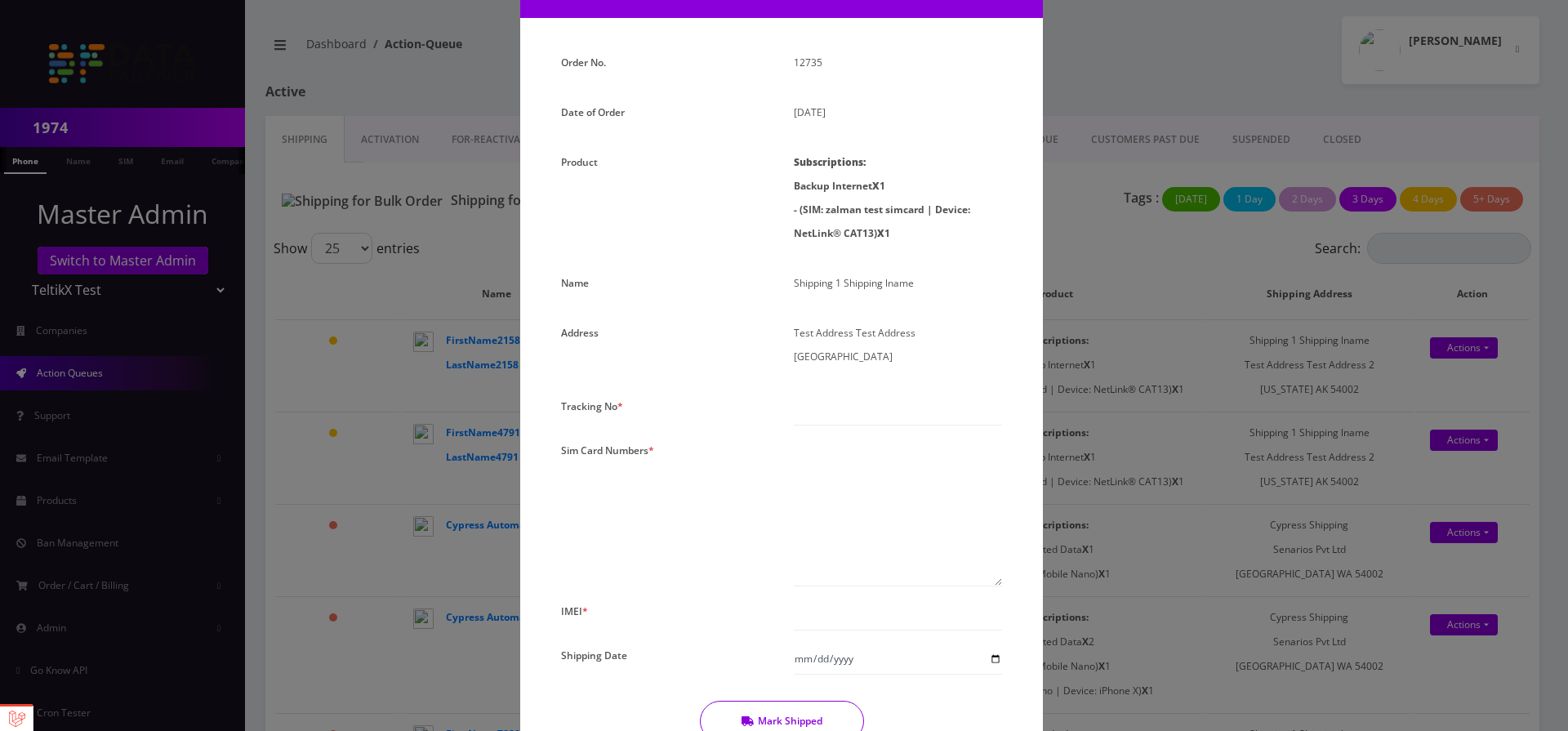
scroll to position [294, 0]
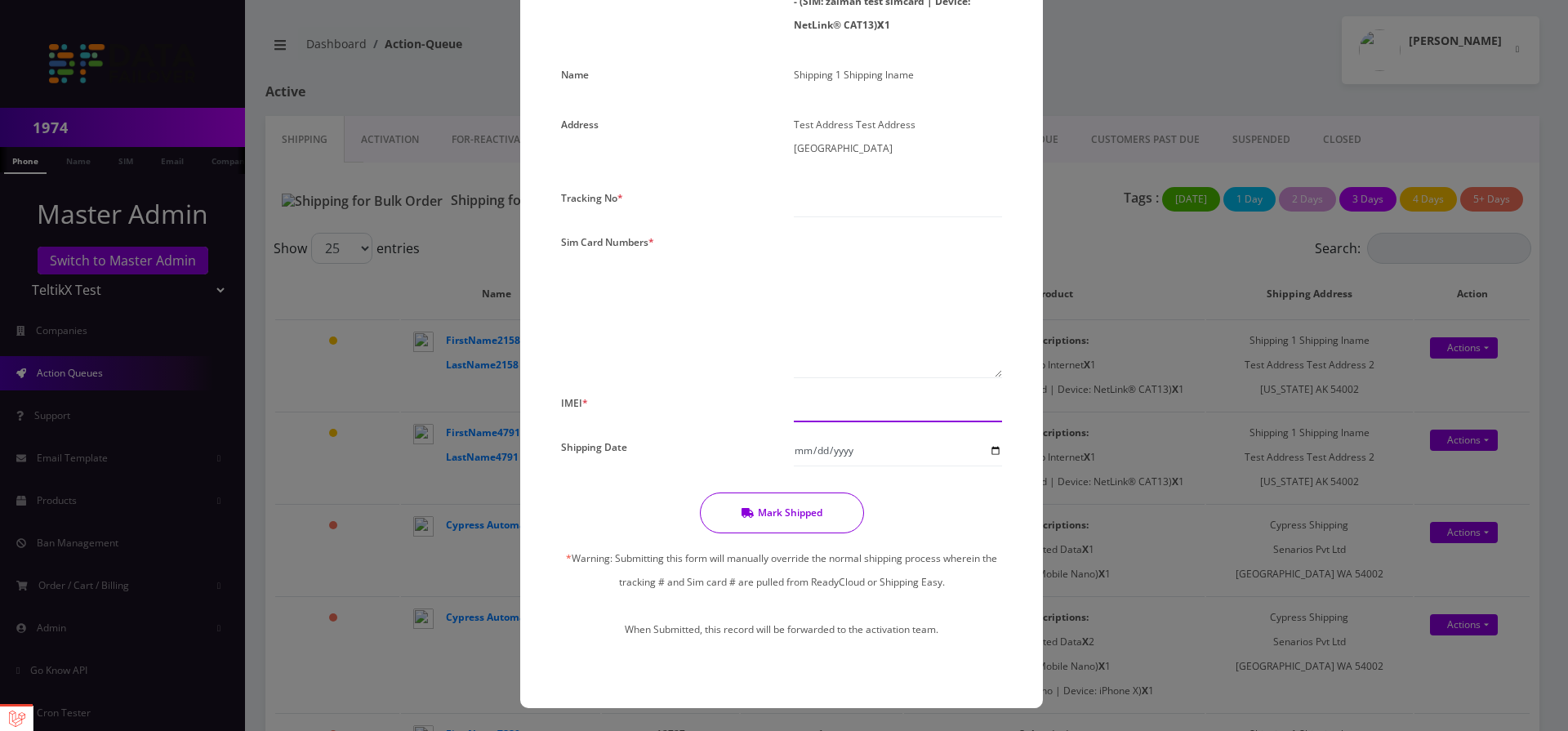
click at [895, 415] on input "text" at bounding box center [898, 406] width 208 height 31
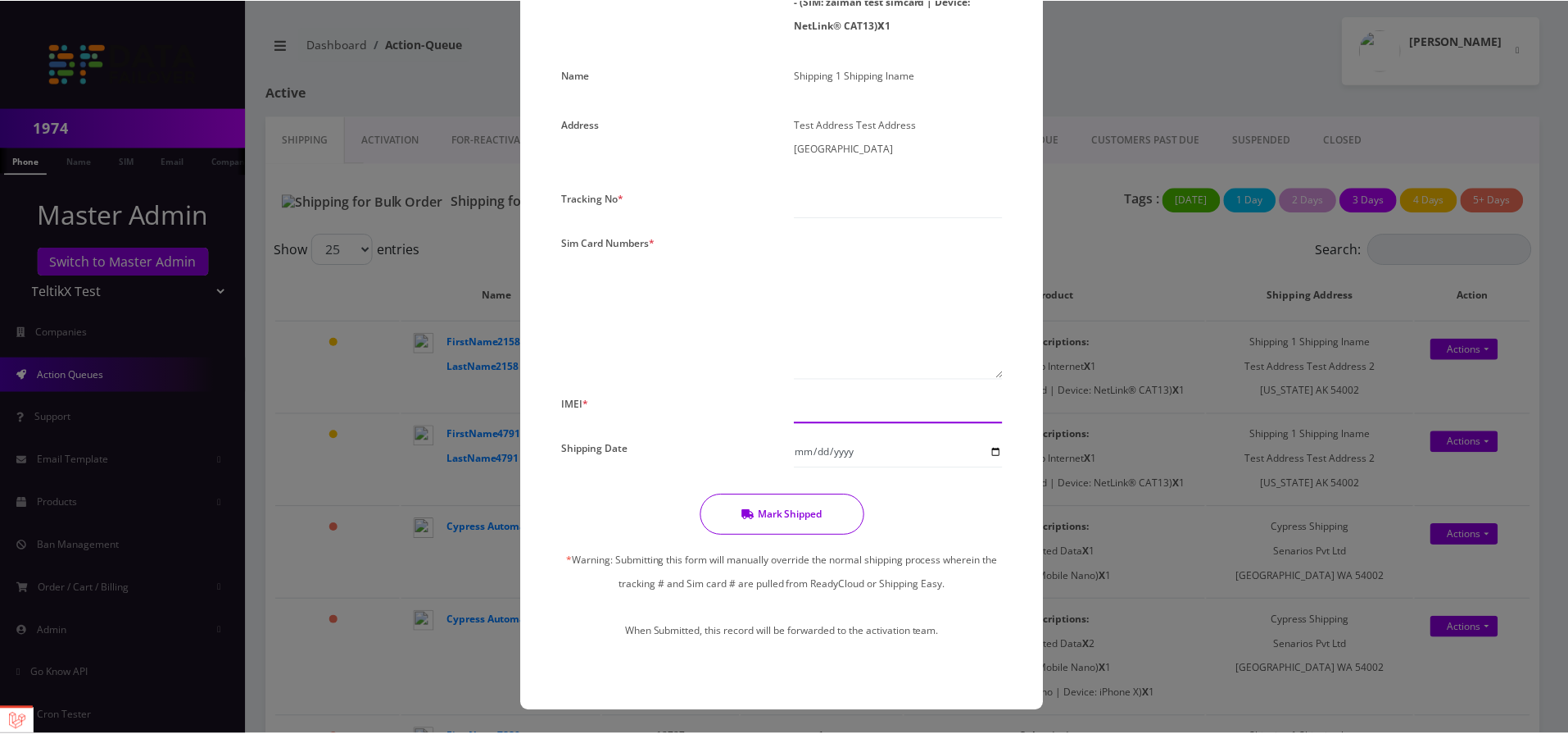
scroll to position [0, 0]
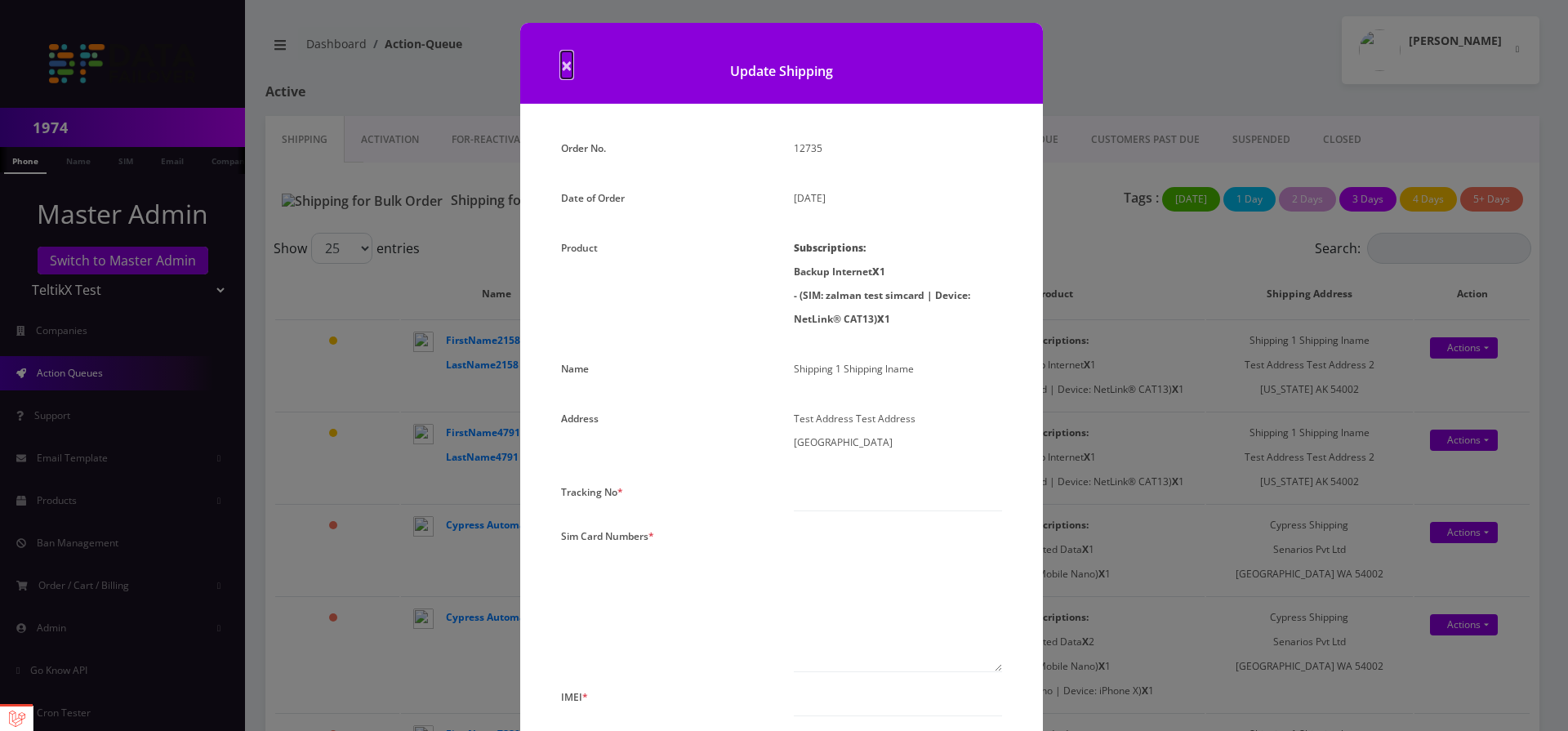
click at [567, 64] on span "×" at bounding box center [566, 65] width 12 height 27
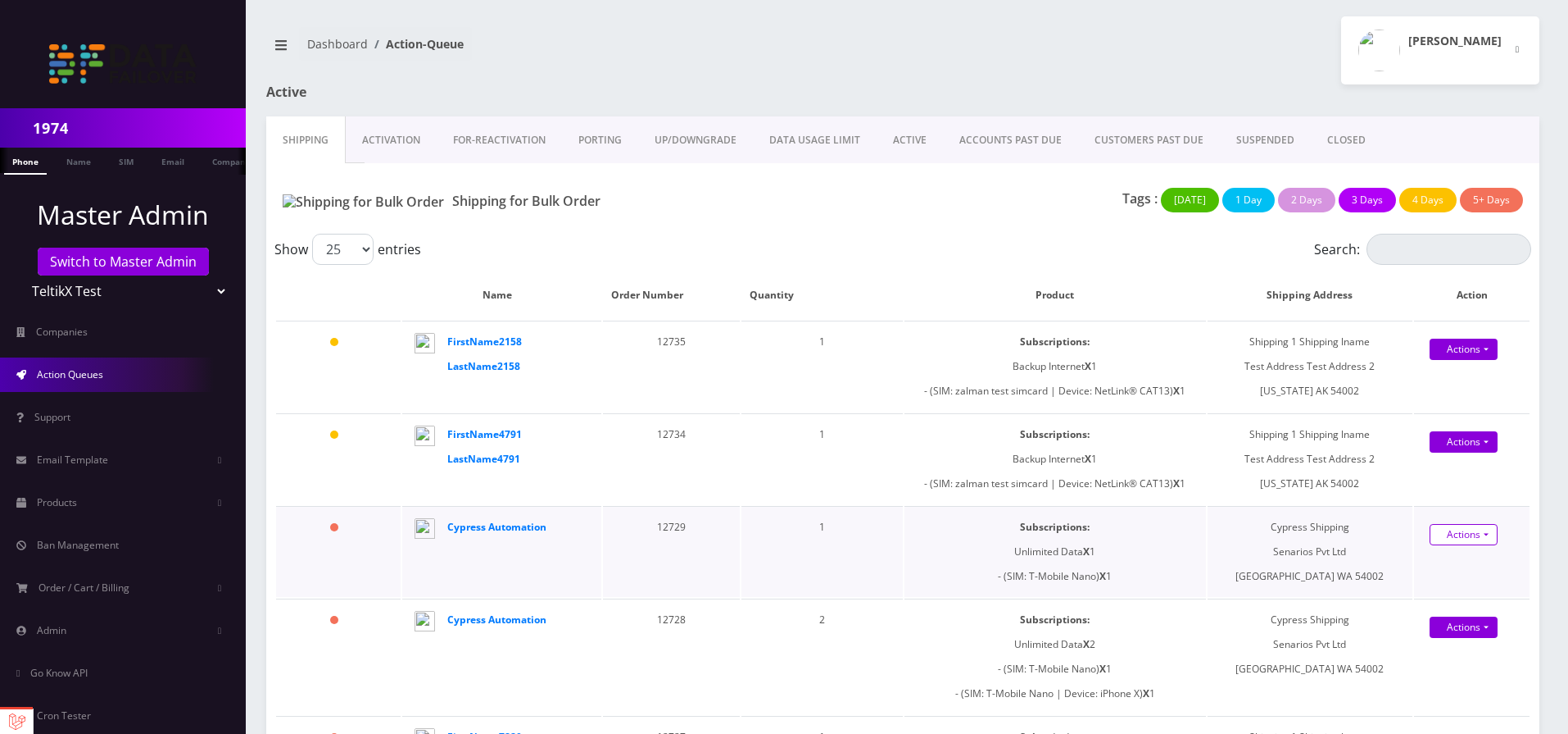
click at [1447, 530] on link "Actions" at bounding box center [1464, 534] width 68 height 21
click at [729, 525] on td "12729" at bounding box center [671, 551] width 137 height 91
click at [488, 336] on strong "FirstName2158 LastName2158" at bounding box center [485, 353] width 74 height 38
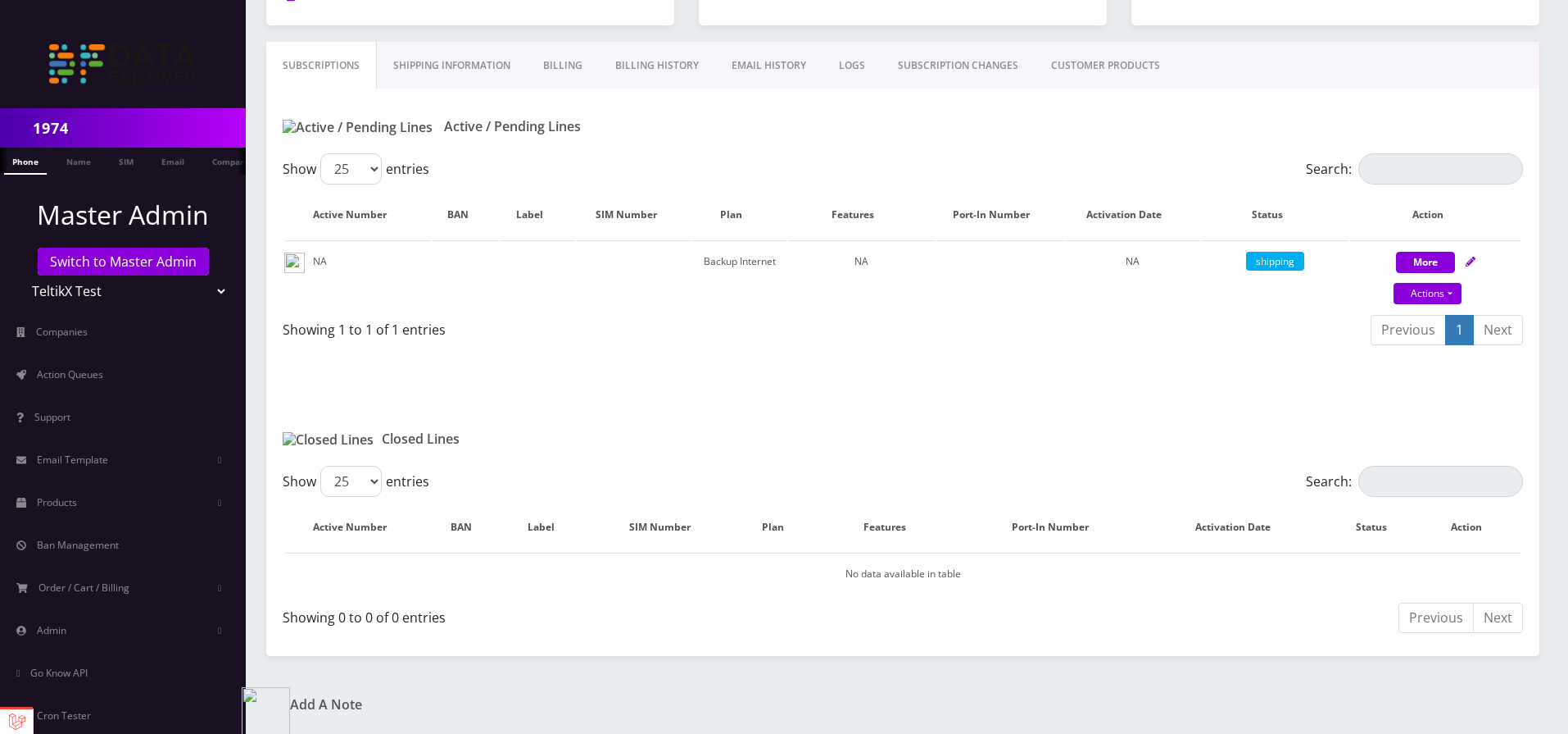
scroll to position [261, 0]
click at [624, 73] on link "Billing History" at bounding box center [657, 65] width 116 height 47
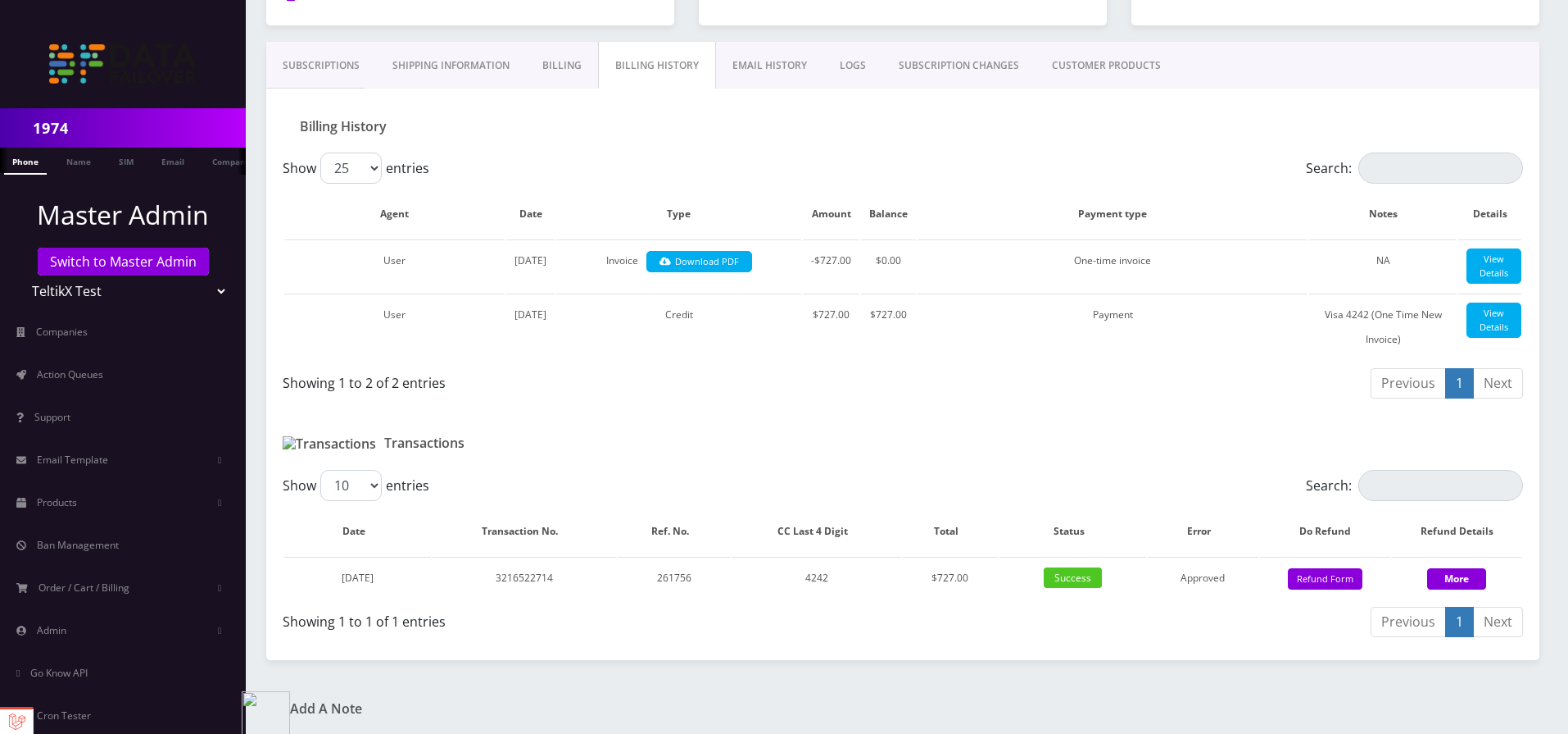
scroll to position [280, 0]
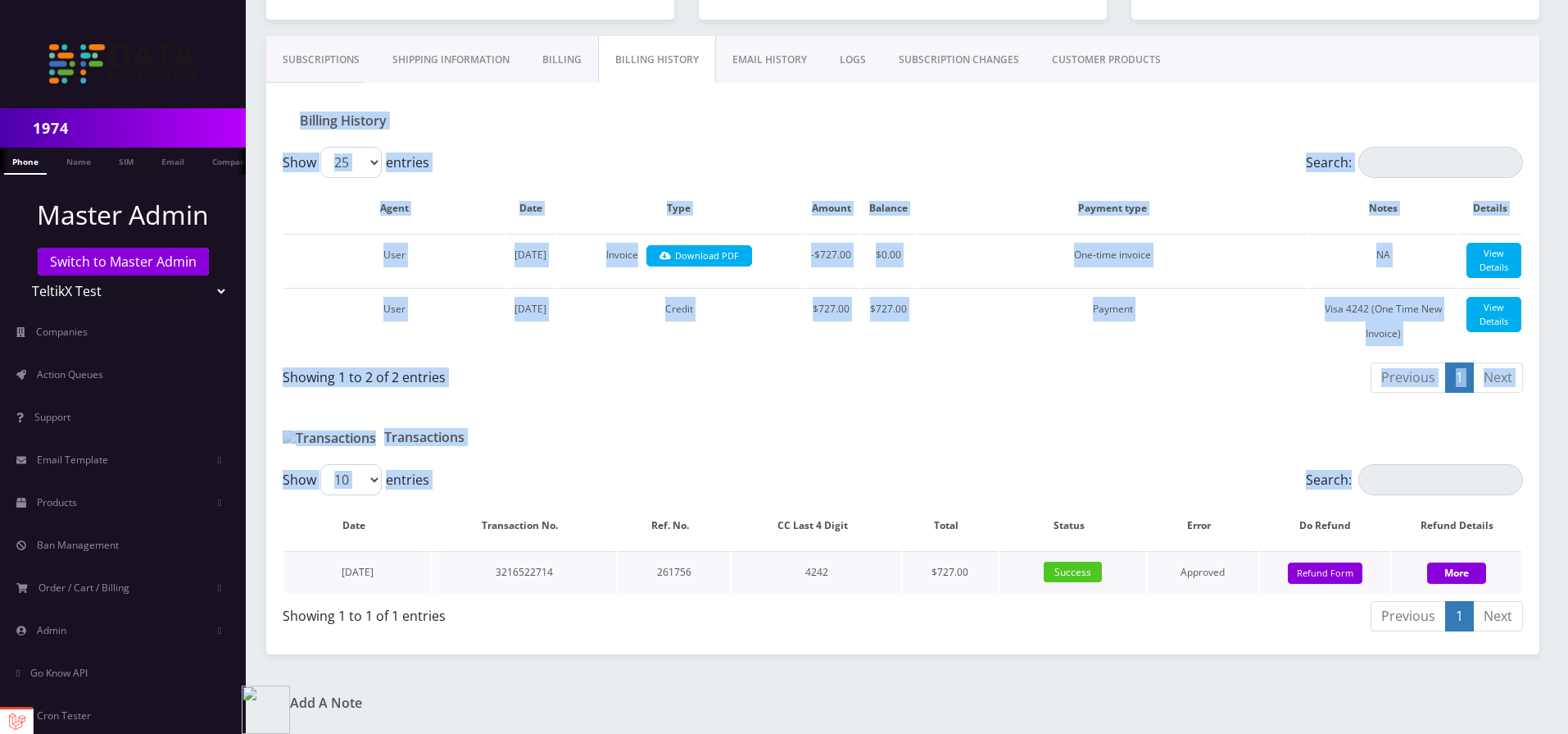
drag, startPoint x: 299, startPoint y: 108, endPoint x: 1494, endPoint y: 556, distance: 1276.2
click at [1495, 556] on div "Billing History Show 25 50 100 250 500 entries Search: Agent Date Type Amount B…" at bounding box center [902, 360] width 1273 height 555
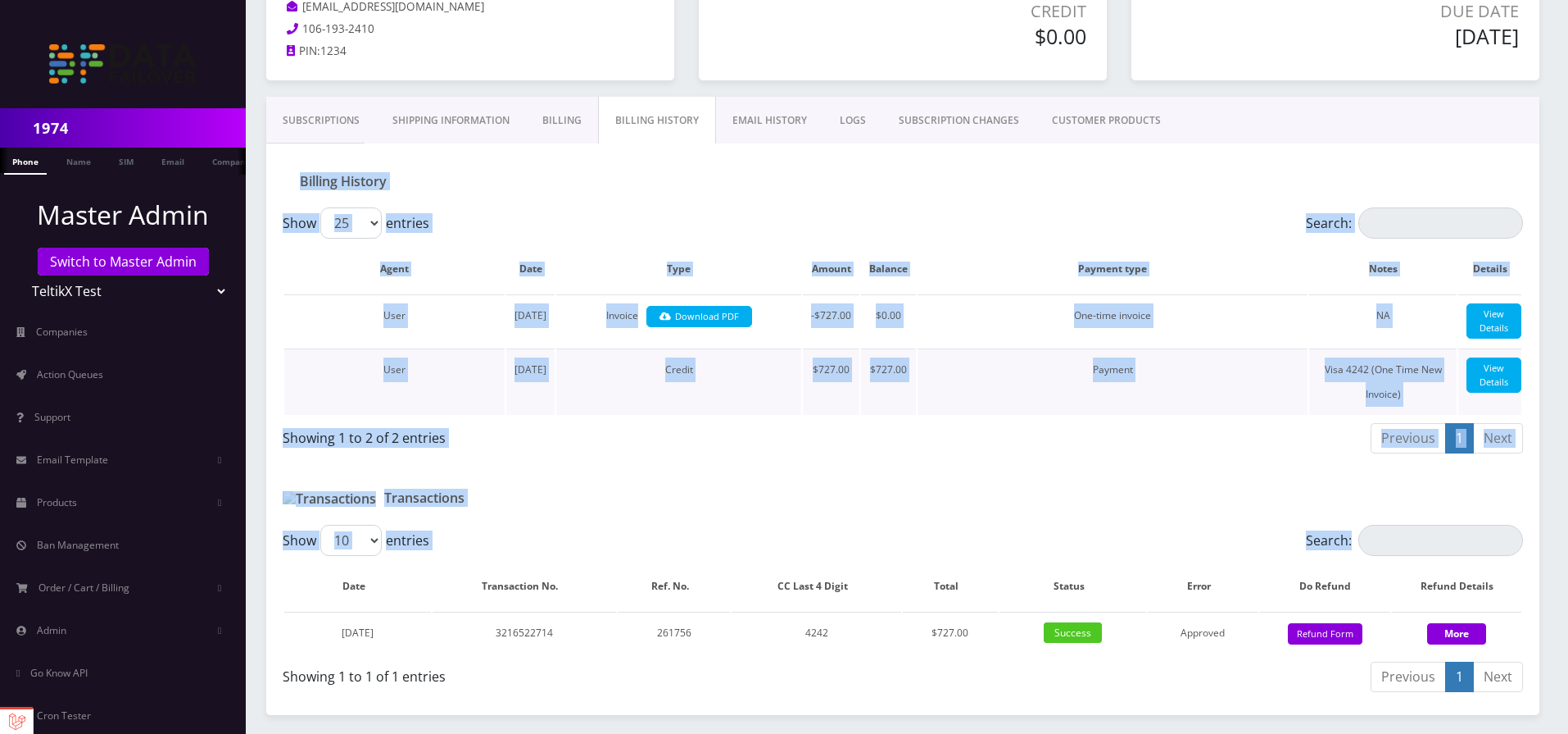
scroll to position [0, 0]
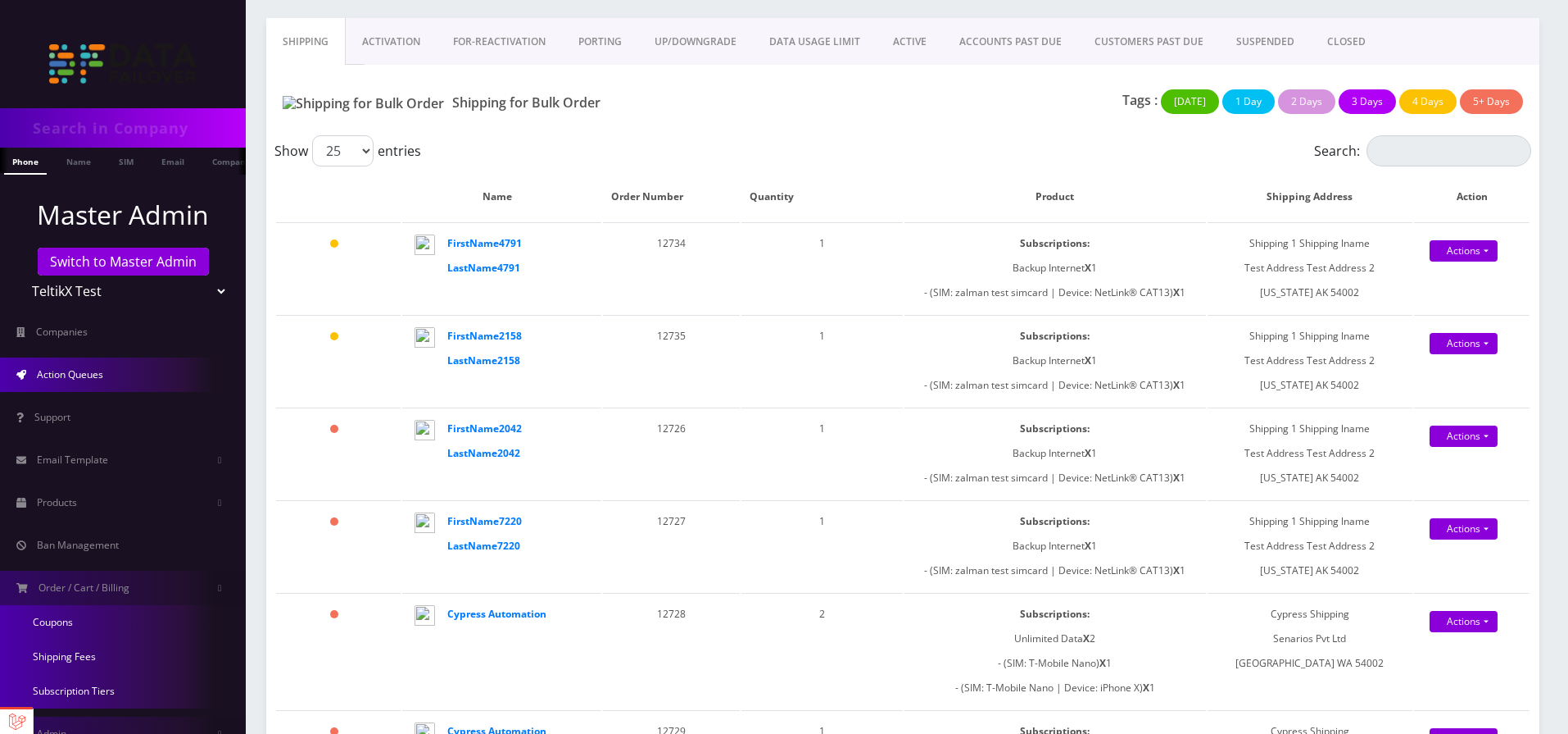
scroll to position [98, 0]
click at [99, 160] on li "Name" at bounding box center [79, 161] width 49 height 27
click at [79, 169] on link "Name" at bounding box center [78, 161] width 41 height 27
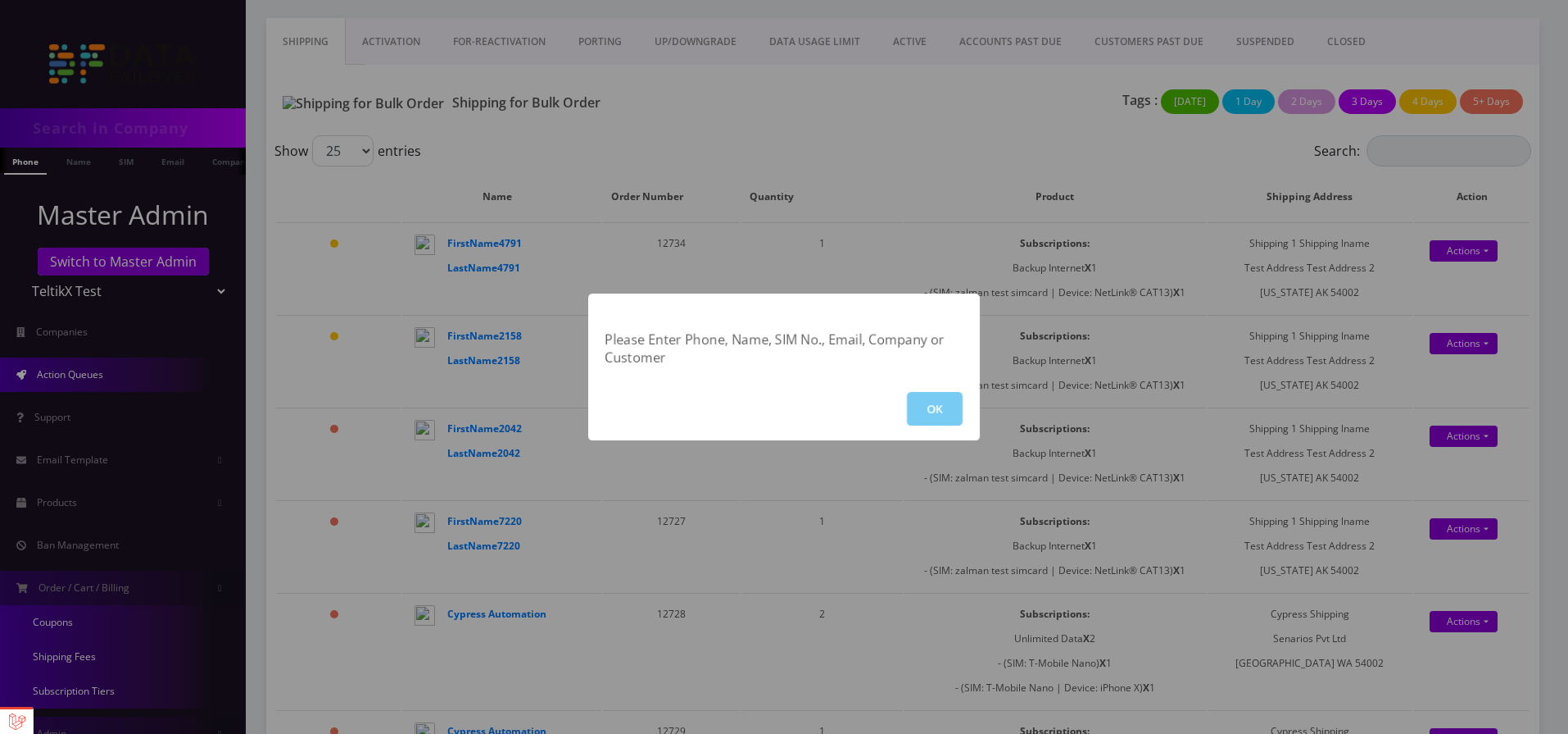
click at [928, 420] on button "OK" at bounding box center [934, 408] width 55 height 34
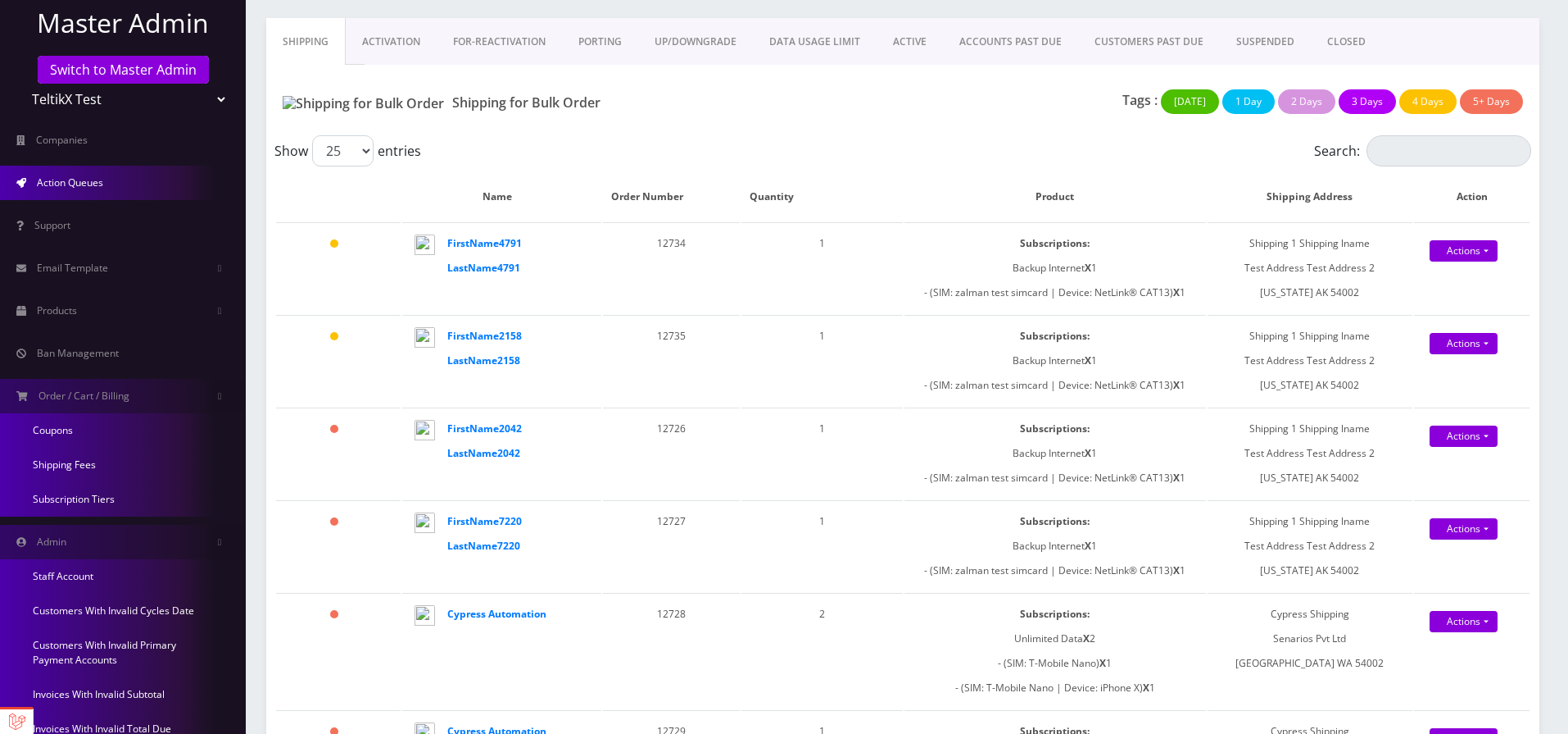
scroll to position [197, 0]
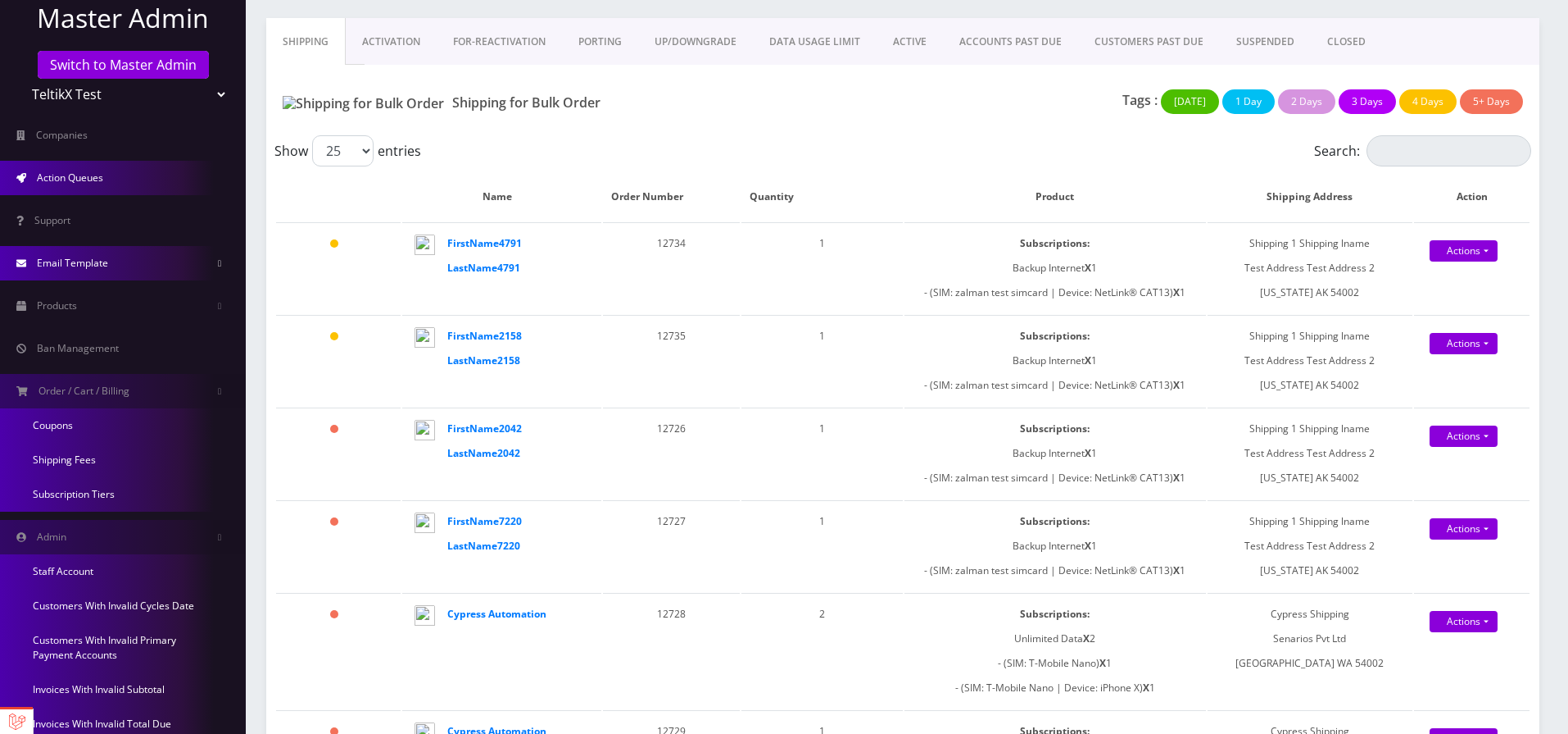
click at [70, 266] on span "Email Template" at bounding box center [73, 263] width 72 height 14
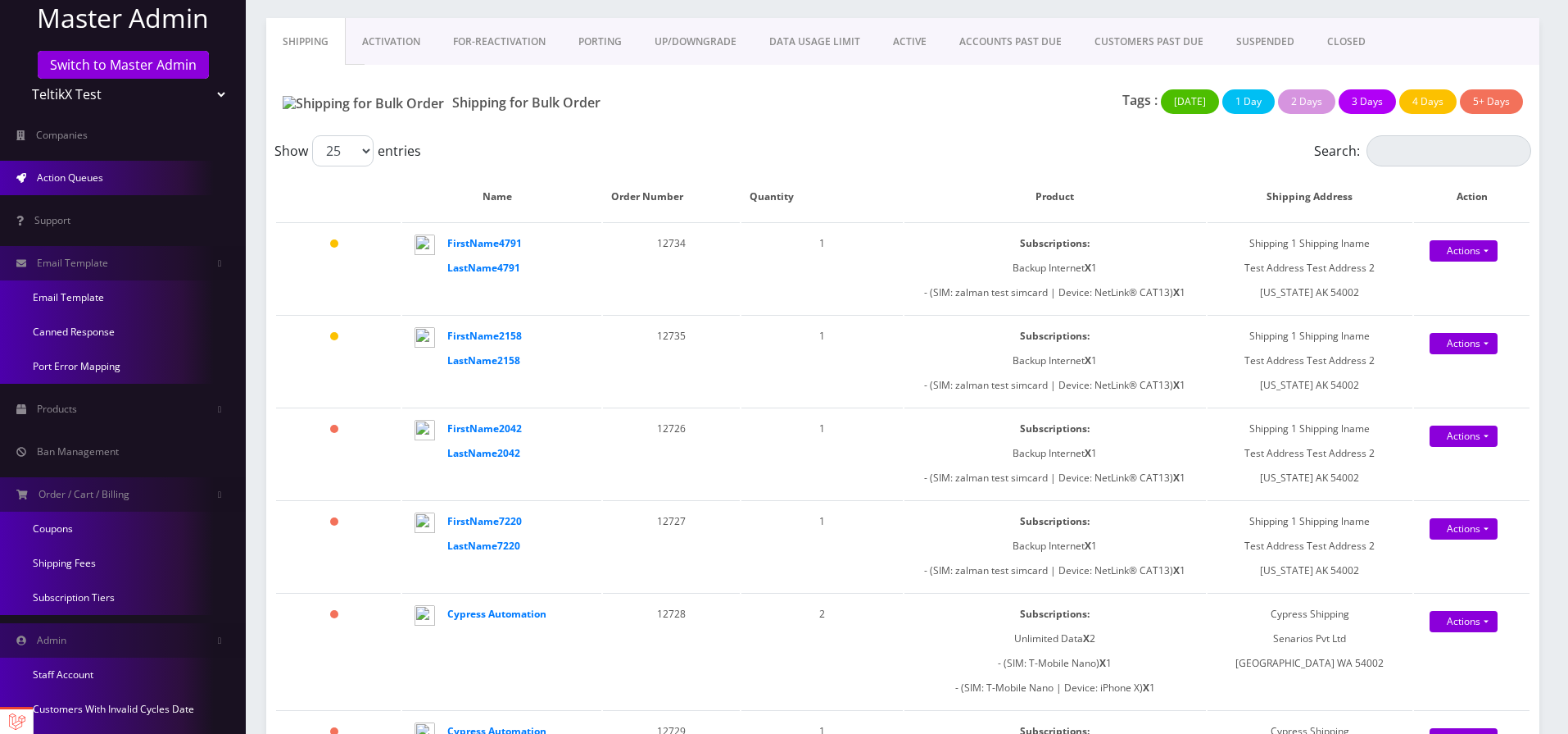
click at [78, 340] on link "Canned Response" at bounding box center [123, 332] width 246 height 35
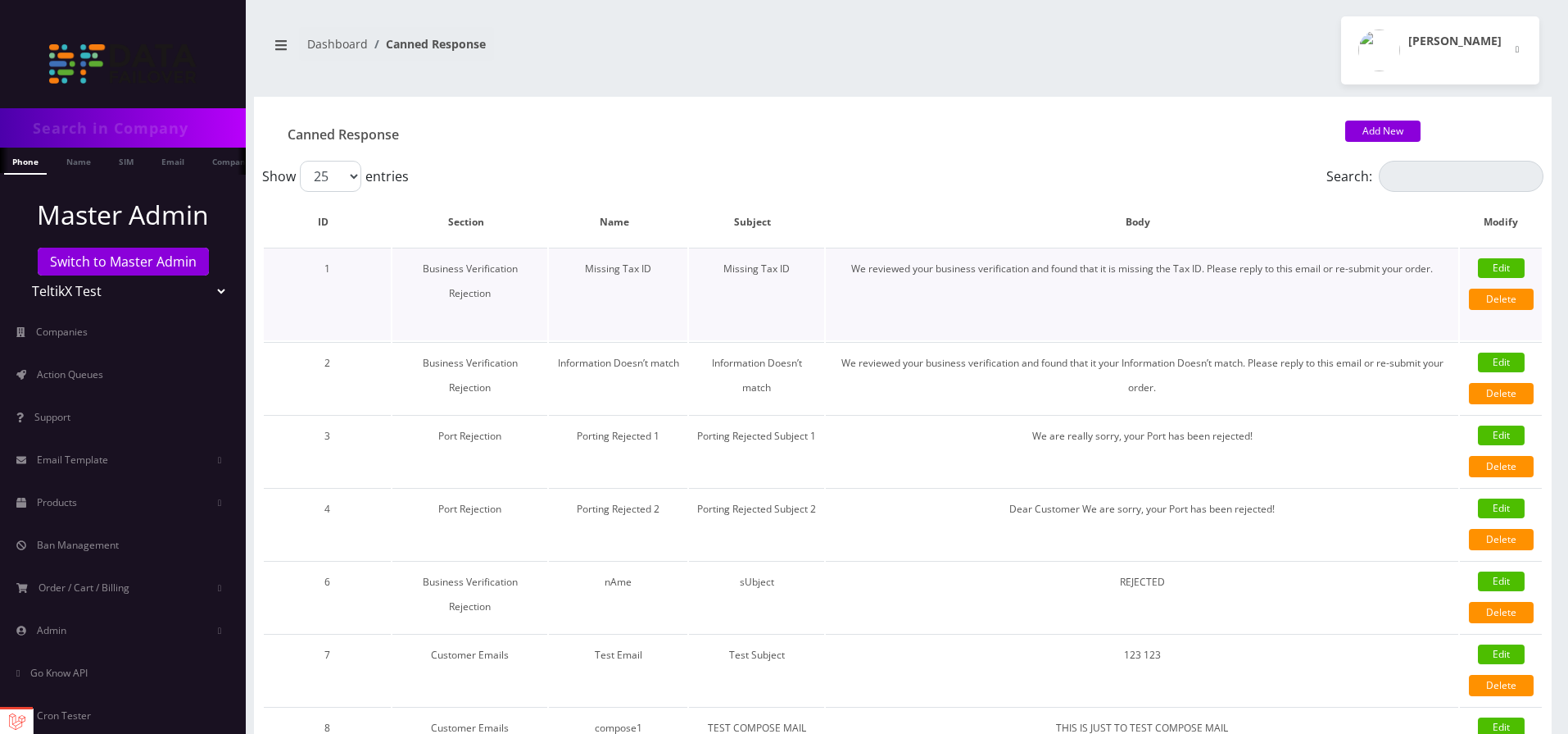
click at [1493, 265] on link "Edit" at bounding box center [1501, 268] width 46 height 20
select select "1"
type input "Missing Tax ID"
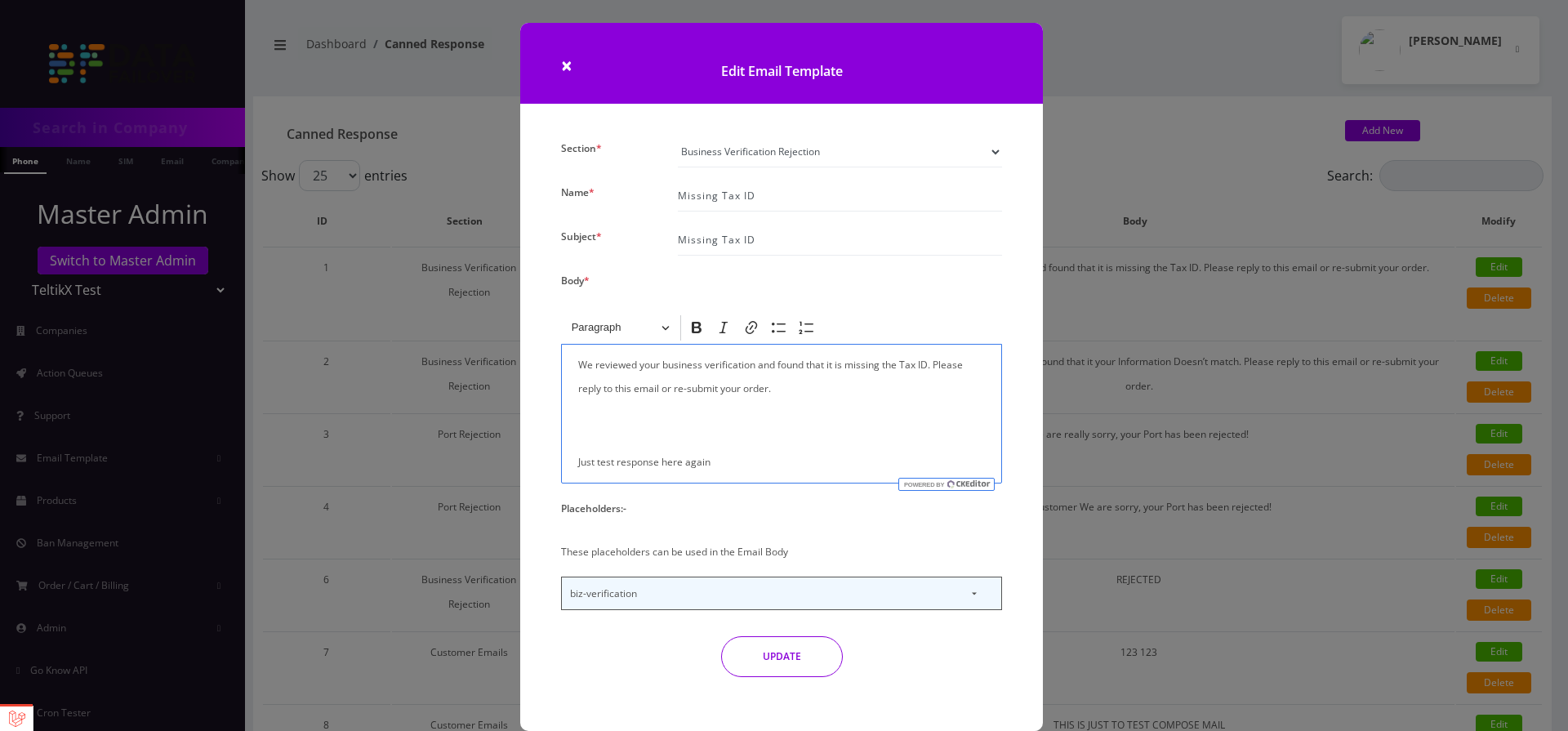
click at [892, 442] on div "We reviewed your business verification and found that it is missing the Tax ID.…" at bounding box center [781, 413] width 441 height 140
click at [561, 61] on span "×" at bounding box center [566, 65] width 12 height 27
